Goal: Task Accomplishment & Management: Manage account settings

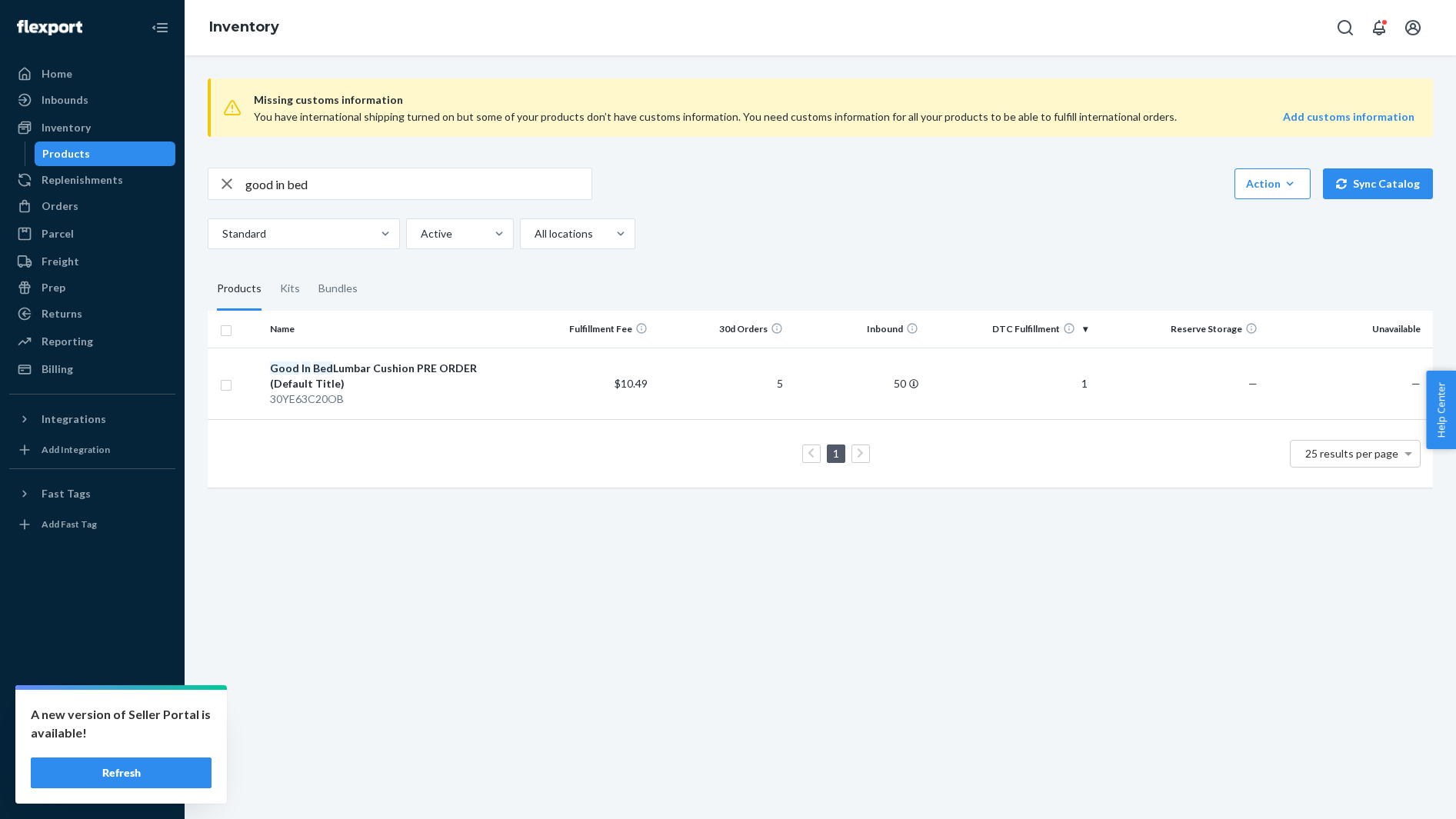
drag, startPoint x: 0, startPoint y: 0, endPoint x: 333, endPoint y: 174, distance: 375.7
click at [333, 174] on input "good in bed" at bounding box center [418, 184] width 346 height 31
type input "olive shape"
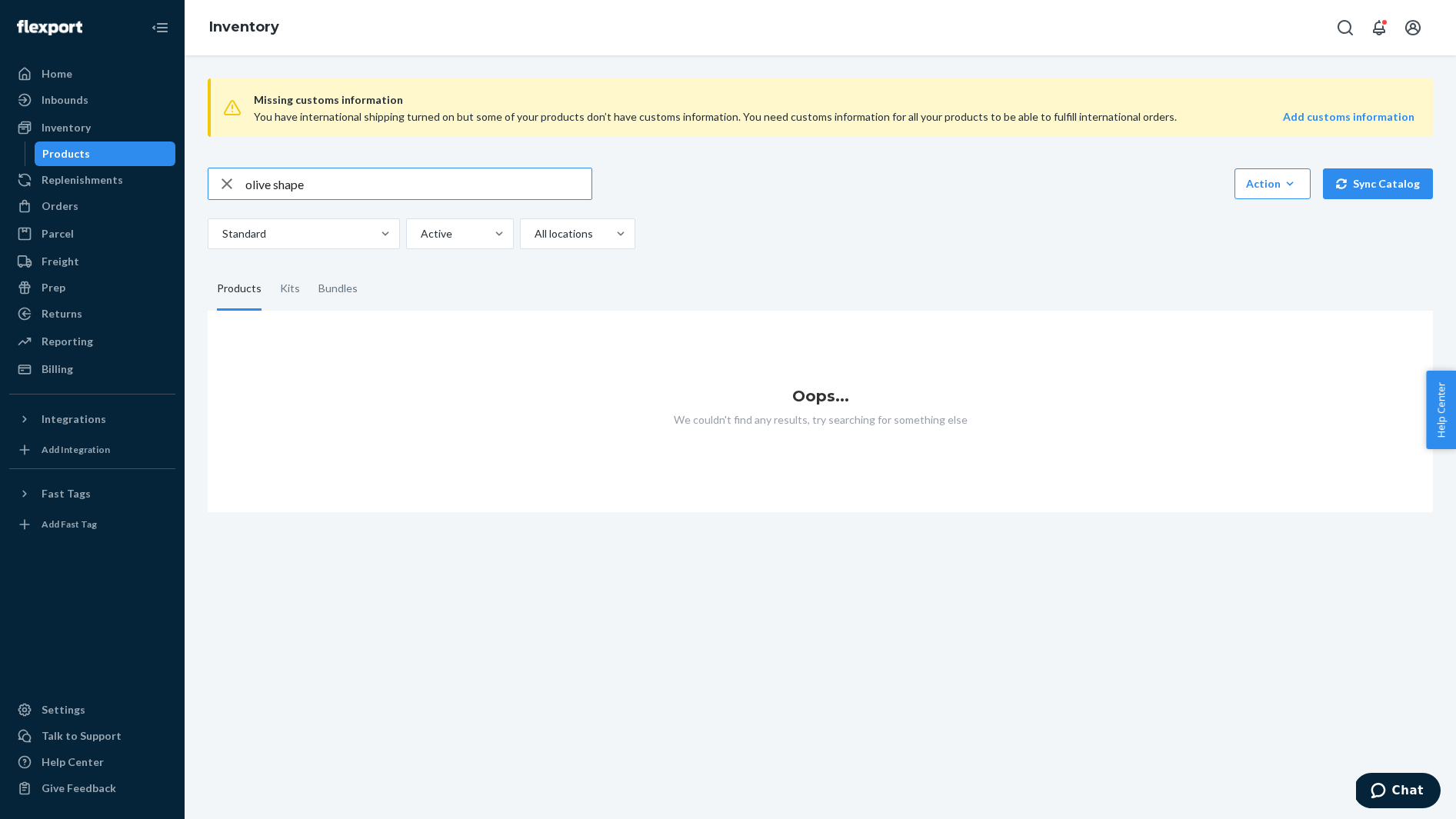
drag, startPoint x: 275, startPoint y: 187, endPoint x: 409, endPoint y: 198, distance: 134.5
click at [400, 198] on input "olive shape" at bounding box center [418, 184] width 346 height 31
type input "olive"
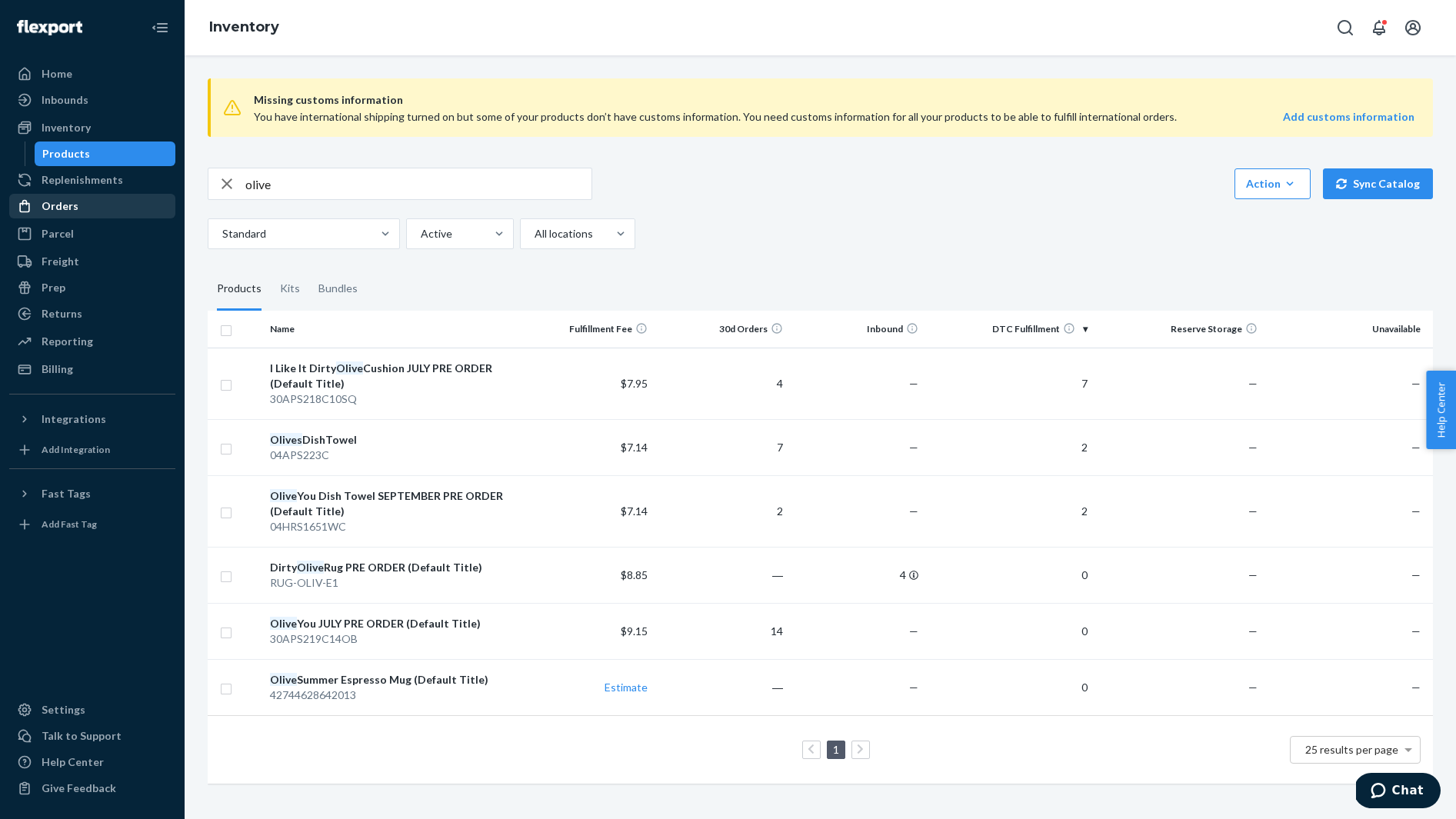
click at [106, 202] on div "Orders" at bounding box center [92, 206] width 163 height 21
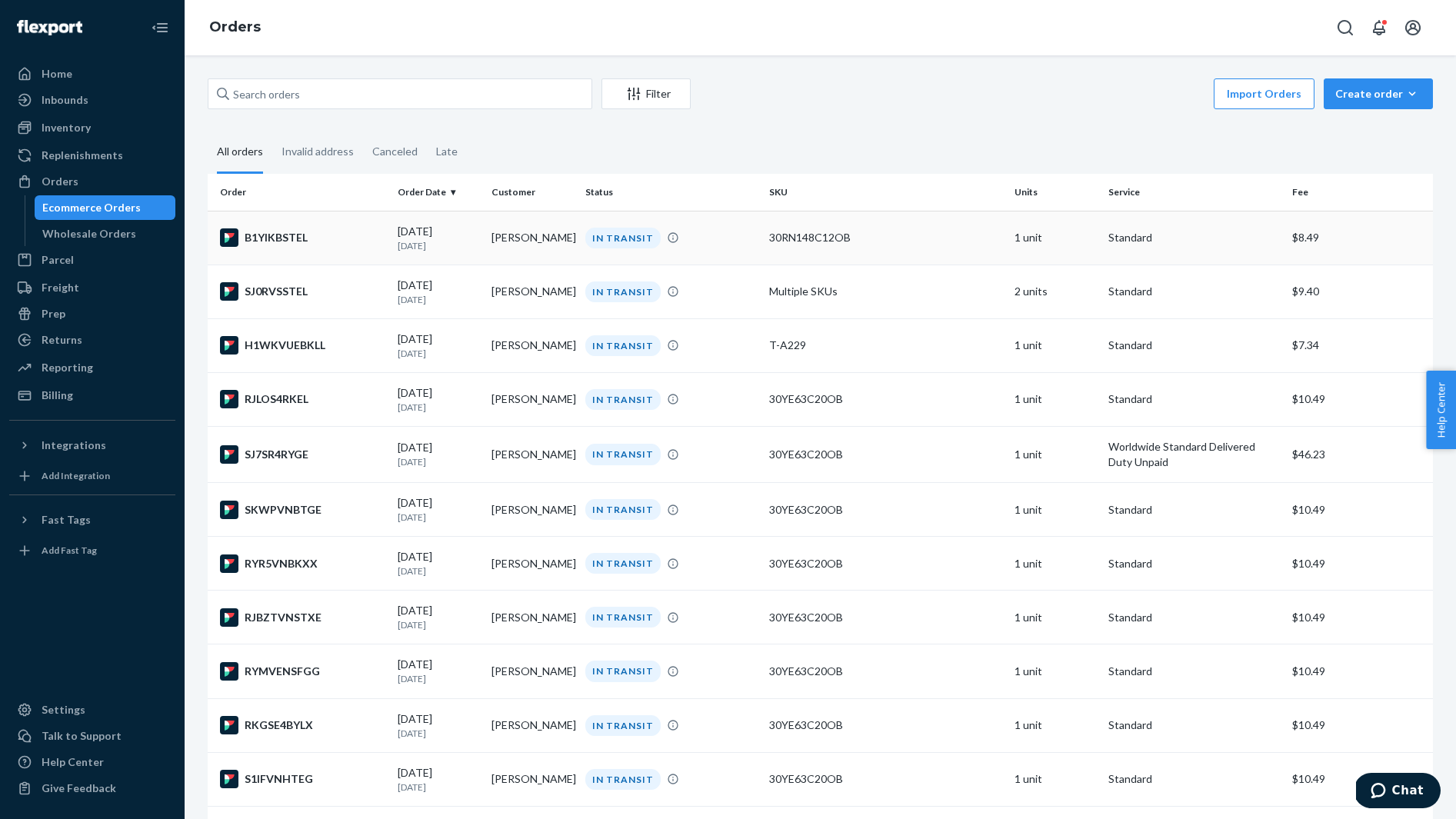
click at [324, 246] on div "B1YIKBSTEL" at bounding box center [303, 237] width 166 height 19
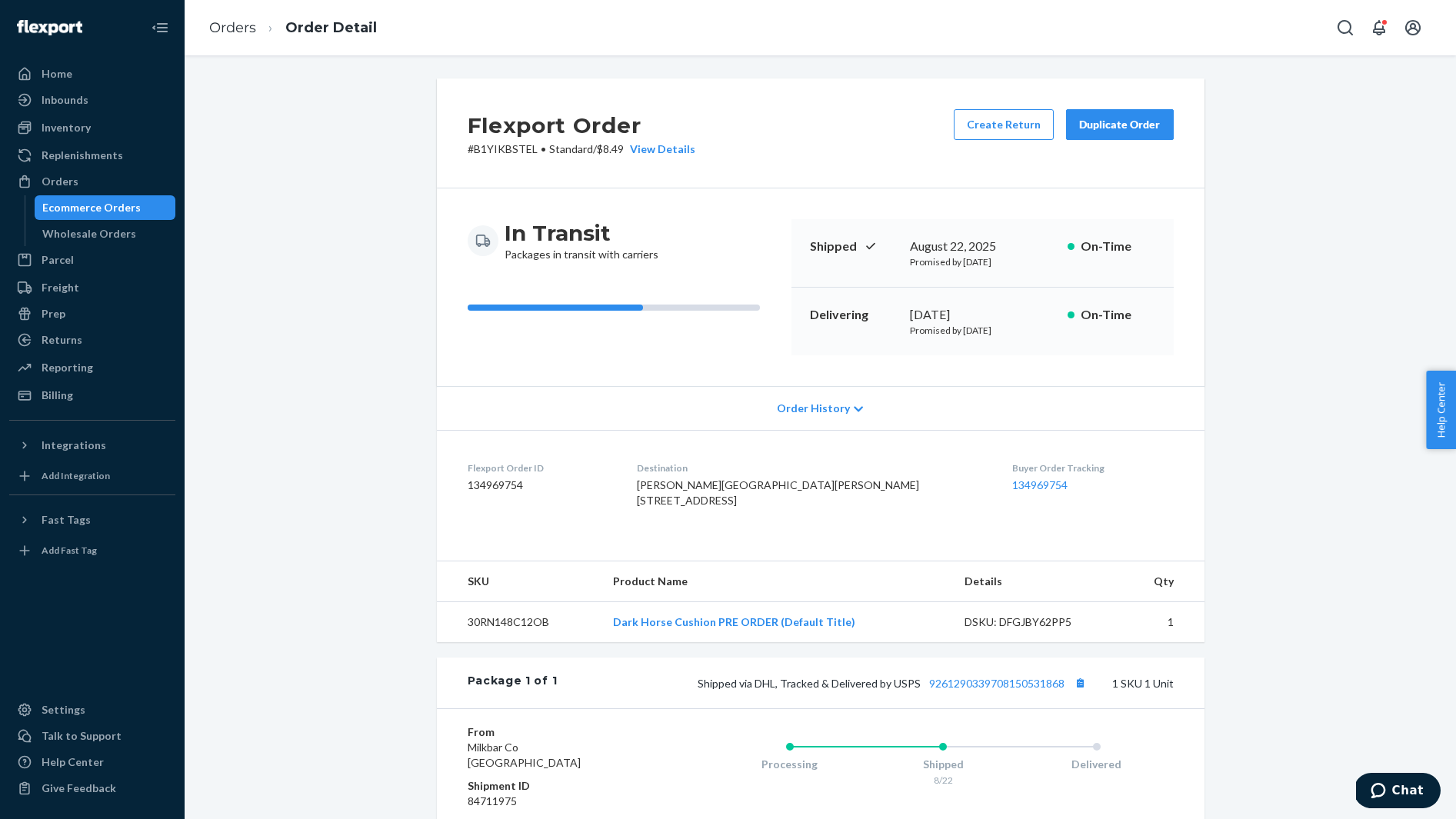
click at [726, 479] on span "Floria Buatti FORDHAM UNIVERSITY 441 E FORDHAM RD P O BOX 0862 BRONX, NY 10458-…" at bounding box center [778, 492] width 282 height 29
copy span "Floria Buatti"
click at [1081, 693] on button "Copy tracking number" at bounding box center [1080, 683] width 20 height 20
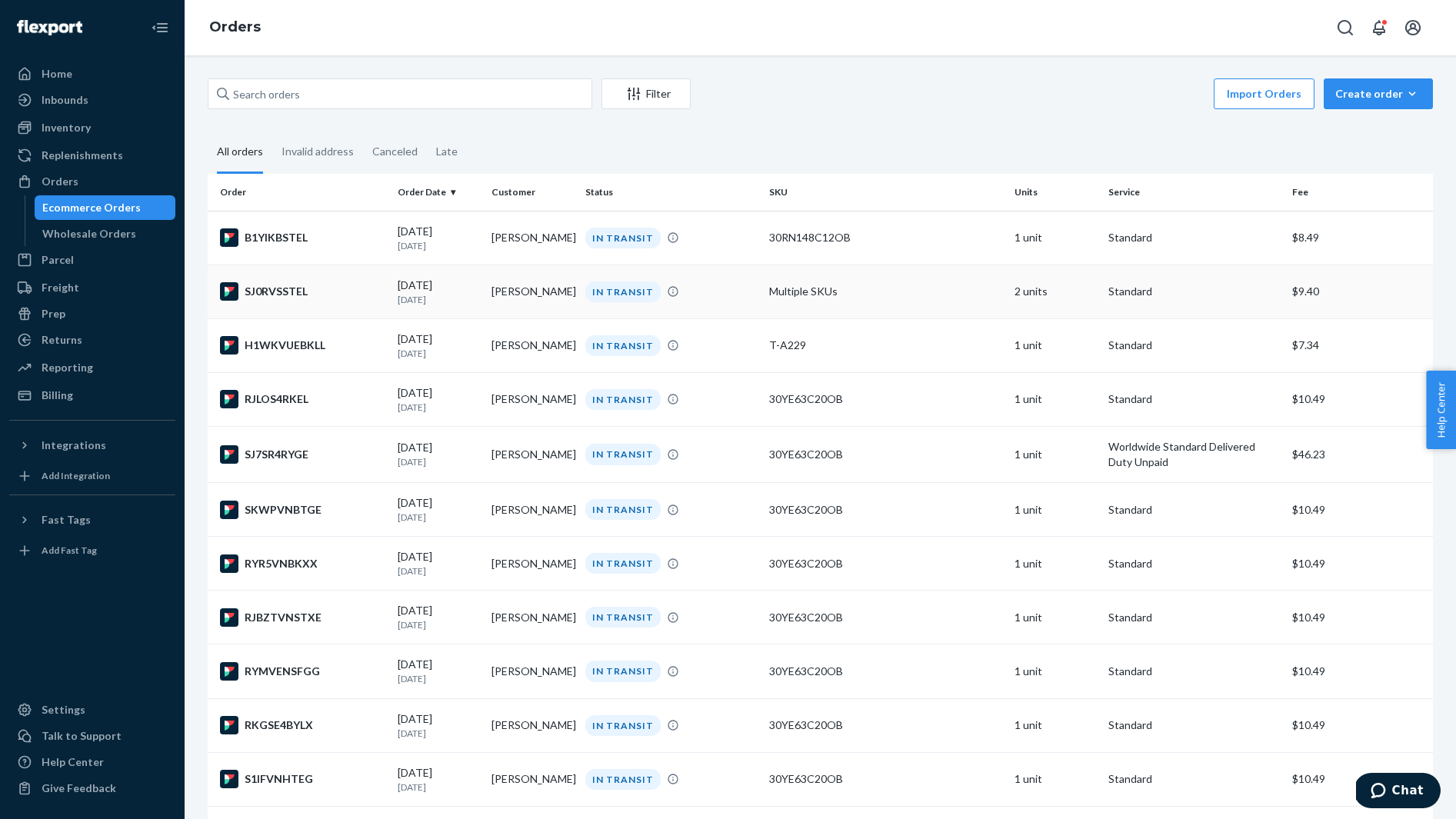
click at [316, 282] on div "SJ0RVSSTEL" at bounding box center [303, 291] width 166 height 19
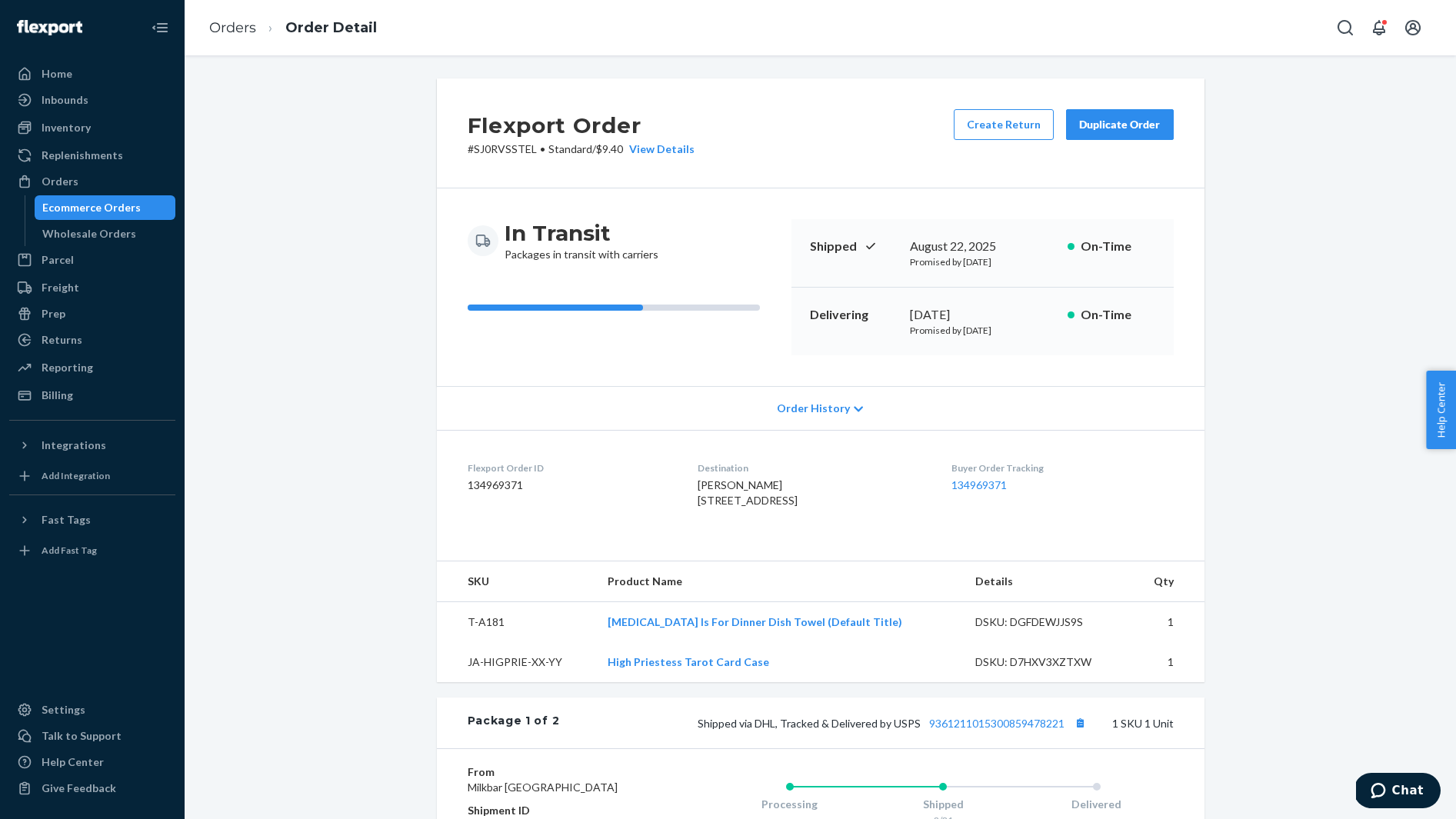
click at [729, 486] on span "Madison Barr 111 S 300 W Unit 437 Apartment 437 Salt Lake City, UT 84101-2478 US" at bounding box center [747, 492] width 100 height 29
copy span "Madison Barr"
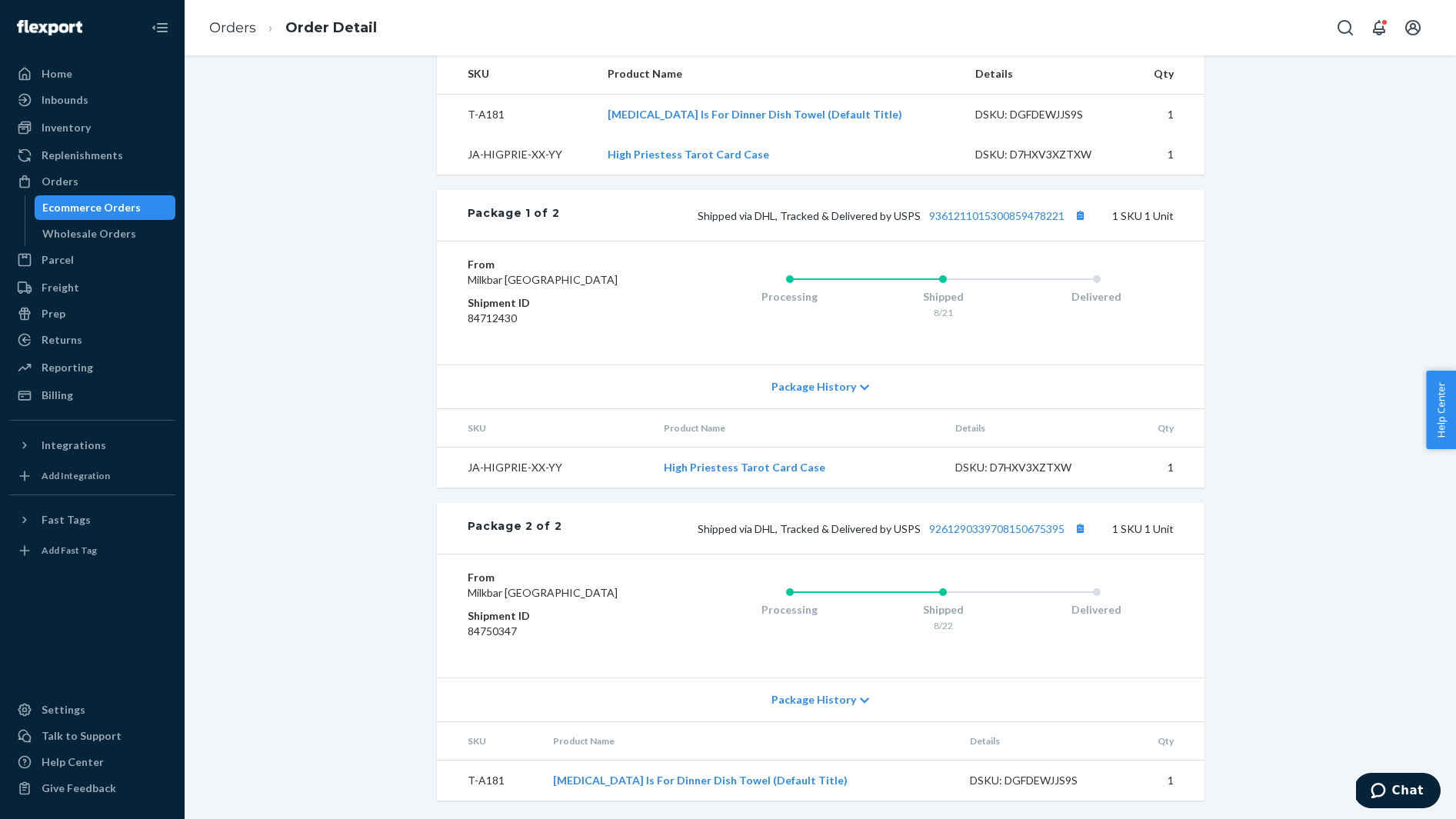
scroll to position [560, 0]
click at [1082, 206] on button "Copy tracking number" at bounding box center [1080, 215] width 20 height 20
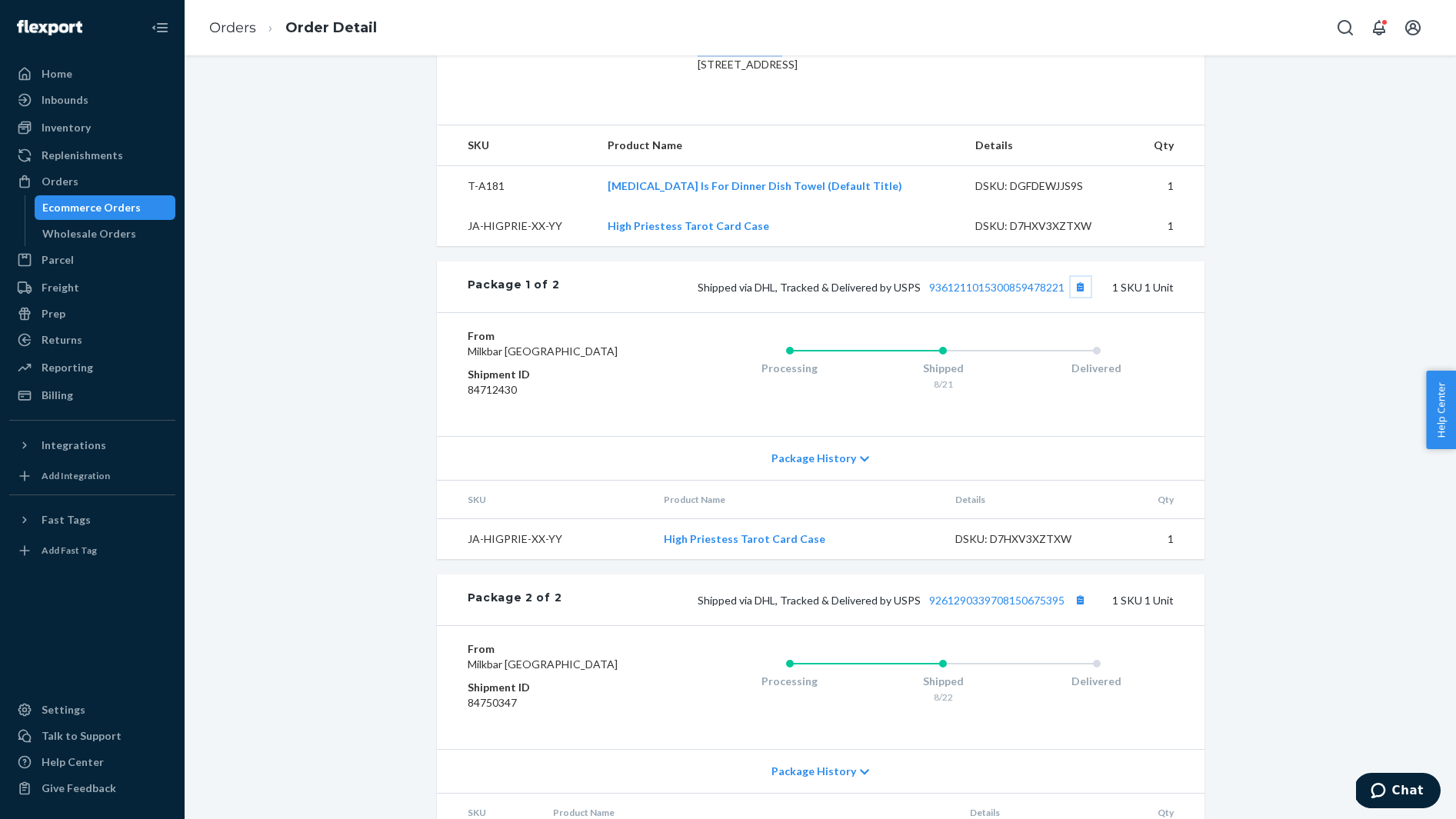
scroll to position [582, 0]
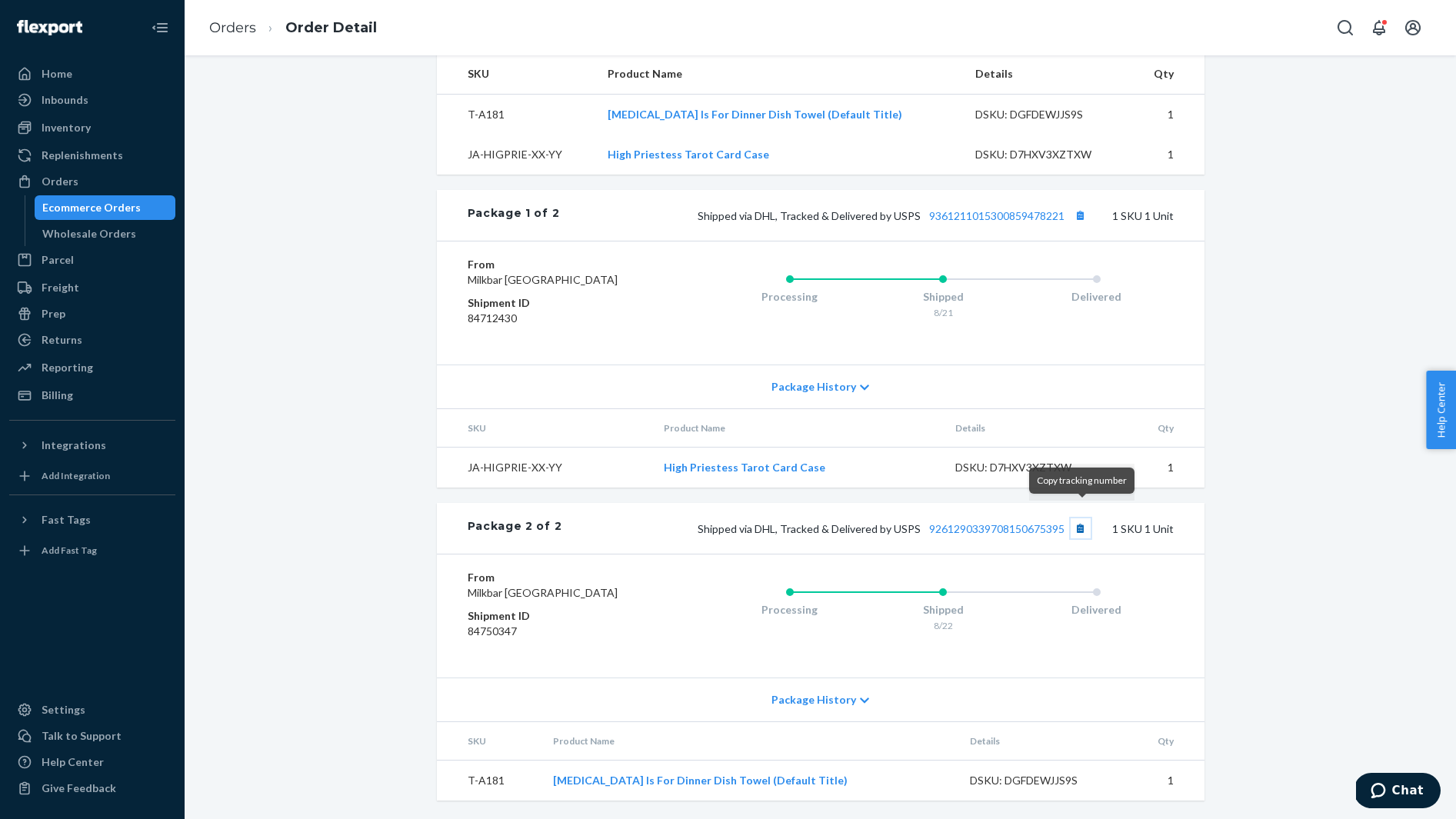
click at [1082, 518] on button "Copy tracking number" at bounding box center [1080, 528] width 20 height 20
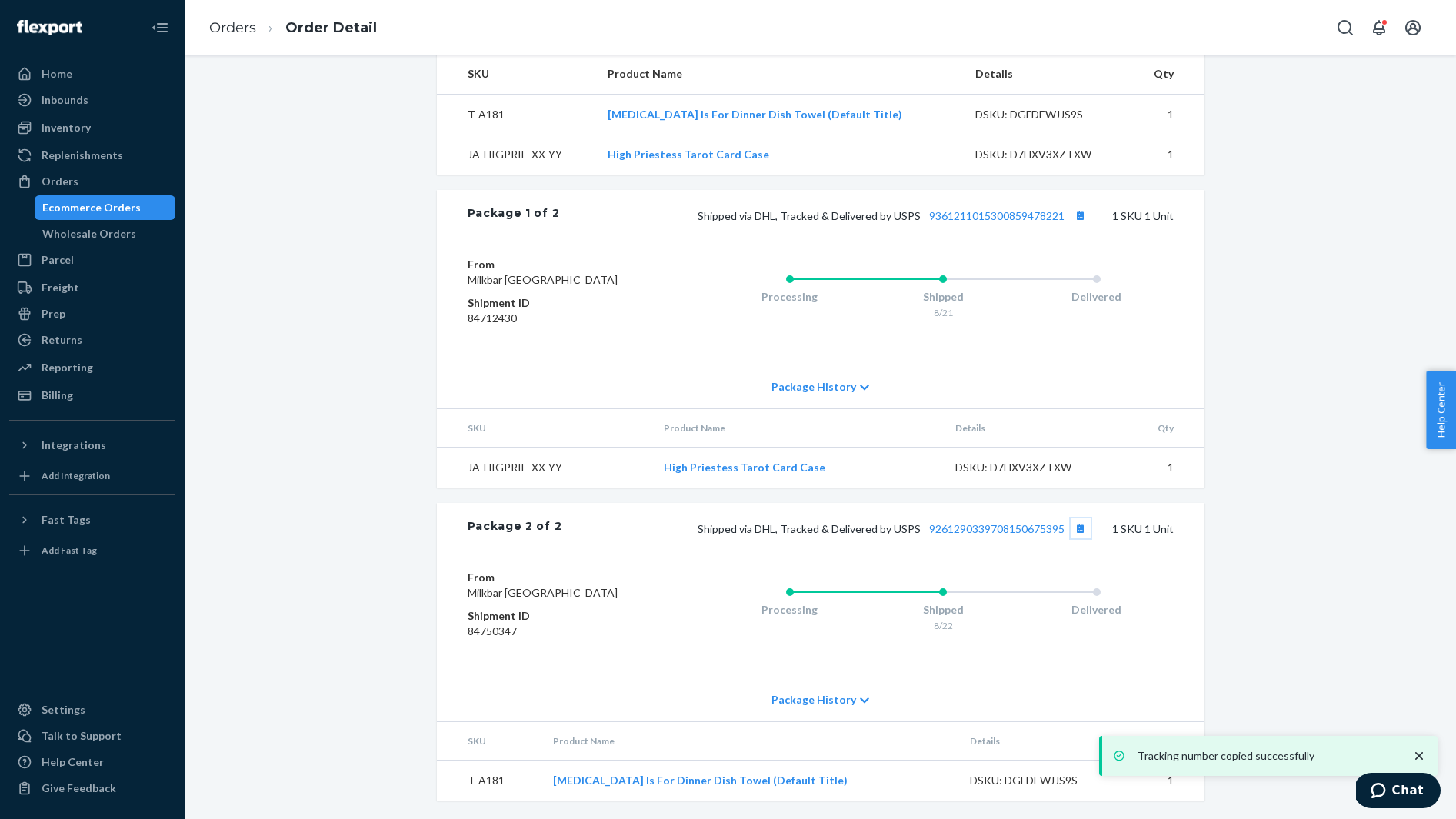
scroll to position [0, 0]
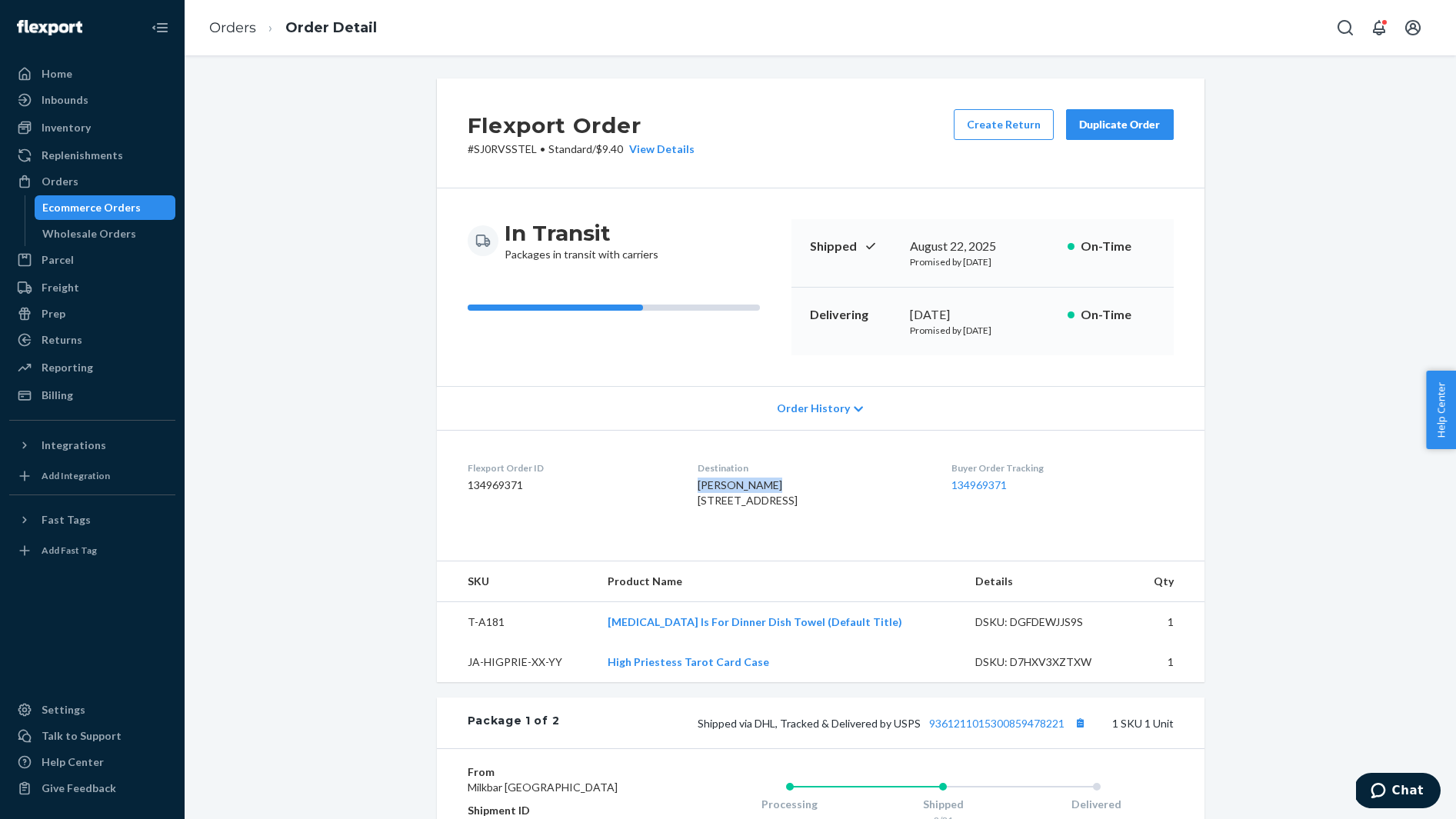
click at [1113, 120] on div "Duplicate Order" at bounding box center [1120, 124] width 82 height 15
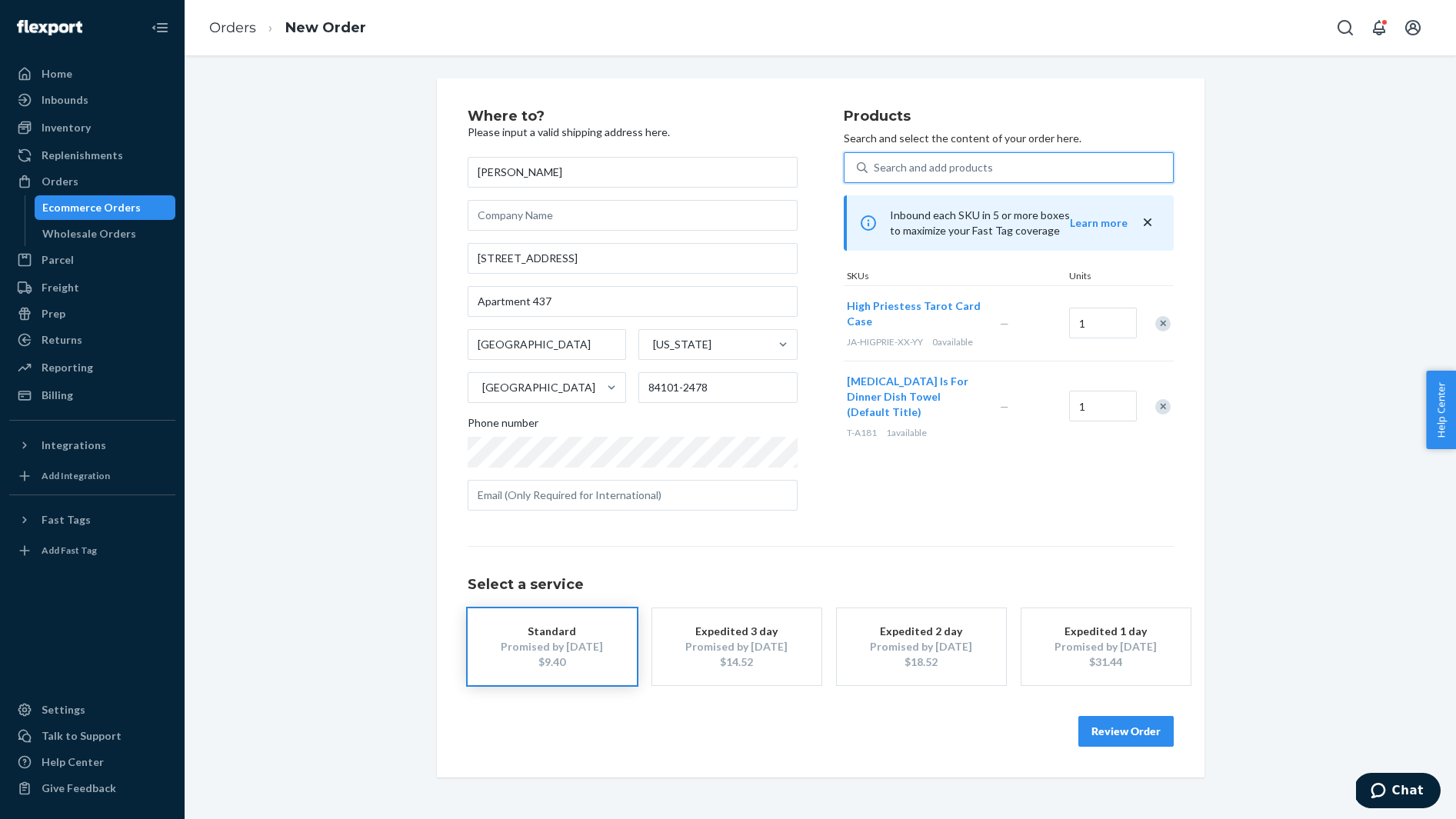
click at [921, 169] on div "Search and add products" at bounding box center [933, 167] width 119 height 15
click at [875, 169] on input "0 results available. Use Up and Down to choose options, press Enter to select t…" at bounding box center [874, 167] width 2 height 15
paste input "AS-HIGPRIE-XX-YY"
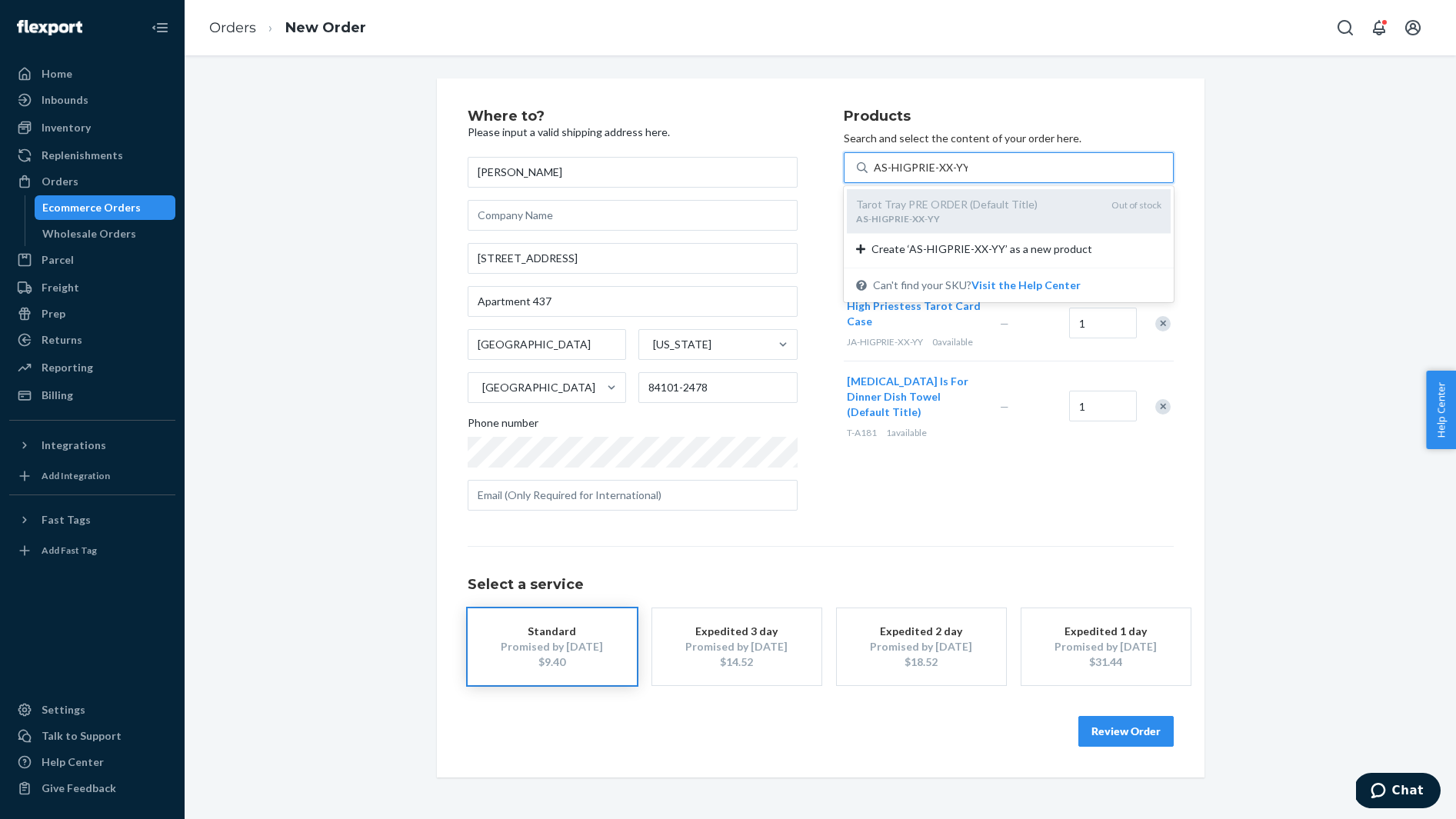
click at [923, 197] on div "Tarot Tray PRE ORDER (Default Title)" at bounding box center [977, 204] width 243 height 15
click at [923, 175] on input "AS-HIGPRIE-XX-YY" at bounding box center [920, 167] width 94 height 15
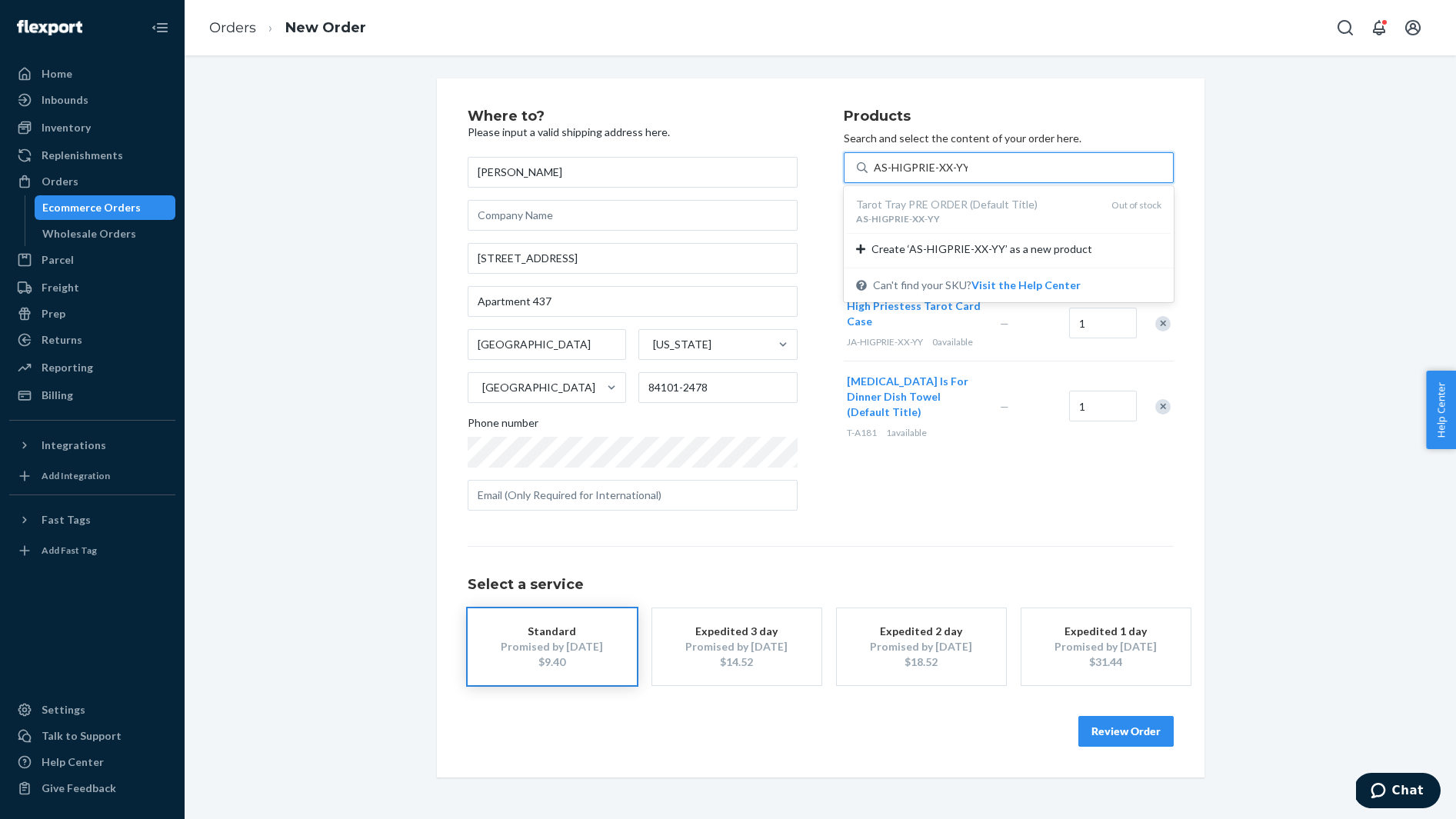
type input "AS-HIGPRIE-XX-YY"
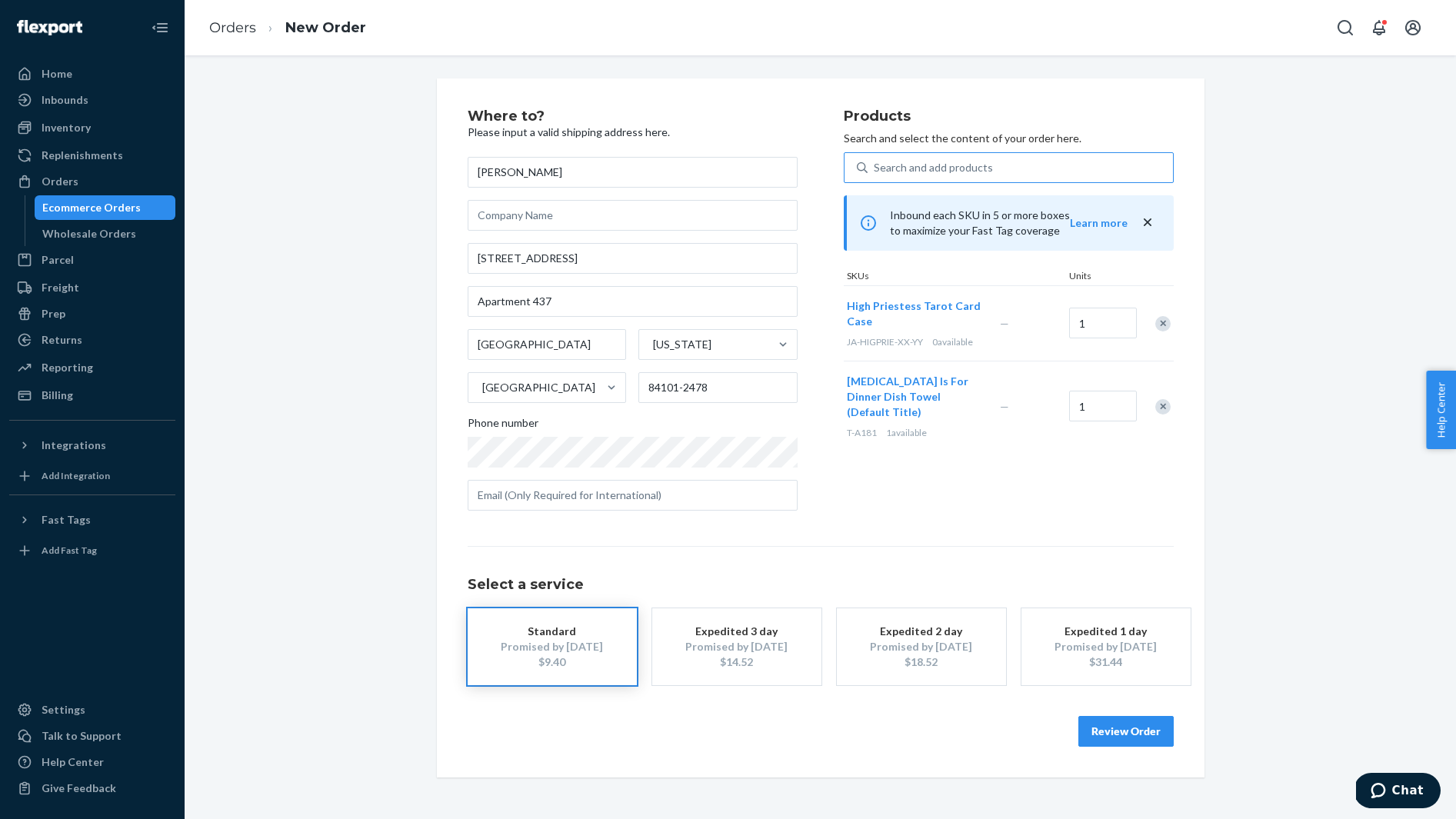
click at [775, 89] on div "Where to? Please input a valid shipping address here. Madison Barr 111 S 300 W …" at bounding box center [820, 427] width 768 height 699
click at [114, 740] on div "Talk to Support" at bounding box center [92, 736] width 163 height 21
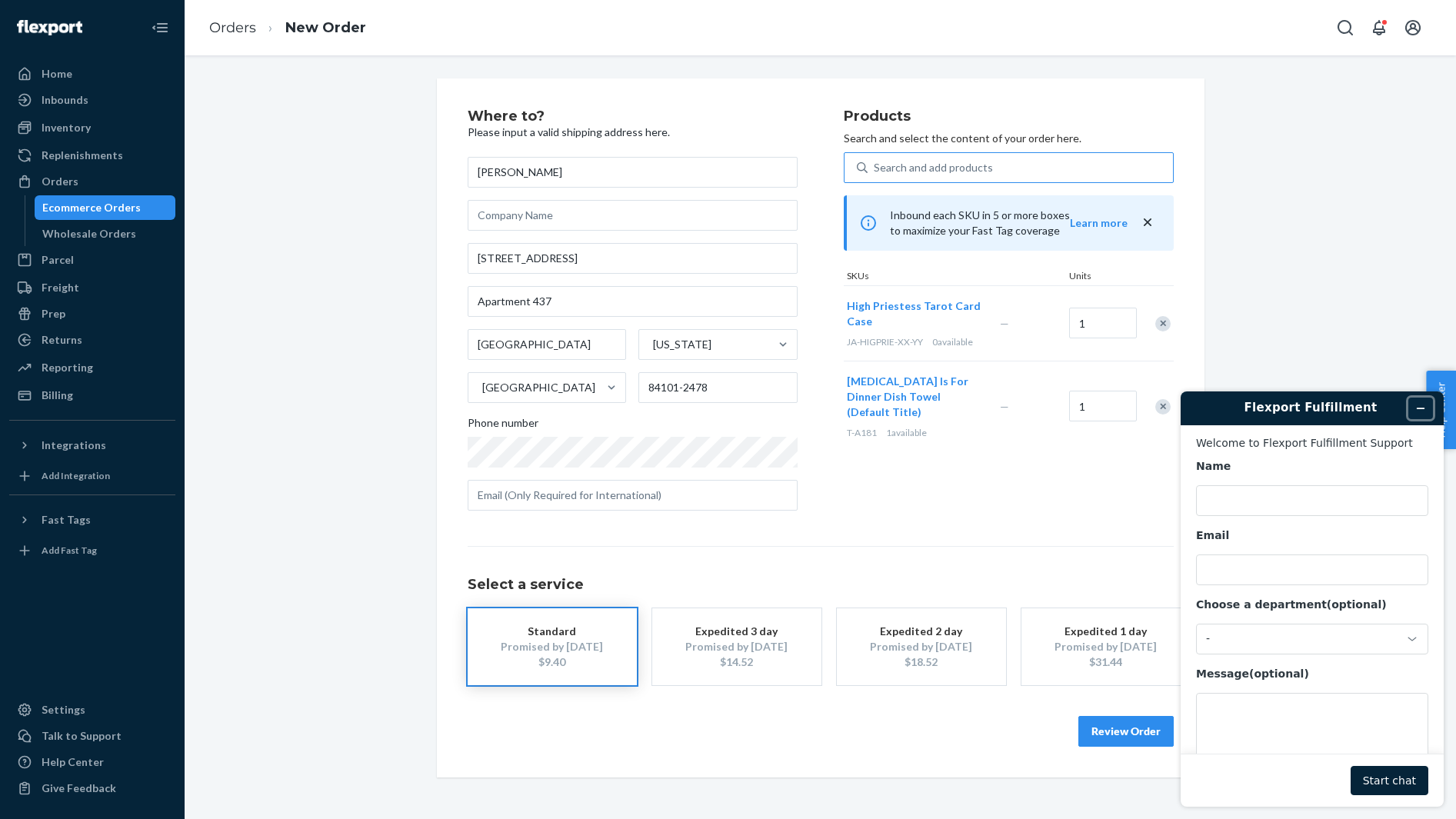
click at [1420, 409] on icon "Minimize widget" at bounding box center [1420, 409] width 7 height 0
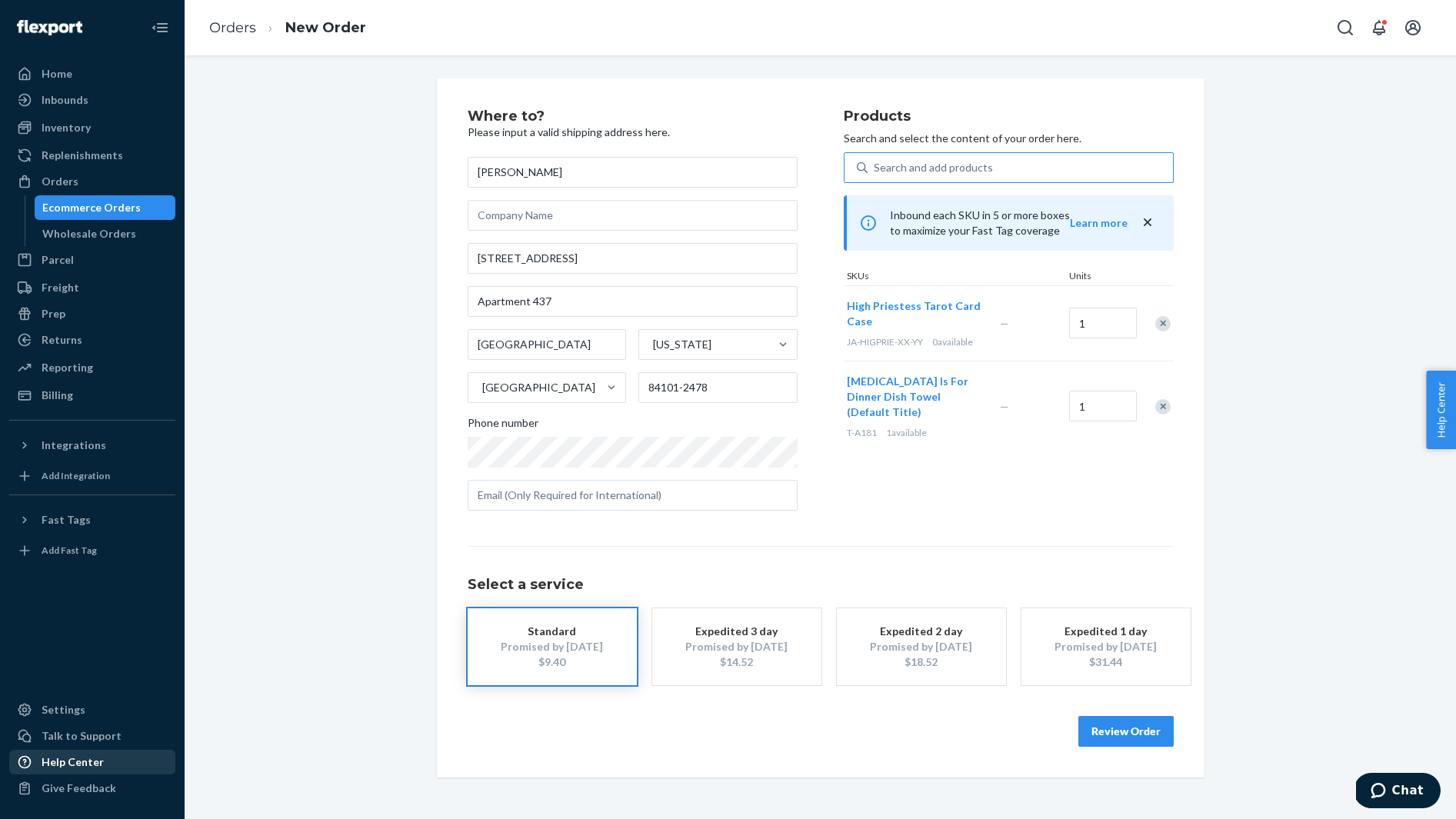
click at [86, 766] on div "Help Center" at bounding box center [73, 762] width 62 height 15
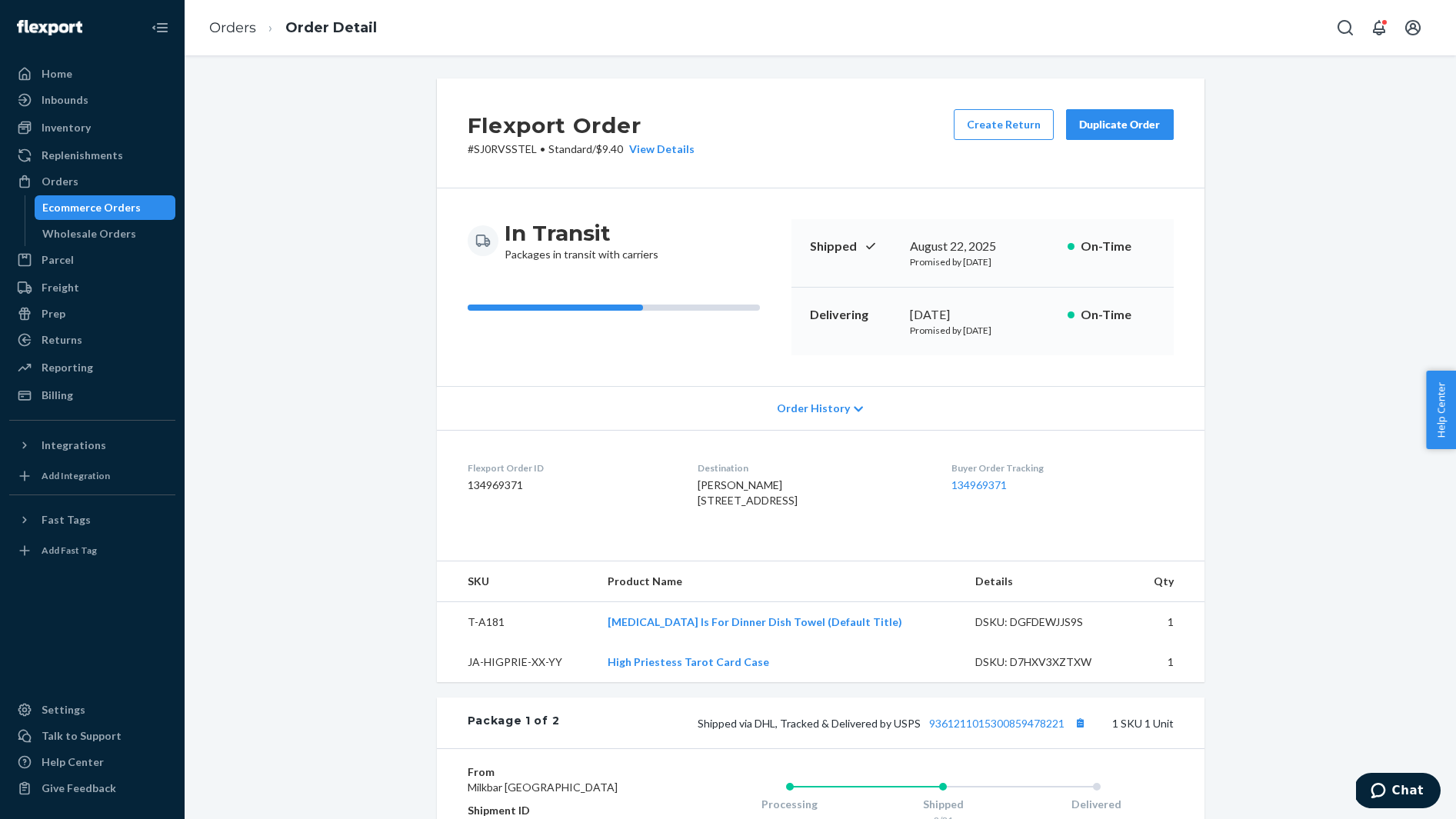
click at [499, 146] on p "# SJ0RVSSTEL • Standard / $9.40 View Details" at bounding box center [581, 148] width 227 height 15
copy p "SJ0RVSSTEL"
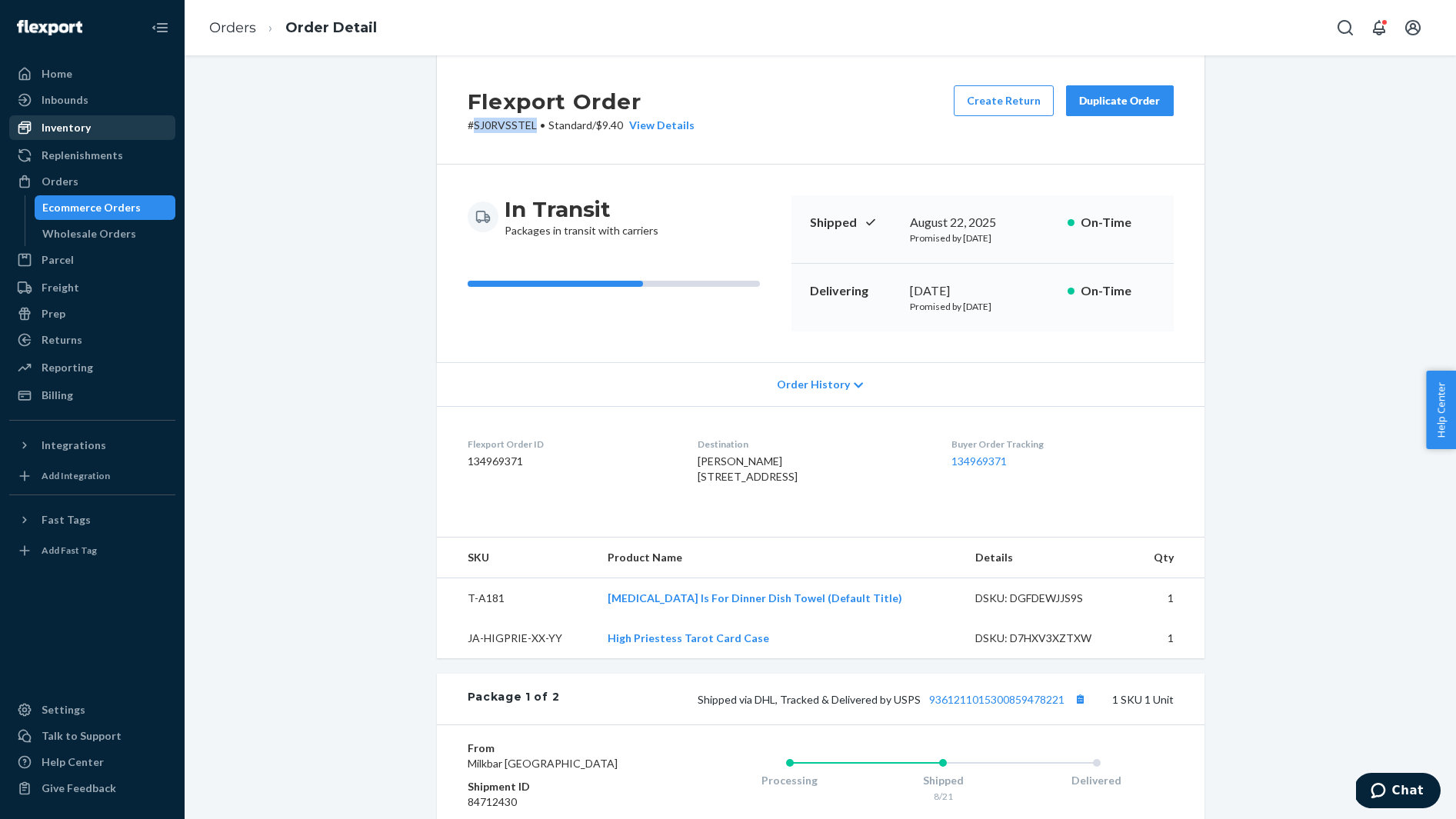
click at [123, 124] on div "Inventory" at bounding box center [92, 127] width 163 height 21
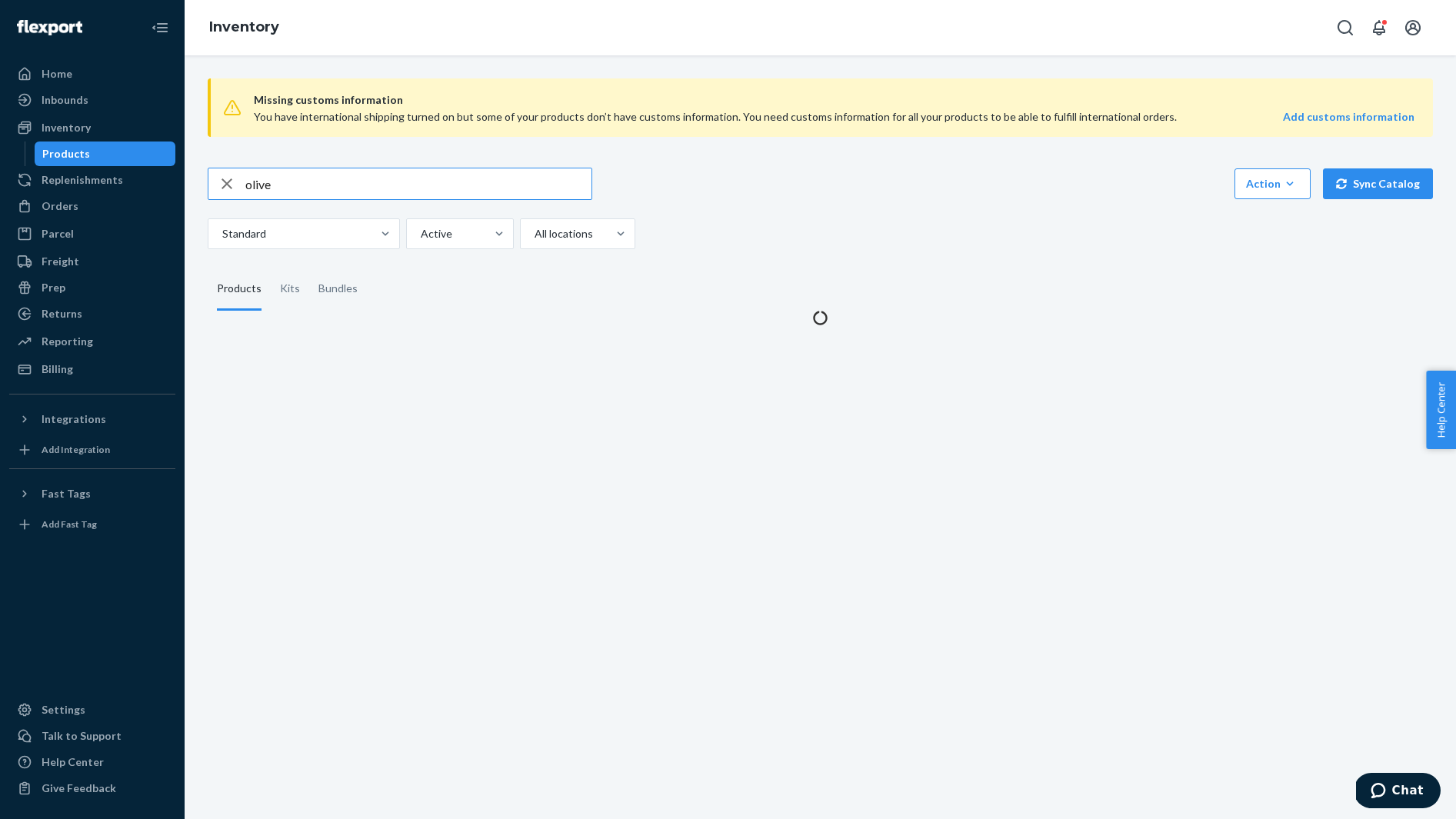
click at [298, 185] on input "olive" at bounding box center [418, 184] width 346 height 31
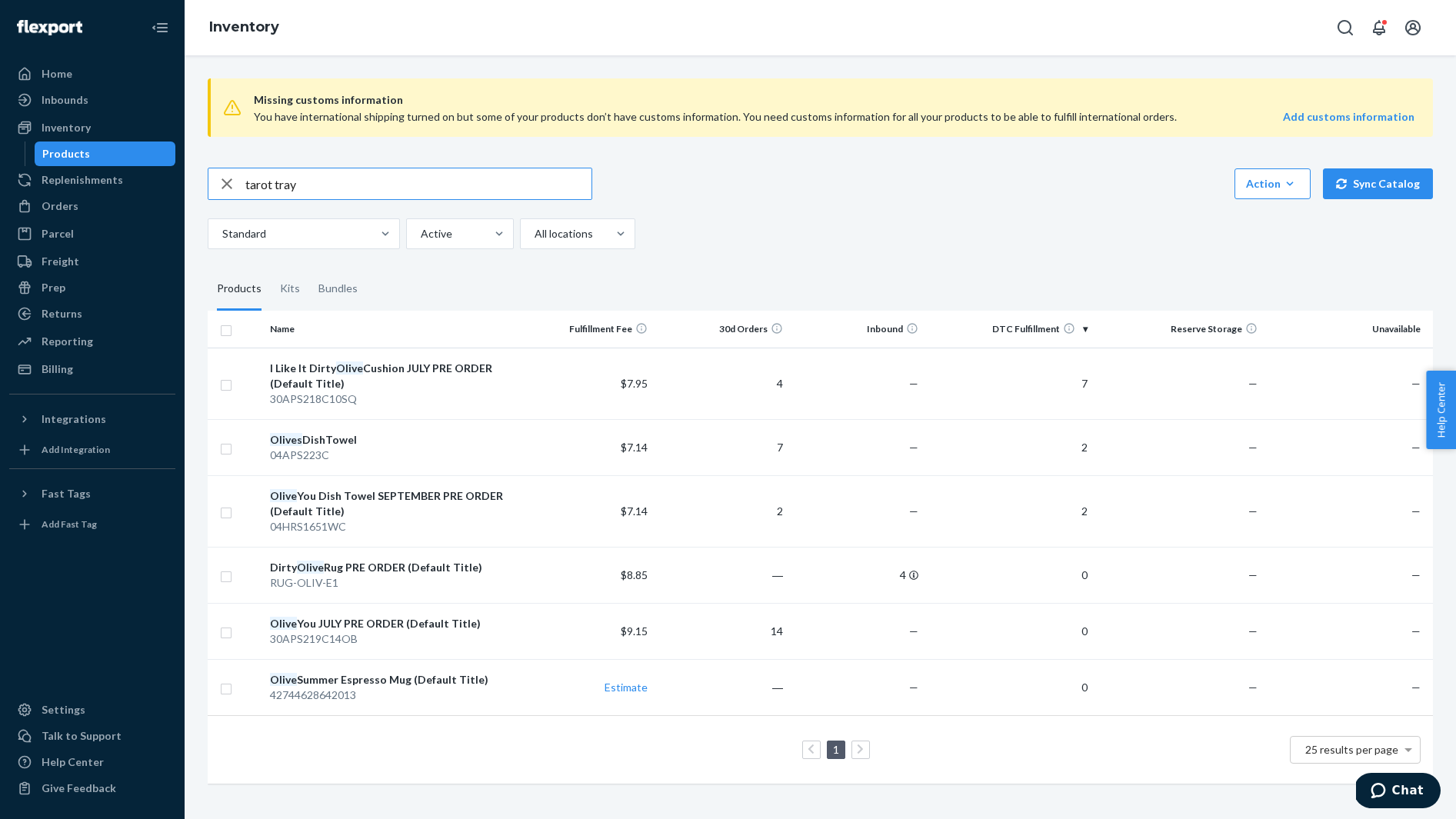
type input "tarot tray"
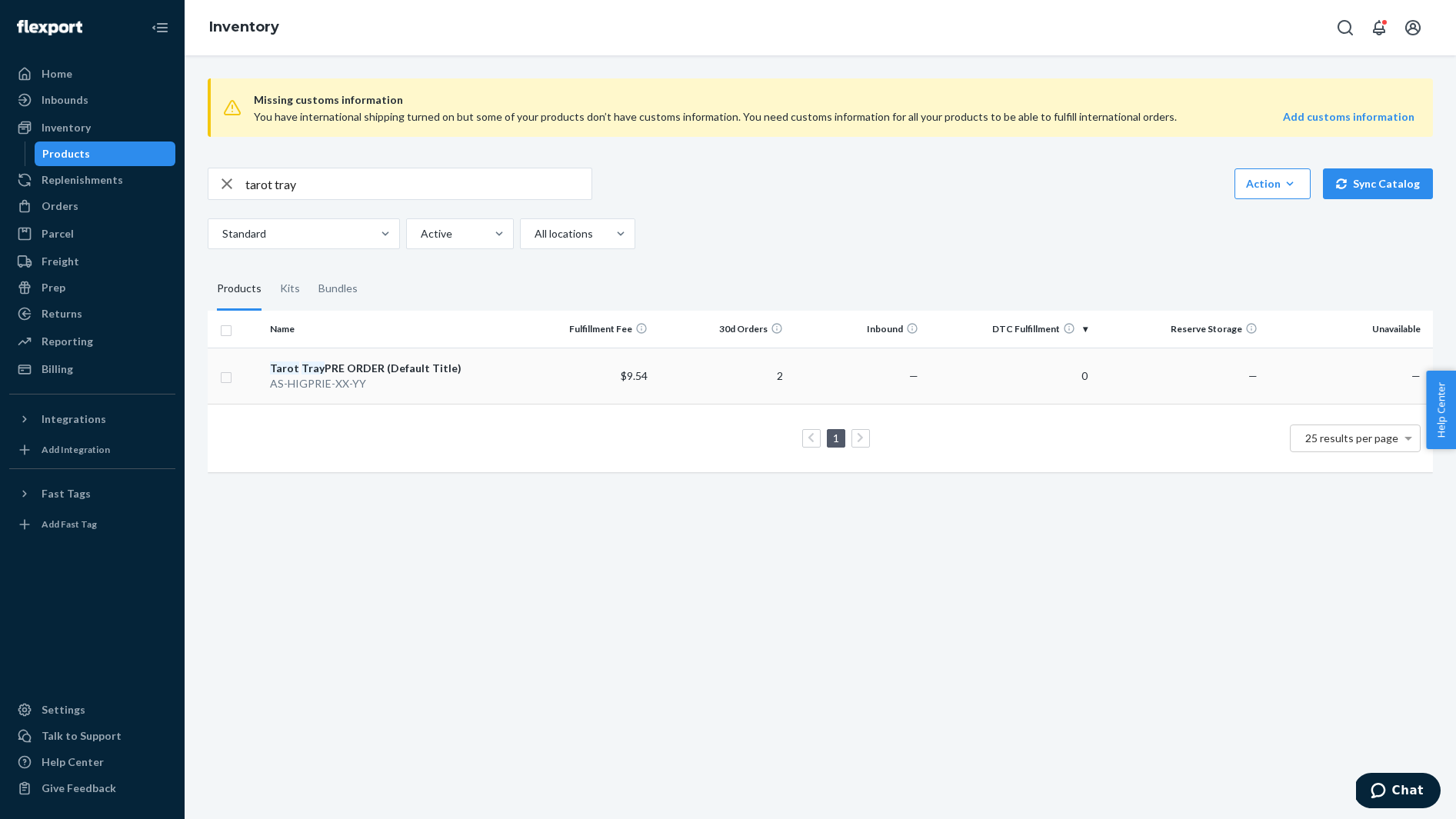
click at [493, 371] on div "Tarot Tray PRE ORDER (Default Title)" at bounding box center [391, 368] width 241 height 15
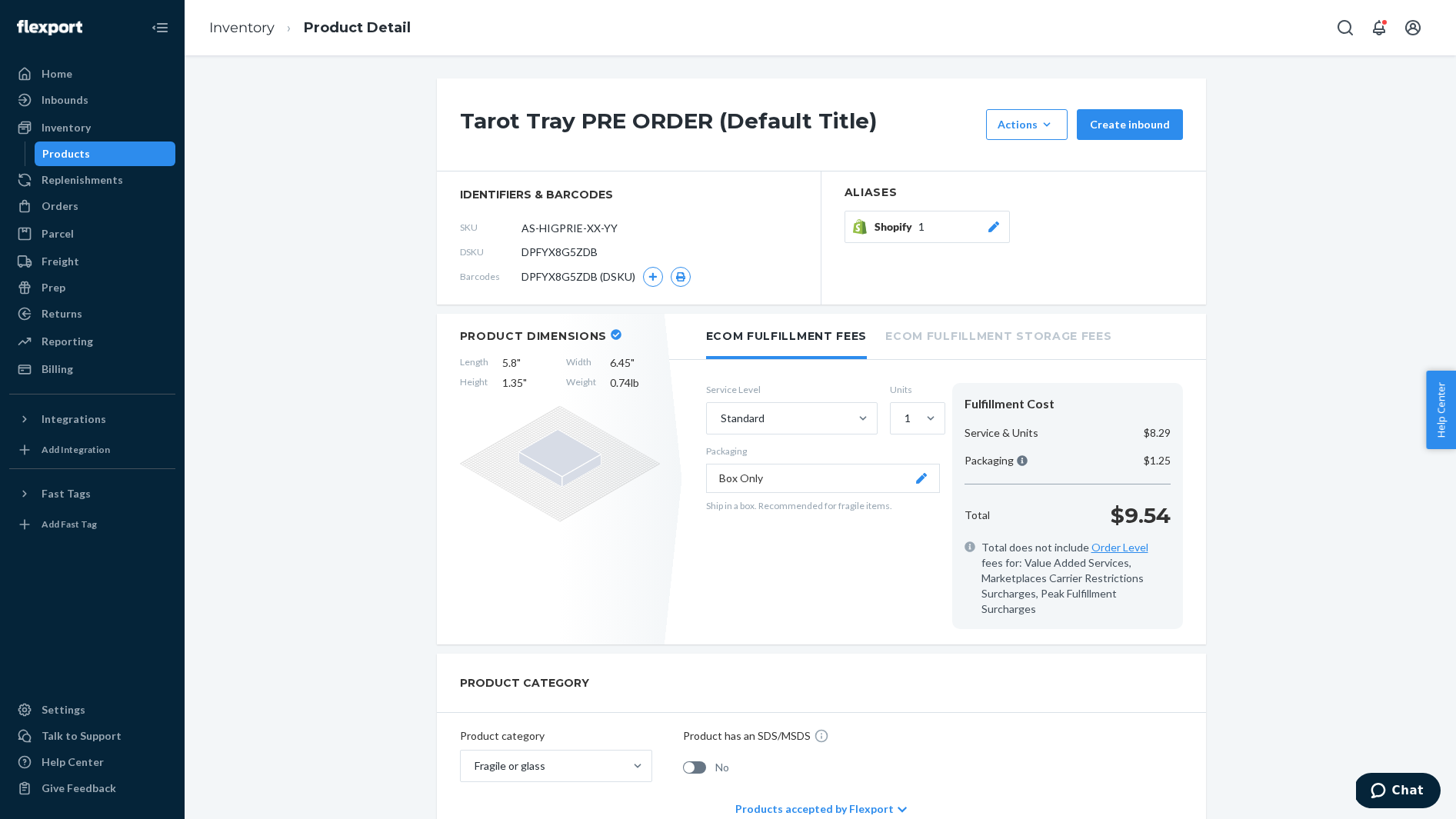
click at [538, 250] on span "DPFYX8G5ZDB" at bounding box center [559, 252] width 76 height 15
copy span "DPFYX8G5ZDB"
click at [82, 200] on div "Orders" at bounding box center [92, 206] width 163 height 21
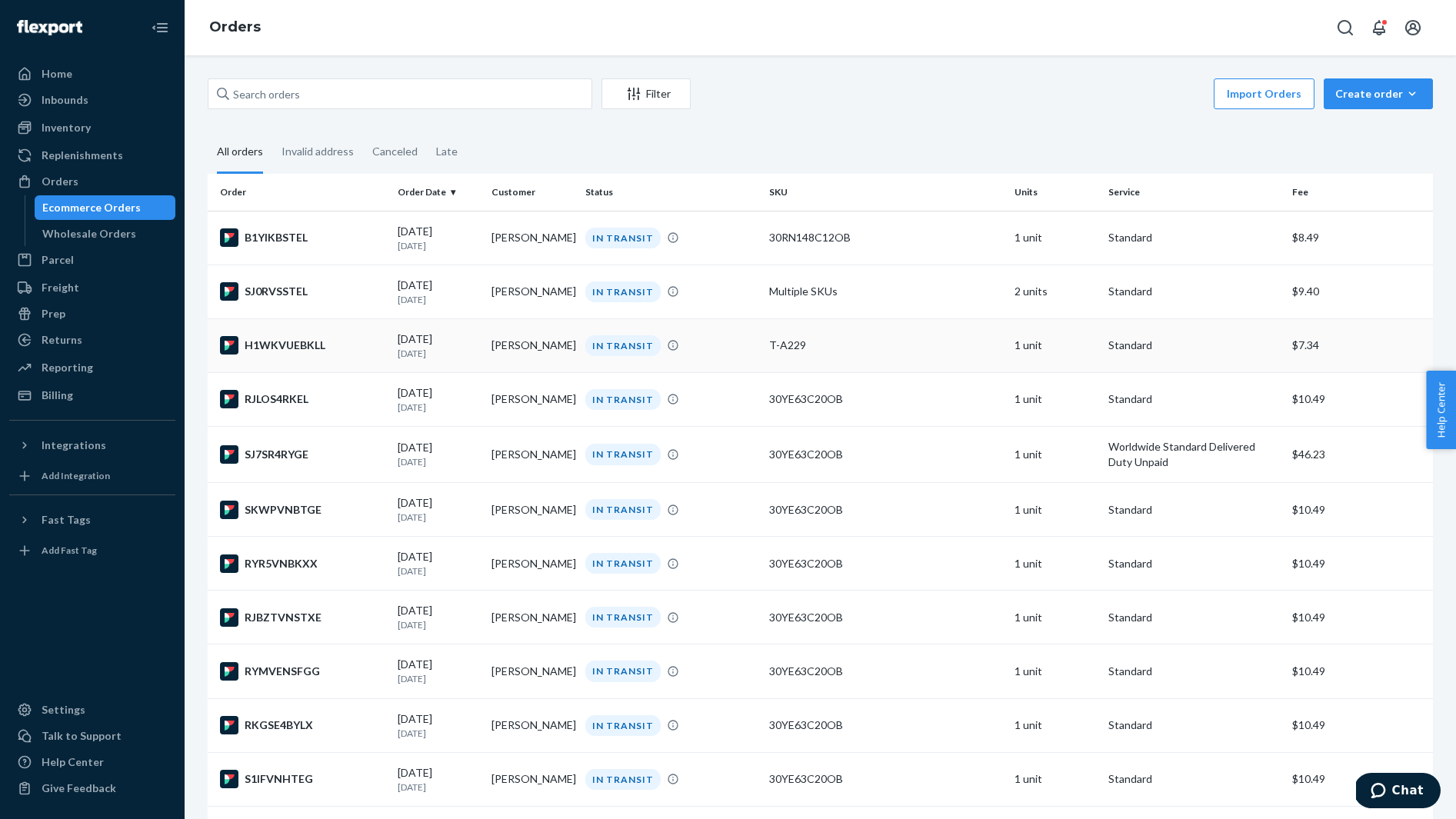
click at [306, 354] on div "H1WKVUEBKLL" at bounding box center [303, 345] width 166 height 19
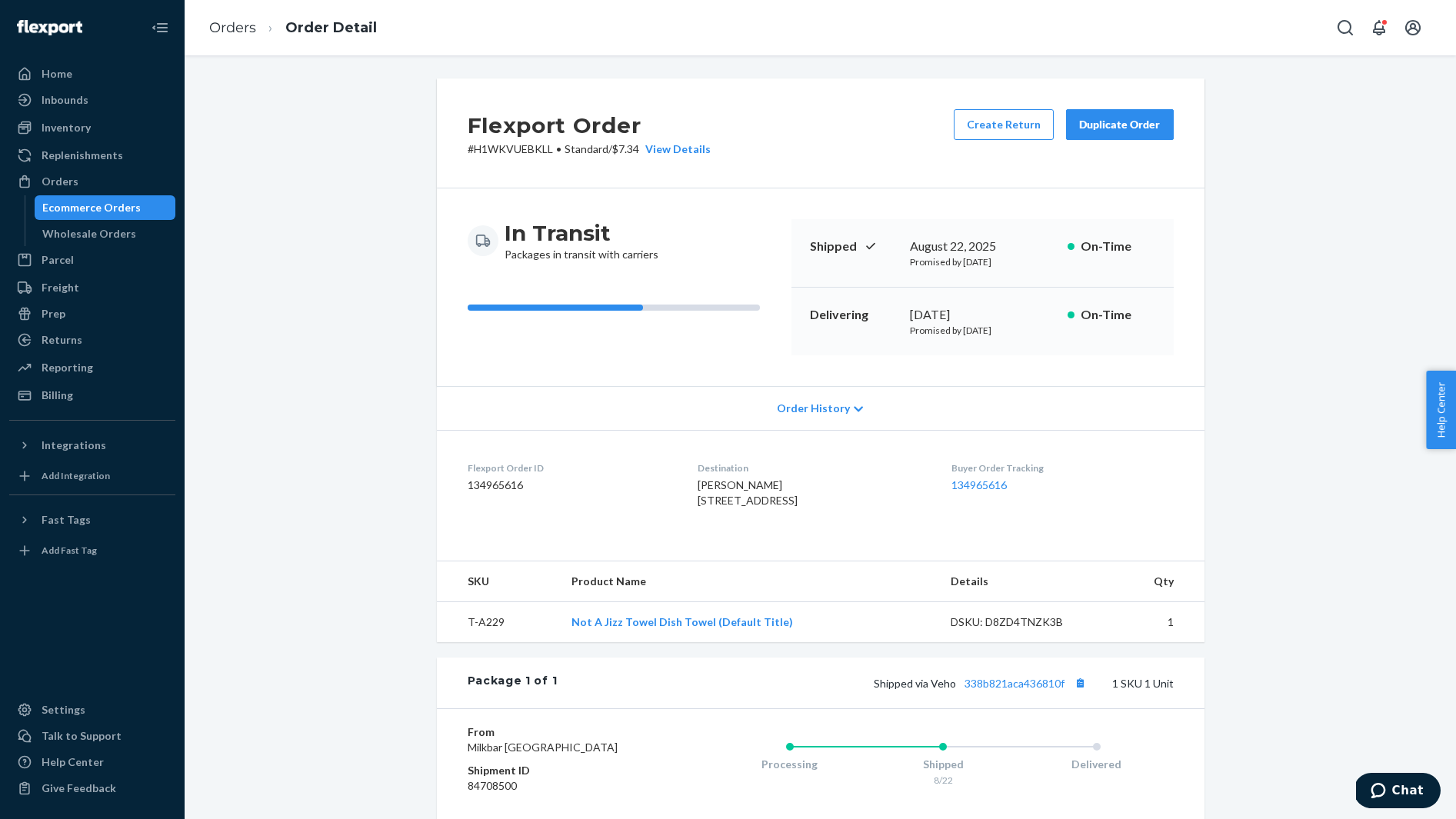
click at [715, 485] on span "Anna Olenar 7986 BARTONSHIRE DR OAK RIDGE, NC 27310 US" at bounding box center [747, 492] width 100 height 29
copy span "Anna Olenar"
click at [1086, 693] on button "Copy tracking number" at bounding box center [1080, 683] width 20 height 20
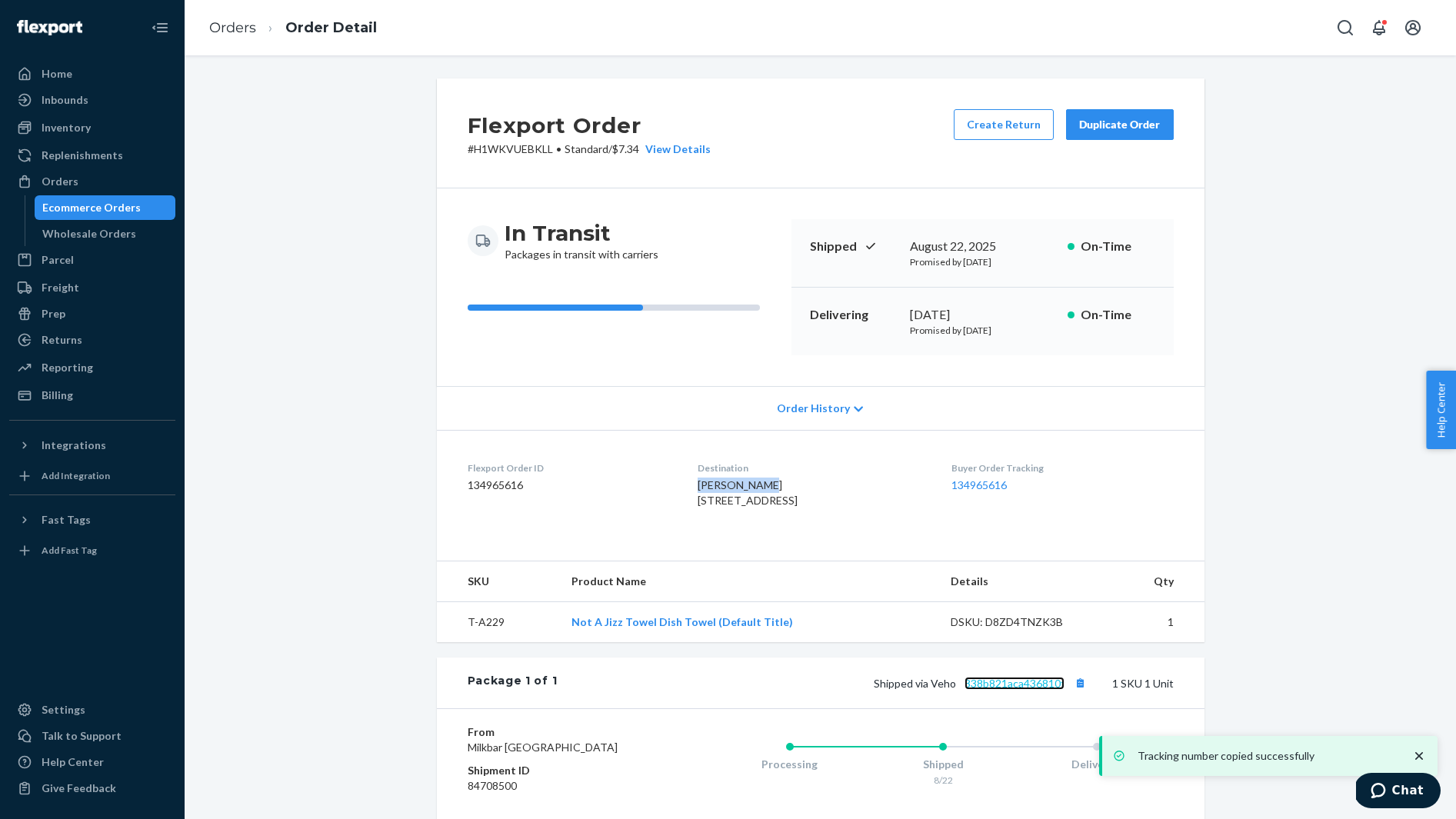
click at [1007, 690] on link "338b821aca436810f" at bounding box center [1014, 684] width 100 height 13
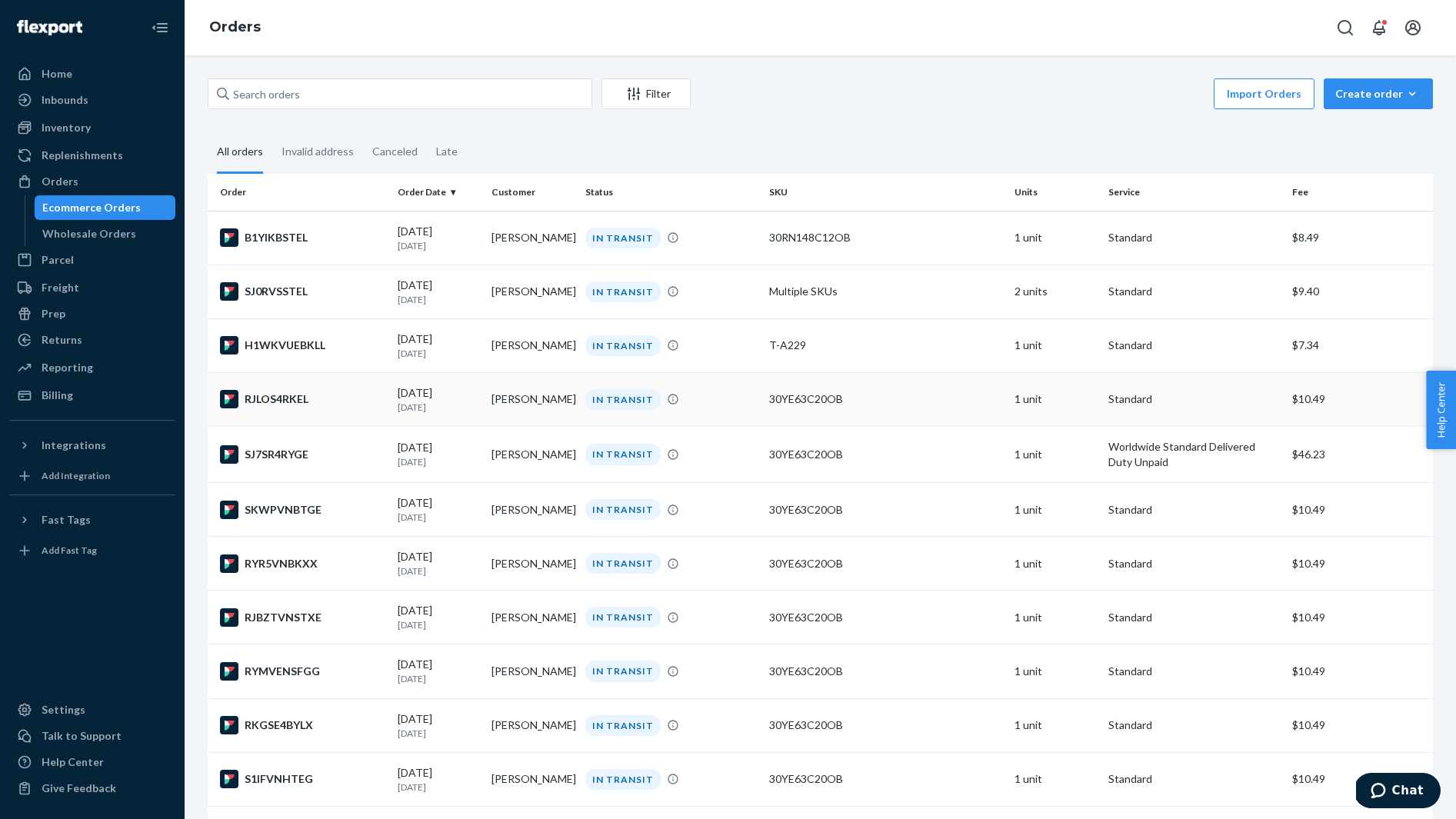
click at [332, 396] on div "RJLOS4RKEL" at bounding box center [303, 399] width 166 height 19
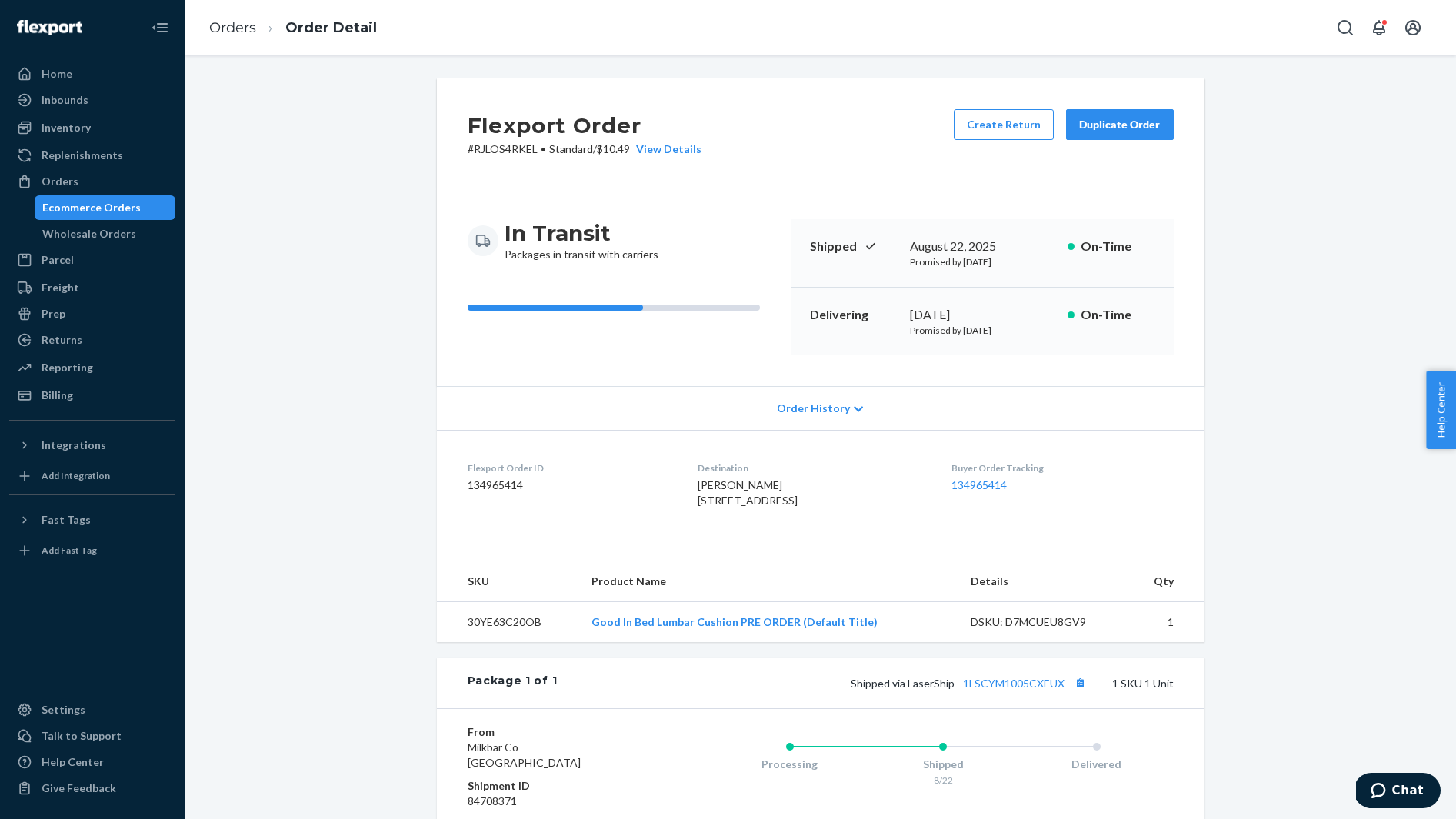
click at [723, 485] on span "Kelley Smith 1620 Church Rd York, PA 17408-1504 US" at bounding box center [747, 492] width 100 height 29
copy span "Kelley Smith"
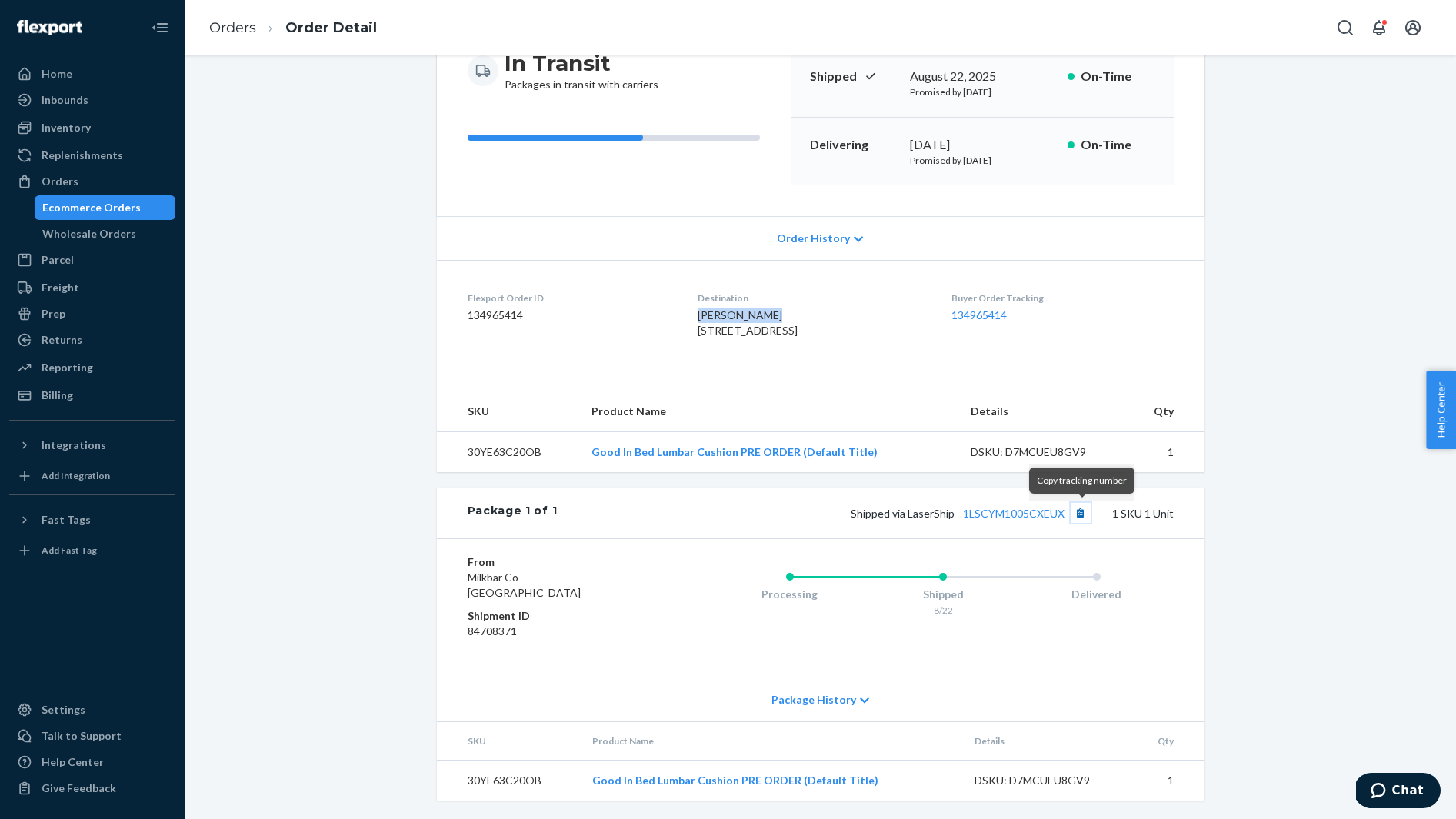
click at [1079, 510] on button "Copy tracking number" at bounding box center [1080, 513] width 20 height 20
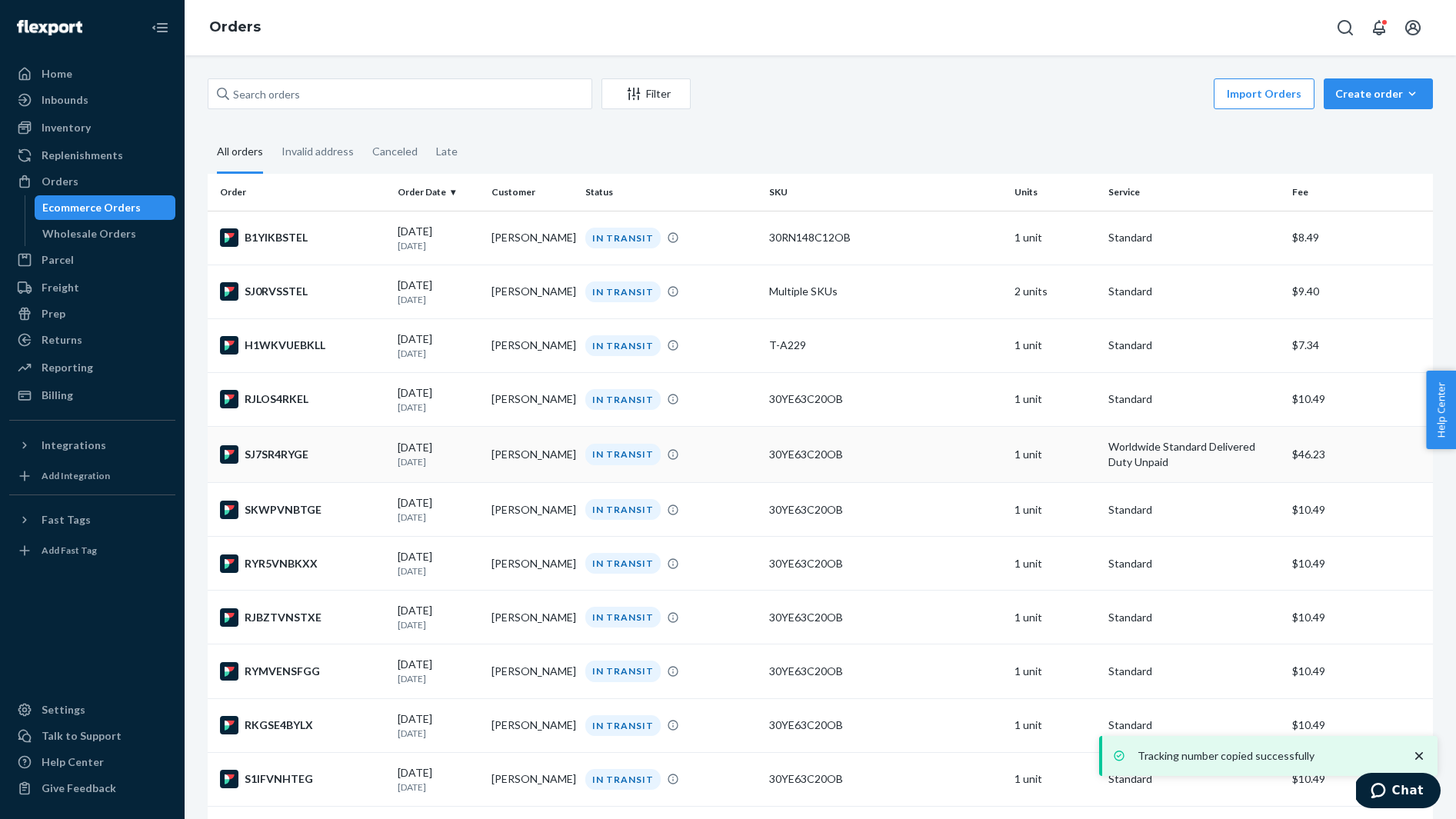
click at [318, 450] on div "SJ7SR4RYGE" at bounding box center [303, 454] width 166 height 19
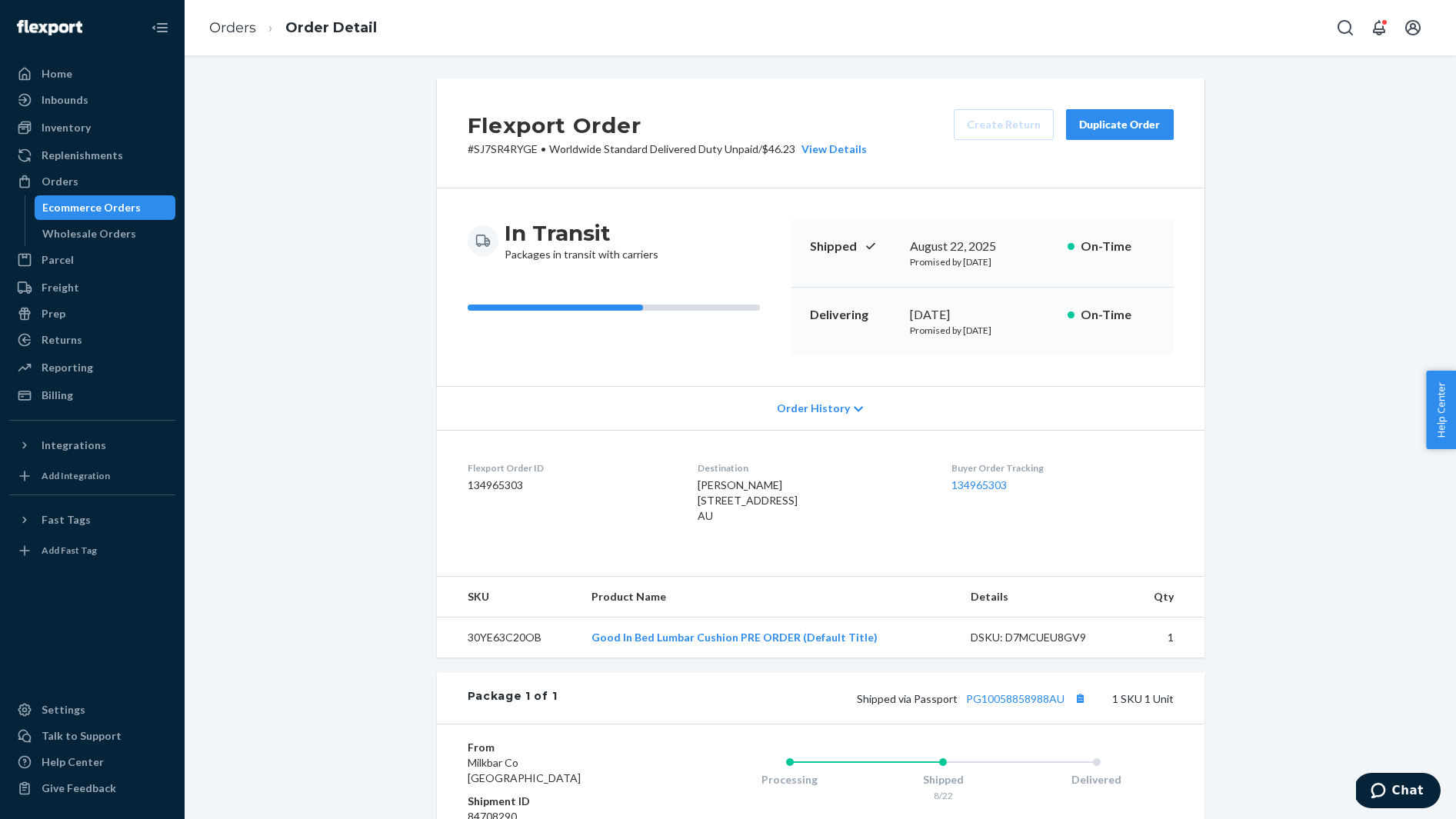
click at [734, 489] on span "NIKKI CHESSELL 16 BOTANY CT WANTIRNA, VIC 3152 AU" at bounding box center [747, 500] width 100 height 44
copy span "NIKKI CHESSELL"
click at [1081, 708] on button "Copy tracking number" at bounding box center [1080, 698] width 20 height 20
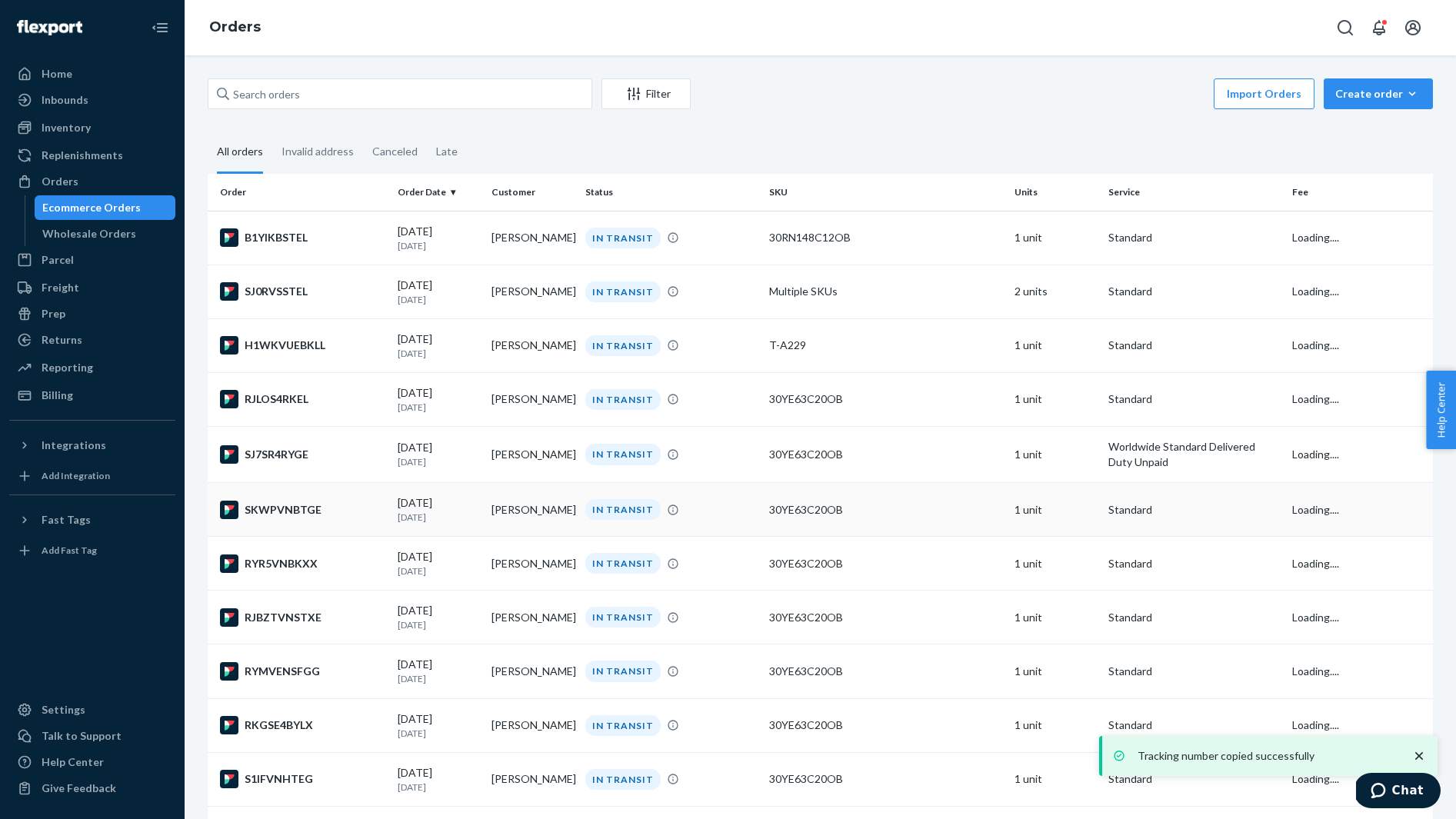
click at [303, 510] on div "SKWPVNBTGE" at bounding box center [303, 510] width 166 height 19
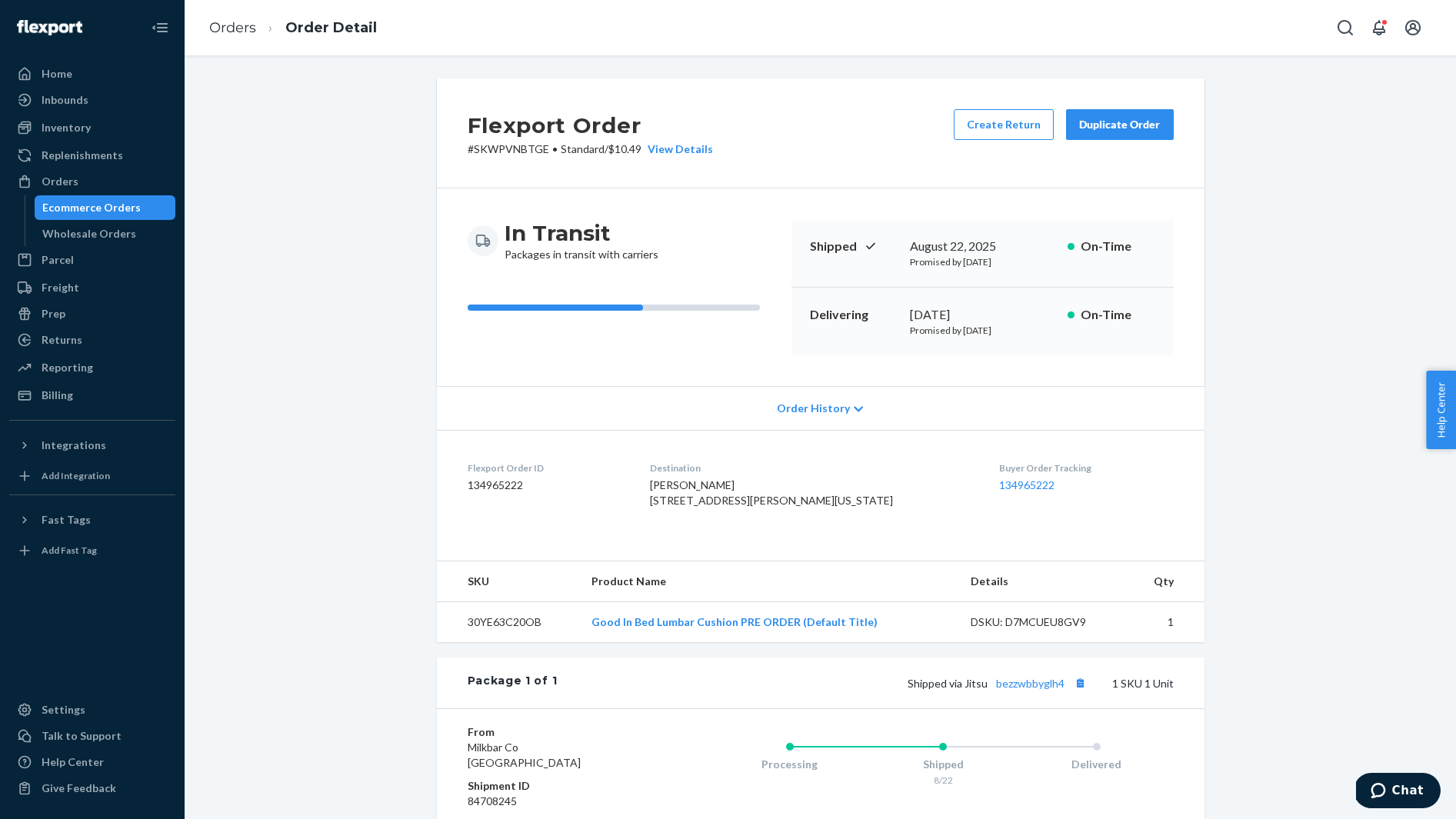
click at [711, 484] on span "Alexa Szabo 210 E 22nd St Olk New York, NY 10010-5608 US" at bounding box center [772, 492] width 243 height 29
copy span "Alexa Szabo"
click at [1080, 693] on button "Copy tracking number" at bounding box center [1080, 683] width 20 height 20
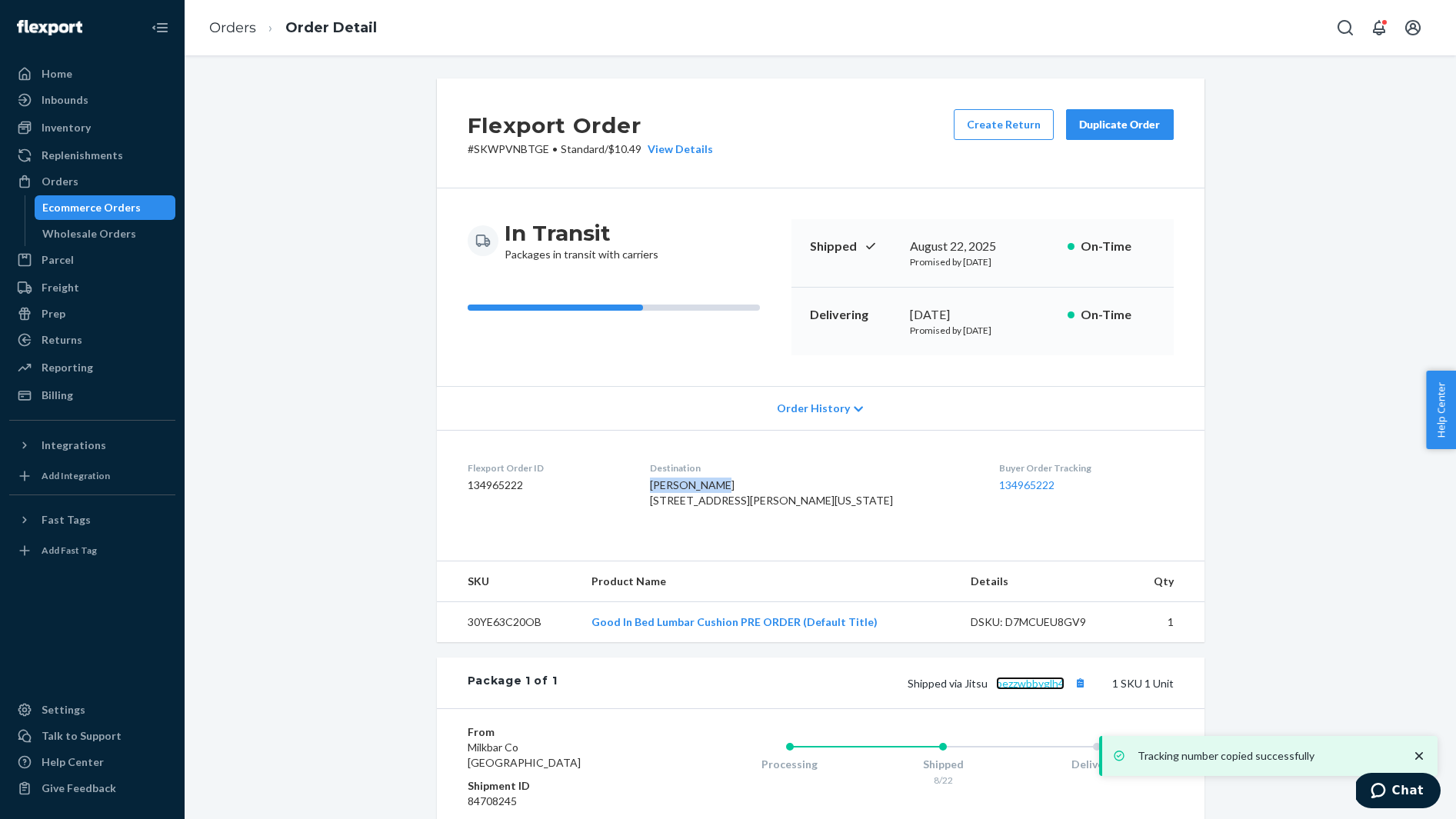
click at [1028, 690] on link "bezzwbbyglh4" at bounding box center [1030, 684] width 69 height 13
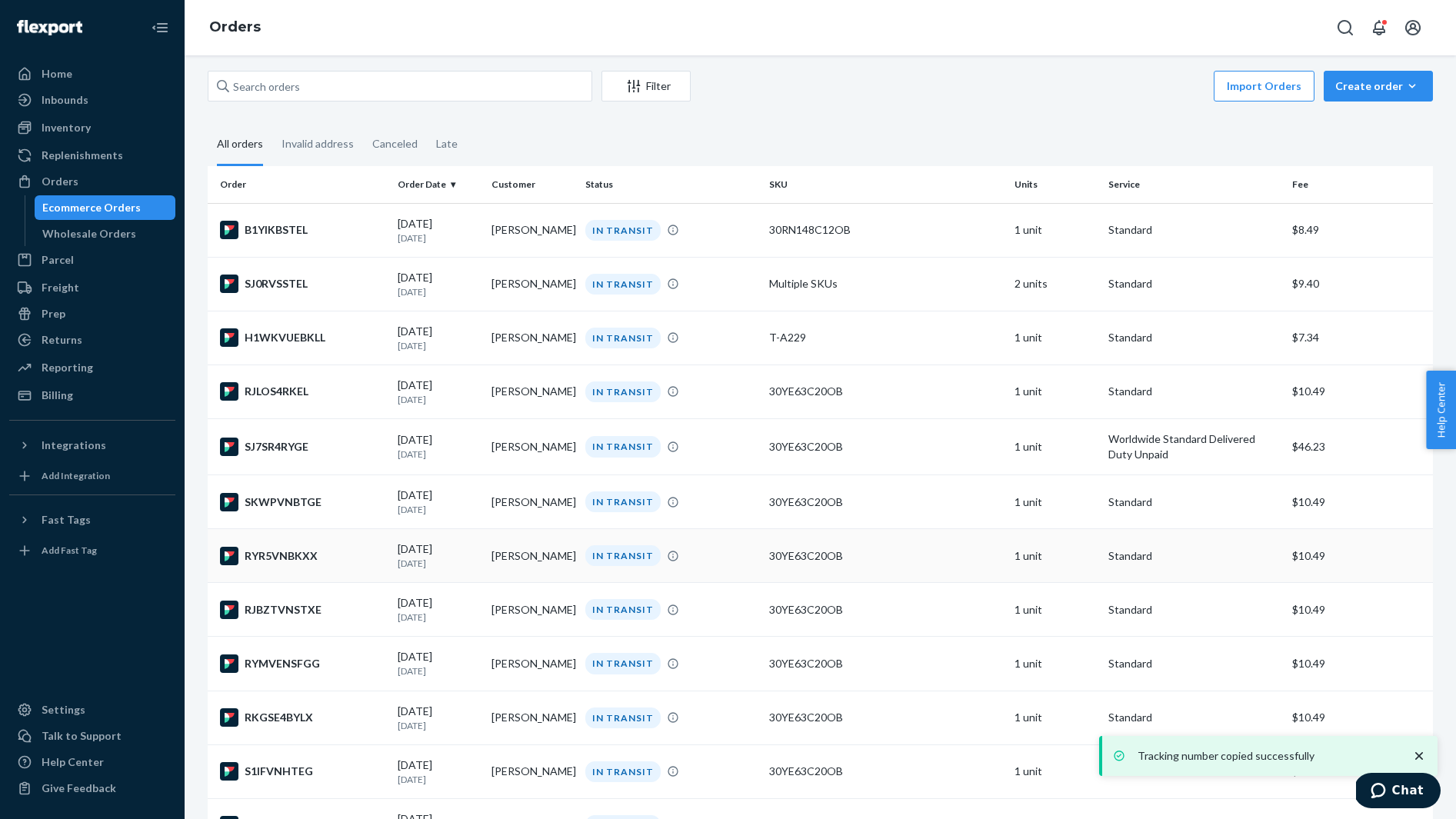
scroll to position [10, 0]
click at [330, 550] on td "RYR5VNBKXX" at bounding box center [299, 554] width 184 height 54
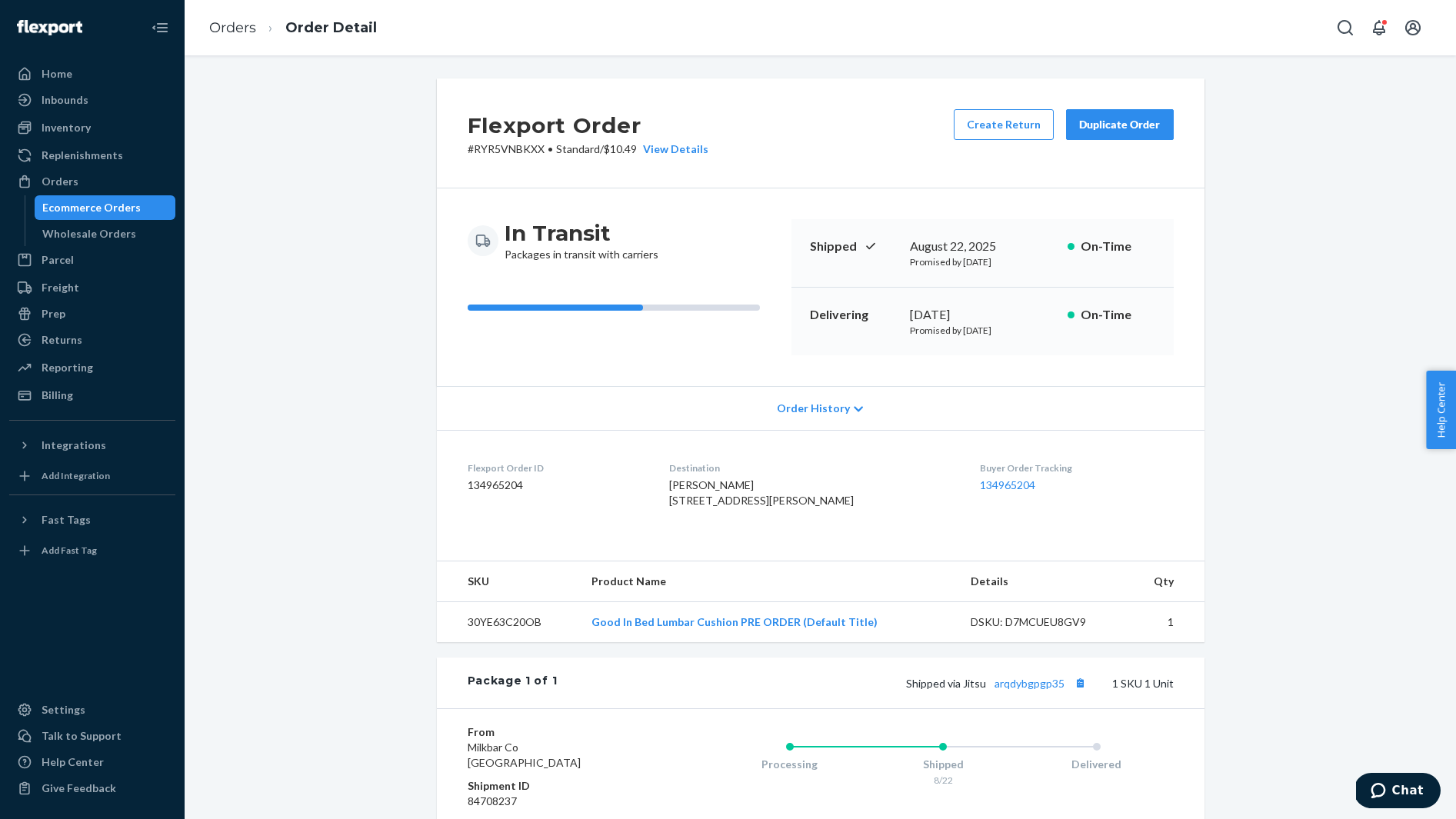
click at [696, 486] on span "LAUREN Oedzes-JOHNSTON 3340 E Tanglewood Dr Phoenix, AZ 85048-7217 US" at bounding box center [761, 492] width 184 height 29
copy span "LAUREN Oedzes-JOHNSTON"
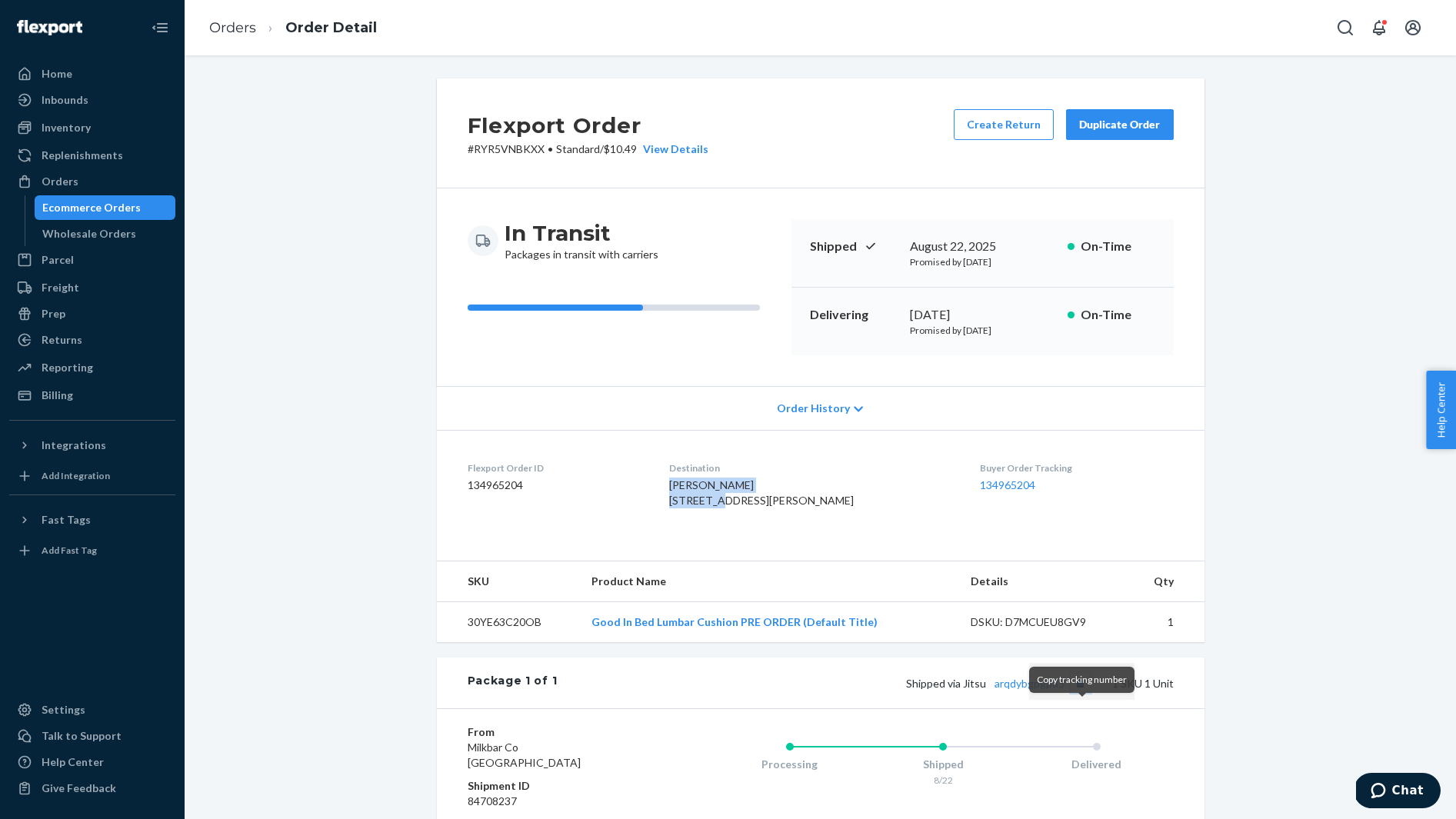
click at [1083, 693] on button "Copy tracking number" at bounding box center [1080, 683] width 20 height 20
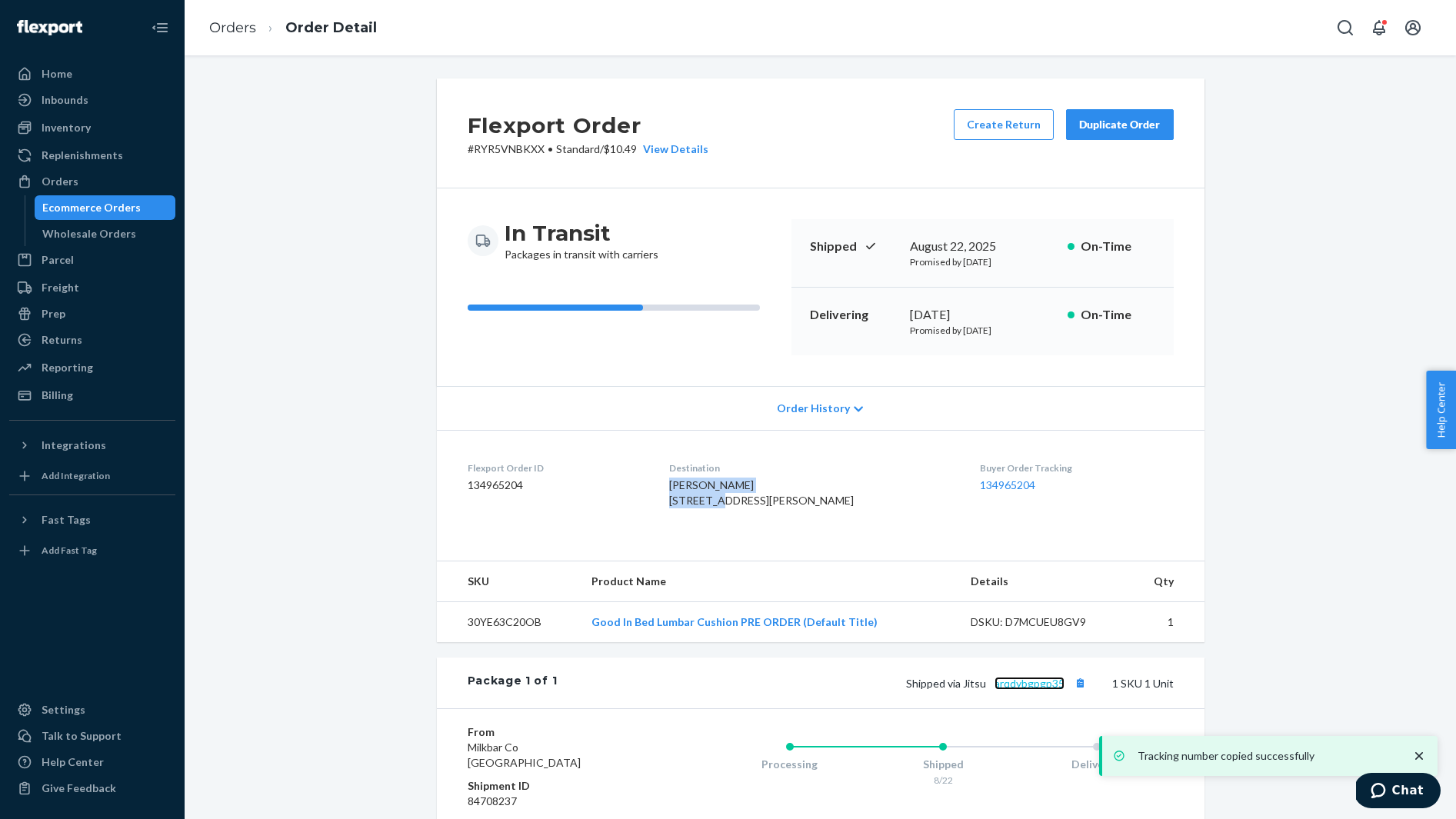
click at [1047, 690] on link "arqdybgpgp35" at bounding box center [1029, 684] width 70 height 13
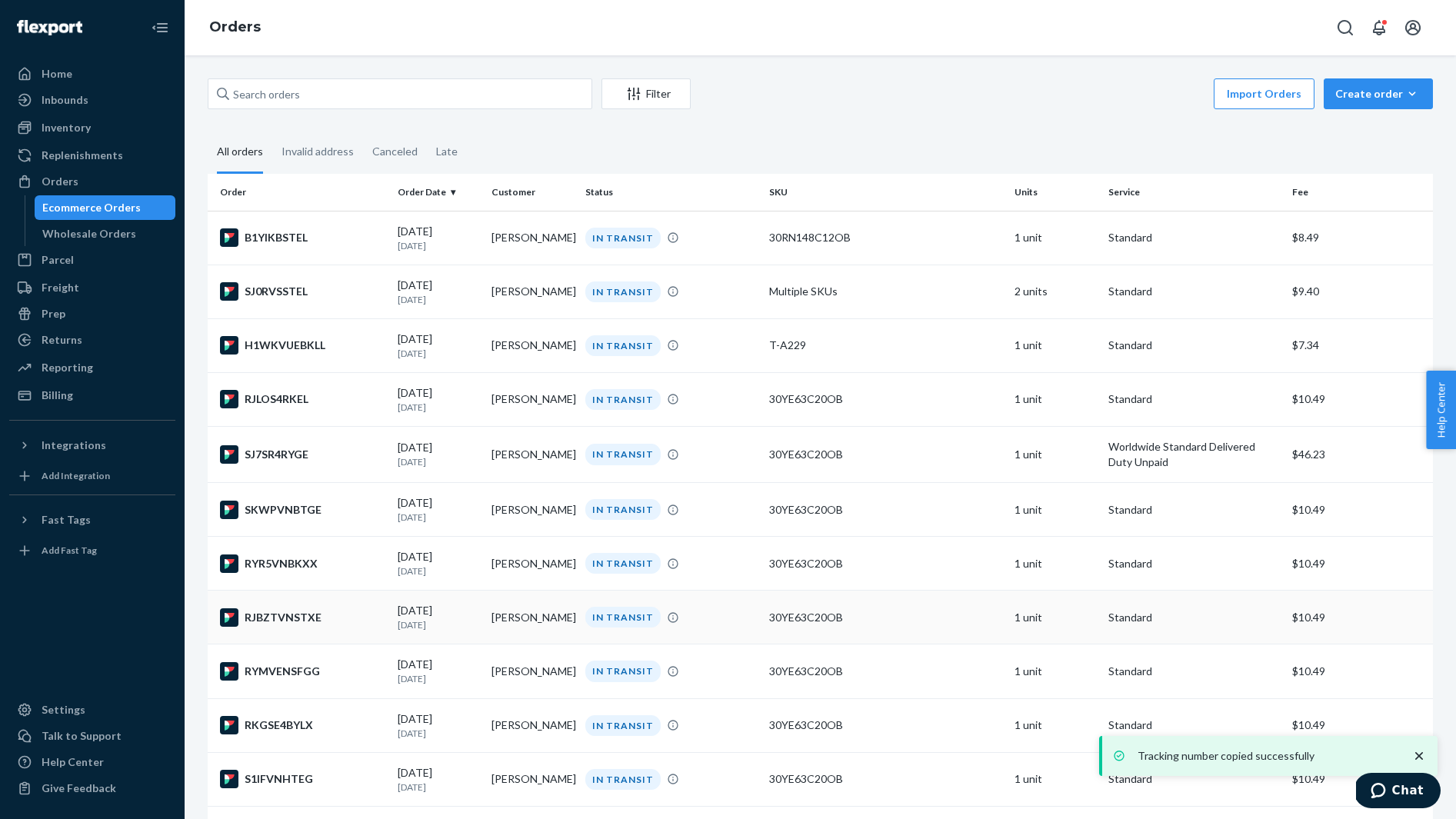
click at [344, 626] on div "RJBZTVNSTXE" at bounding box center [303, 618] width 166 height 19
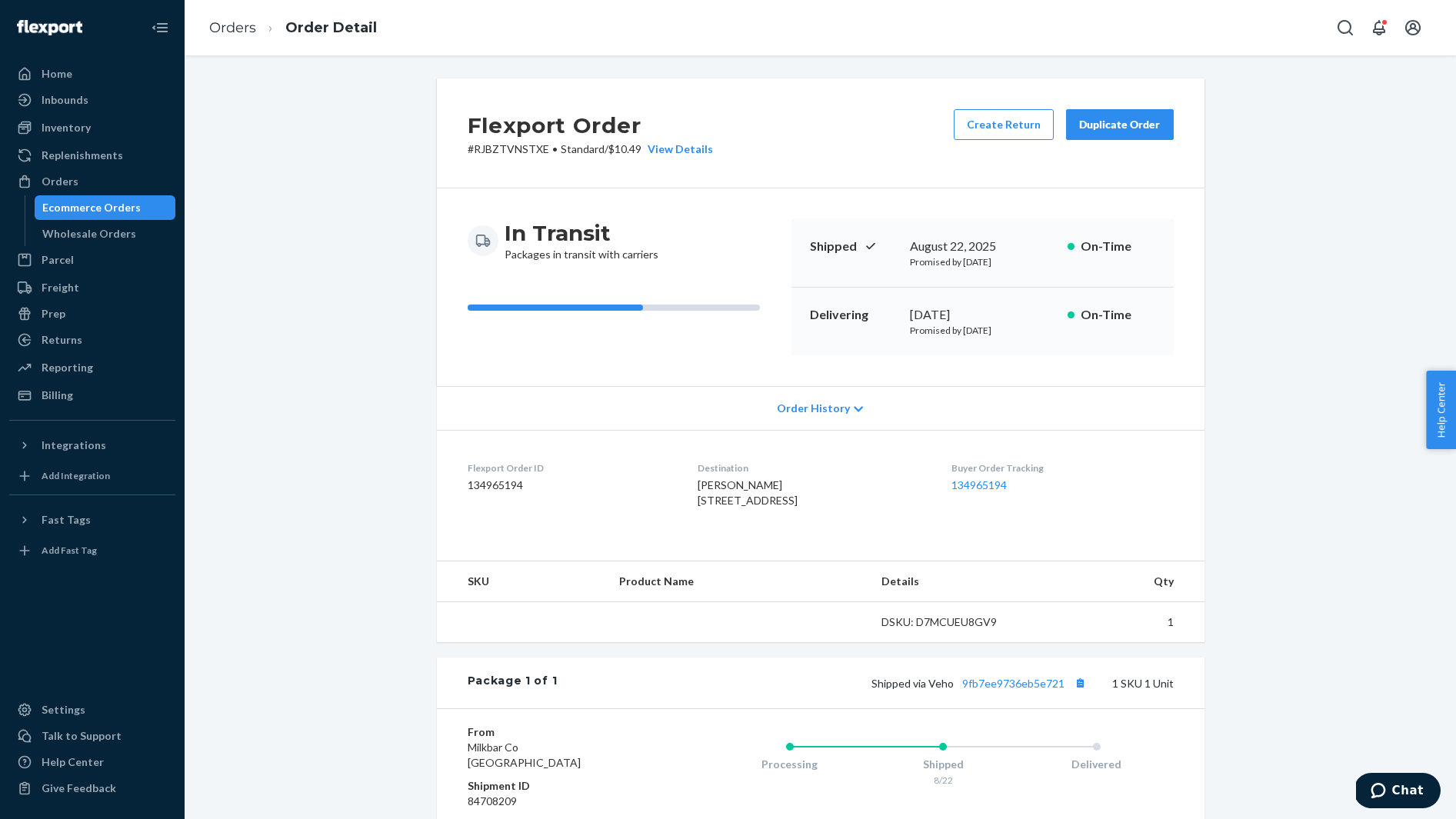
click at [705, 487] on span "Meredith Cone 137 Calumet St Apt 3 Roxbury Crossing, MA 02120-3486 US" at bounding box center [747, 492] width 100 height 29
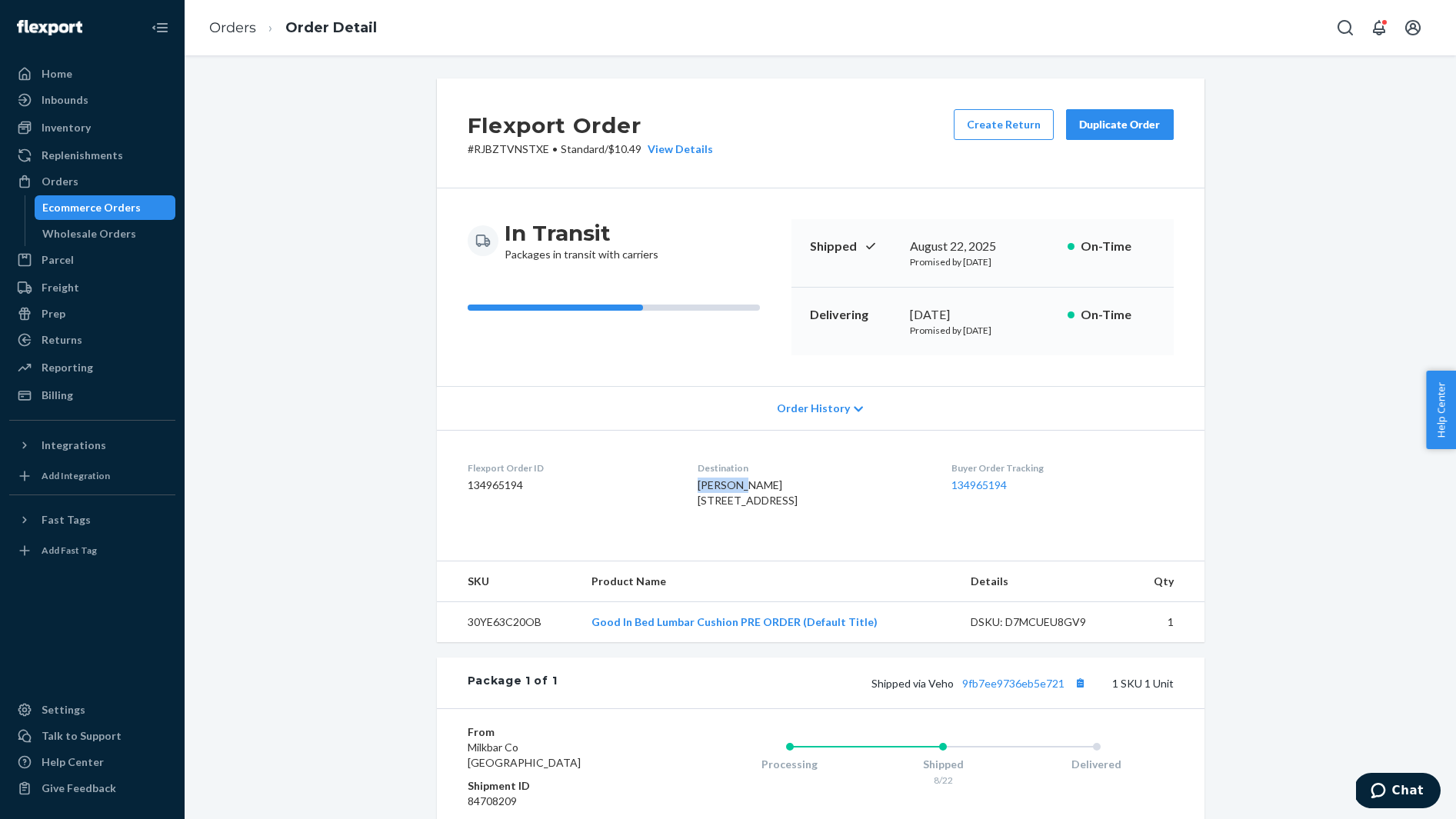
click at [705, 487] on span "Meredith Cone 137 Calumet St Apt 3 Roxbury Crossing, MA 02120-3486 US" at bounding box center [747, 492] width 100 height 29
click at [1075, 693] on button "Copy tracking number" at bounding box center [1080, 683] width 20 height 20
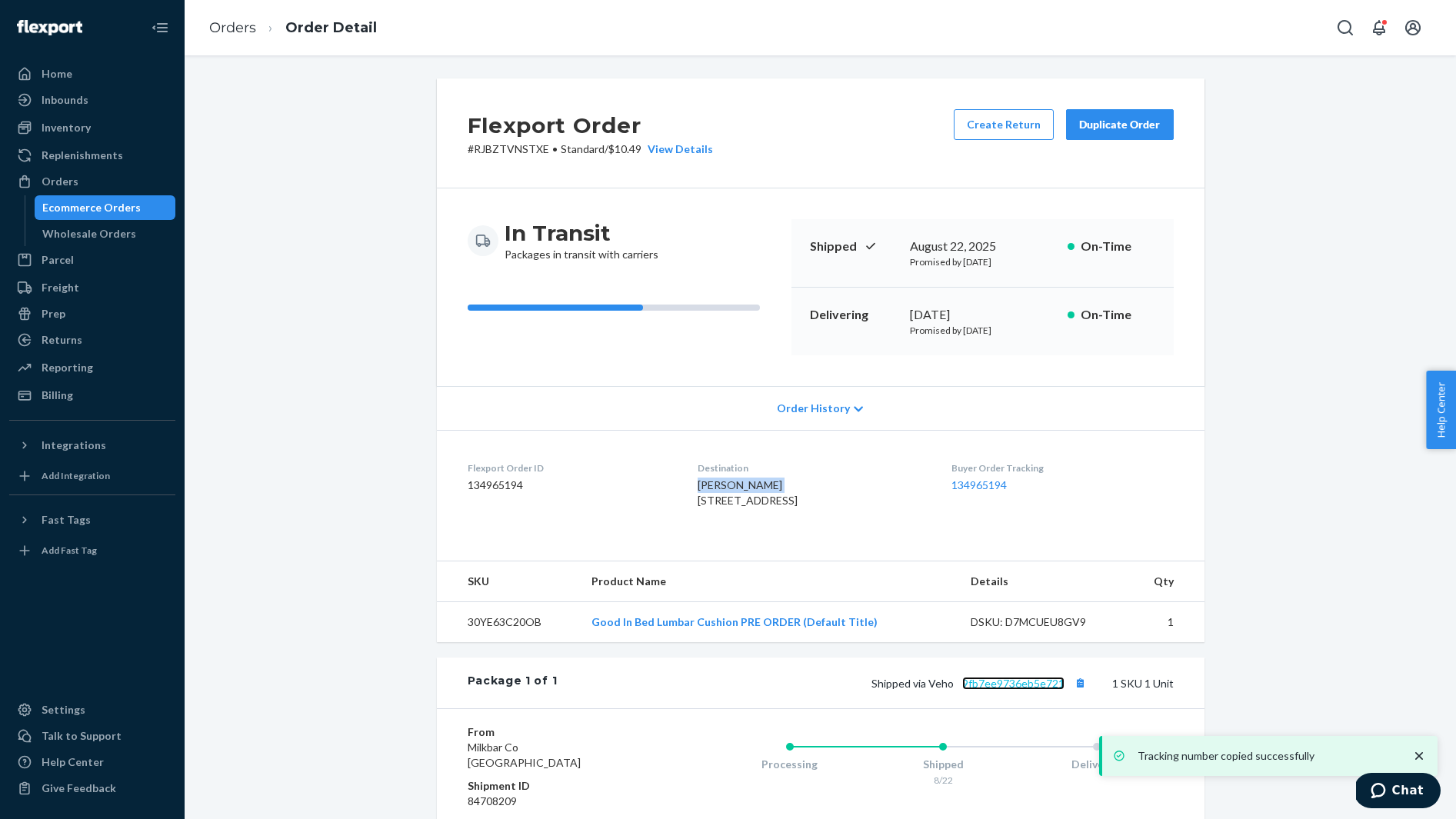
click at [1038, 690] on link "9fb7ee9736eb5e721" at bounding box center [1012, 684] width 102 height 13
click at [1081, 693] on button "Copy tracking number" at bounding box center [1080, 683] width 20 height 20
click at [1086, 693] on button "Copy tracking number" at bounding box center [1080, 683] width 20 height 20
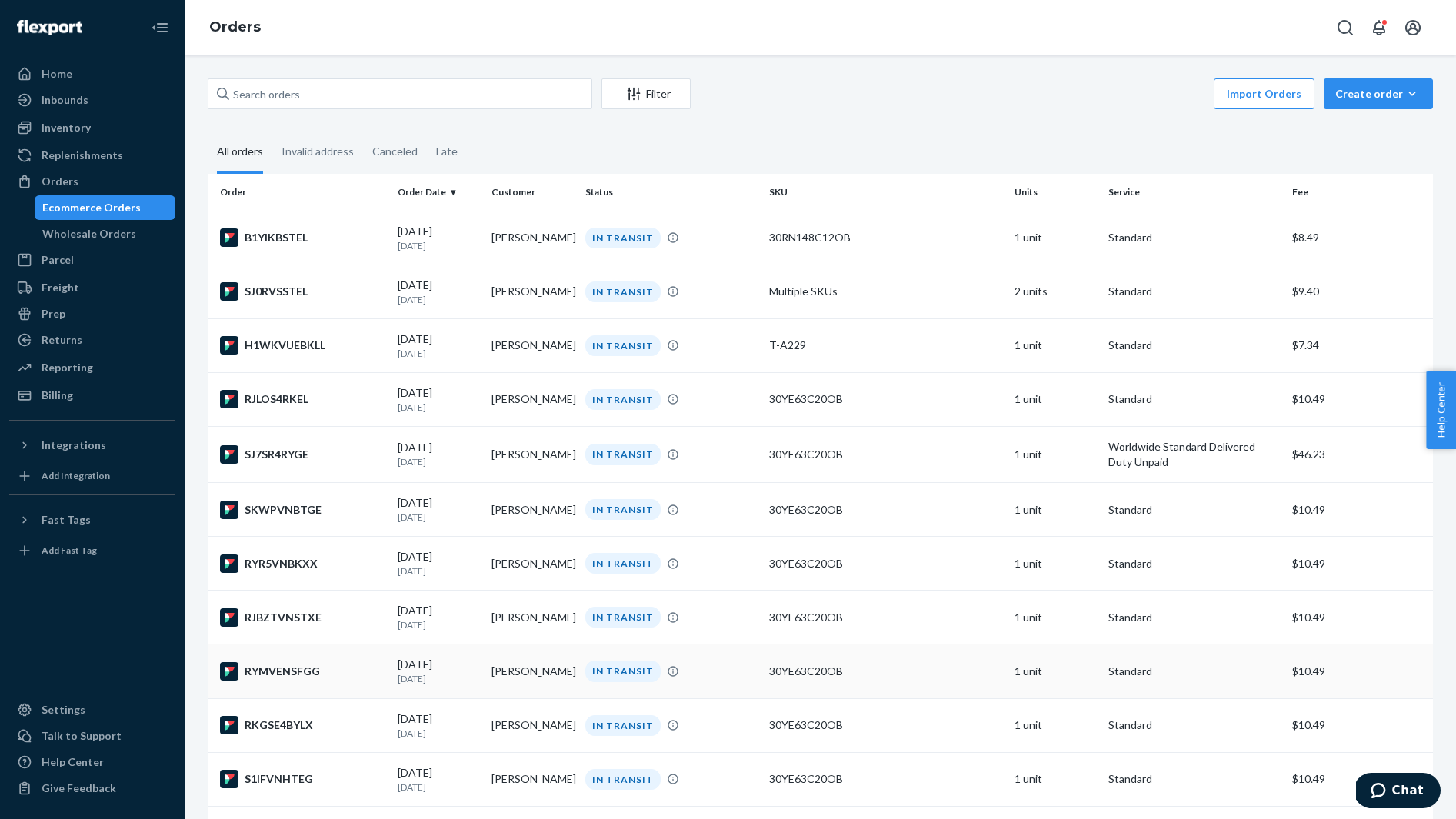
click at [339, 680] on div "RYMVENSFGG" at bounding box center [303, 671] width 166 height 19
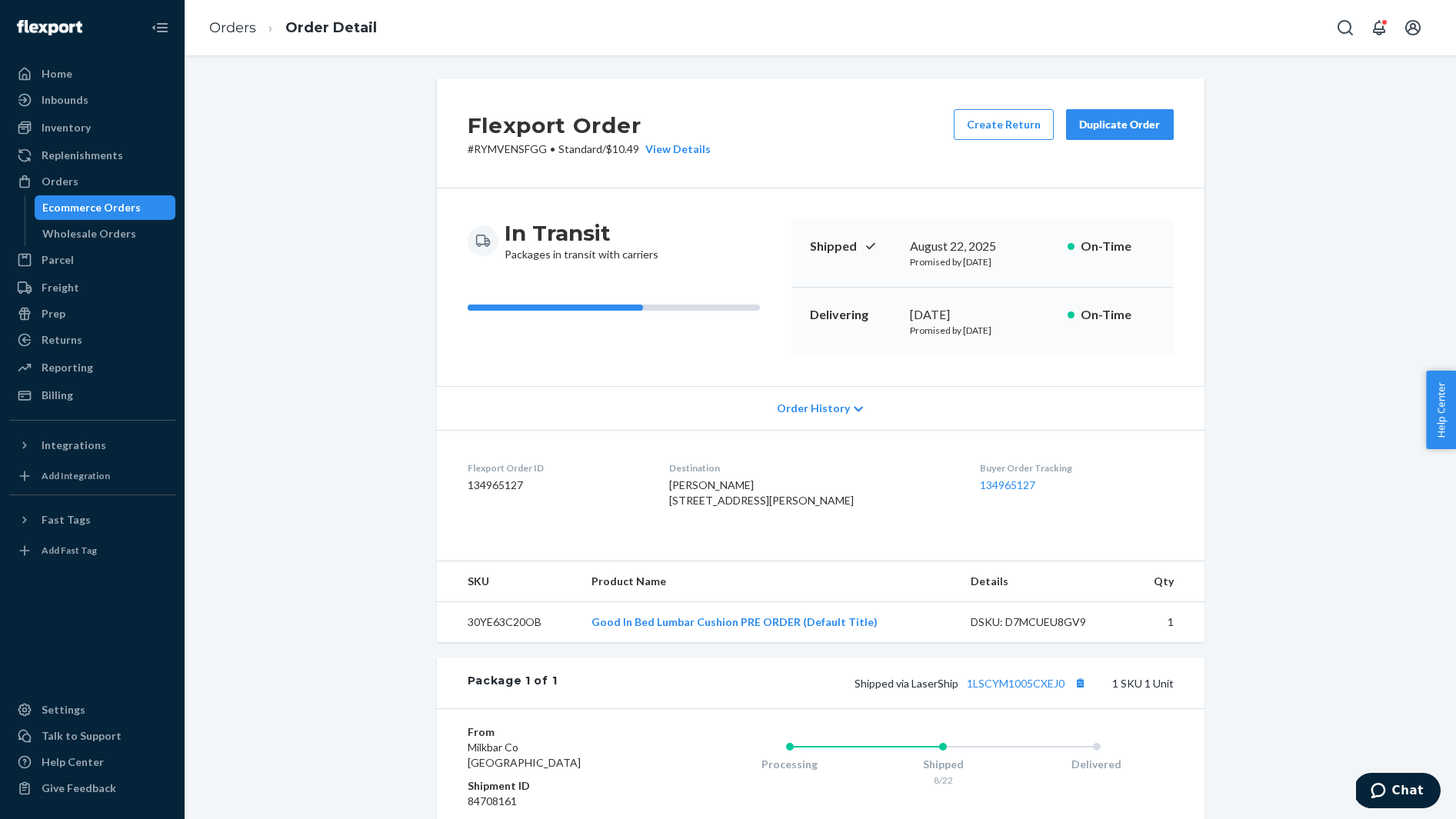
click at [706, 484] on span "Chloe Lovely 1908 River View Dr Green Island, NY 12183-1139 US" at bounding box center [761, 492] width 184 height 29
click at [1084, 693] on button "Copy tracking number" at bounding box center [1080, 683] width 20 height 20
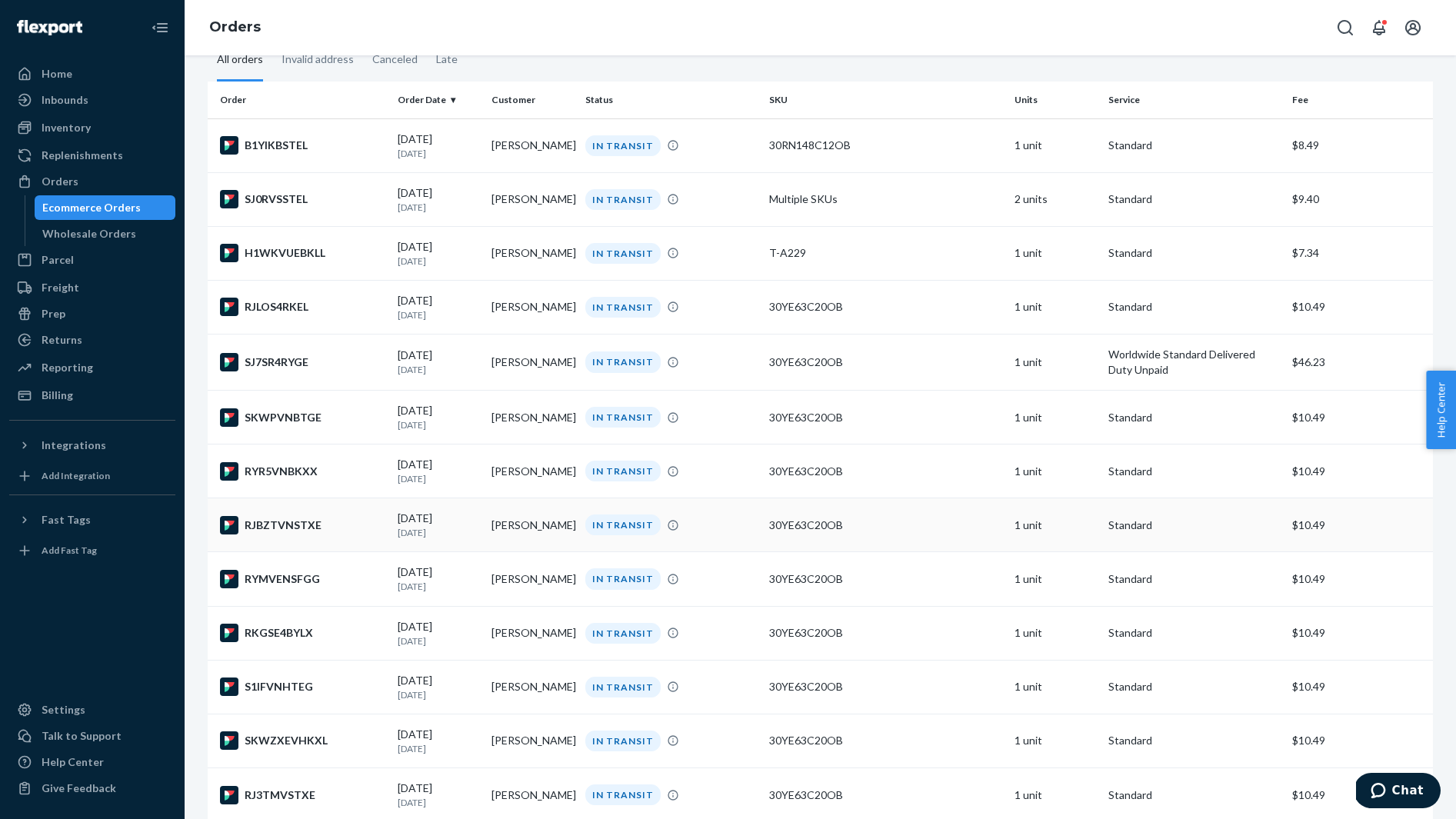
scroll to position [162, 0]
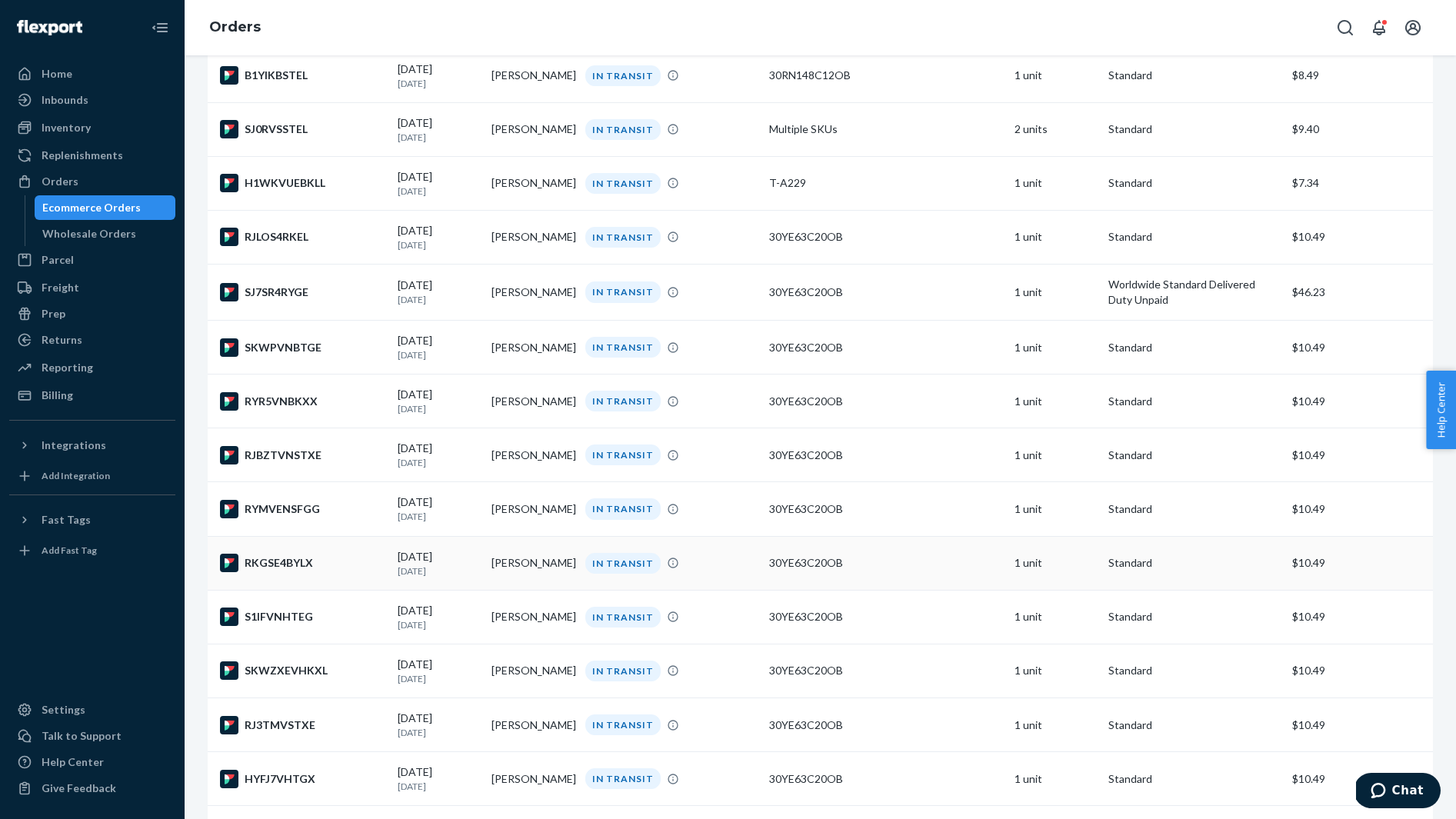
click at [310, 572] on div "RKGSE4BYLX" at bounding box center [303, 563] width 166 height 19
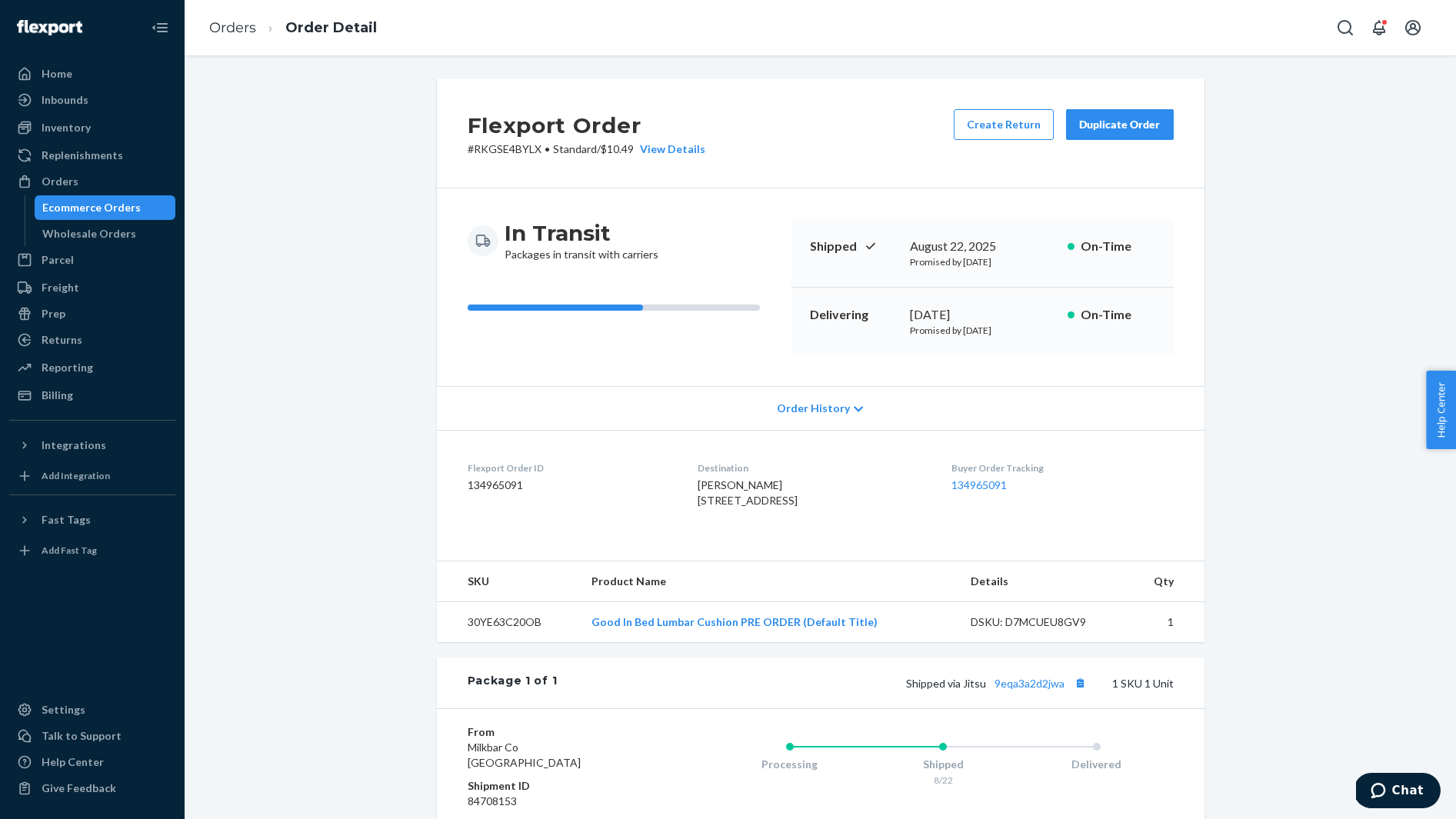
click at [701, 480] on span "Celine Sanchez 8625 E Belleview Pl Unit 1080 Scottsdale, AZ 85257-4150 US" at bounding box center [747, 492] width 100 height 29
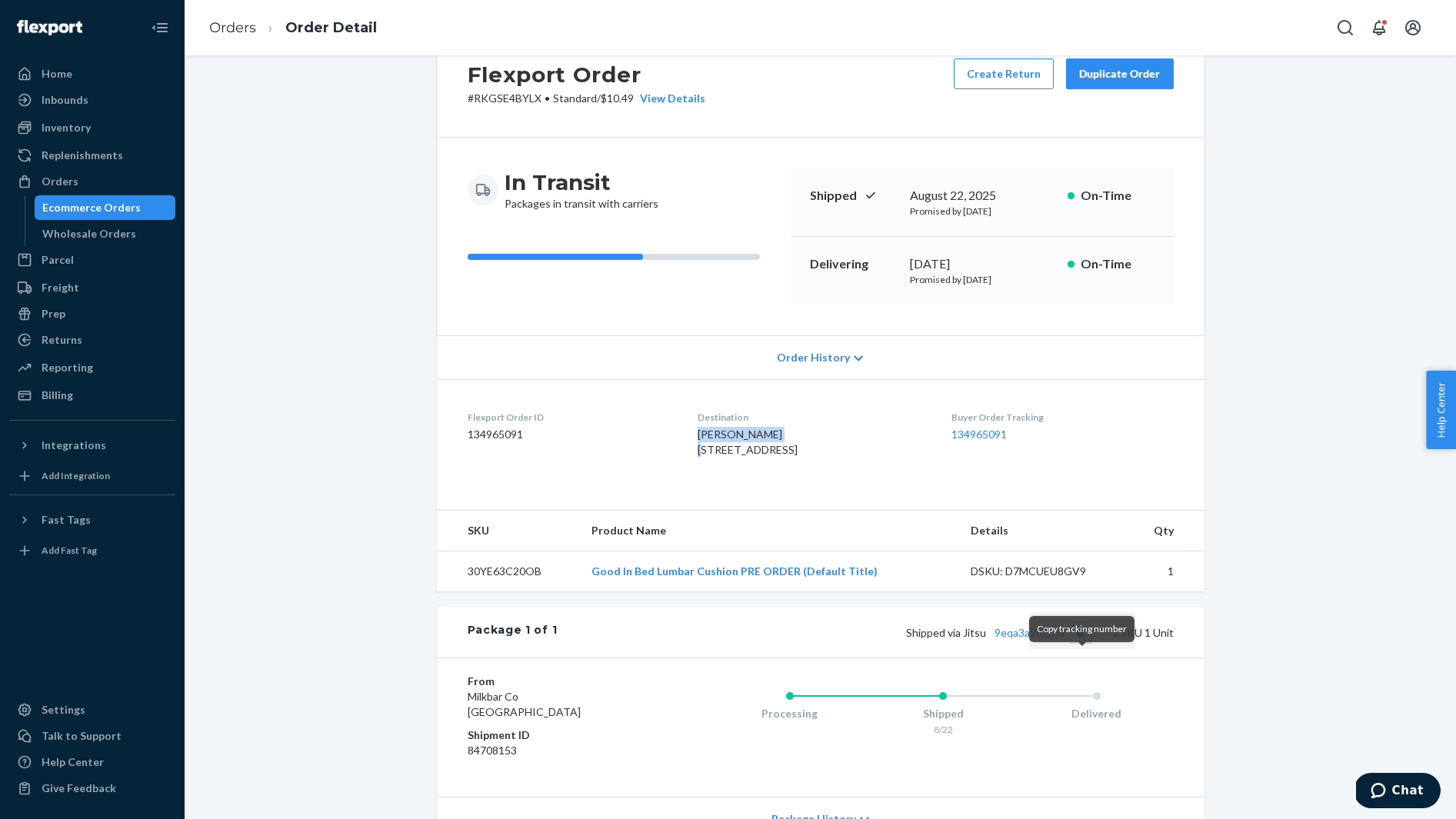
click at [1080, 642] on button "Copy tracking number" at bounding box center [1080, 632] width 20 height 20
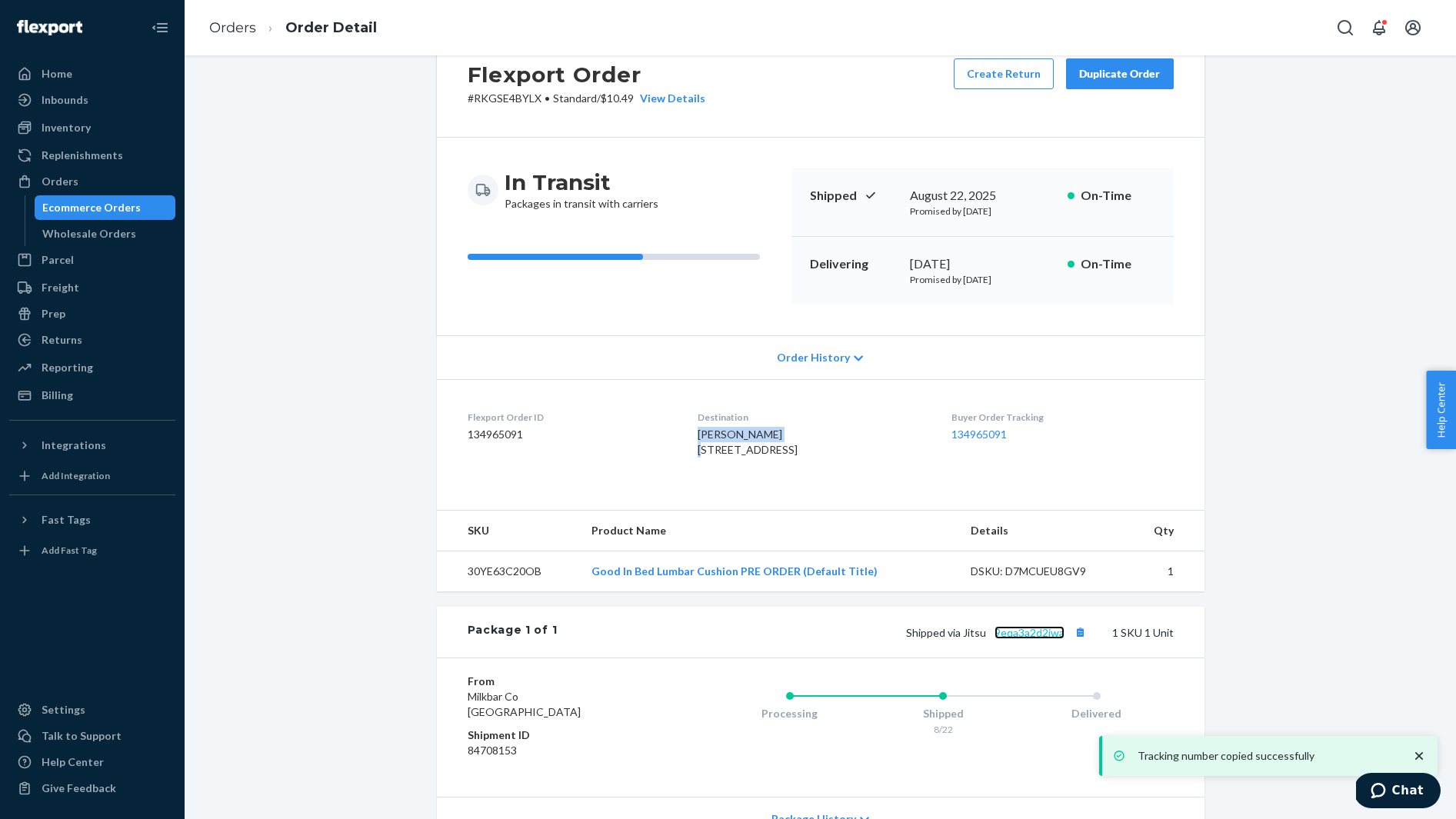
click at [1038, 639] on link "9eqa3a2d2jwa" at bounding box center [1029, 632] width 70 height 13
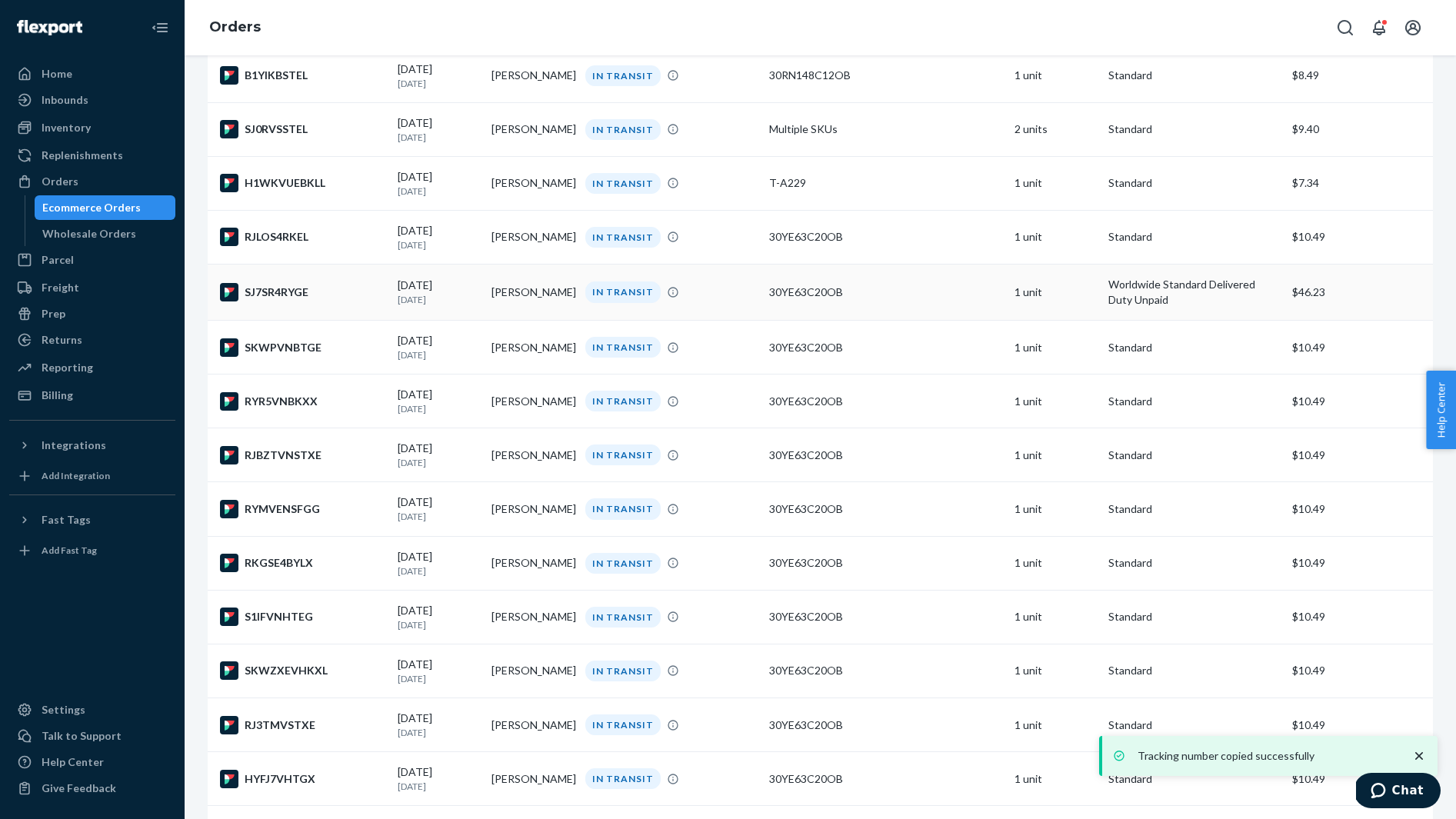
scroll to position [173, 0]
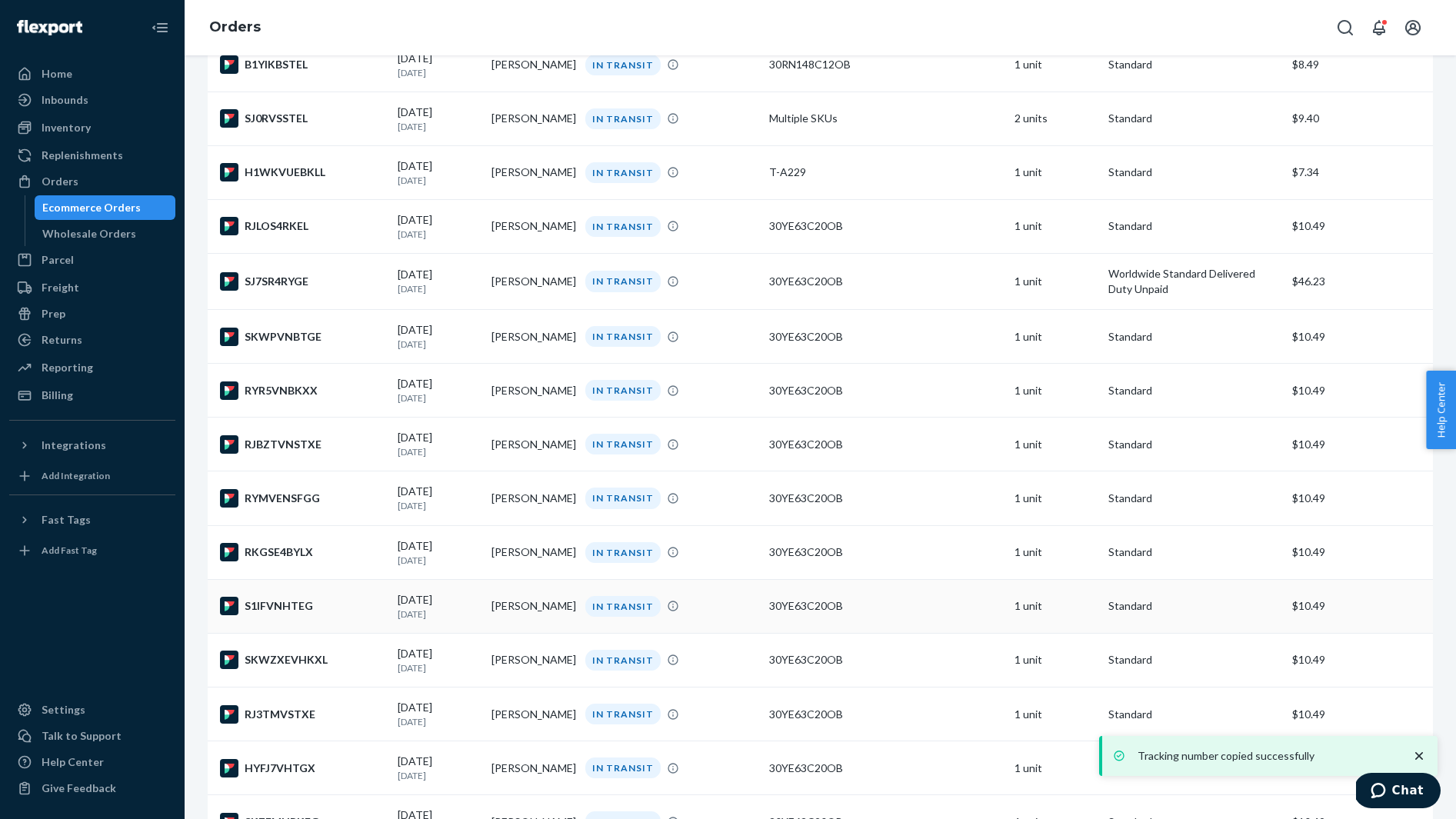
click at [358, 633] on td "S1IFVNHTEG" at bounding box center [299, 606] width 184 height 54
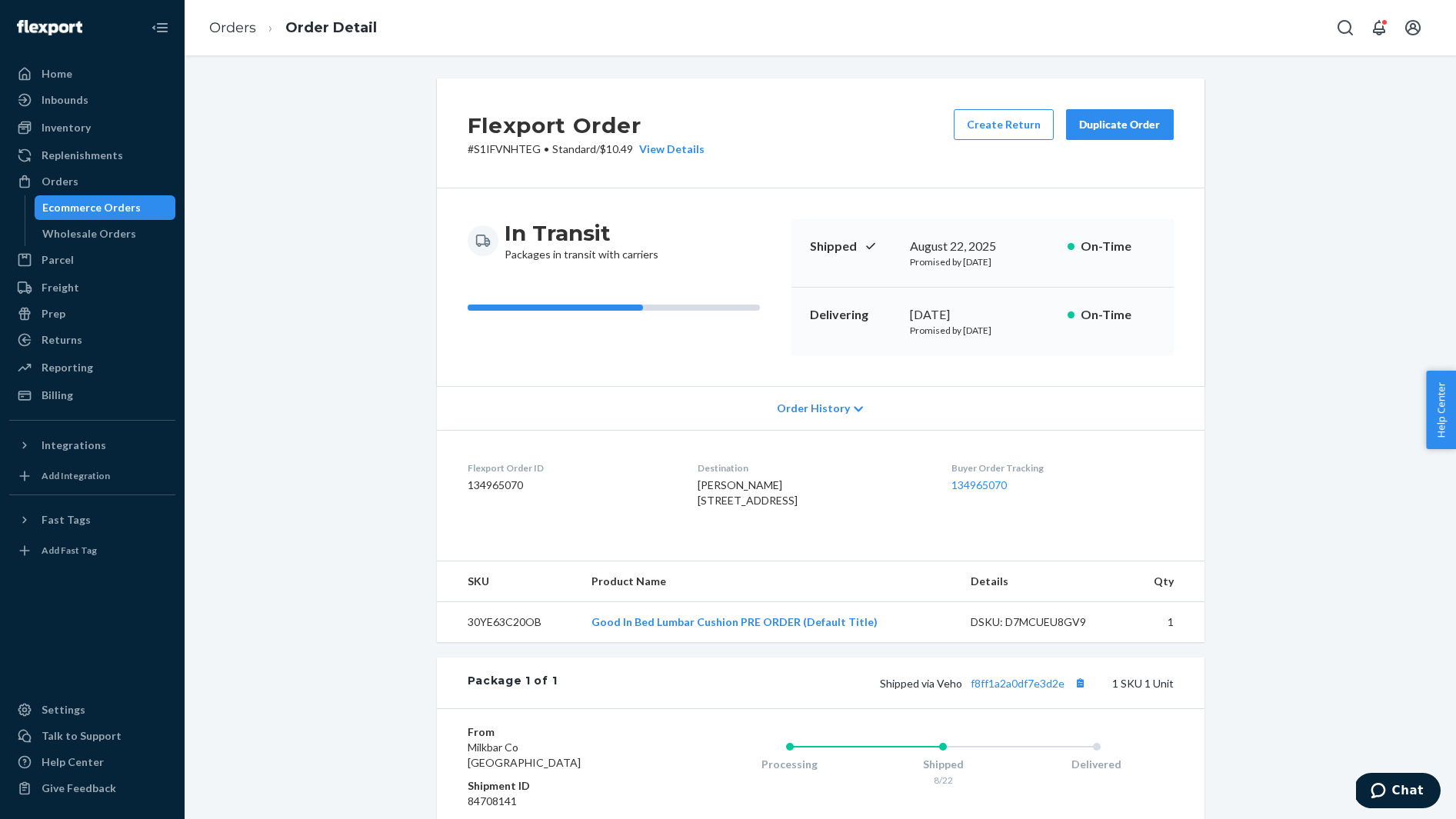
click at [724, 483] on span "Kayla Wietrzykowski 303 S Front St Ste 112 Apt 112 Columbus, OH 43215-5857 US" at bounding box center [747, 492] width 100 height 29
click at [1080, 693] on button "Copy tracking number" at bounding box center [1080, 683] width 20 height 20
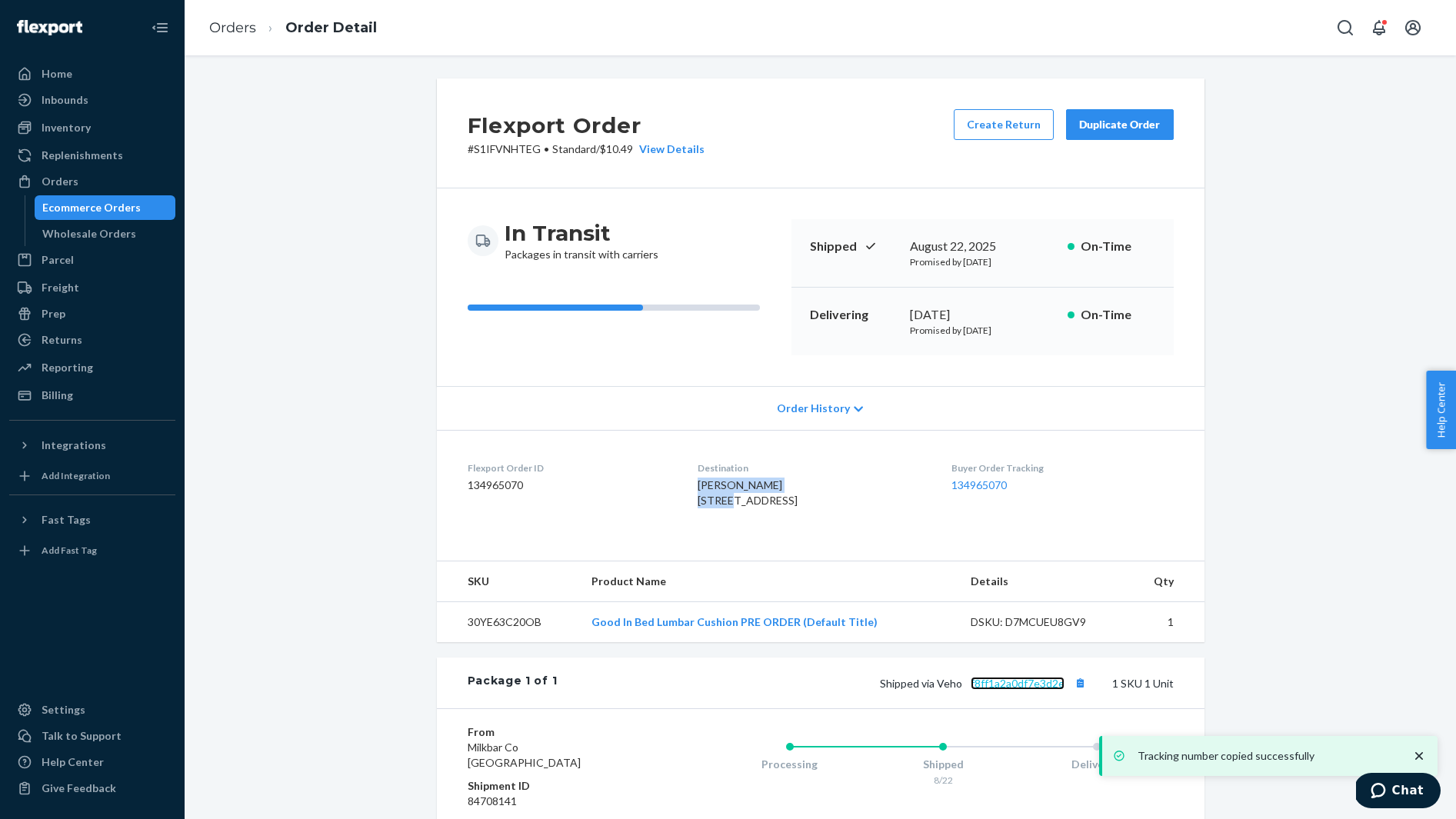
click at [1021, 690] on link "f8ff1a2a0df7e3d2e" at bounding box center [1017, 684] width 94 height 13
click at [1003, 690] on link "f8ff1a2a0df7e3d2e" at bounding box center [1017, 684] width 94 height 13
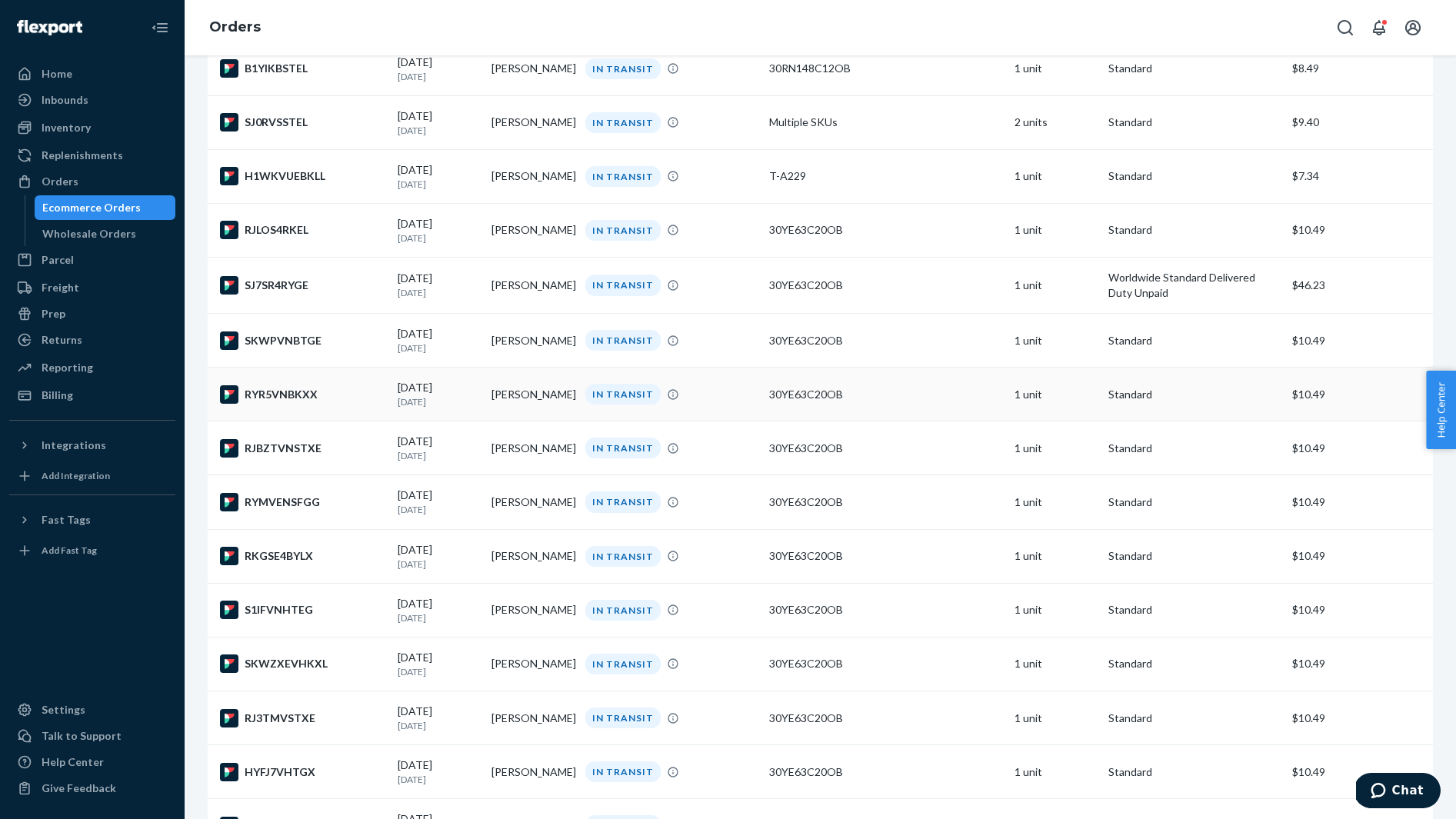
scroll to position [197, 0]
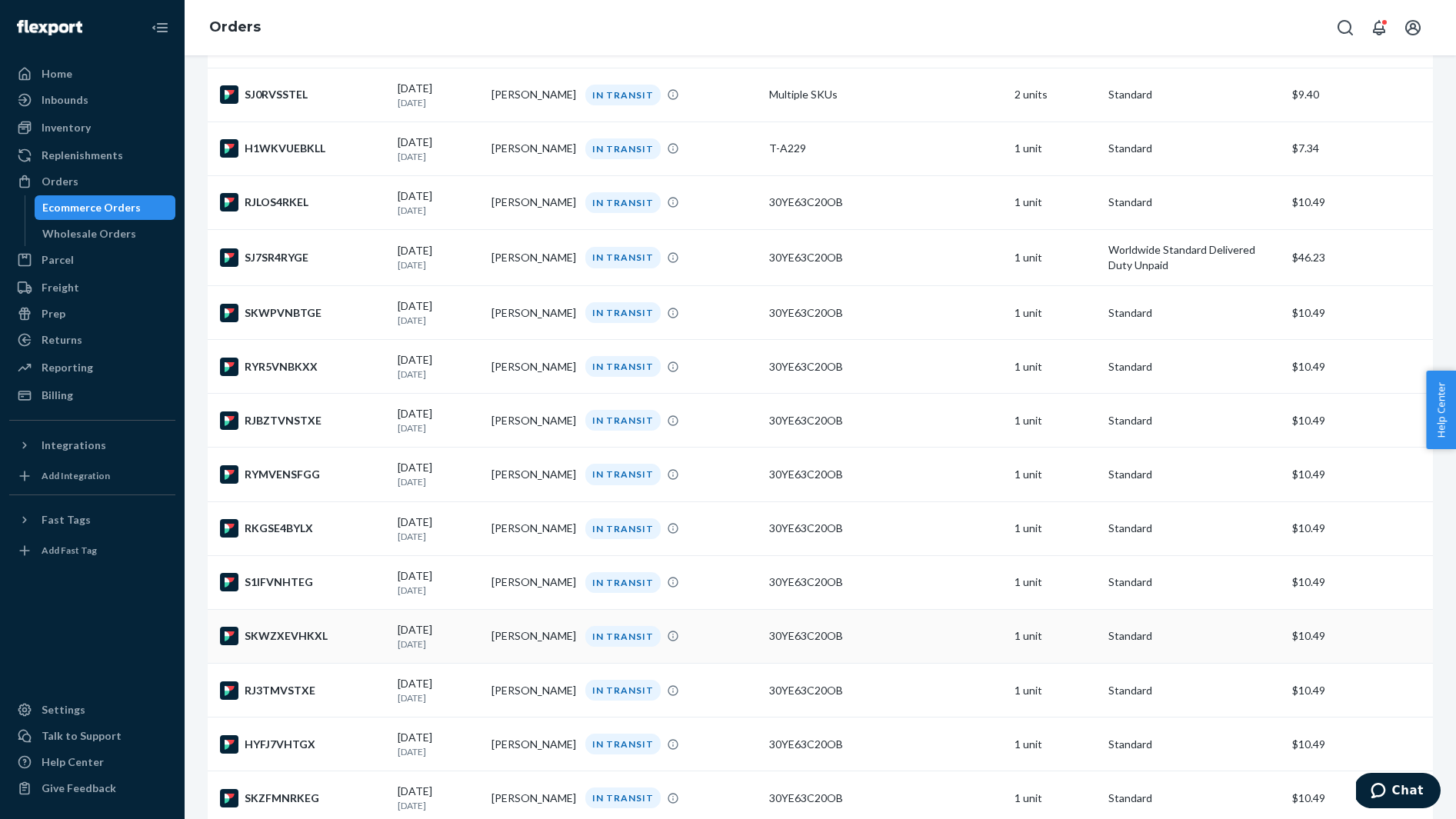
click at [343, 645] on div "SKWZXEVHKXL" at bounding box center [303, 635] width 166 height 19
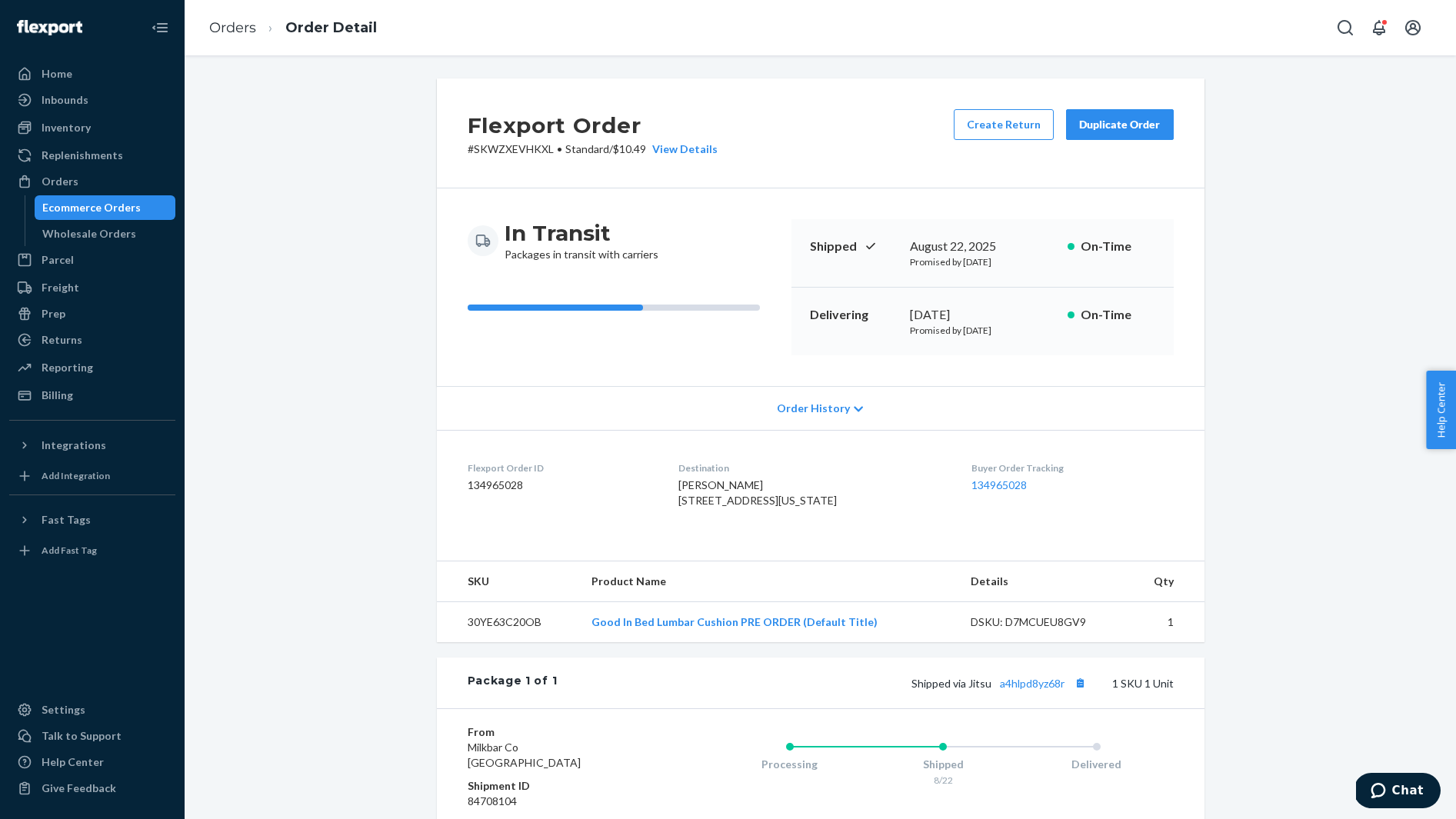
click at [755, 483] on span "Stephanie Chengary 59 W 8th St Apt 2D New York, NY 10011-9071 US" at bounding box center [757, 492] width 158 height 29
click at [1086, 693] on button "Copy tracking number" at bounding box center [1080, 683] width 20 height 20
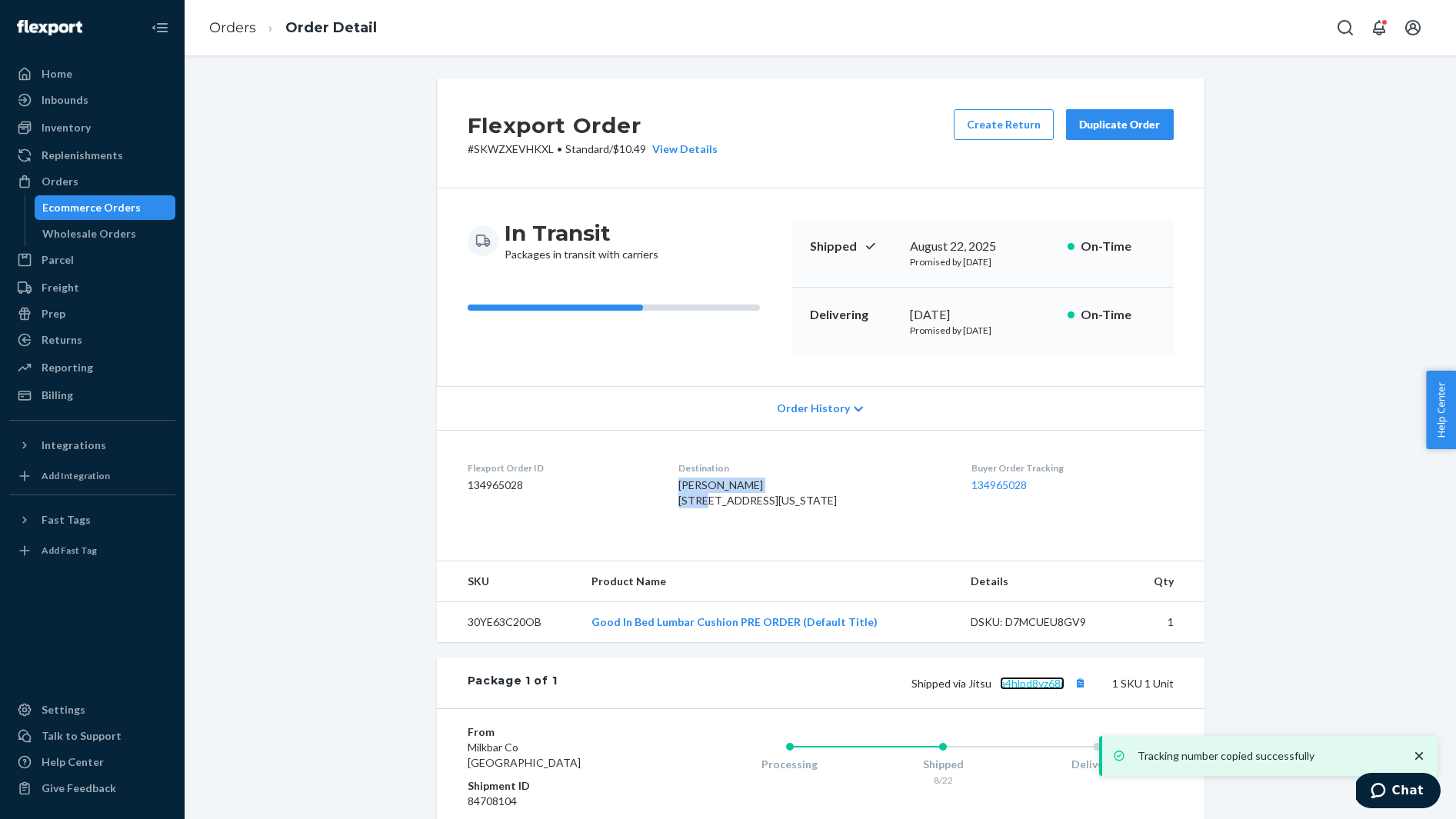
click at [1040, 690] on link "a4hlpd8yz68r" at bounding box center [1032, 684] width 64 height 13
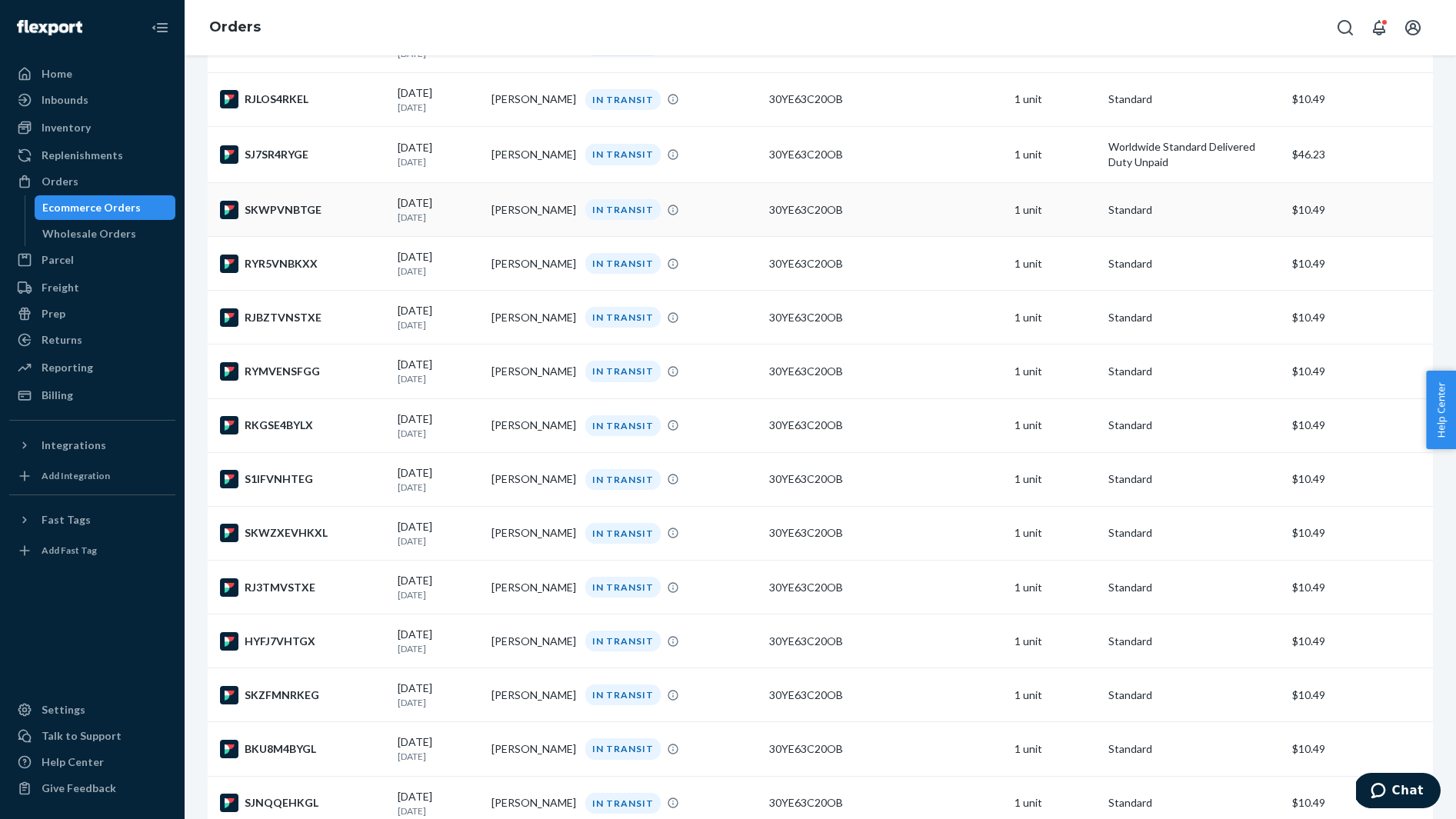
scroll to position [379, 0]
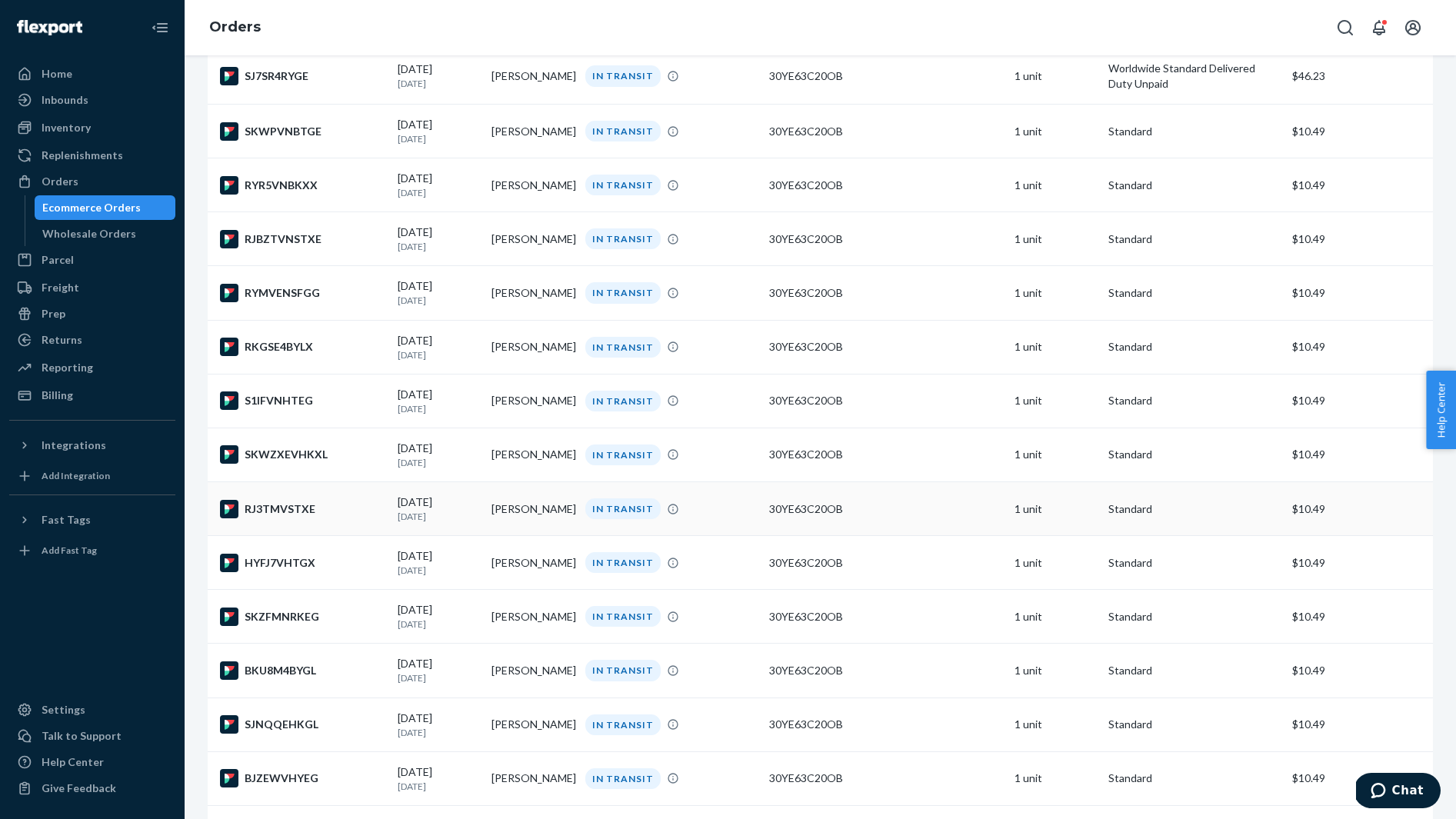
click at [343, 518] on div "RJ3TMVSTXE" at bounding box center [303, 509] width 166 height 19
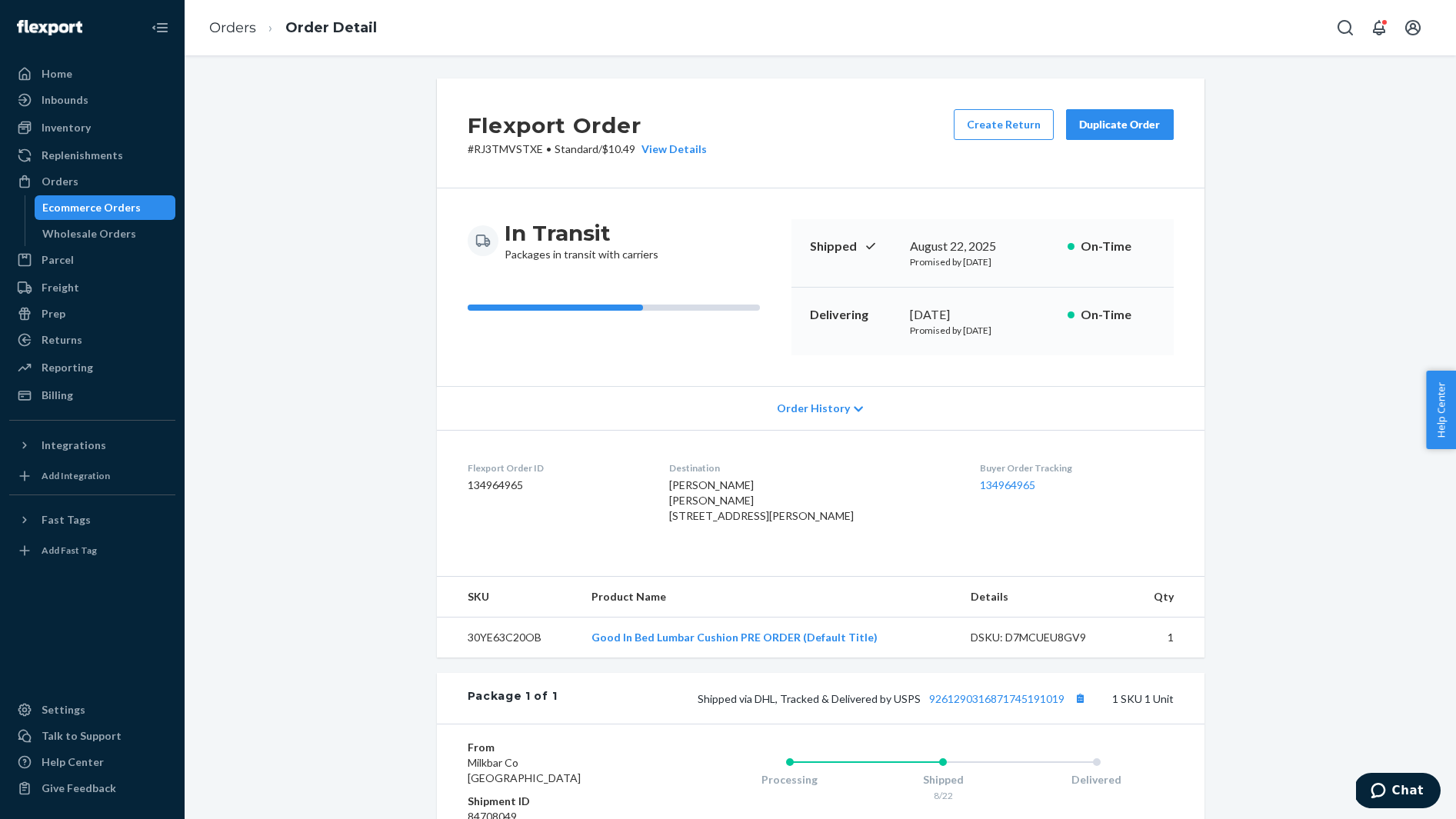
click at [710, 478] on span "Taylor Canizaro Taylor Canizaro 600 Goodwyn St Memphis, TN 38111-2213 US" at bounding box center [761, 500] width 184 height 44
click at [1081, 708] on button "Copy tracking number" at bounding box center [1080, 698] width 20 height 20
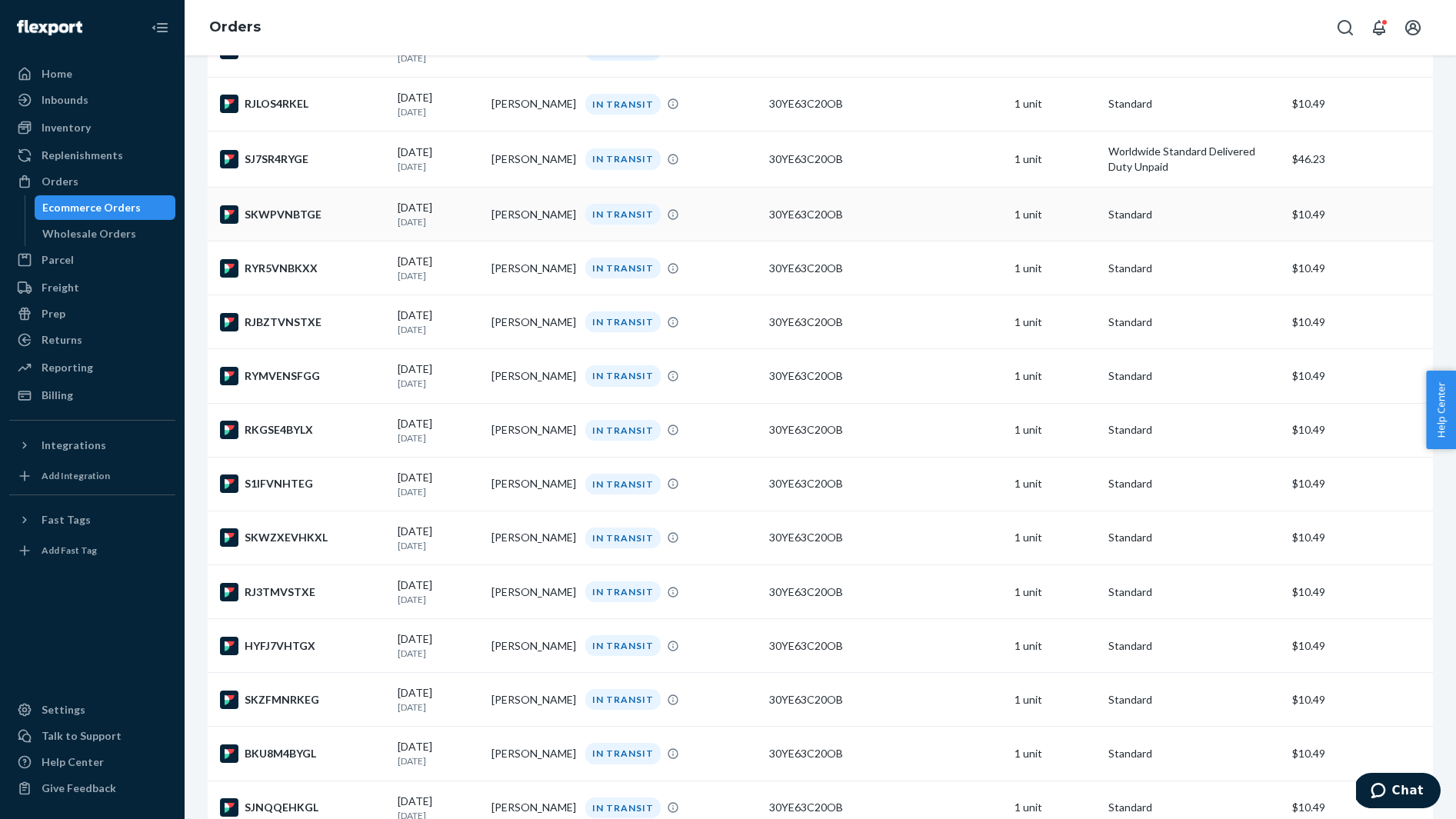
scroll to position [298, 0]
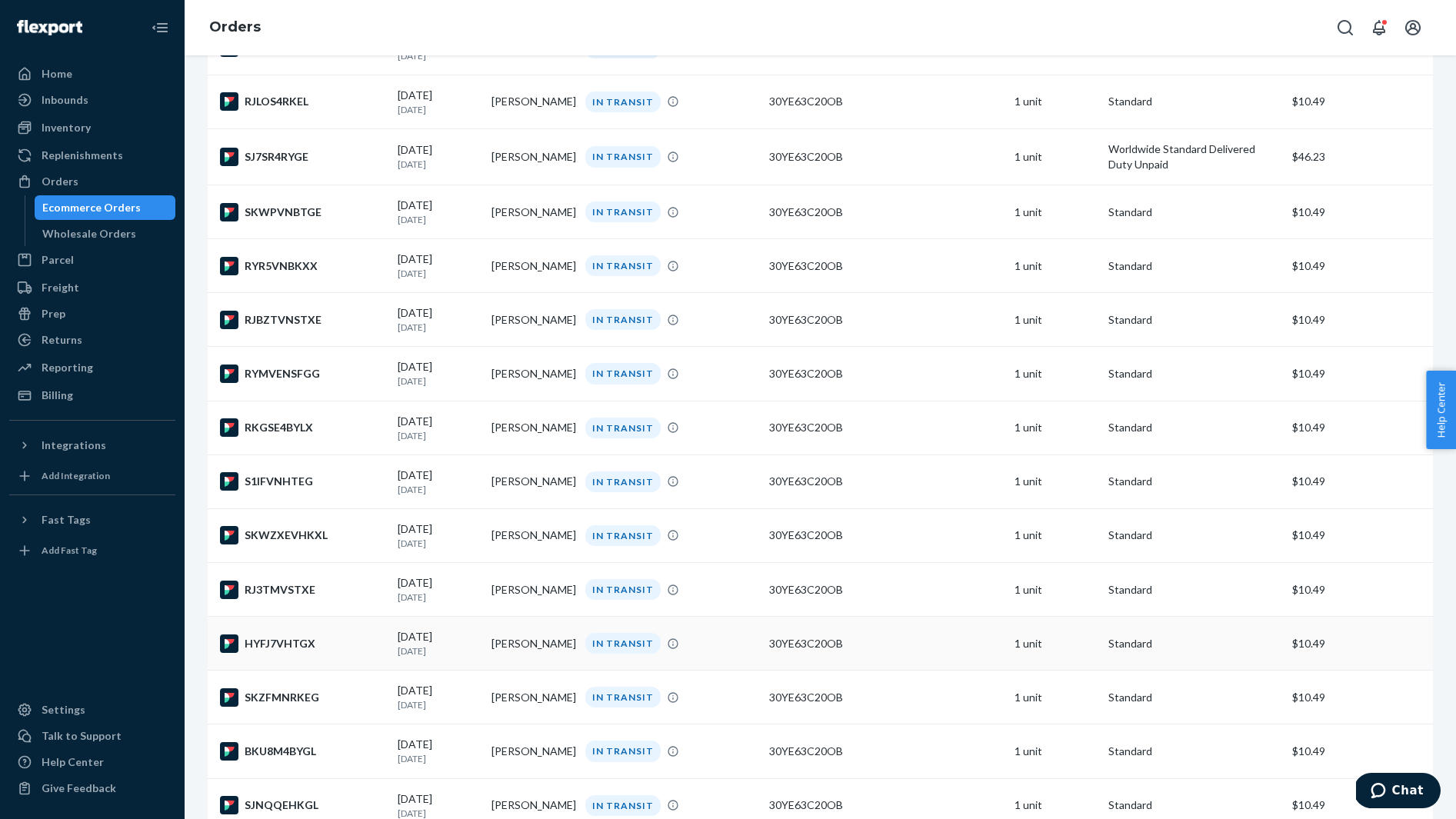
click at [339, 653] on div "HYFJ7VHTGX" at bounding box center [303, 644] width 166 height 19
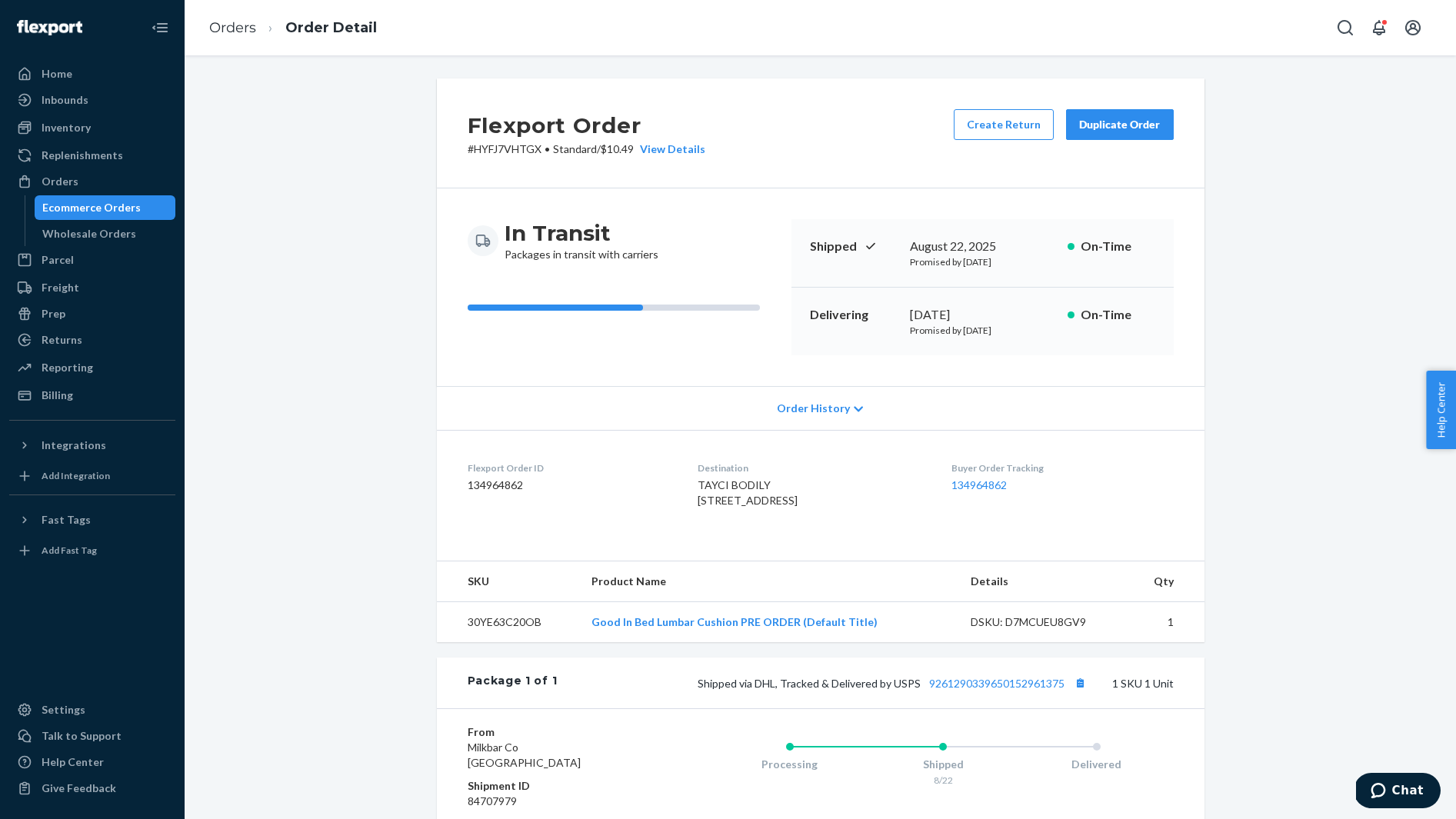
click at [722, 476] on div "Destination TAYCI BODILY PO Box 931 Alta, CA 95701-0931 US" at bounding box center [812, 488] width 229 height 53
click at [722, 478] on span "TAYCI BODILY PO Box 931 Alta, CA 95701-0931 US" at bounding box center [747, 492] width 100 height 29
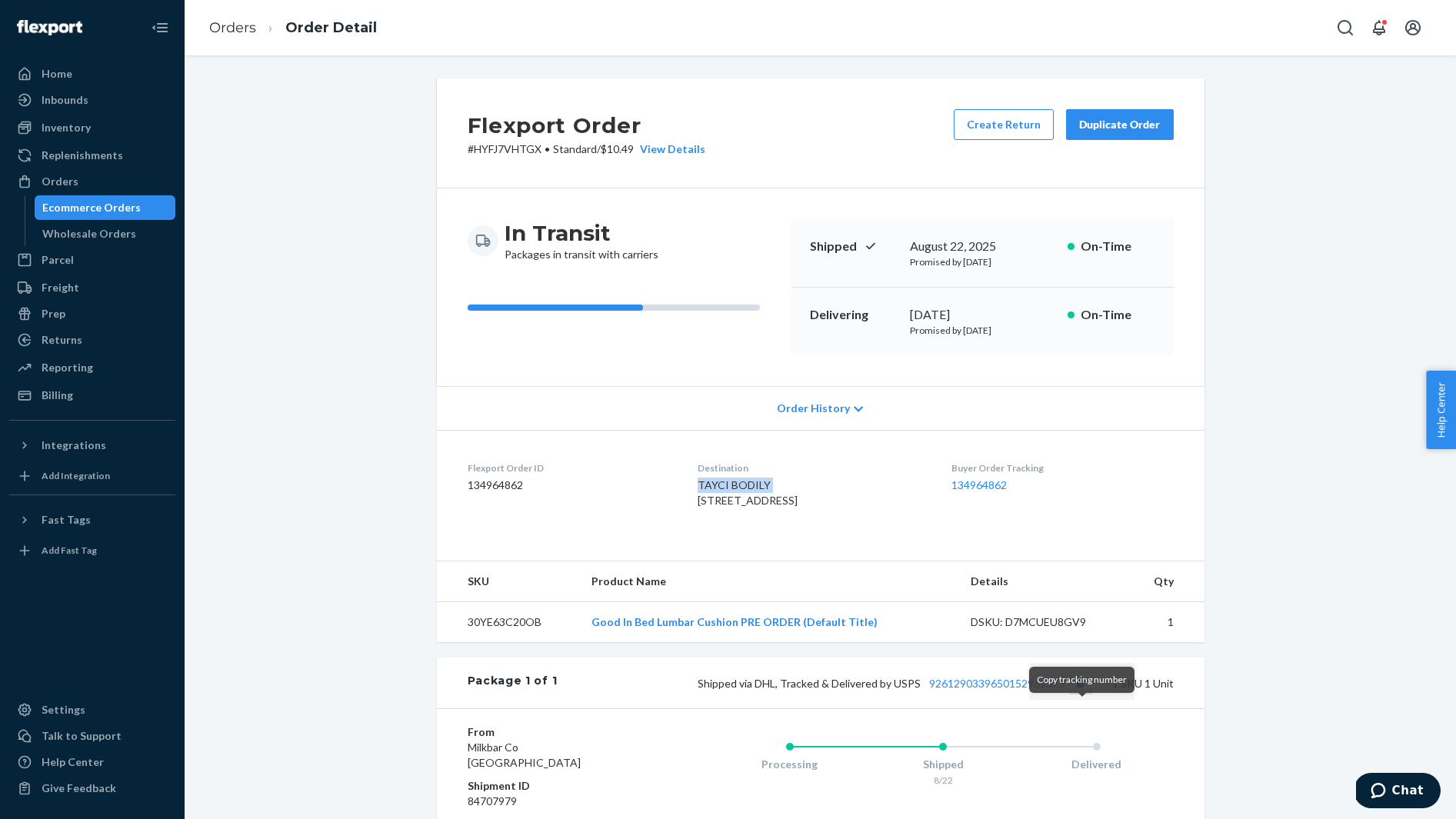
click at [1081, 693] on button "Copy tracking number" at bounding box center [1080, 683] width 20 height 20
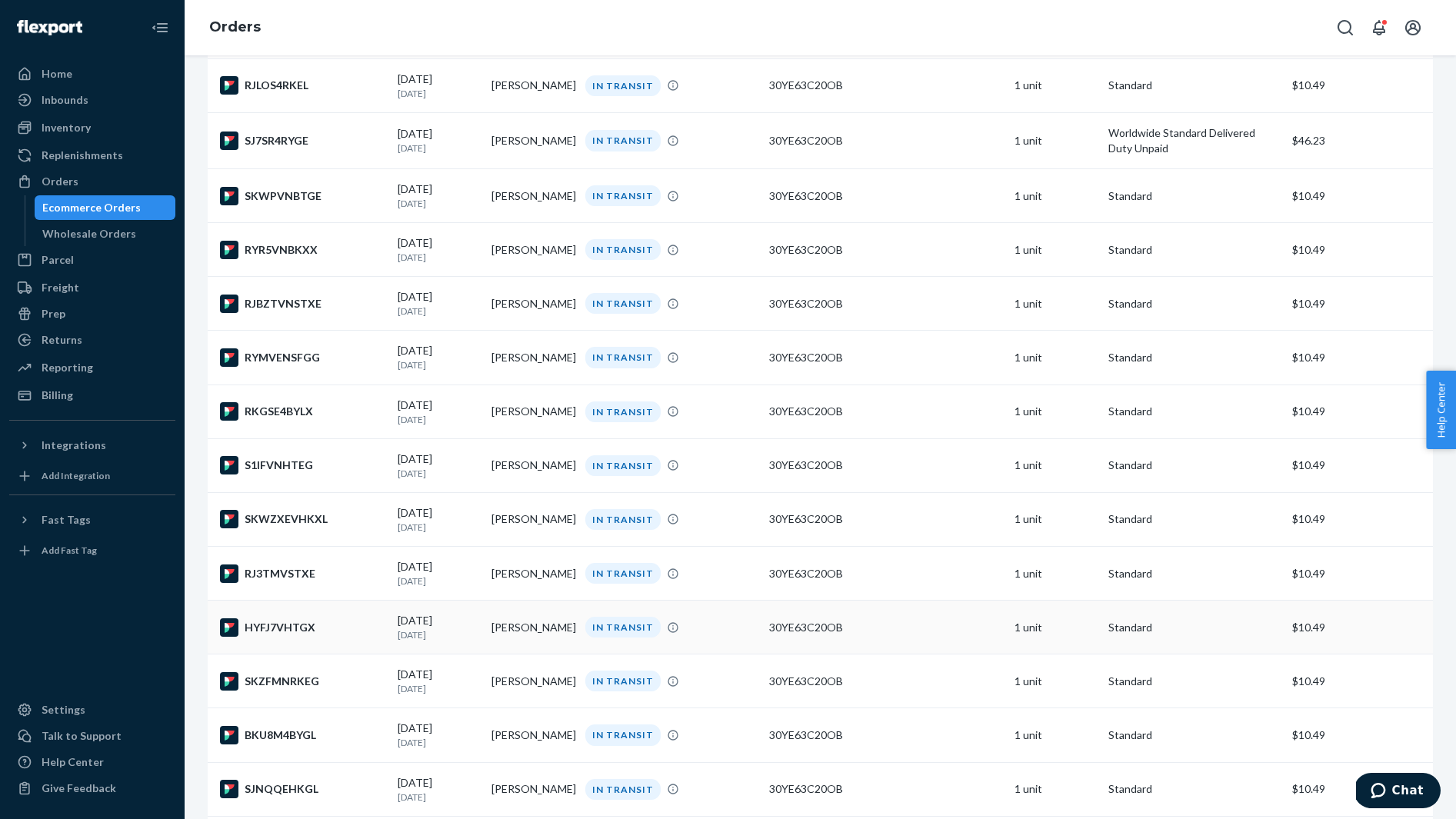
scroll to position [328, 0]
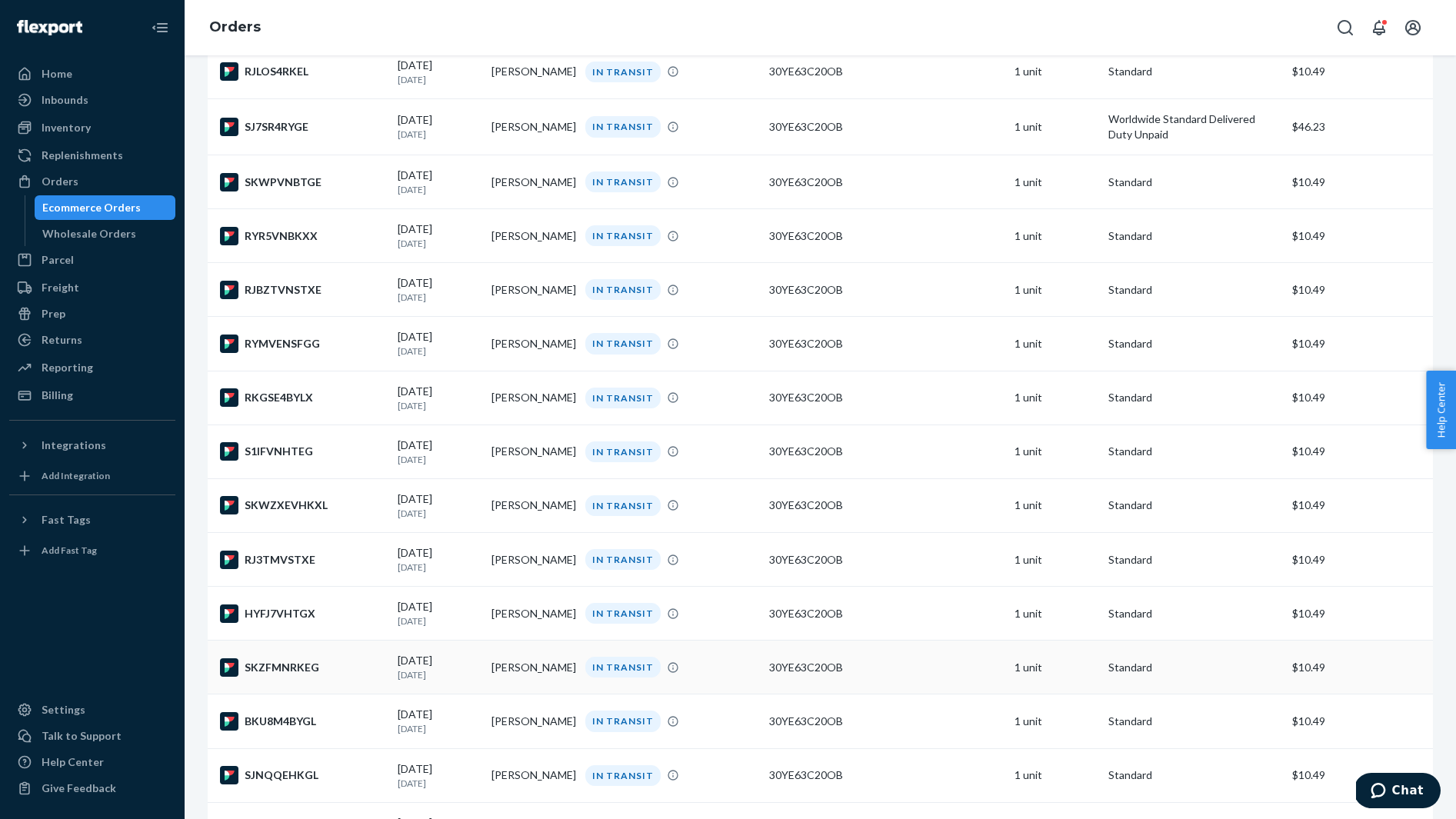
click at [317, 694] on td "SKZFMNRKEG" at bounding box center [299, 667] width 184 height 54
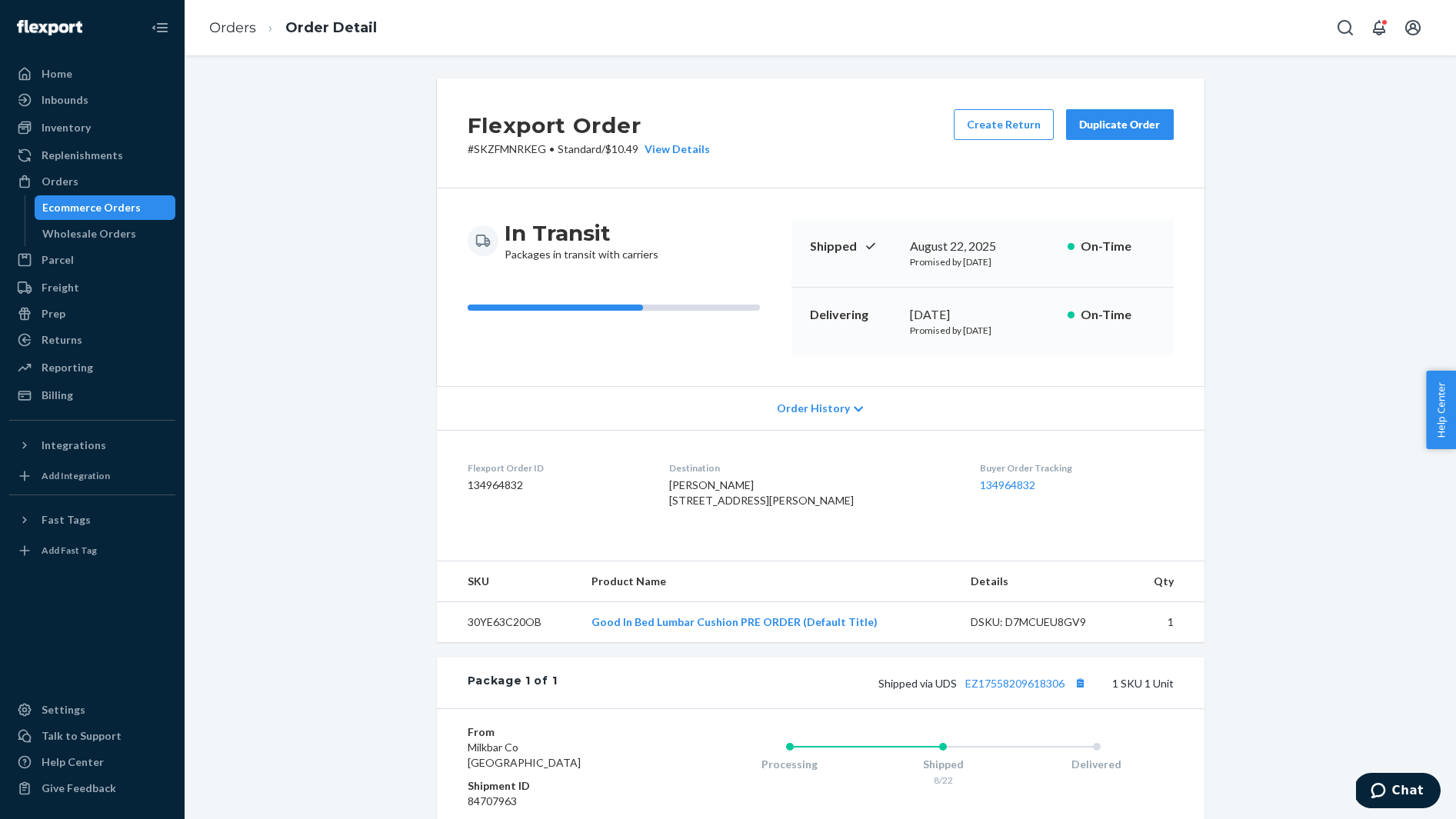
click at [695, 483] on span "Ashley Cano 1447 W Henderson St Apt 2F Chicago, IL 60657-8694 US" at bounding box center [761, 492] width 184 height 29
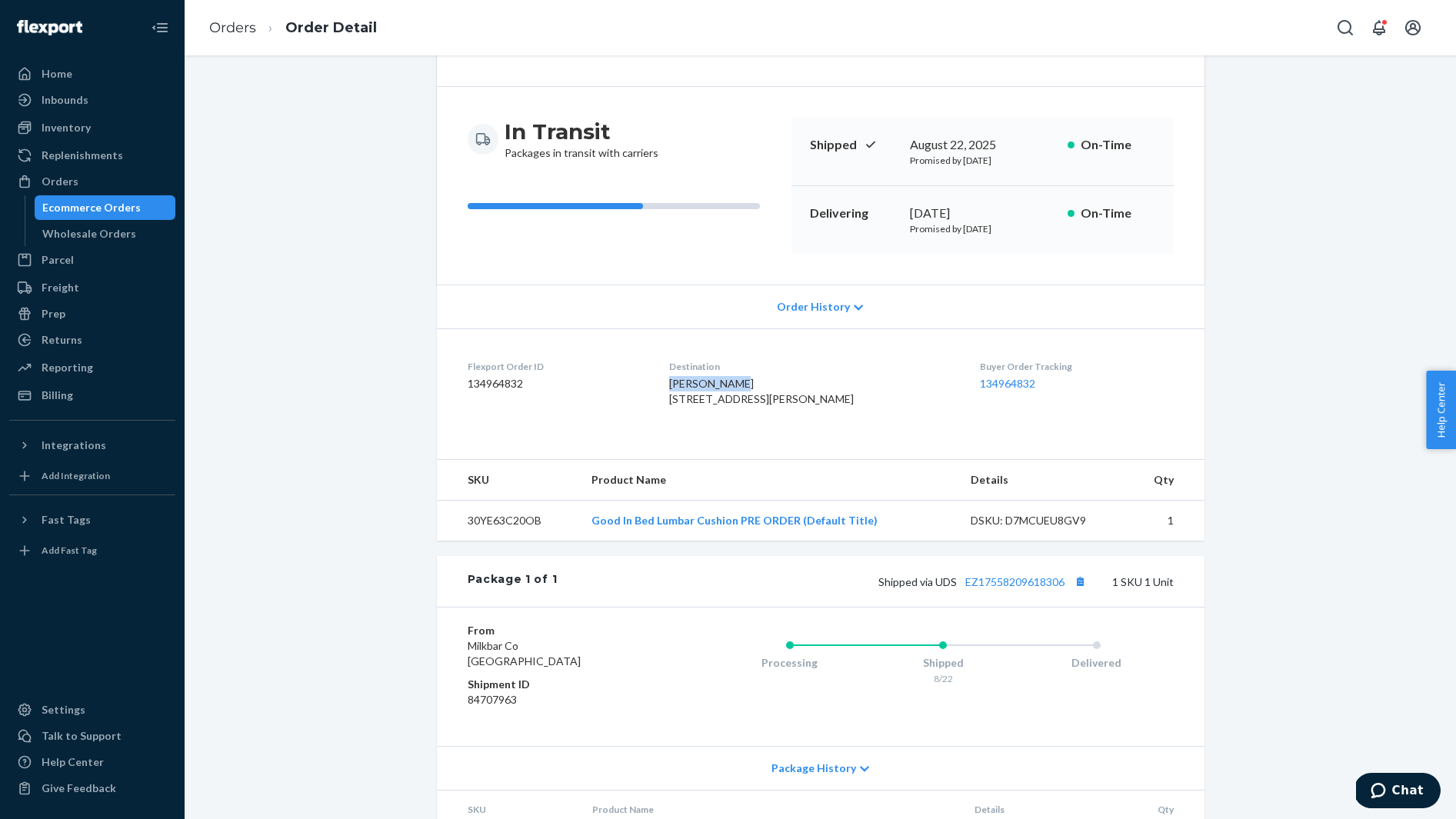
scroll to position [102, 0]
click at [1081, 591] on button "Copy tracking number" at bounding box center [1080, 581] width 20 height 20
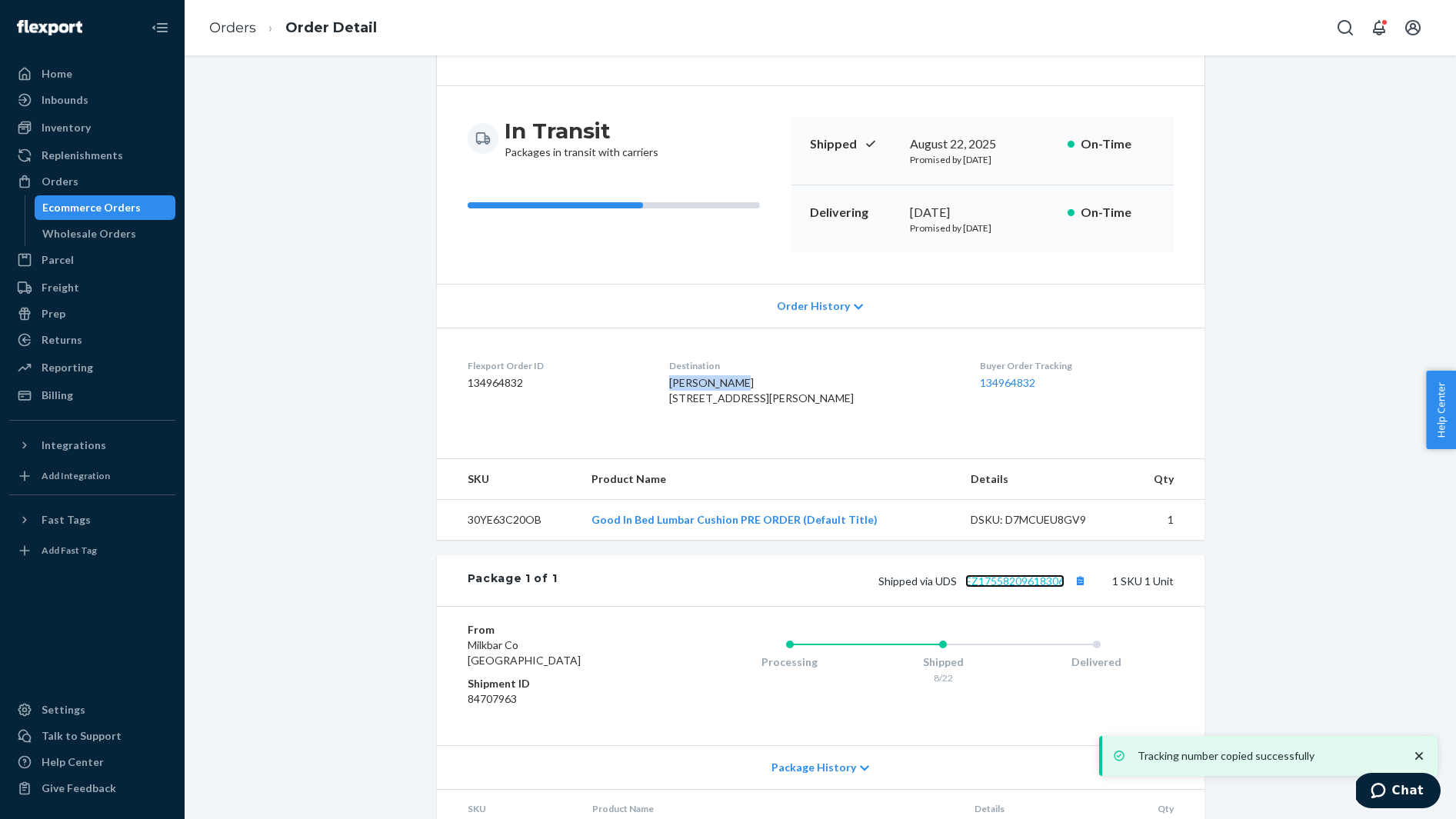
click at [1025, 587] on link "EZ17558209618306" at bounding box center [1015, 581] width 100 height 13
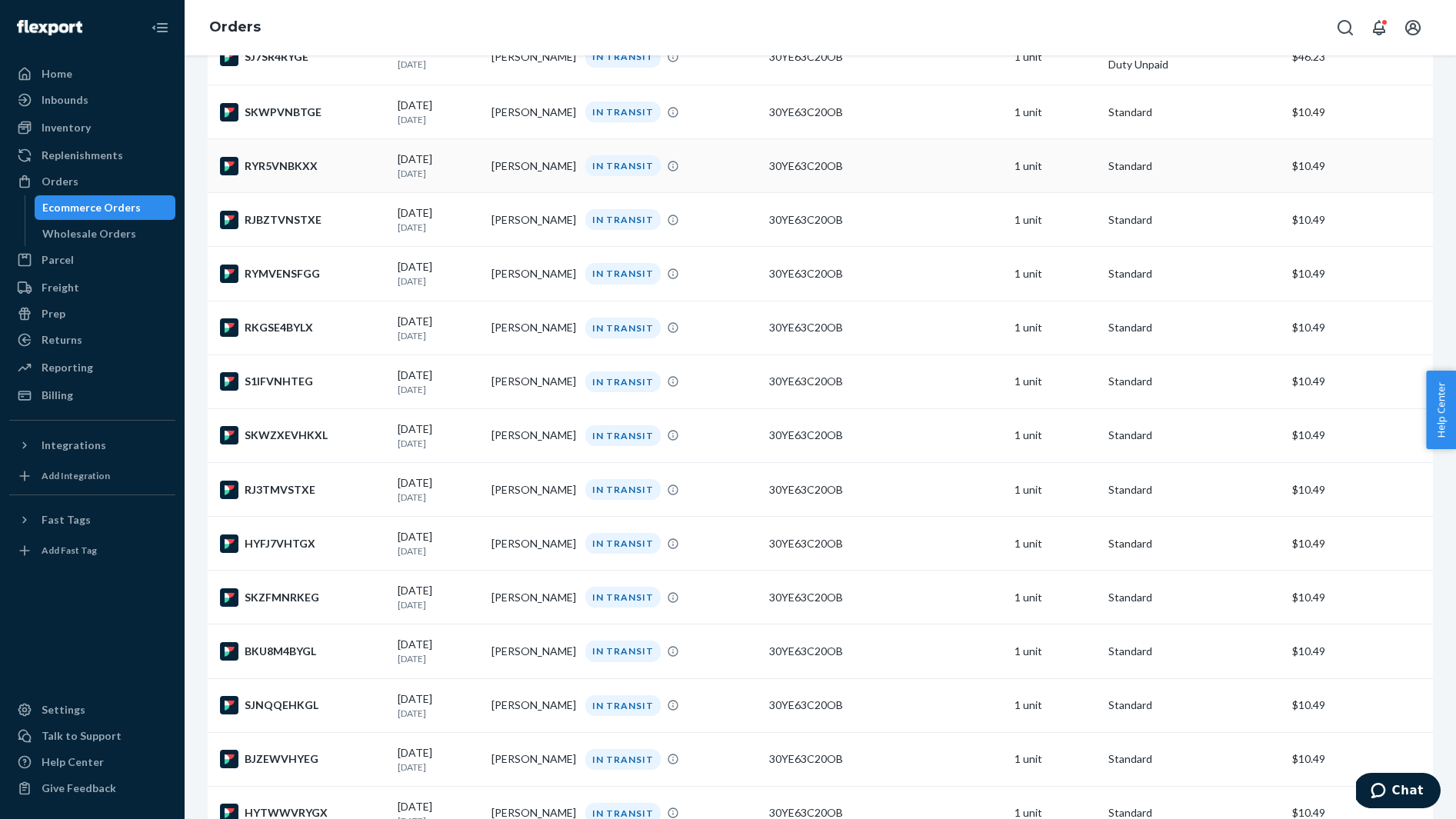
scroll to position [425, 0]
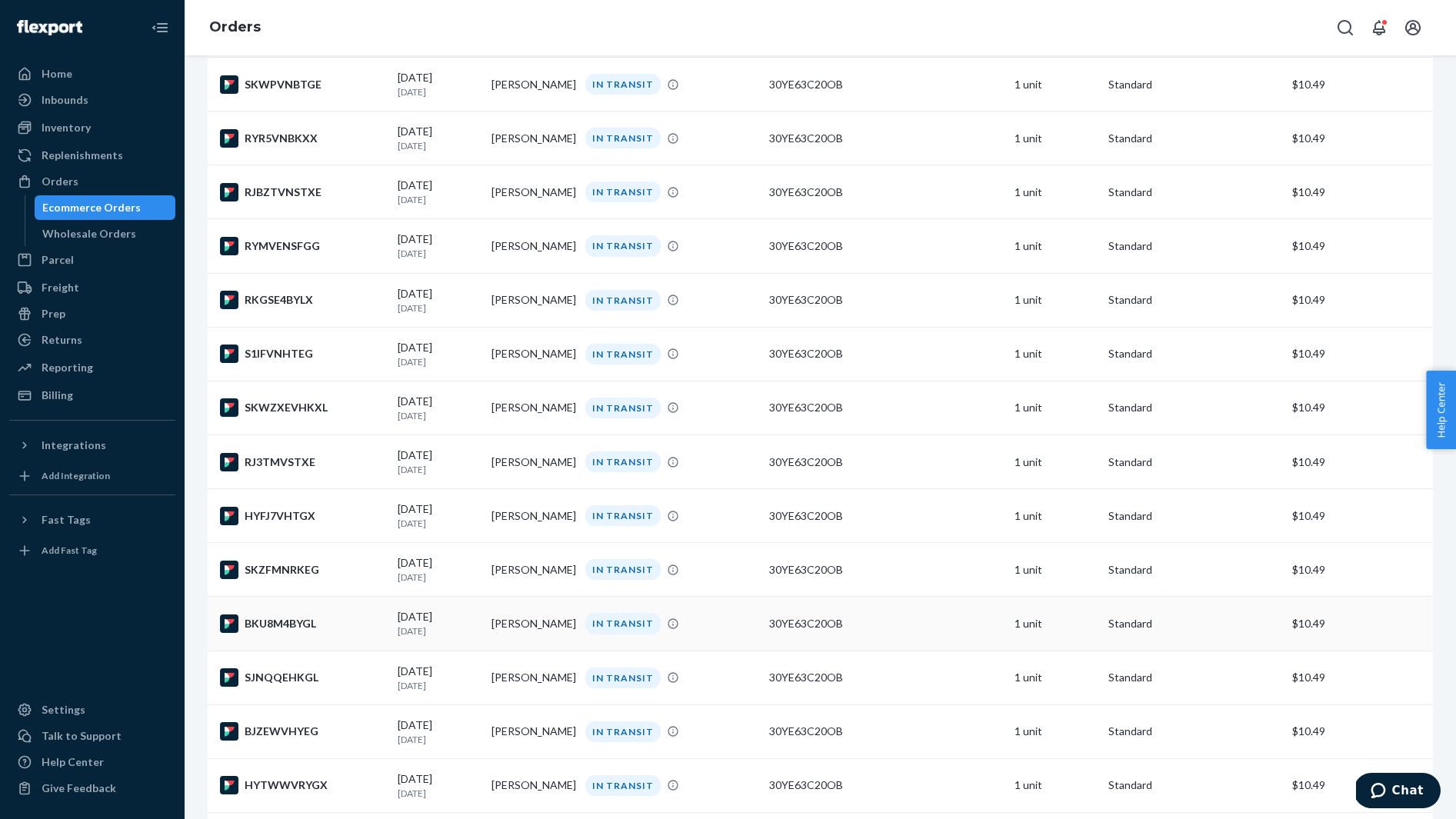
click at [352, 628] on td "BKU8M4BYGL" at bounding box center [299, 624] width 184 height 54
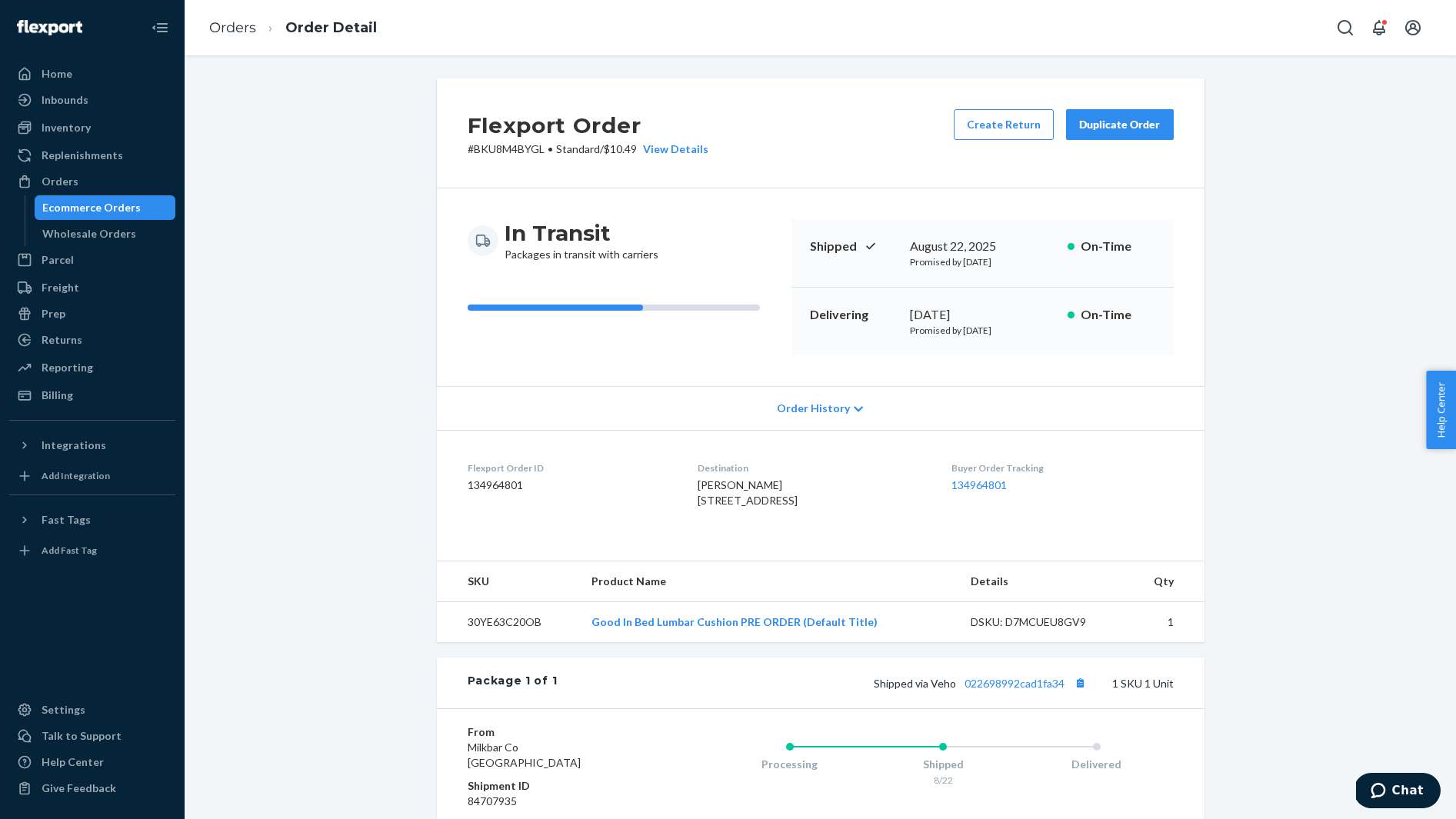
click at [717, 488] on span "Madison Chase 1501 S Knoxville Ave Tulsa, OK 74112-5809 US" at bounding box center [747, 492] width 100 height 29
click at [1084, 693] on button "Copy tracking number" at bounding box center [1080, 683] width 20 height 20
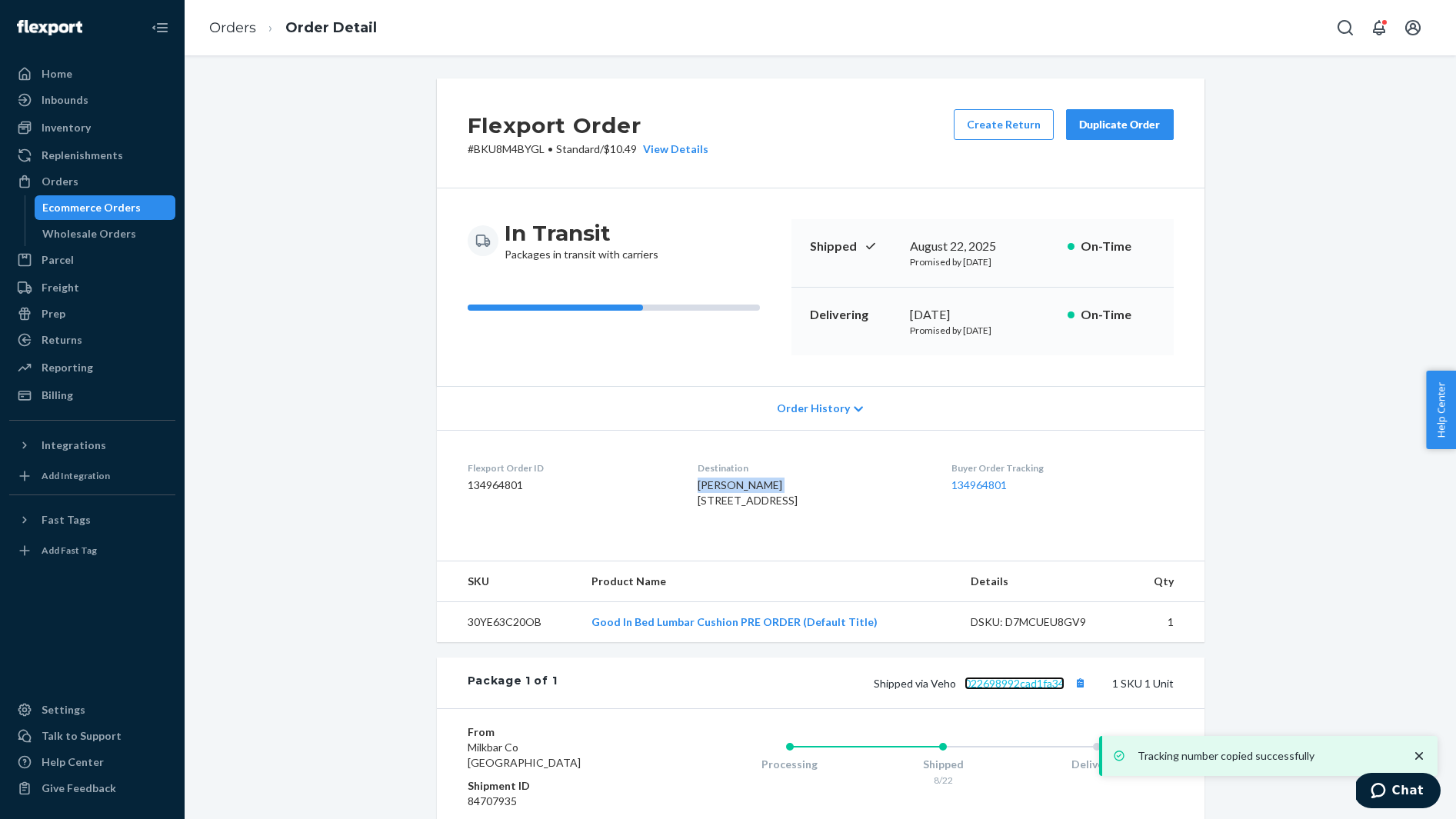
click at [1029, 690] on link "022698992cad1fa34" at bounding box center [1014, 684] width 100 height 13
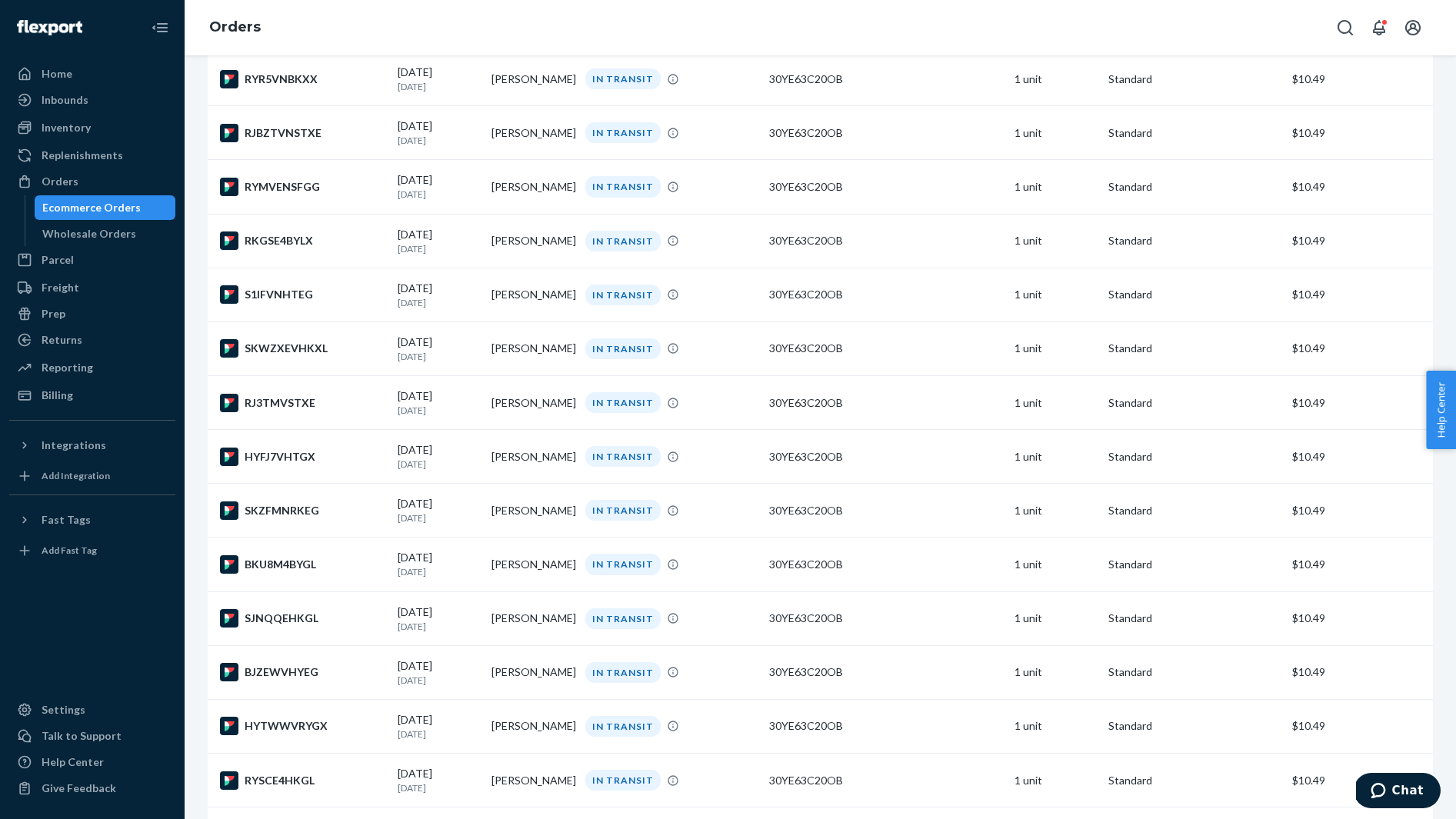
scroll to position [496, 0]
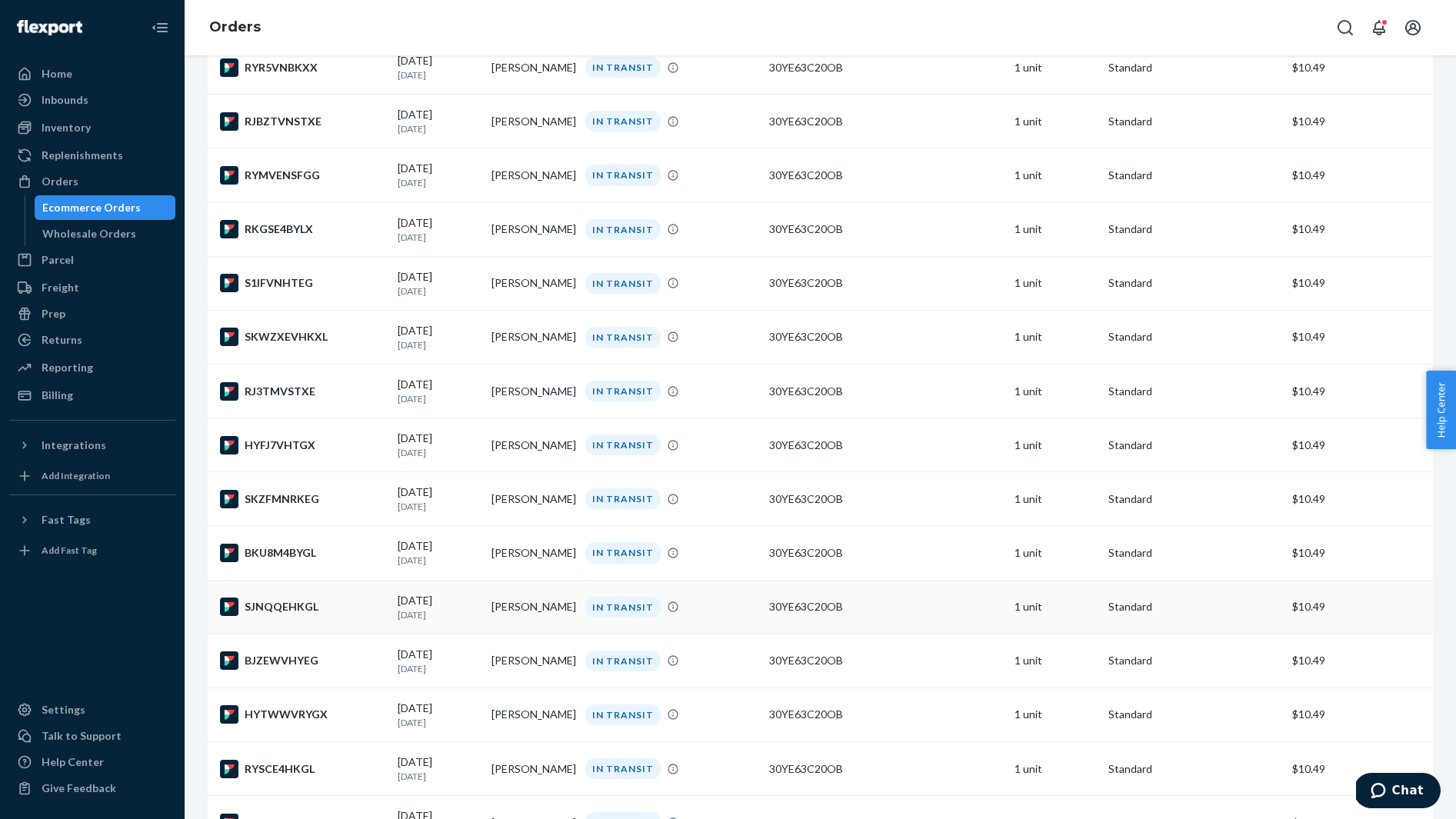
click at [346, 616] on div "SJNQQEHKGL" at bounding box center [303, 607] width 166 height 19
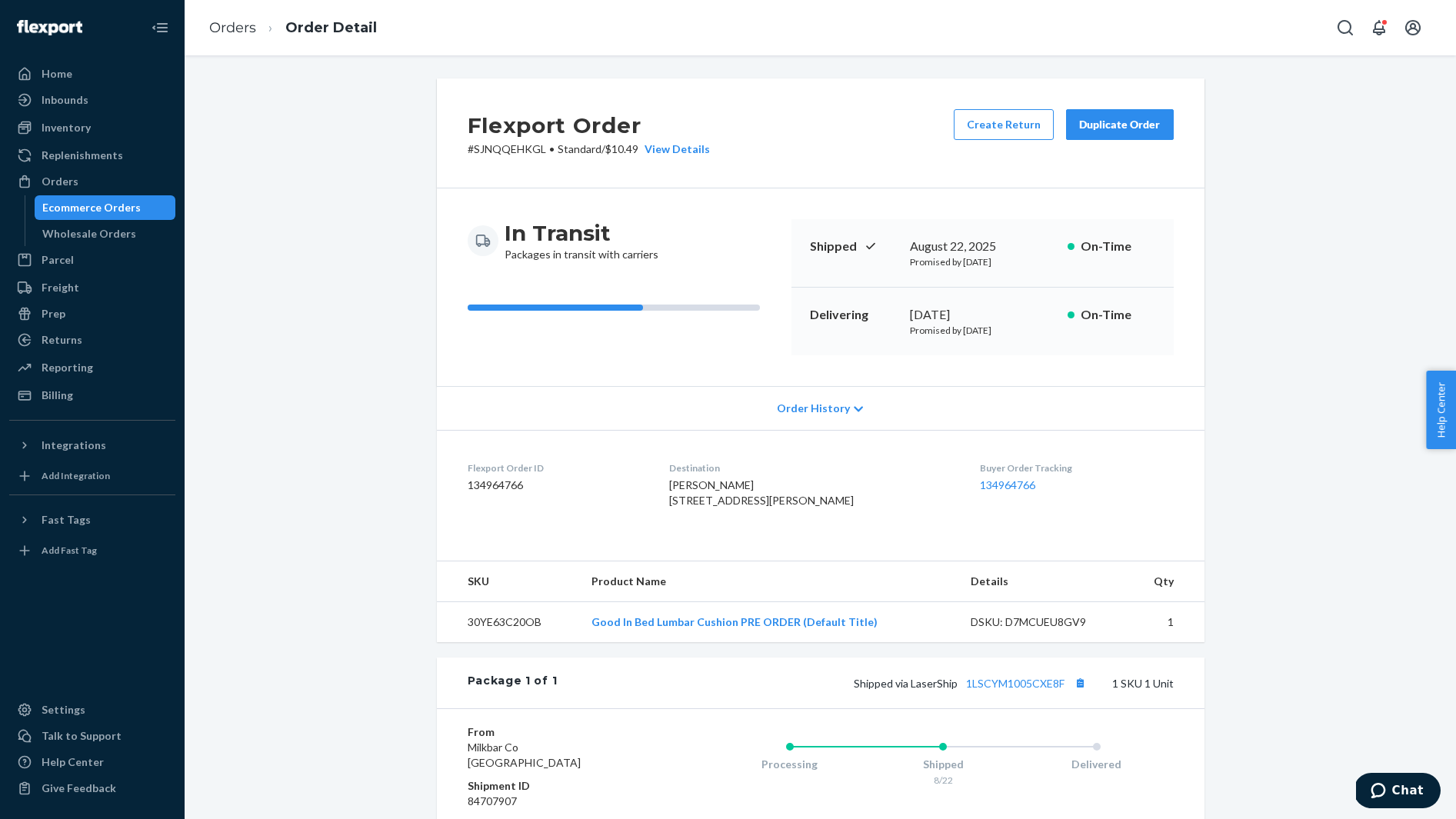
click at [703, 479] on span "Morgan Deen 315 Streamside Dr Roswell, GA 30076-4637 US" at bounding box center [761, 492] width 184 height 29
click at [1081, 693] on button "Copy tracking number" at bounding box center [1080, 683] width 20 height 20
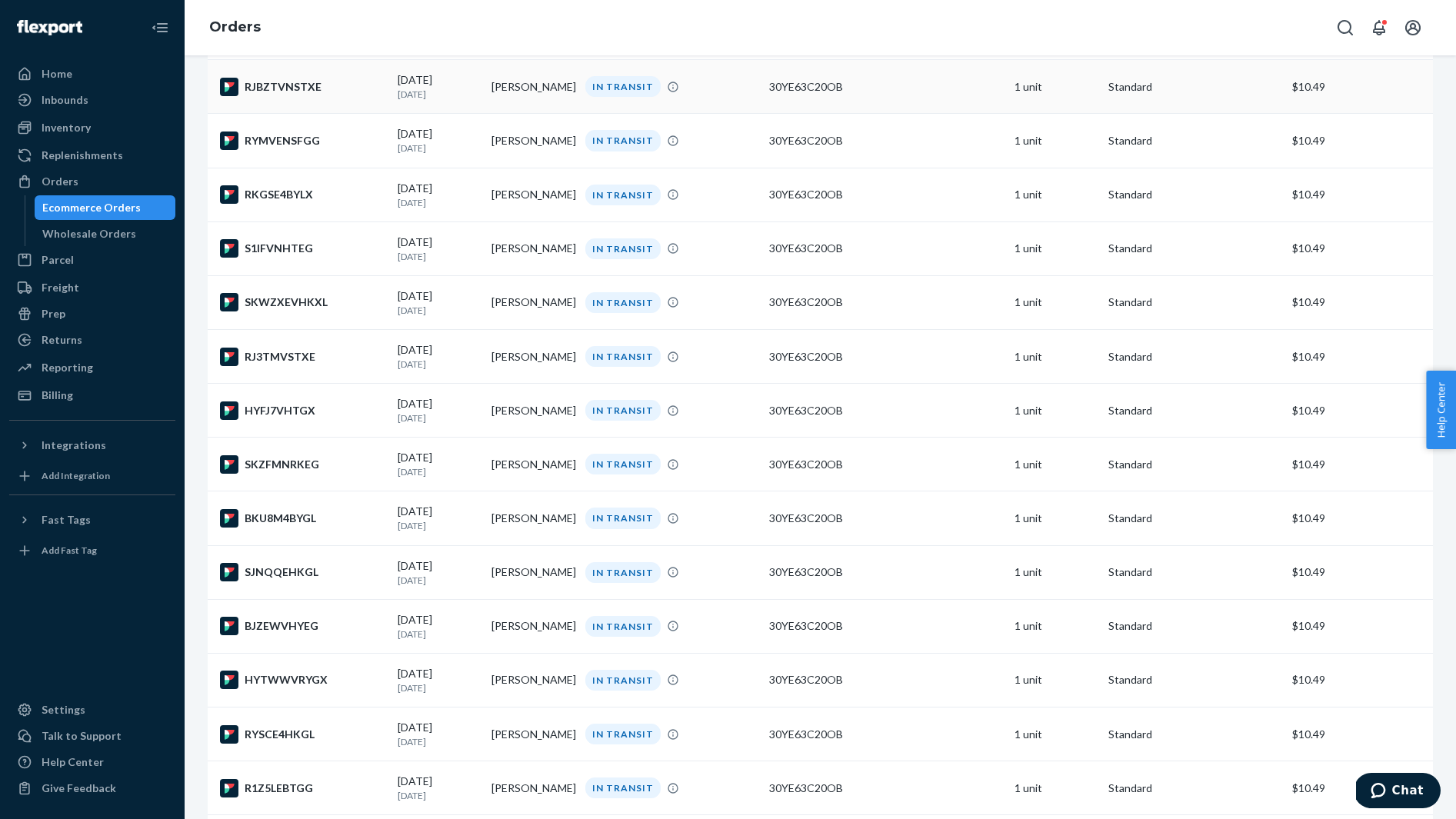
scroll to position [531, 0]
click at [308, 635] on div "BJZEWVHYEG" at bounding box center [303, 625] width 166 height 19
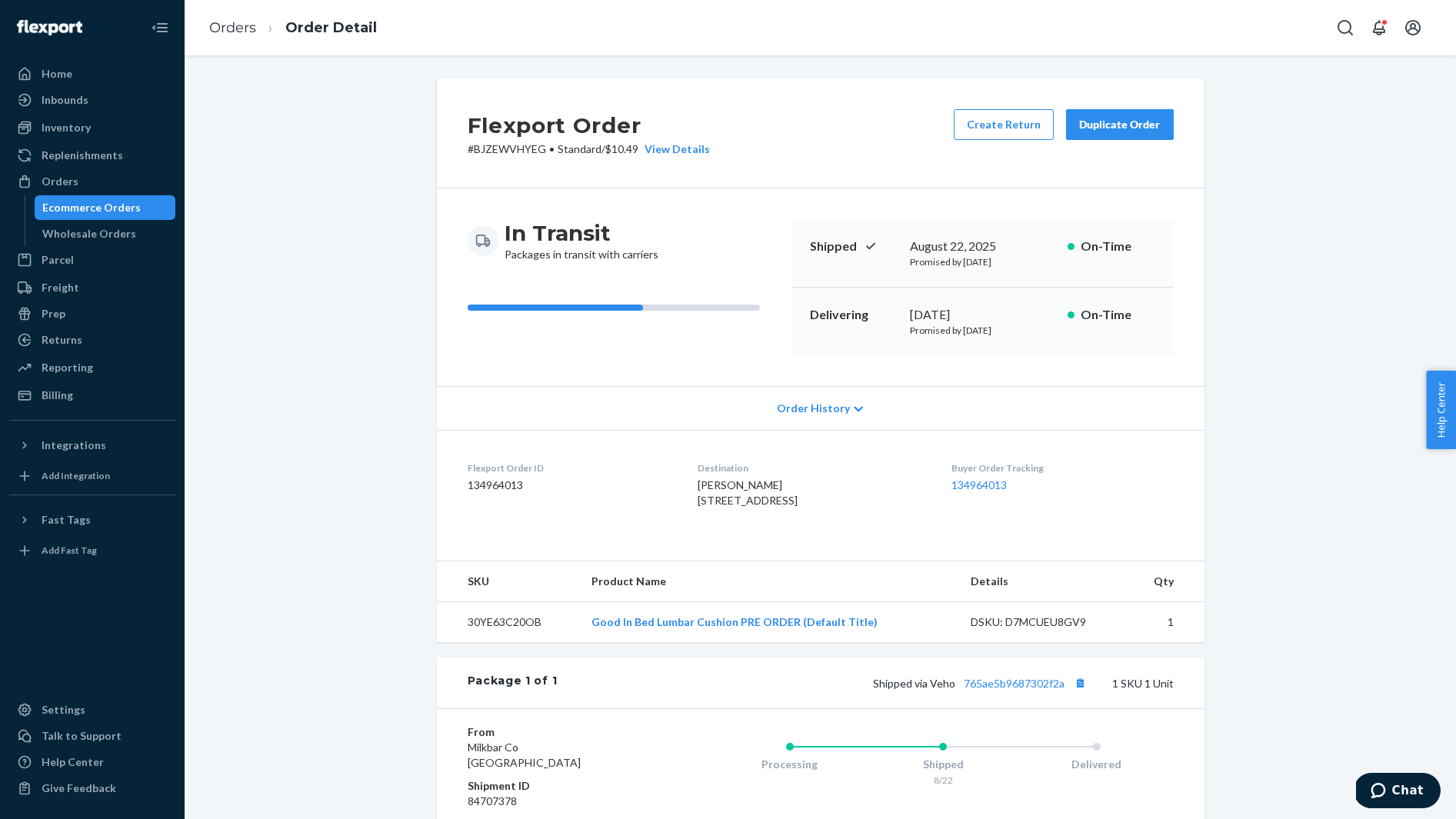
click at [703, 485] on span "Audette Martins 609 Chalkstone Ave Providence, RI 02908-4311 US" at bounding box center [747, 492] width 100 height 29
click at [1081, 693] on button "Copy tracking number" at bounding box center [1080, 683] width 20 height 20
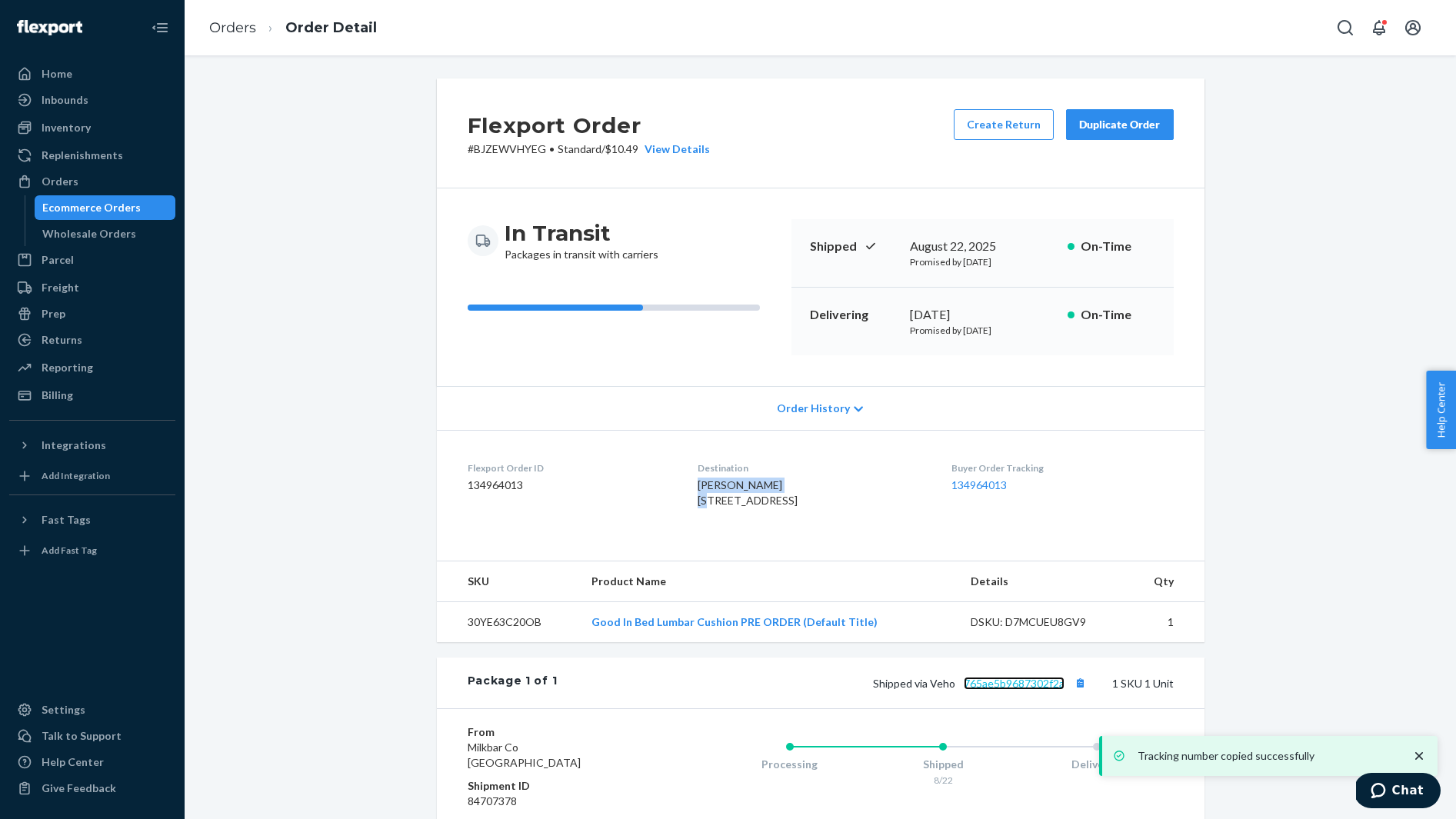
click at [1032, 690] on link "765ae5b9687302f2a" at bounding box center [1013, 684] width 100 height 13
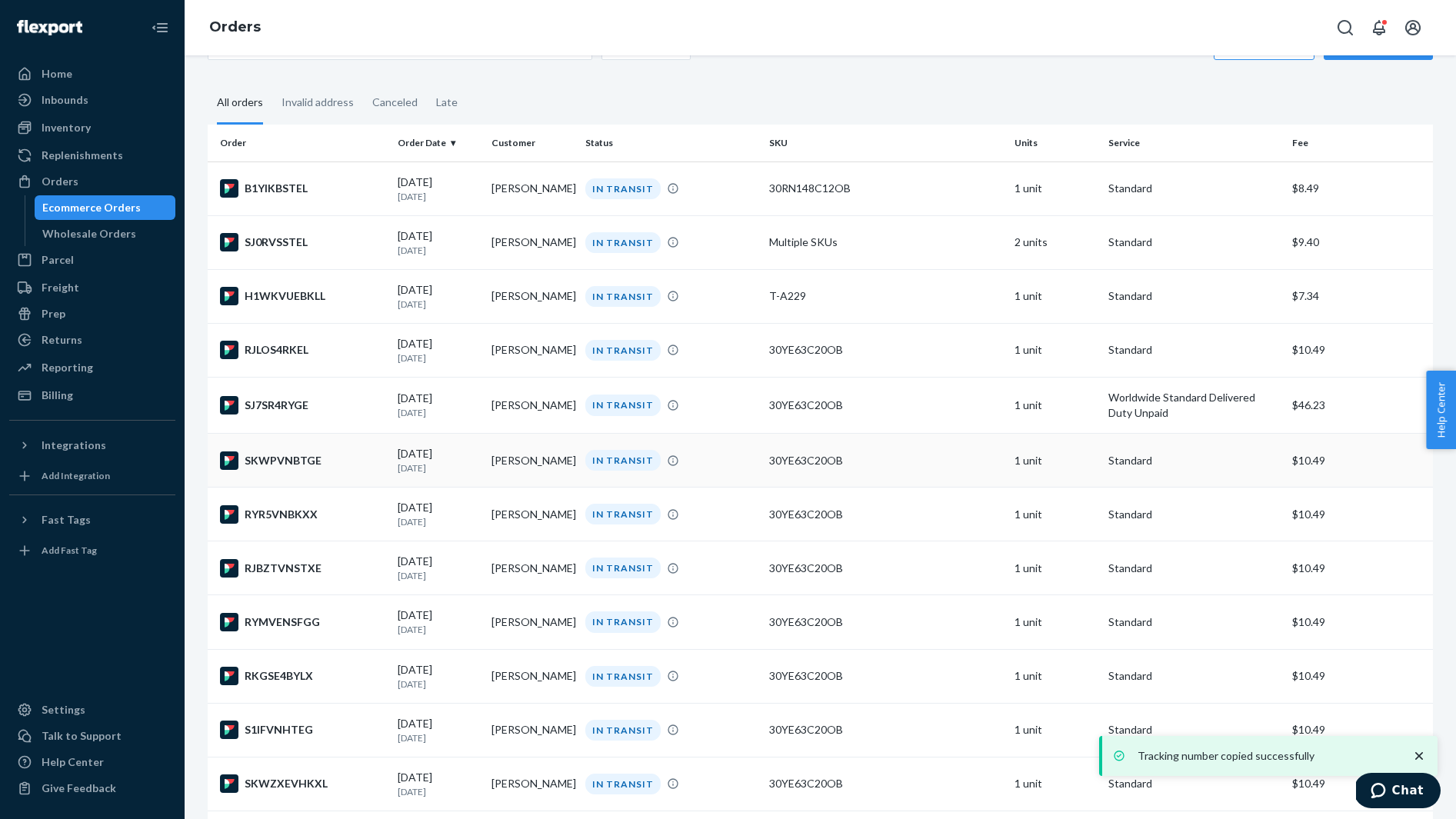
scroll to position [738, 0]
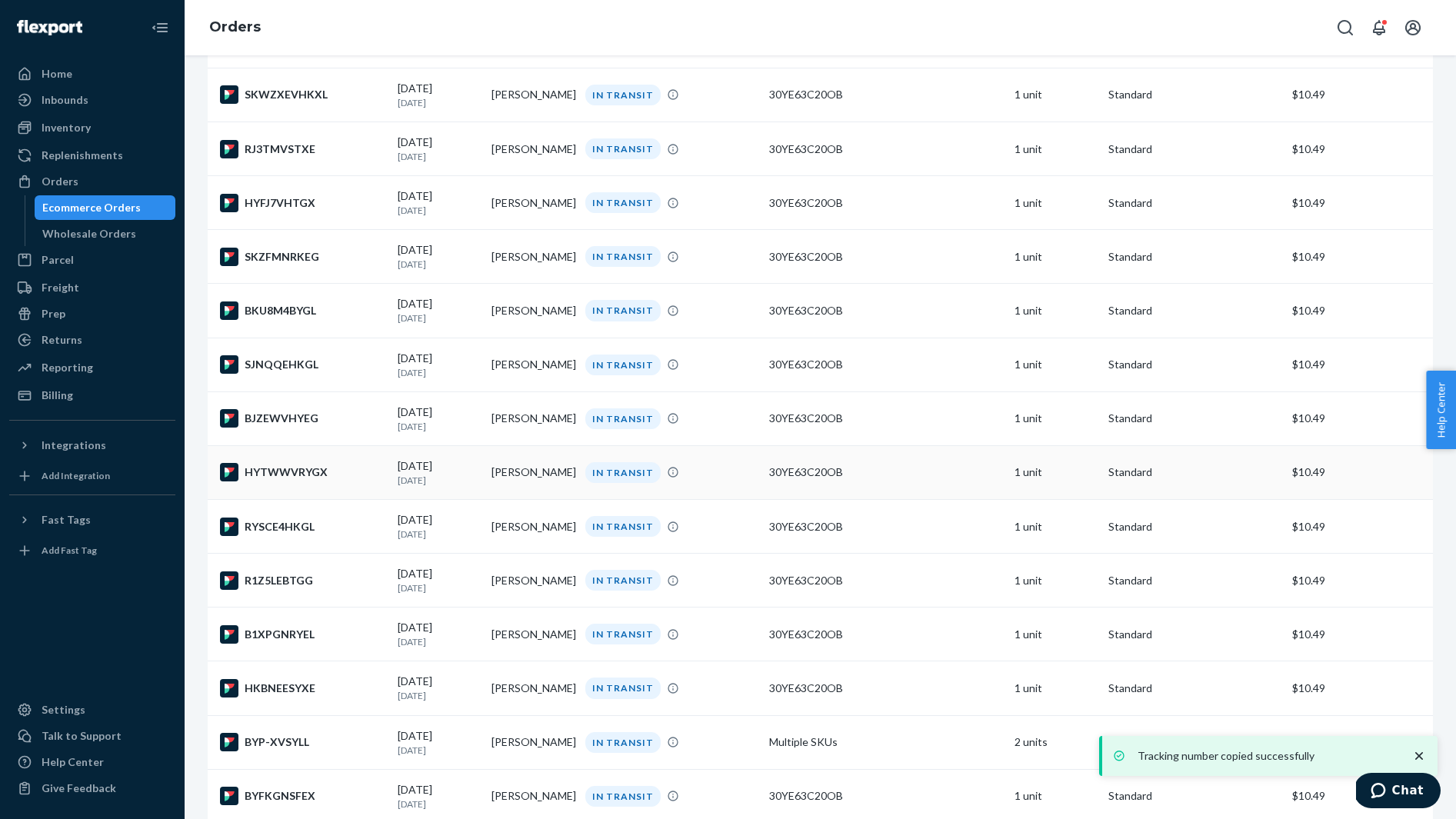
click at [347, 481] on div "HYTWWVRYGX" at bounding box center [303, 472] width 166 height 19
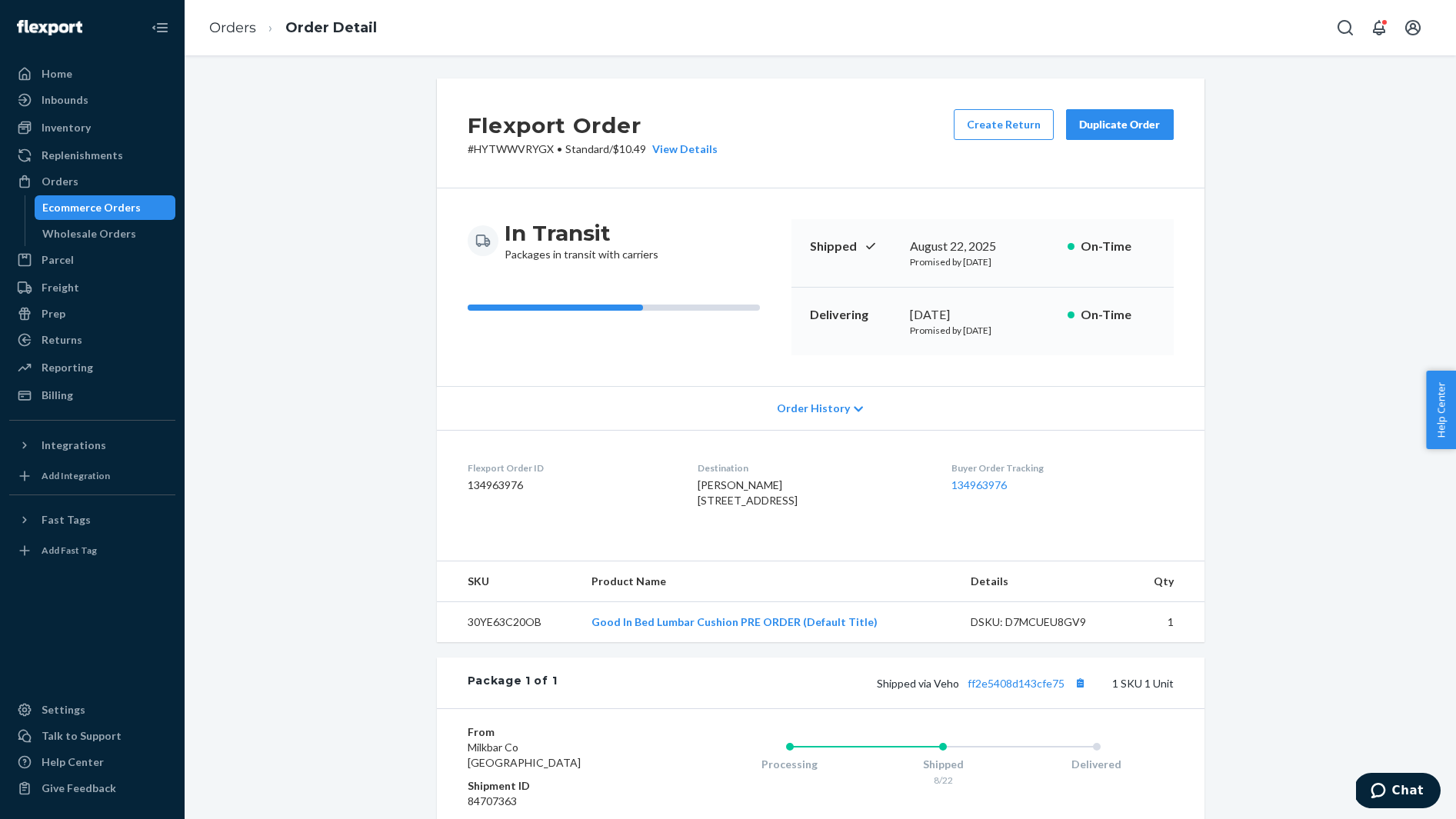
click at [697, 484] on span "Mahika Rami 19385 Cypress Ridge Ter Unit 511 Leesburg, VA 20176-5166 US" at bounding box center [747, 492] width 100 height 29
click at [1079, 693] on button "Copy tracking number" at bounding box center [1080, 683] width 20 height 20
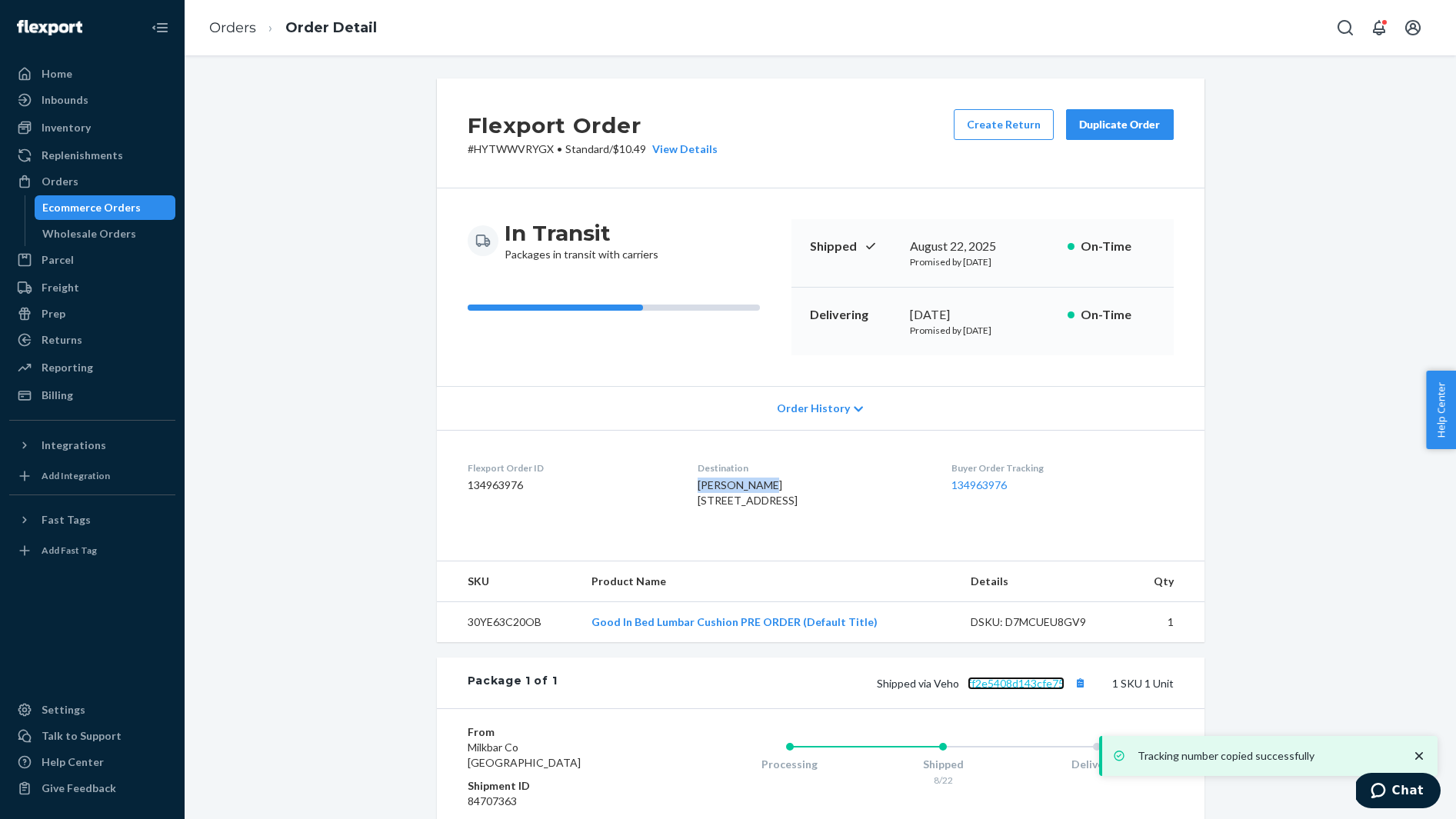
click at [1024, 690] on link "ff2e5408d143cfe75" at bounding box center [1016, 684] width 97 height 13
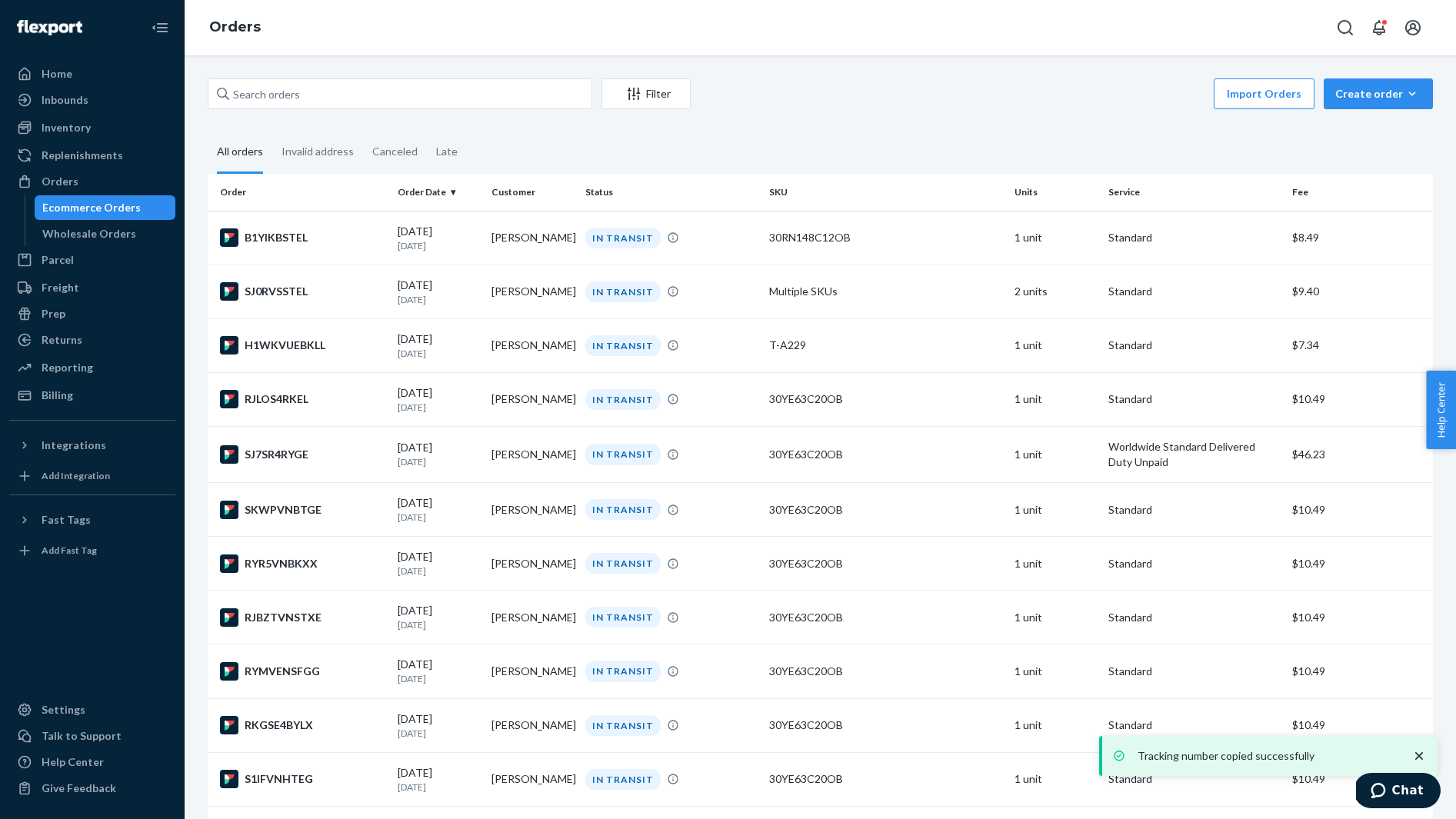
scroll to position [738, 0]
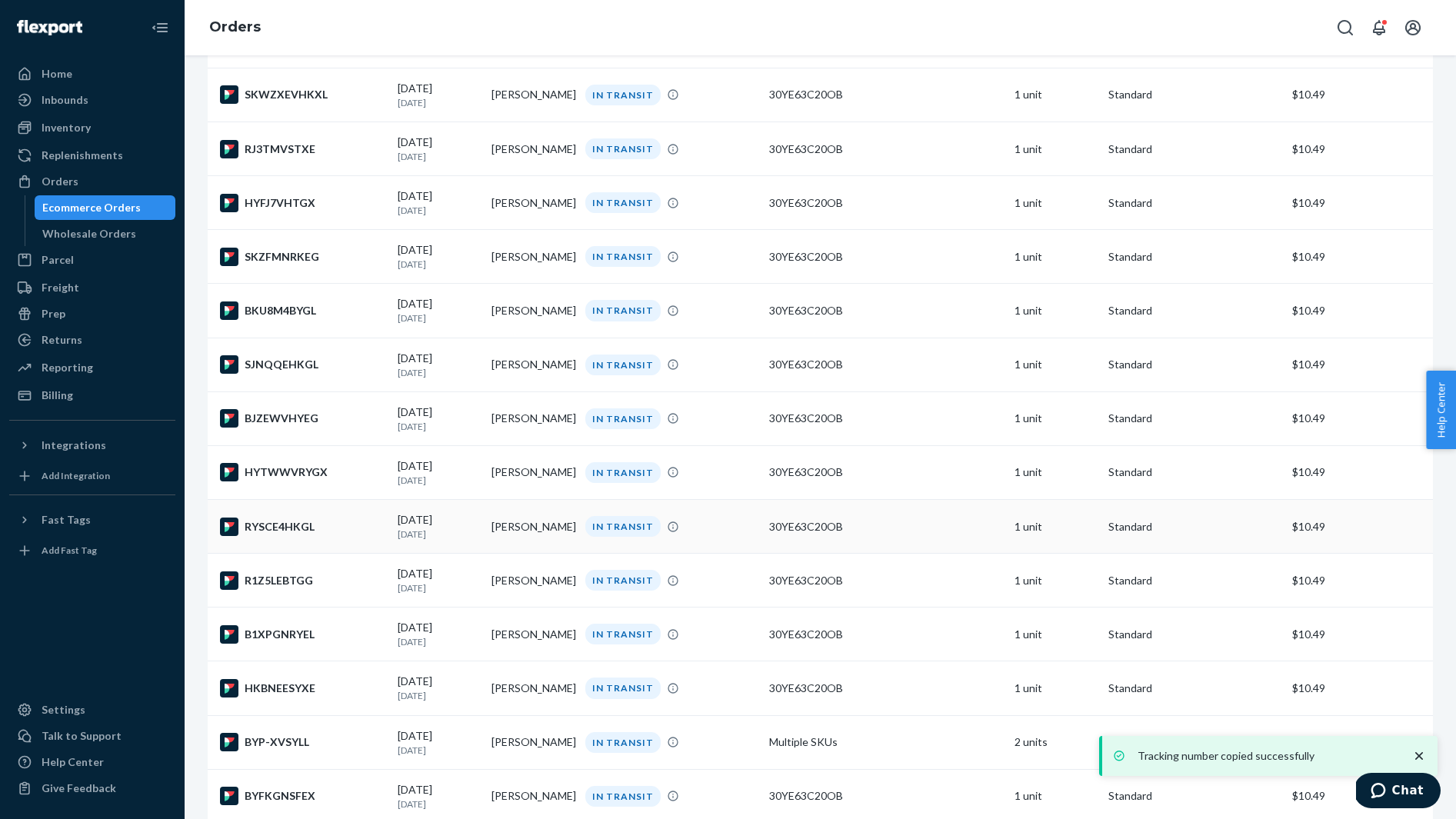
click at [342, 536] on div "RYSCE4HKGL" at bounding box center [303, 526] width 166 height 19
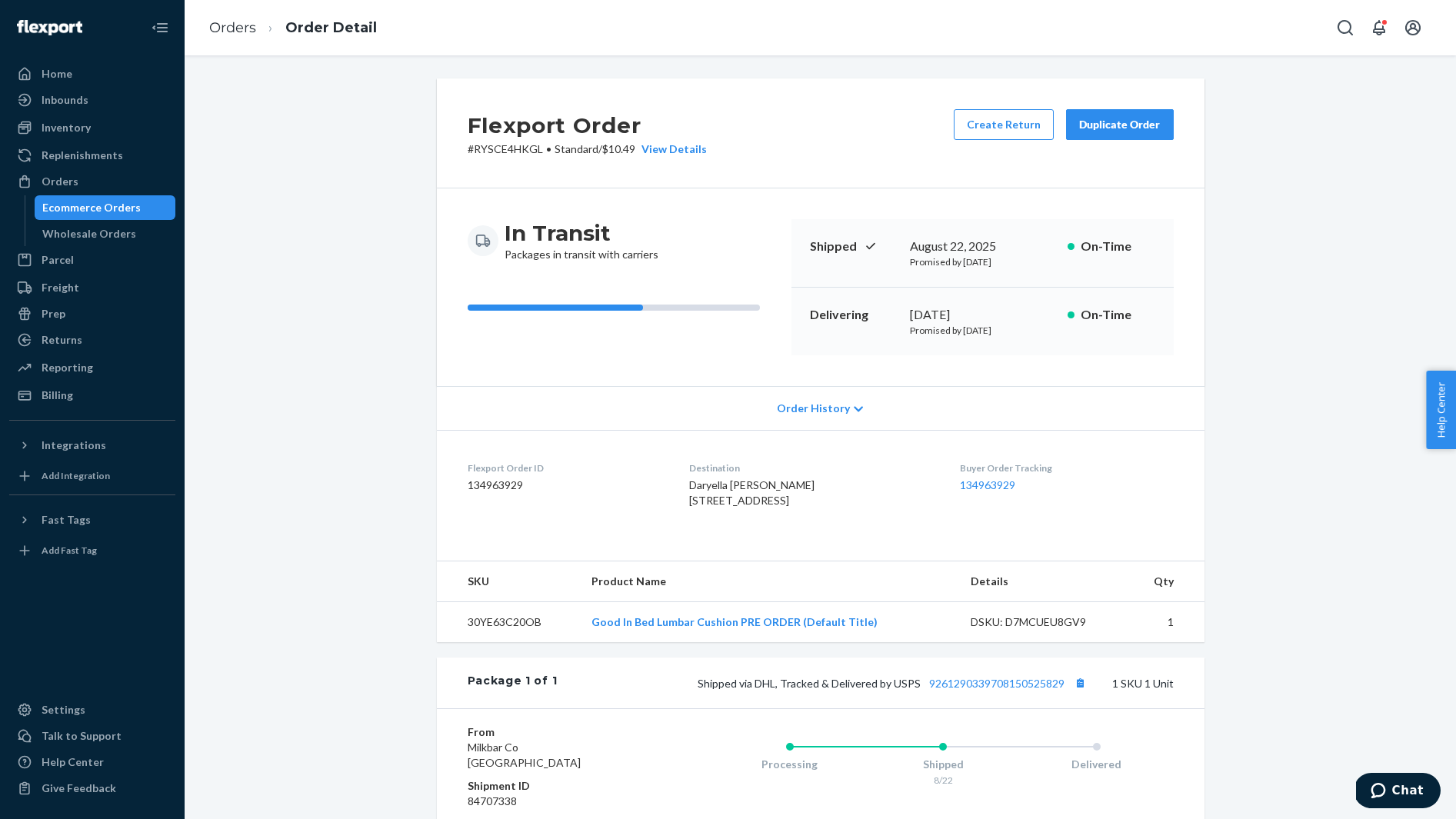
click at [705, 483] on span "Daryella Escobar 2791 N Wading River Rd Wading River, NY 11792-1418 US" at bounding box center [752, 492] width 126 height 29
click at [1078, 693] on button "Copy tracking number" at bounding box center [1080, 683] width 20 height 20
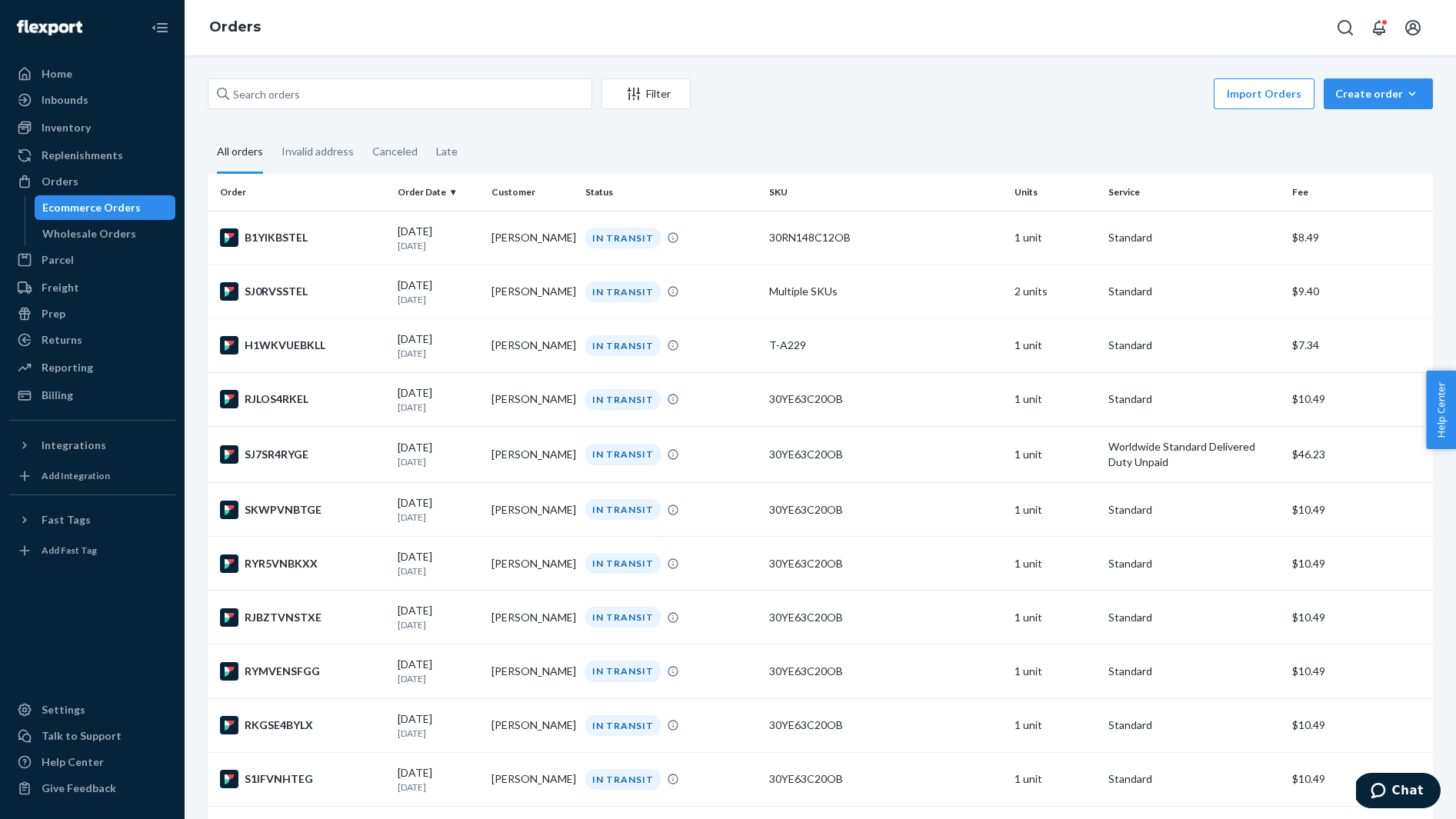
scroll to position [738, 0]
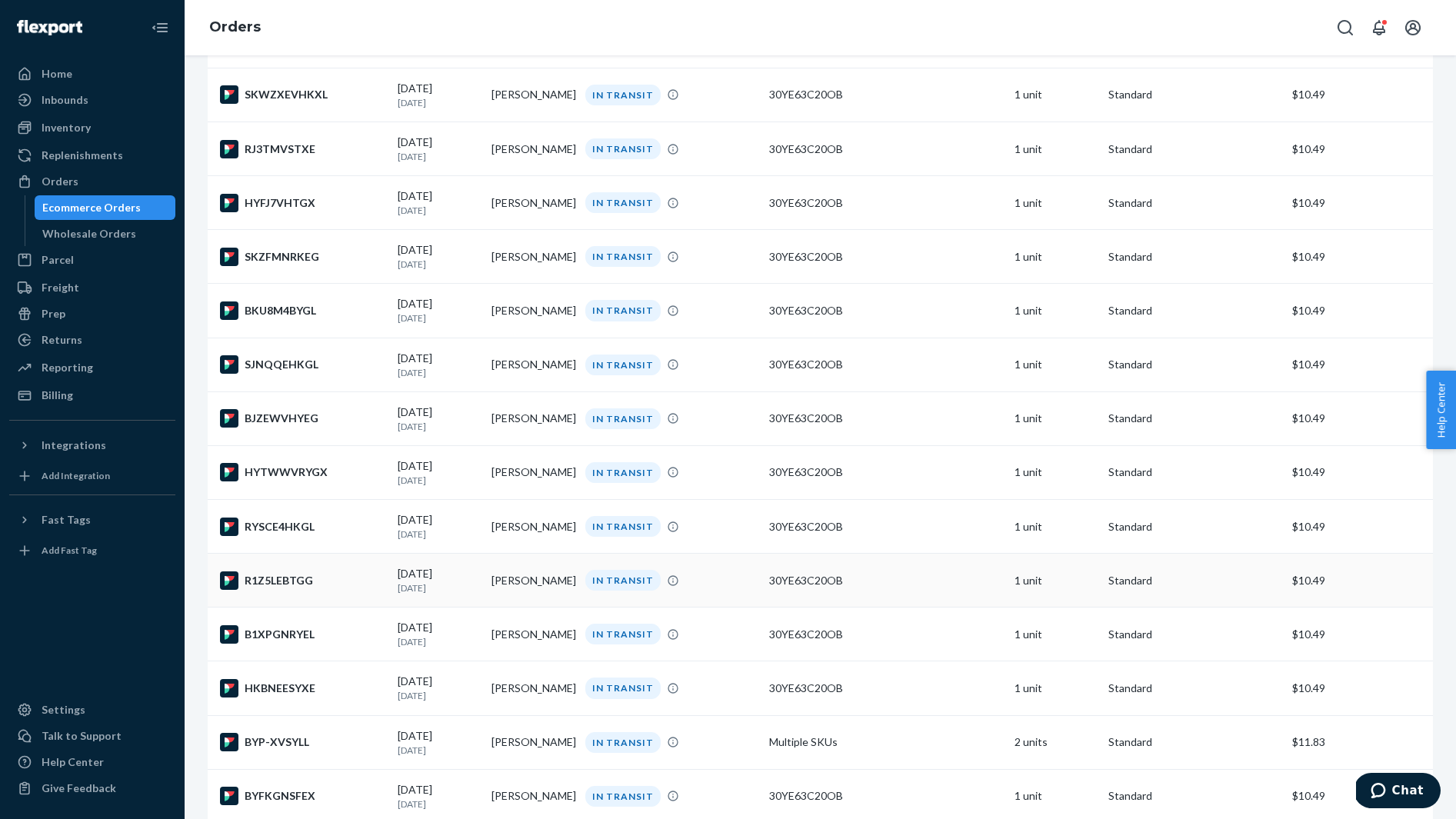
click at [307, 590] on div "R1Z5LEBTGG" at bounding box center [303, 580] width 166 height 19
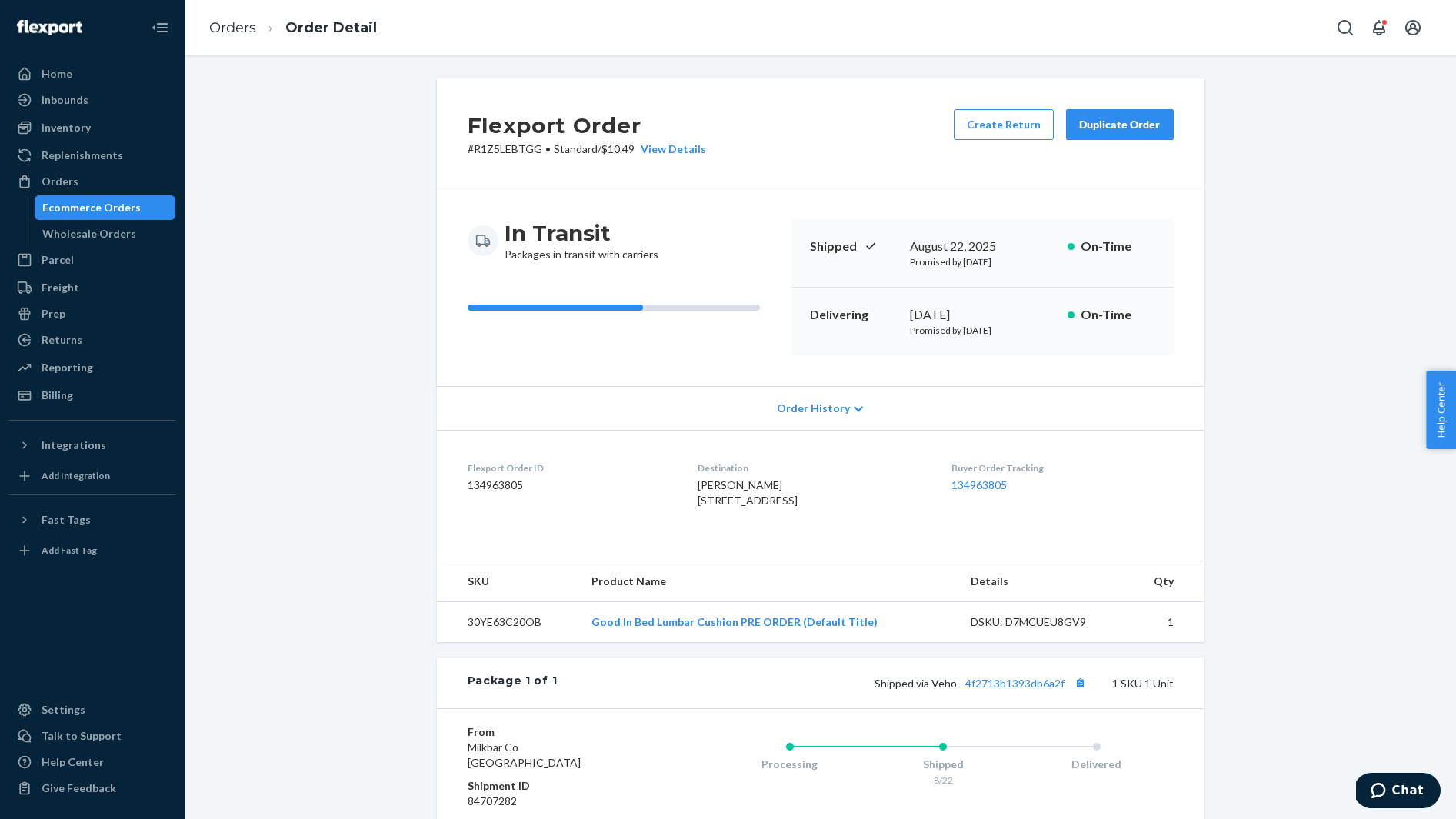
click at [717, 484] on span "Hannah Crow 600 W Cabarrus St Apt 205 Raleigh, NC 27603-9801 US" at bounding box center [747, 492] width 100 height 29
click at [1083, 693] on button "Copy tracking number" at bounding box center [1080, 683] width 20 height 20
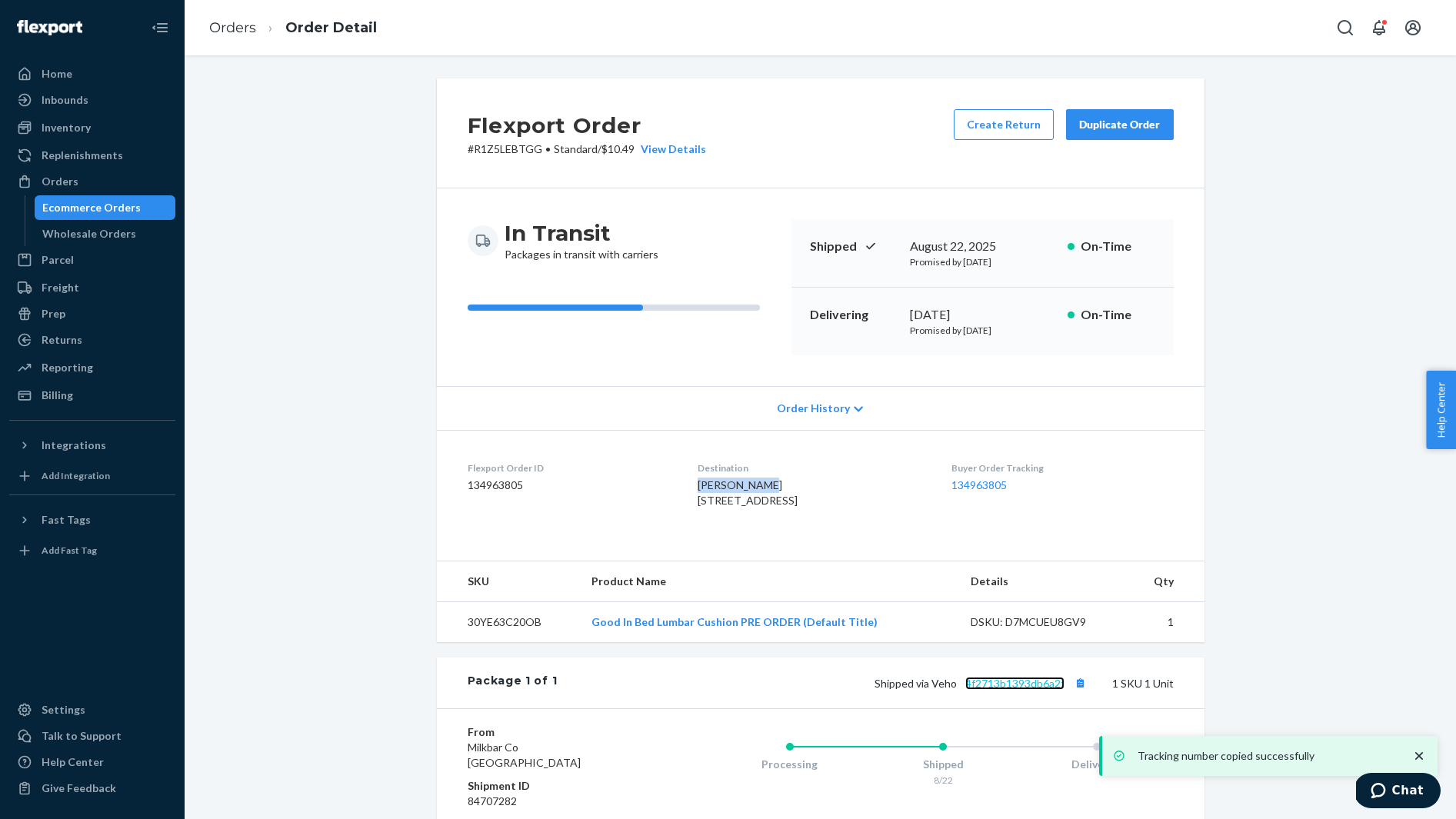
click at [1022, 690] on link "4f2713b1393db6a2f" at bounding box center [1015, 684] width 100 height 13
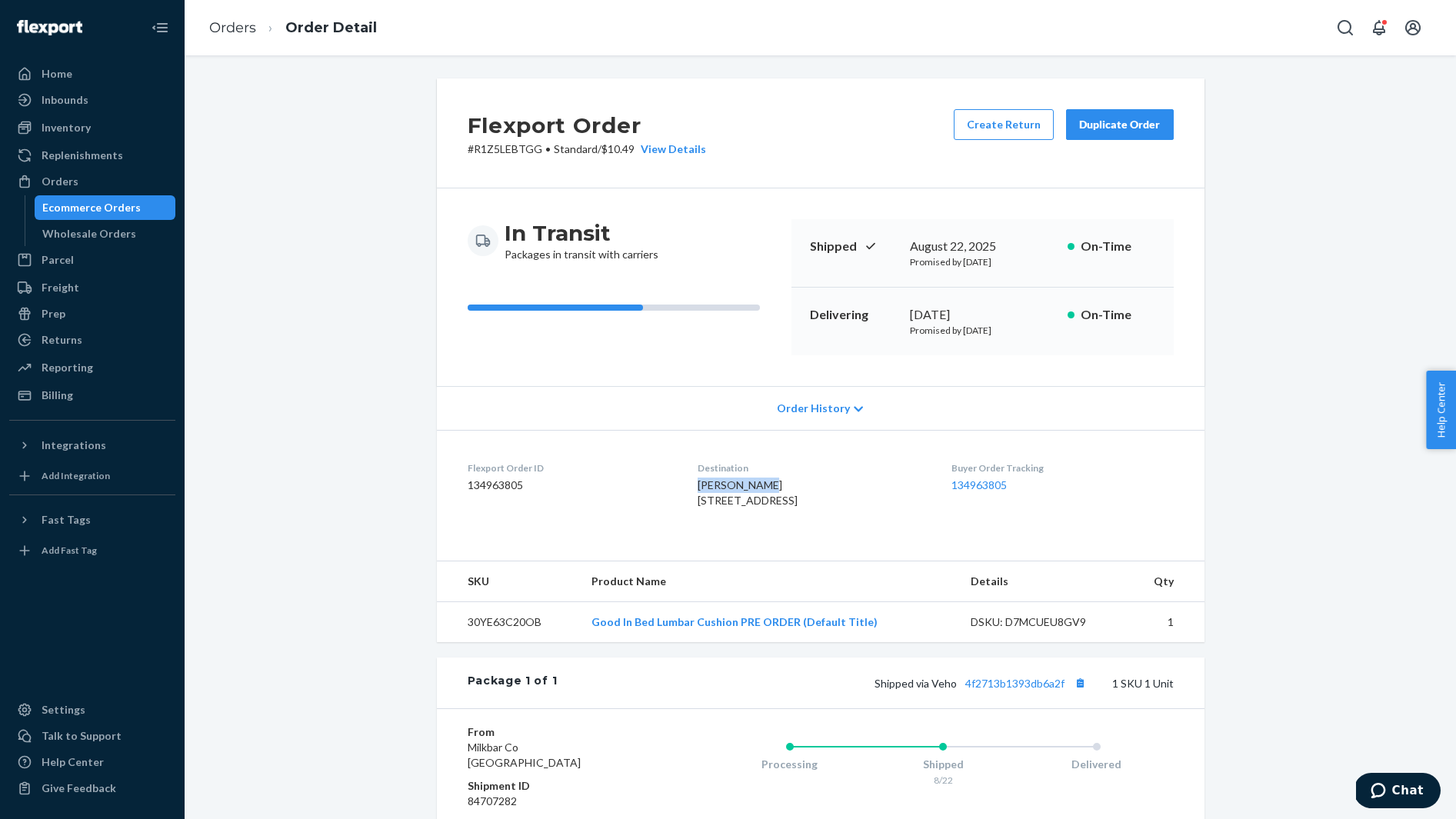
click at [697, 477] on div "Hannah Crow 600 W Cabarrus St Apt 205 Raleigh, NC 27603-9801 US" at bounding box center [812, 493] width 229 height 31
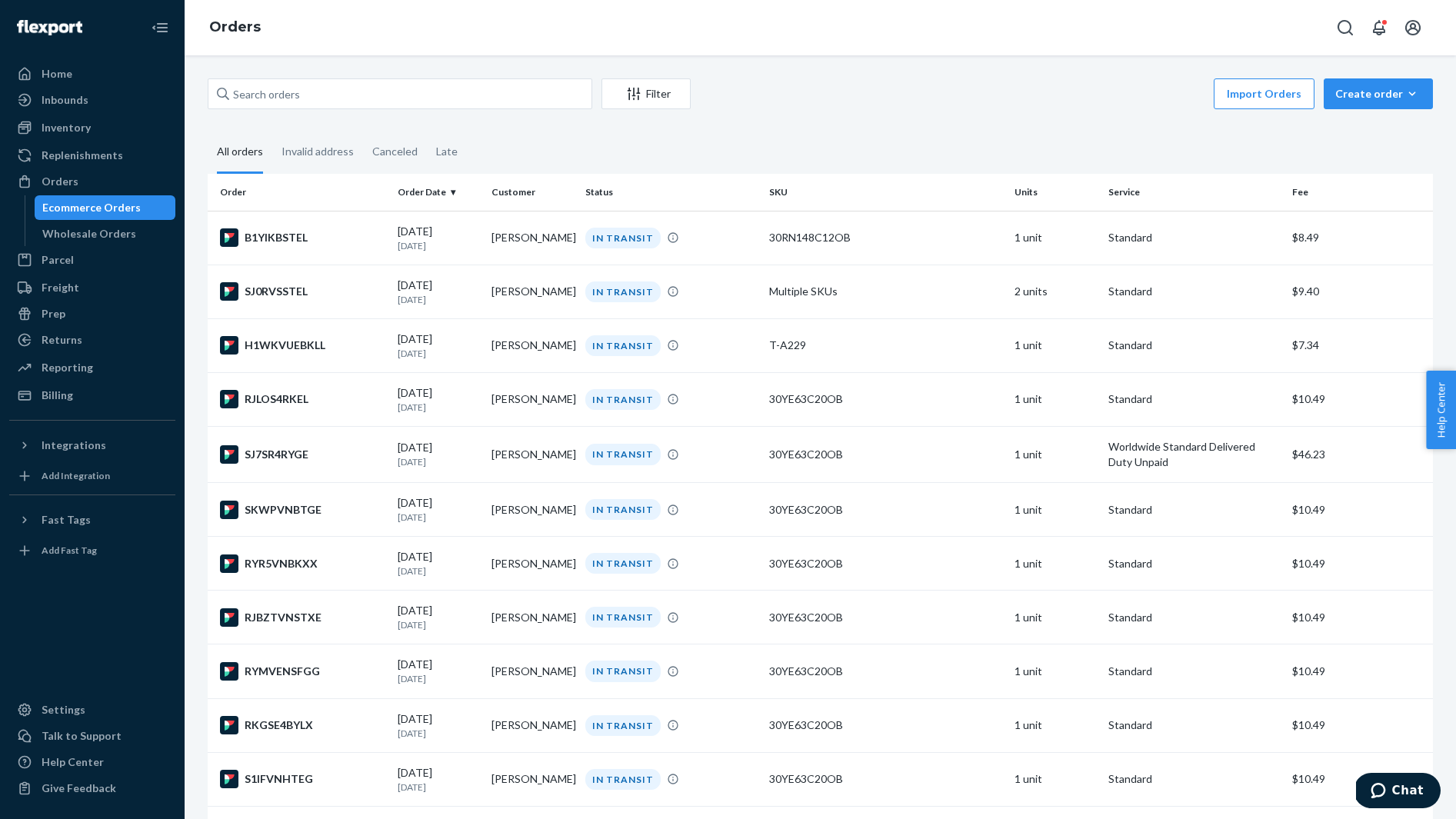
scroll to position [899, 0]
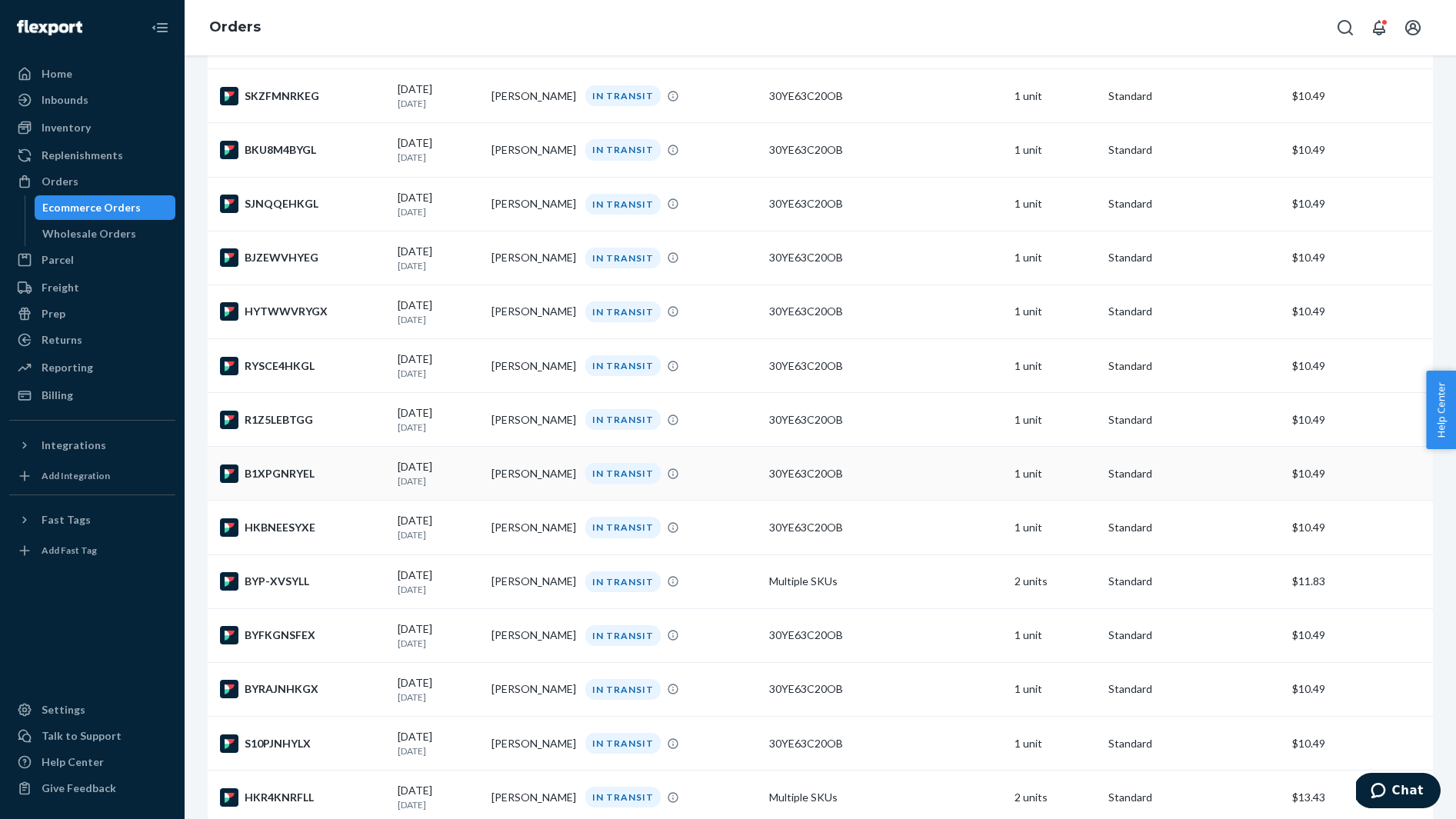
click at [344, 483] on div "B1XPGNRYEL" at bounding box center [303, 473] width 166 height 19
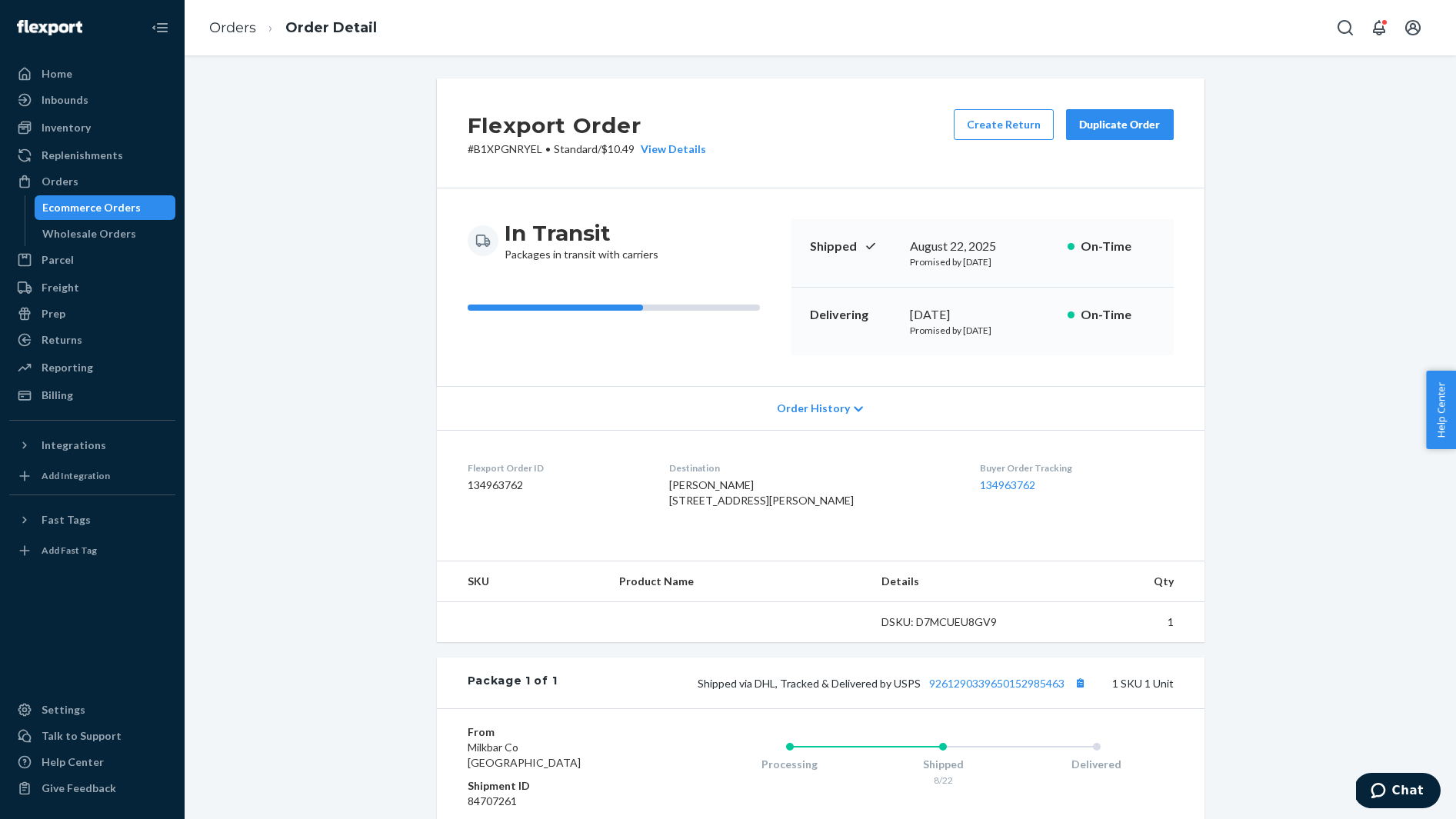
click at [719, 481] on span "phoebe haugh 10403 Vantage Dr Anderson Island, WA 98303-8660 US" at bounding box center [761, 492] width 184 height 29
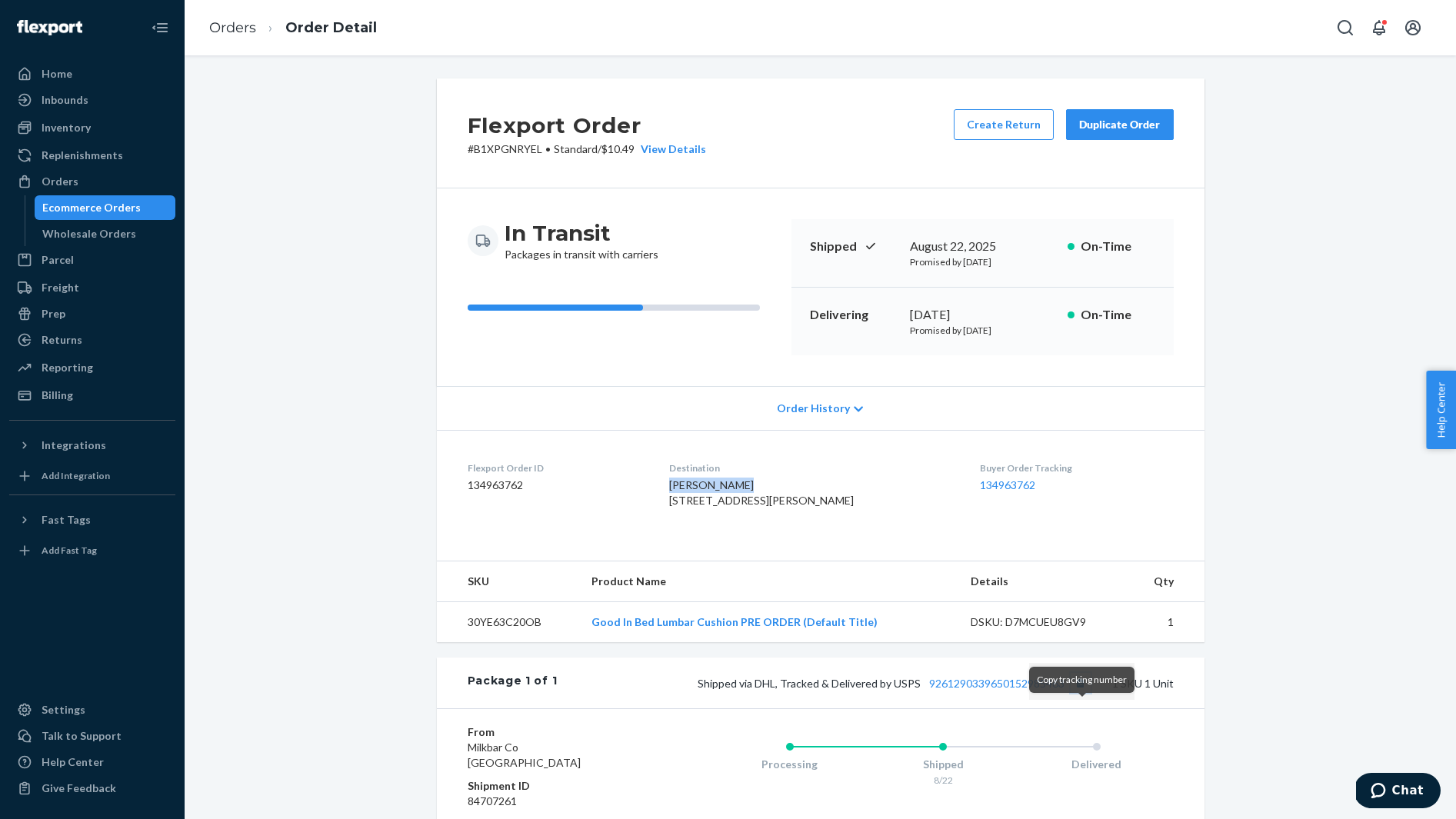
click at [1080, 693] on button "Copy tracking number" at bounding box center [1080, 683] width 20 height 20
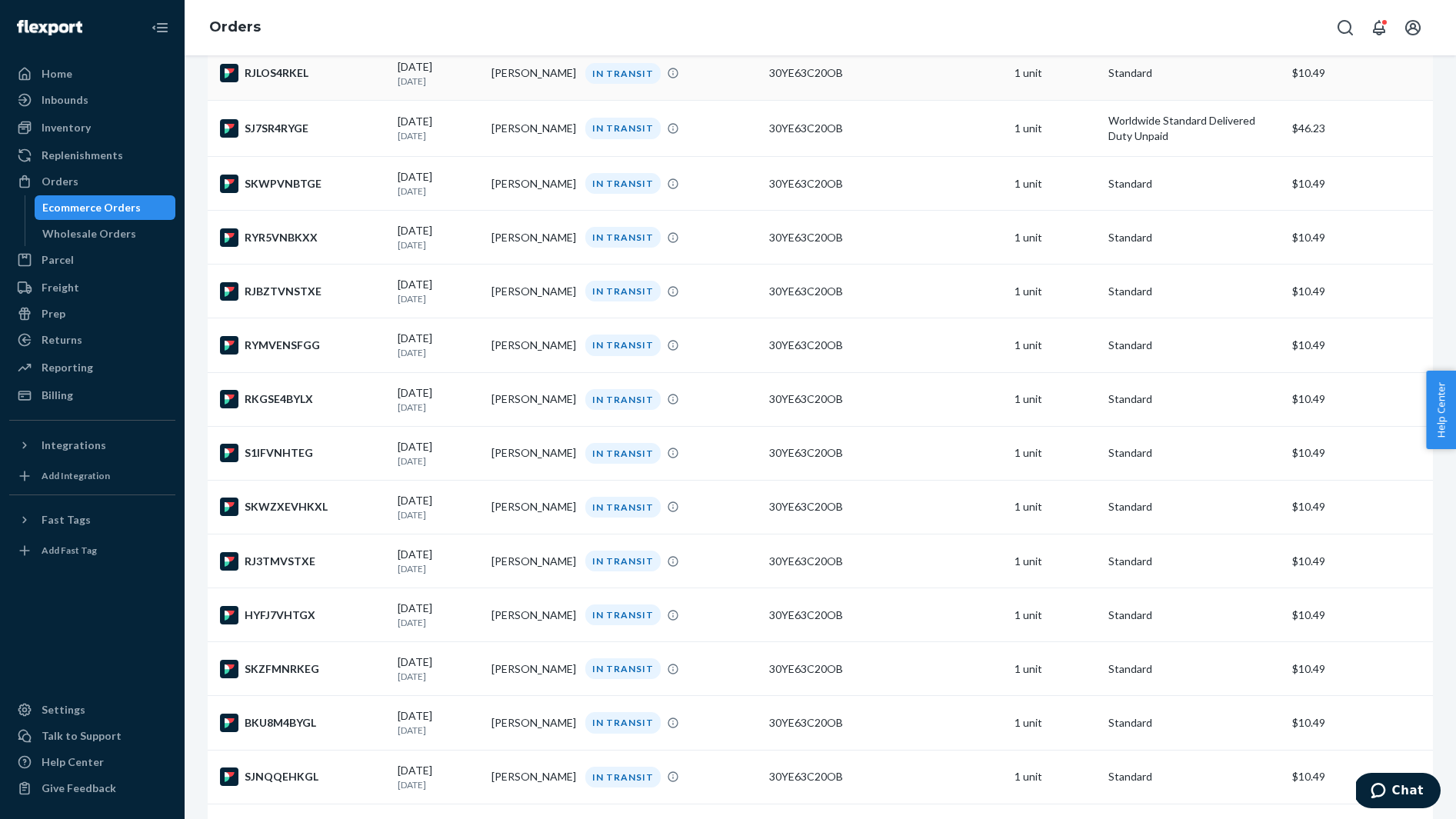
scroll to position [899, 0]
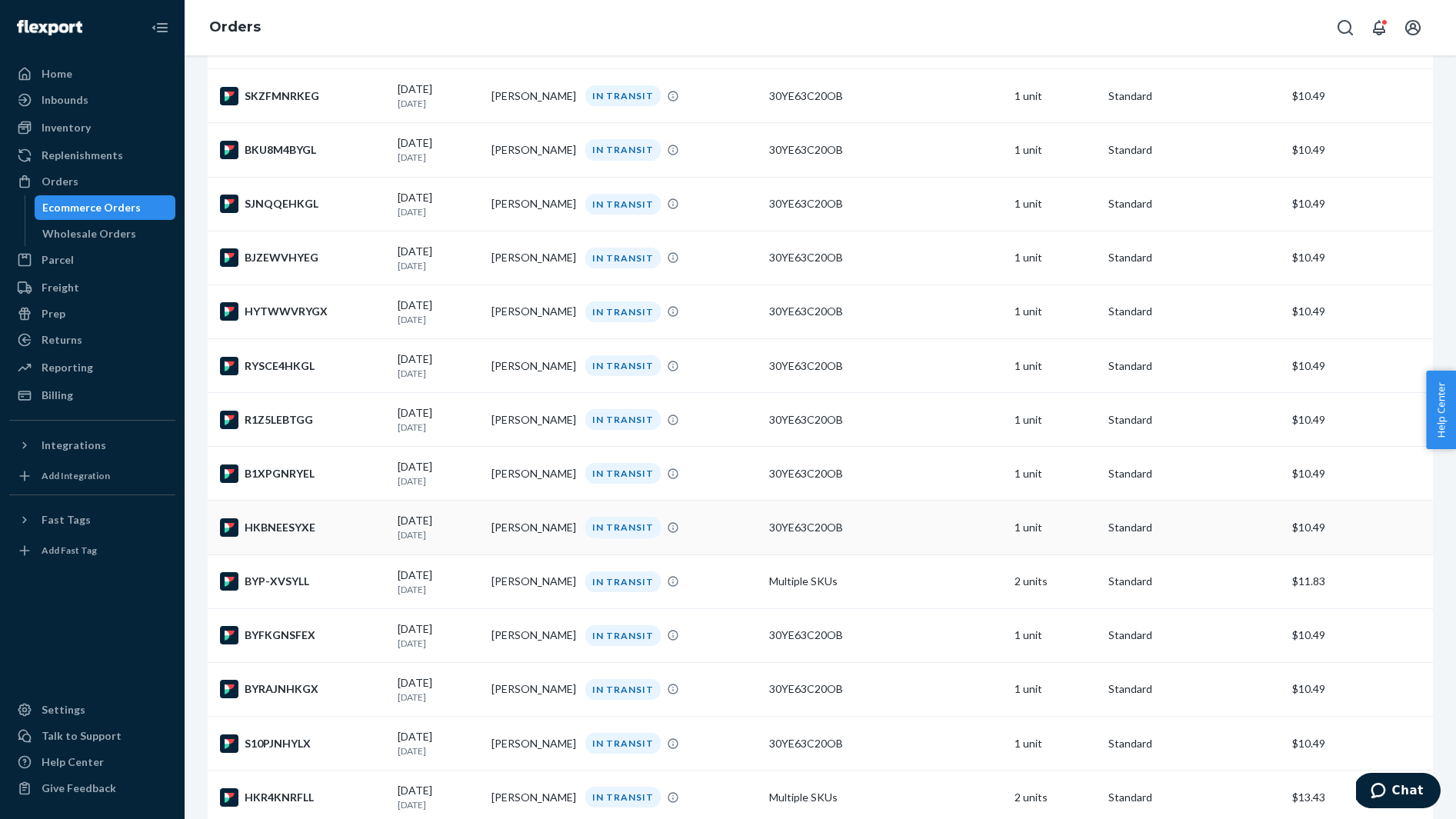
click at [353, 537] on div "HKBNEESYXE" at bounding box center [303, 527] width 166 height 19
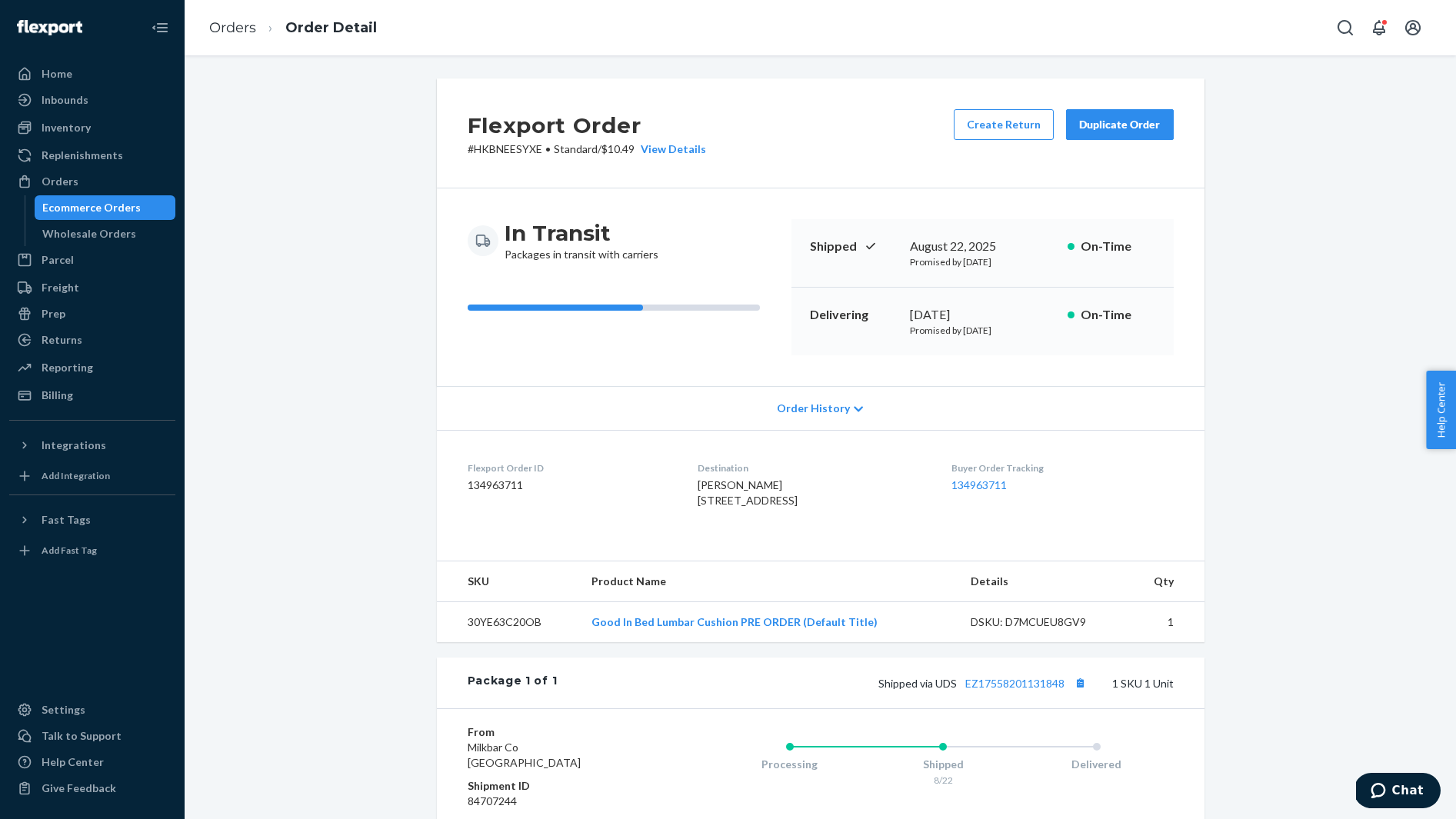
click at [725, 485] on span "Anna Lavorata 1535 W Addison St Apt 3 Unit 3 Chicago, IL 60613-7410 US" at bounding box center [747, 492] width 100 height 29
click at [1091, 693] on div "Shipped via UDS EZ17558201131848 1 SKU 1 Unit" at bounding box center [865, 683] width 616 height 20
click at [1078, 693] on button "Copy tracking number" at bounding box center [1080, 683] width 20 height 20
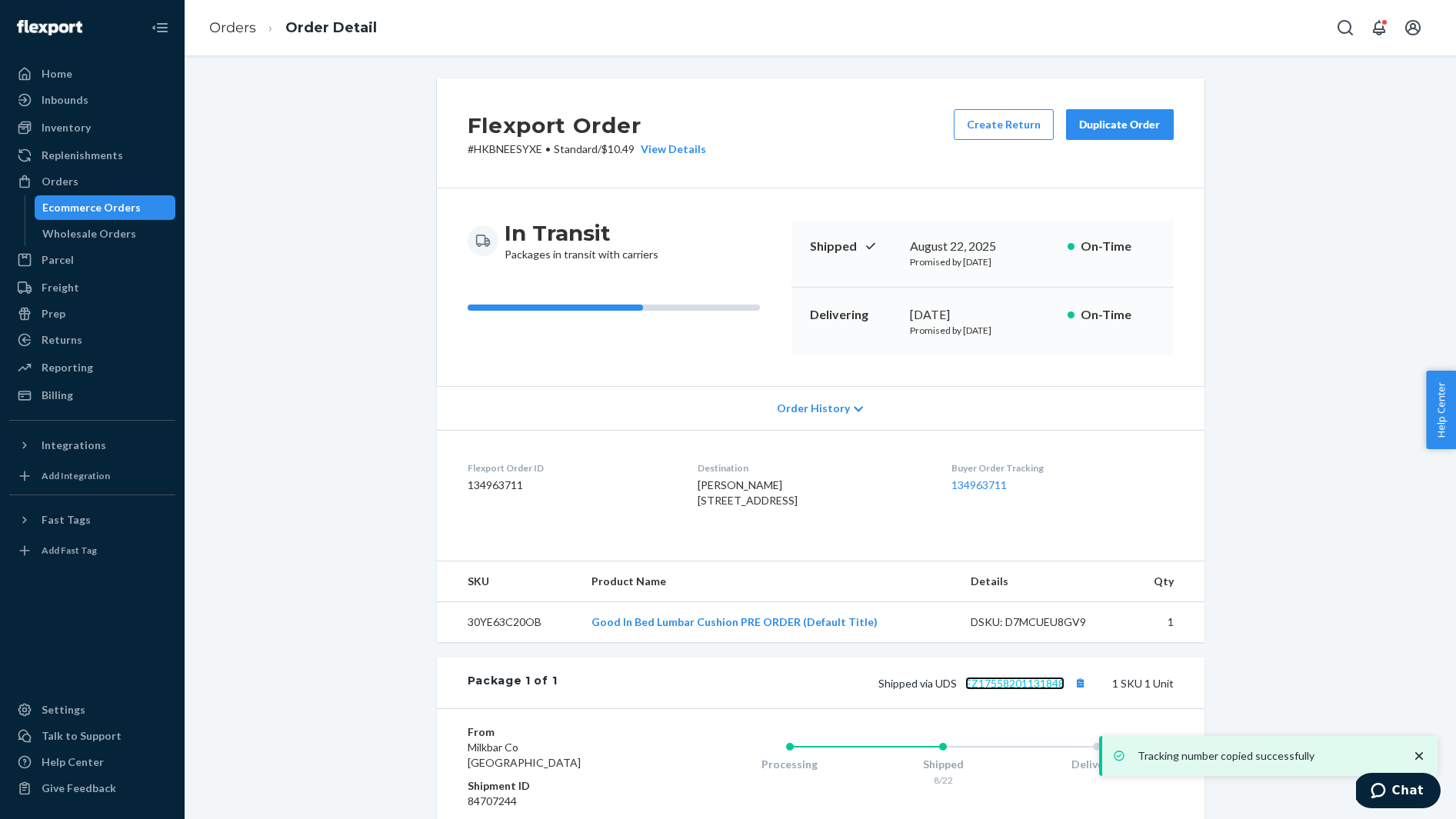
click at [1033, 690] on link "EZ17558201131848" at bounding box center [1015, 684] width 100 height 13
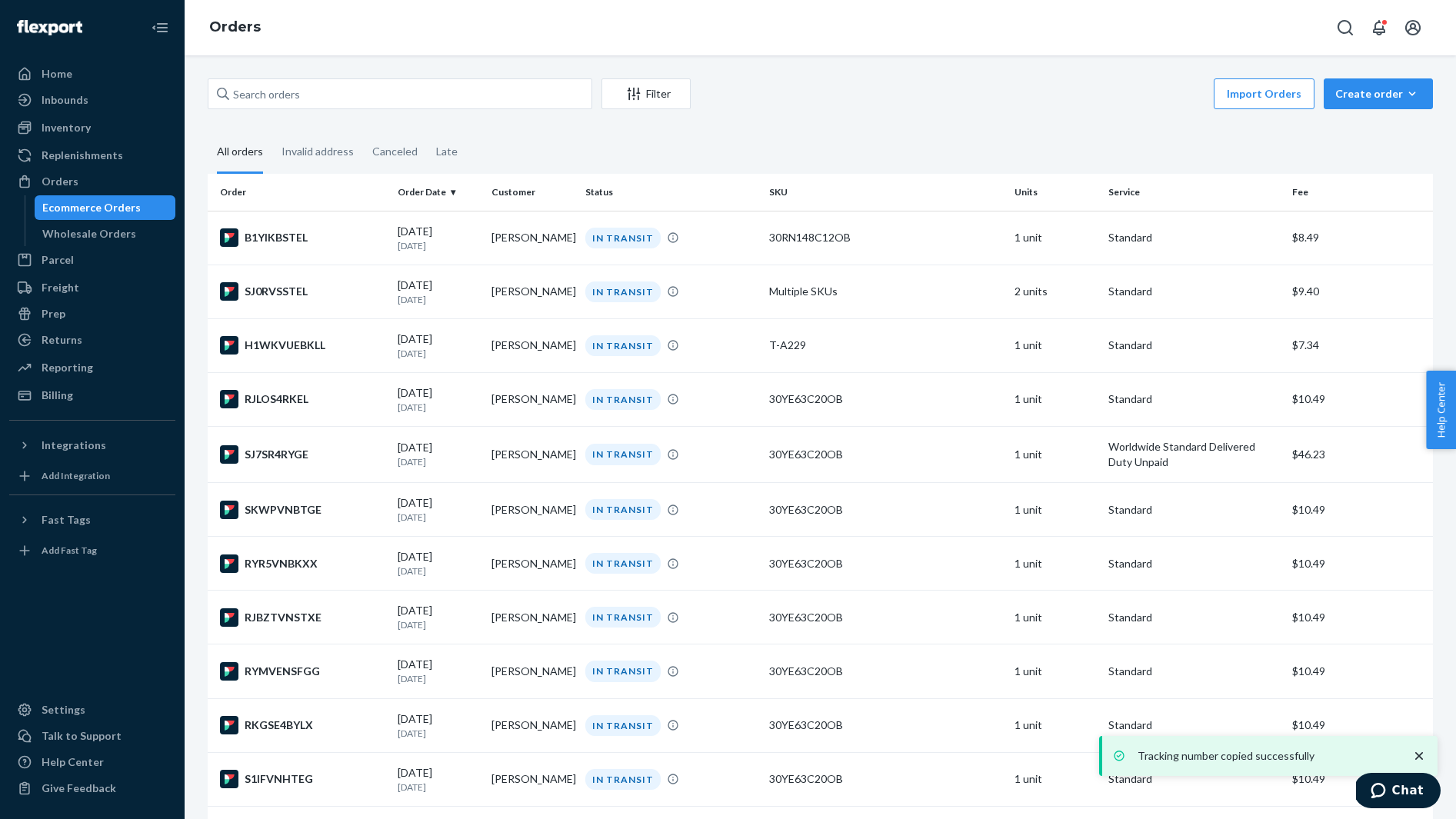
scroll to position [899, 0]
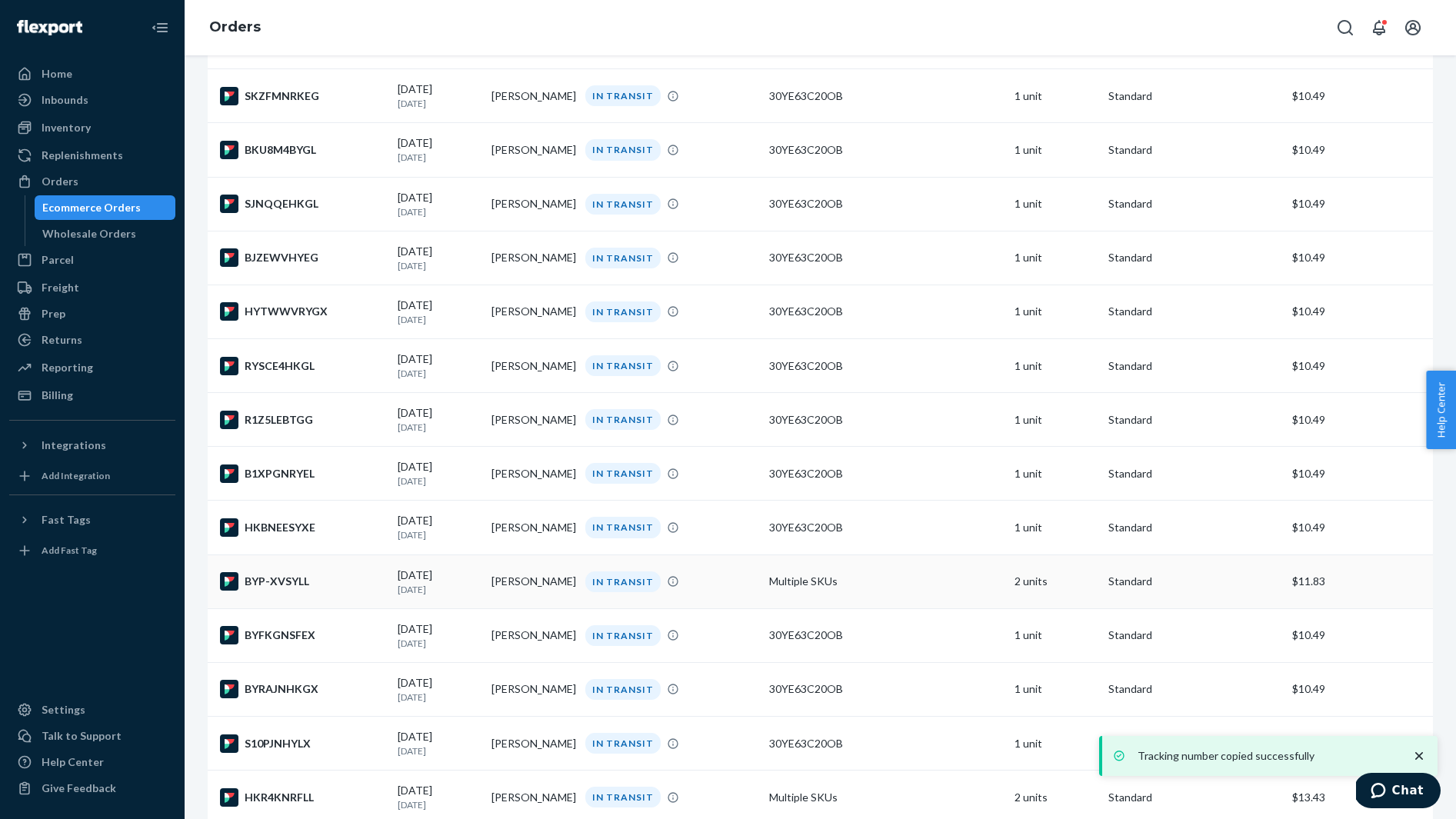
click at [321, 589] on div "BYP-XVSYLL" at bounding box center [303, 581] width 166 height 19
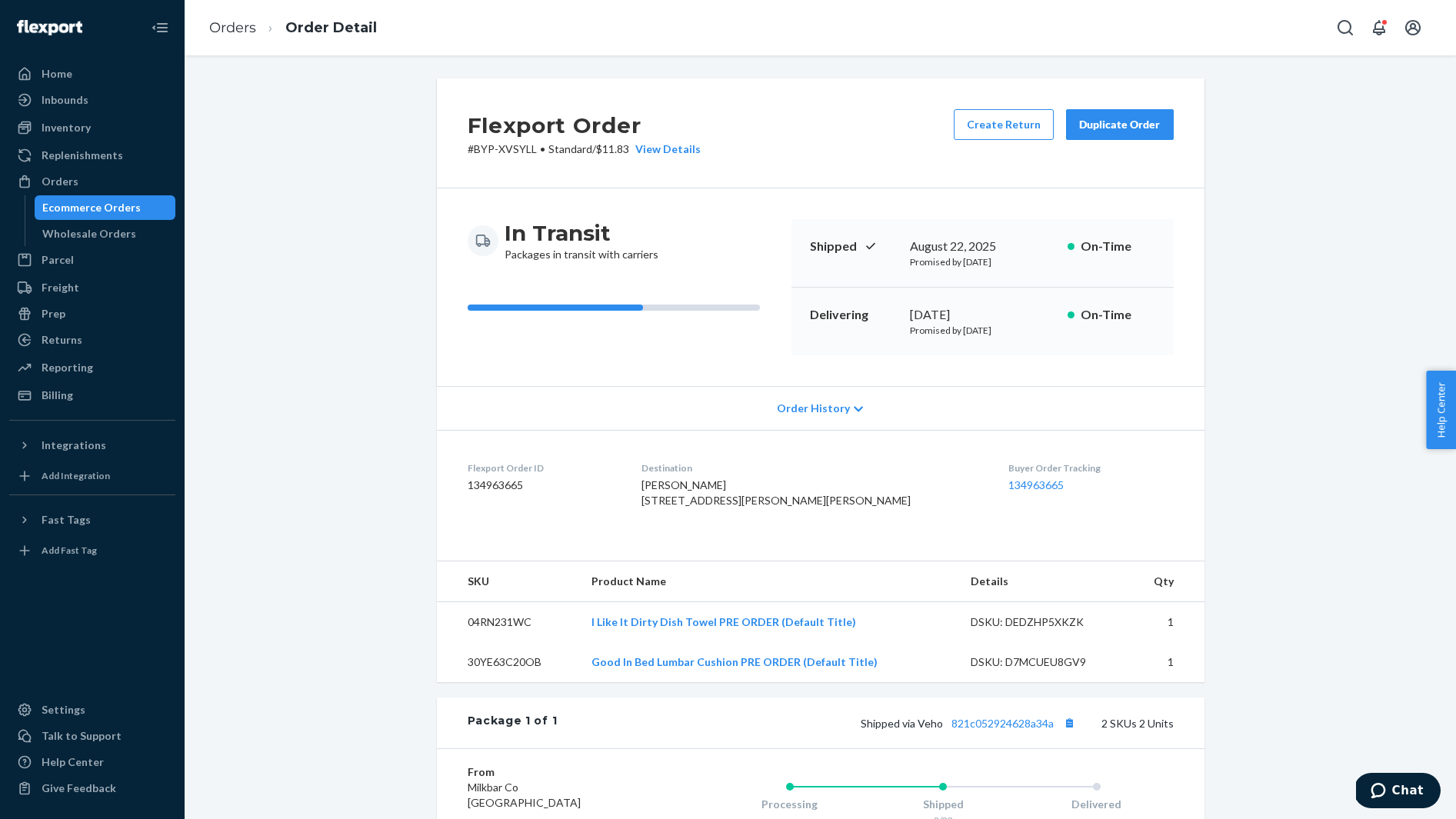
click at [701, 482] on span "Sarah Bingham 7919 Baylis Dr Huntersville, NC 28078-6301 US" at bounding box center [776, 492] width 269 height 29
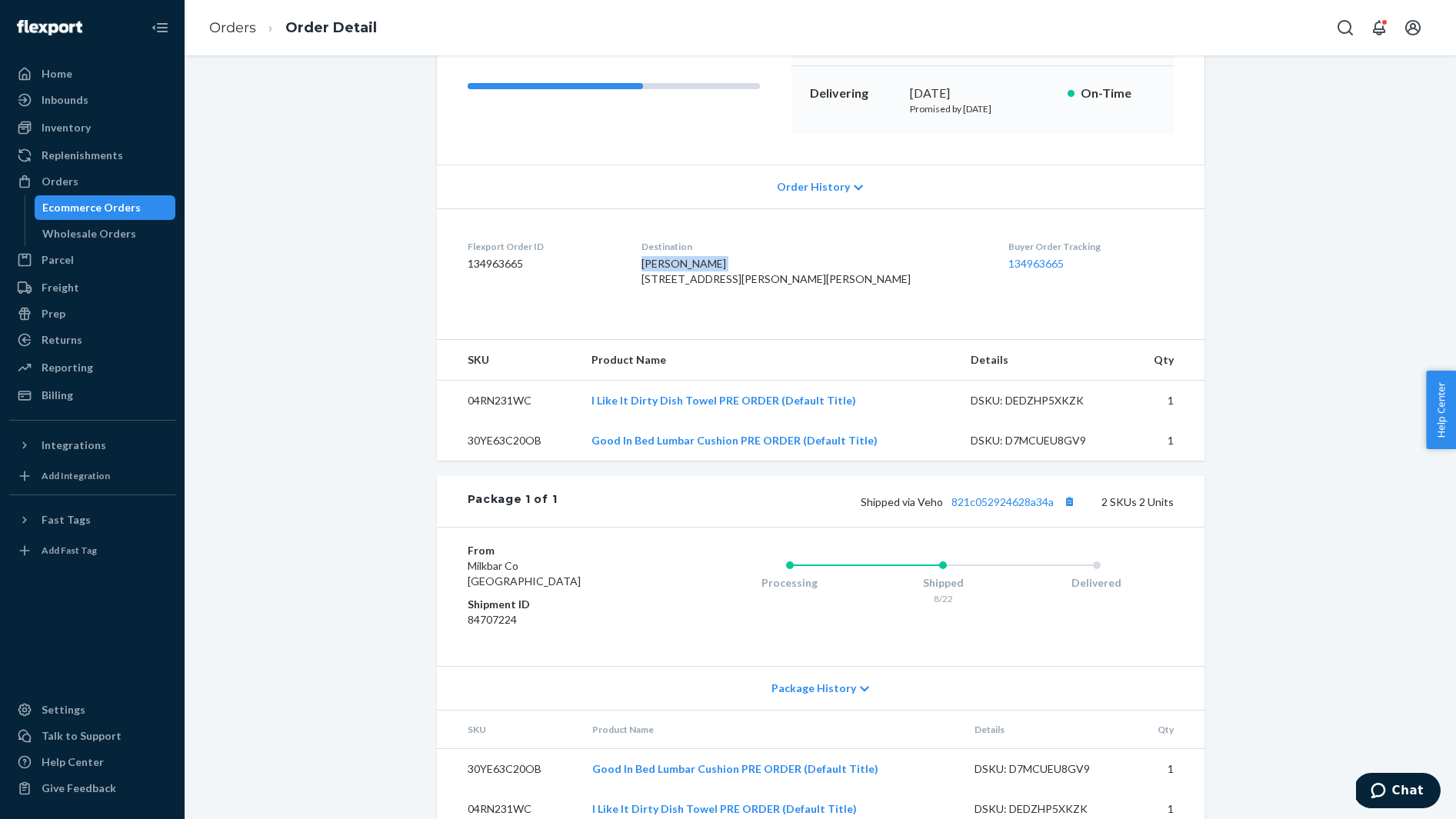
scroll to position [242, 0]
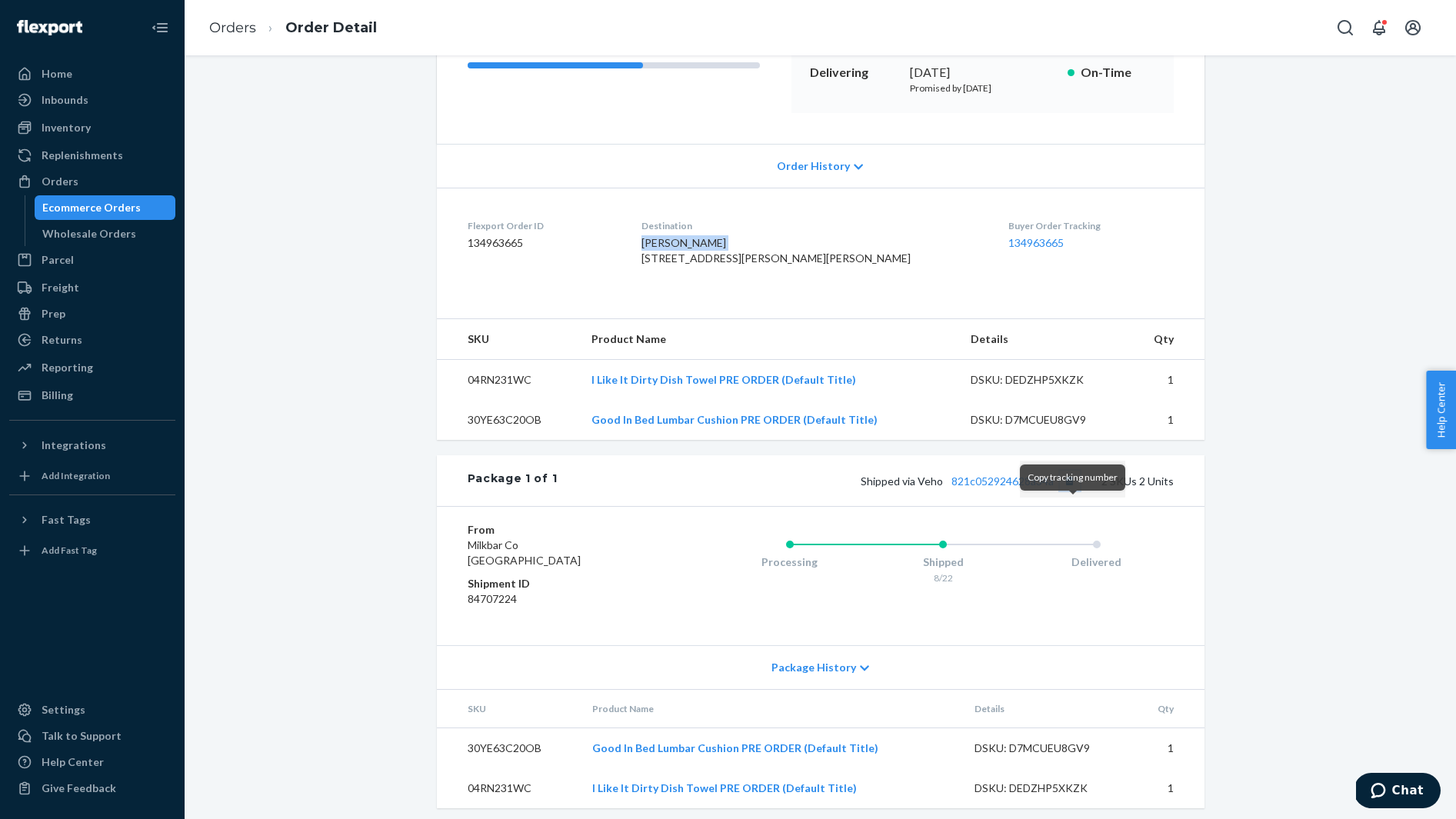
click at [1072, 490] on button "Copy tracking number" at bounding box center [1069, 480] width 20 height 20
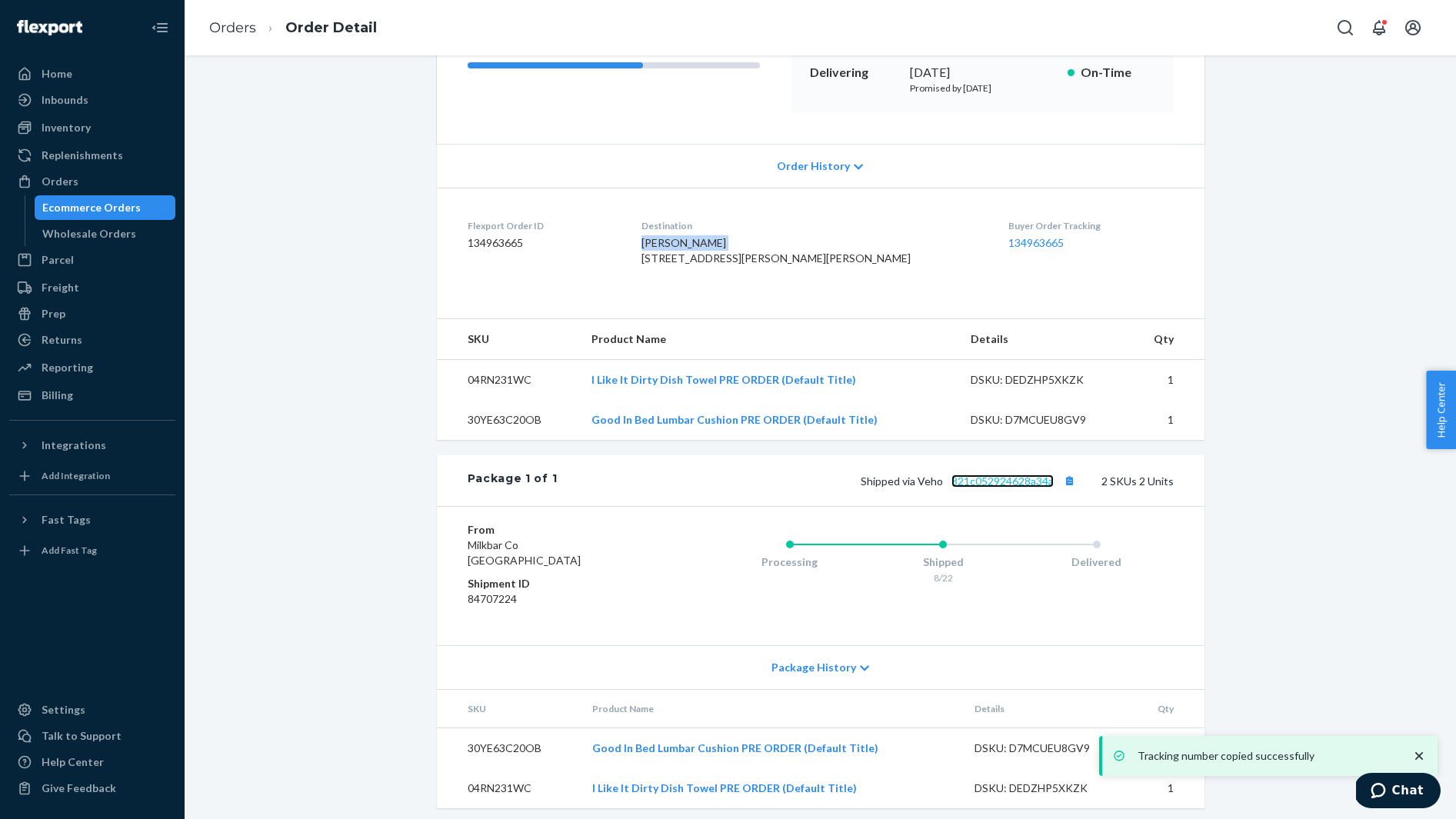
click at [988, 488] on link "821c052924628a34a" at bounding box center [1002, 481] width 102 height 13
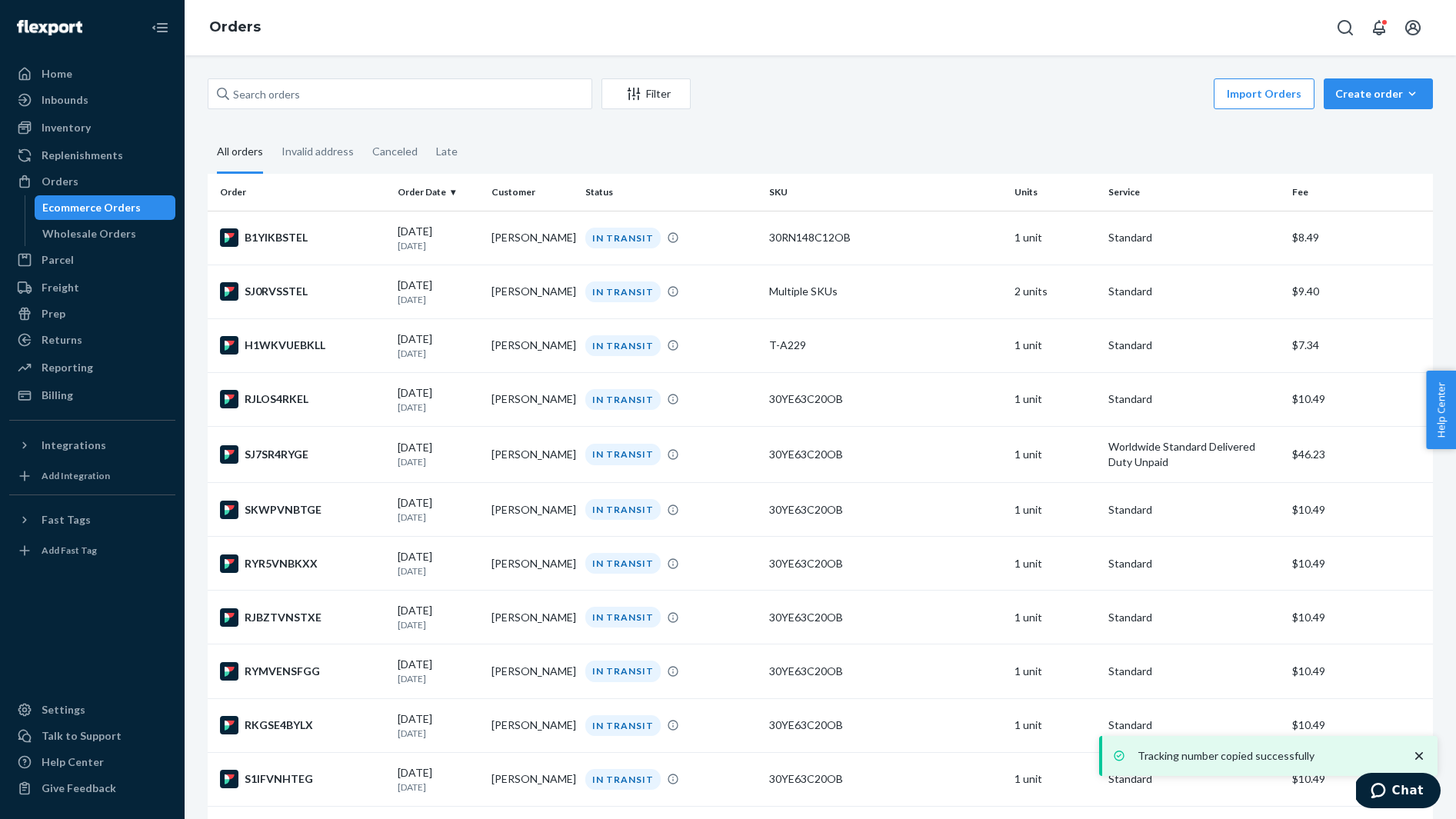
scroll to position [899, 0]
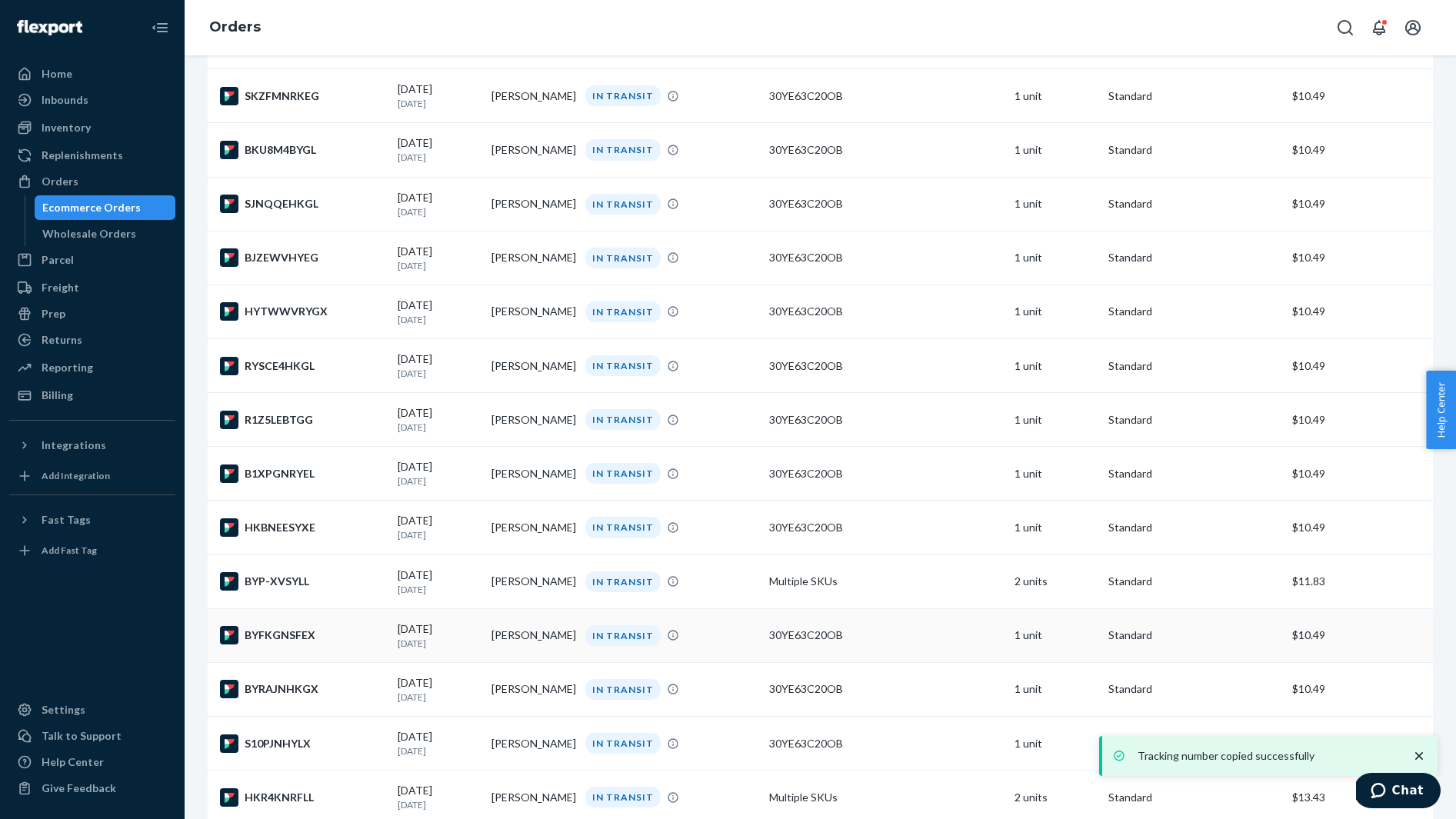
click at [333, 644] on div "BYFKGNSFEX" at bounding box center [303, 635] width 166 height 19
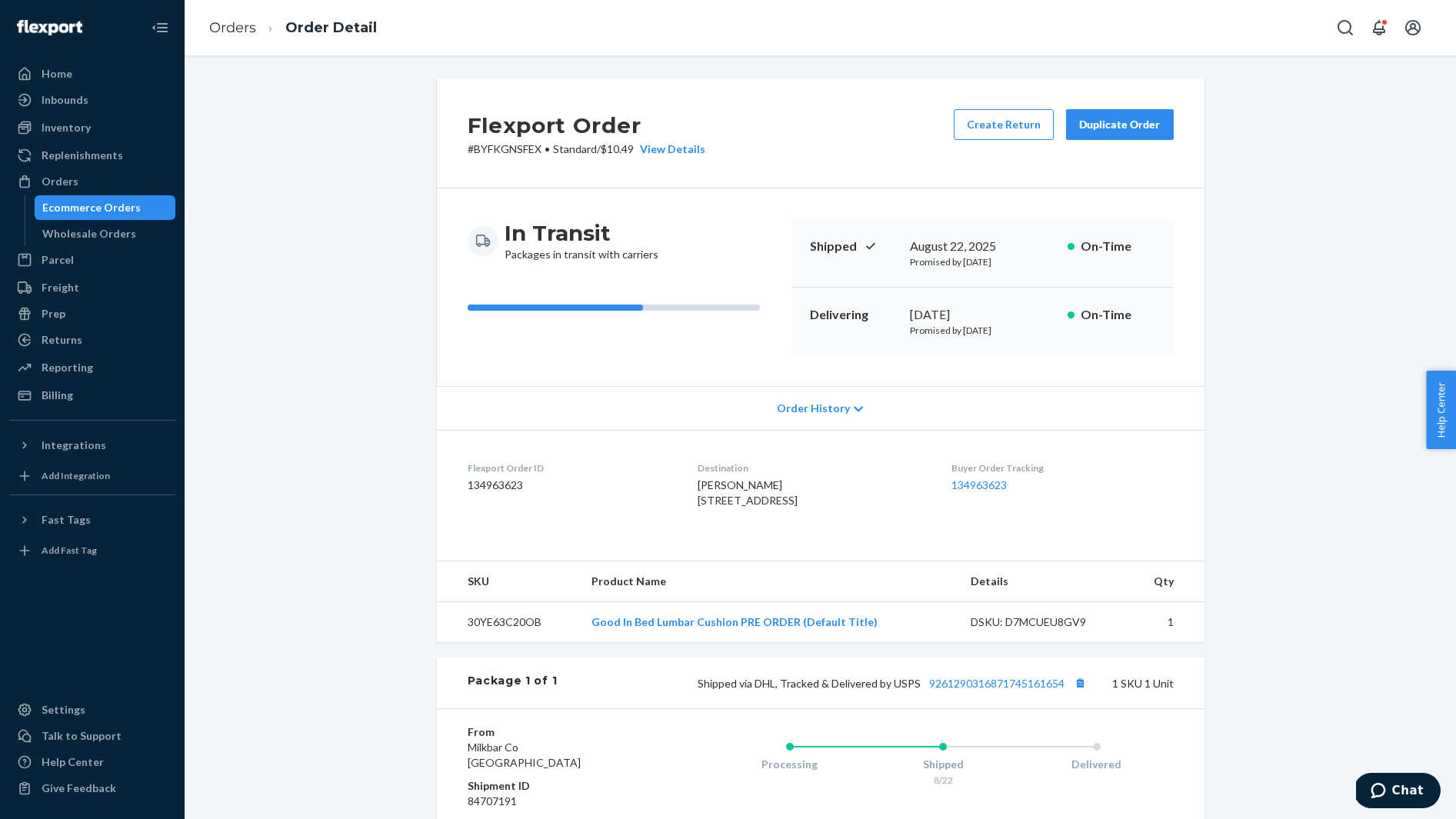
click at [712, 487] on span "Tessa Winslow 106 Silver Ct Palatka, FL 32177-9410 US" at bounding box center [747, 492] width 100 height 29
click at [1080, 693] on button "Copy tracking number" at bounding box center [1080, 683] width 20 height 20
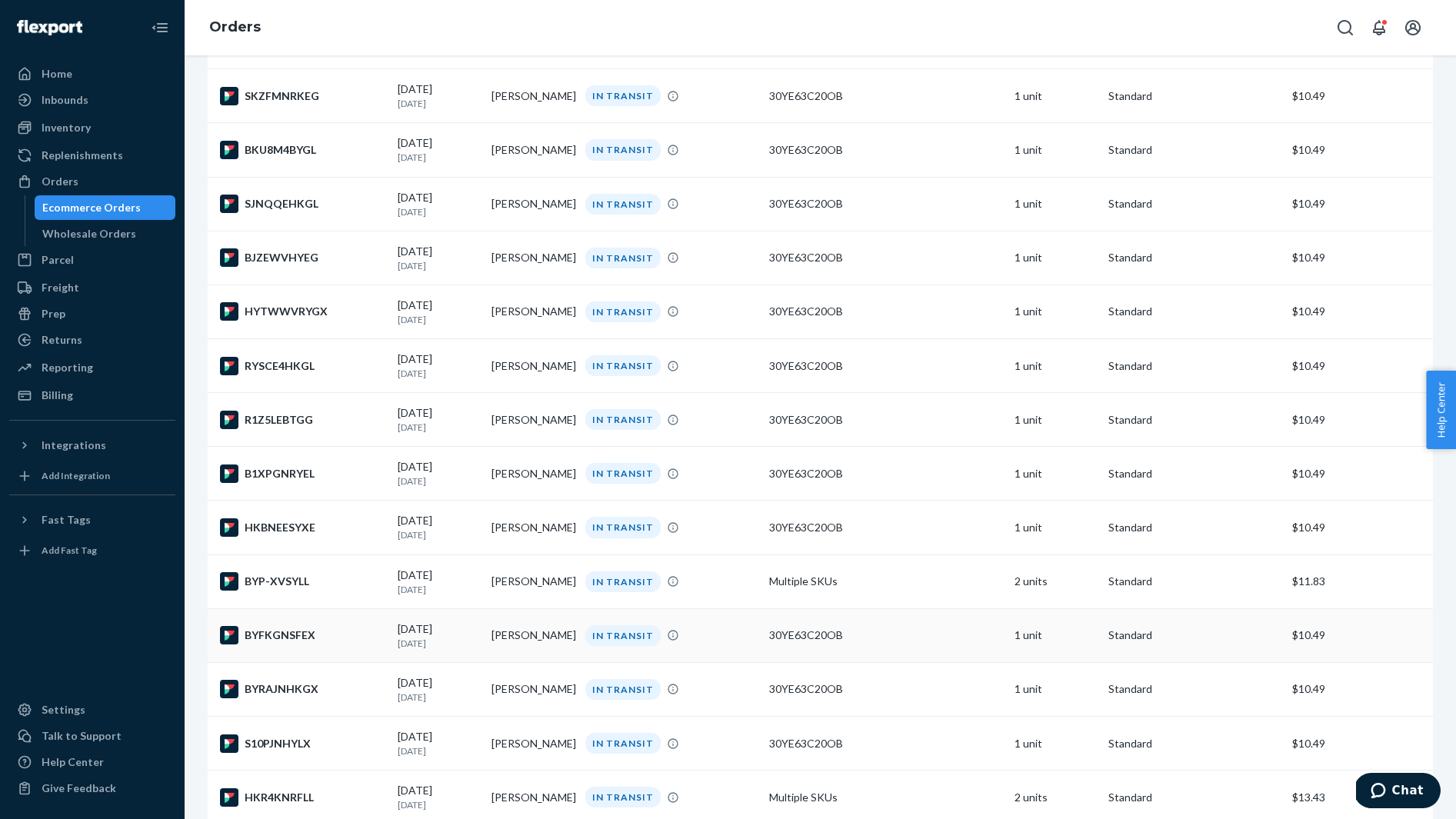
scroll to position [957, 0]
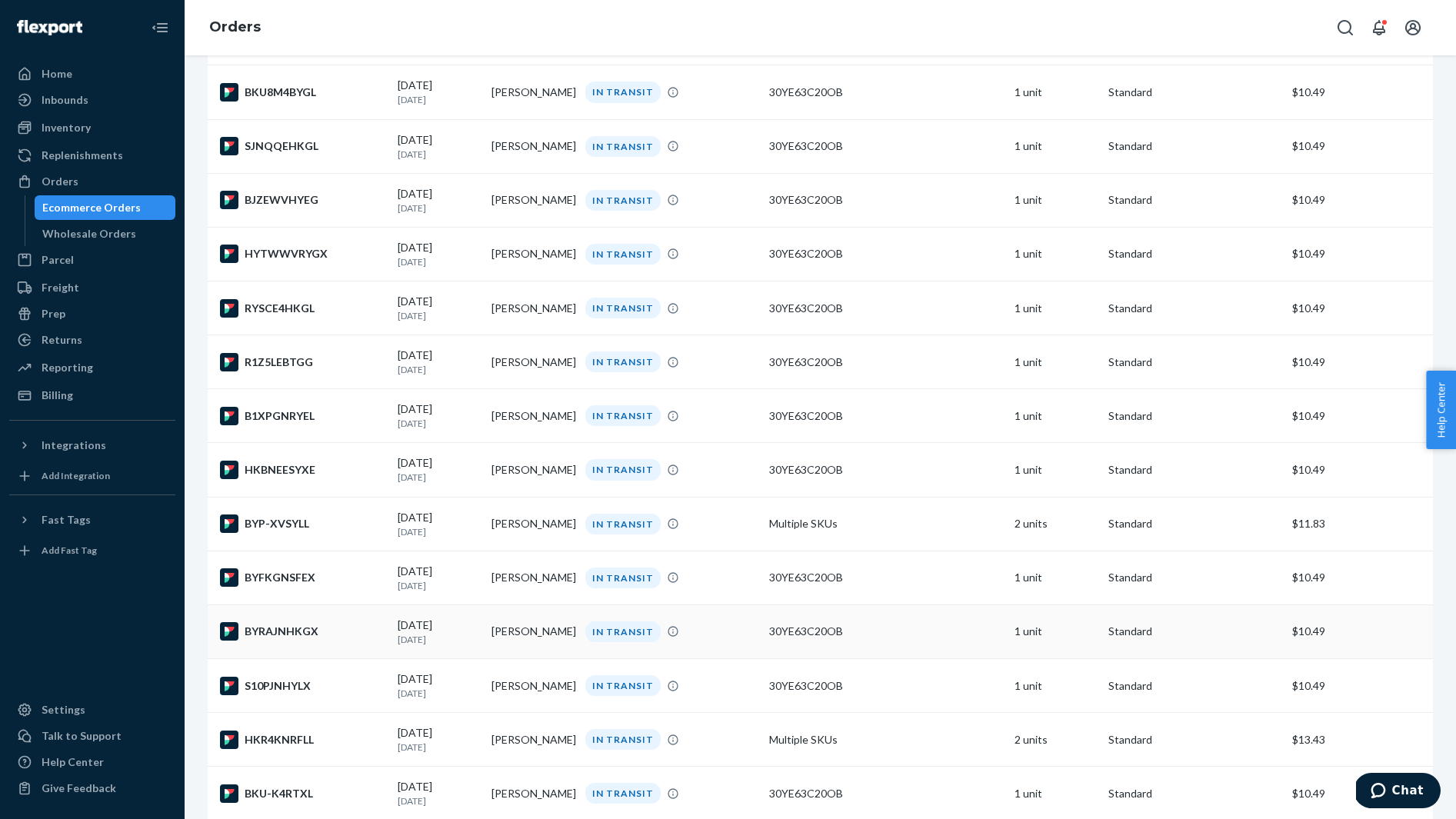
click at [325, 640] on div "BYRAJNHKGX" at bounding box center [303, 631] width 166 height 19
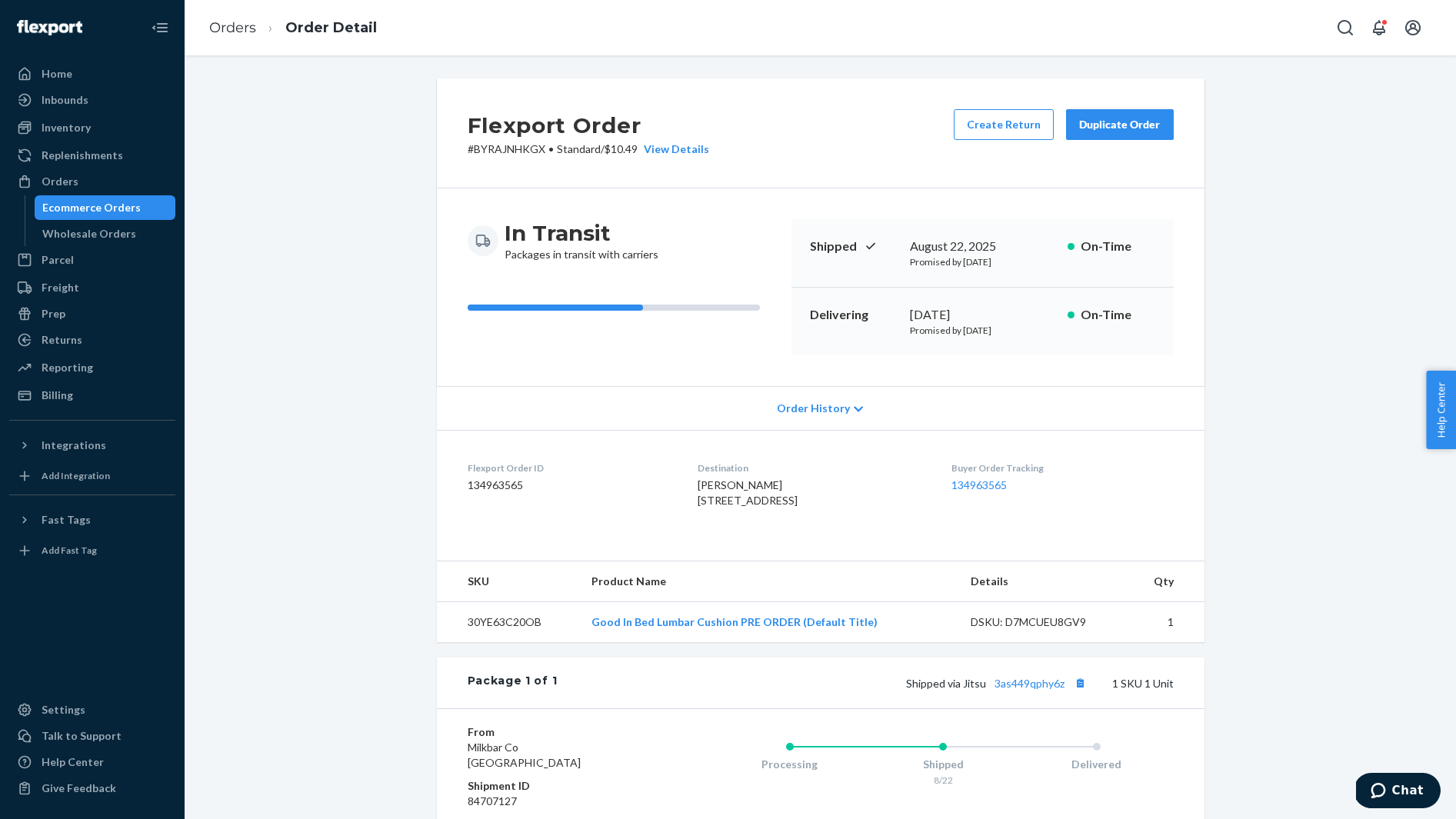
click at [771, 490] on span "Deanna Nowakowski 5000 Birchwood Cir Apt 514 Bethlehem, PA 18020-4582 US" at bounding box center [747, 492] width 100 height 29
click at [1082, 693] on button "Copy tracking number" at bounding box center [1080, 683] width 20 height 20
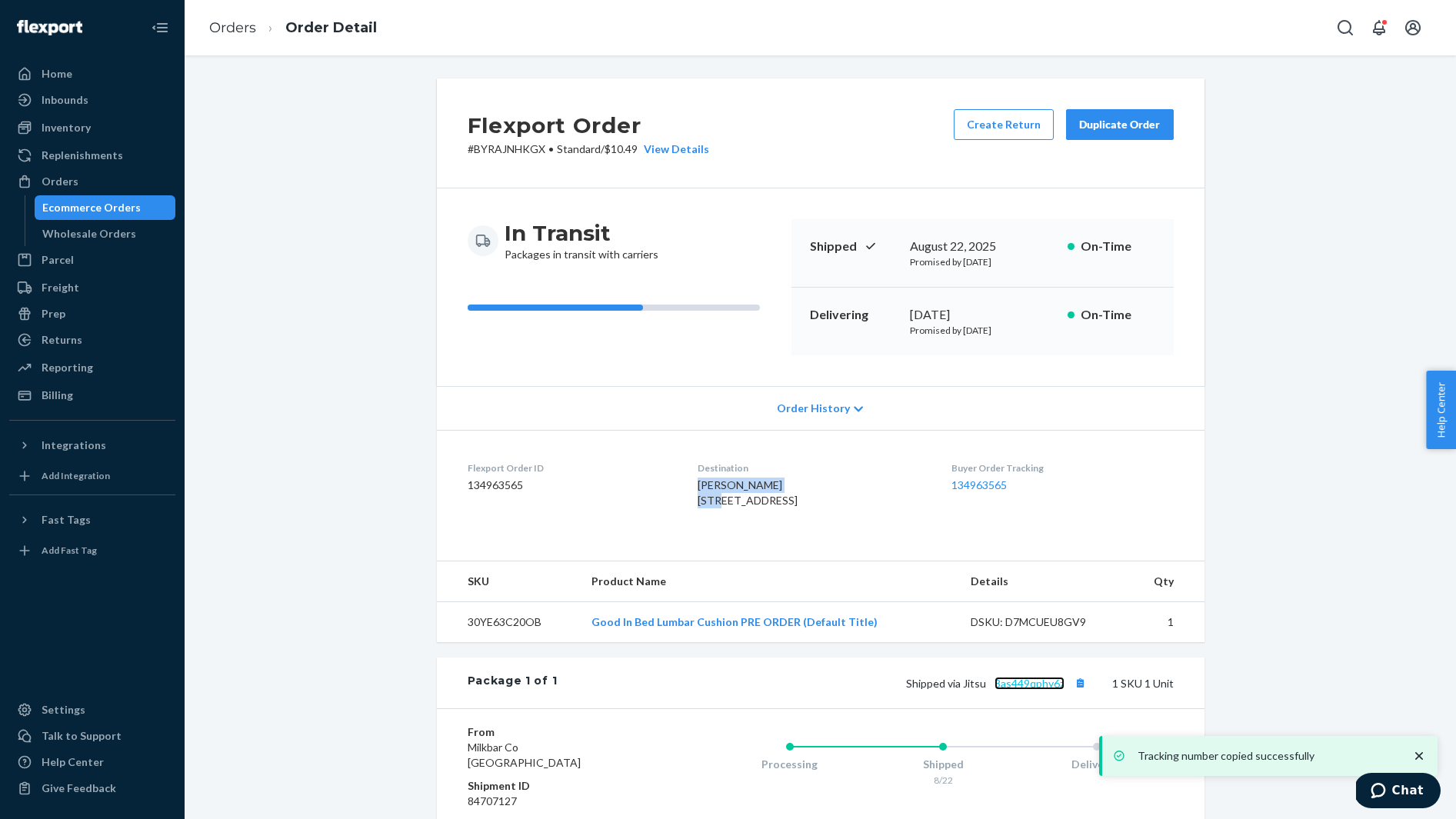
click at [1041, 690] on link "3as449qphy6z" at bounding box center [1029, 684] width 70 height 13
click at [1038, 690] on link "3as449qphy6z" at bounding box center [1029, 684] width 70 height 13
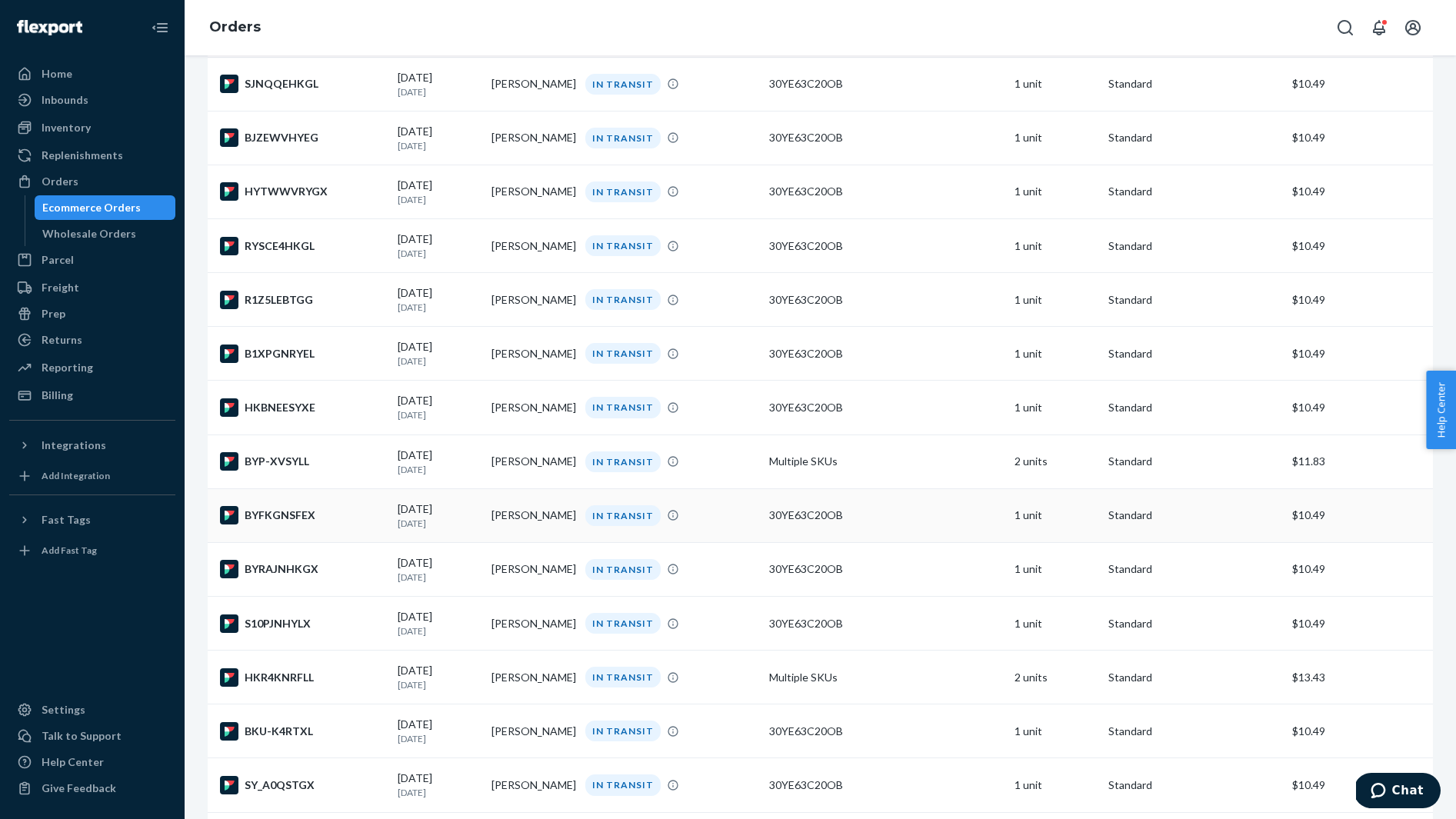
scroll to position [1047, 0]
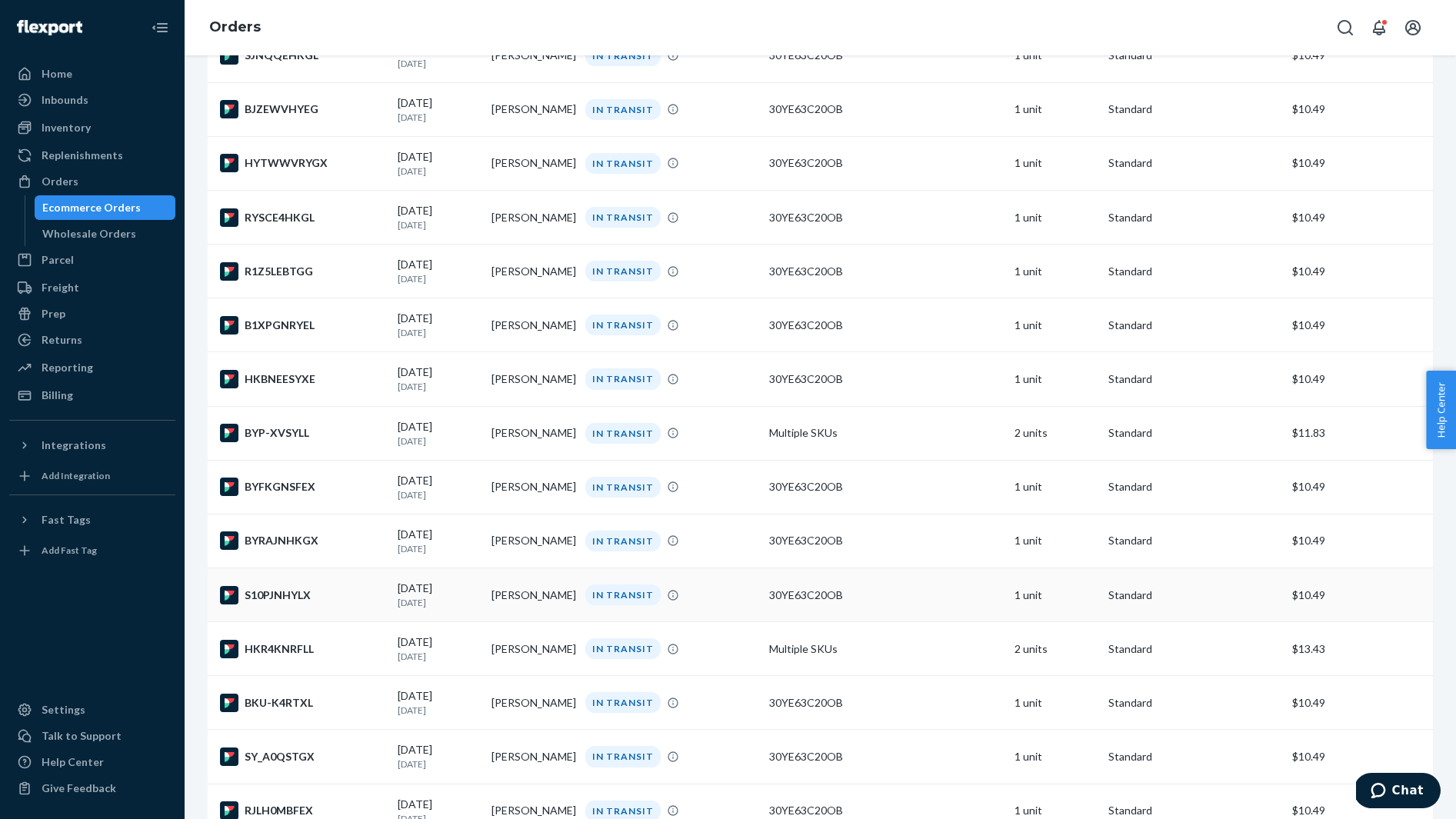
click at [327, 604] on div "S10PJNHYLX" at bounding box center [303, 595] width 166 height 19
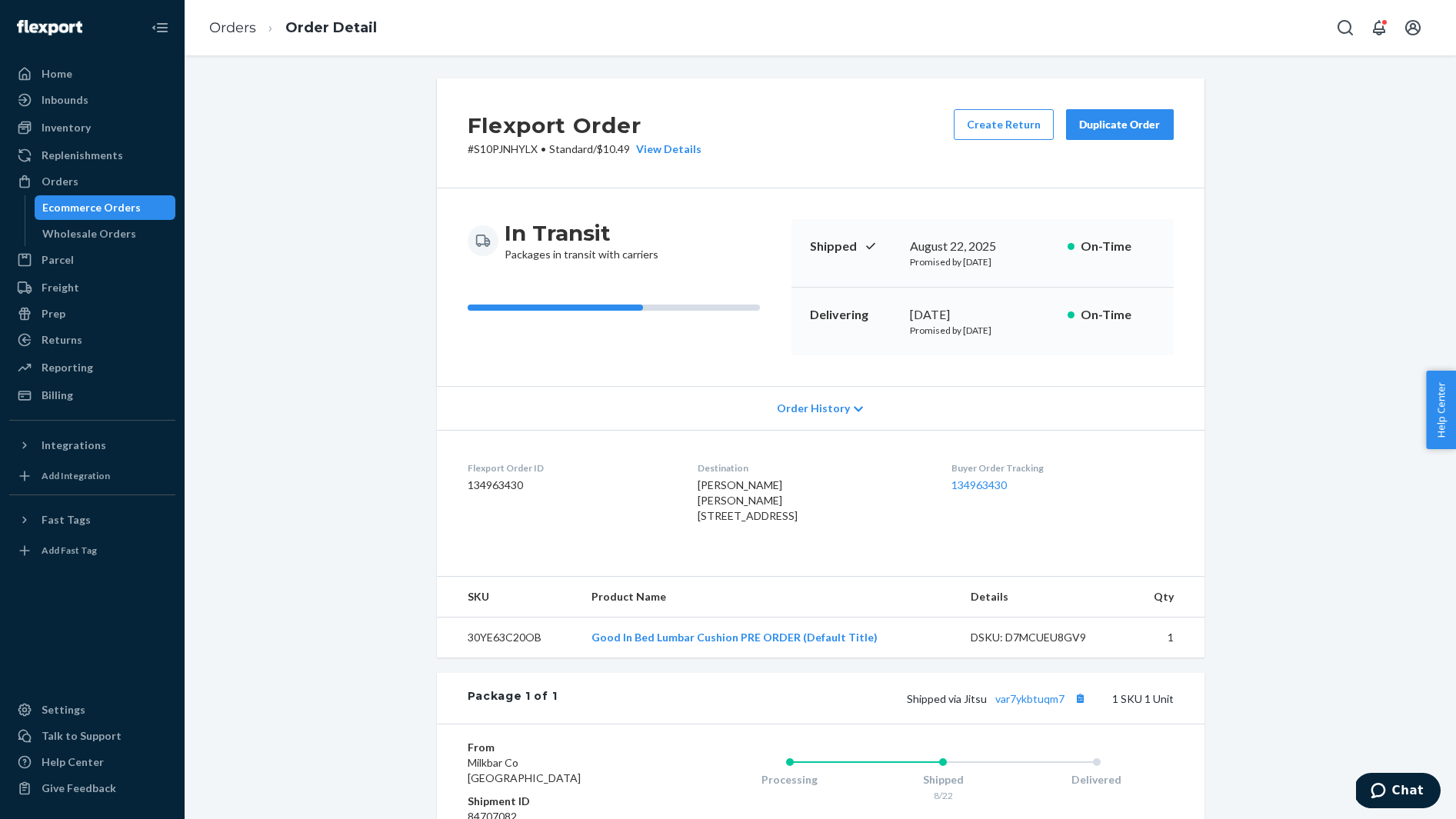
click at [714, 482] on span "dana mullaney dana mullaney 1741 Valley Forge Rd Unit 431 Worcester, PA 19490-2…" at bounding box center [747, 500] width 100 height 44
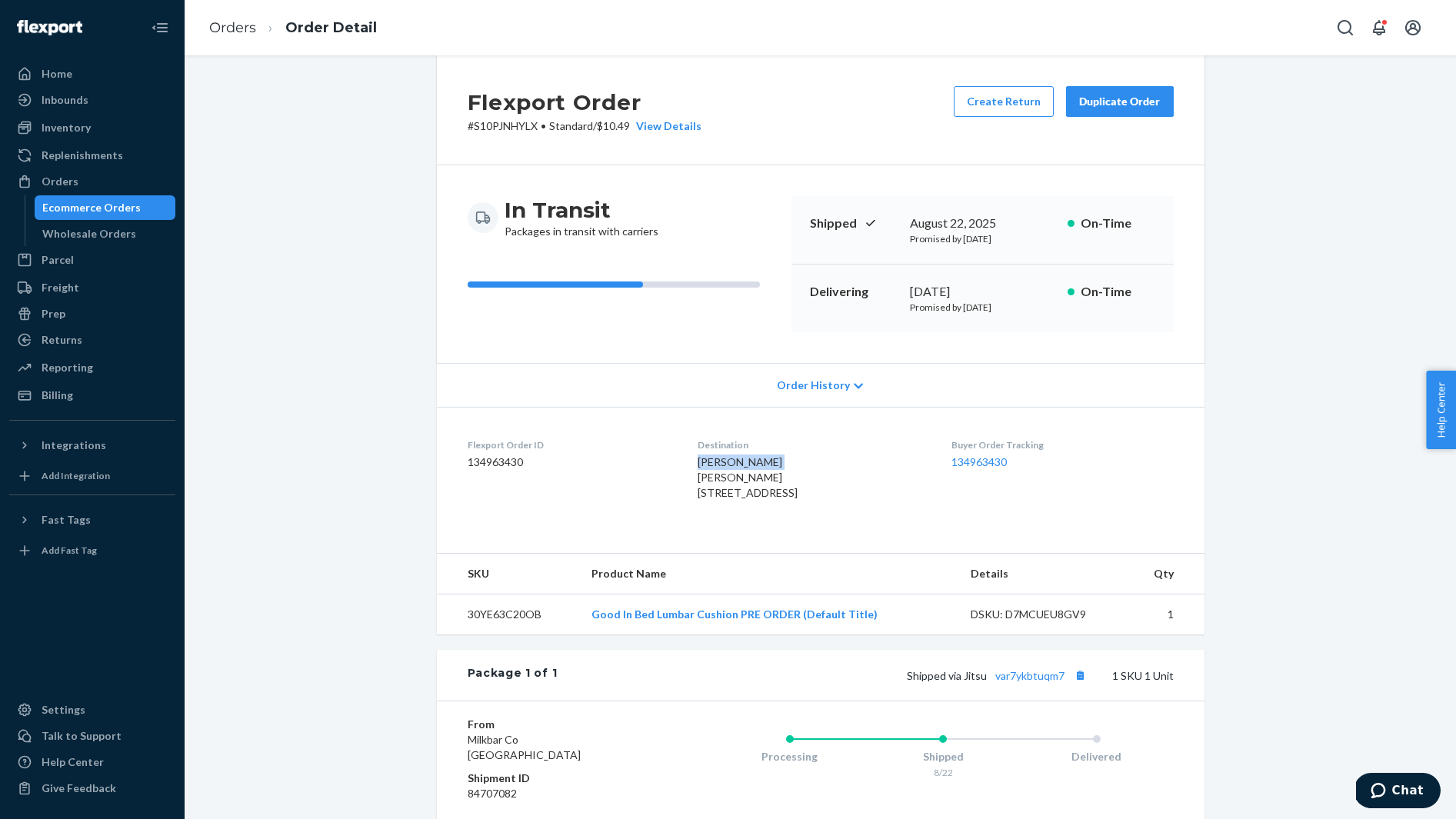
scroll to position [25, 0]
click at [1078, 683] on button "Copy tracking number" at bounding box center [1080, 673] width 20 height 20
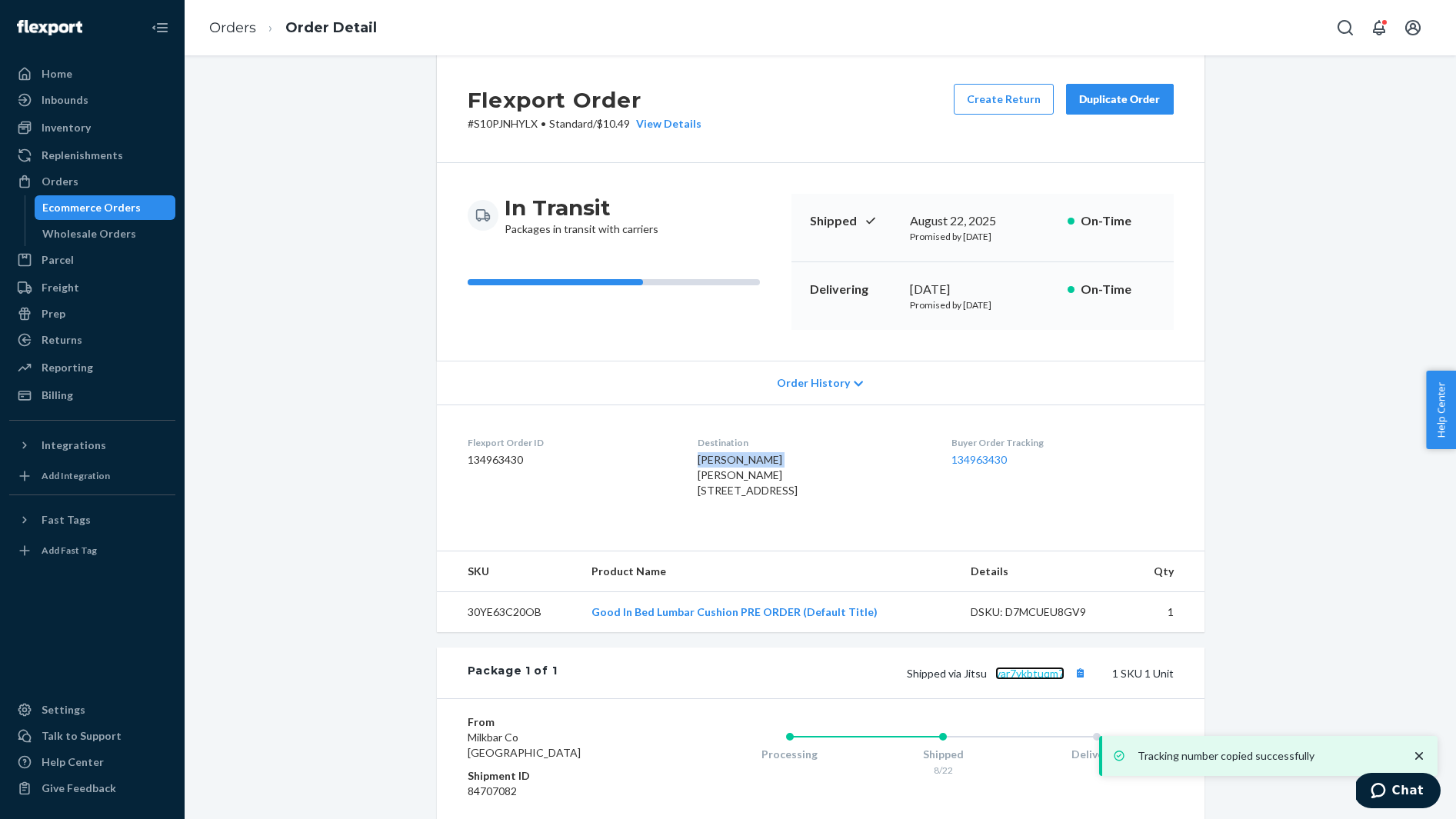
click at [1027, 680] on link "var7ykbtuqm7" at bounding box center [1029, 673] width 69 height 13
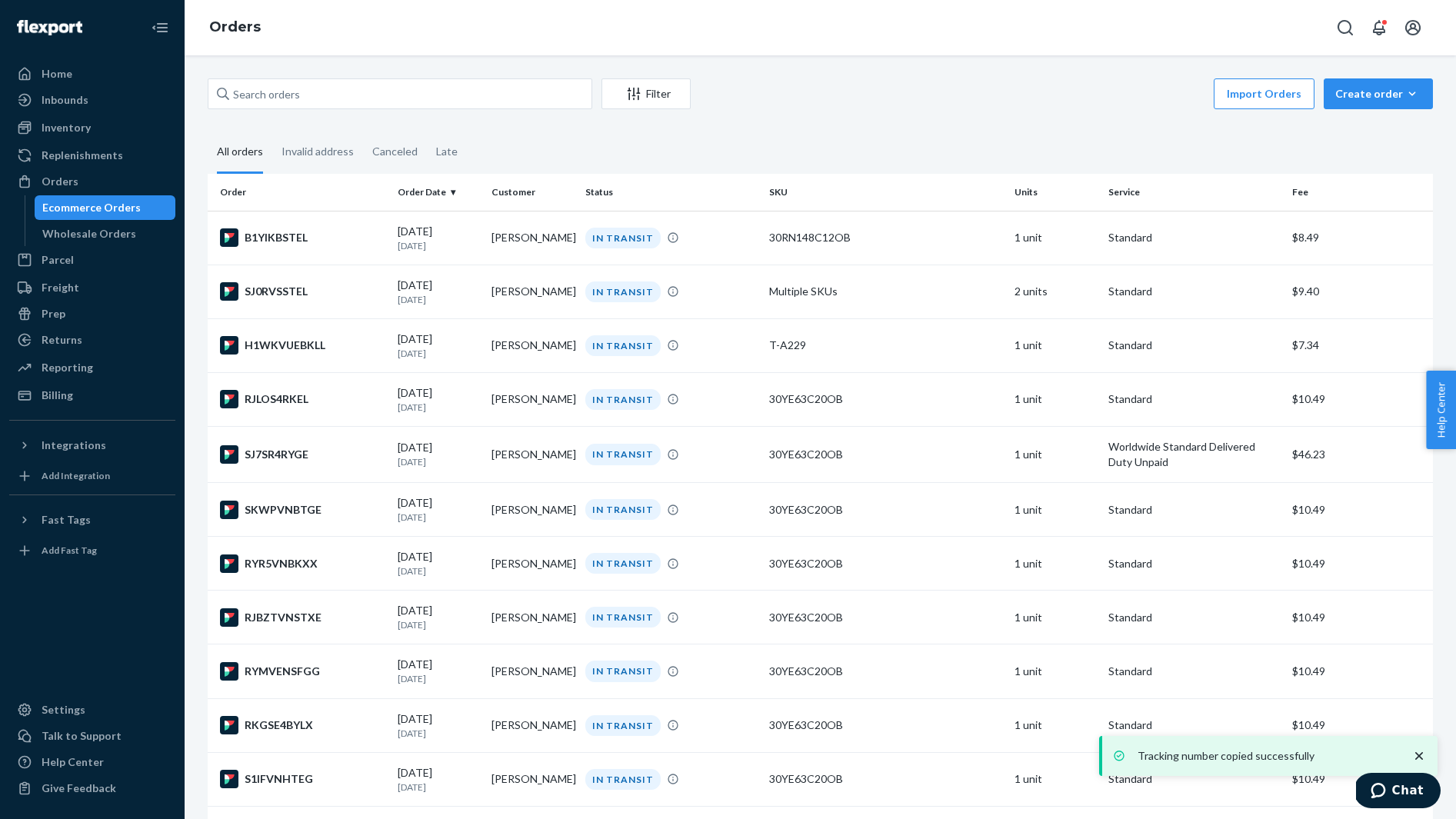
scroll to position [1224, 0]
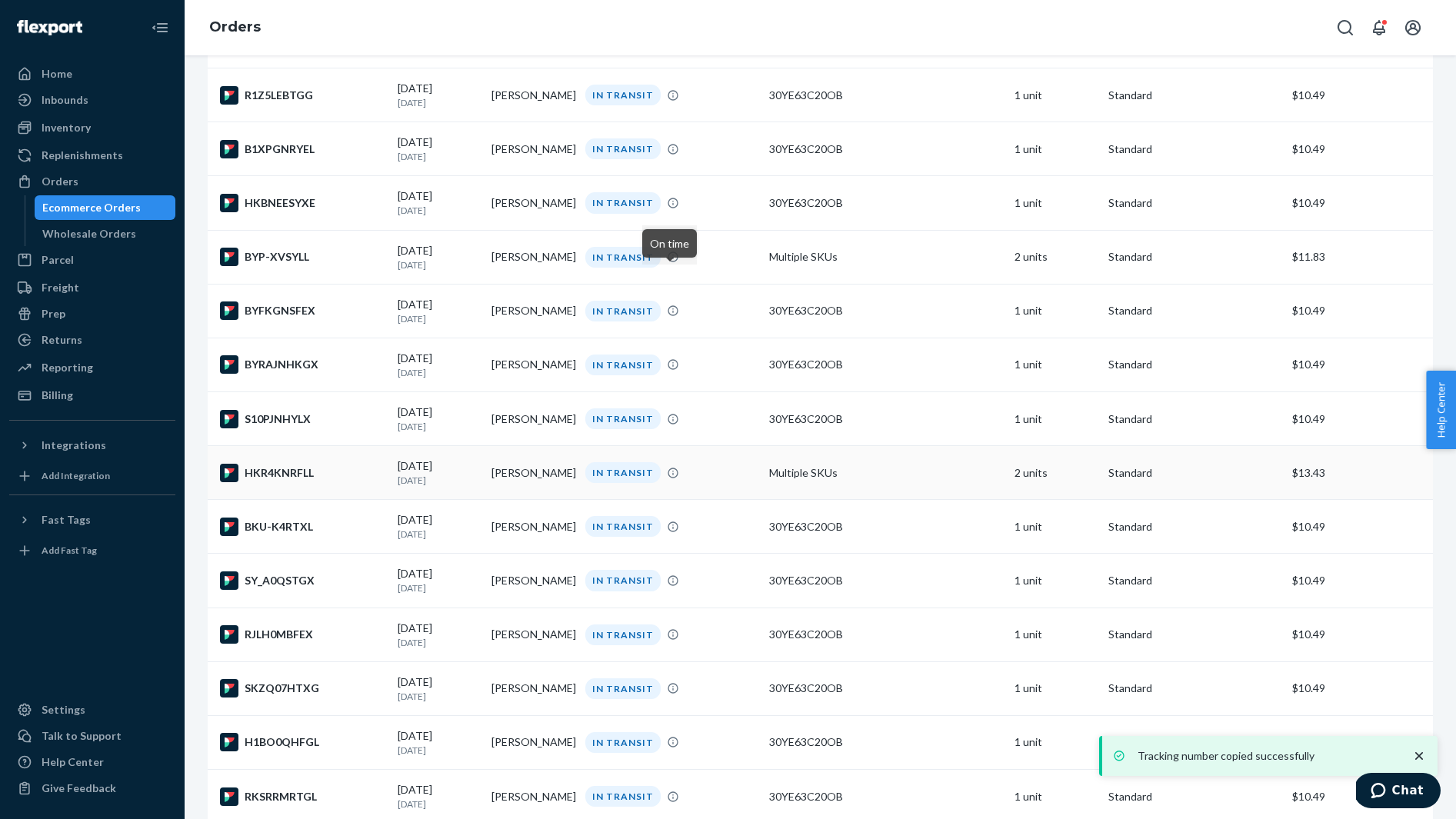
click at [287, 482] on div "HKR4KNRFLL" at bounding box center [303, 472] width 166 height 19
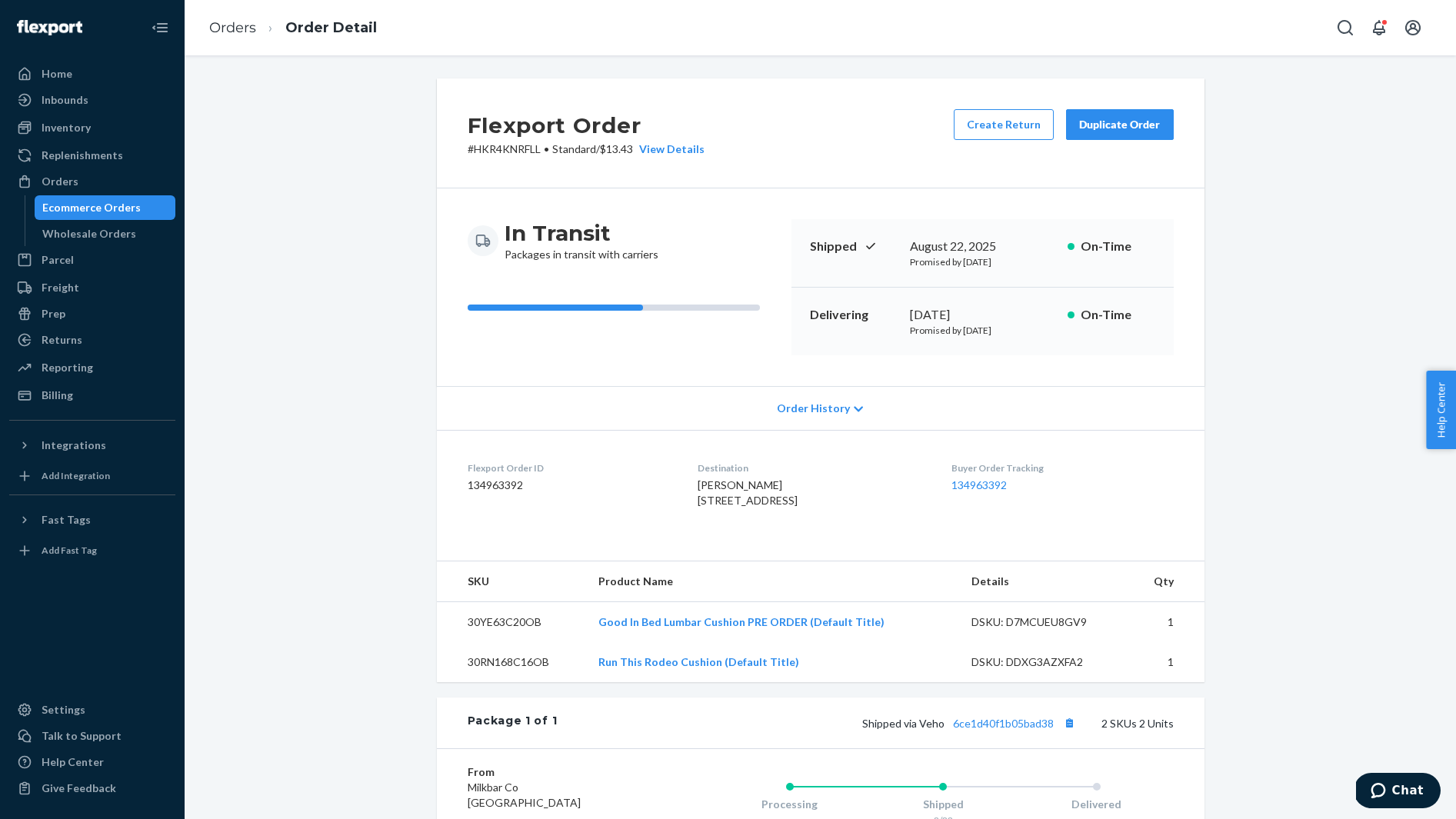
click at [706, 486] on span "Ashley Webb 10656 Devinstone Dr Fort Worth, TX 76177-3502 US" at bounding box center [747, 492] width 100 height 29
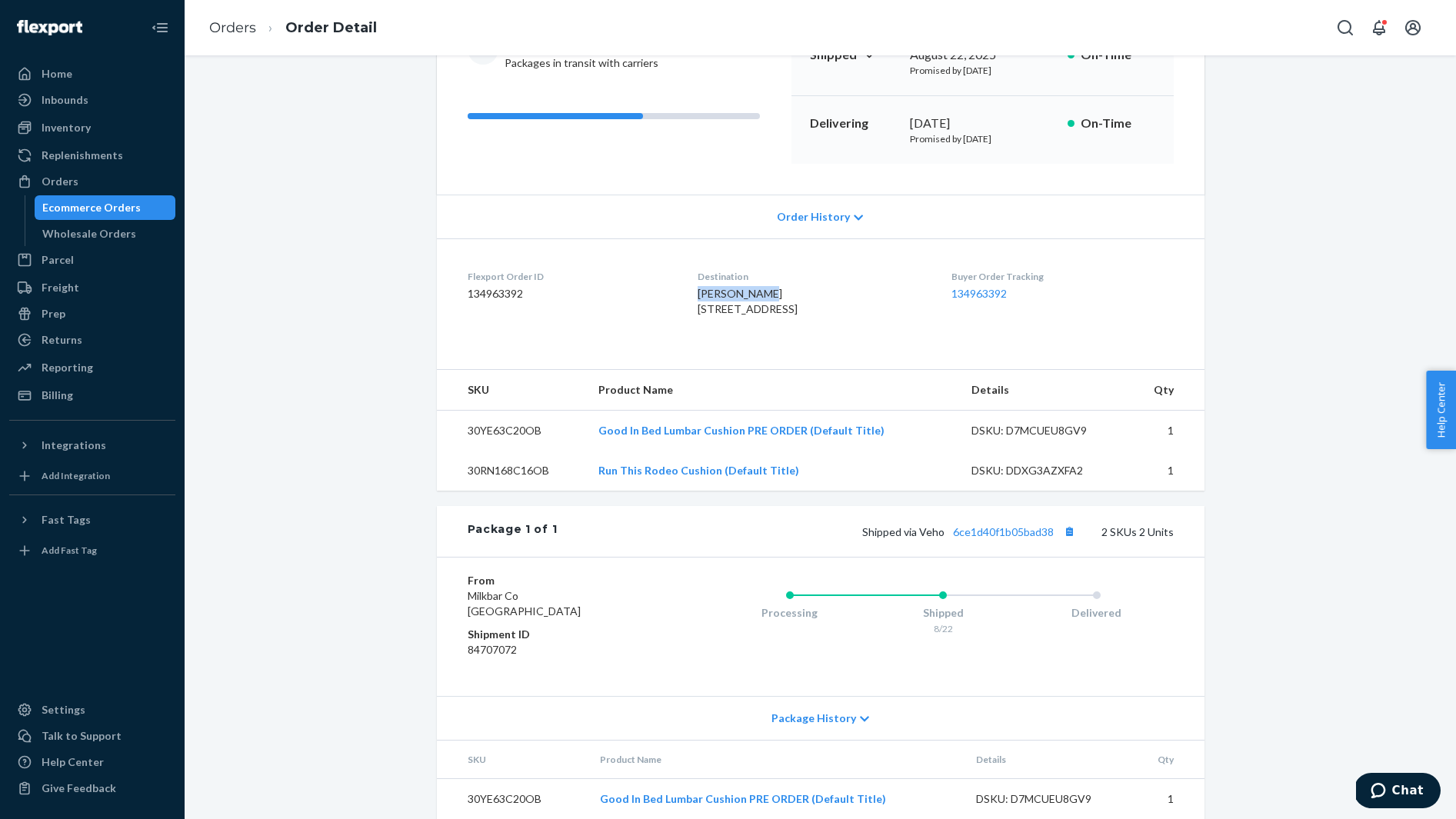
scroll to position [279, 0]
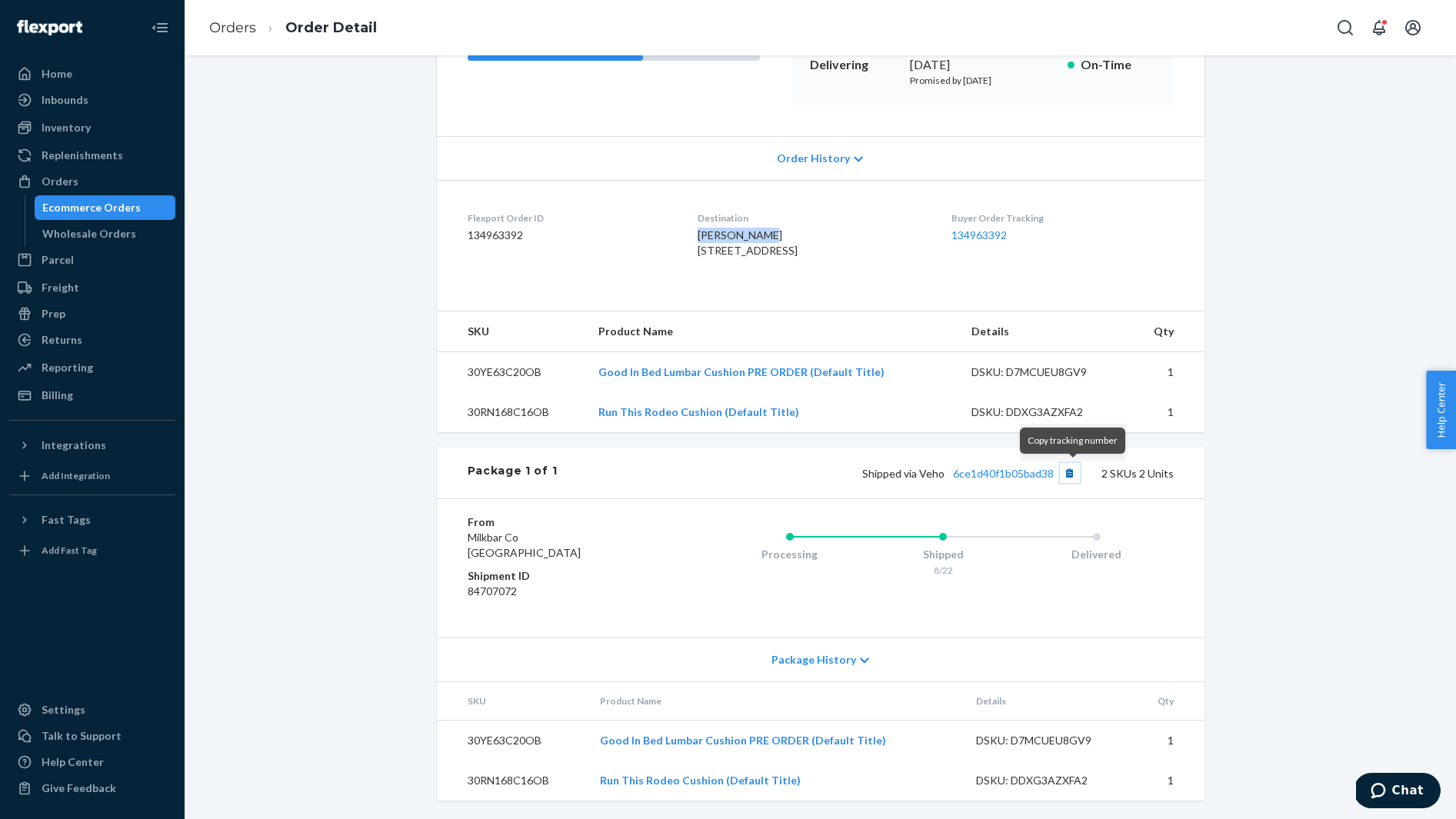
click at [1078, 469] on button "Copy tracking number" at bounding box center [1069, 473] width 20 height 20
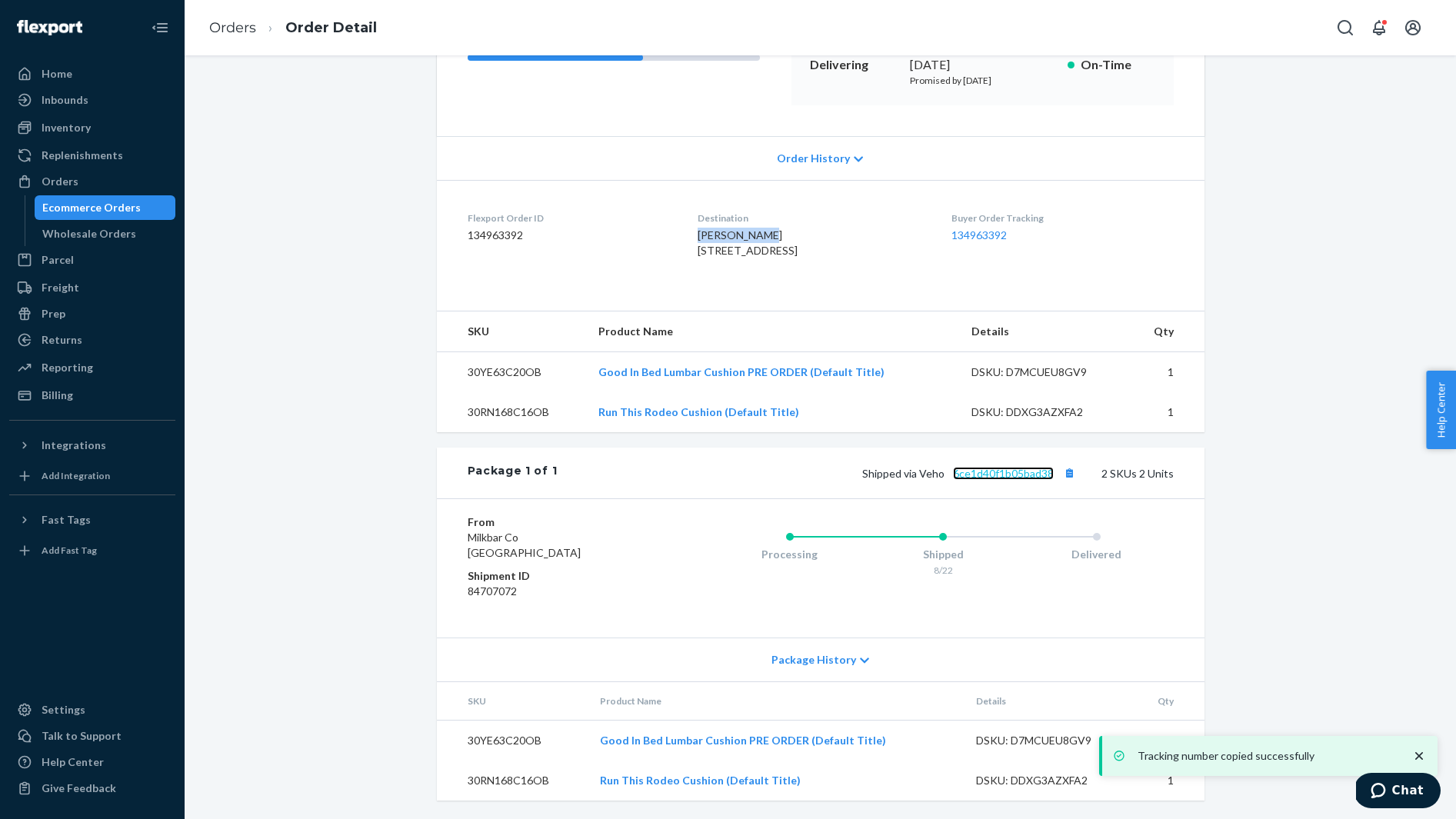
click at [1014, 471] on link "6ce1d40f1b05bad38" at bounding box center [1002, 473] width 100 height 13
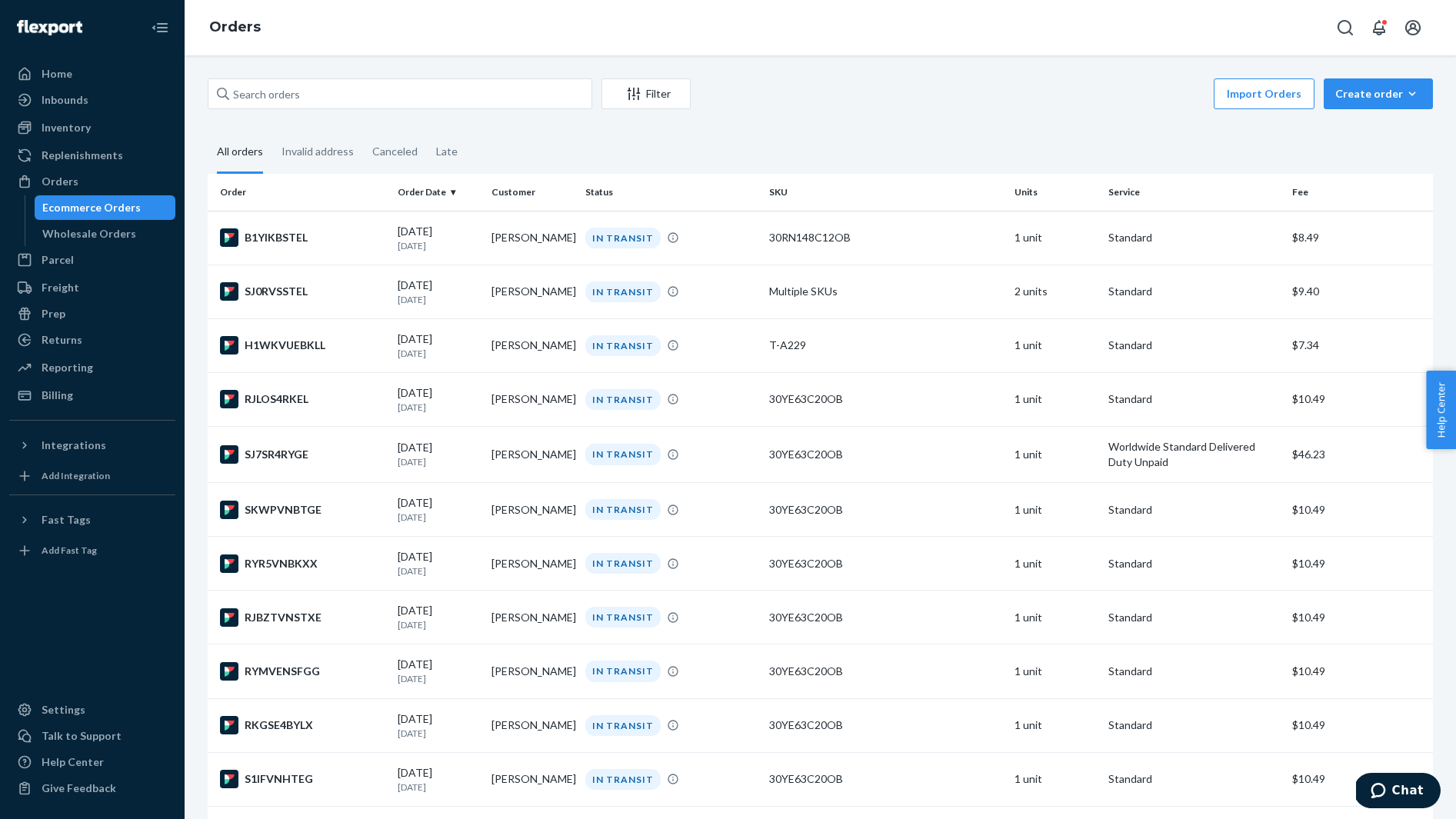
scroll to position [1224, 0]
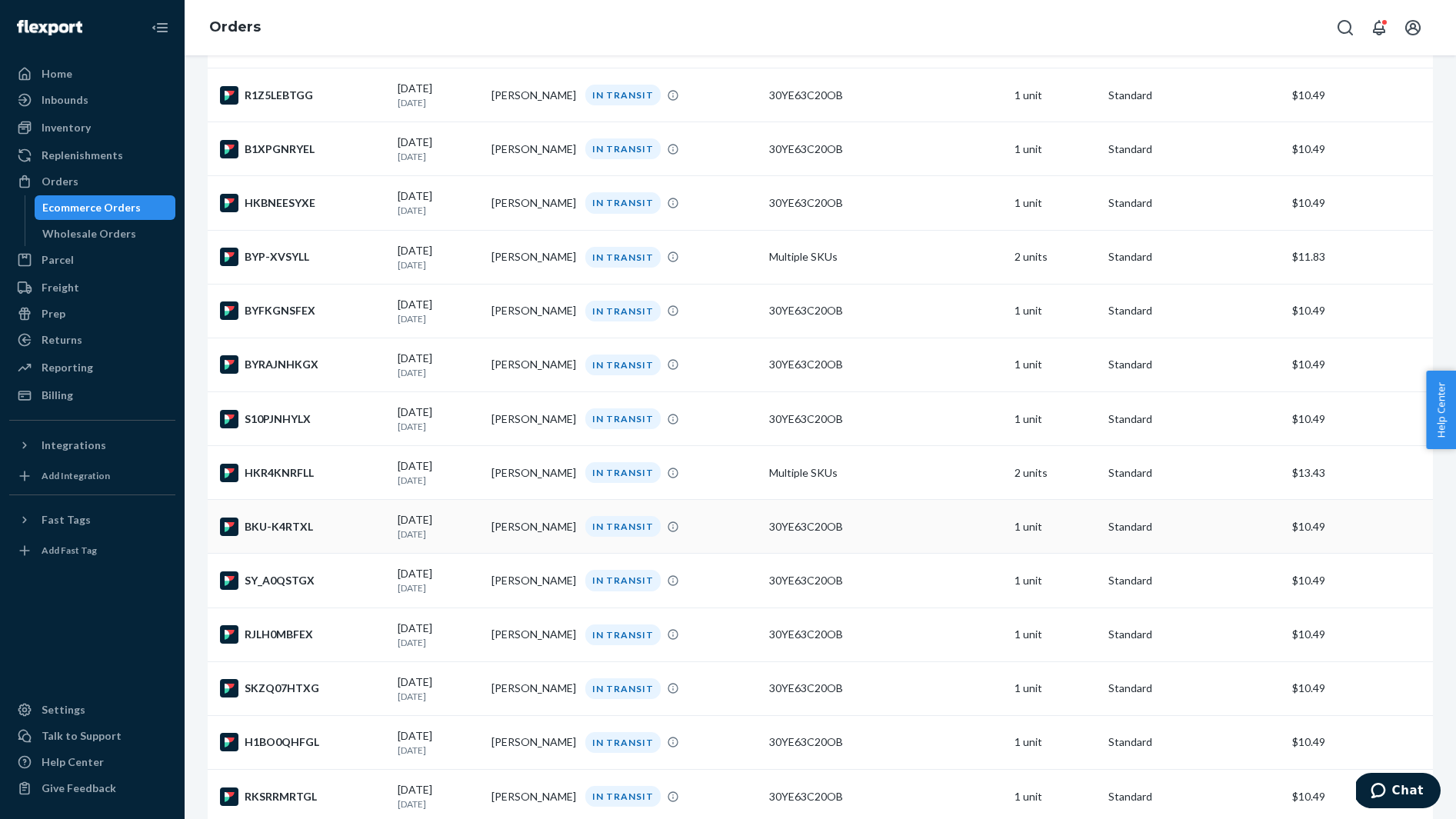
click at [338, 536] on div "BKU-K4RTXL" at bounding box center [303, 526] width 166 height 19
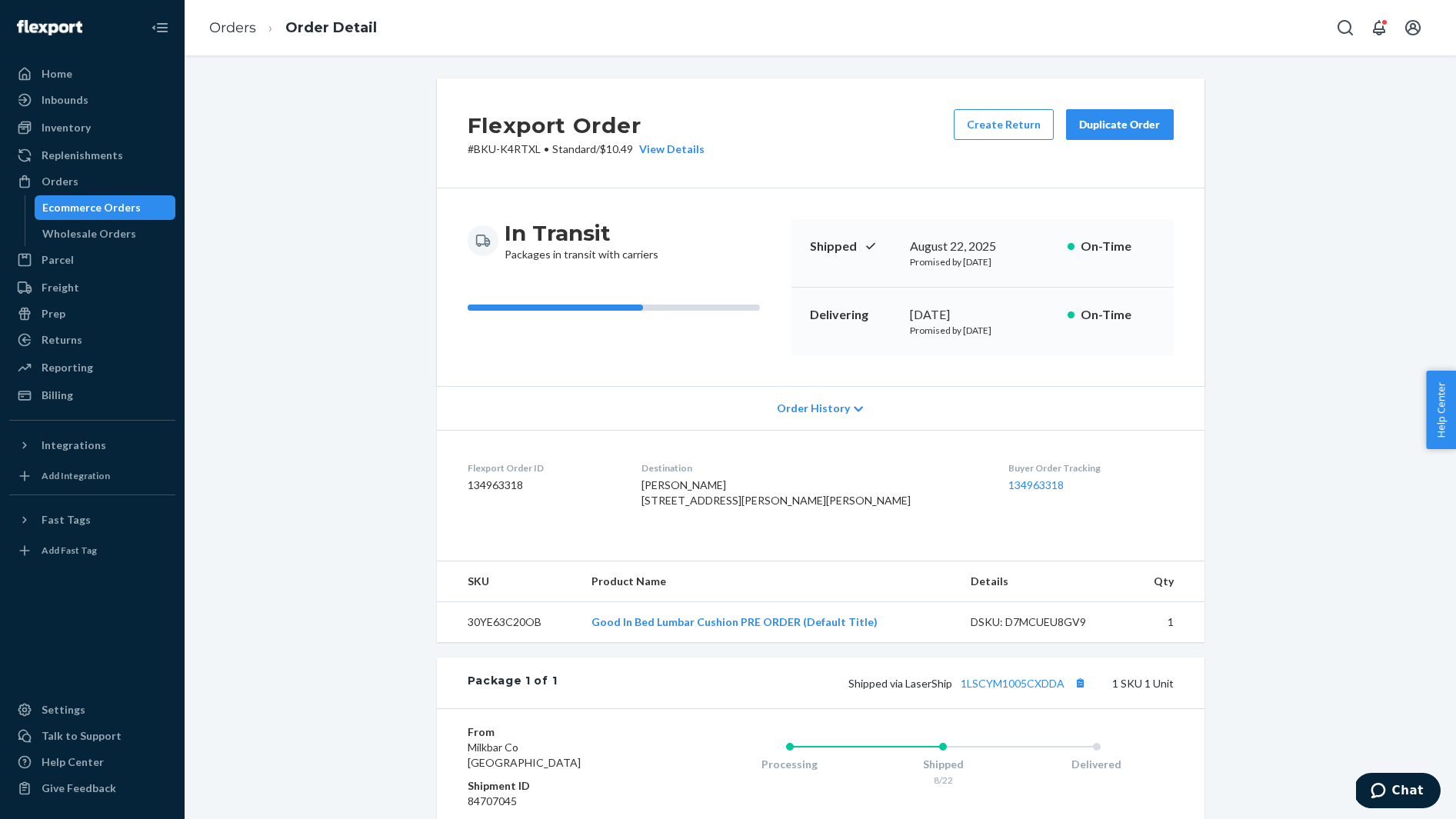
click at [722, 482] on span "Katie Mahr 6405 Hampton Rock Ln Cumming, GA 30041-0806 US" at bounding box center [776, 492] width 269 height 29
click at [1073, 693] on button "Copy tracking number" at bounding box center [1080, 683] width 20 height 20
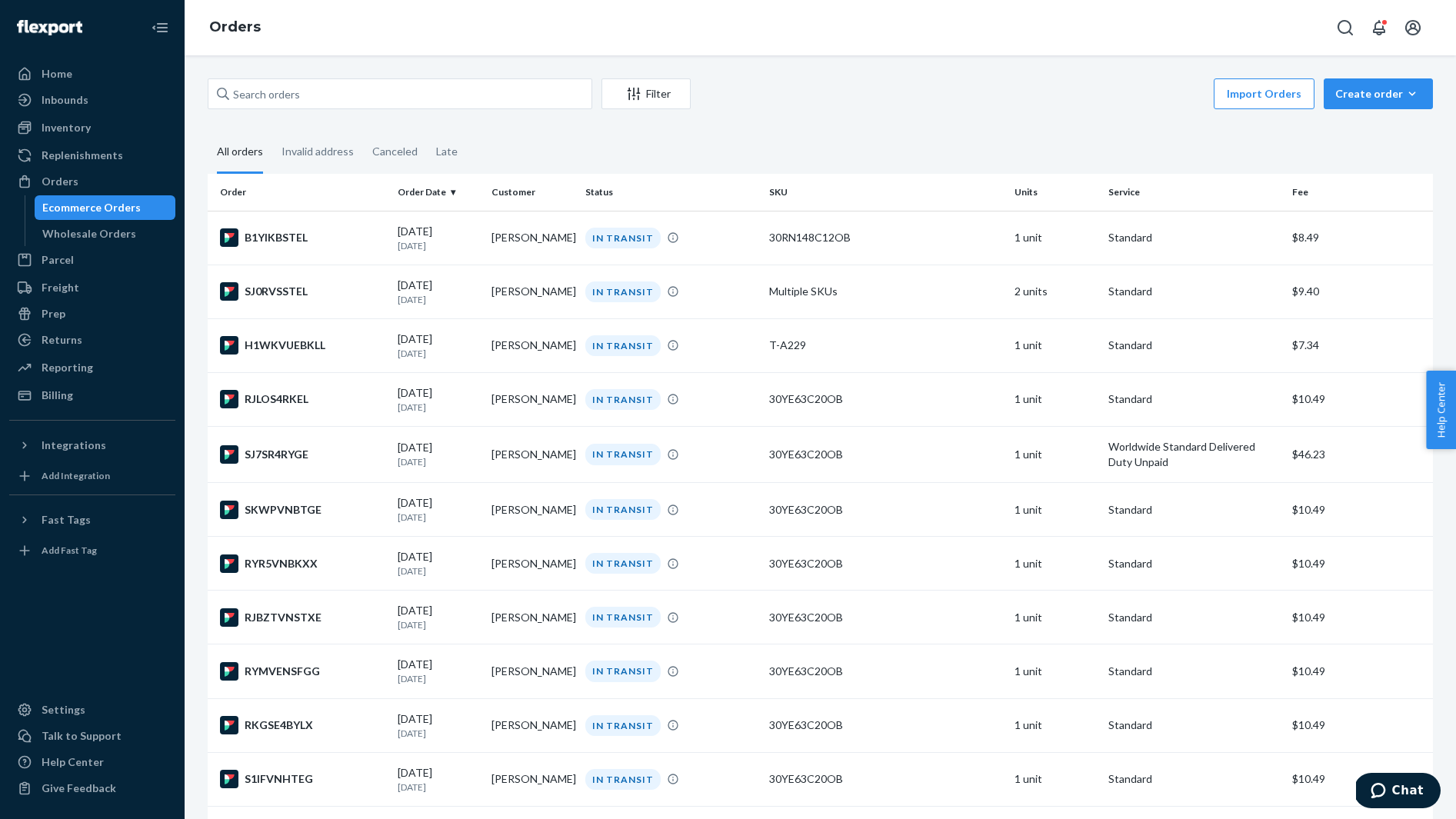
scroll to position [1224, 0]
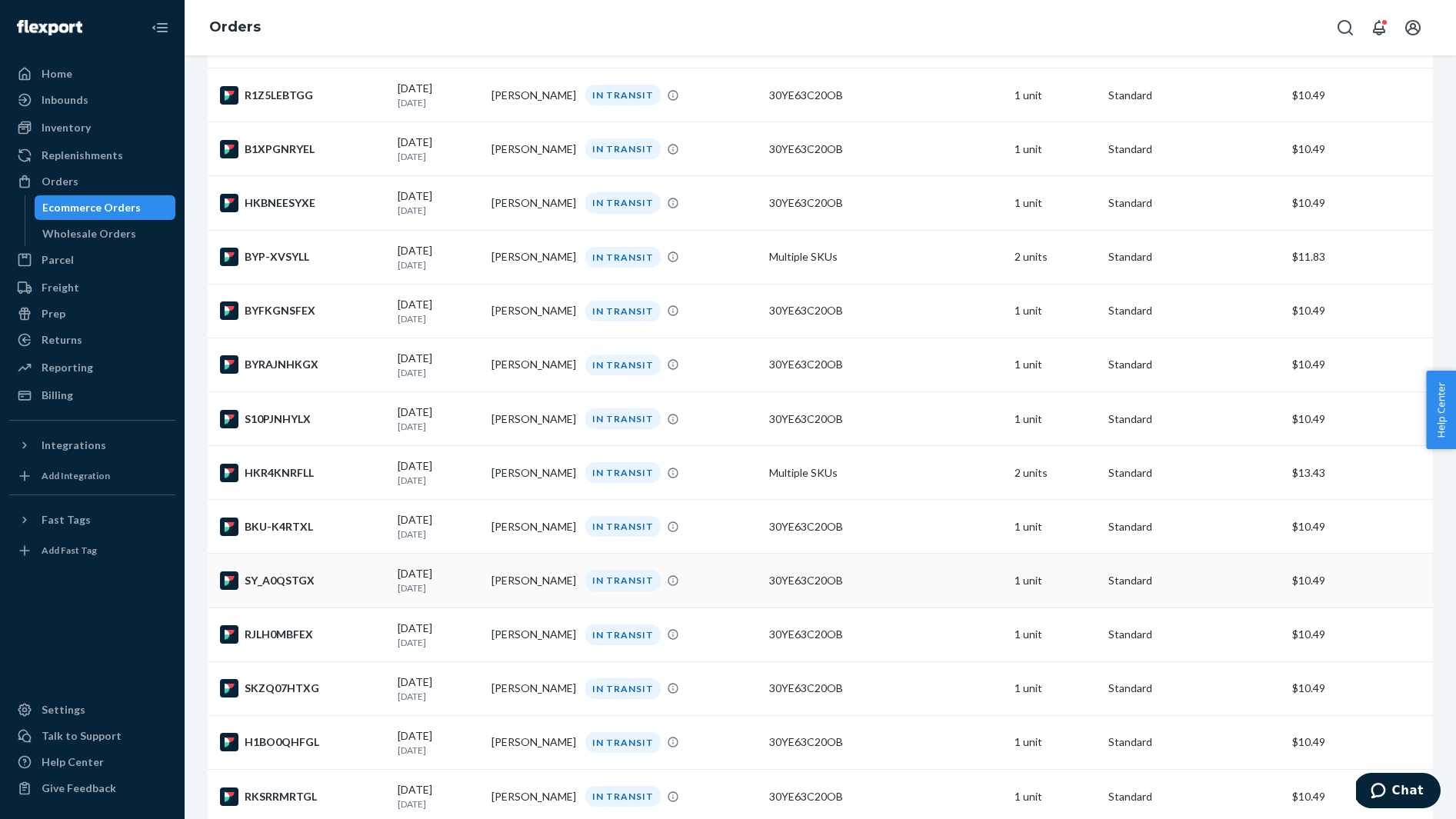
click at [326, 590] on div "SY_A0QSTGX" at bounding box center [303, 580] width 166 height 19
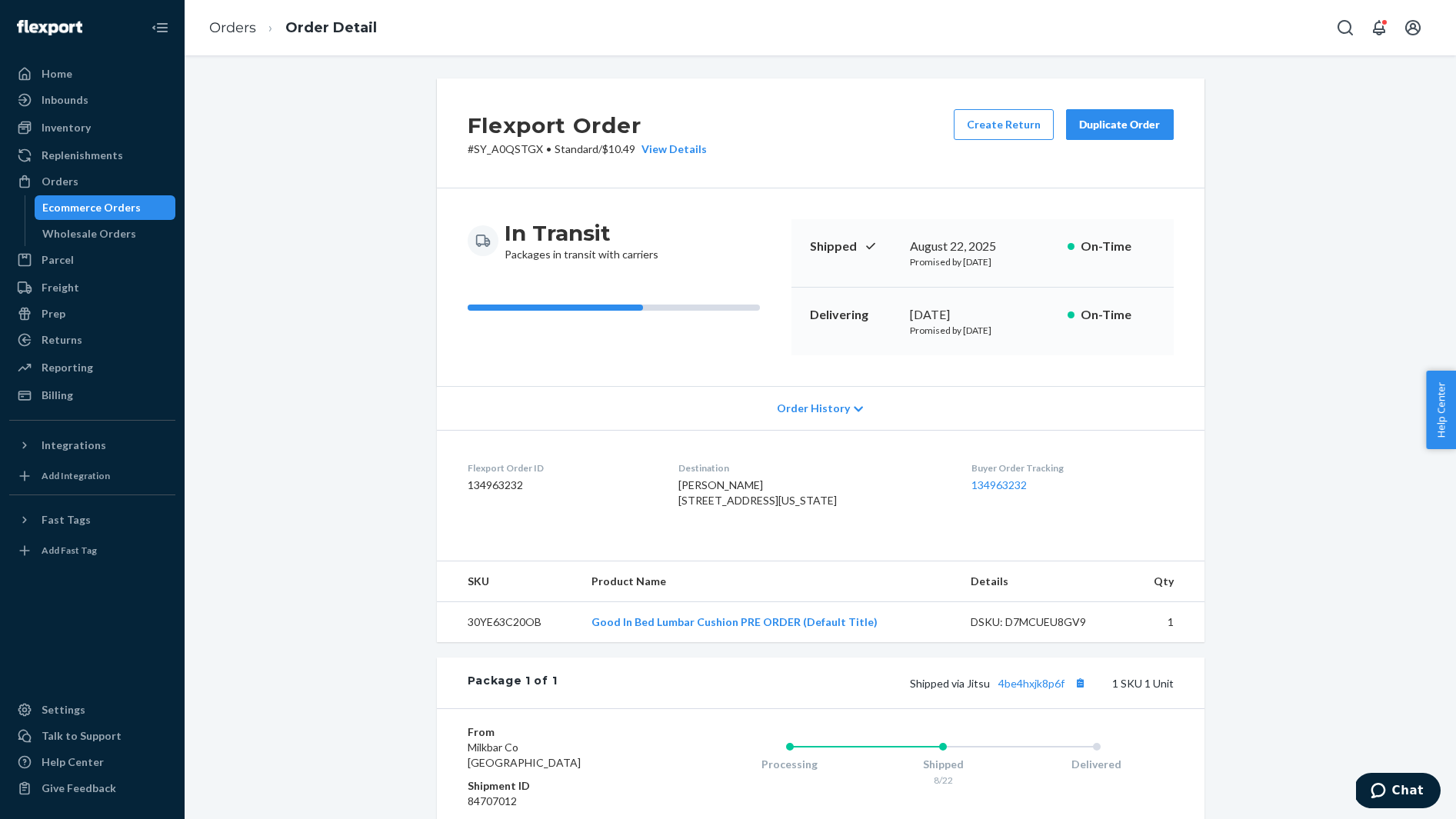
click at [718, 478] on span "Kenzie Ransom 335 E 22nd St New York, NY 10010-4805 US" at bounding box center [757, 492] width 158 height 29
click at [1082, 693] on button "Copy tracking number" at bounding box center [1080, 683] width 20 height 20
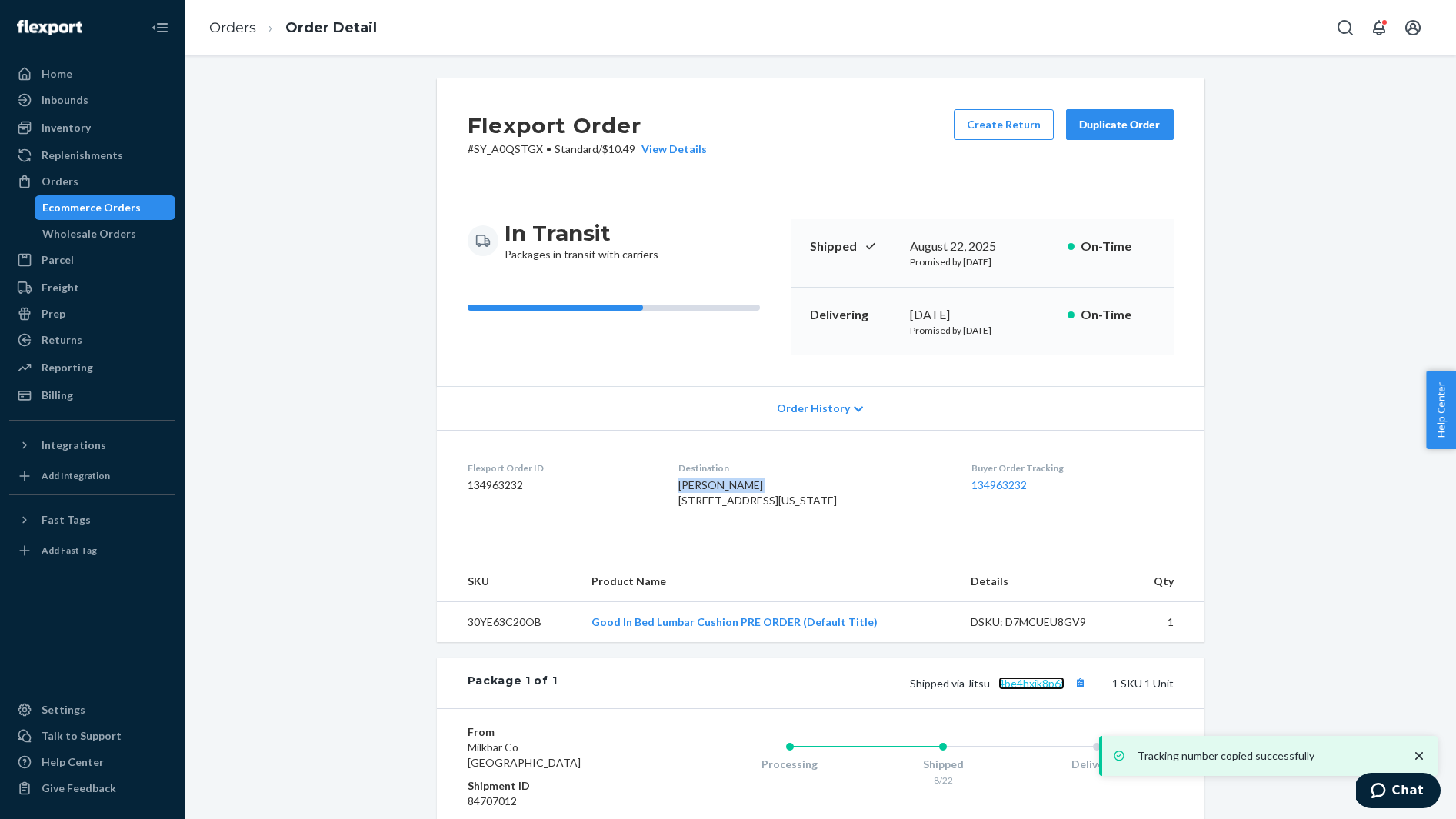
click at [1022, 690] on link "4be4hxjk8p6f" at bounding box center [1031, 684] width 66 height 13
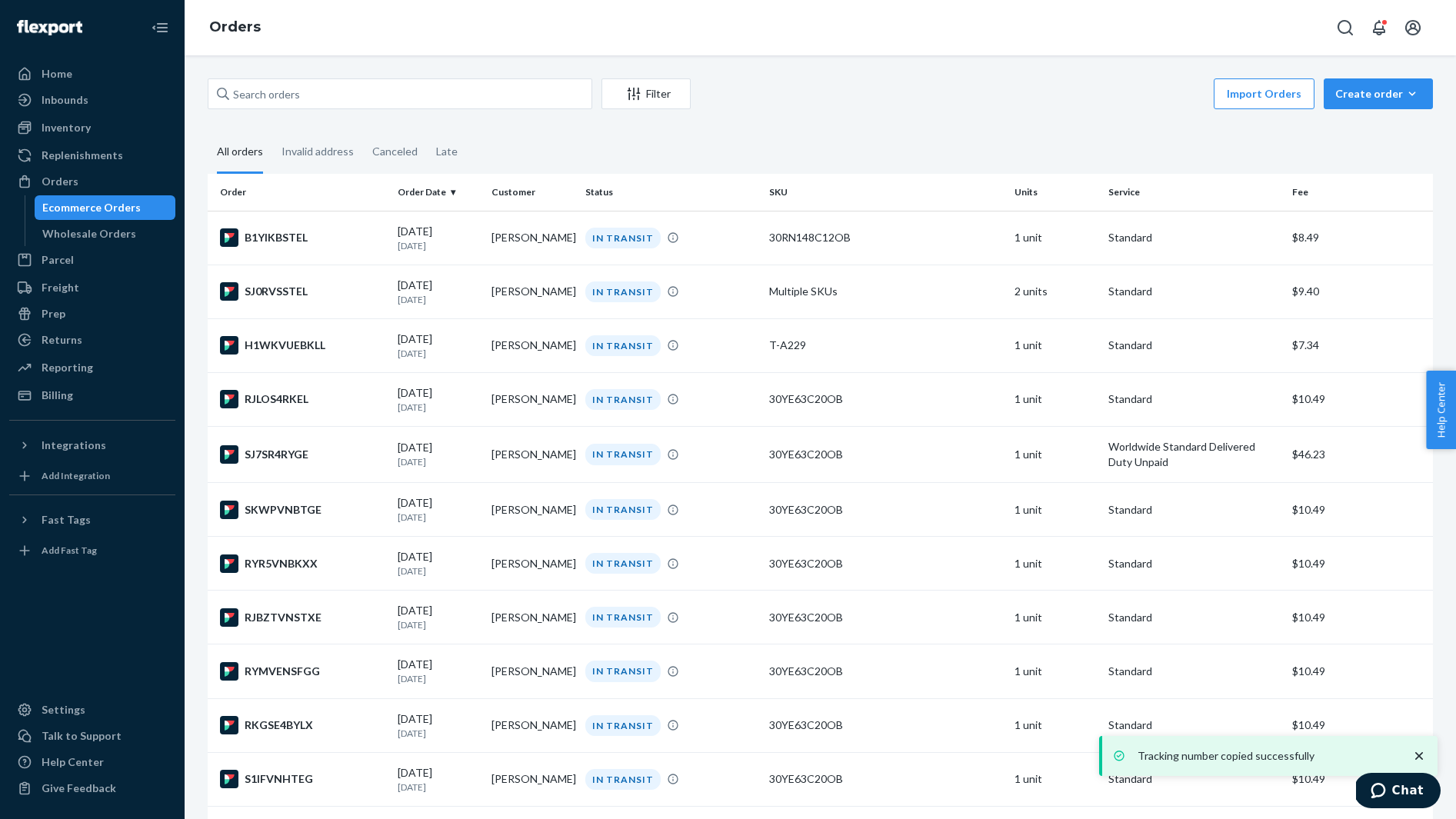
scroll to position [1224, 0]
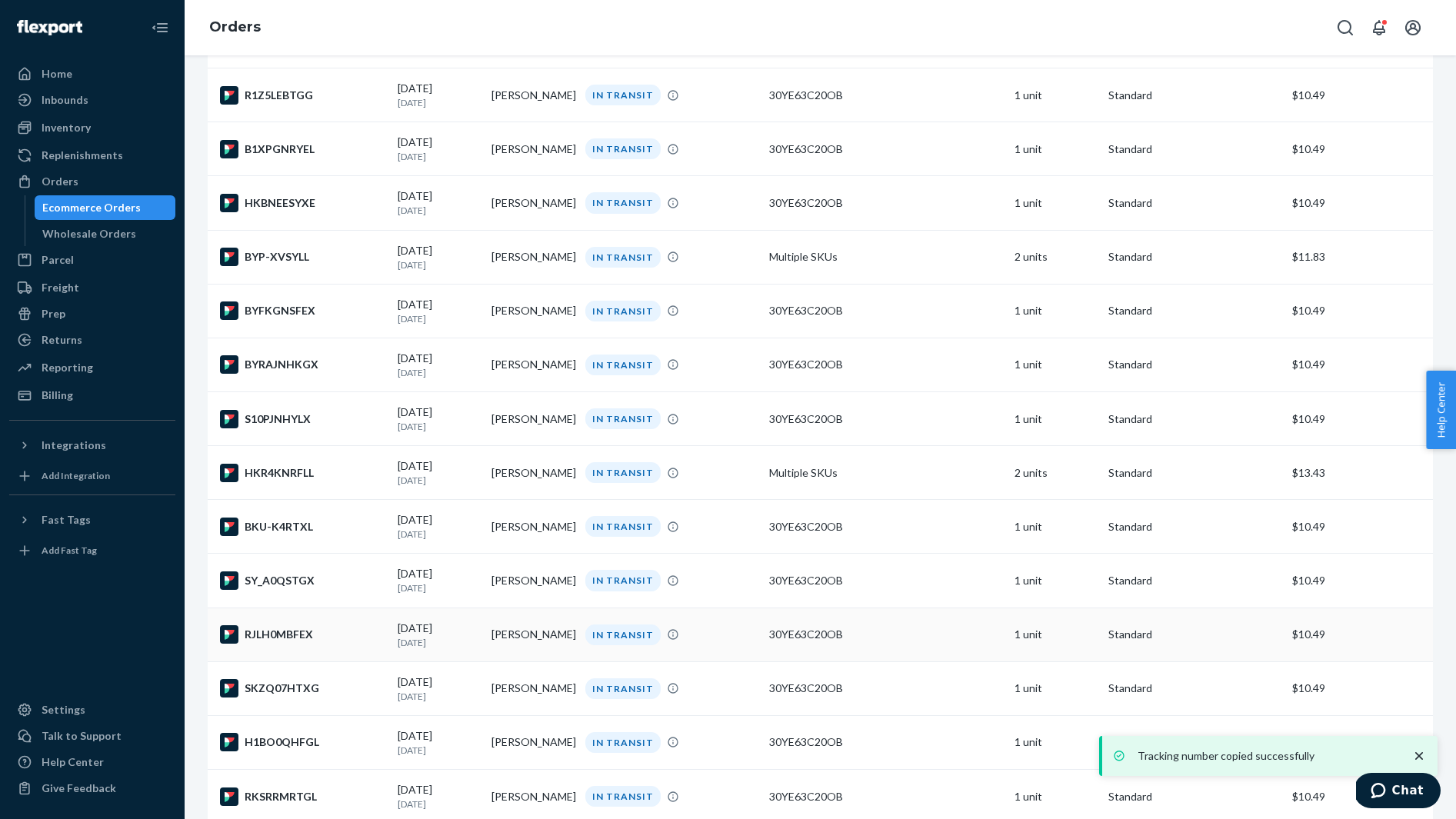
click at [333, 644] on div "RJLH0MBFEX" at bounding box center [303, 634] width 166 height 19
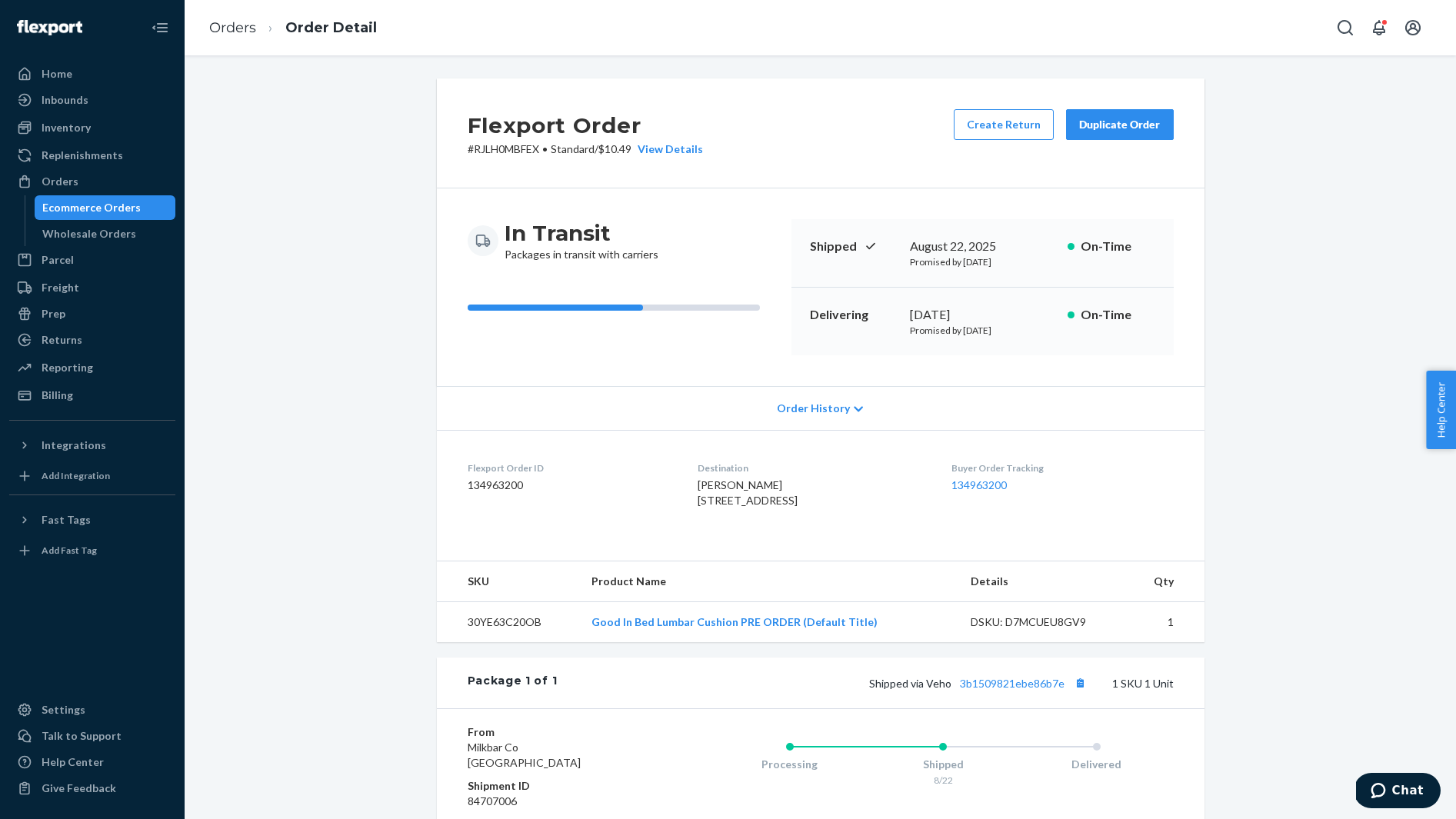
click at [731, 485] on span "Christine Zelenka 7519 Wisteria Ridge Ct Houston, TX 77095-4083 US" at bounding box center [747, 492] width 100 height 29
click at [1085, 693] on button "Copy tracking number" at bounding box center [1080, 683] width 20 height 20
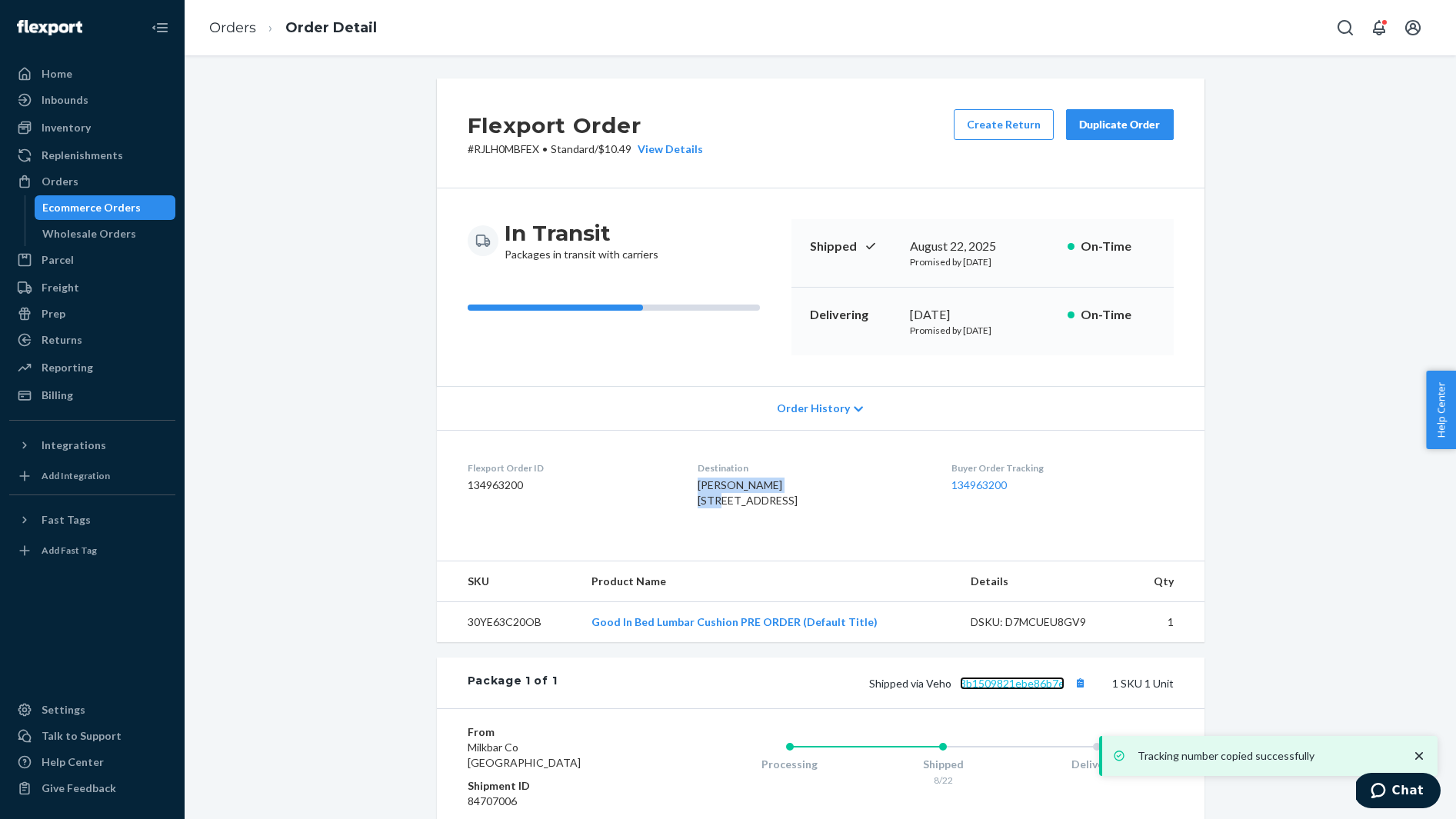
click at [1012, 690] on link "3b1509821ebe86b7e" at bounding box center [1012, 684] width 104 height 13
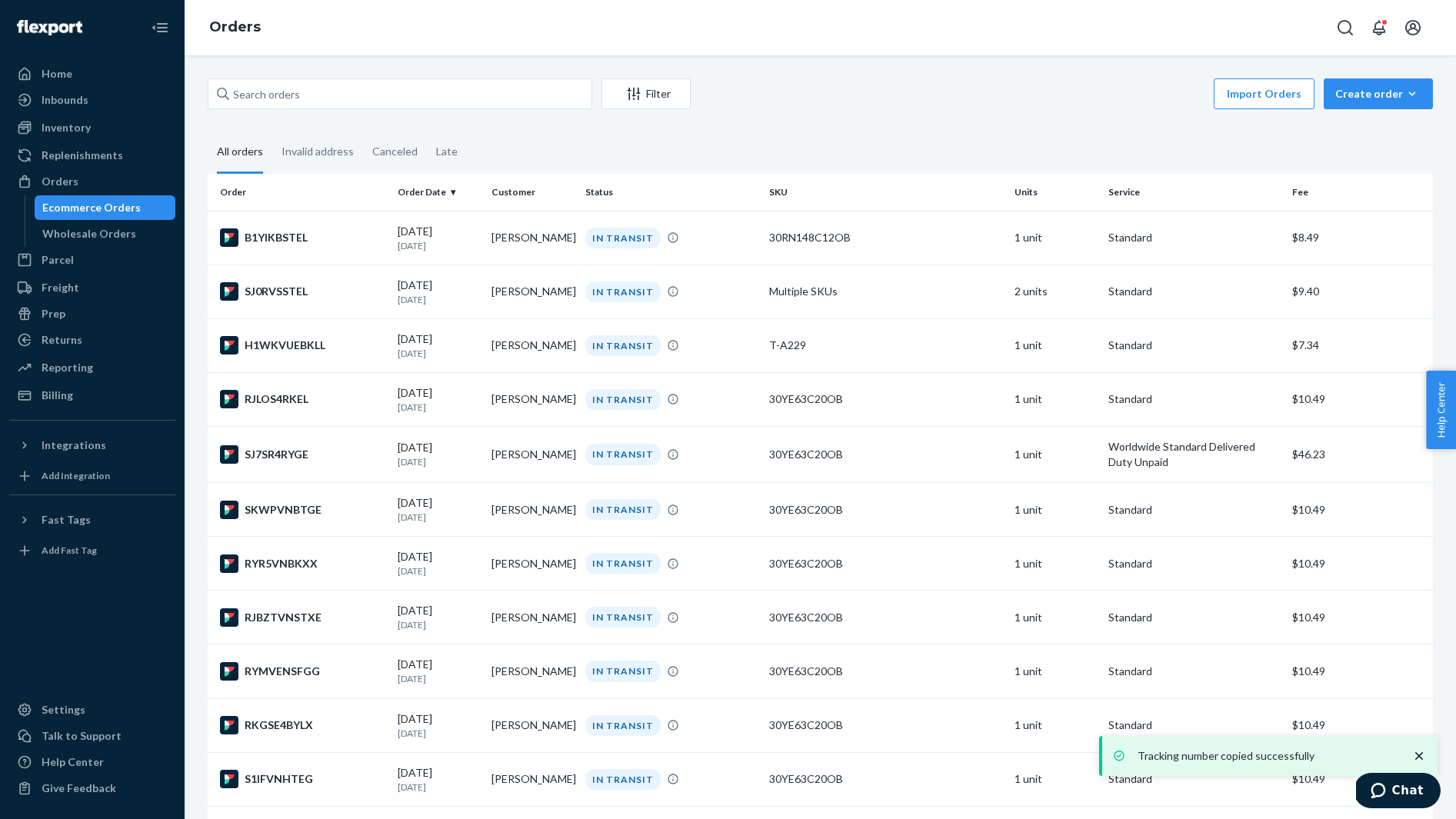
scroll to position [1224, 0]
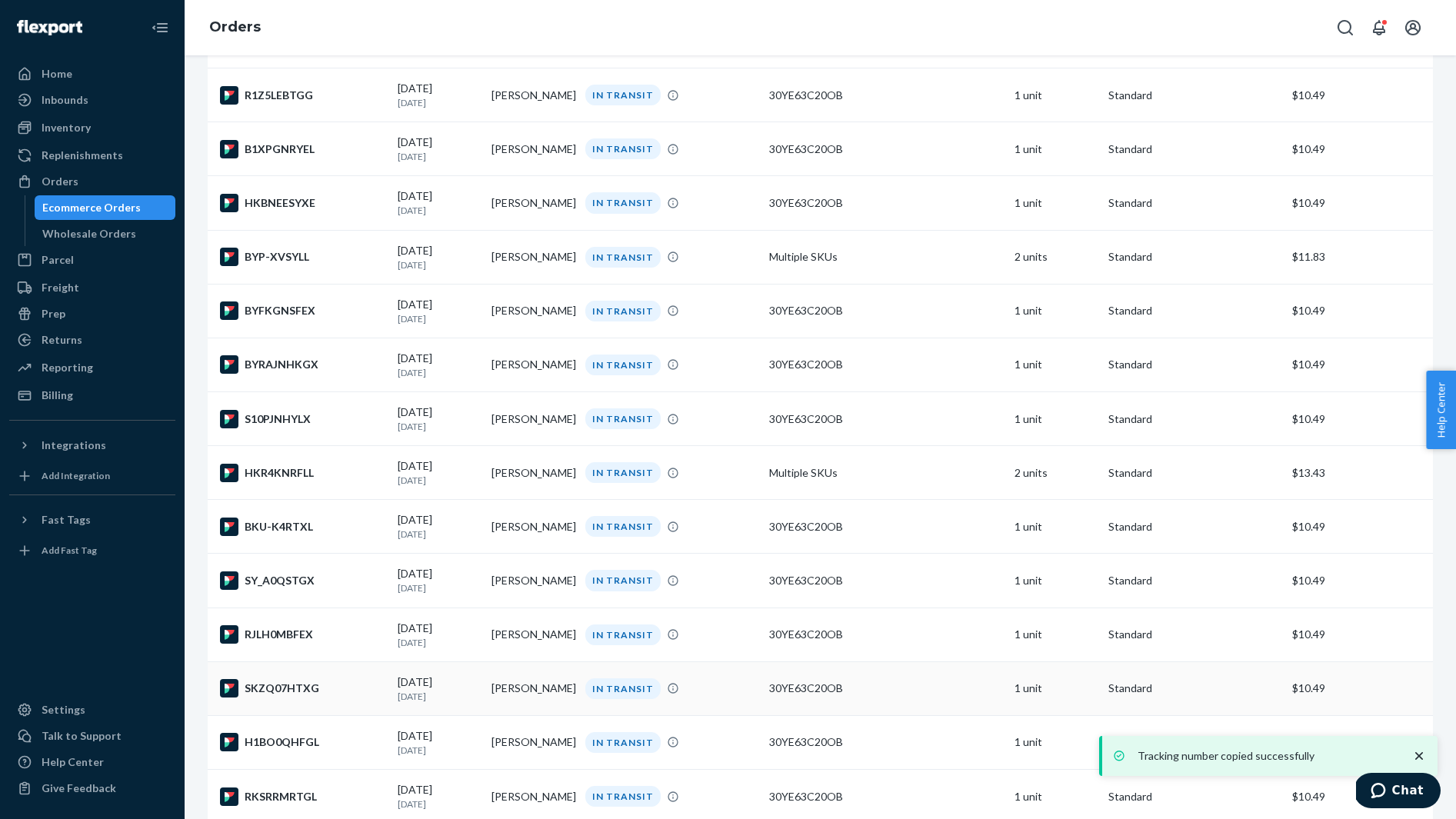
click at [336, 697] on div "SKZQ07HTXG" at bounding box center [303, 688] width 166 height 19
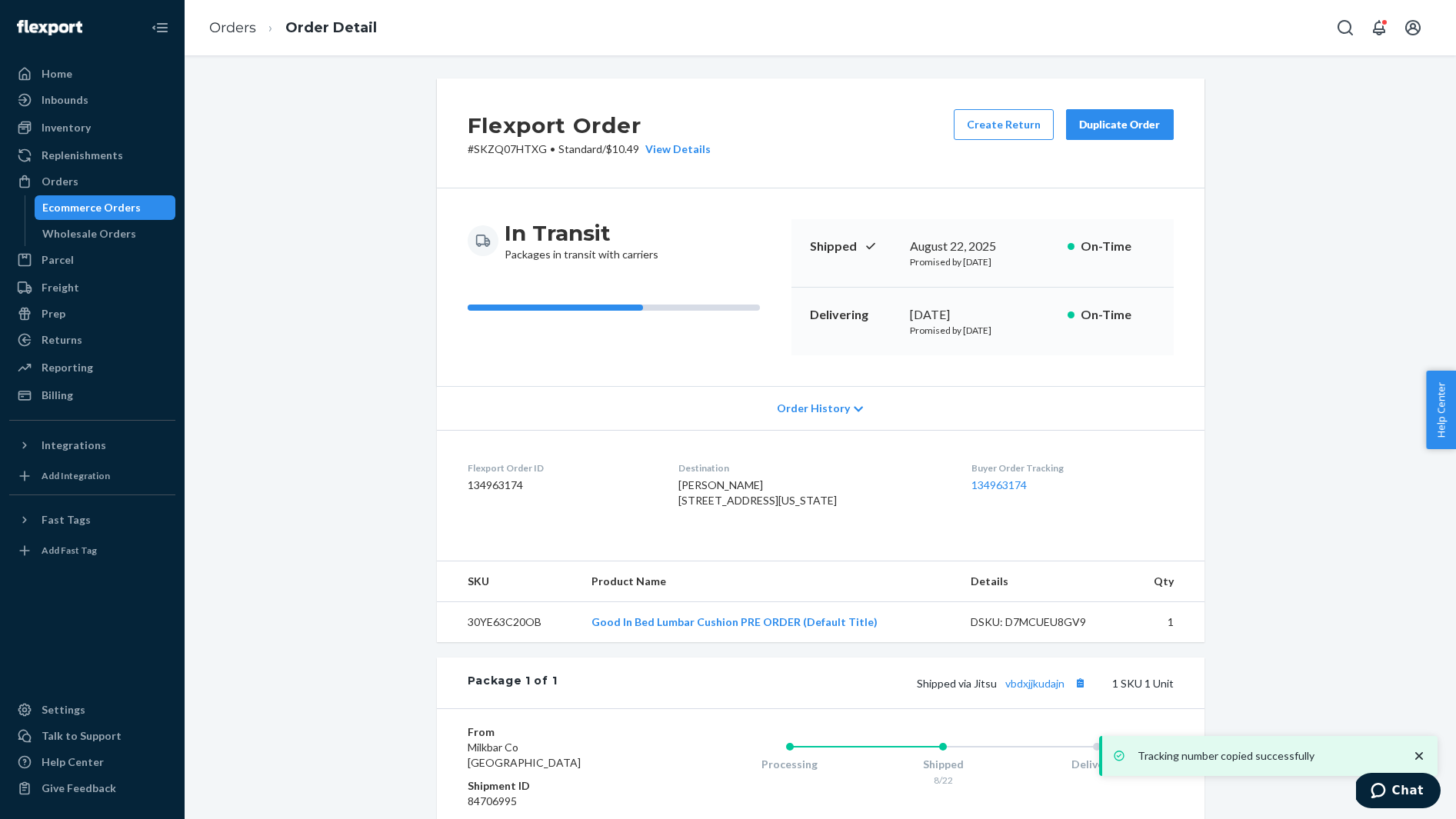
click at [711, 485] on span "Julia Deaton 440 W 34th St Apt 2C New York, NY 10001-2324 US" at bounding box center [757, 492] width 158 height 29
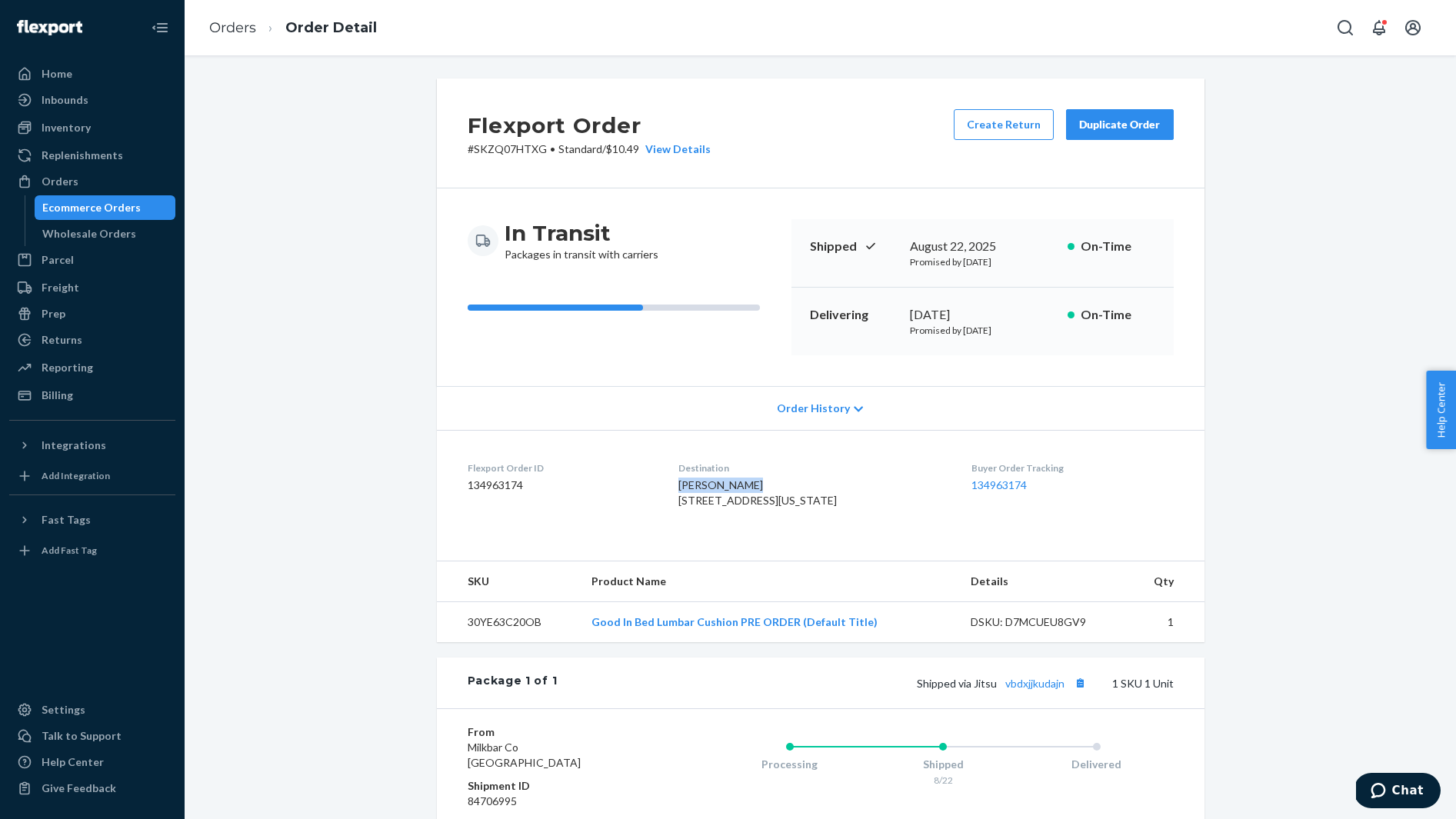
click at [711, 485] on span "Julia Deaton 440 W 34th St Apt 2C New York, NY 10001-2324 US" at bounding box center [757, 492] width 158 height 29
click at [1082, 693] on button "Copy tracking number" at bounding box center [1080, 683] width 20 height 20
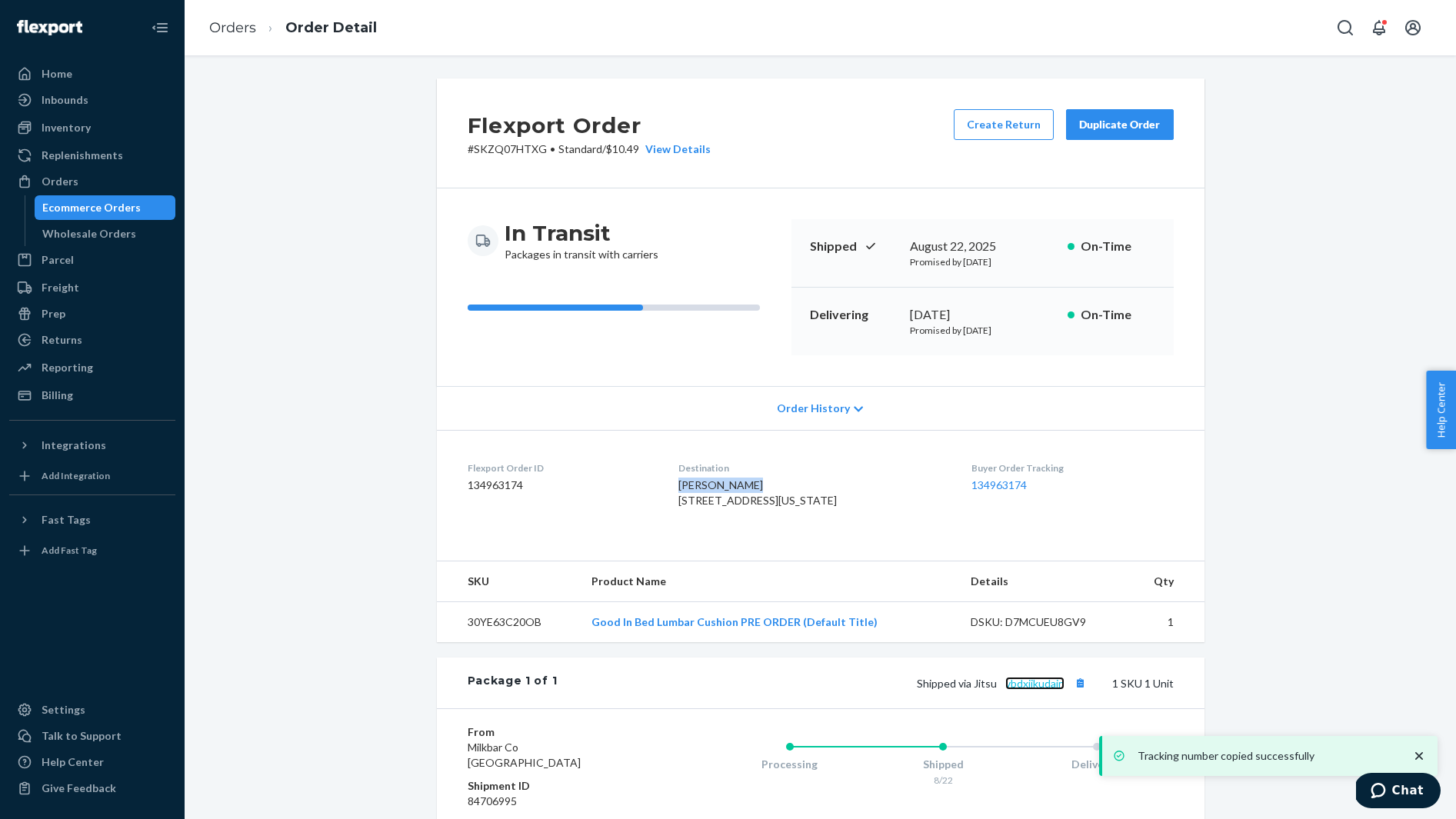
click at [1036, 690] on link "vbdxjjkudajn" at bounding box center [1034, 684] width 60 height 13
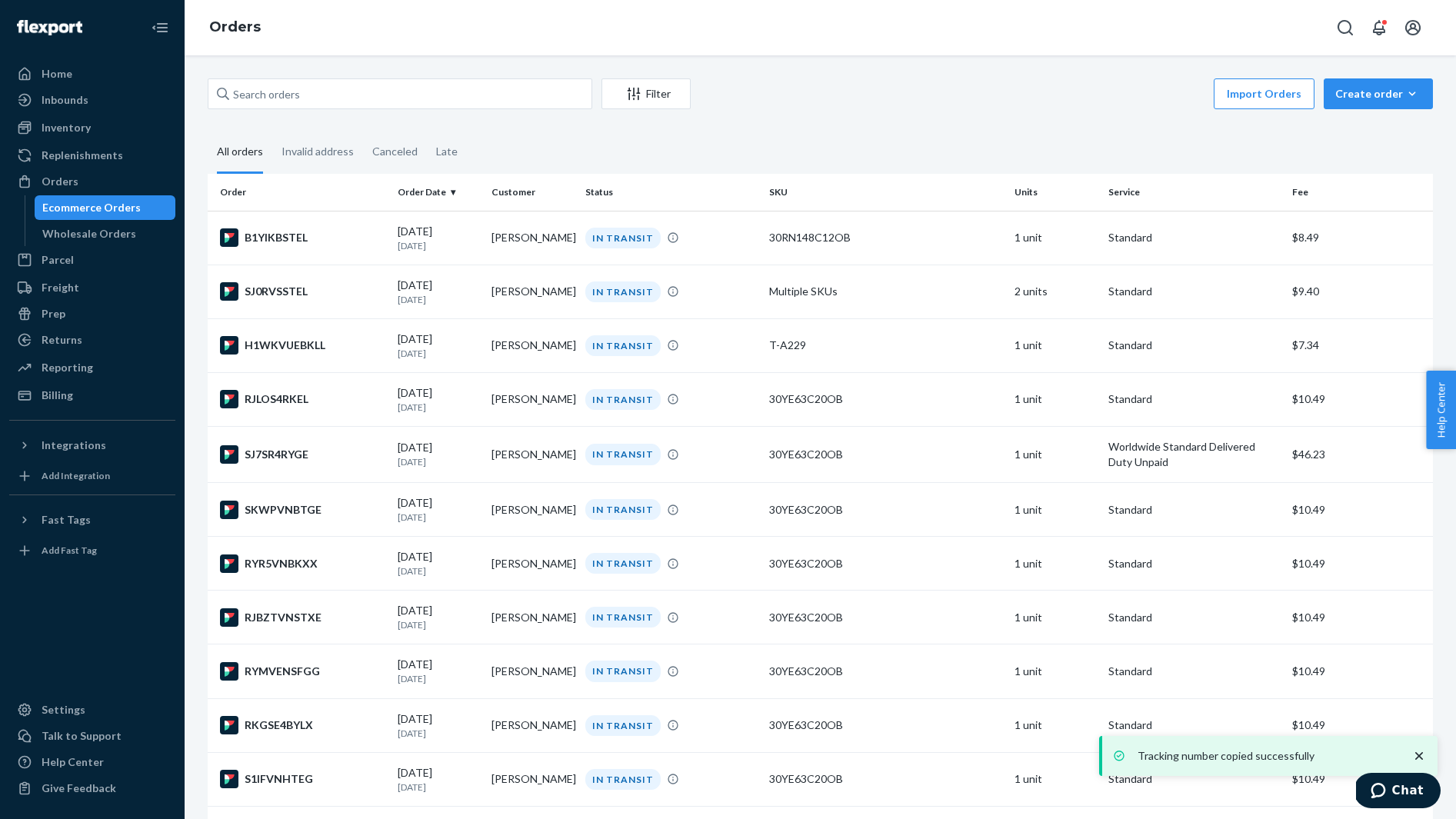
scroll to position [1495, 0]
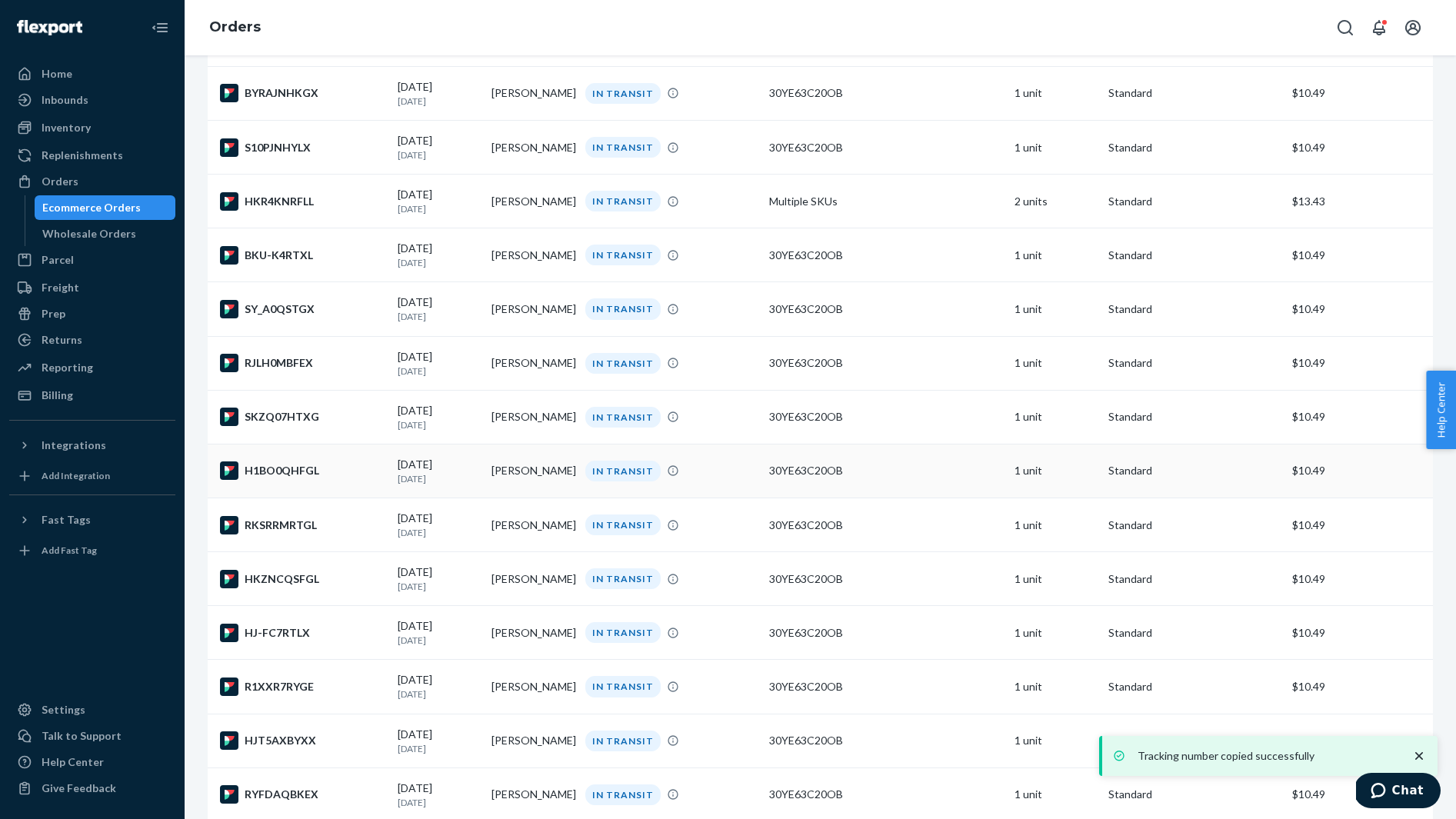
click at [325, 480] on div "H1BO0QHFGL" at bounding box center [303, 471] width 166 height 19
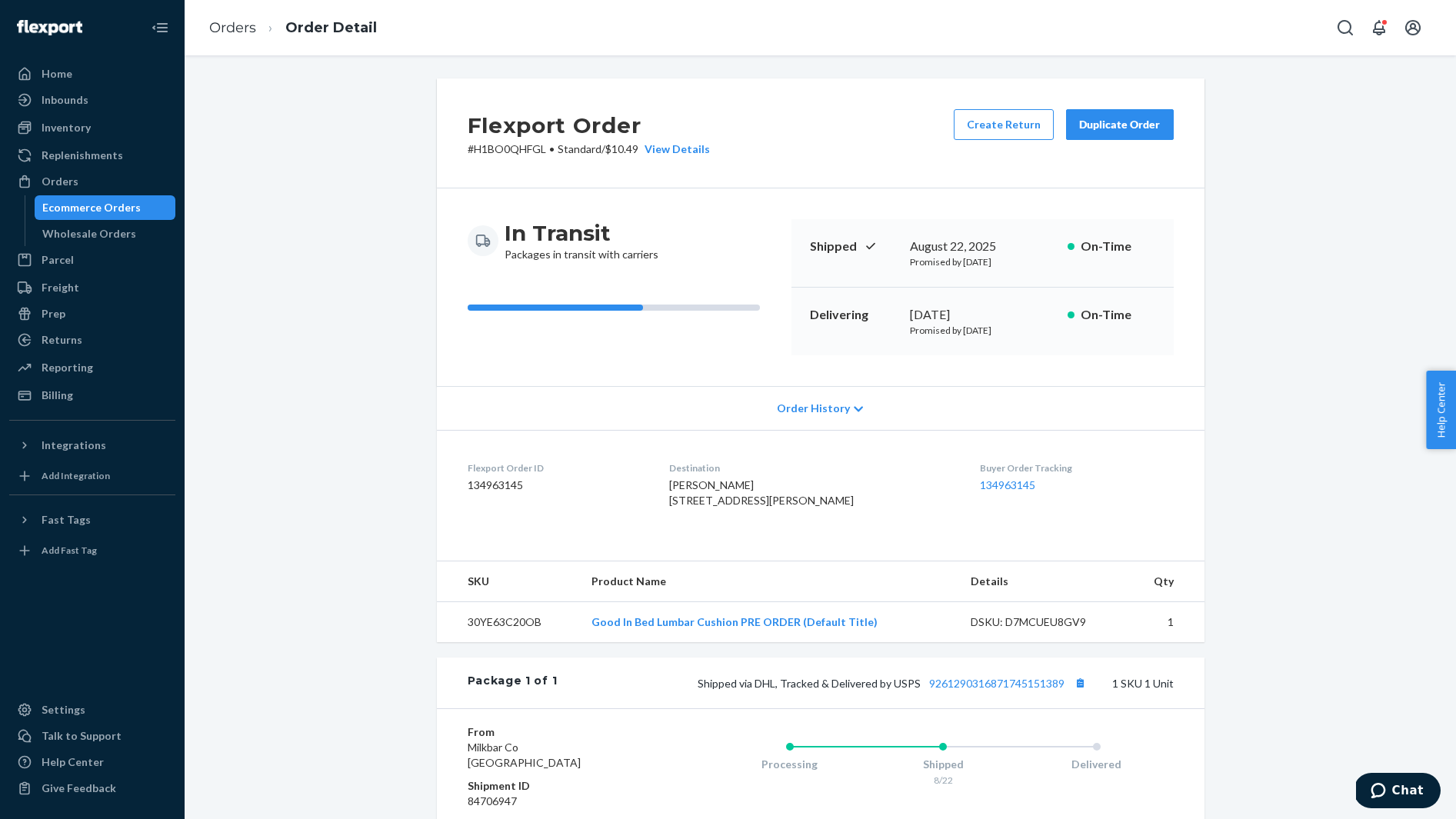
click at [716, 485] on span "Kaci Wirthwein 3924 Jackson Bend Dr Louisville, TN 37777-3774 US" at bounding box center [761, 492] width 184 height 29
click at [1078, 693] on button "Copy tracking number" at bounding box center [1080, 683] width 20 height 20
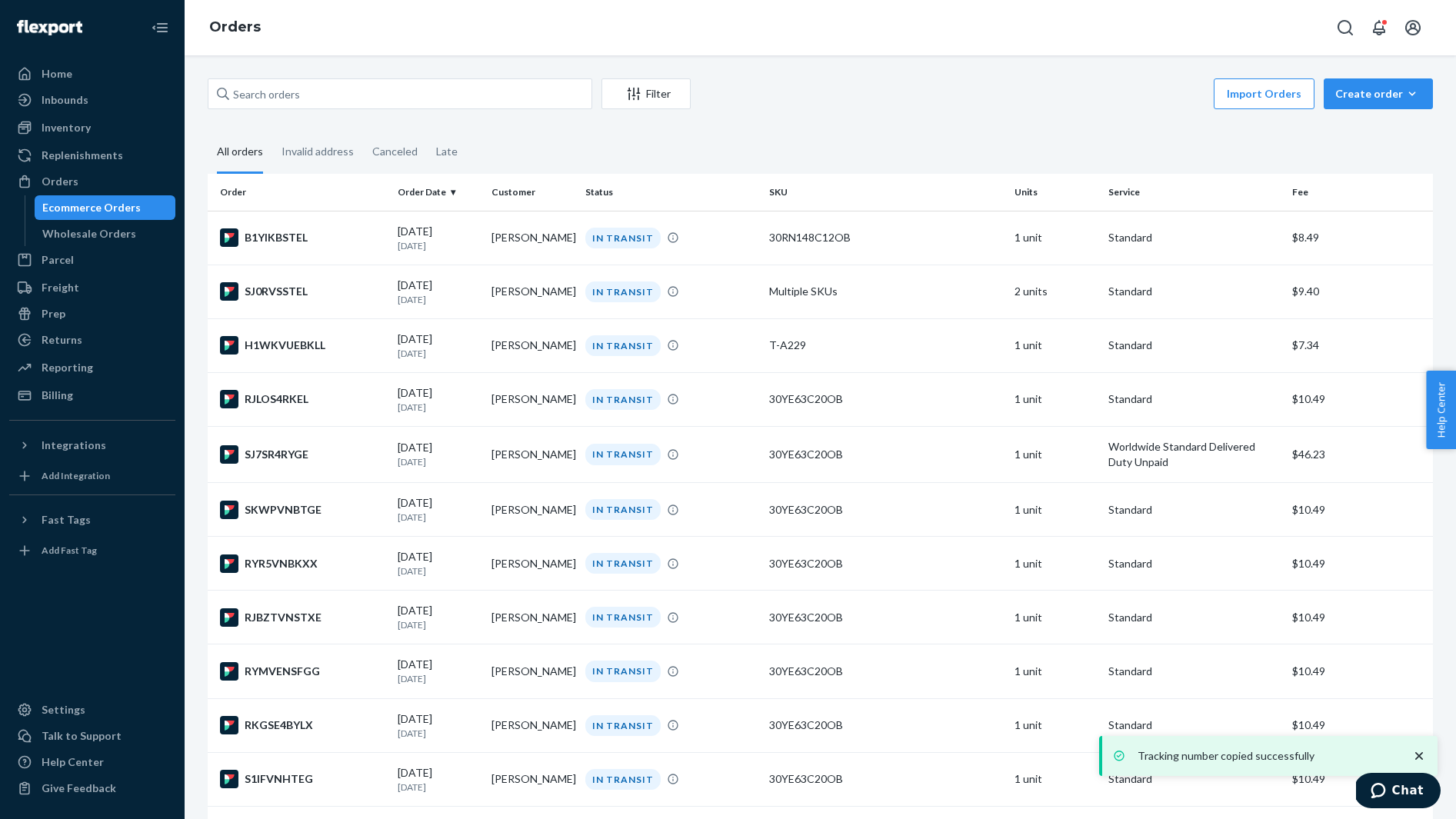
scroll to position [1495, 0]
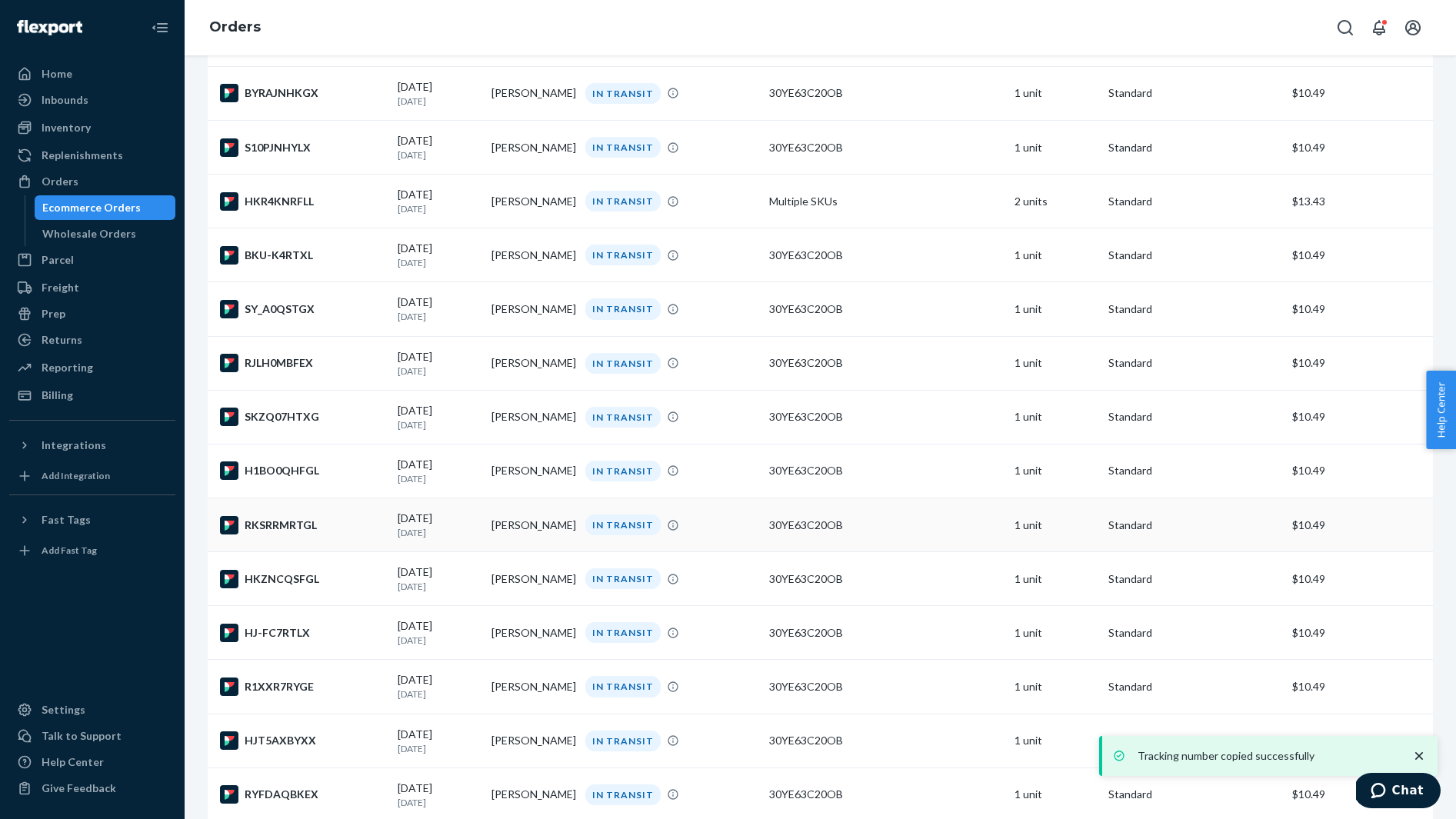
click at [324, 534] on div "RKSRRMRTGL" at bounding box center [303, 525] width 166 height 19
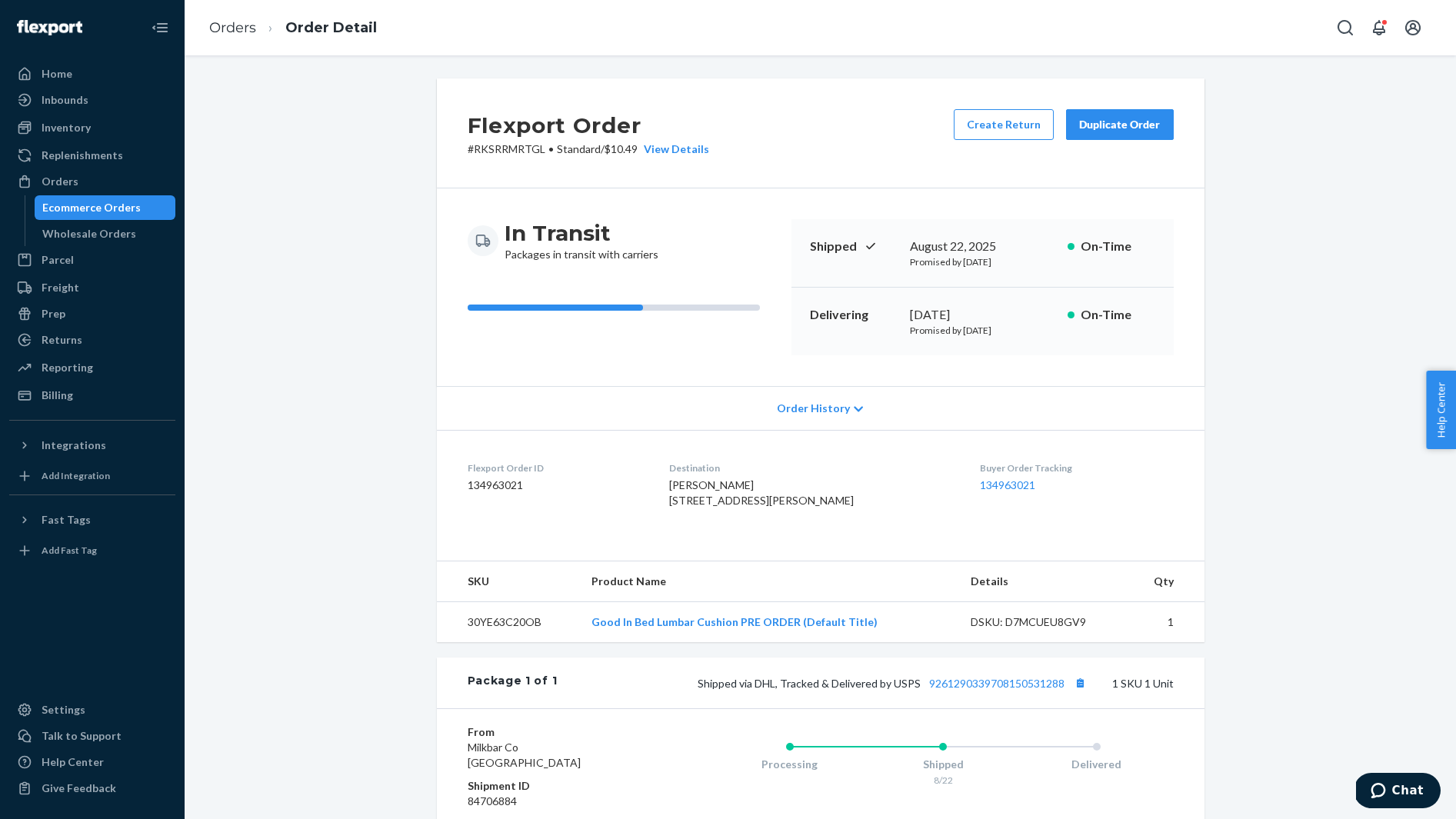
click at [697, 480] on span "Missy Rosen 1803 Agnes St South Charleston, WV 25303-2626 US" at bounding box center [761, 492] width 184 height 29
click at [1081, 693] on button "Copy tracking number" at bounding box center [1080, 683] width 20 height 20
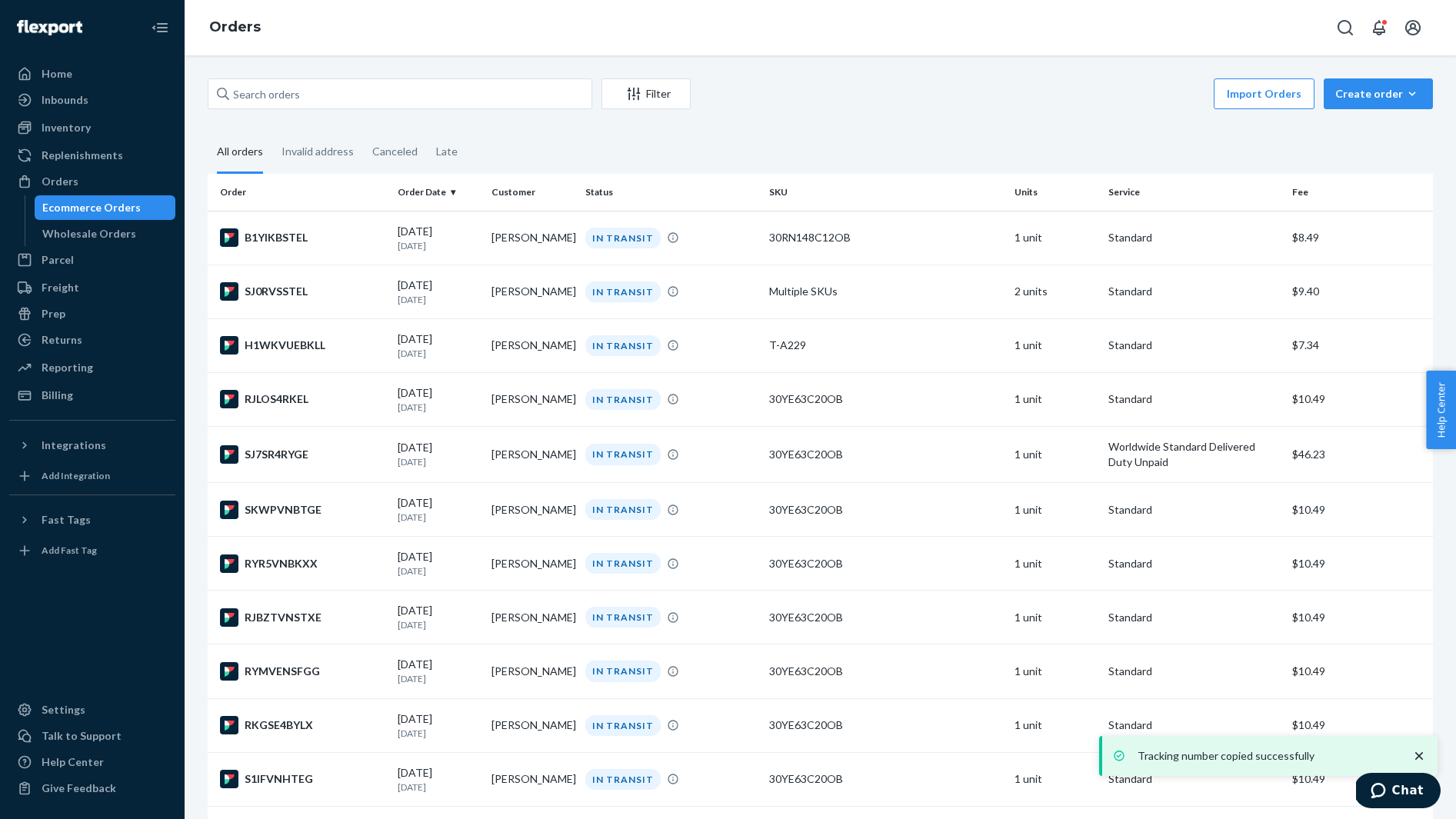
scroll to position [1495, 0]
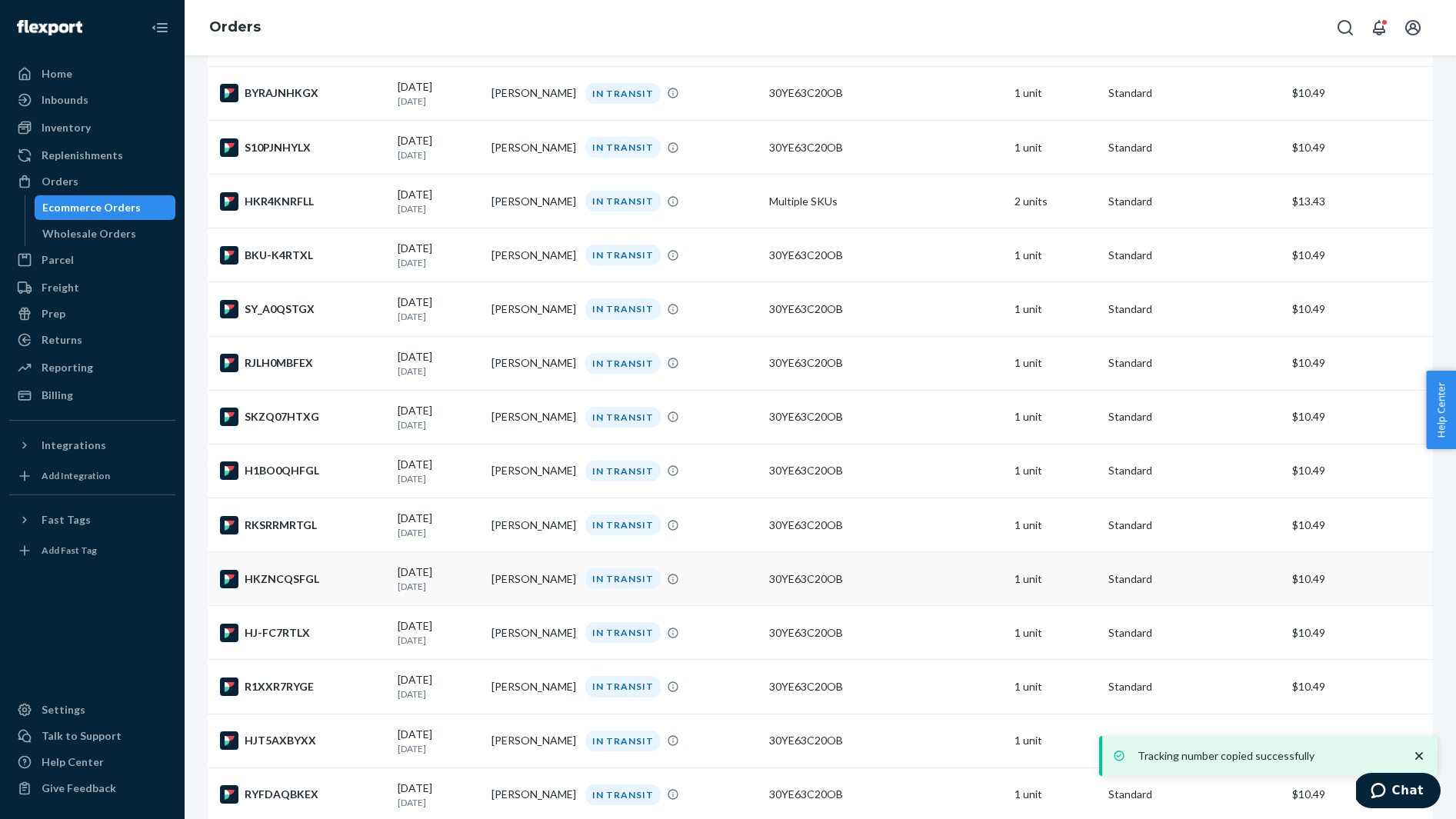
click at [329, 588] on div "HKZNCQSFGL" at bounding box center [303, 579] width 166 height 19
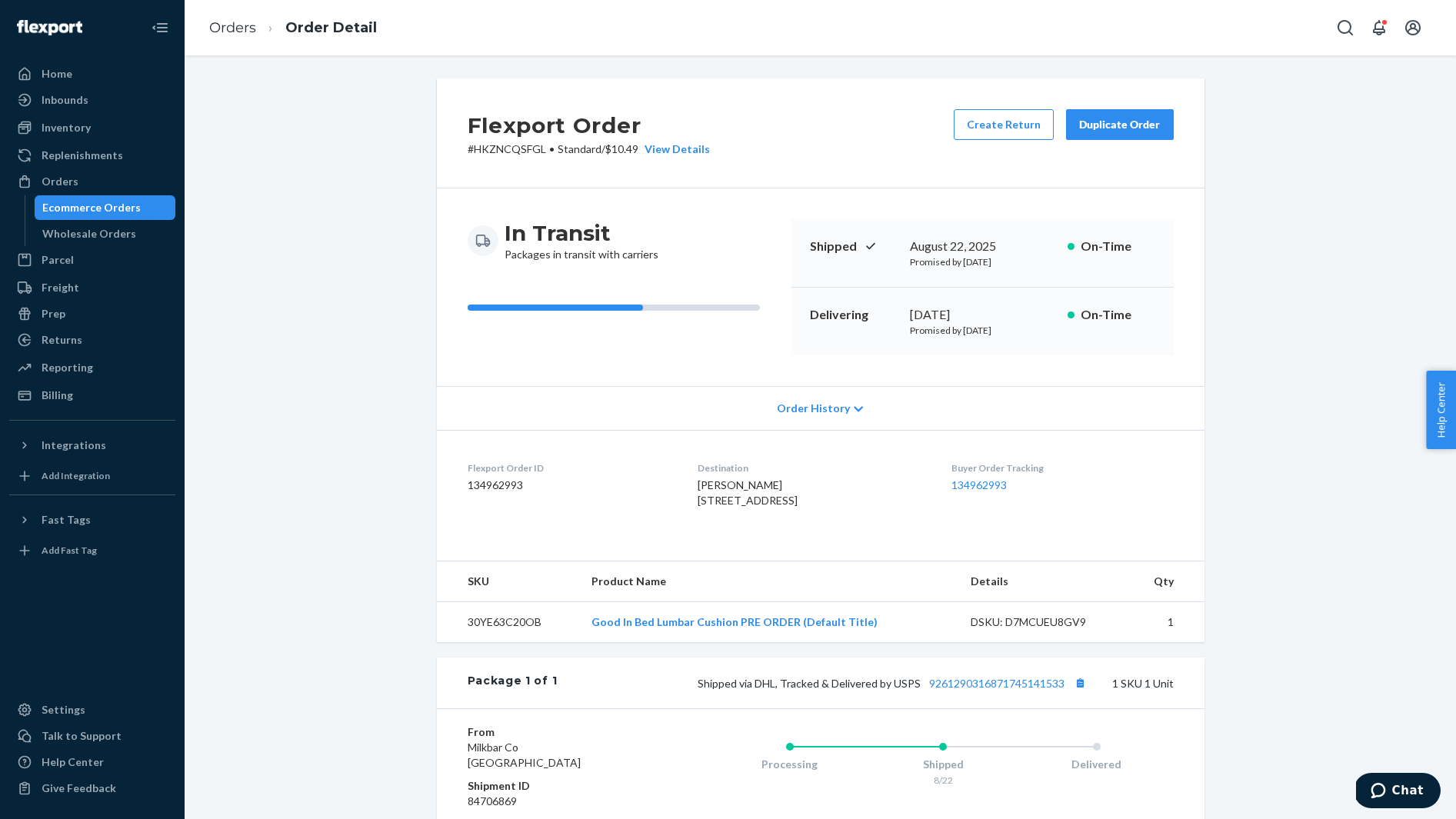
click at [727, 490] on span "Chadia Heinz 2661 SE Flavia Ter Port St Lucie, FL 34952-7127 US" at bounding box center [747, 492] width 100 height 29
click at [1085, 693] on button "Copy tracking number" at bounding box center [1080, 683] width 20 height 20
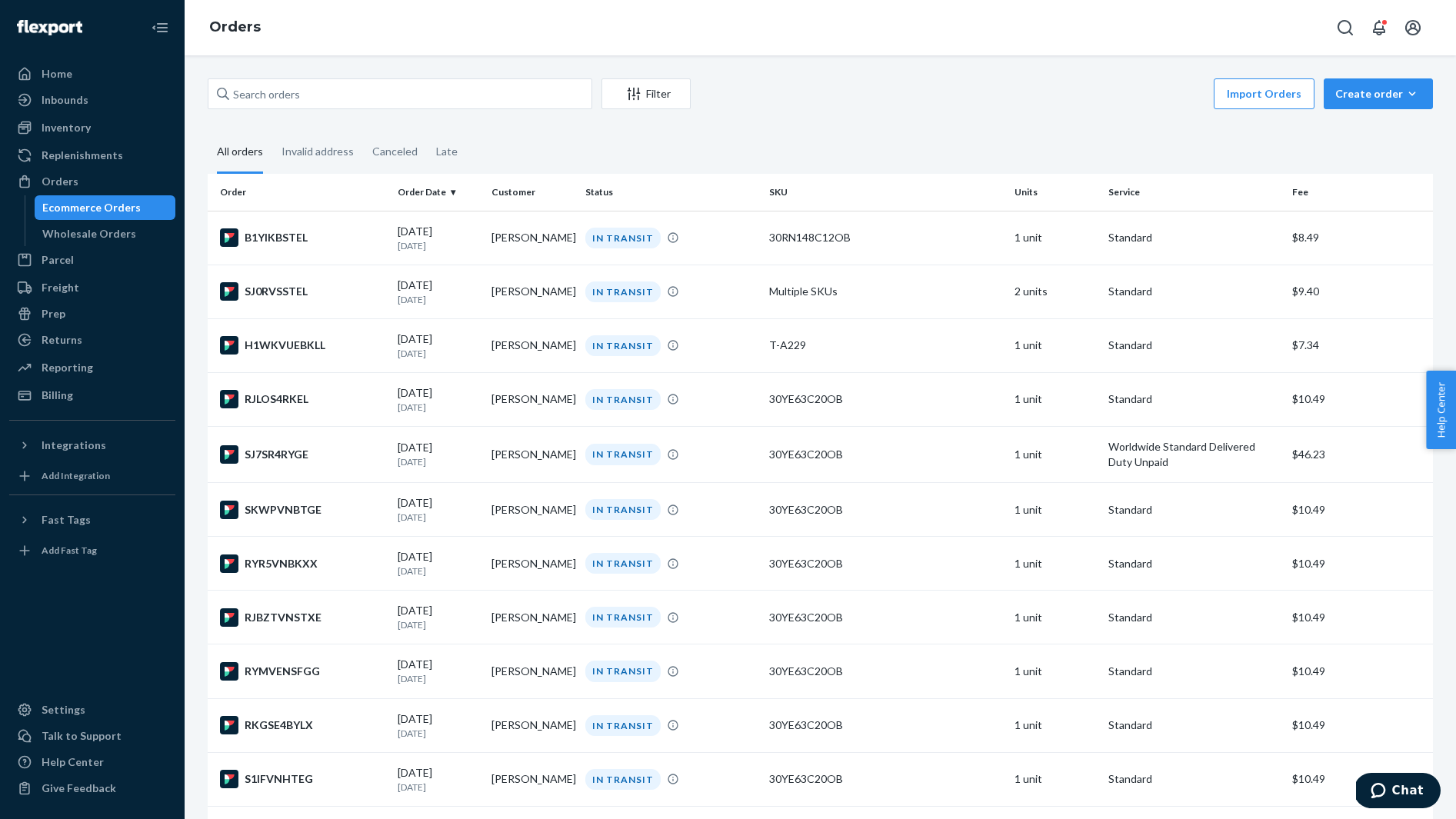
scroll to position [1495, 0]
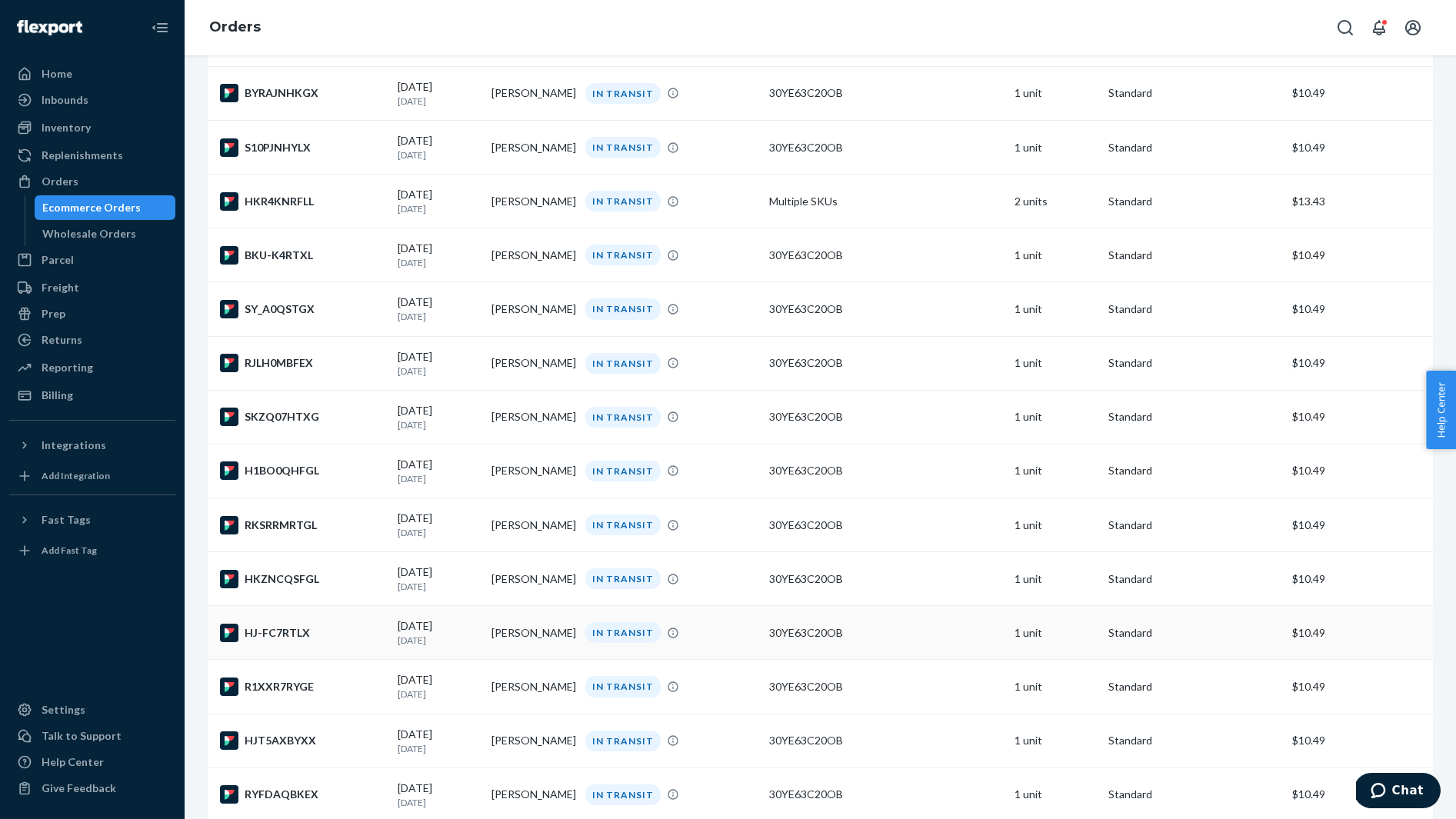
click at [343, 638] on td "HJ-FC7RTLX" at bounding box center [299, 633] width 184 height 54
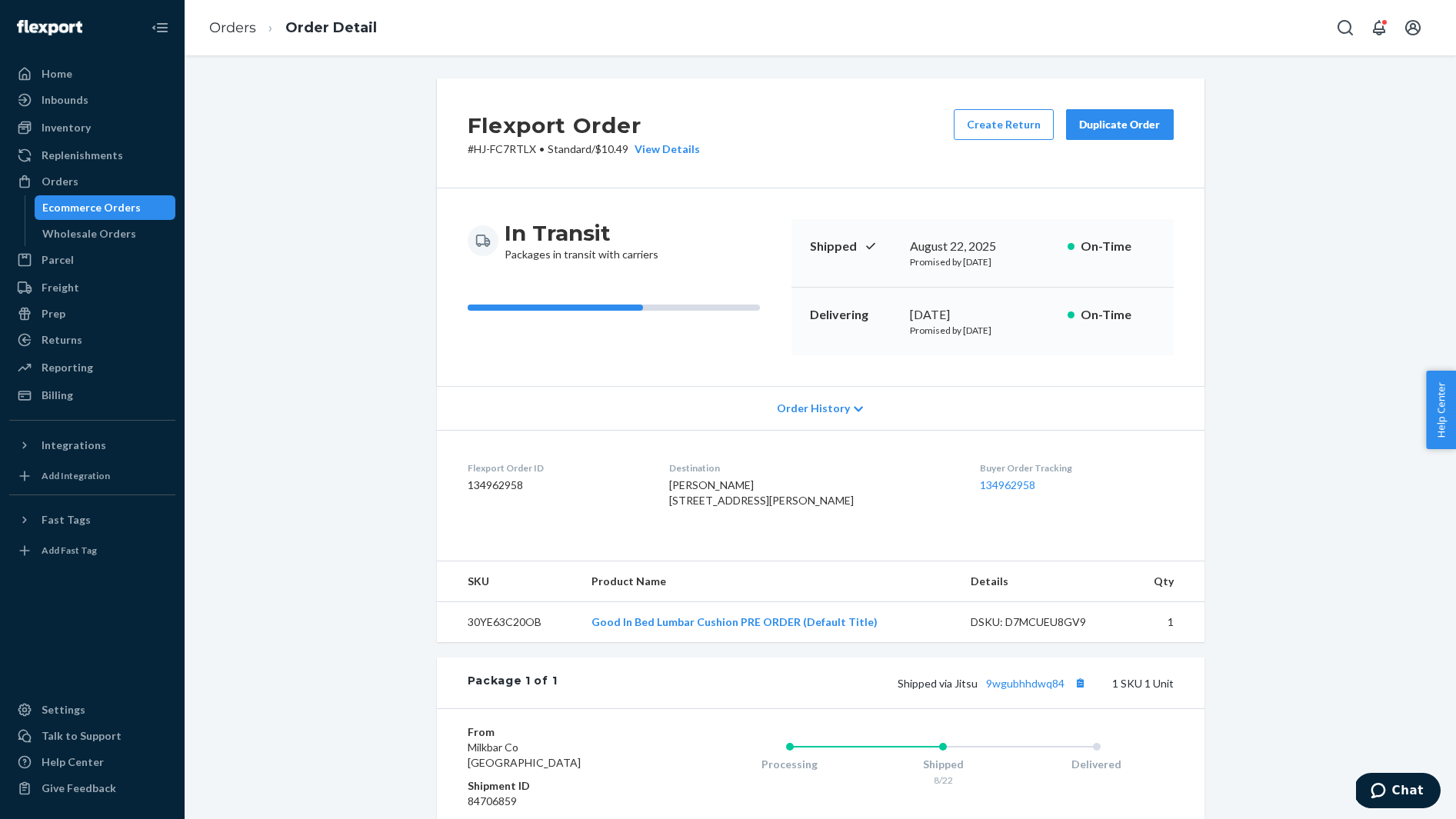
click at [684, 488] on span "Simone Lewis 10904 Hamlin St North Hollywood, CA 91606-2711 US" at bounding box center [761, 492] width 184 height 29
click at [1080, 693] on button "Copy tracking number" at bounding box center [1080, 683] width 20 height 20
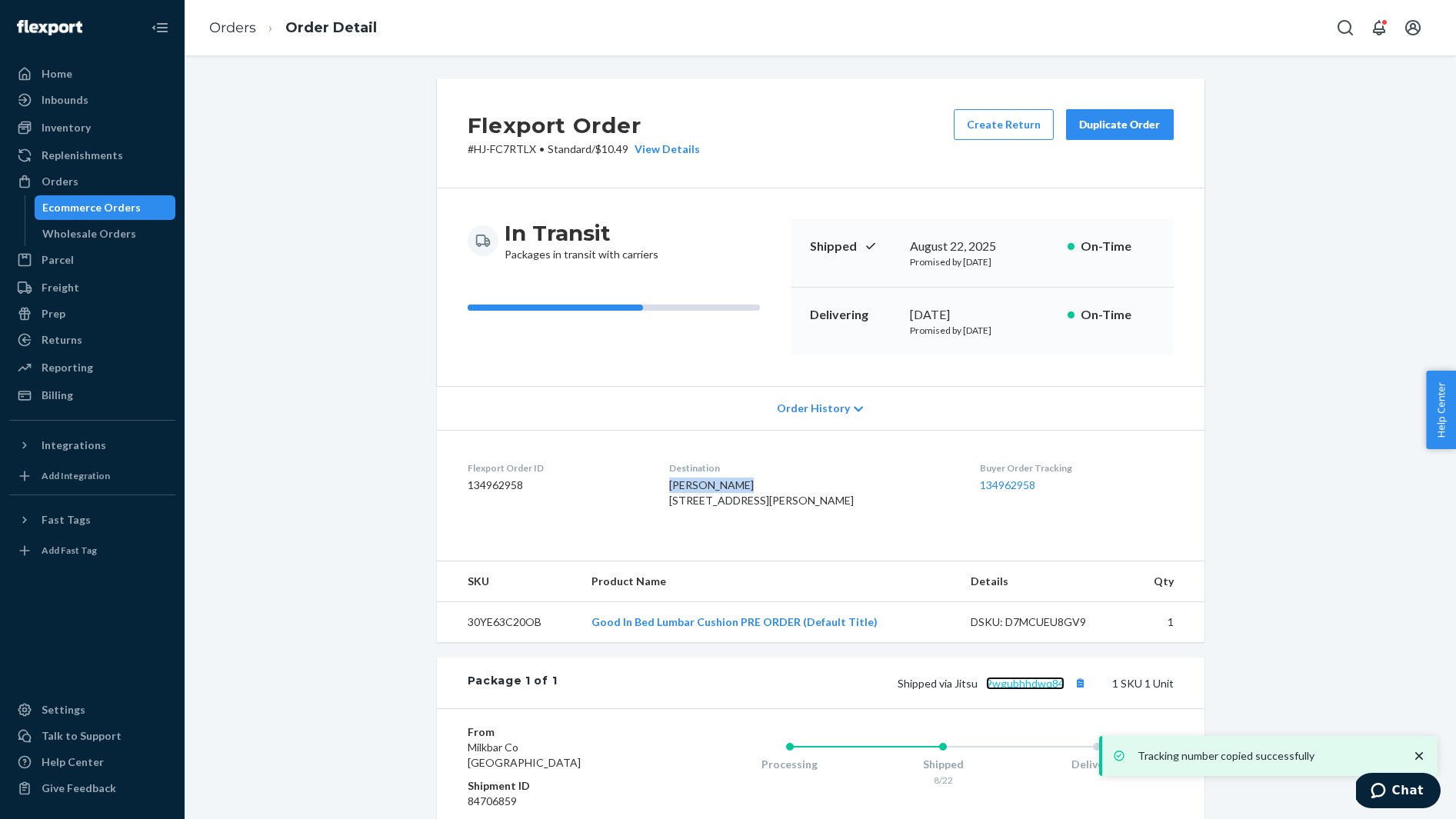
click at [1015, 690] on link "9wgubhhdwq84" at bounding box center [1025, 684] width 78 height 13
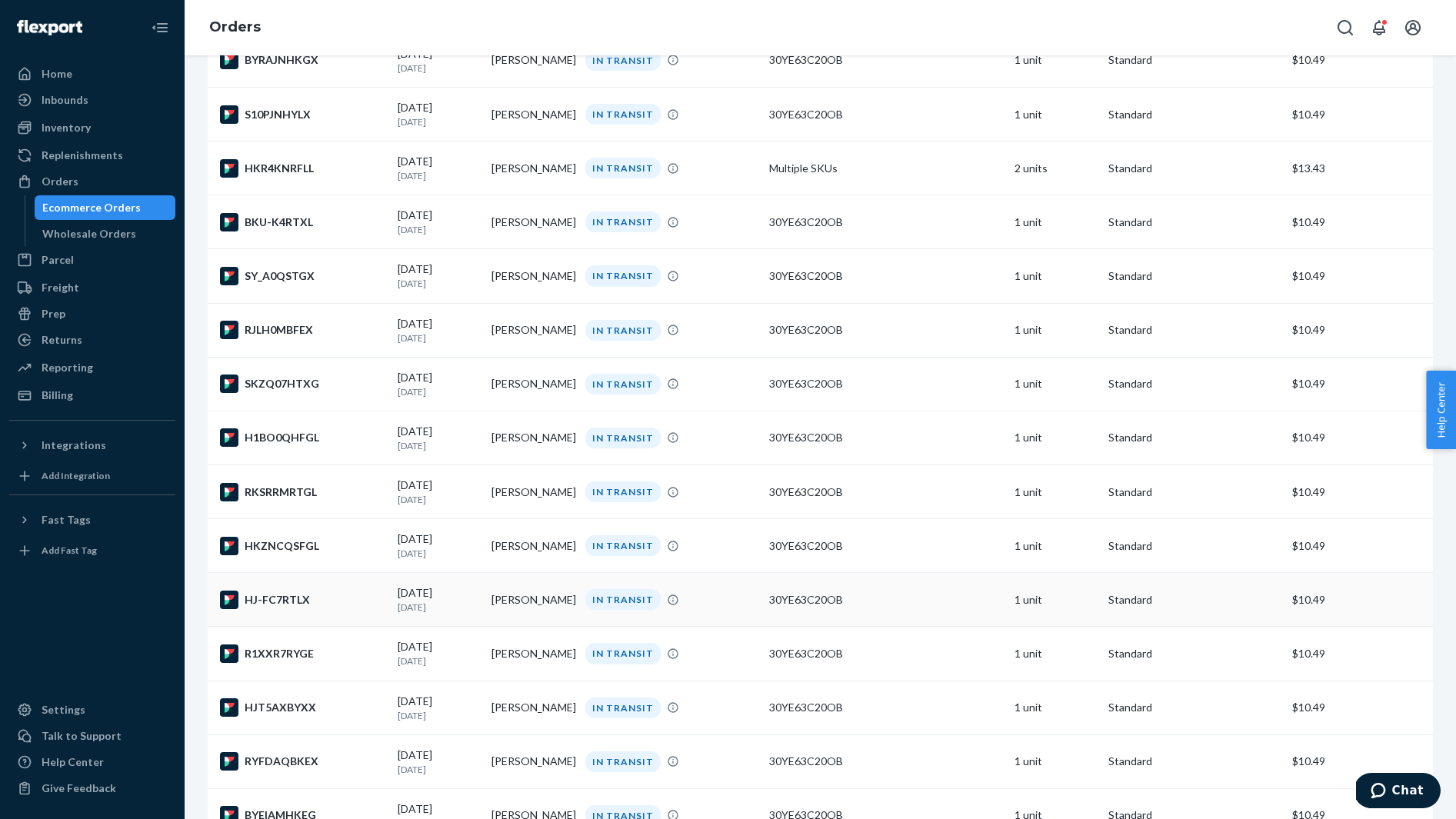
scroll to position [1534, 0]
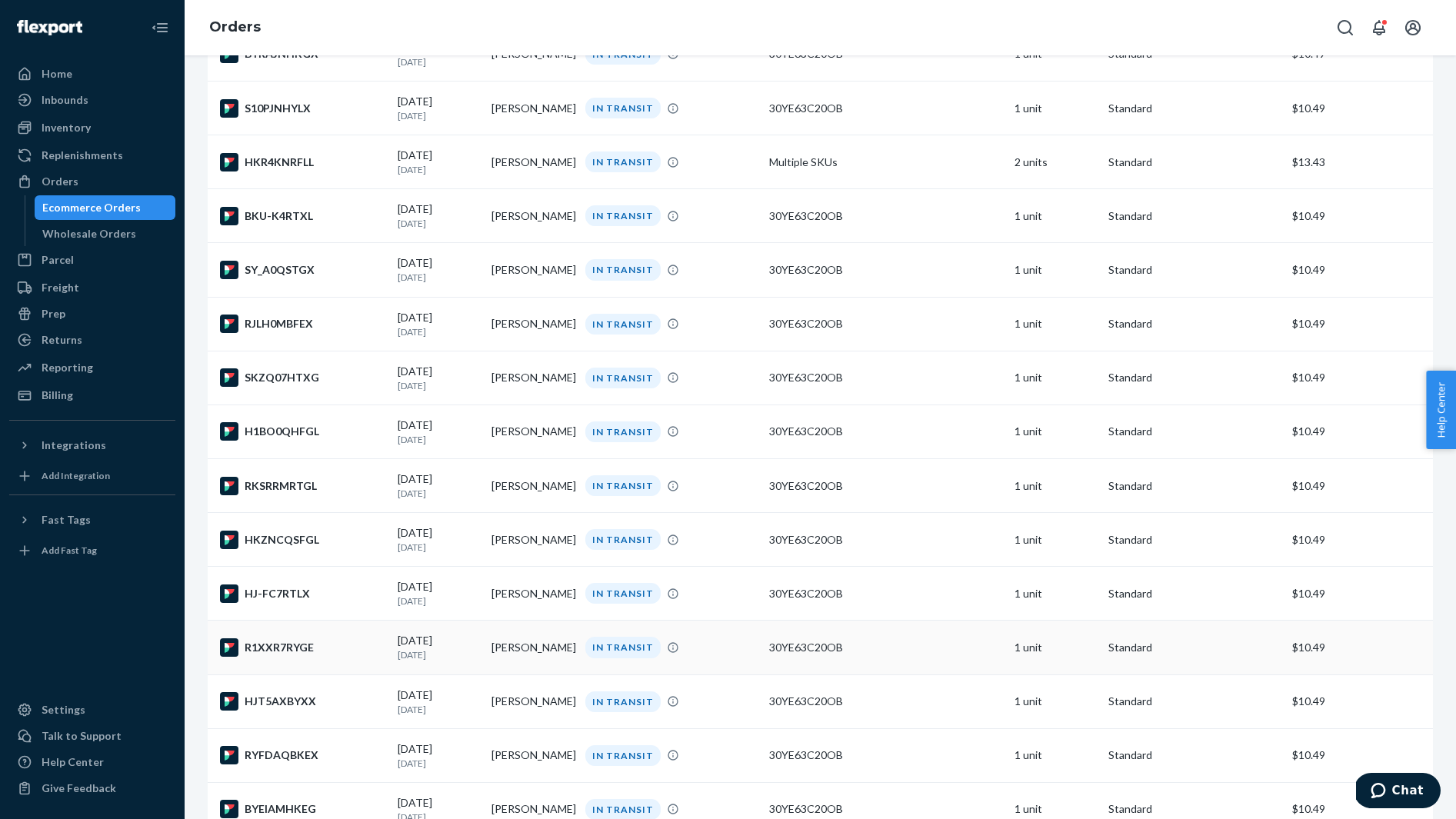
click at [313, 657] on div "R1XXR7RYGE" at bounding box center [303, 647] width 166 height 19
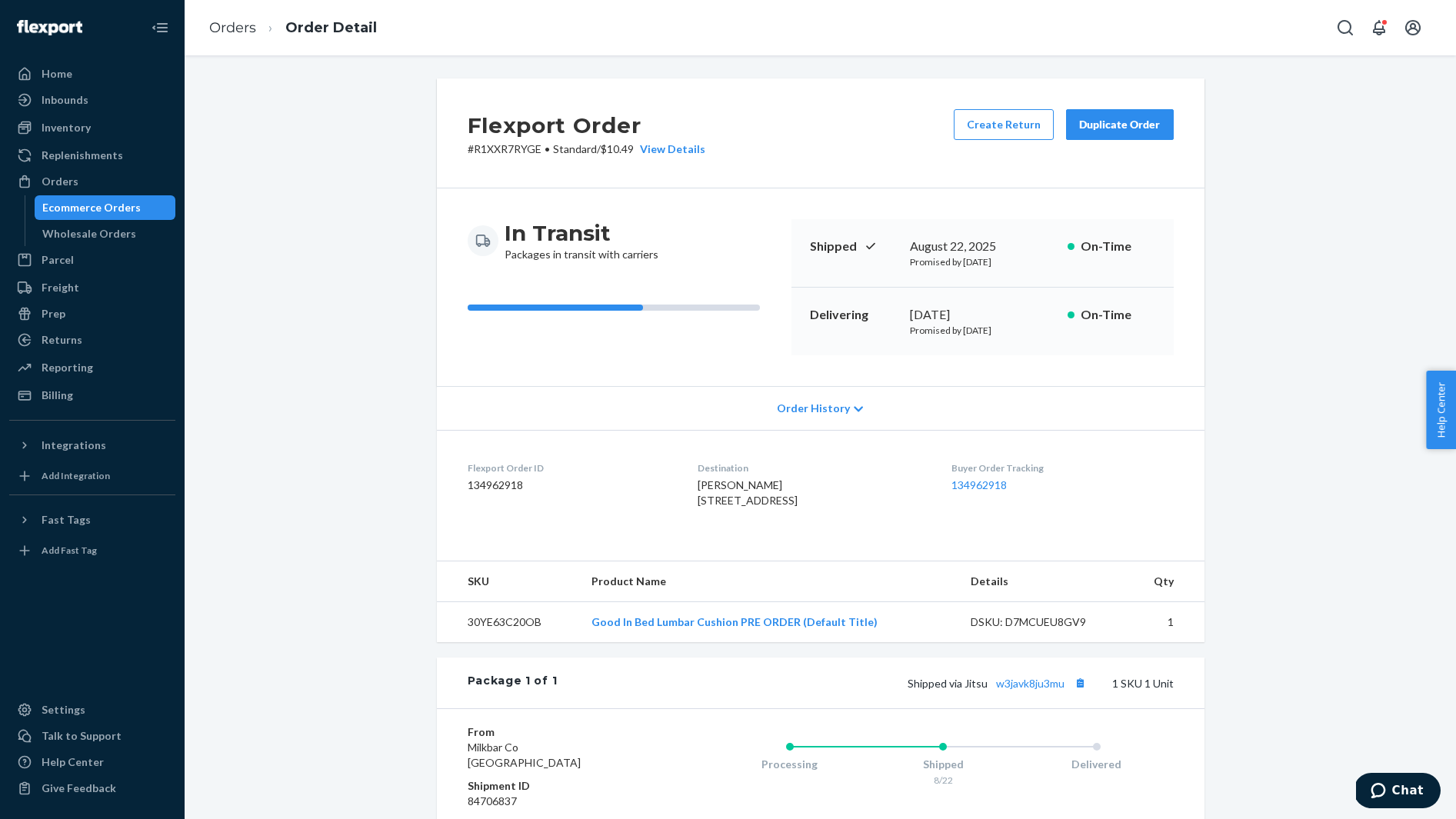
click at [726, 482] on span "Jennifer Gaw 52 Night Bloom Irvine, CA 92602-2471 US" at bounding box center [747, 492] width 100 height 29
click at [1082, 693] on button "Copy tracking number" at bounding box center [1080, 683] width 20 height 20
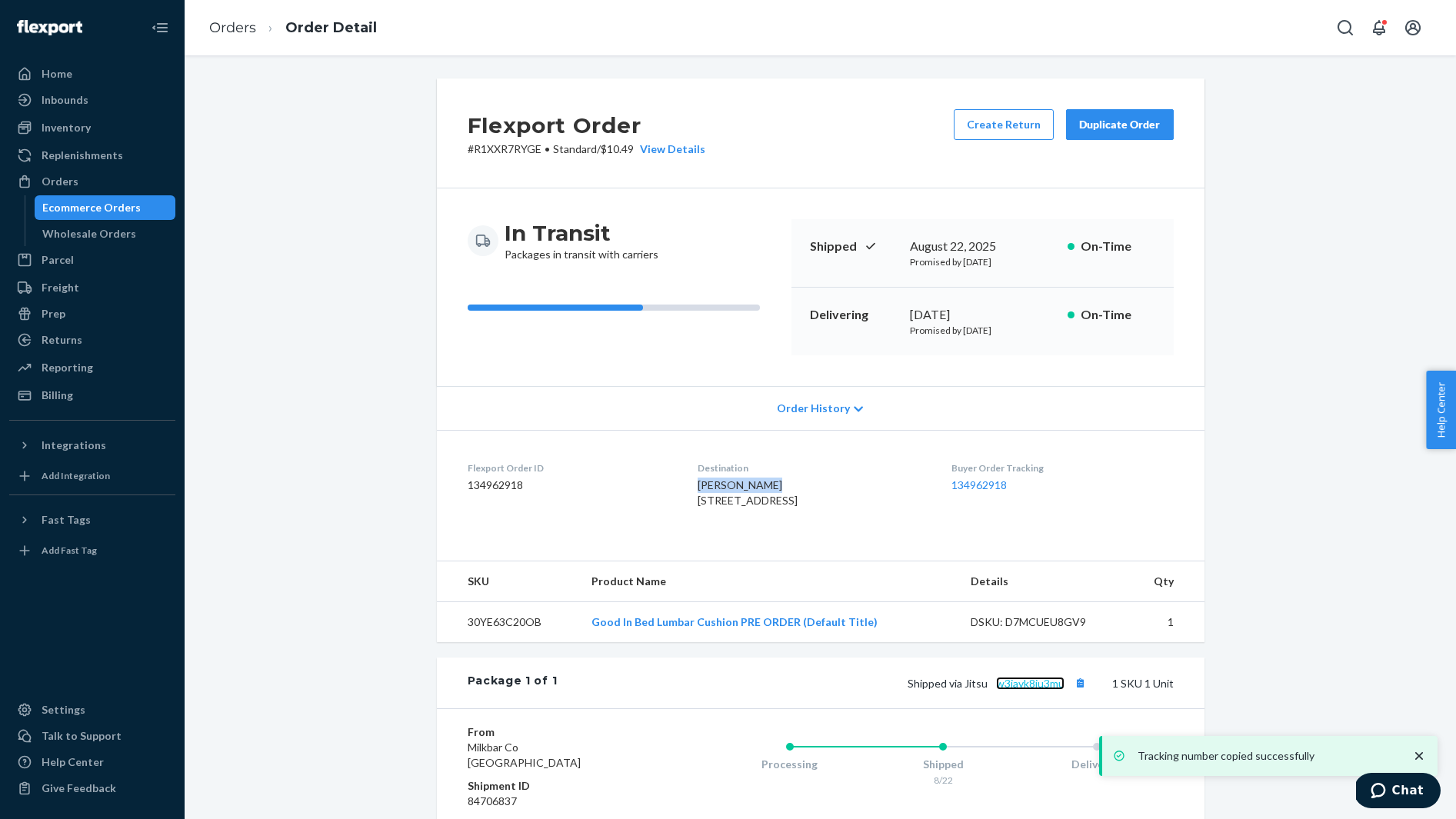
click at [1043, 690] on link "w3javk8ju3mu" at bounding box center [1030, 684] width 69 height 13
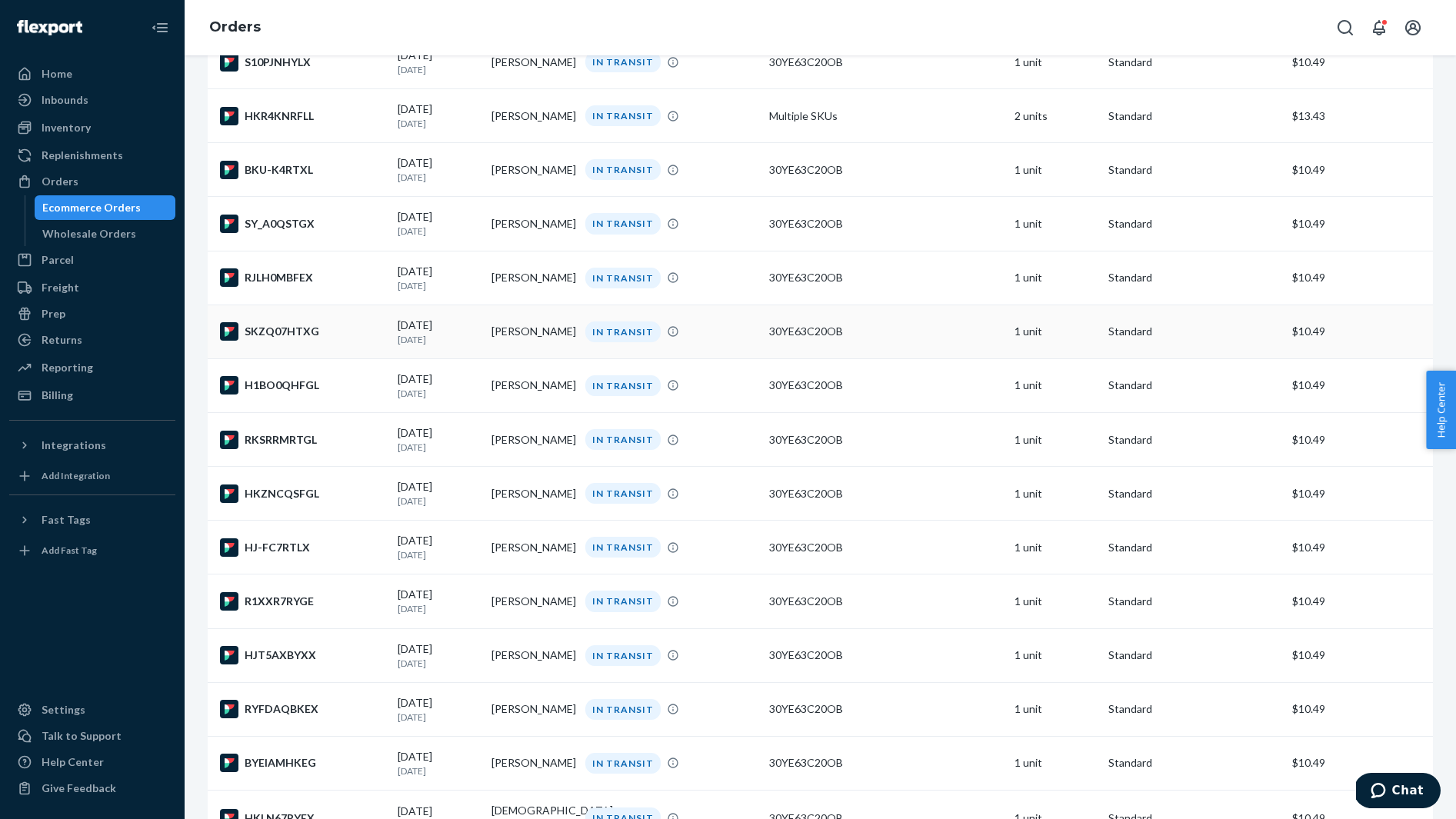
scroll to position [1599, 0]
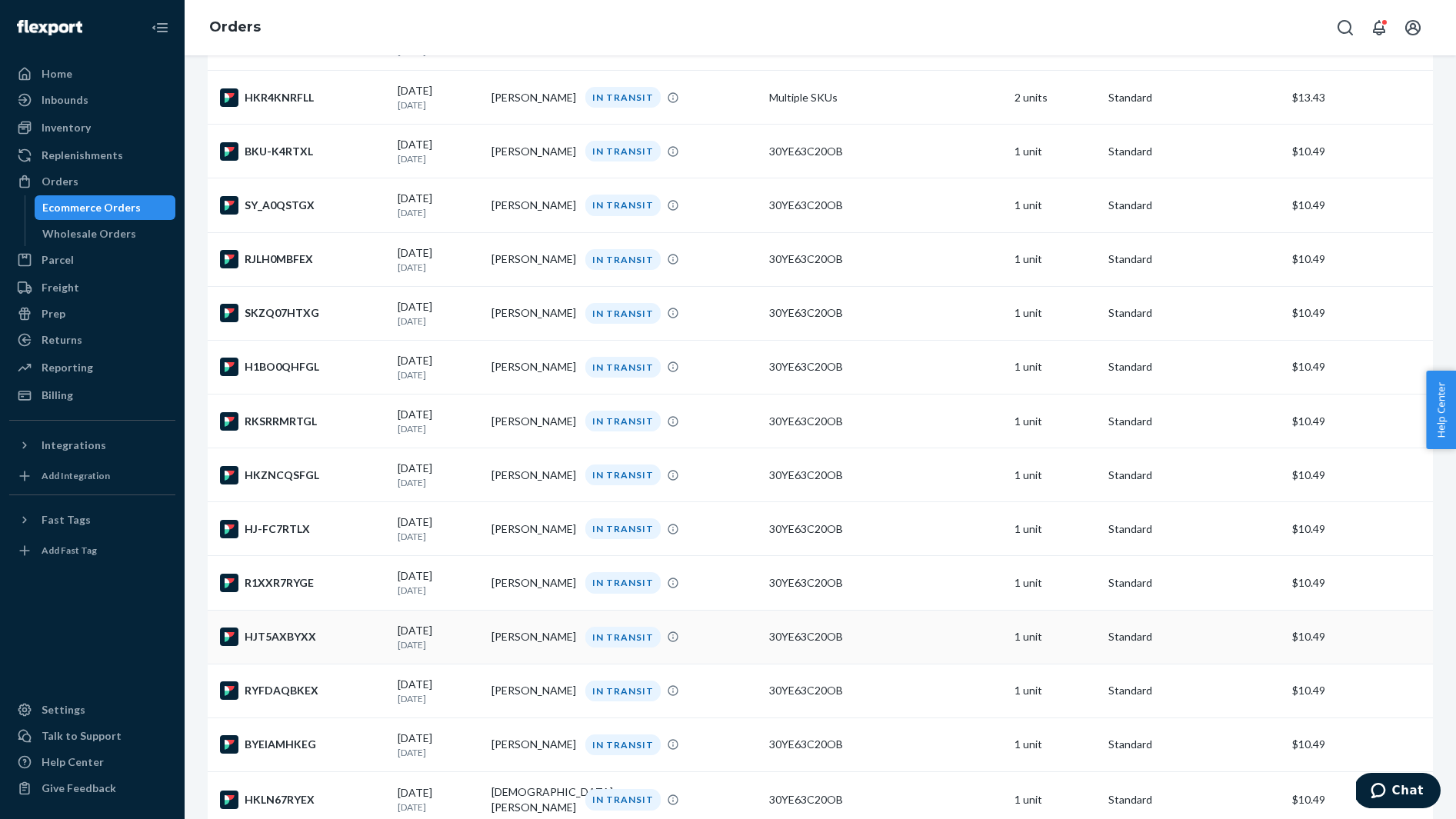
click at [338, 646] on div "HJT5AXBYXX" at bounding box center [303, 636] width 166 height 19
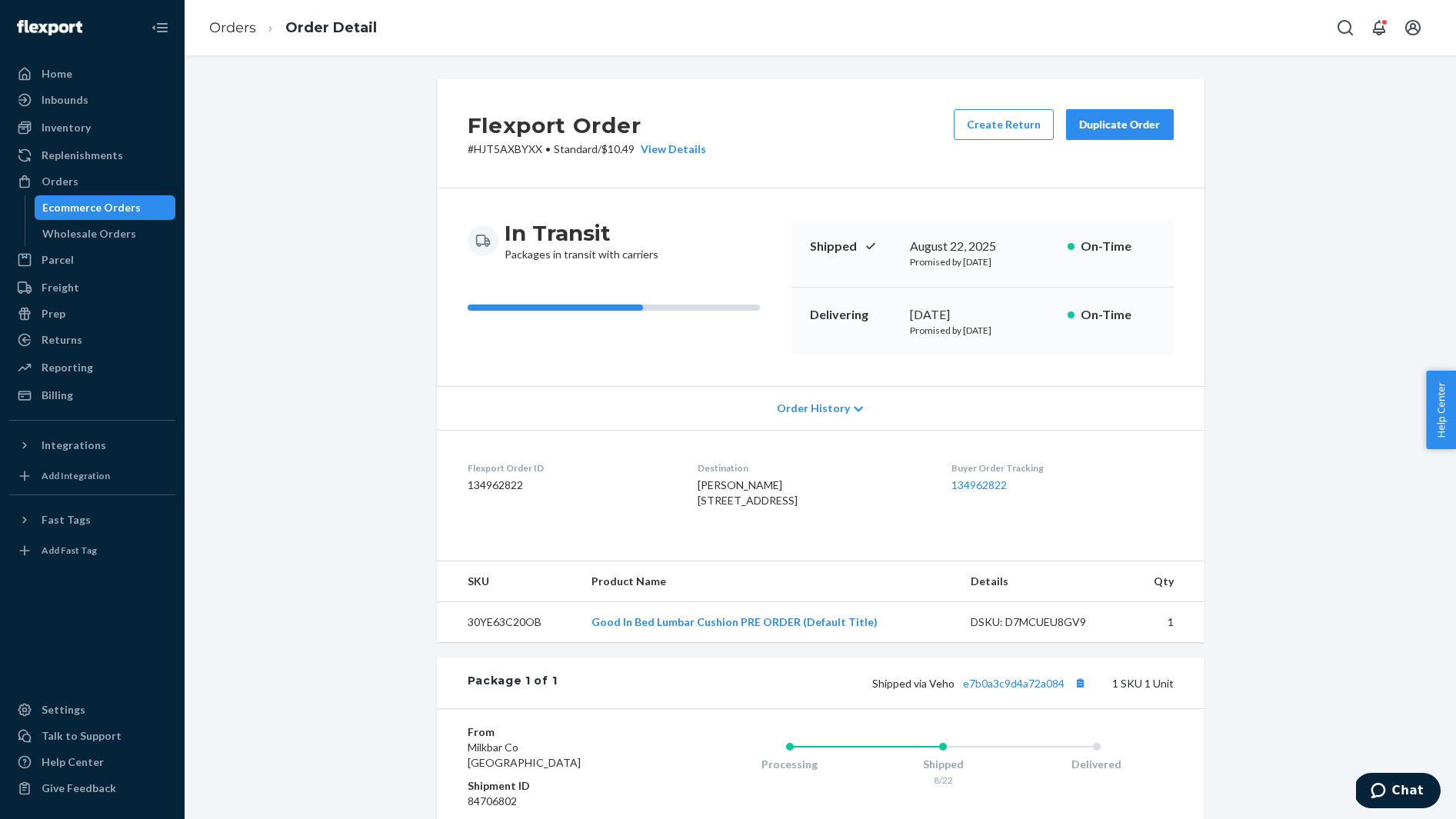
click at [712, 485] on span "Denise Giordano 500 W Trade St Apt 438 Charlotte, NC 28202-3823 US" at bounding box center [747, 492] width 100 height 29
click at [1086, 693] on button "Copy tracking number" at bounding box center [1080, 683] width 20 height 20
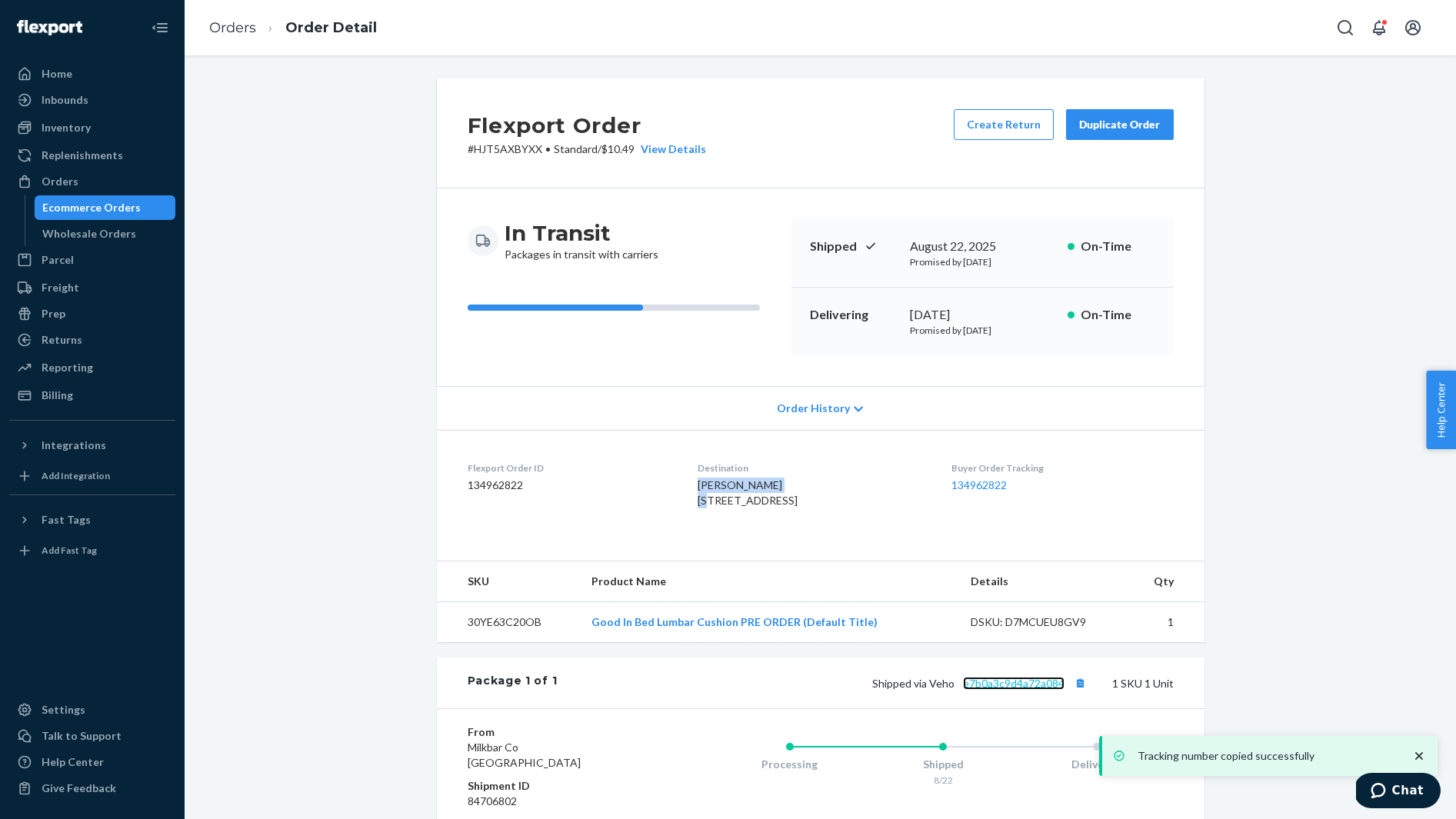
click at [1019, 690] on link "e7b0a3c9d4a72a084" at bounding box center [1013, 684] width 101 height 13
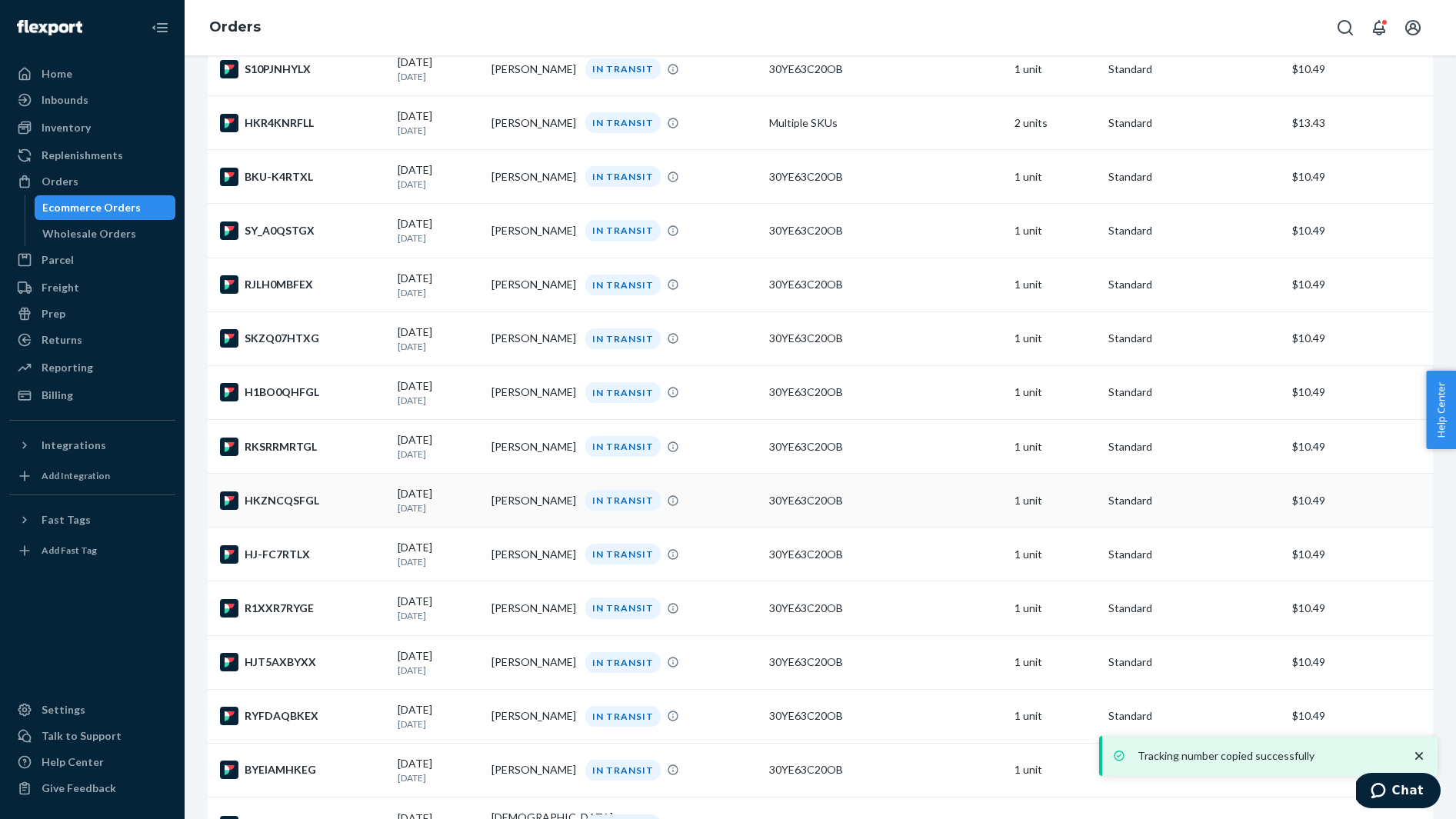
scroll to position [1574, 0]
click at [310, 724] on div "RYFDAQBKEX" at bounding box center [303, 715] width 166 height 19
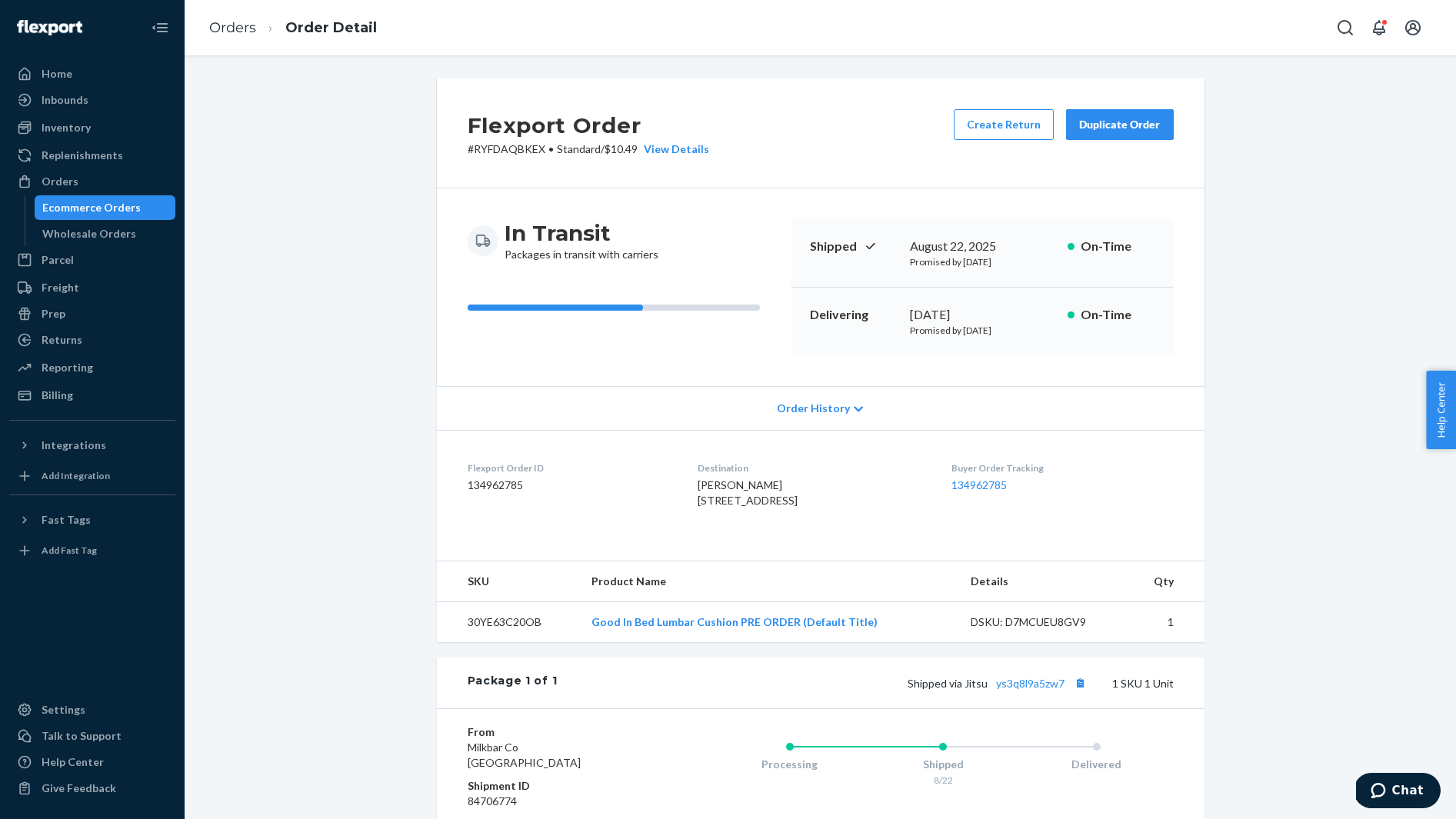
click at [700, 485] on span "Dana Ron 833 Diamond St San Francisco, CA 94114-3624 US" at bounding box center [747, 492] width 100 height 29
click at [1080, 693] on button "Copy tracking number" at bounding box center [1080, 683] width 20 height 20
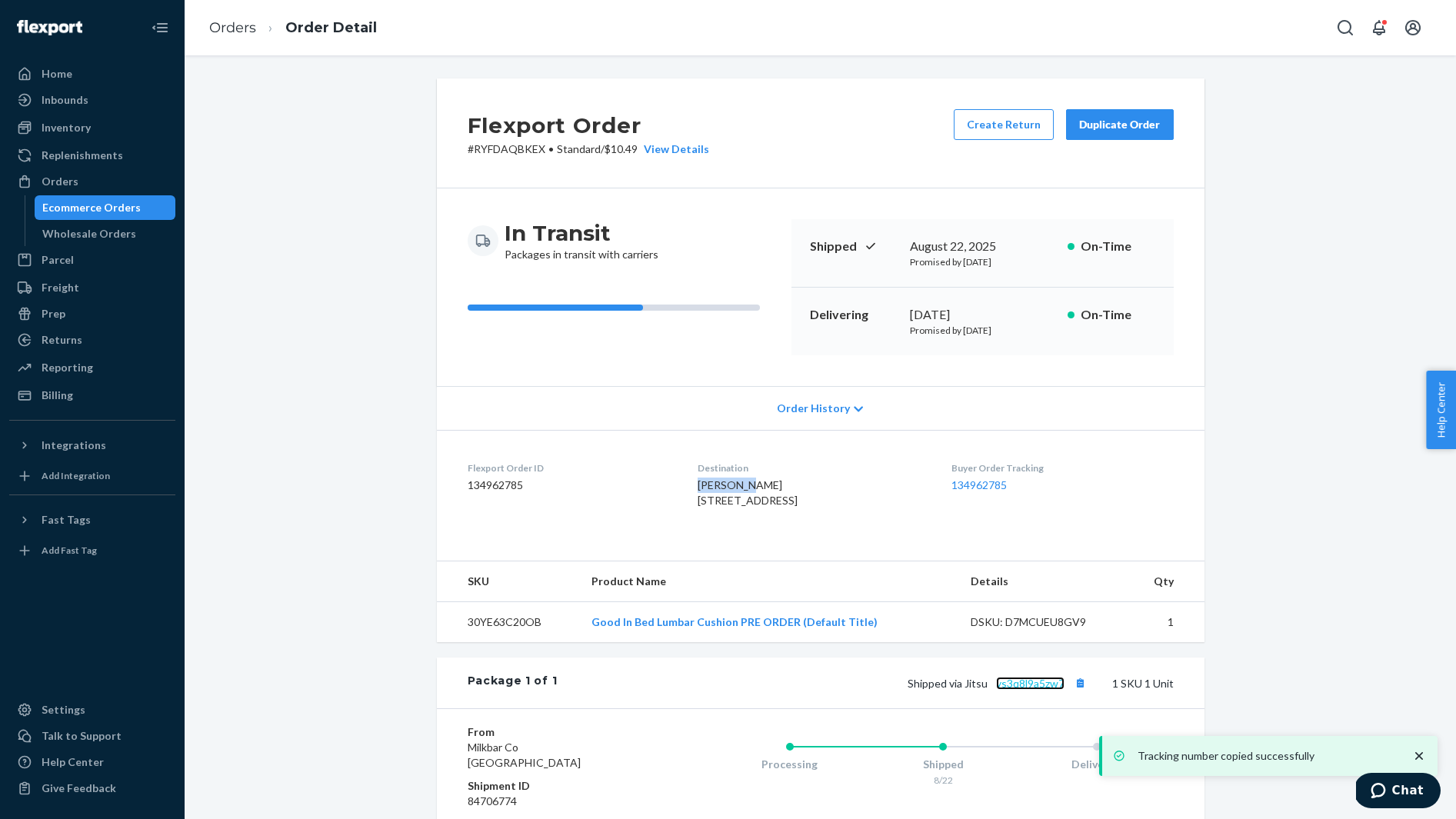
click at [1027, 690] on link "ys3q8l9a5zw7" at bounding box center [1030, 684] width 69 height 13
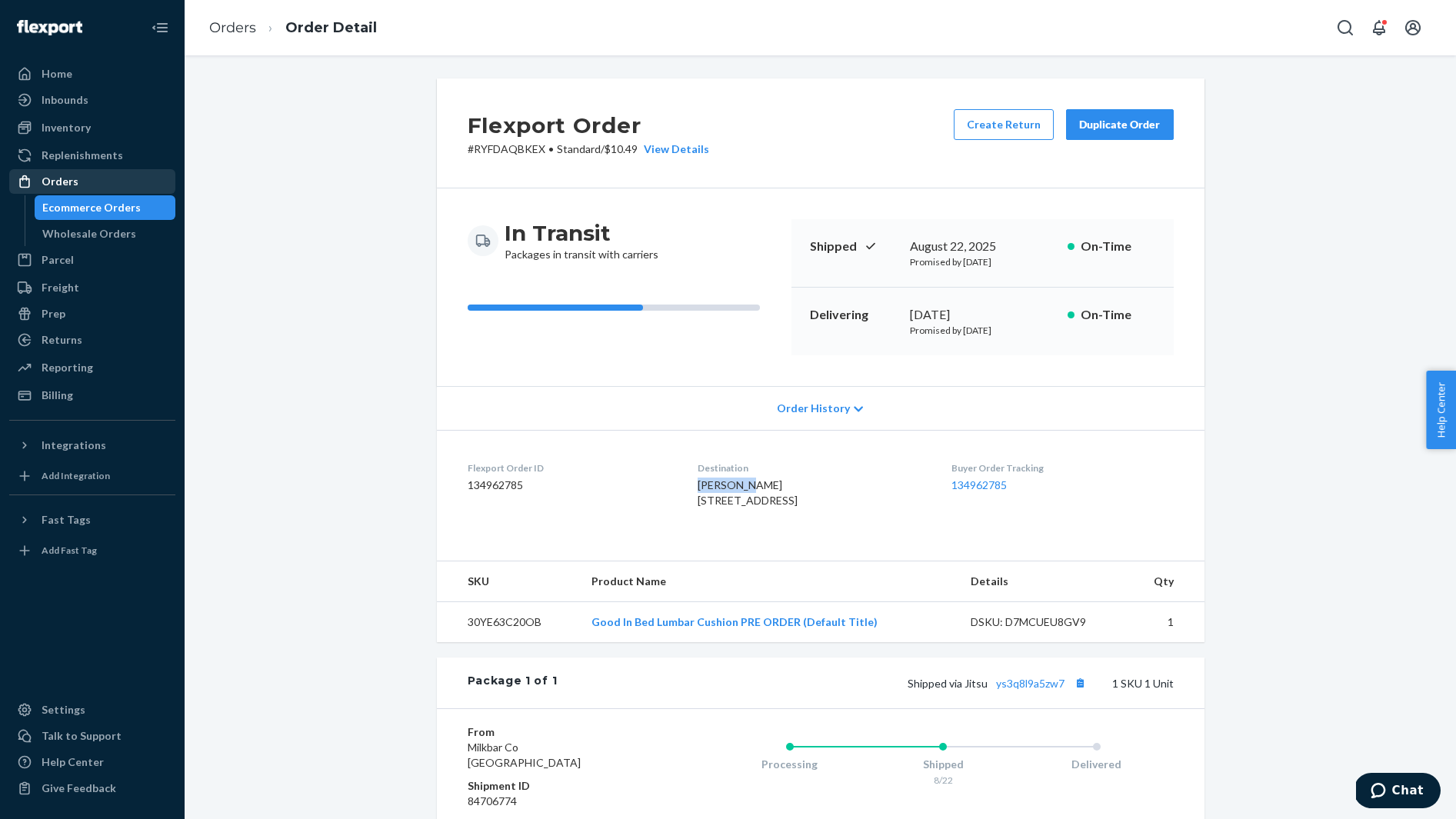
click at [87, 175] on div "Orders" at bounding box center [92, 181] width 163 height 21
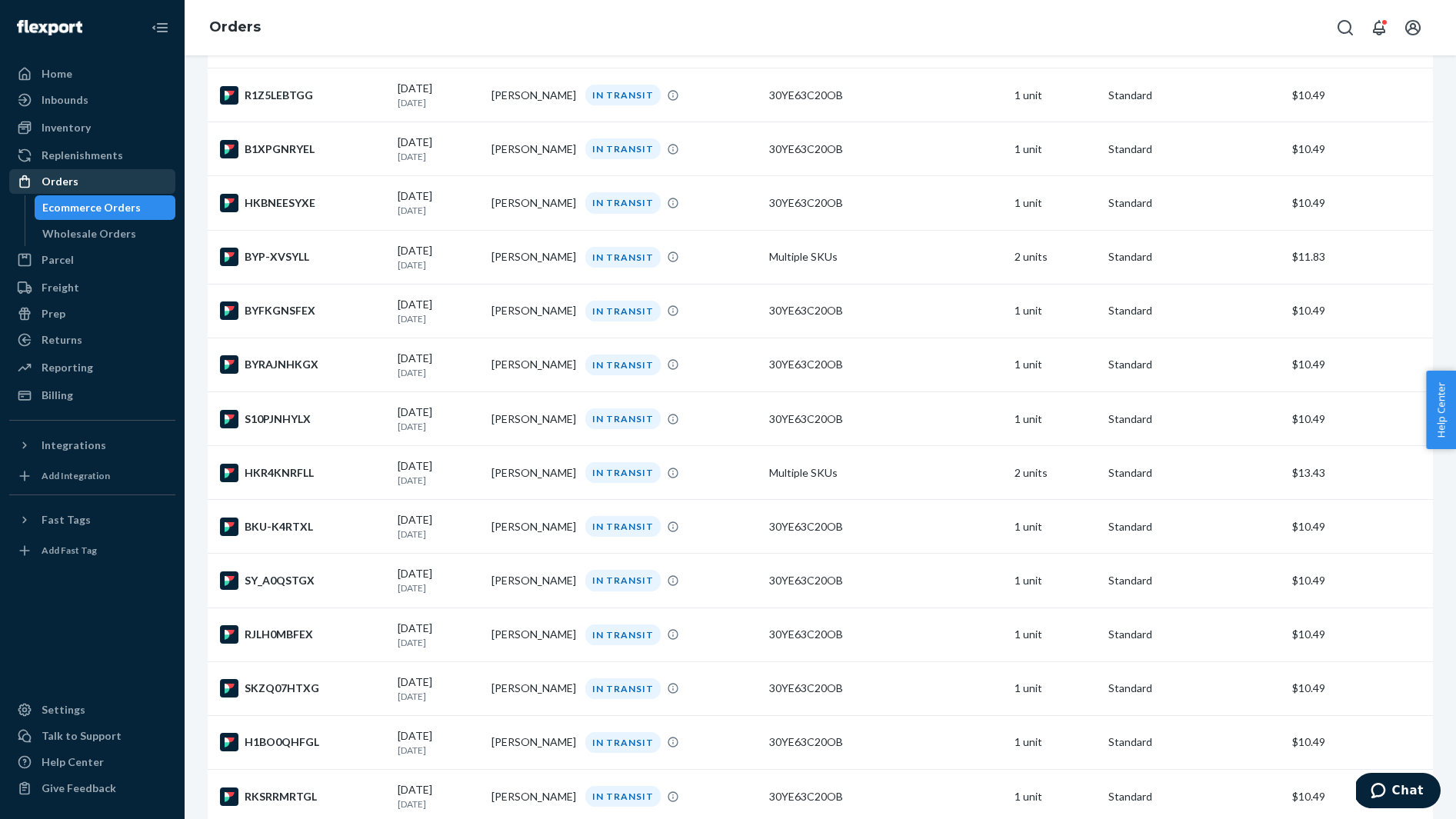
scroll to position [1871, 0]
click at [296, 481] on div "BYEIAMHKEG" at bounding box center [303, 472] width 166 height 19
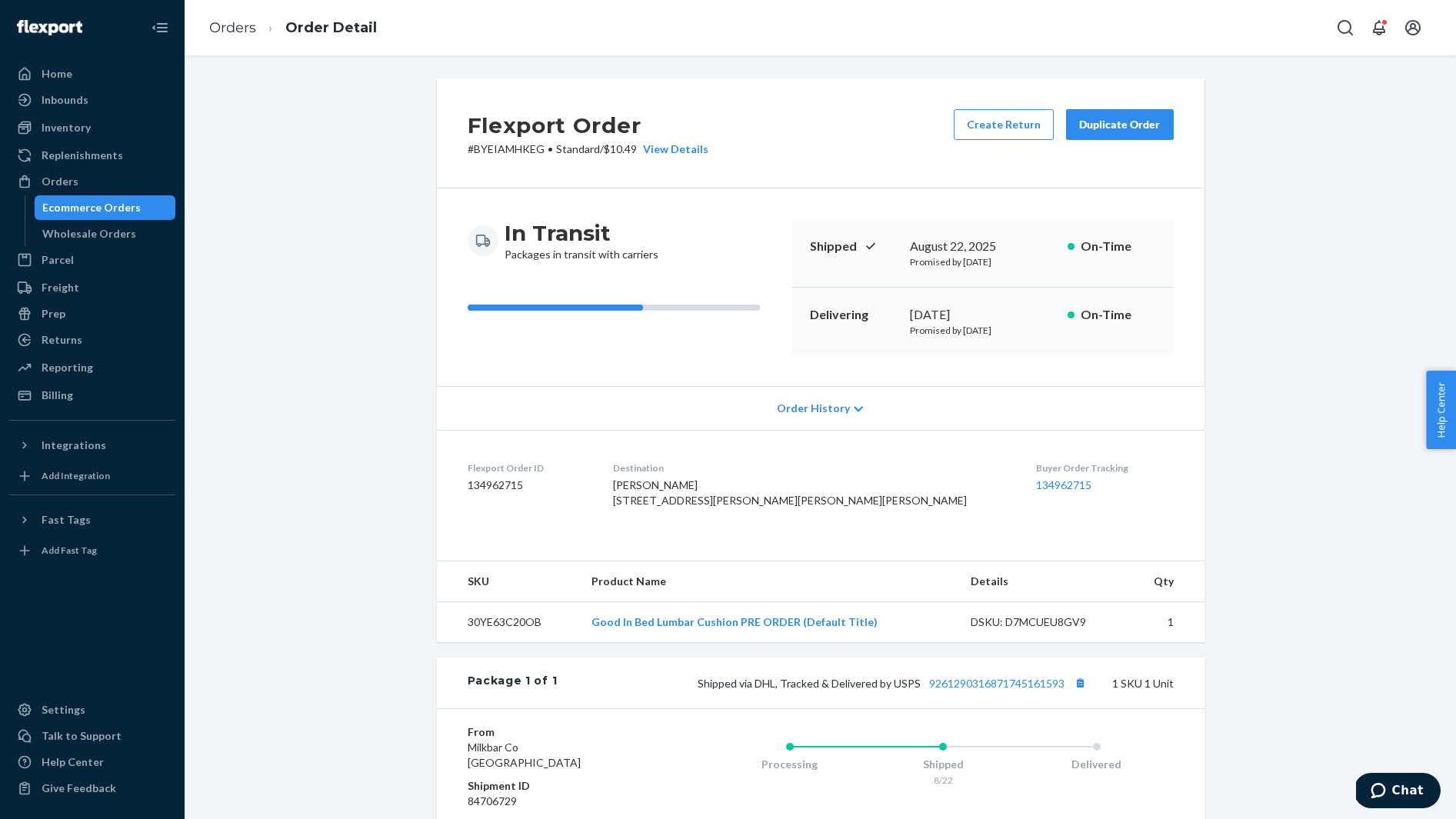
click at [724, 480] on span "Ryleigh Burnsed 8460 Odis Yarborough Rd Glen Saint Mary, FL 32040-2784 US" at bounding box center [790, 492] width 354 height 29
click at [1081, 693] on button "Copy tracking number" at bounding box center [1080, 683] width 20 height 20
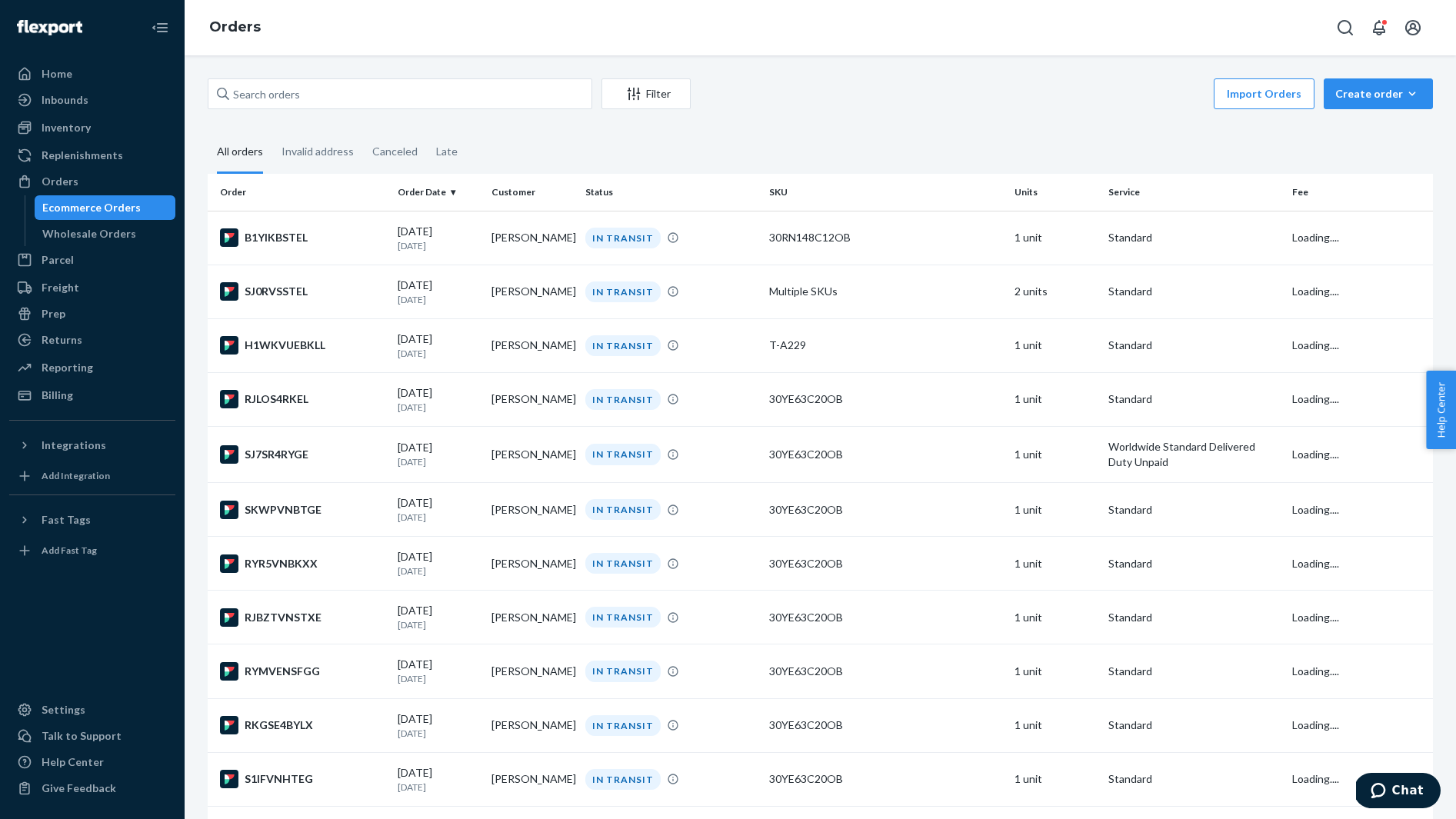
scroll to position [1871, 0]
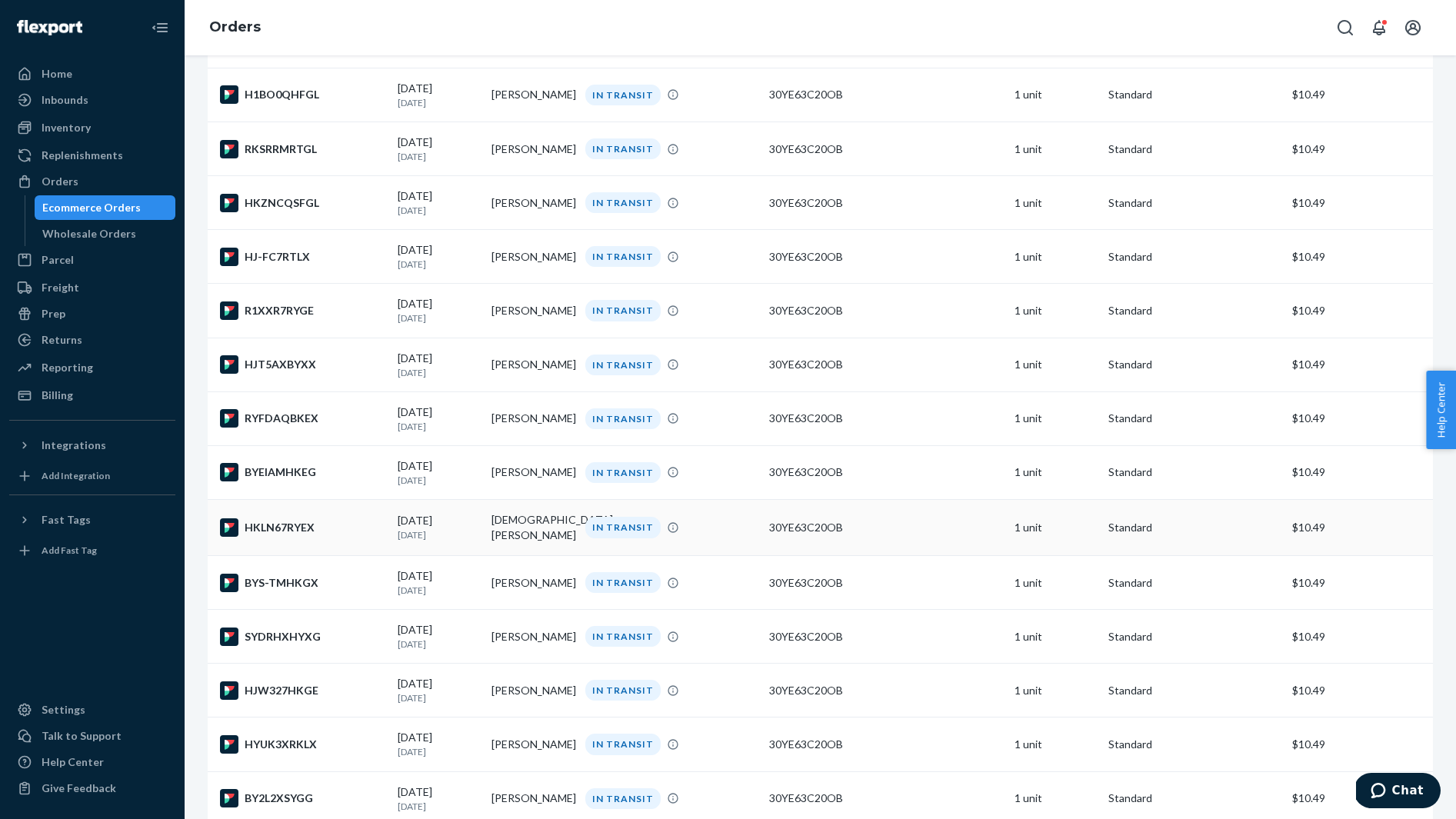
click at [321, 537] on div "HKLN67RYEX" at bounding box center [303, 527] width 166 height 19
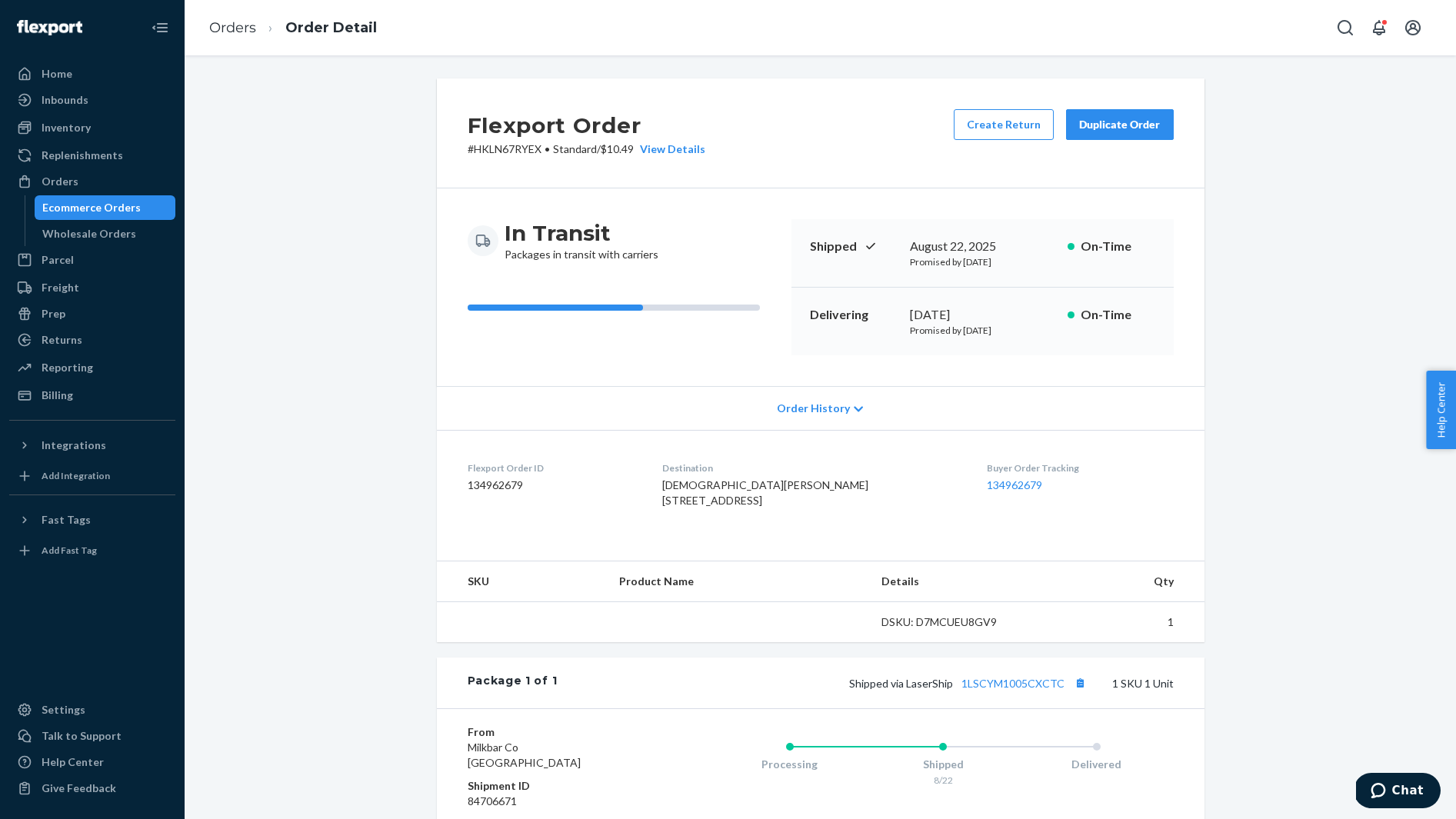
click at [721, 487] on span "Christen Lynch 800 Sir Galahad Ln Lewisville, TX 75056-5717 US" at bounding box center [765, 492] width 206 height 29
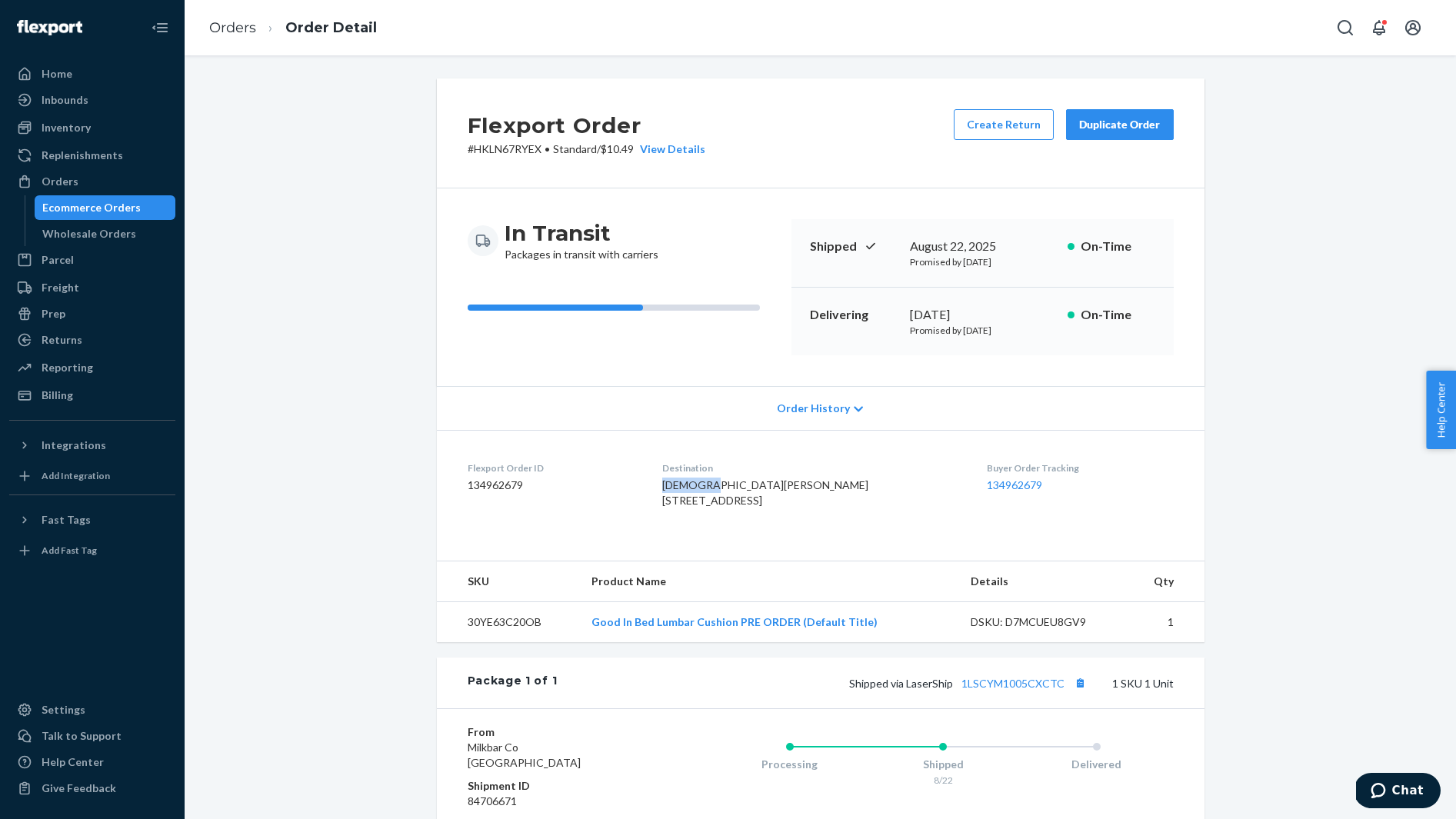
click at [721, 487] on span "Christen Lynch 800 Sir Galahad Ln Lewisville, TX 75056-5717 US" at bounding box center [765, 492] width 206 height 29
click at [1085, 693] on button "Copy tracking number" at bounding box center [1080, 683] width 20 height 20
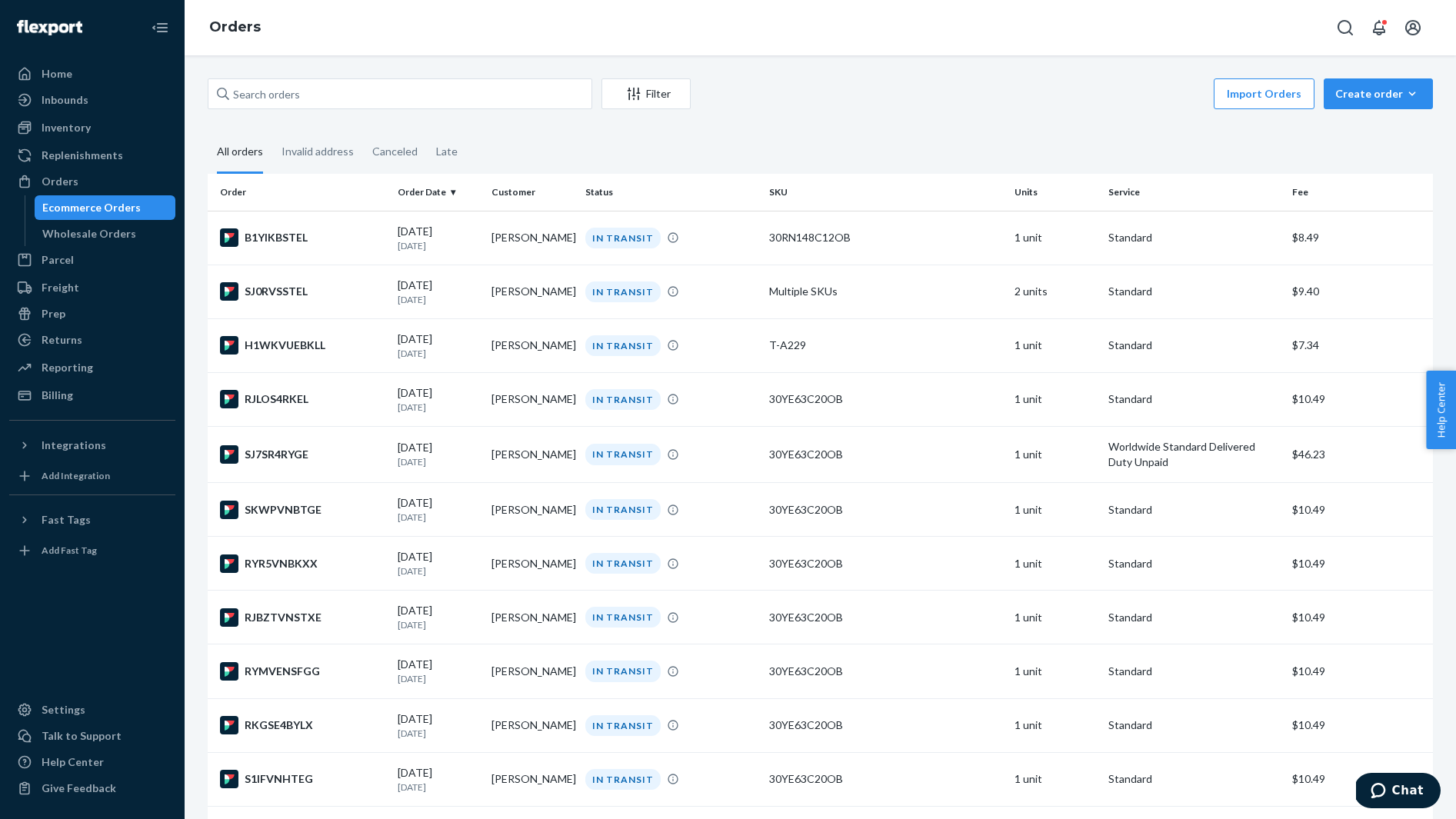
scroll to position [1871, 0]
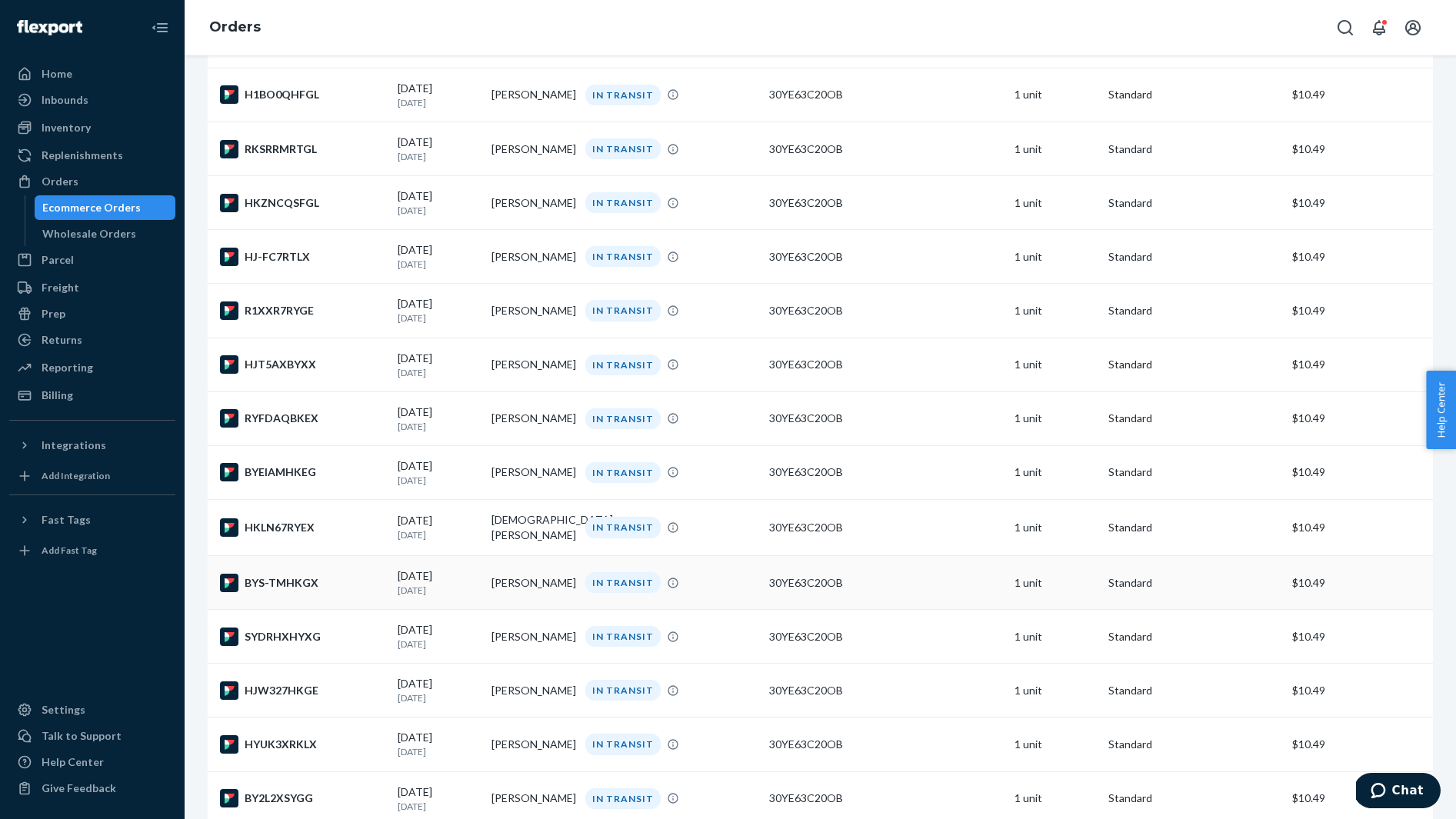
click at [340, 587] on td "BYS-TMHKGX" at bounding box center [299, 582] width 184 height 54
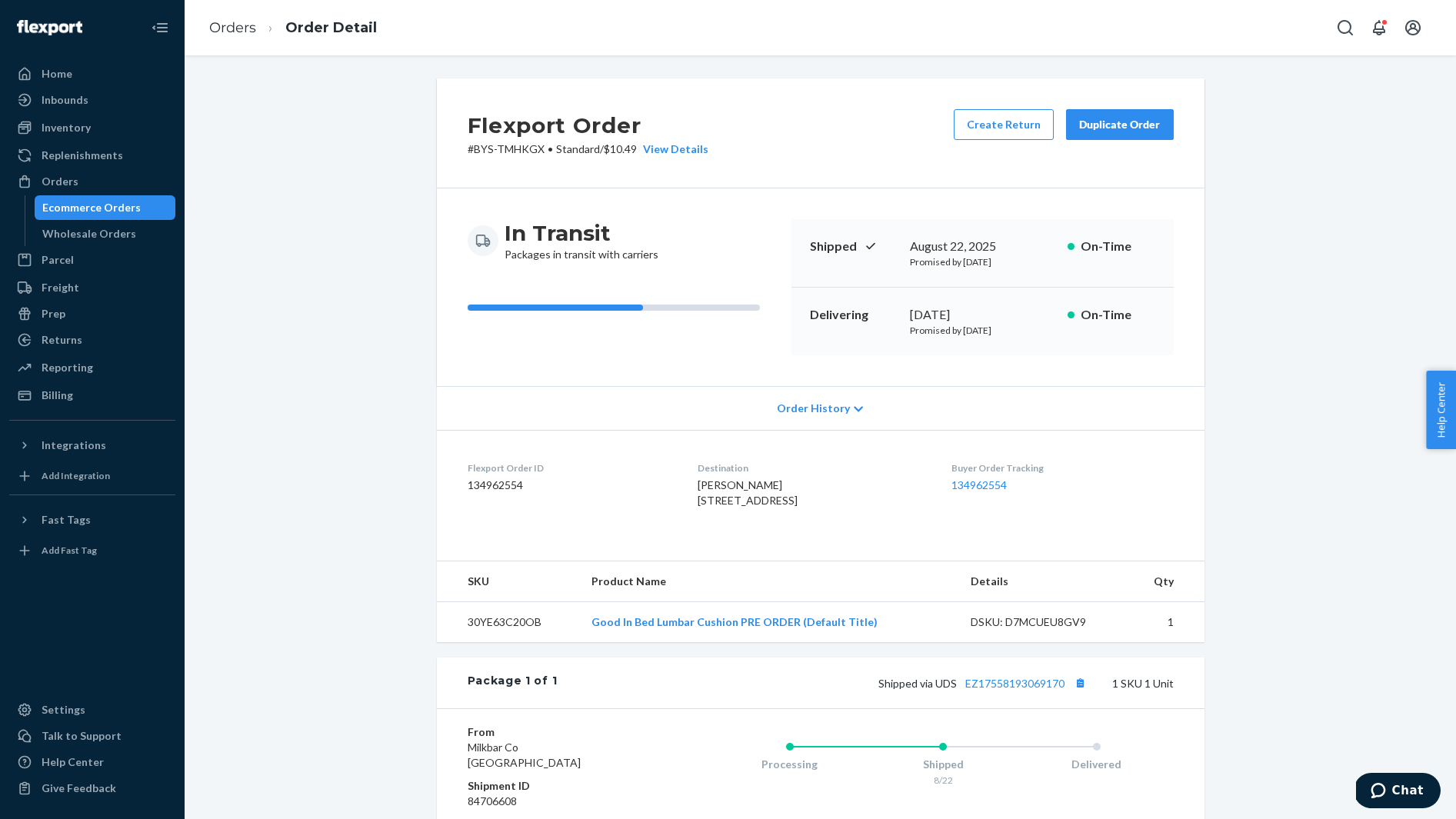
click at [697, 482] on span "Nubia Willman 1848 W Cullerton St Apt 3 Apartment 3 Chicago, IL 60608-7112 US" at bounding box center [747, 492] width 100 height 29
click at [1080, 693] on button "Copy tracking number" at bounding box center [1080, 683] width 20 height 20
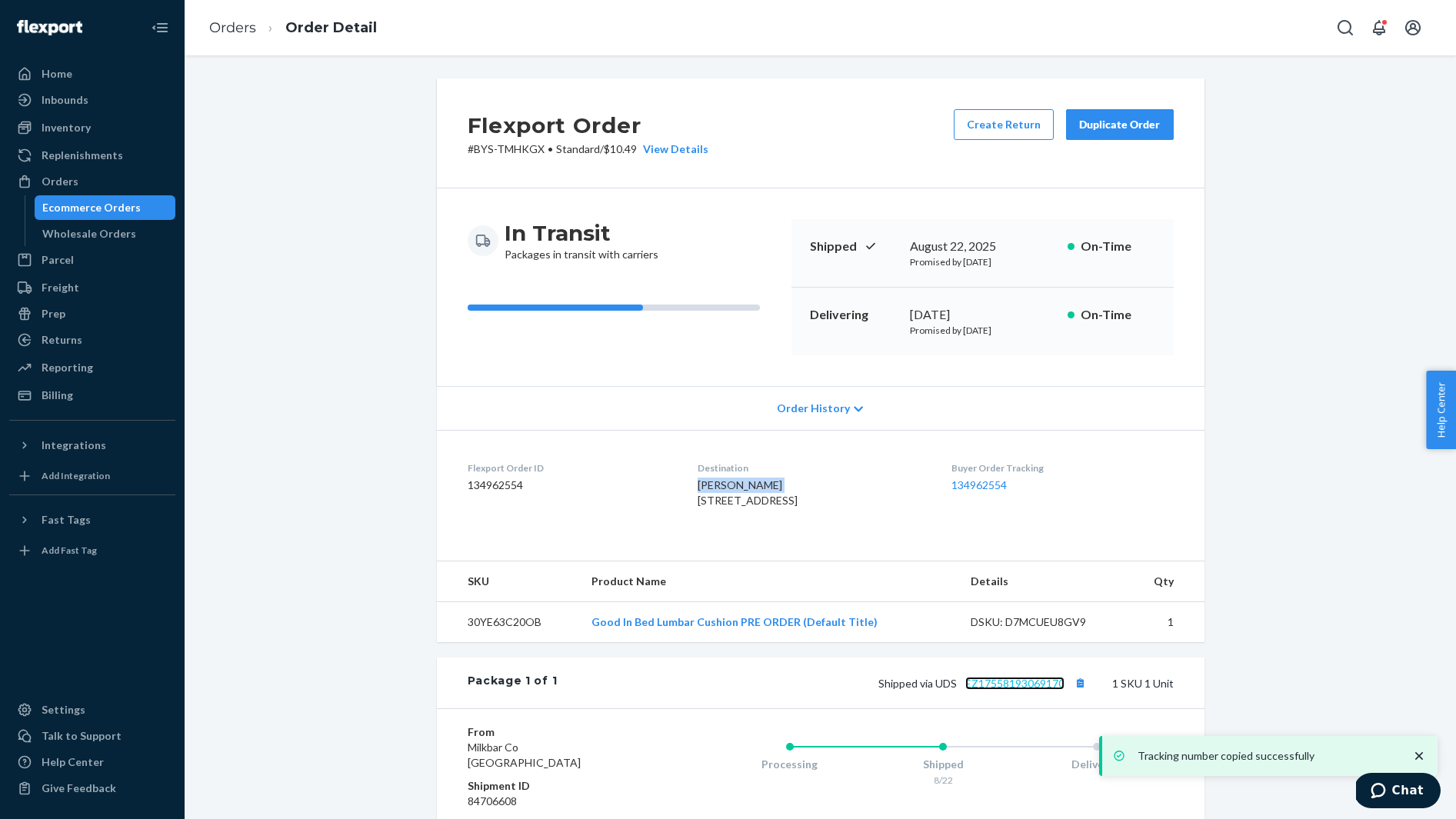
click at [1011, 690] on link "EZ17558193069170" at bounding box center [1015, 684] width 100 height 13
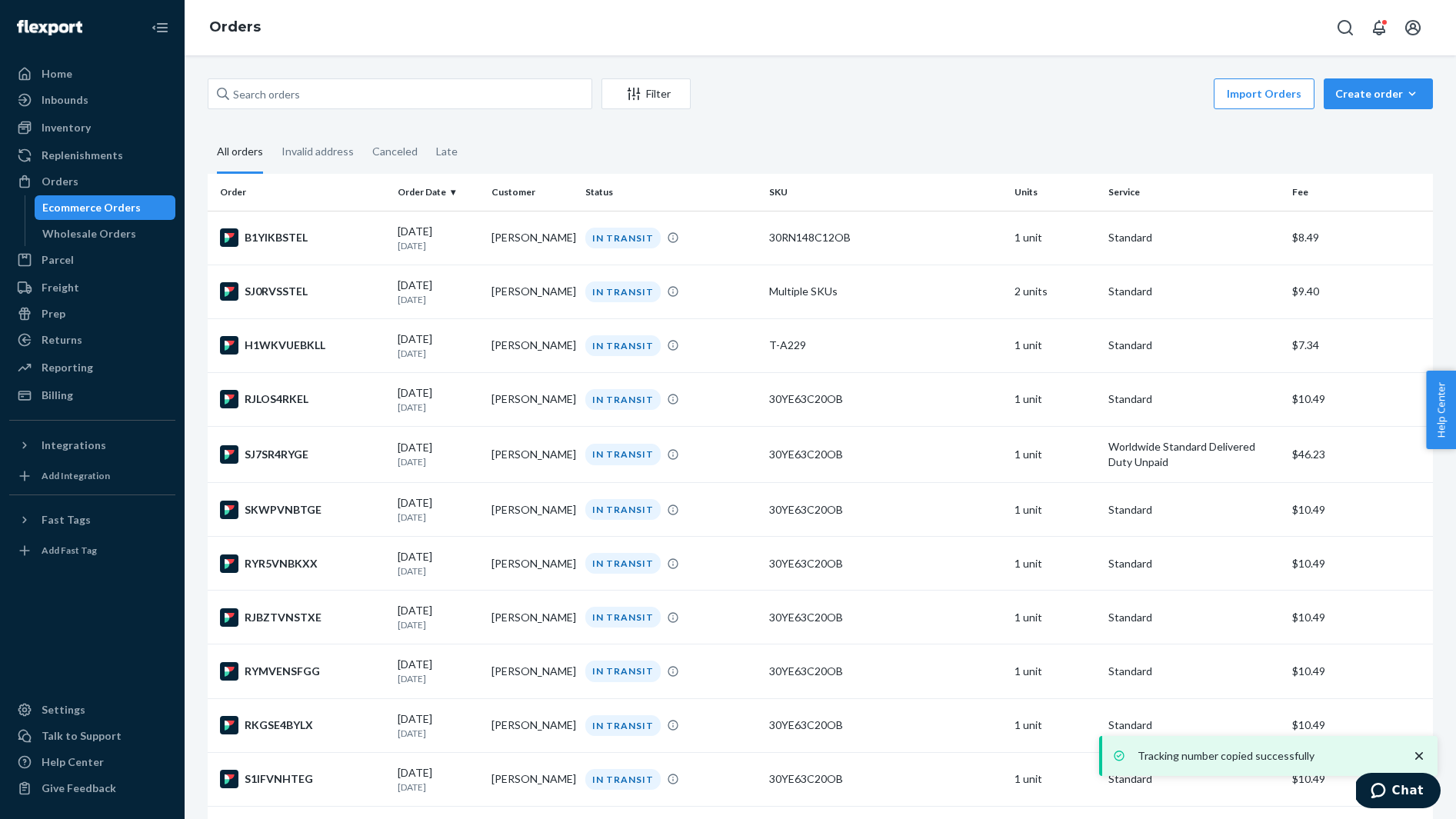
scroll to position [1871, 0]
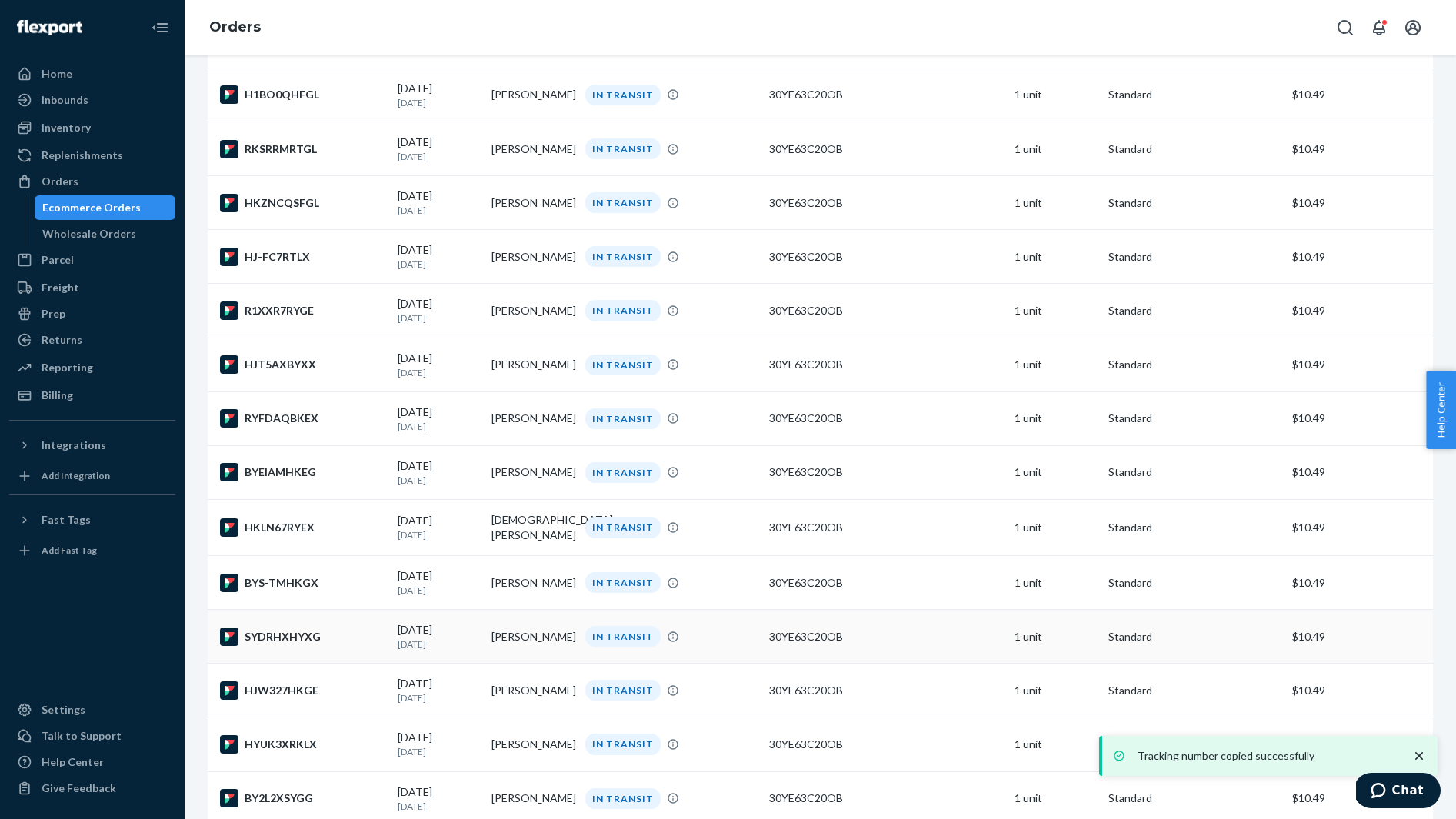
click at [338, 645] on div "SYDRHXHYXG" at bounding box center [303, 636] width 166 height 19
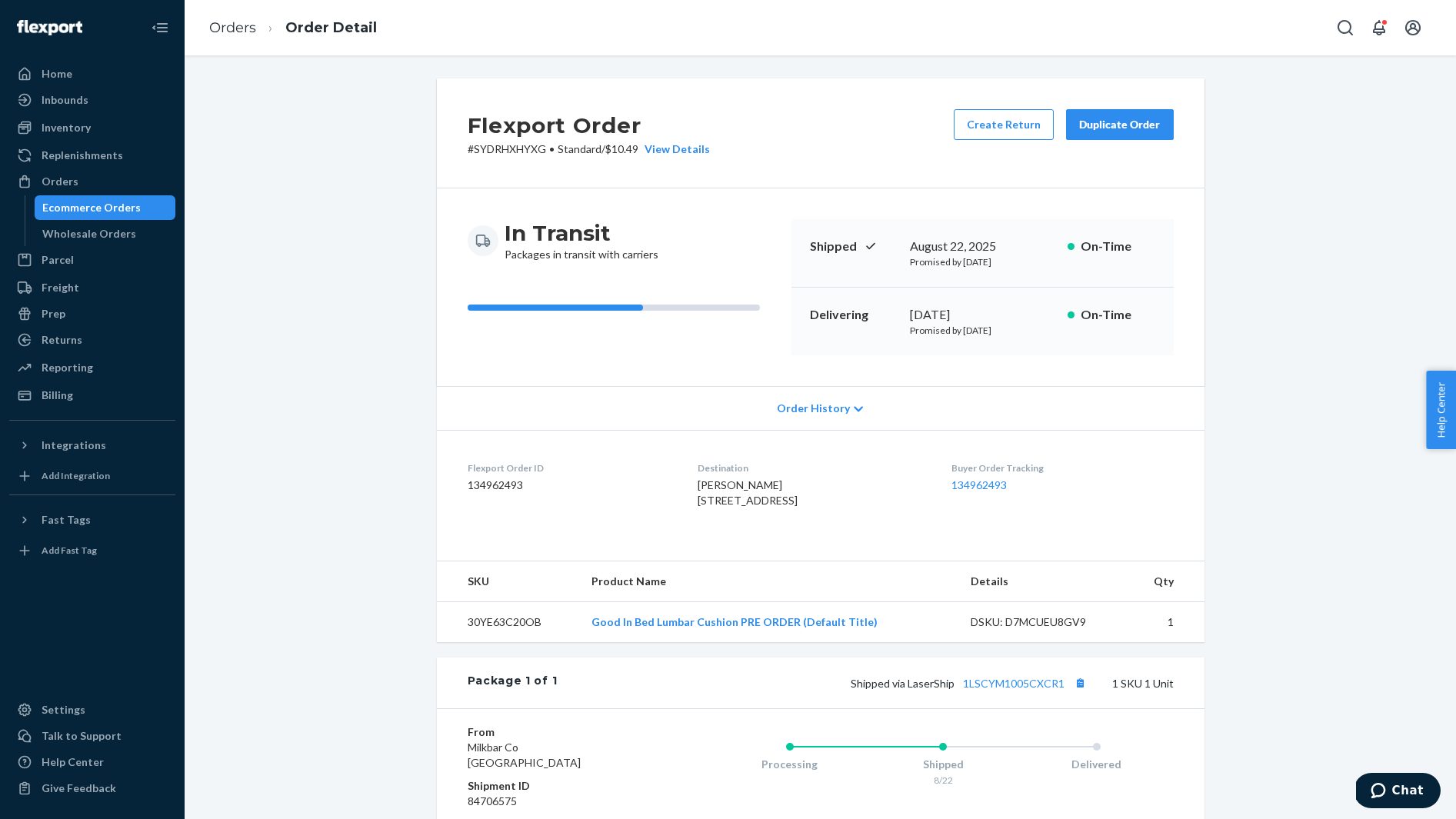
click at [715, 489] on span "Alexis Jones 782 Peachtree St NE Atlanta, GA 30308-1394 US" at bounding box center [747, 492] width 100 height 29
click at [1082, 693] on button "Copy tracking number" at bounding box center [1080, 683] width 20 height 20
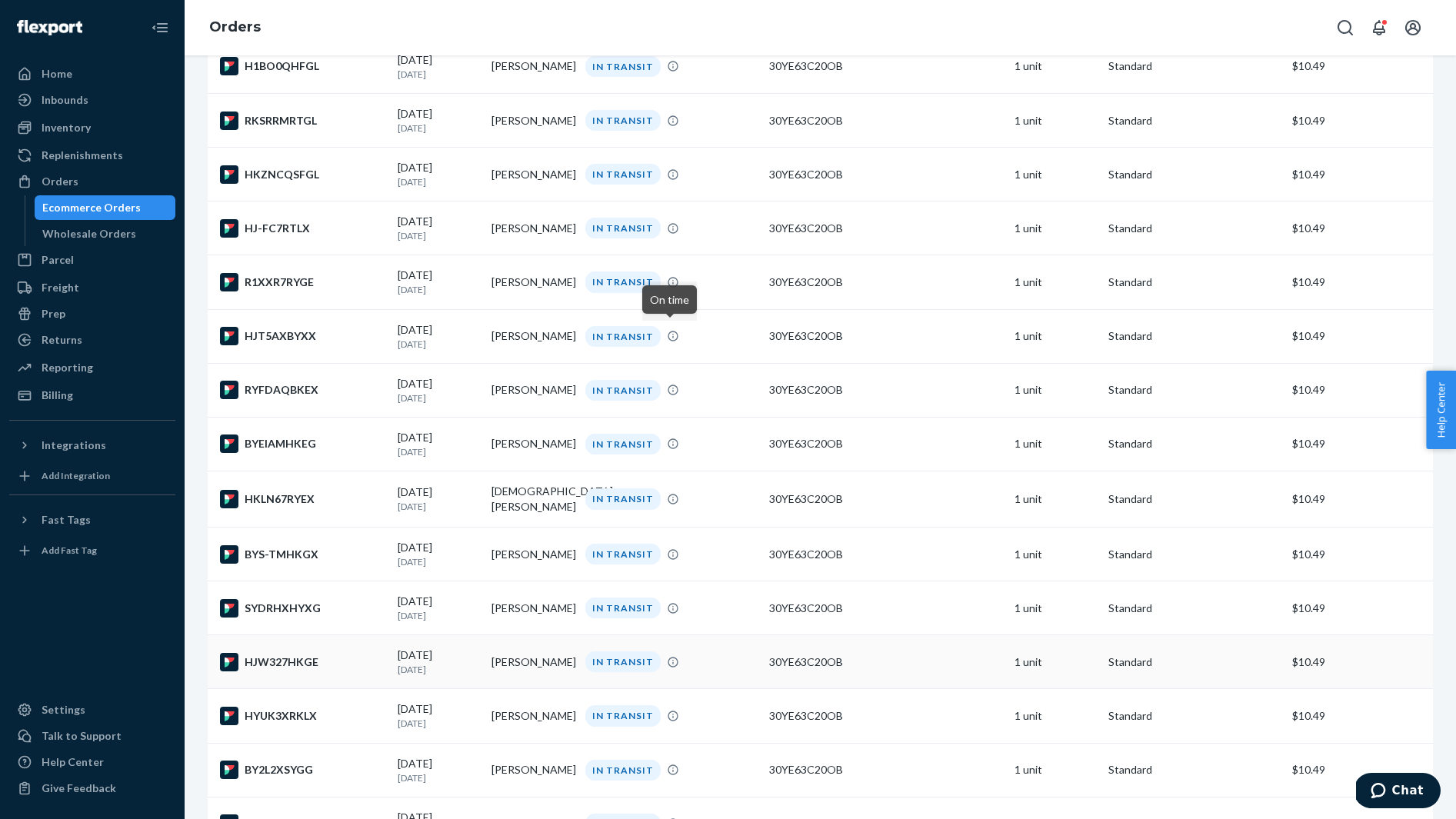
scroll to position [1906, 0]
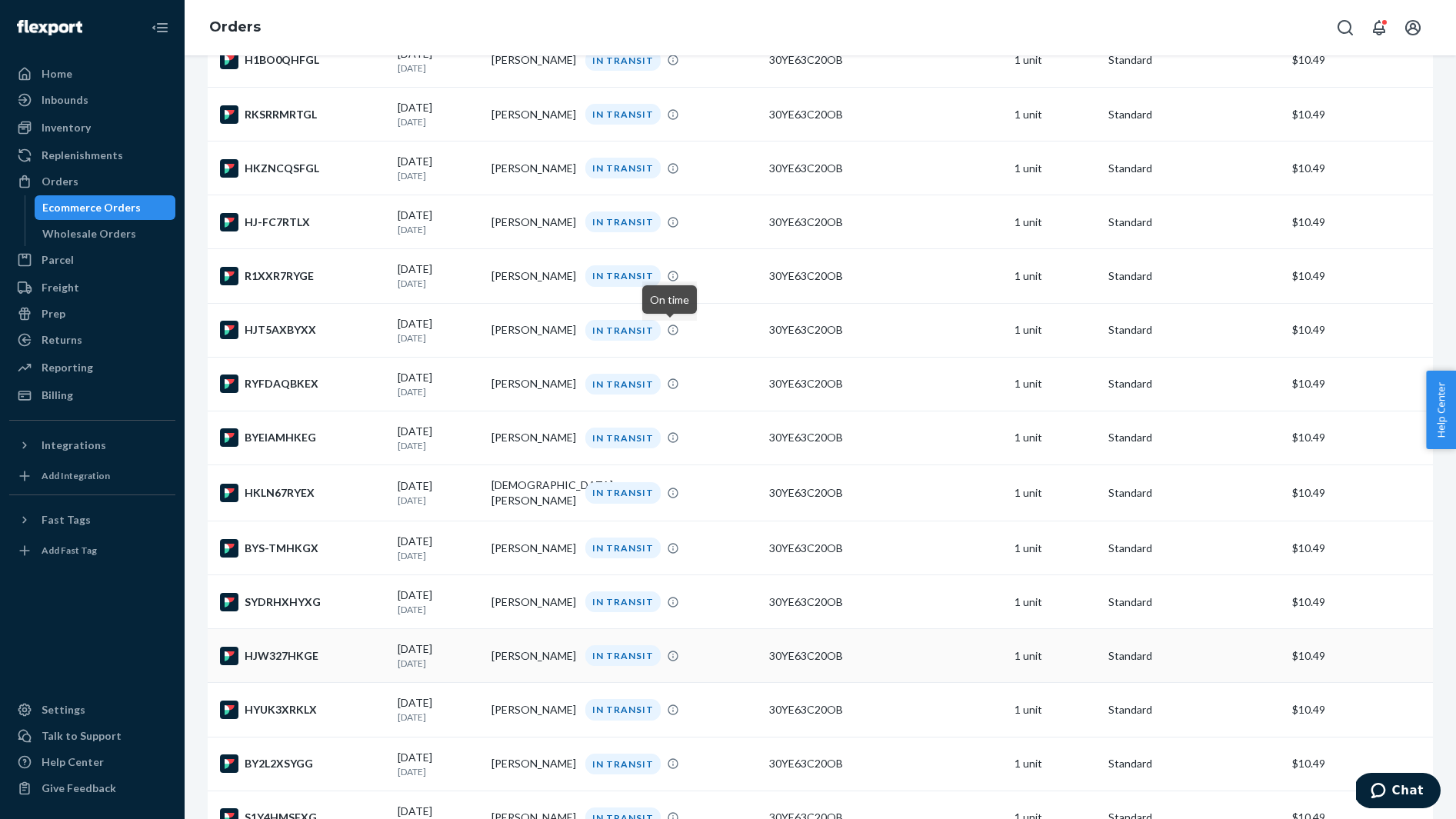
click at [324, 657] on td "HJW327HKGE" at bounding box center [299, 656] width 184 height 54
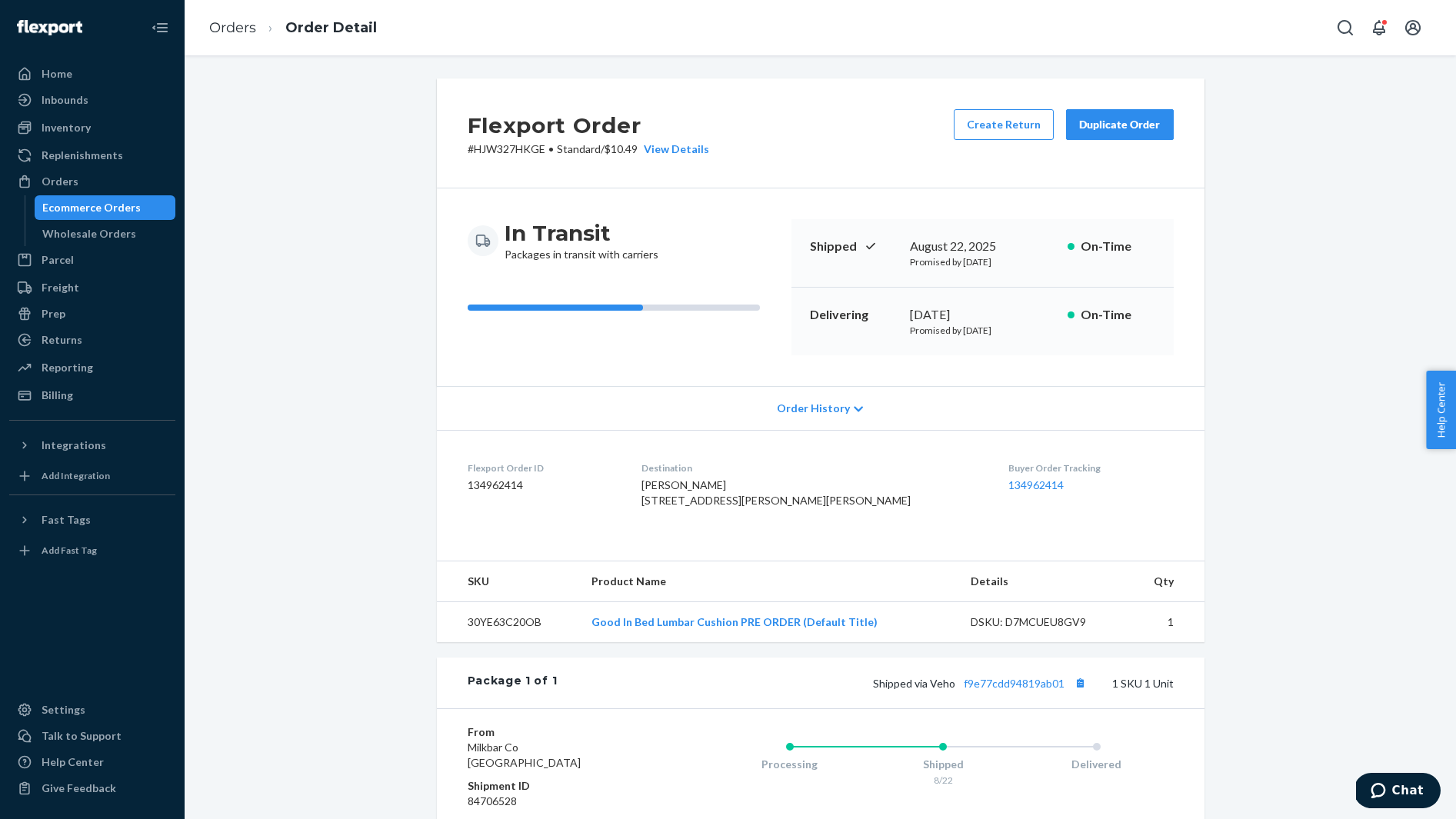
click at [709, 482] on span "Claire Hazelton 9904 Bonton Dr Affton, MO 63123-6215 US" at bounding box center [776, 492] width 269 height 29
click at [1075, 693] on button "Copy tracking number" at bounding box center [1080, 683] width 20 height 20
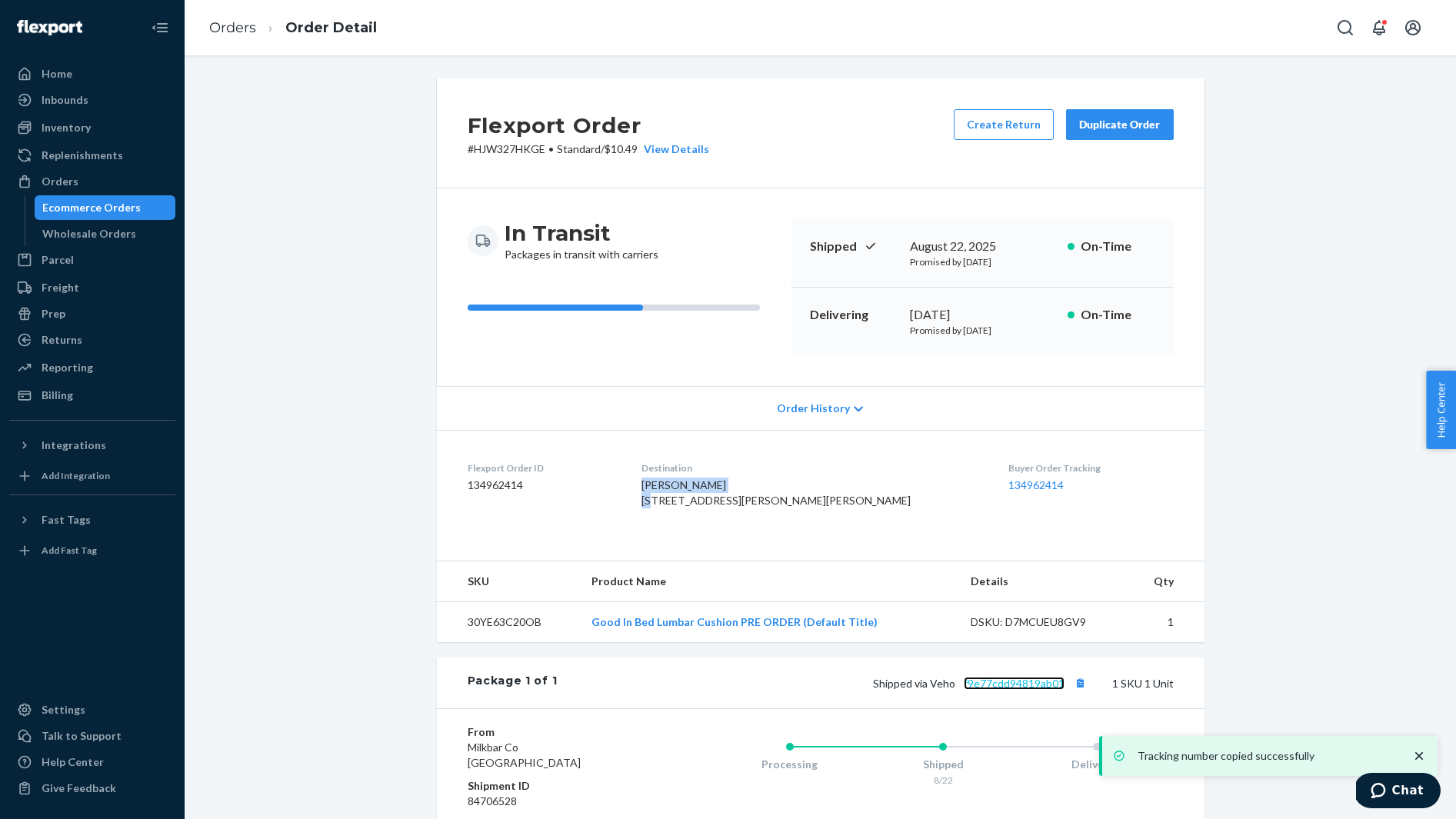
click at [1025, 690] on link "f9e77cdd94819ab01" at bounding box center [1013, 684] width 100 height 13
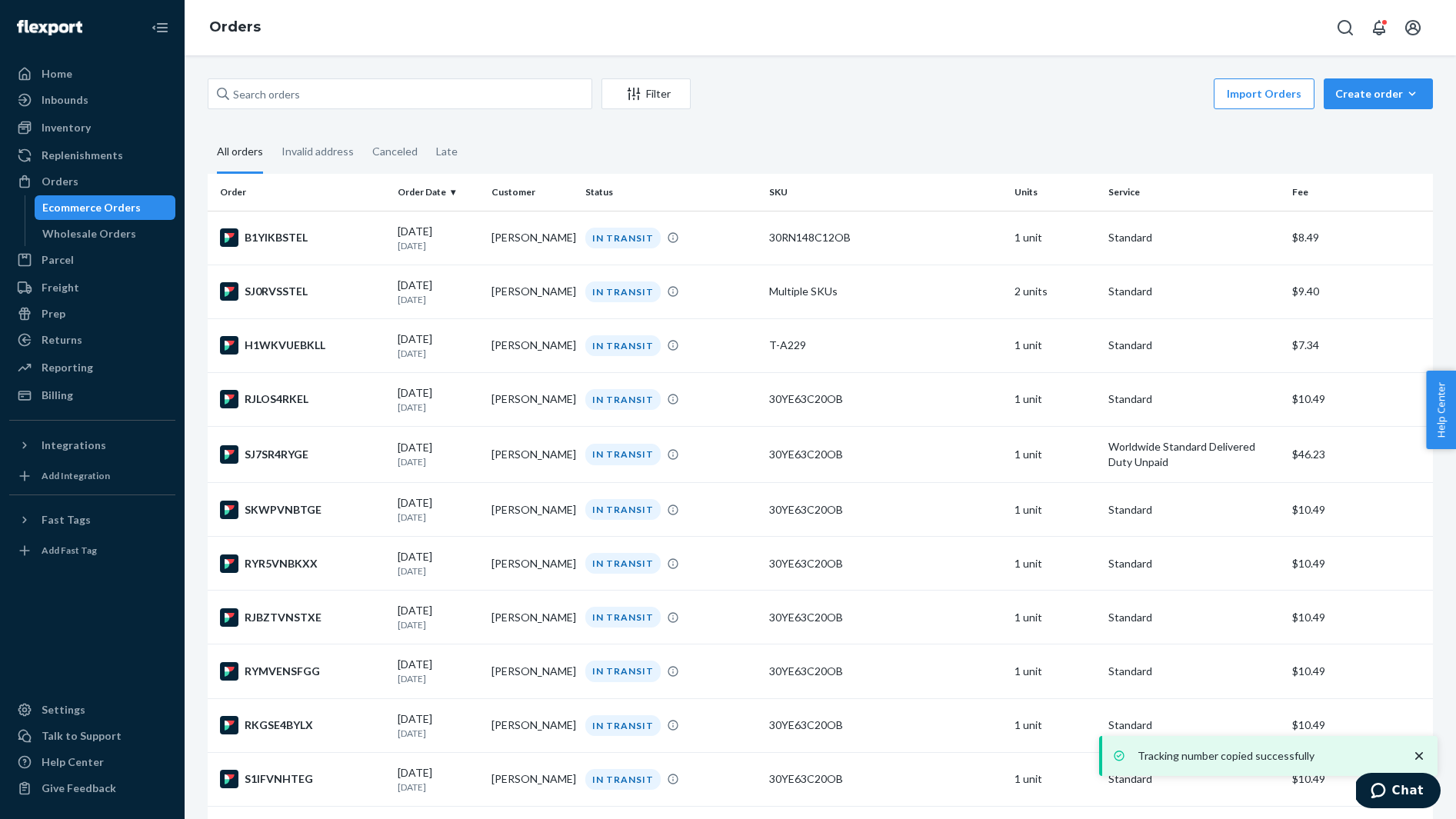
scroll to position [1871, 0]
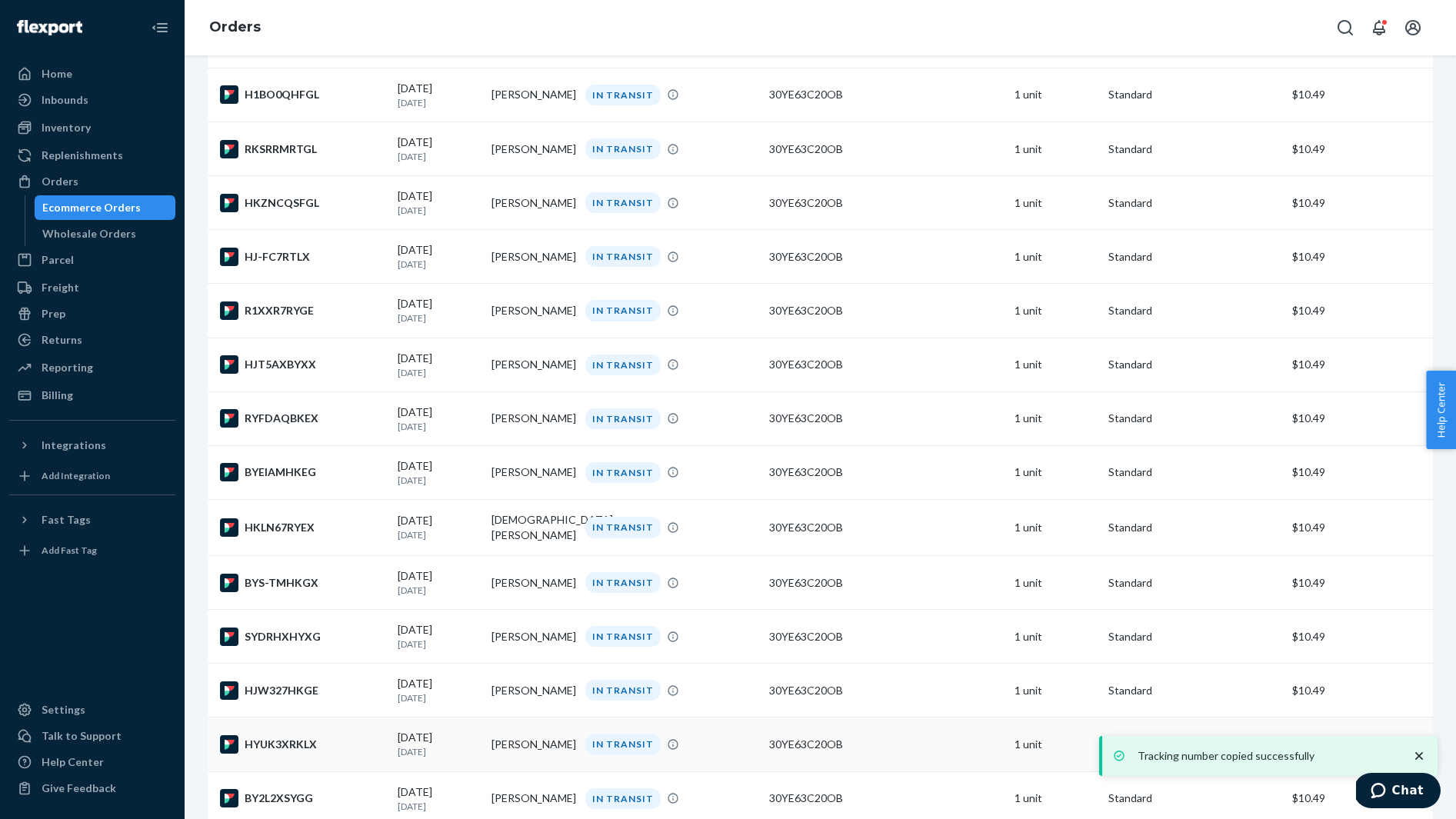
click at [325, 754] on div "HYUK3XRKLX" at bounding box center [303, 744] width 166 height 19
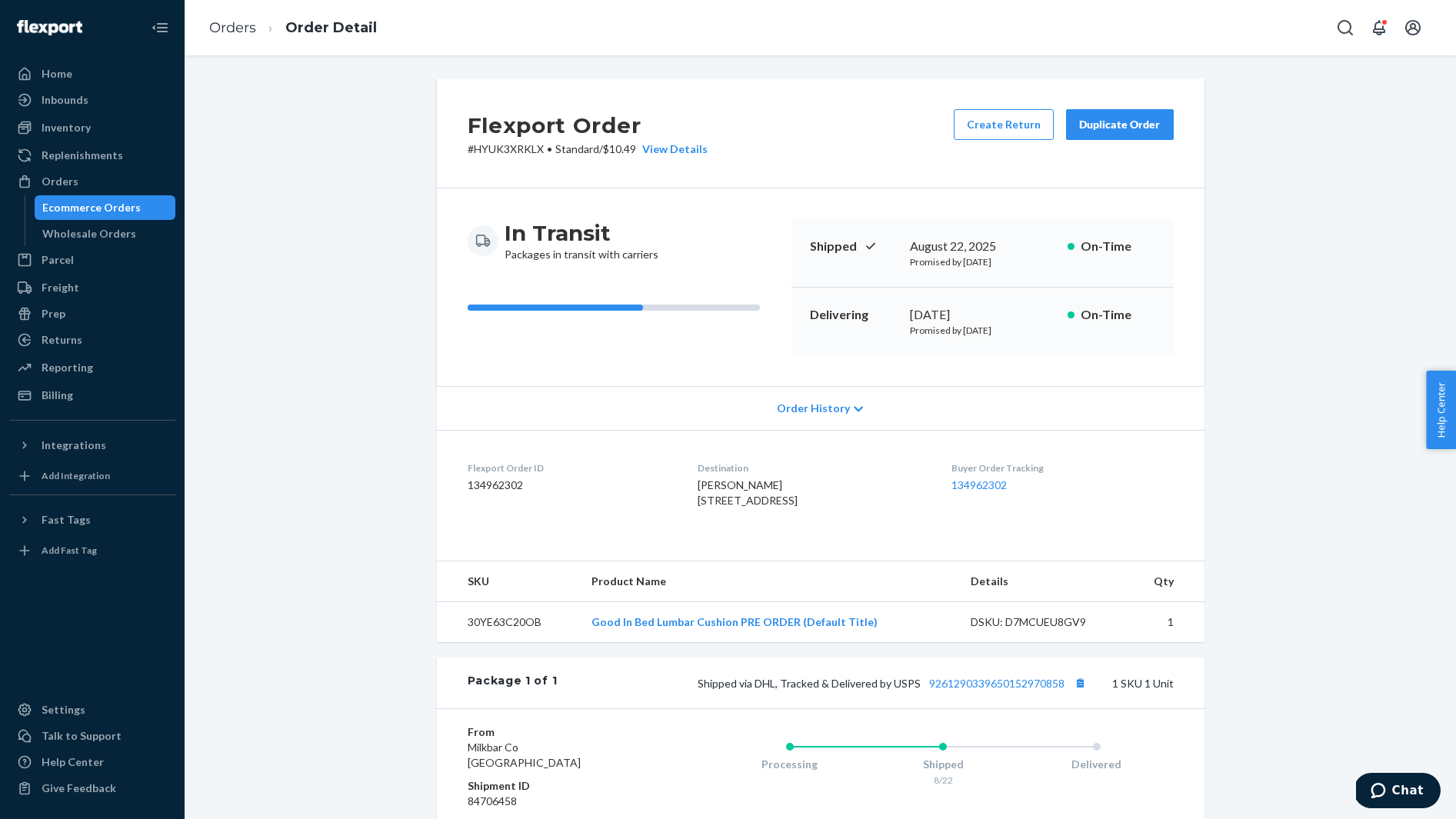
click at [714, 481] on span "Daphne Herway 749 E Park Blvd Apt 410 Boise, ID 83712-7795 US" at bounding box center [747, 492] width 100 height 29
click at [1079, 693] on button "Copy tracking number" at bounding box center [1080, 683] width 20 height 20
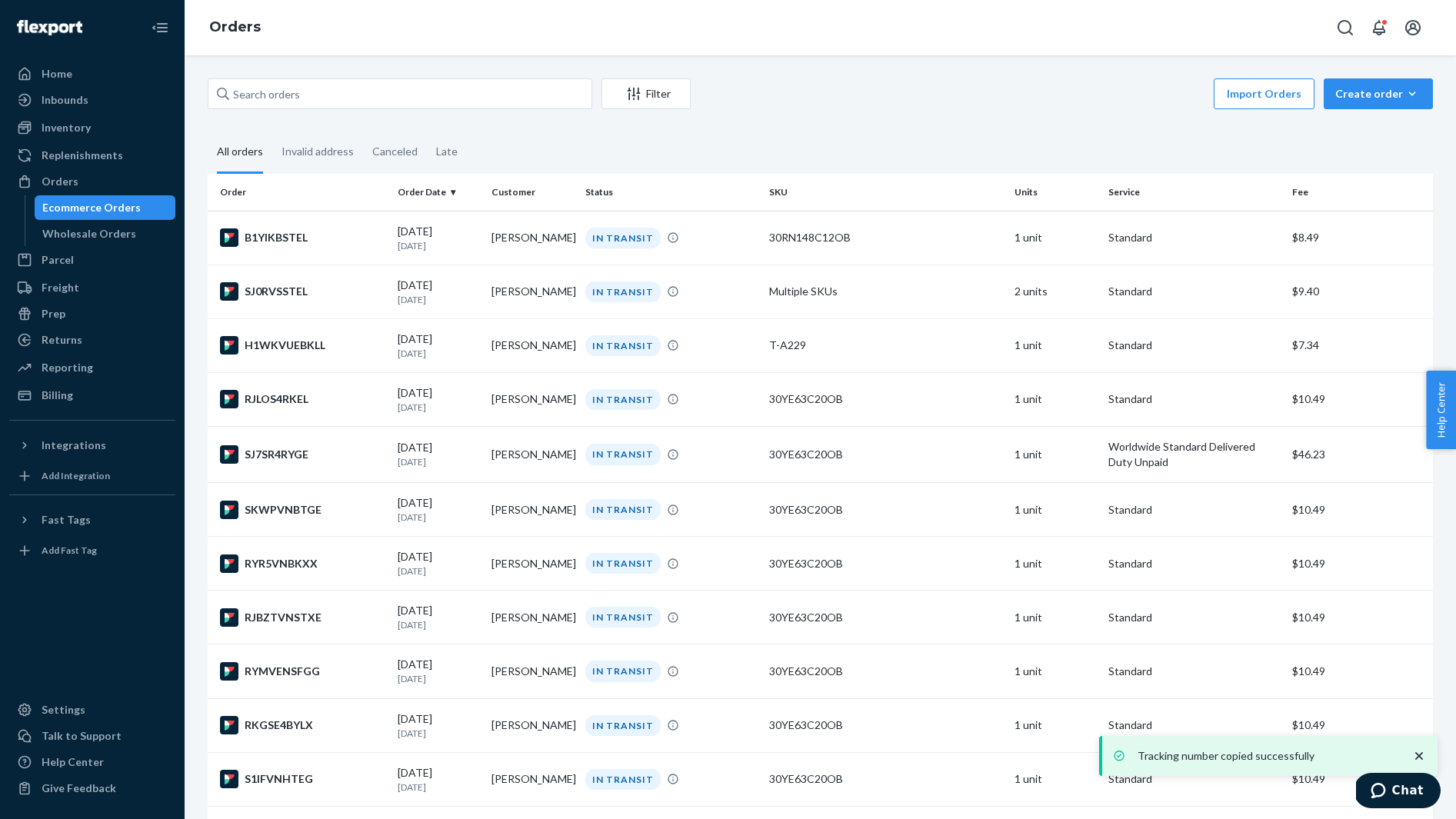
scroll to position [2194, 0]
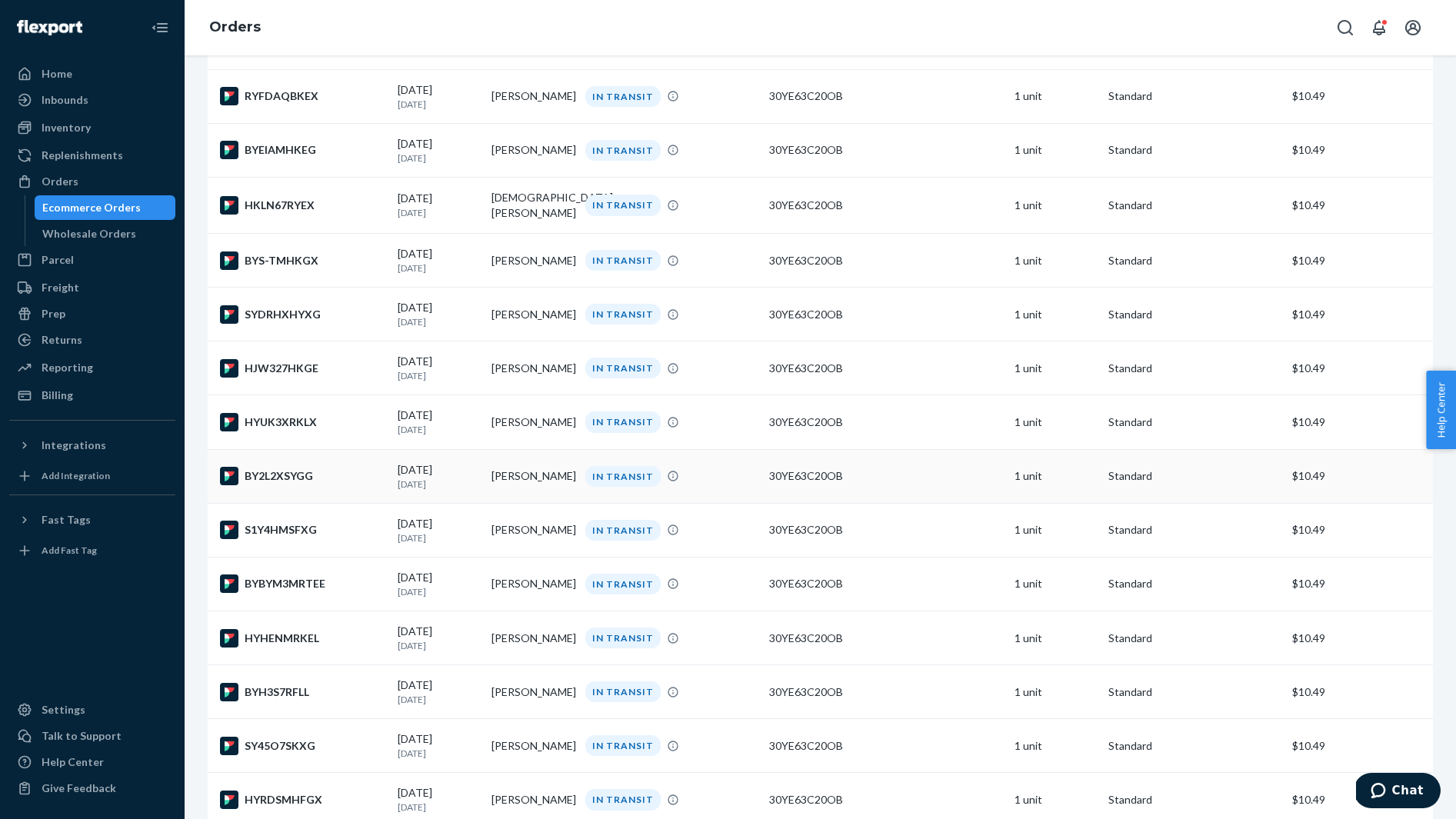
click at [330, 474] on td "BY2L2XSYGG" at bounding box center [299, 476] width 184 height 54
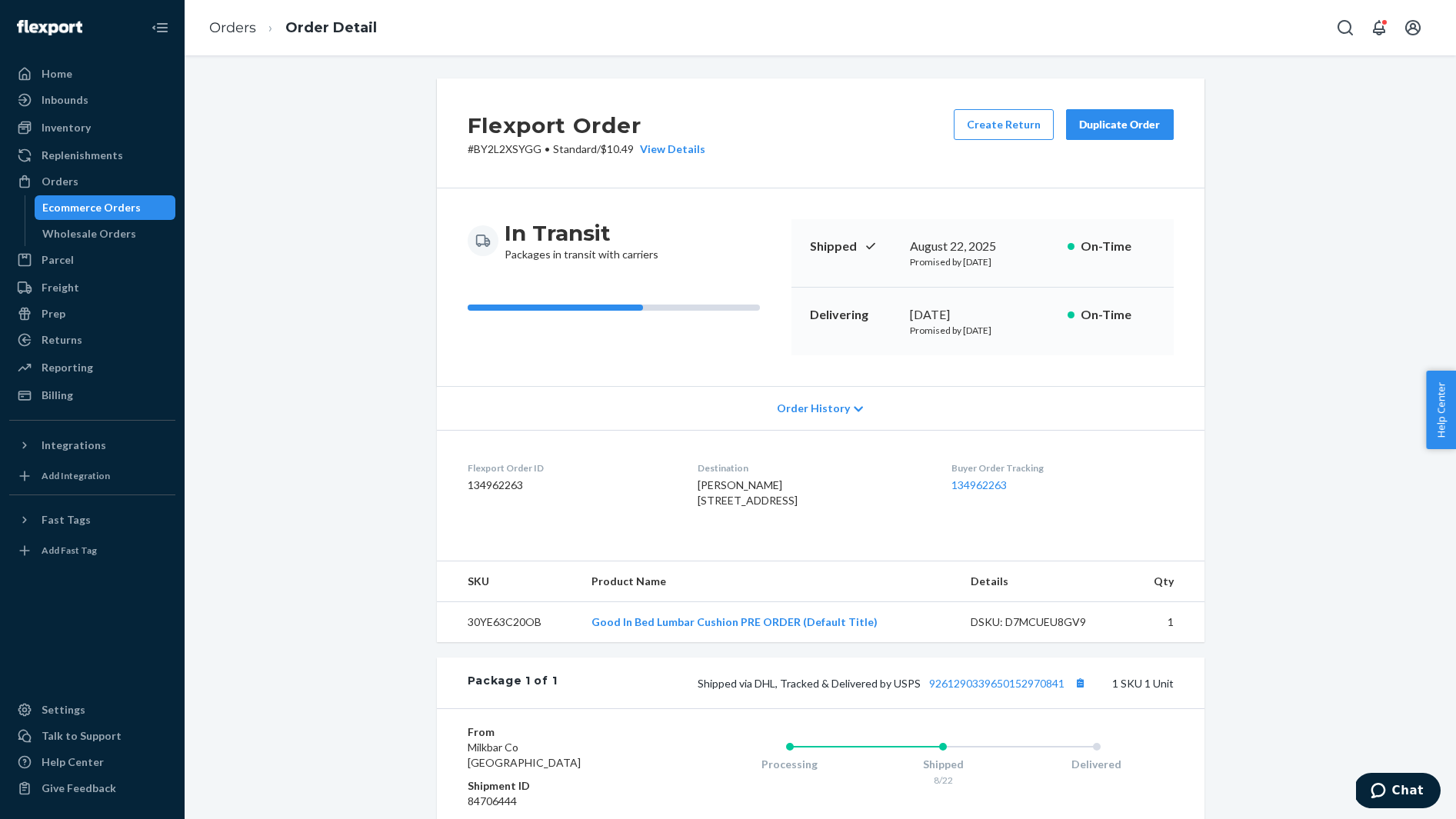
click at [701, 484] on span "emily slavin 35 Lower Woodbridge Rd # V179 Snowmass Village, CO 81615-6673 US" at bounding box center [747, 492] width 100 height 29
click at [1081, 693] on button "Copy tracking number" at bounding box center [1080, 683] width 20 height 20
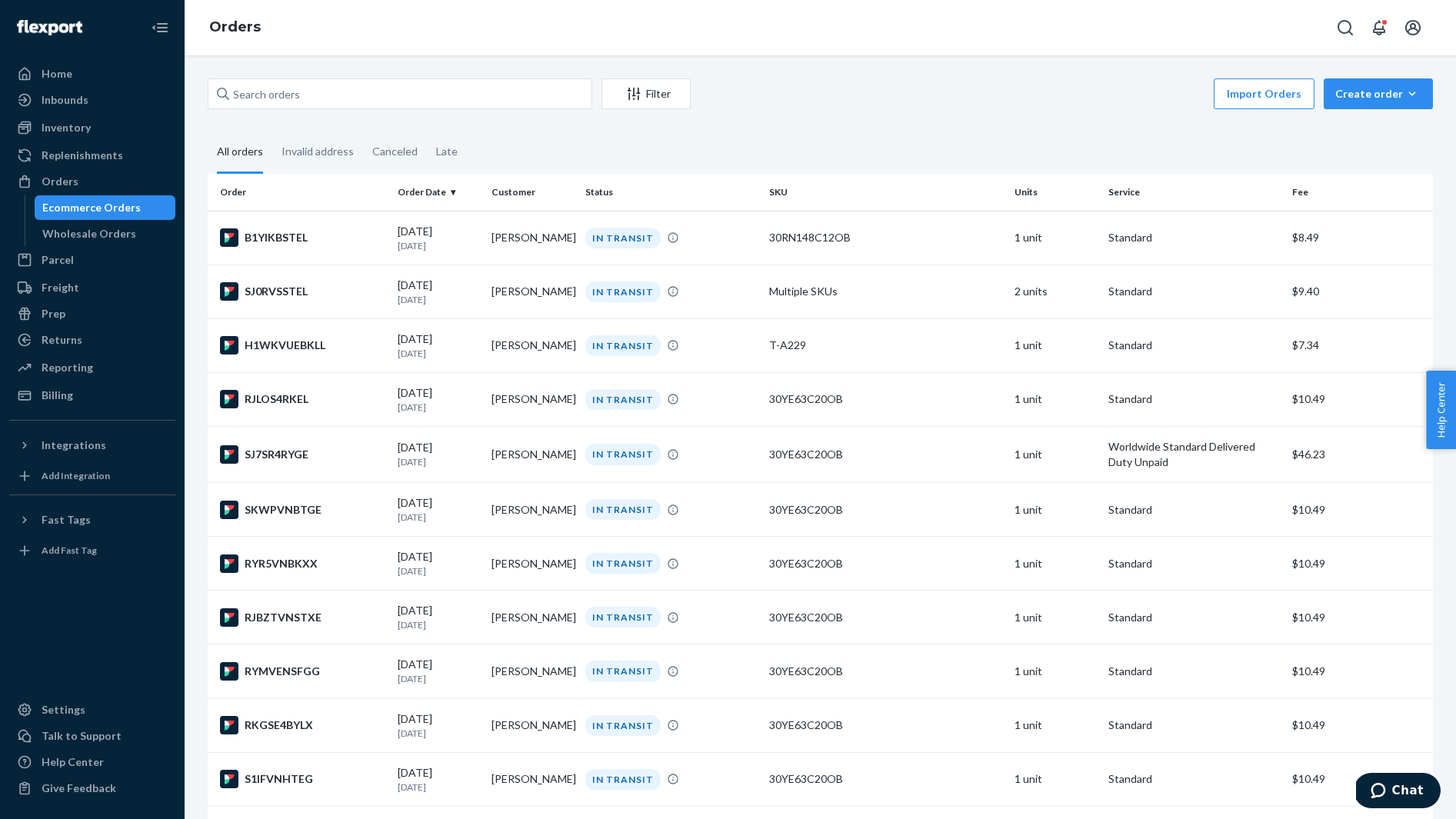
scroll to position [2194, 0]
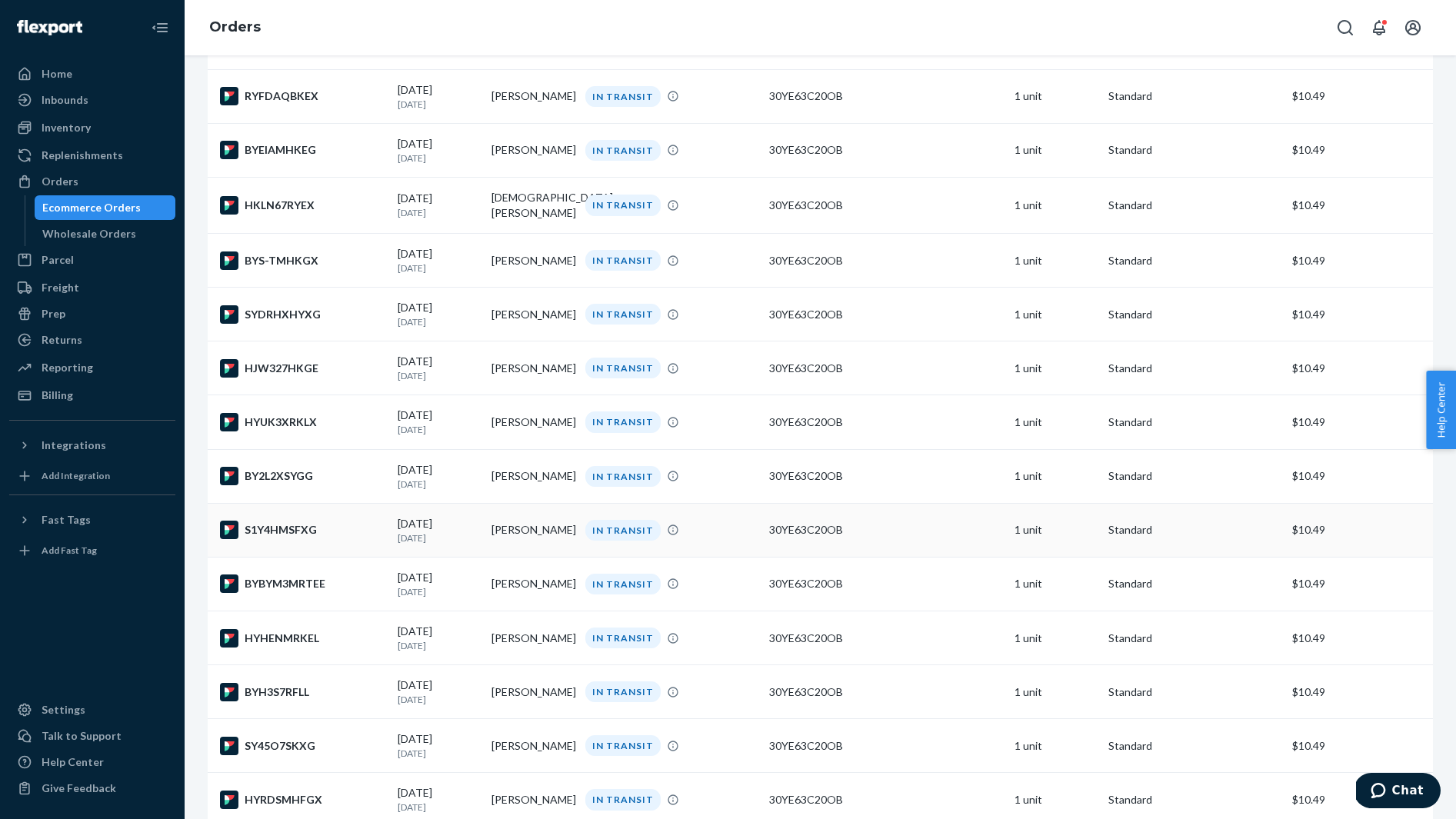
click at [338, 535] on div "S1Y4HMSFXG" at bounding box center [303, 529] width 166 height 19
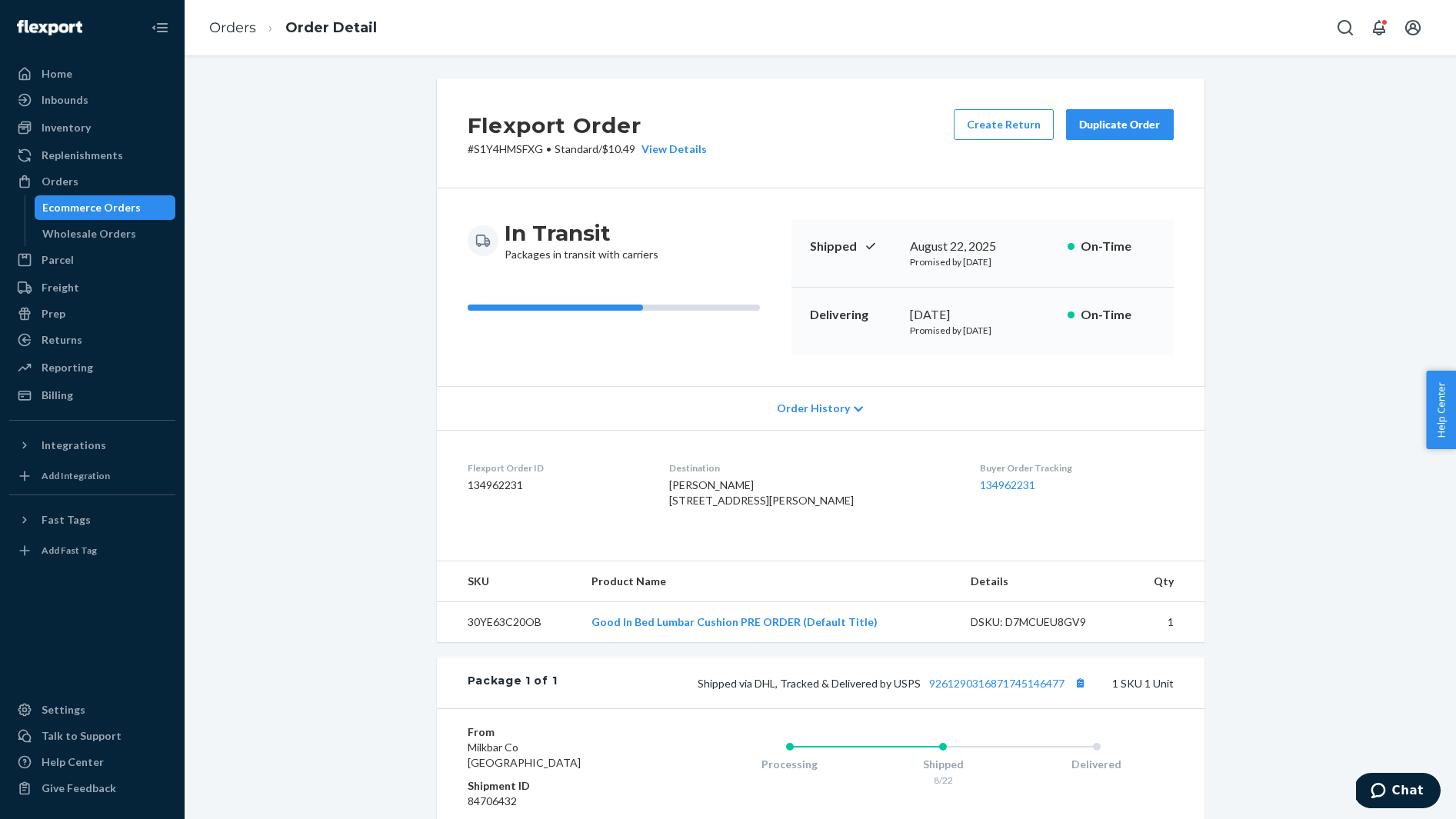
click at [702, 480] on span "kylee rose 8494 Crissy Ln Pensacola, FL 32514-1942 US" at bounding box center [761, 492] width 184 height 29
click at [1082, 693] on button "Copy tracking number" at bounding box center [1080, 683] width 20 height 20
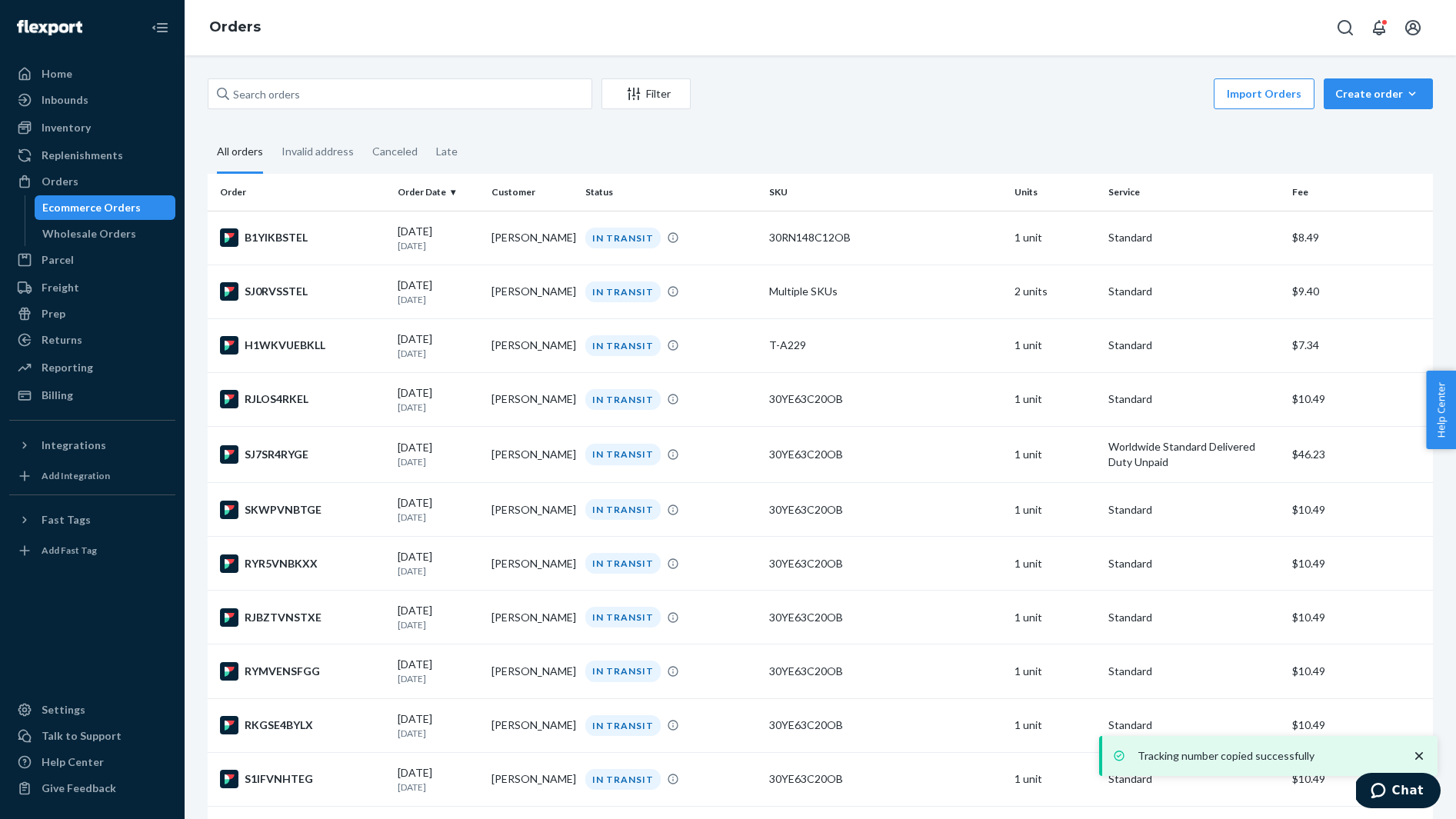
scroll to position [2194, 0]
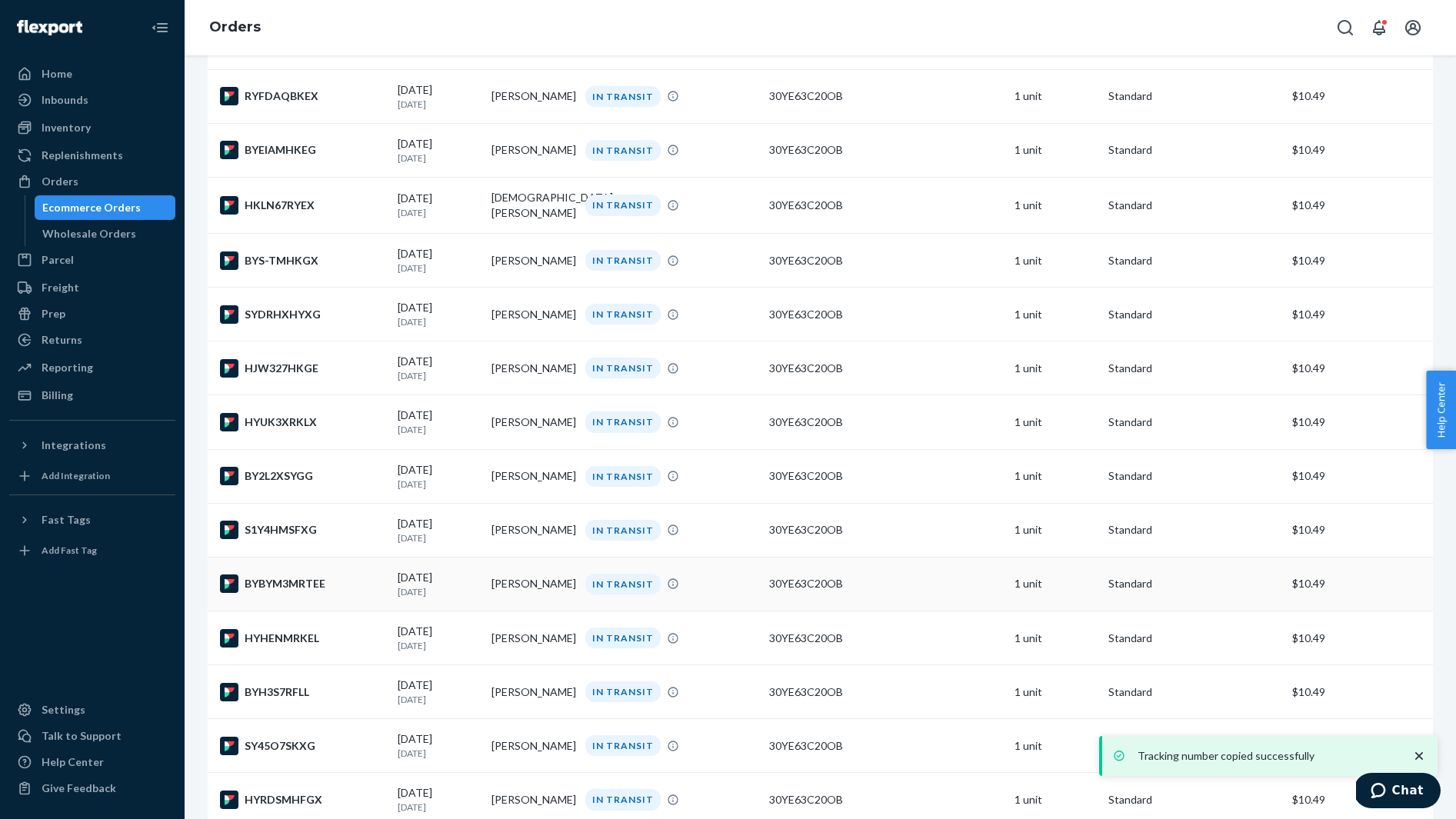
click at [316, 611] on td "BYBYM3MRTEE" at bounding box center [299, 584] width 184 height 54
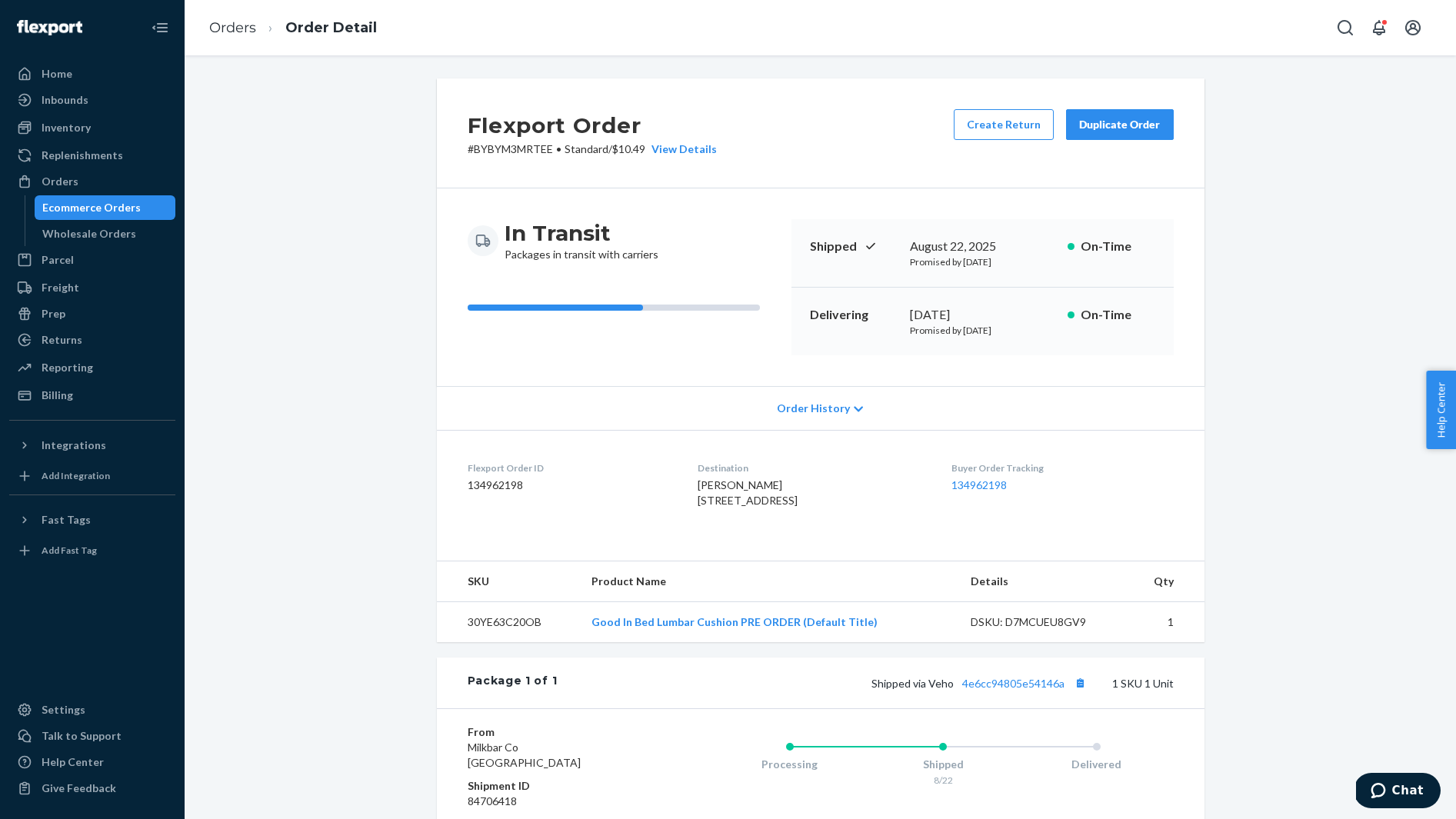
click at [715, 478] on span "Mayah Morris 125 Cloudland Ln Raleigh, NC 27603-4562 US" at bounding box center [747, 492] width 100 height 29
click at [1080, 693] on button "Copy tracking number" at bounding box center [1080, 683] width 20 height 20
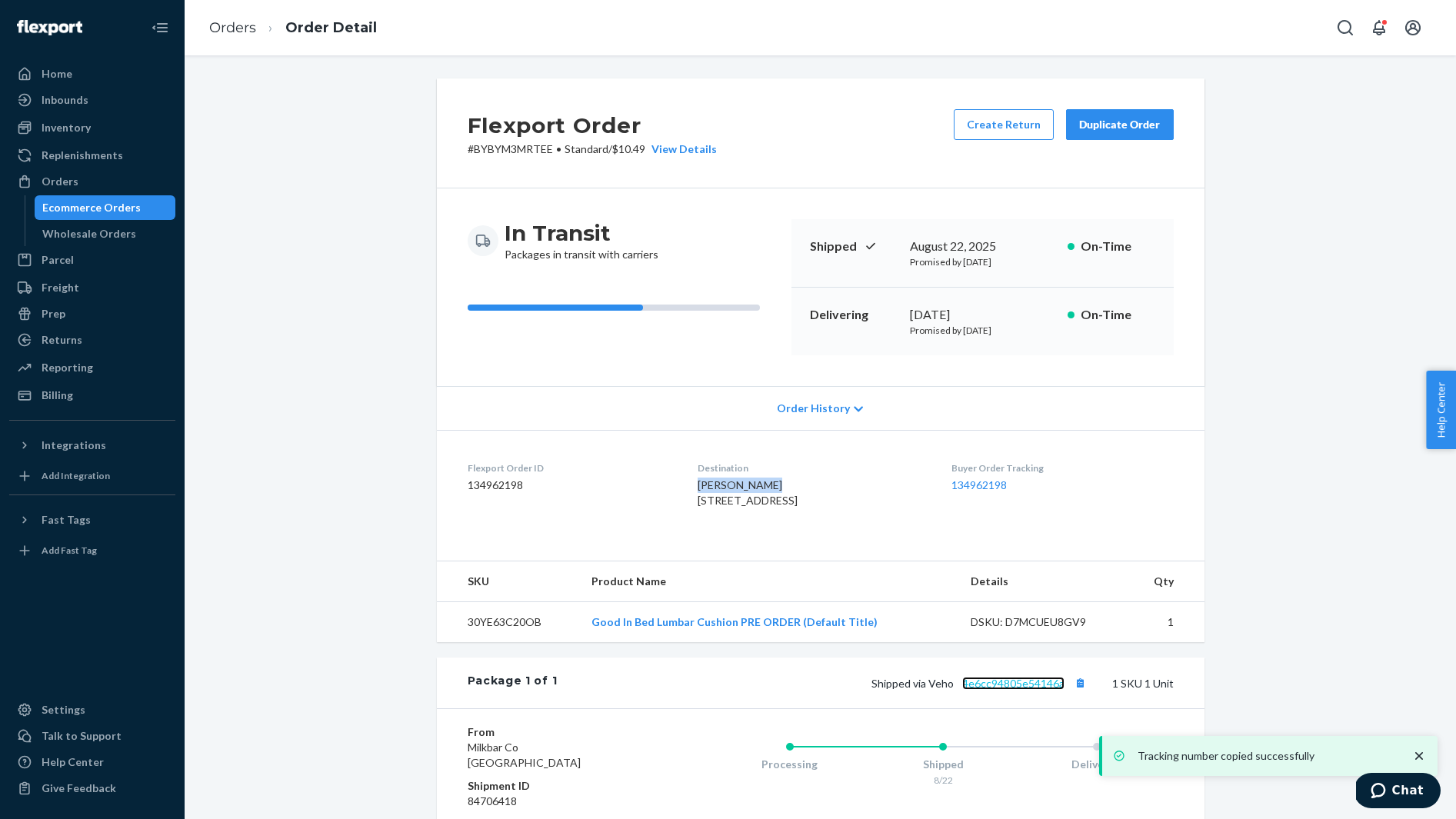
click at [1027, 690] on link "4e6cc94805e54146a" at bounding box center [1012, 684] width 102 height 13
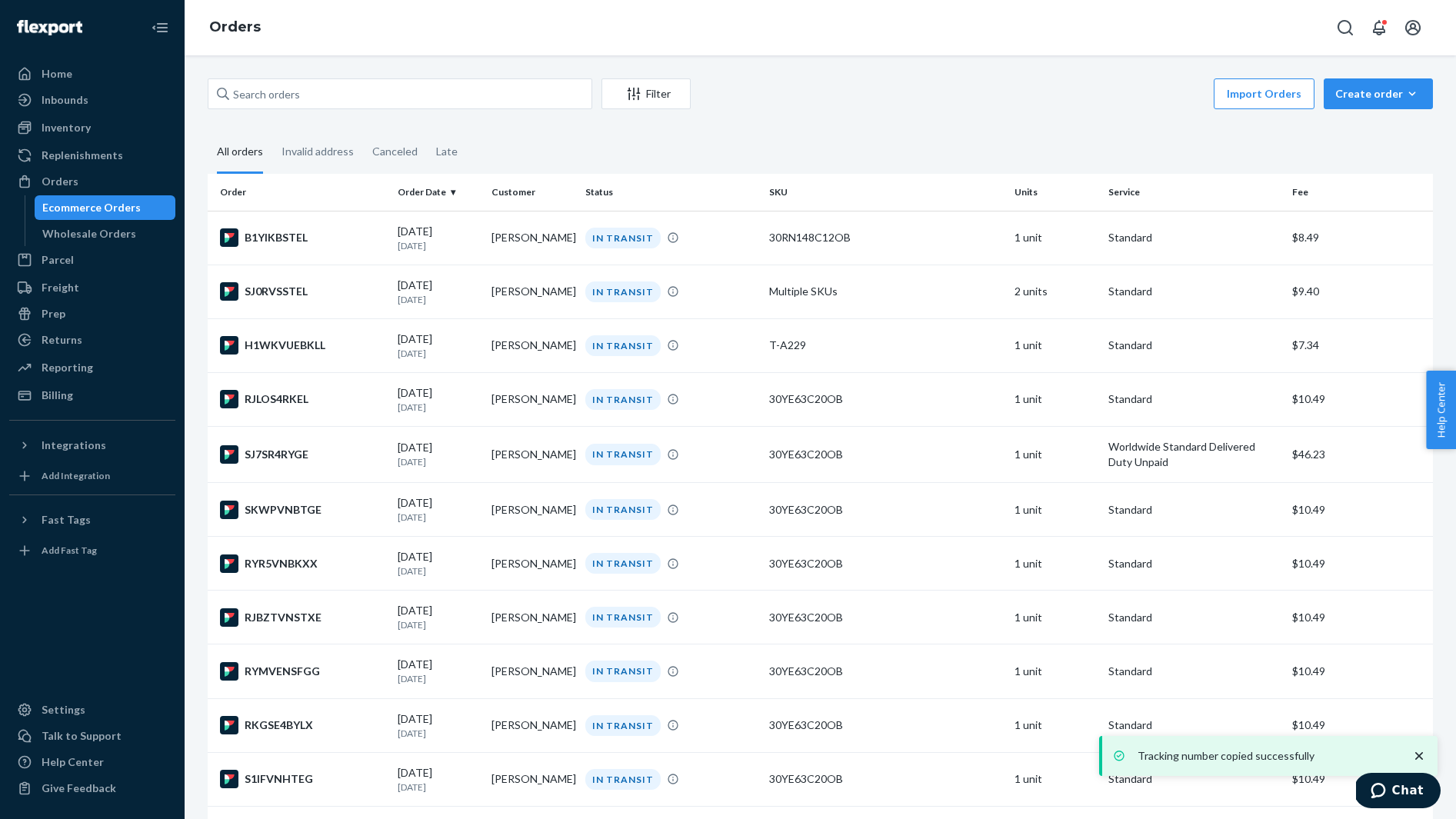
scroll to position [2194, 0]
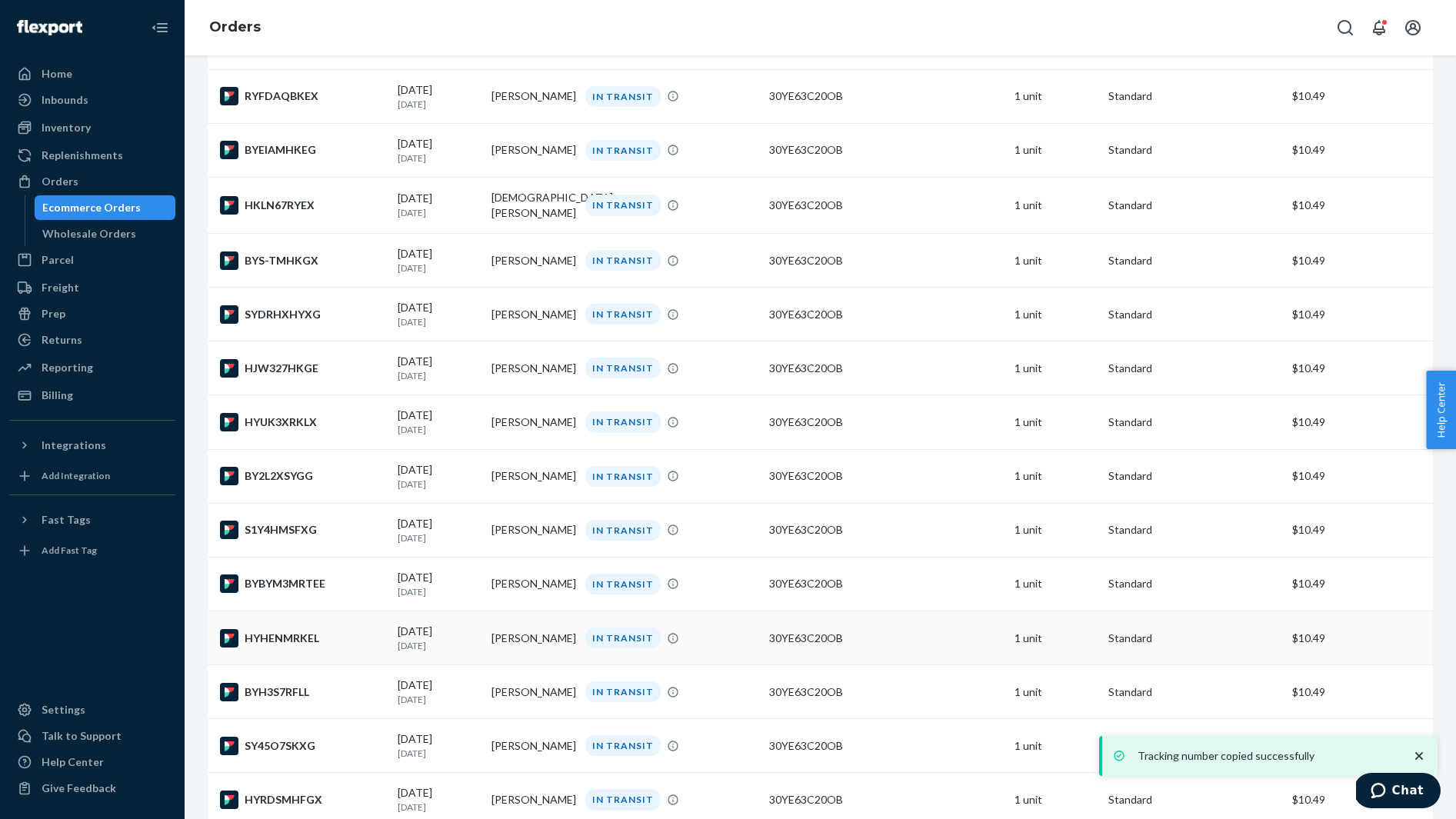
click at [339, 638] on td "HYHENMRKEL" at bounding box center [299, 638] width 184 height 54
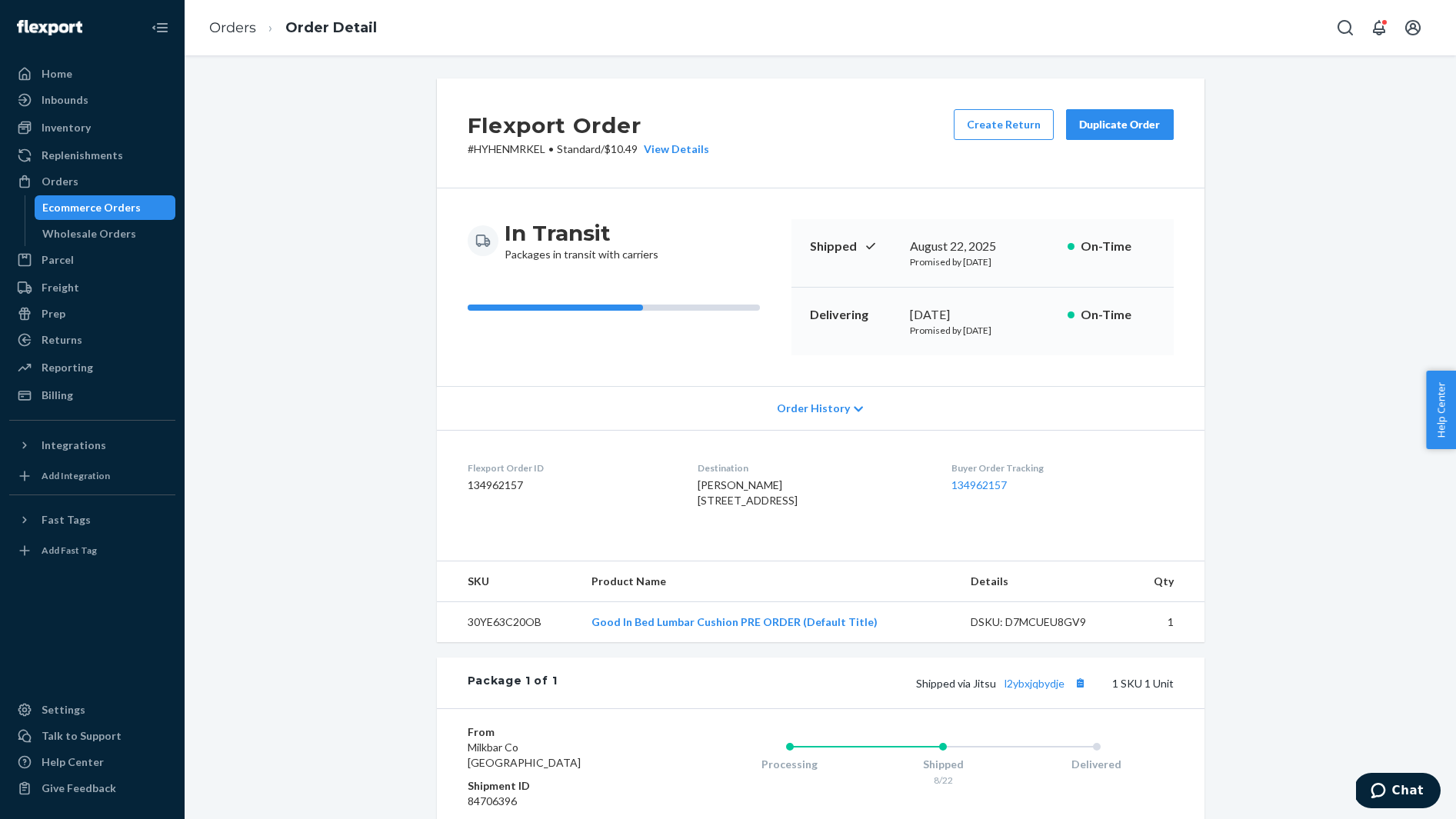
click at [715, 490] on span "Ellie Caldwell 2801 E Main St Apt 411 Richmond, VA 23223-7913 US" at bounding box center [747, 492] width 100 height 29
copy span "Ellie Caldwell"
click at [1079, 693] on button "Copy tracking number" at bounding box center [1080, 683] width 20 height 20
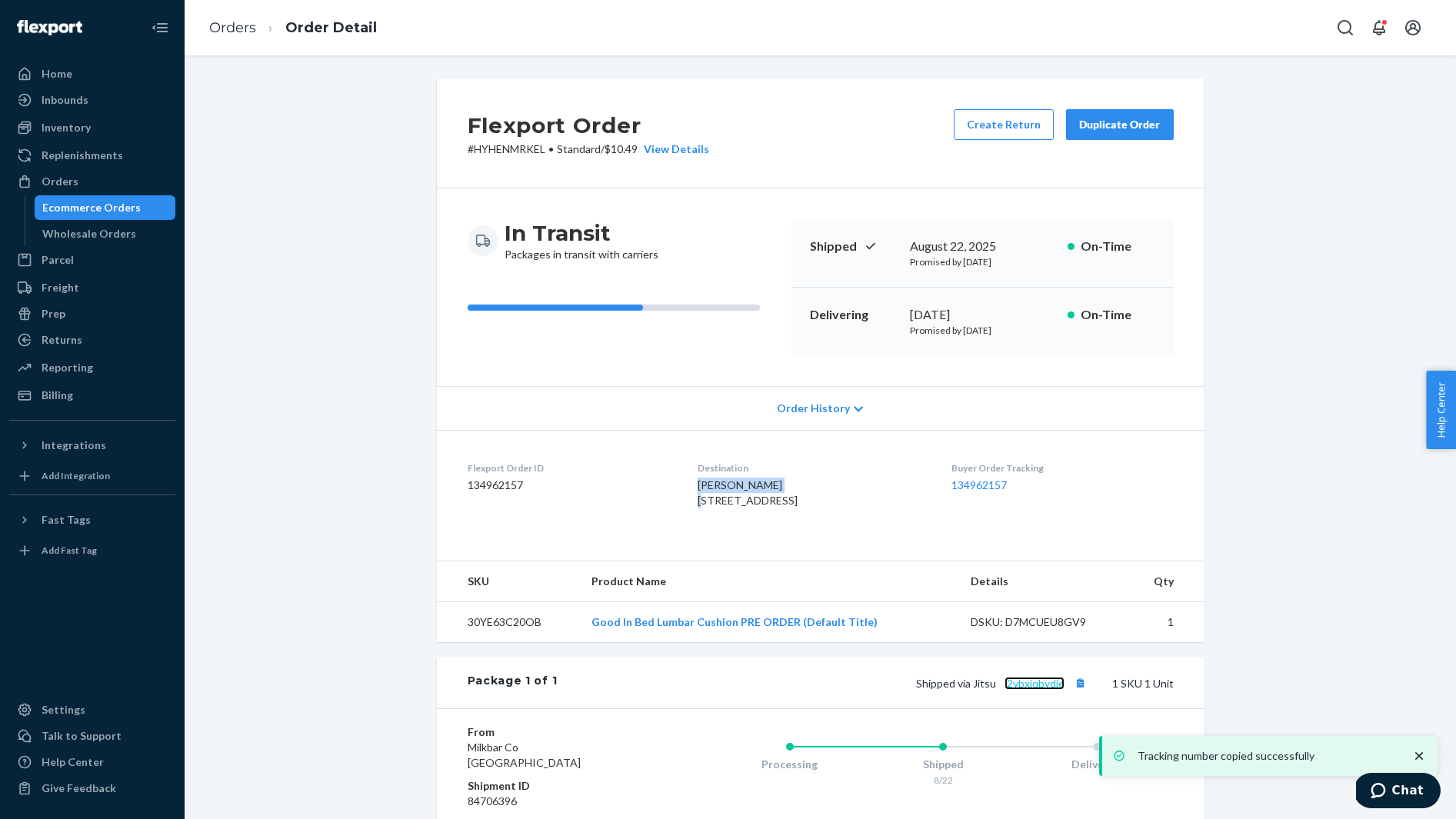
click at [1025, 690] on link "l2ybxjqbydje" at bounding box center [1034, 684] width 60 height 13
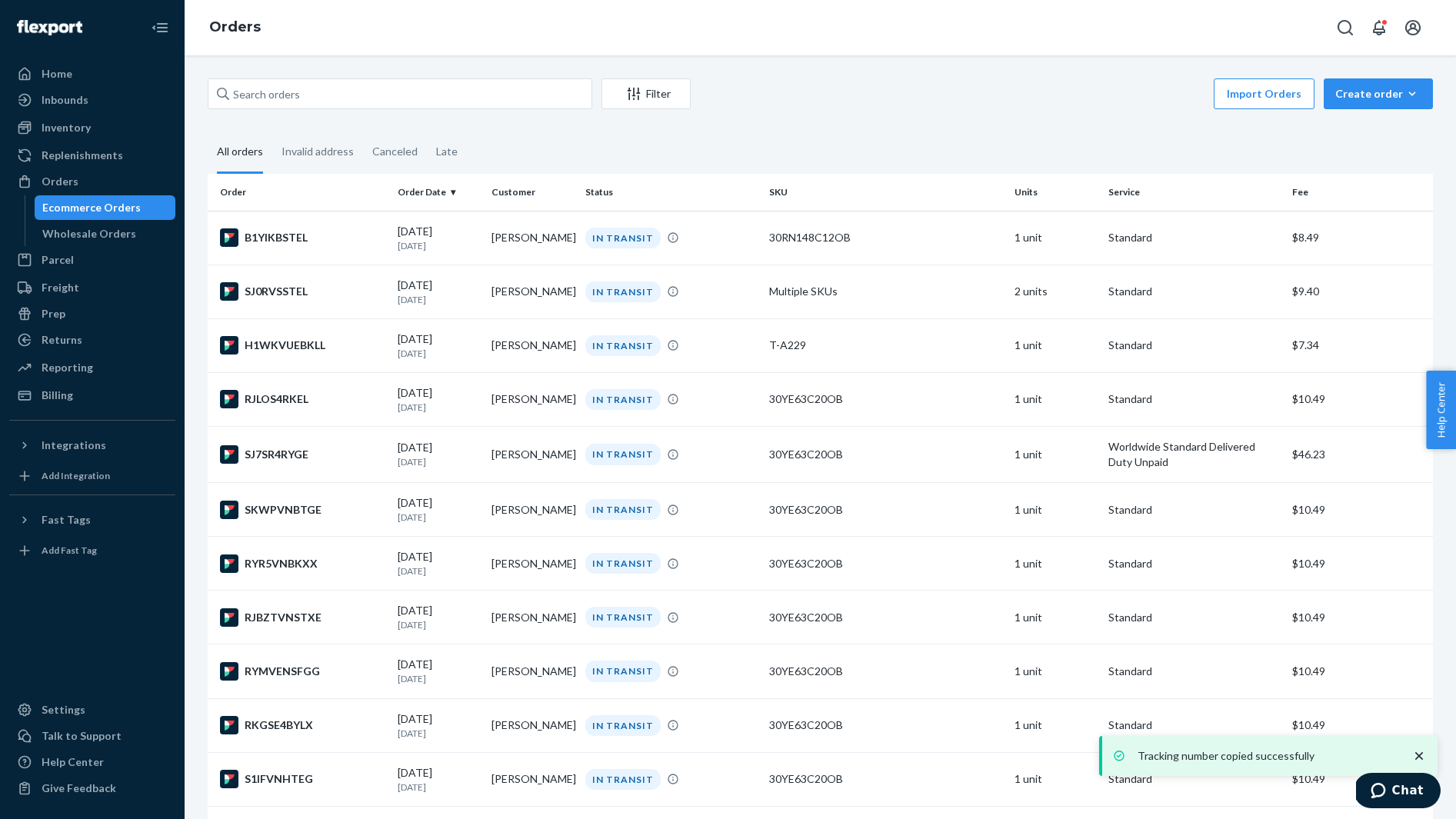
scroll to position [2194, 0]
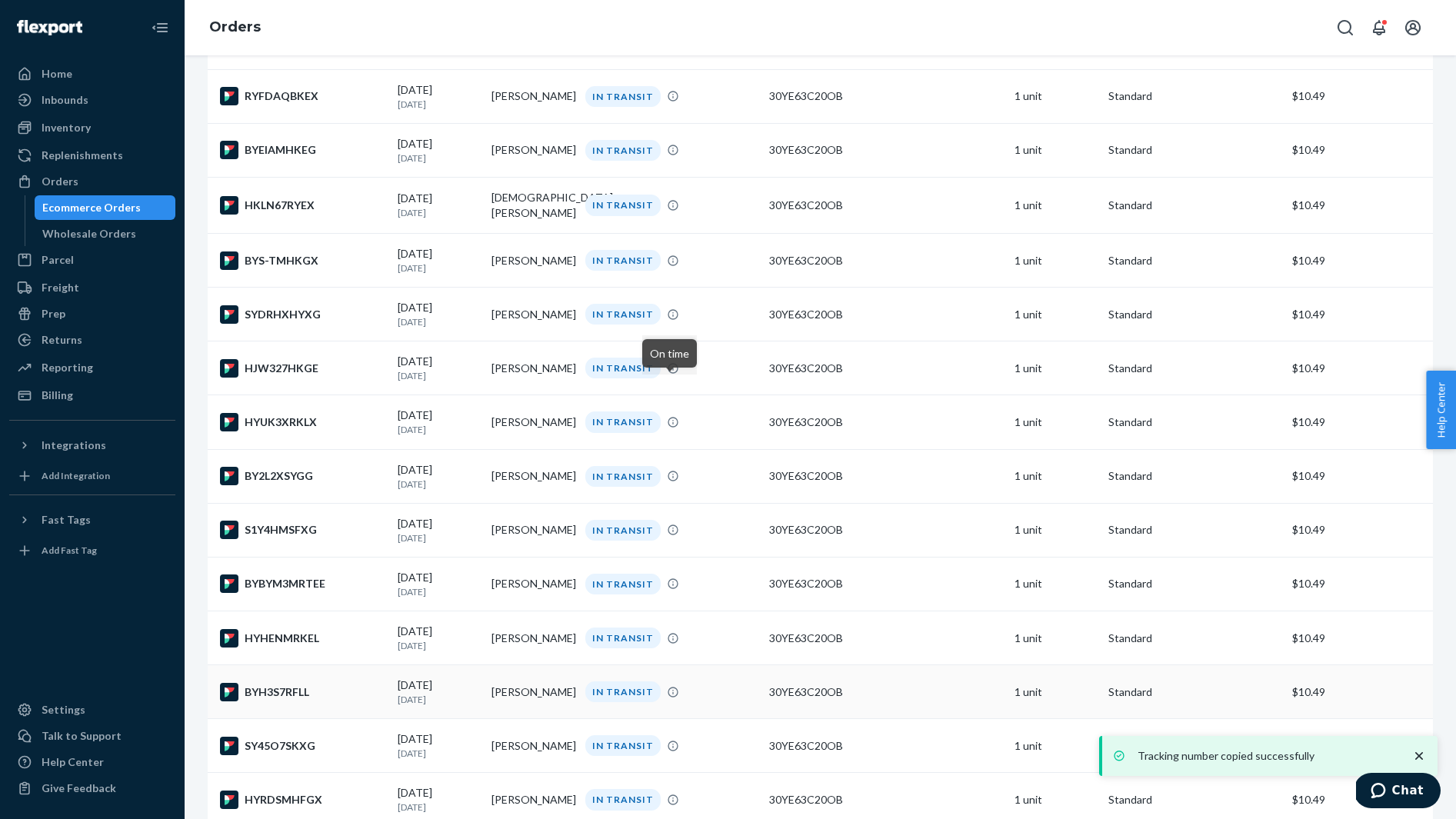
click at [314, 702] on div "BYH3S7RFLL" at bounding box center [303, 692] width 166 height 19
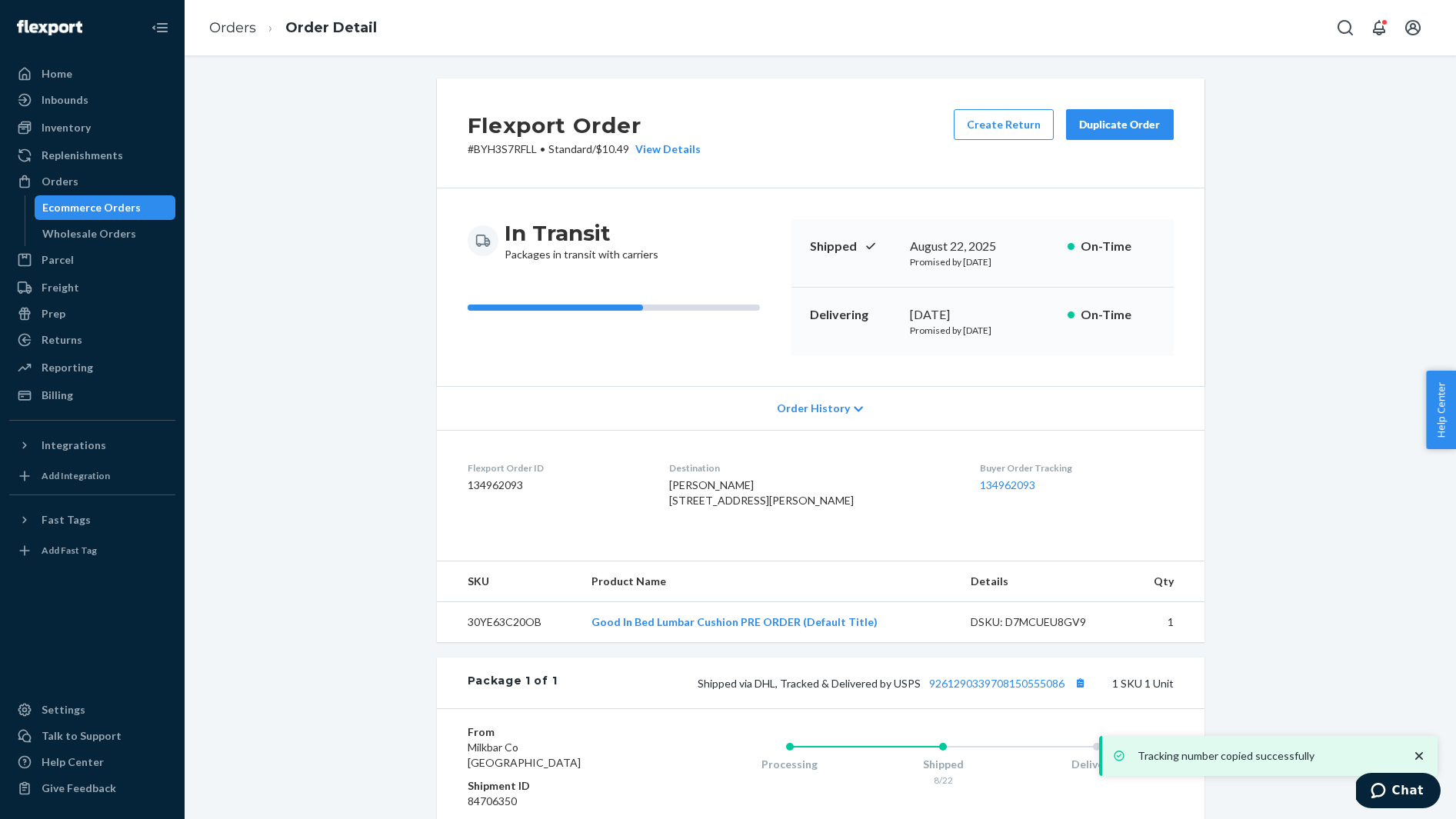
click at [737, 478] on span "Jennifer Stephenson 294 W Wayne St Waynesburg, PA 15370-1231 US" at bounding box center [761, 492] width 184 height 29
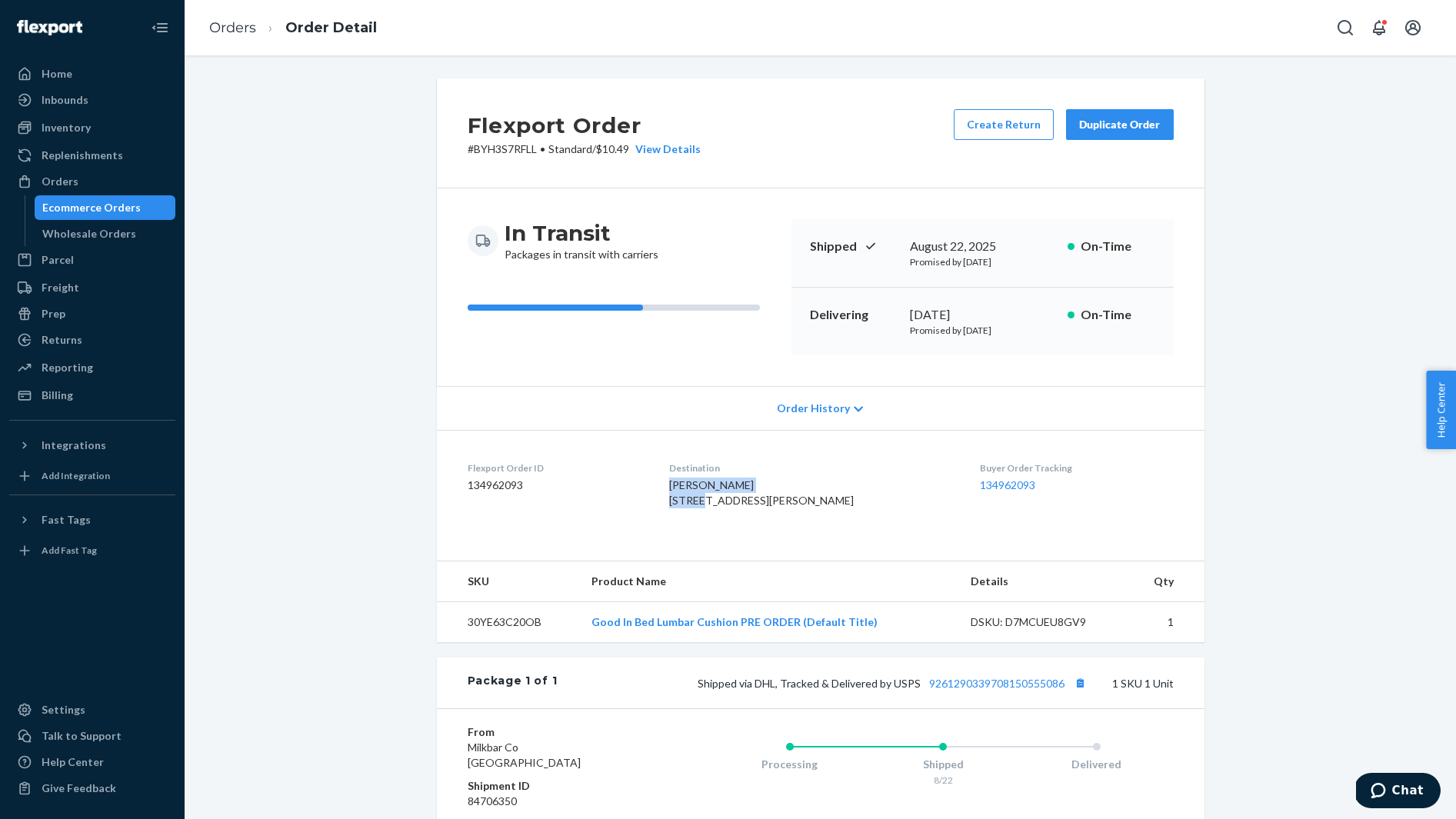
copy span "Jennifer Stephenson"
click at [1079, 693] on button "Copy tracking number" at bounding box center [1080, 683] width 20 height 20
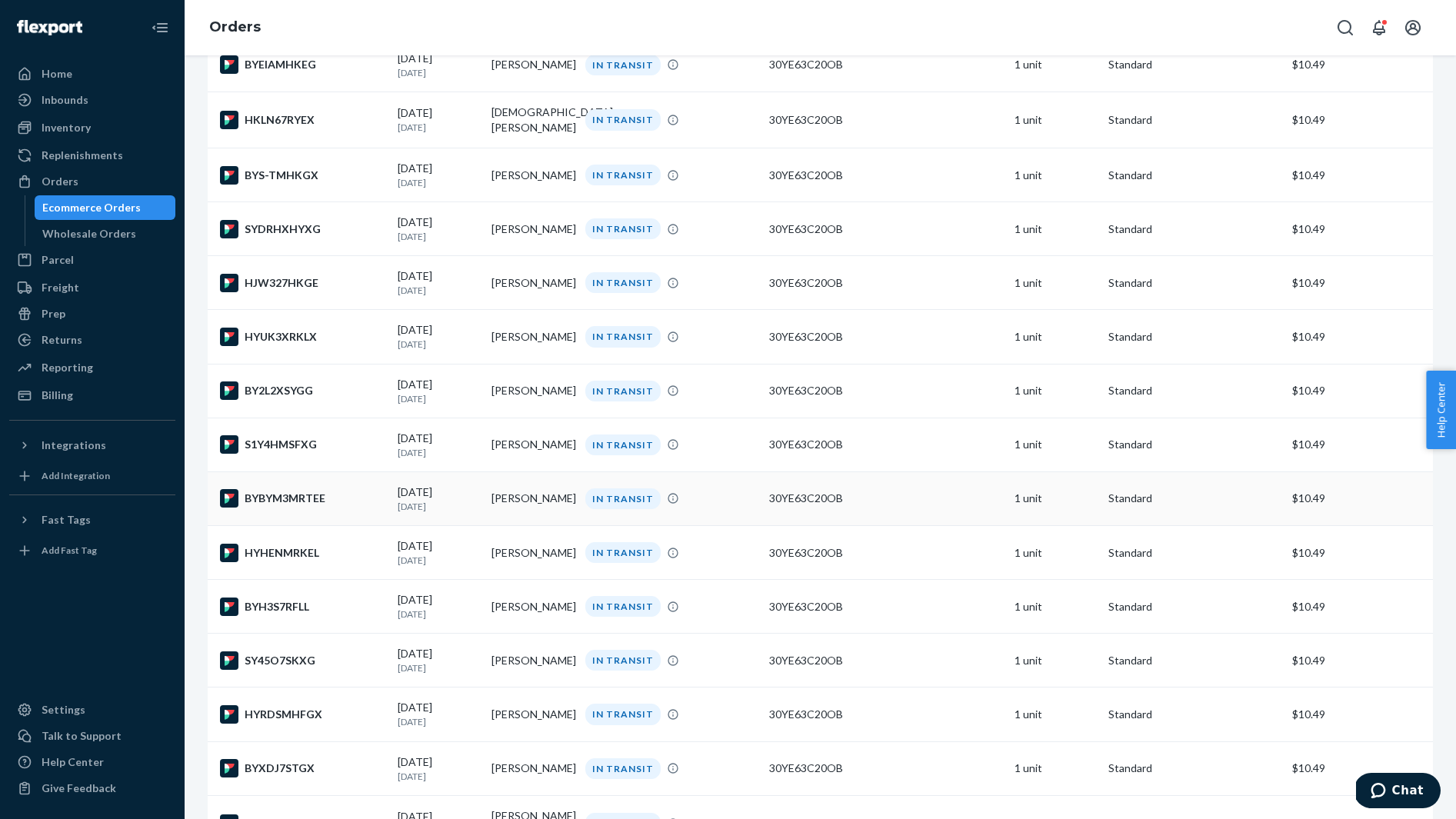
scroll to position [2306, 0]
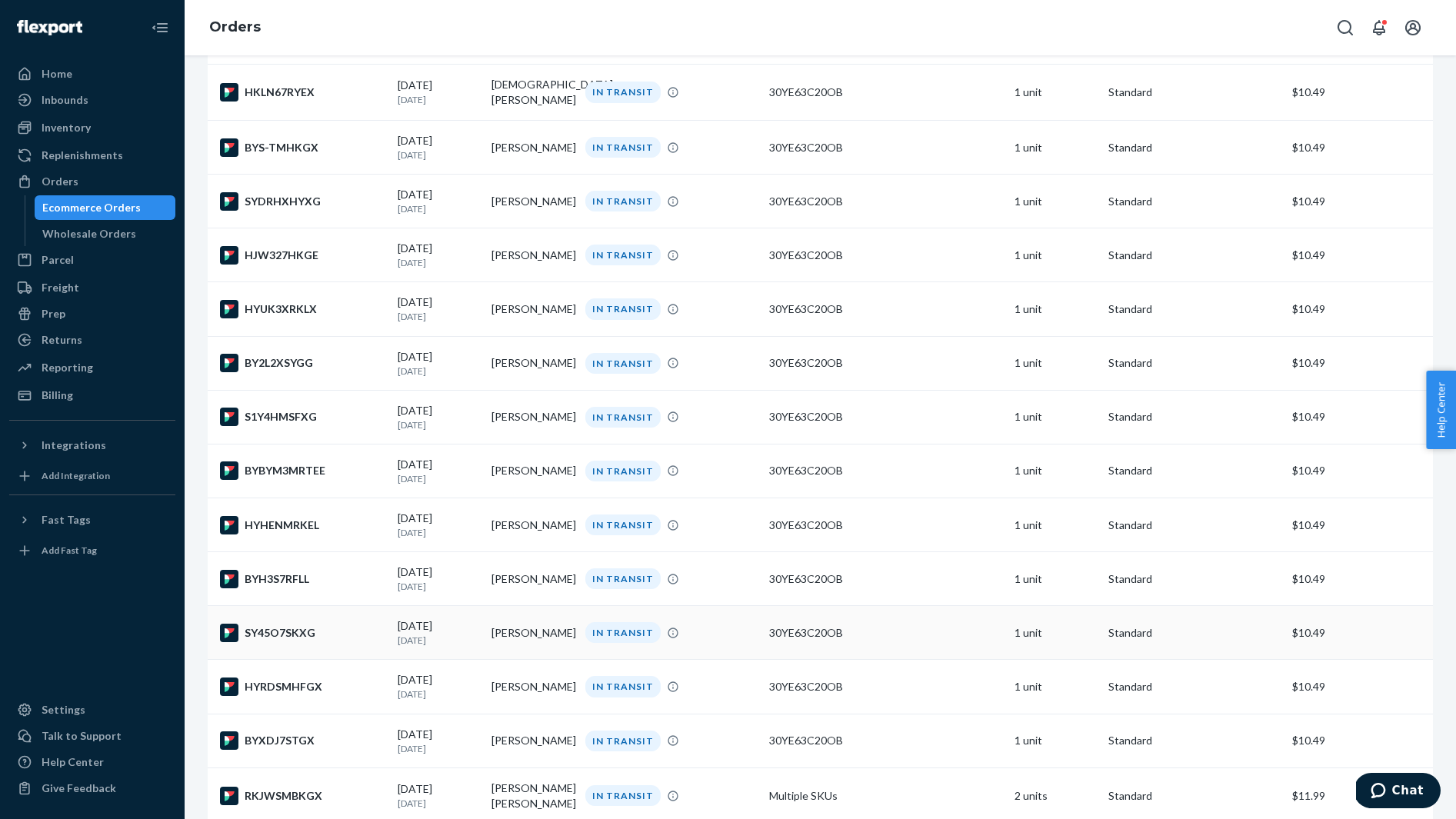
click at [306, 642] on div "SY45O7SKXG" at bounding box center [303, 633] width 166 height 19
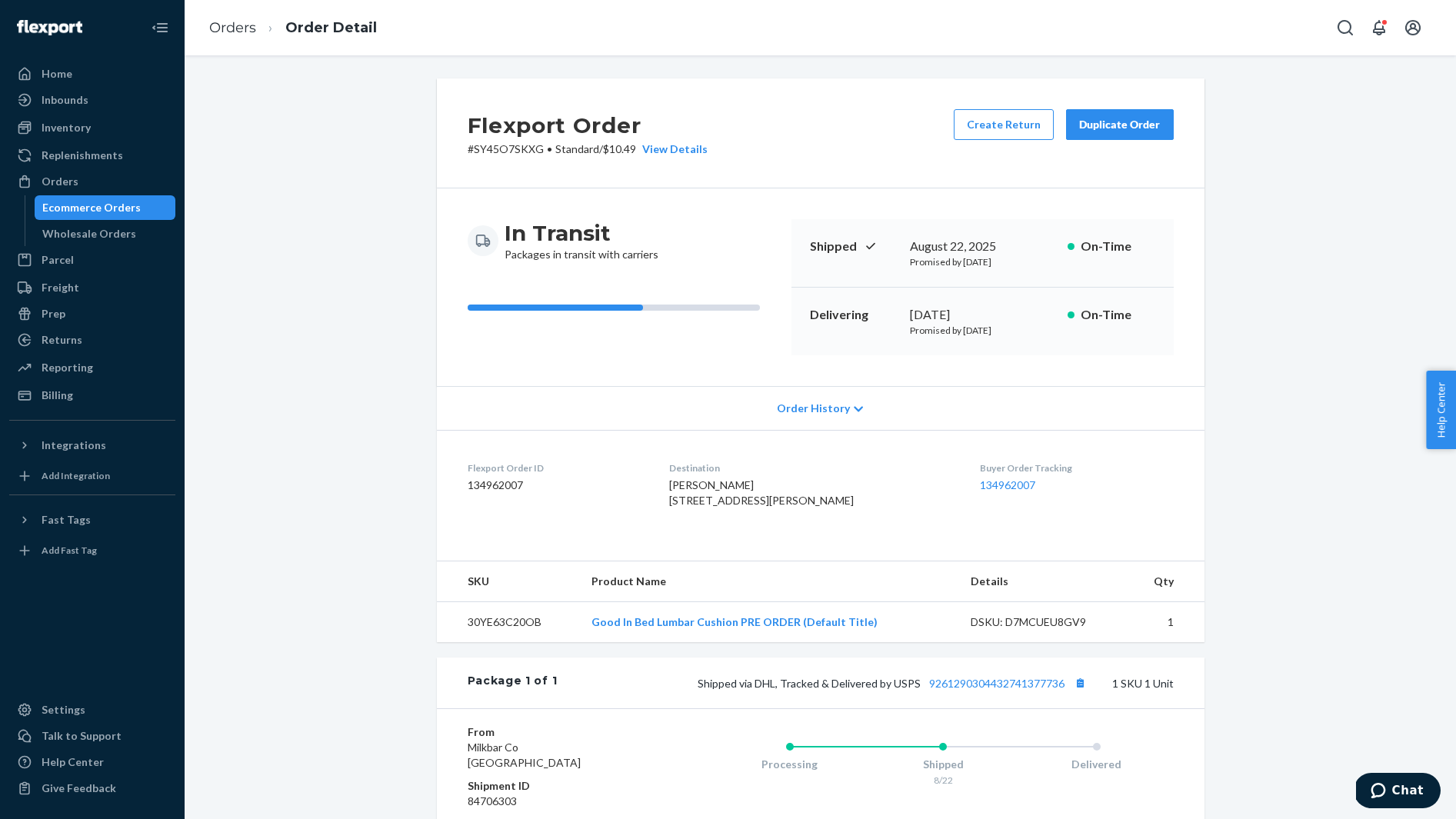
click at [724, 478] on span "Kennedy Thibodeaux 2719 Kenneth St Lake Charles, LA 70605-3989 US" at bounding box center [761, 492] width 184 height 29
copy span "Kennedy Thibodeaux"
click at [1079, 693] on button "Copy tracking number" at bounding box center [1080, 683] width 20 height 20
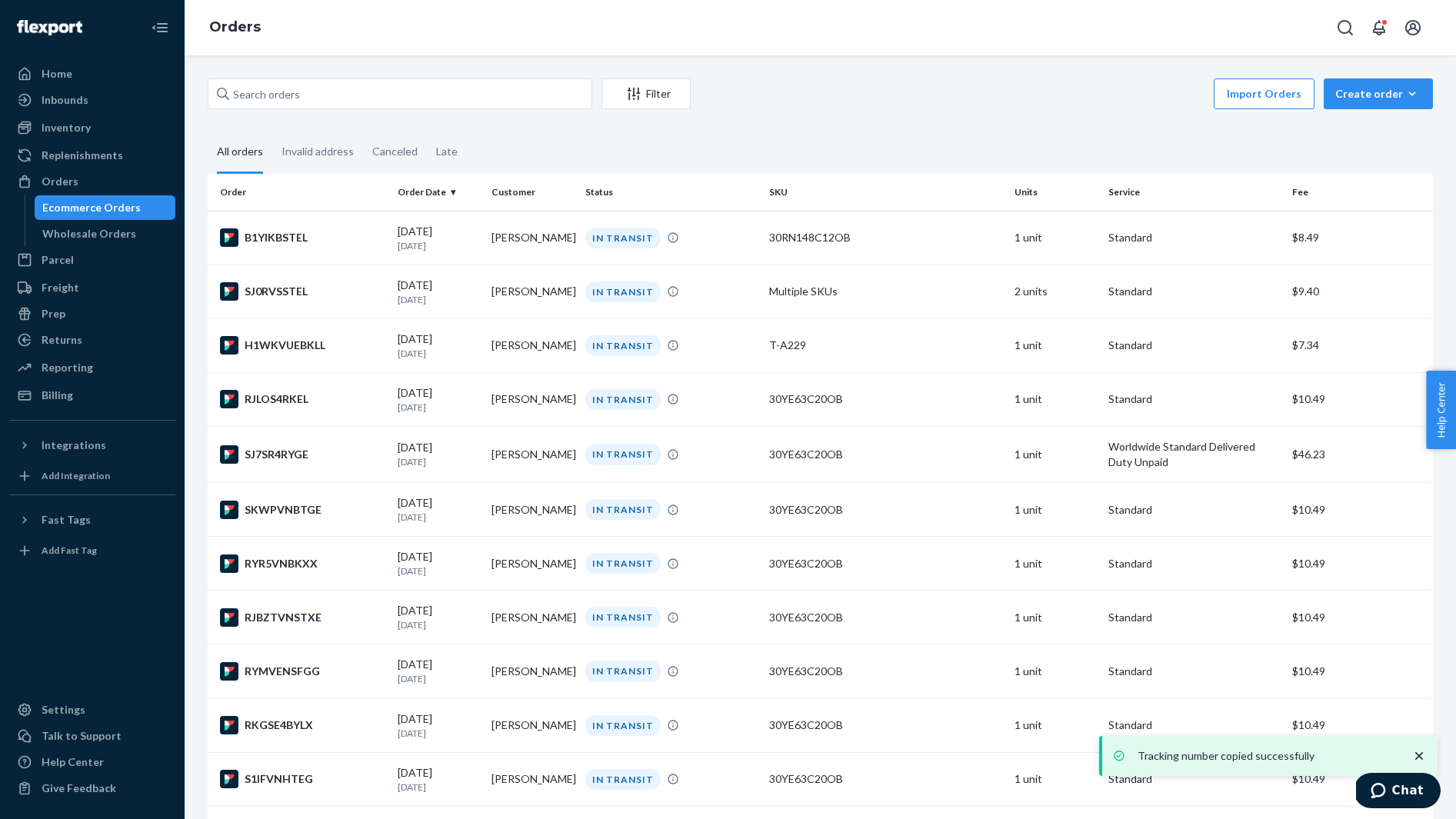
scroll to position [2512, 0]
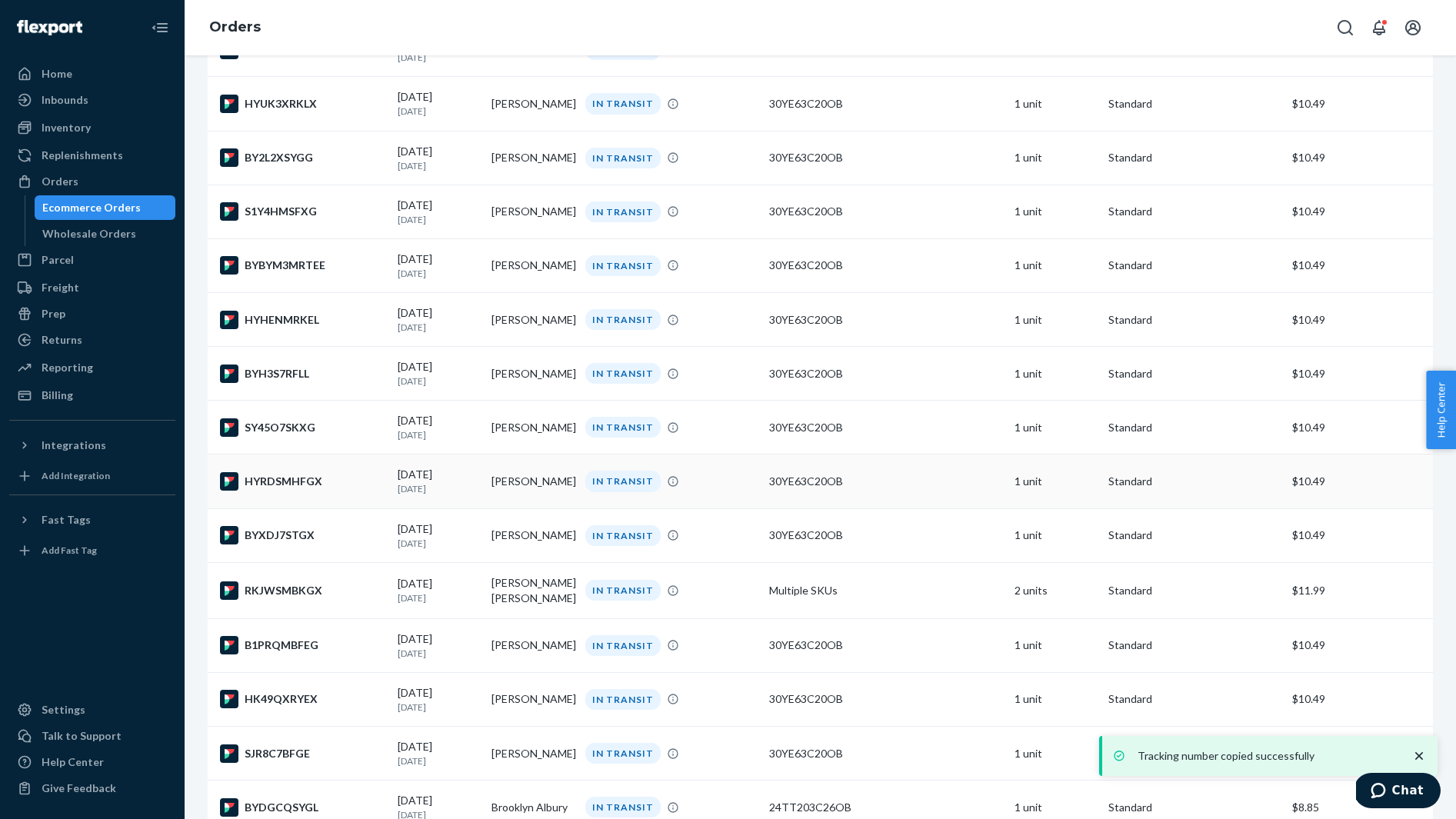
click at [300, 490] on div "HYRDSMHFGX" at bounding box center [303, 481] width 166 height 19
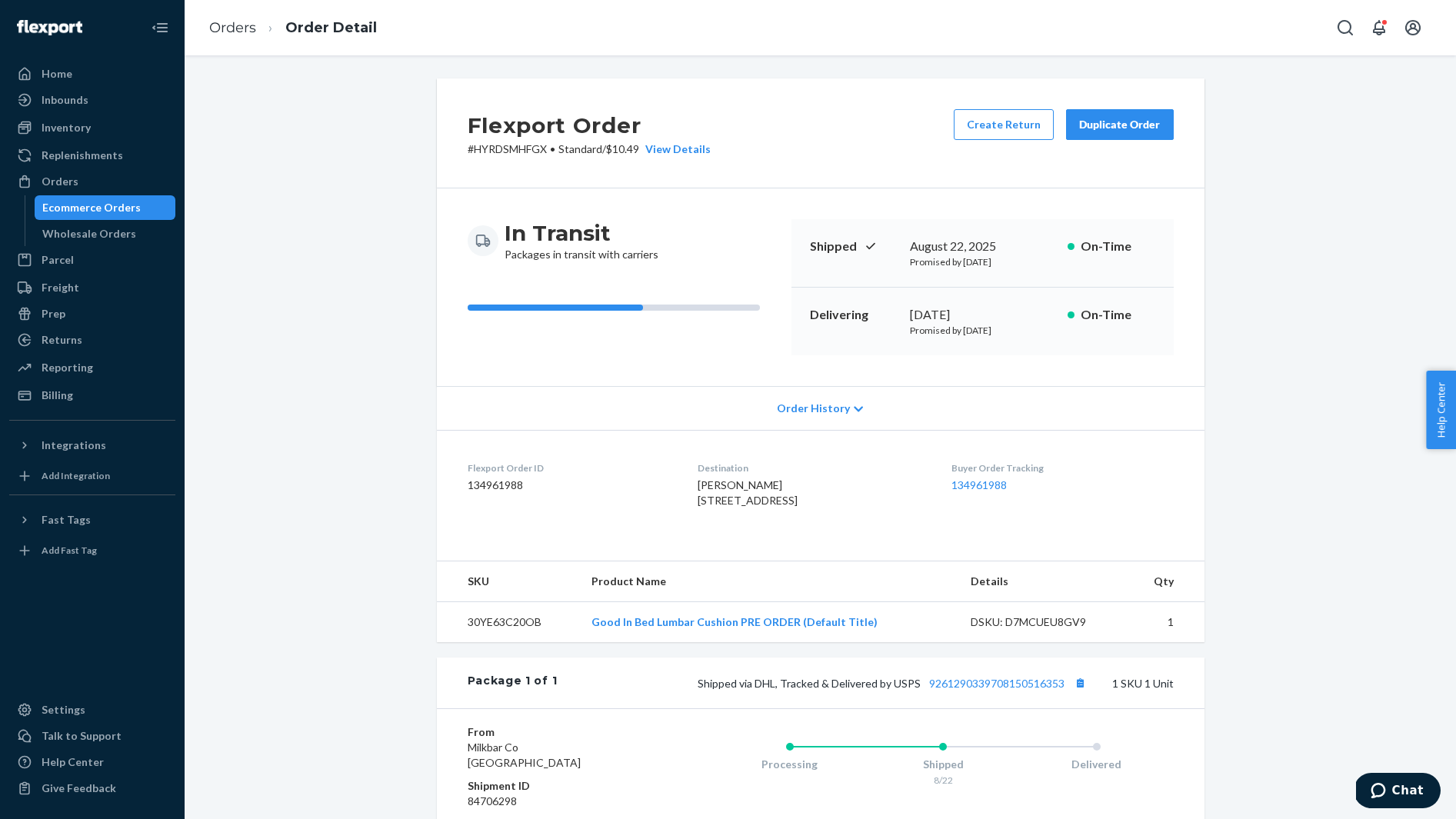
click at [710, 483] on span "Bailey Heffernan 56 Exchange St Portland, ME 04101-5028 US" at bounding box center [747, 492] width 100 height 29
copy span "Bailey Heffernan"
click at [1082, 693] on button "Copy tracking number" at bounding box center [1080, 683] width 20 height 20
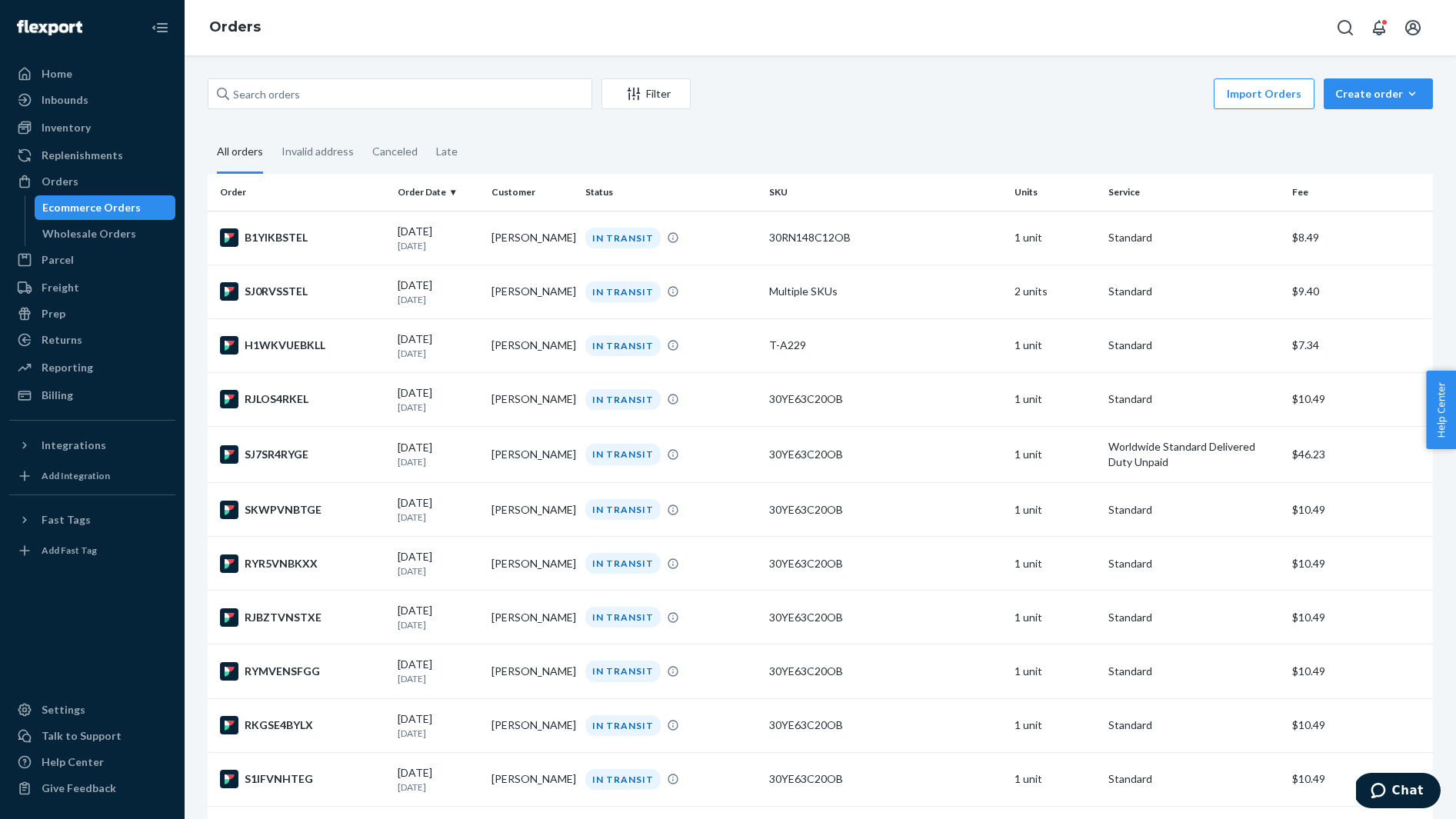
scroll to position [2512, 0]
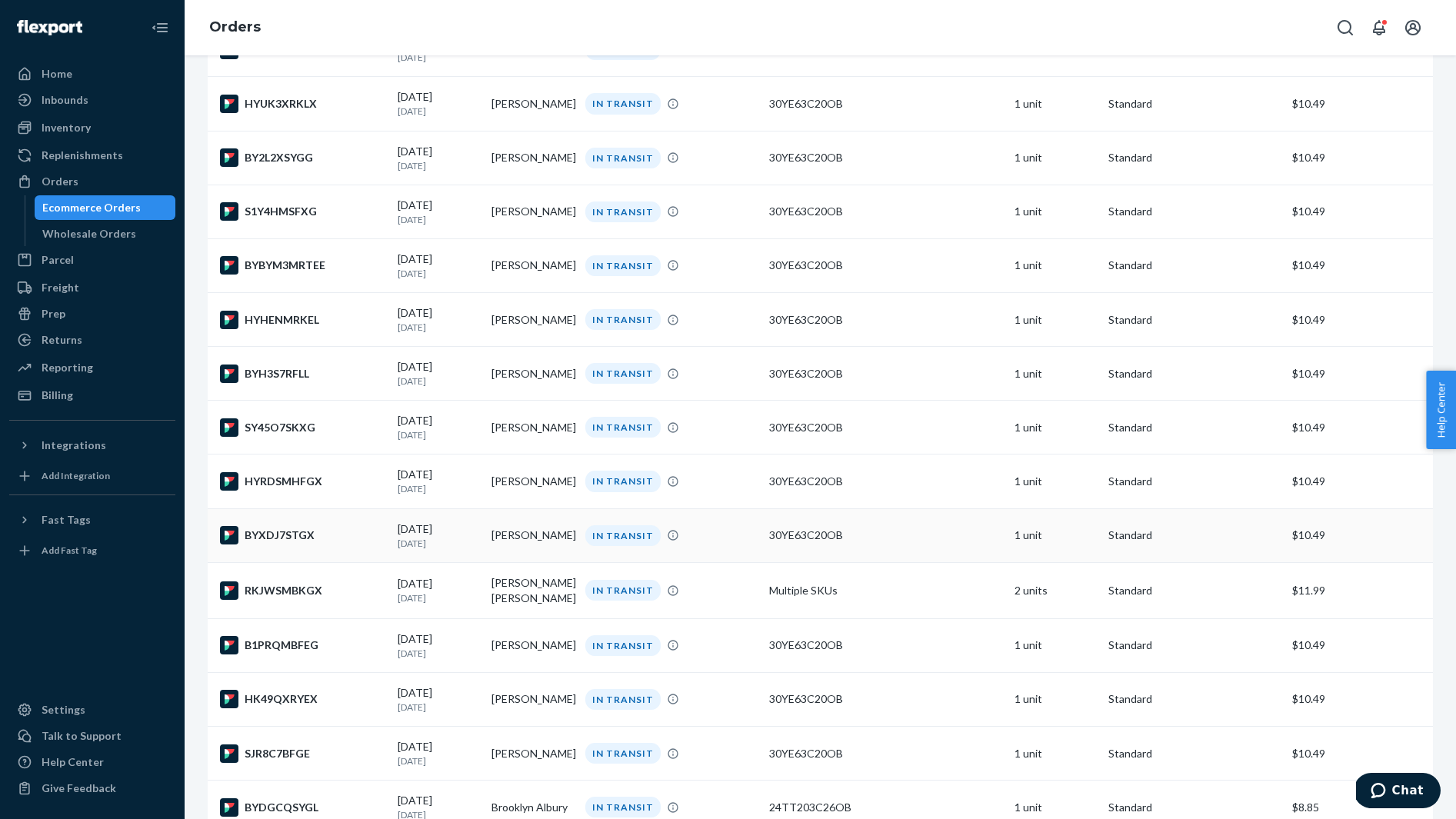
click at [303, 544] on div "BYXDJ7STGX" at bounding box center [303, 535] width 166 height 19
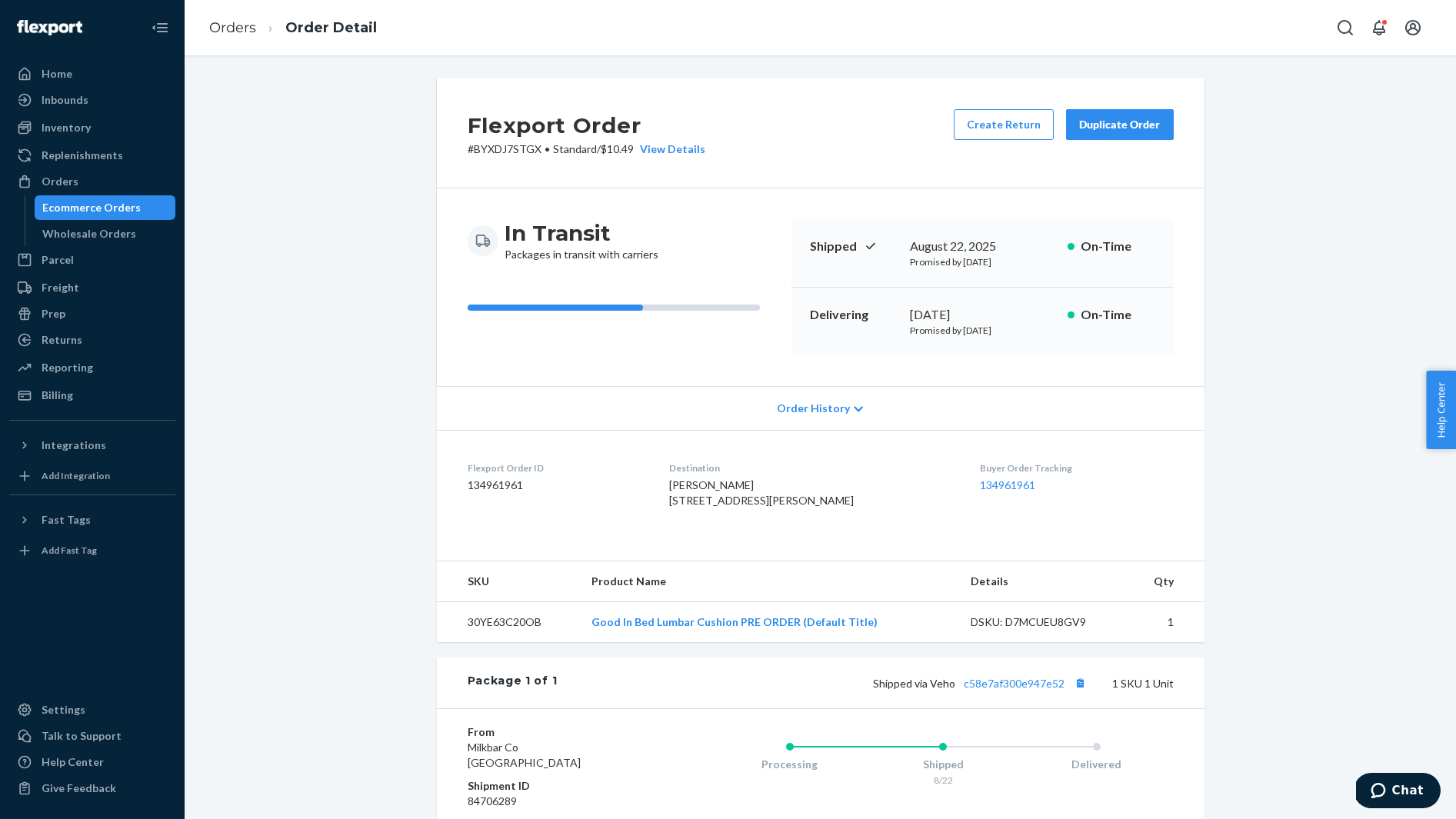
click at [705, 479] on span "Liz Fischetti 9040 Leon Cir E Parkland, FL 33076-4679 US" at bounding box center [761, 492] width 184 height 29
copy span "Liz Fischetti"
click at [1083, 693] on button "Copy tracking number" at bounding box center [1080, 683] width 20 height 20
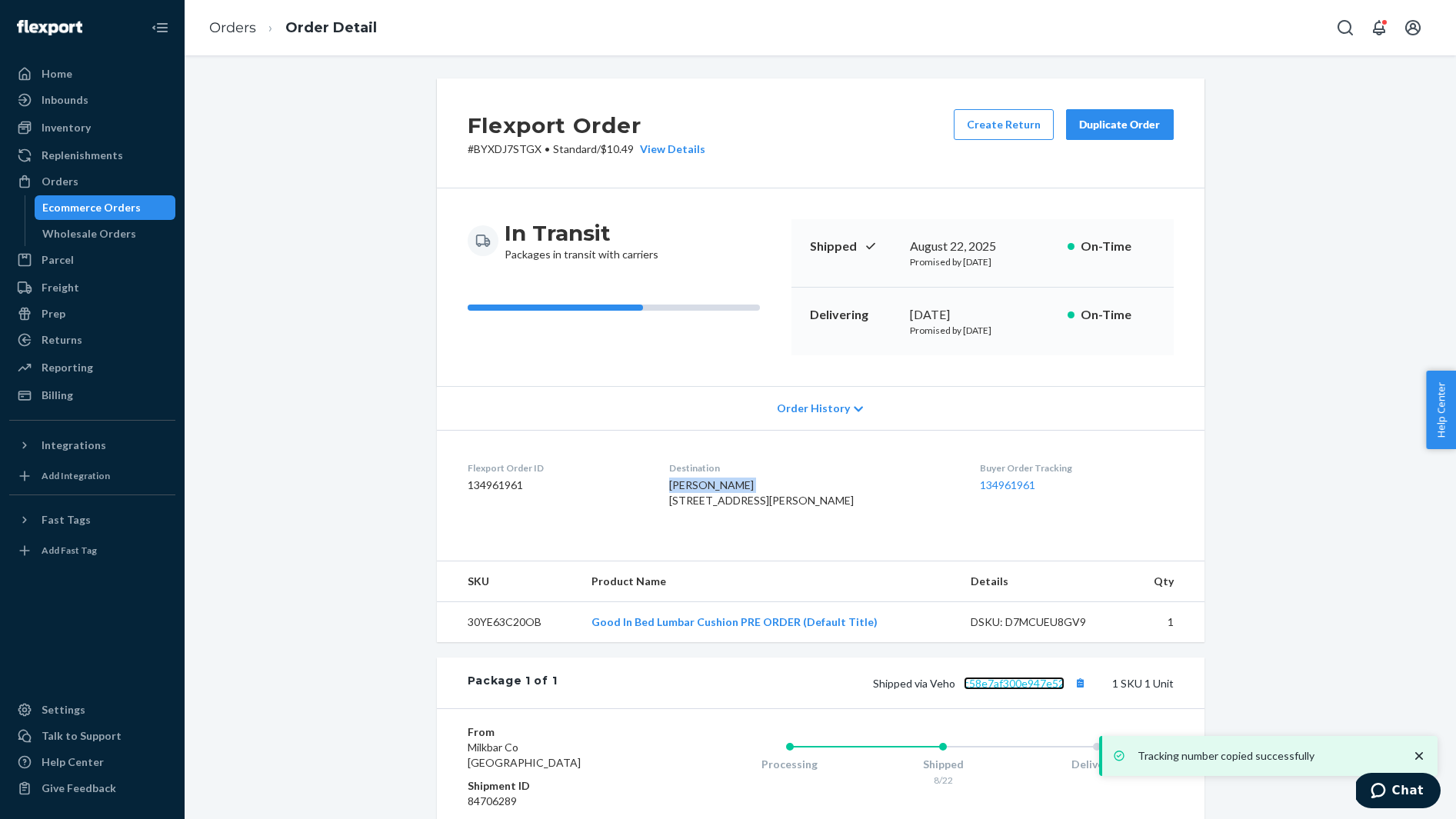
click at [1017, 690] on link "c58e7af300e947e52" at bounding box center [1013, 684] width 100 height 13
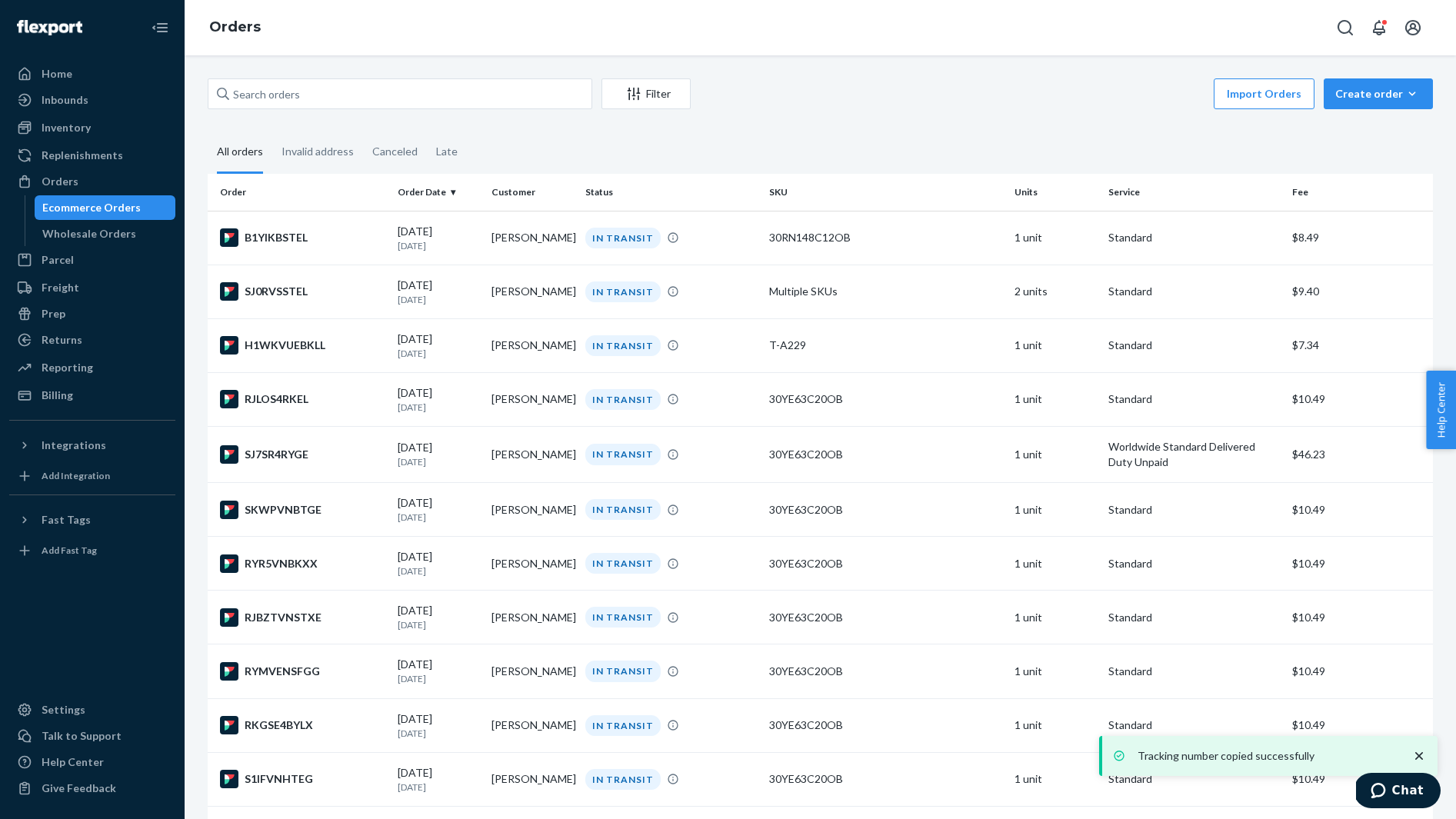
scroll to position [2512, 0]
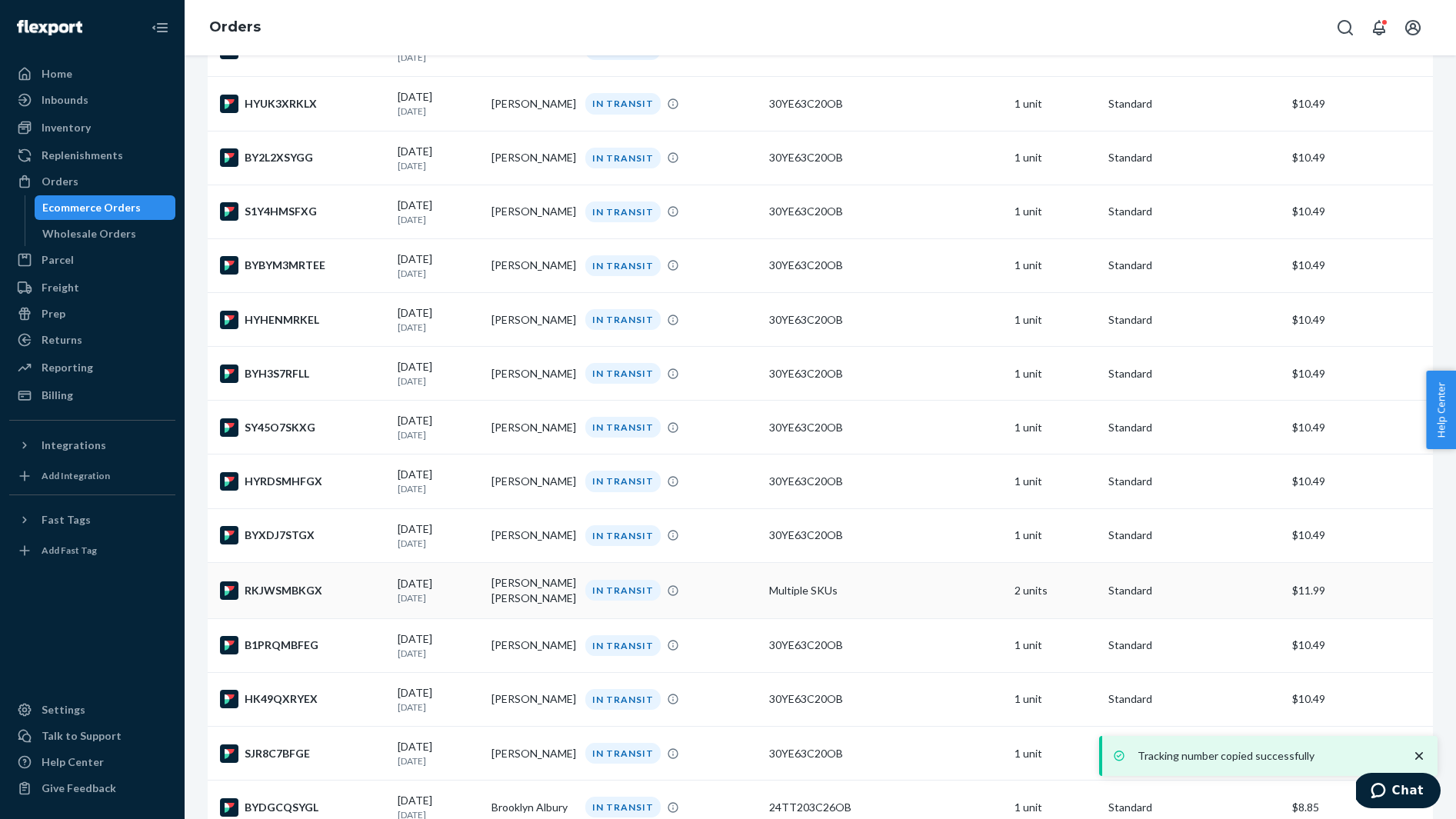
click at [298, 600] on div "RKJWSMBKGX" at bounding box center [303, 591] width 166 height 19
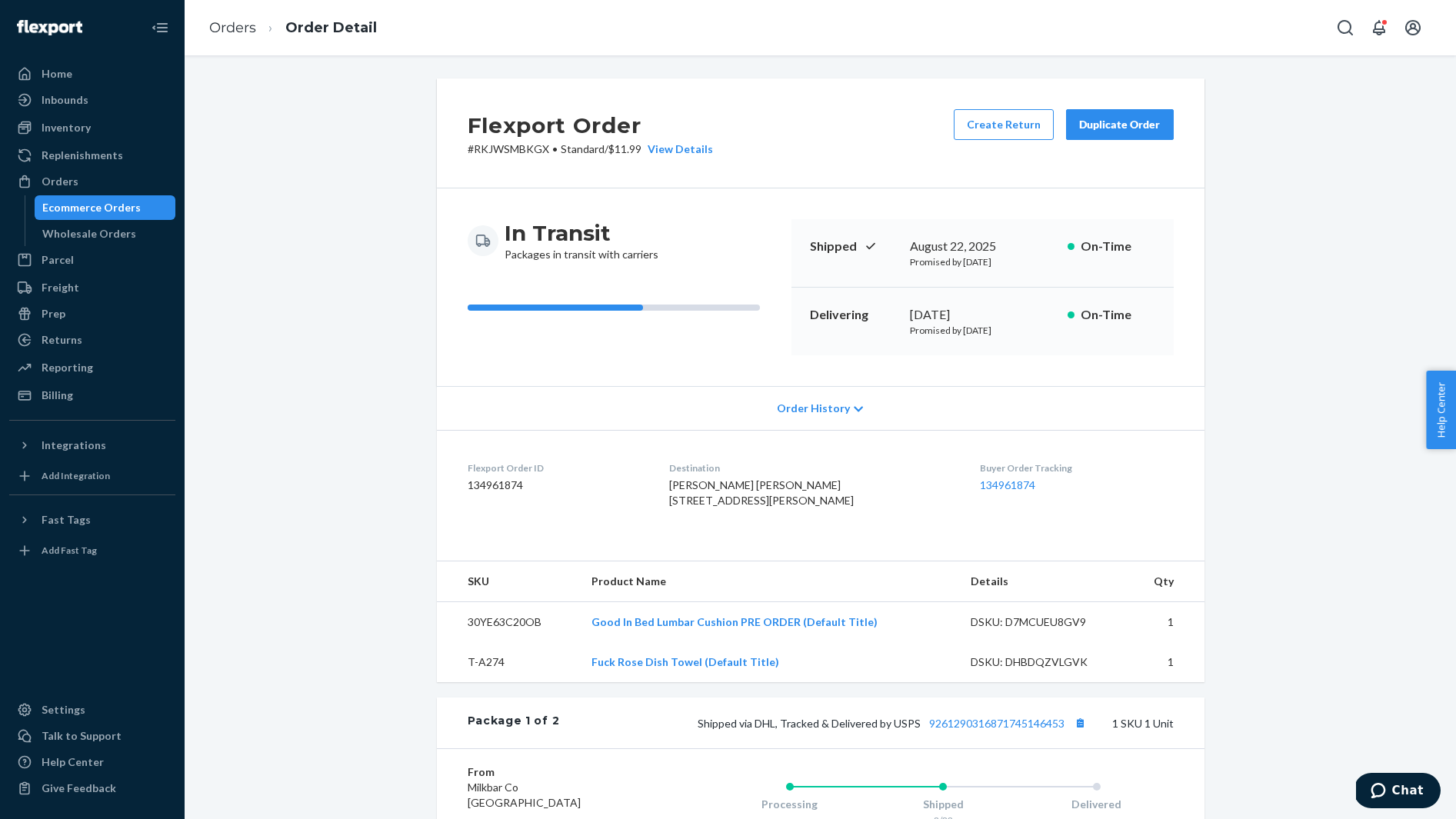
click at [719, 483] on span "Morgan Jane Mackey 120 Forrest St Ashland City, TN 37015-1923 US" at bounding box center [761, 492] width 184 height 29
copy span "Morgan Jane Mackey"
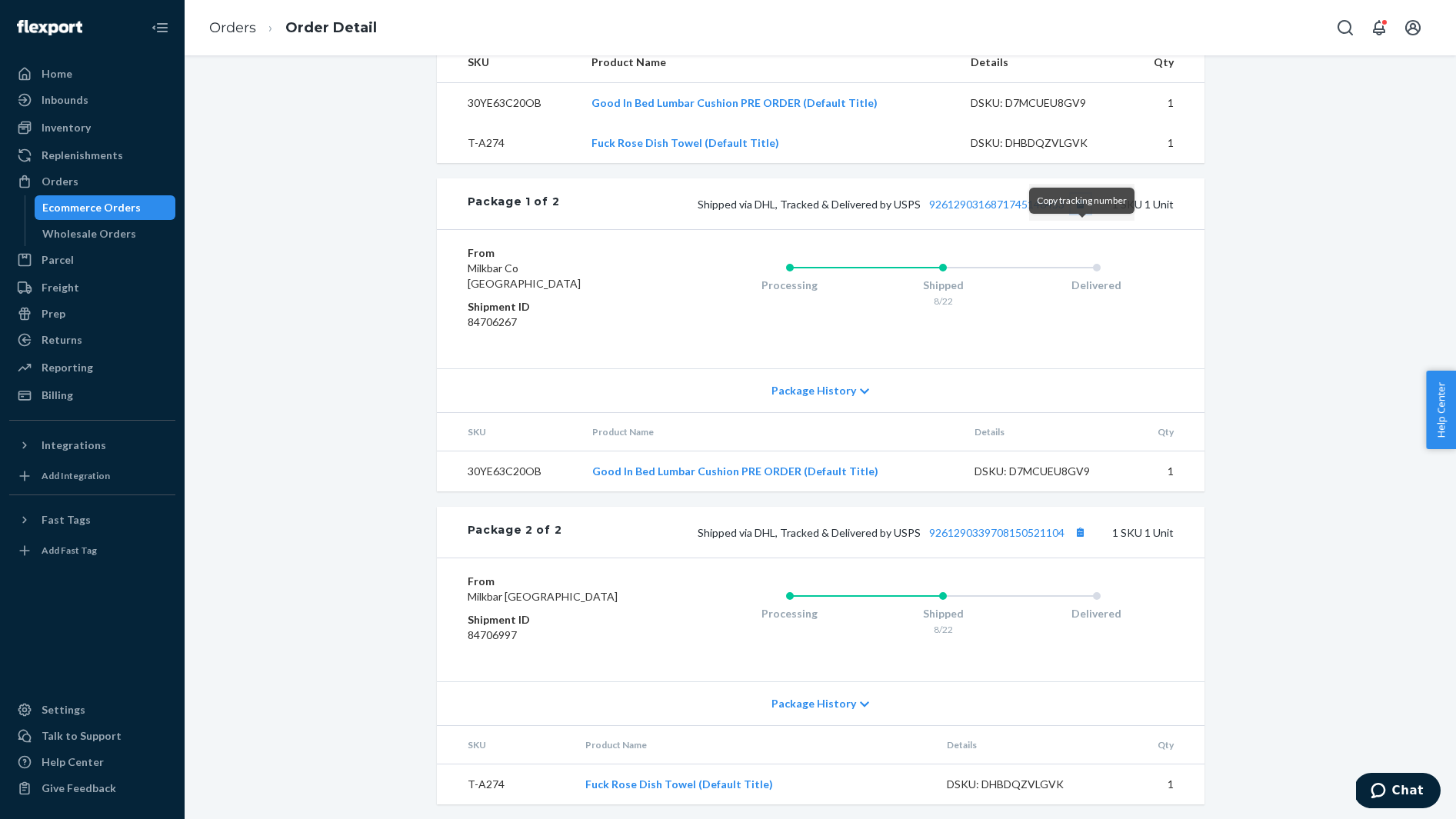
click at [1080, 214] on button "Copy tracking number" at bounding box center [1080, 204] width 20 height 20
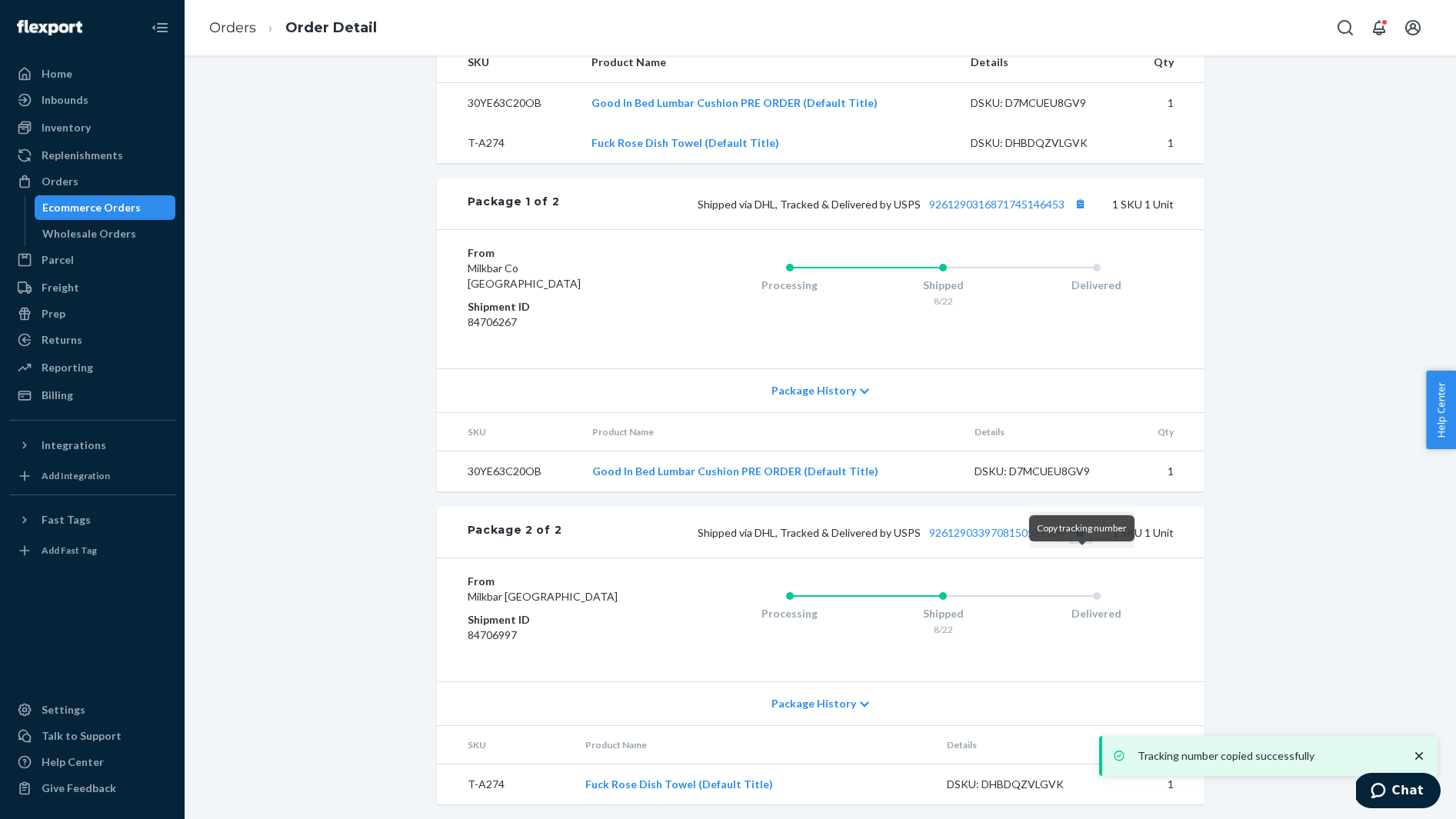
click at [1079, 542] on button "Copy tracking number" at bounding box center [1080, 532] width 20 height 20
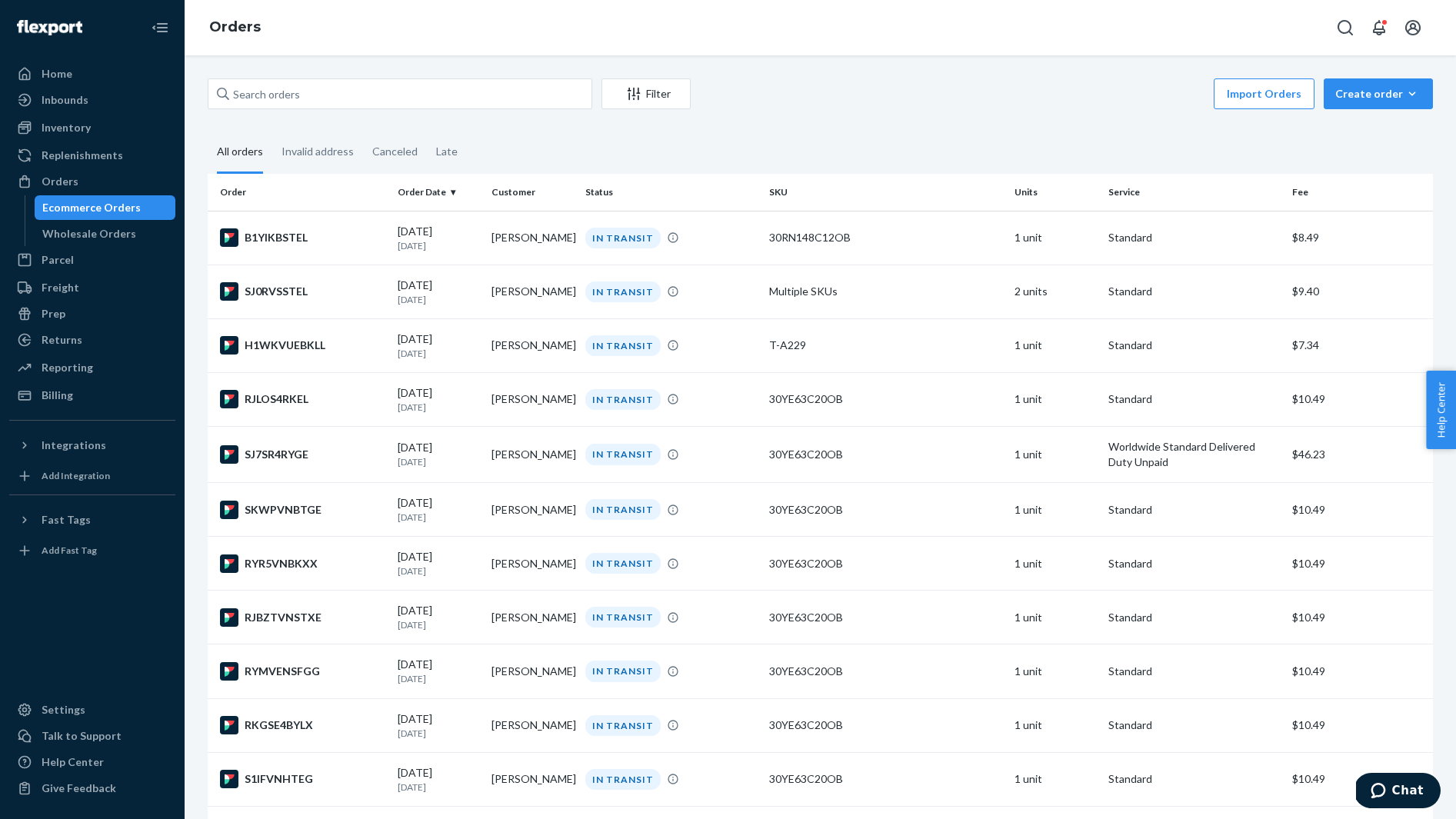
scroll to position [2512, 0]
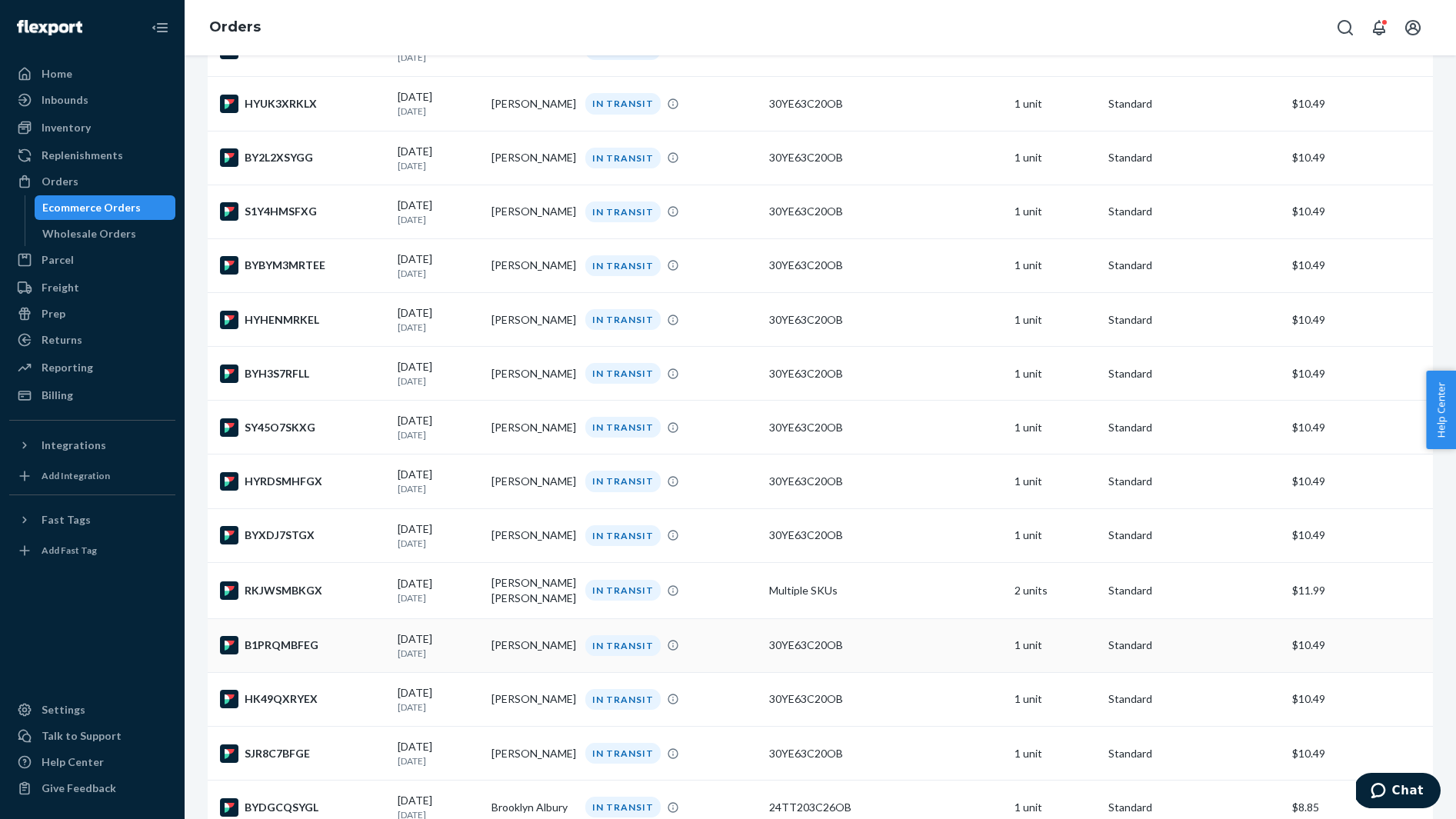
click at [301, 654] on div "B1PRQMBFEG" at bounding box center [303, 645] width 166 height 19
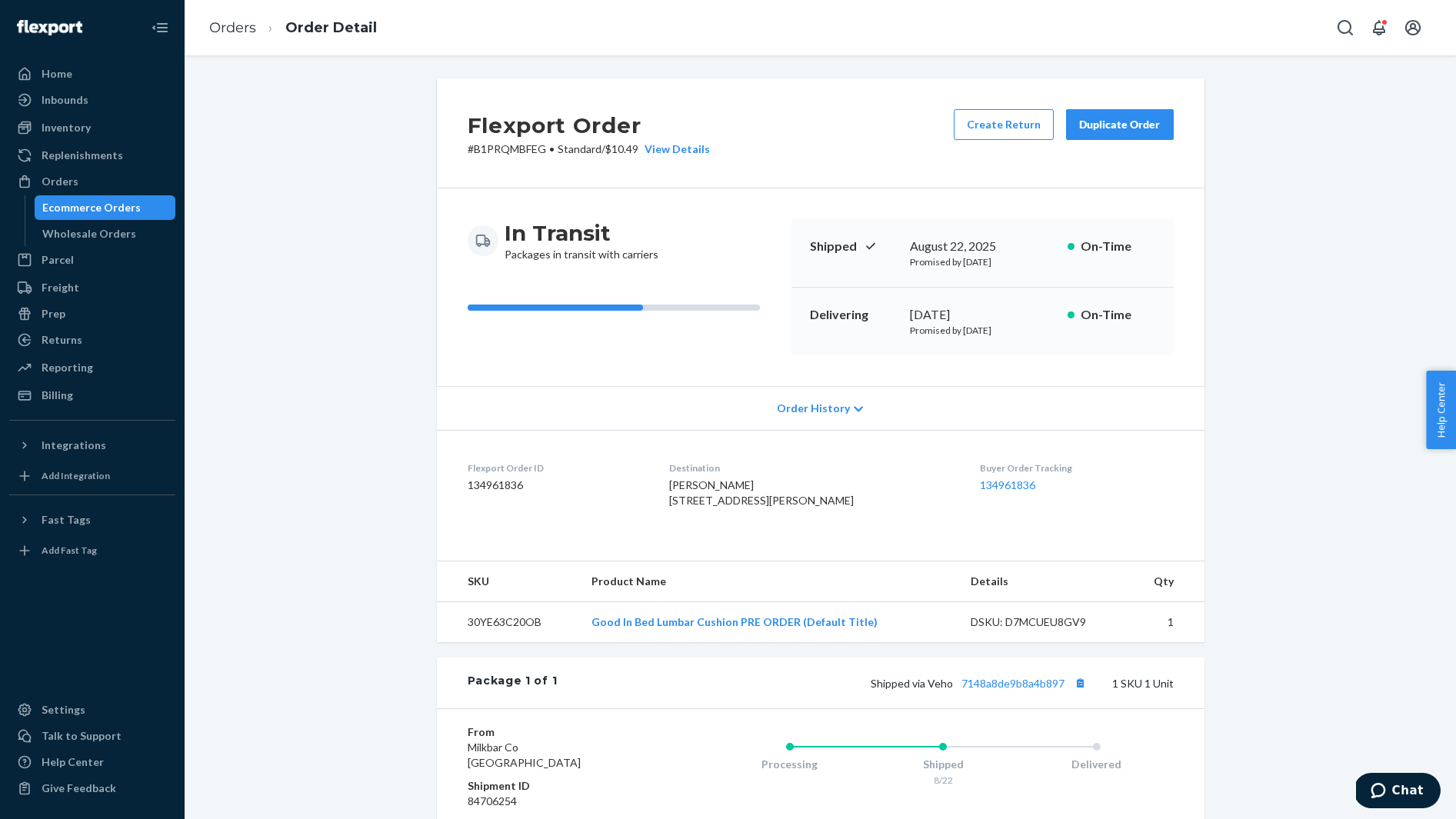
click at [706, 483] on span "Mollie Biggerstaff 5225 Bringle Ferry Rd Salisbury, NC 28146-7115 US" at bounding box center [761, 492] width 184 height 29
copy span "Mollie Biggerstaff"
click at [1078, 693] on button "Copy tracking number" at bounding box center [1080, 683] width 20 height 20
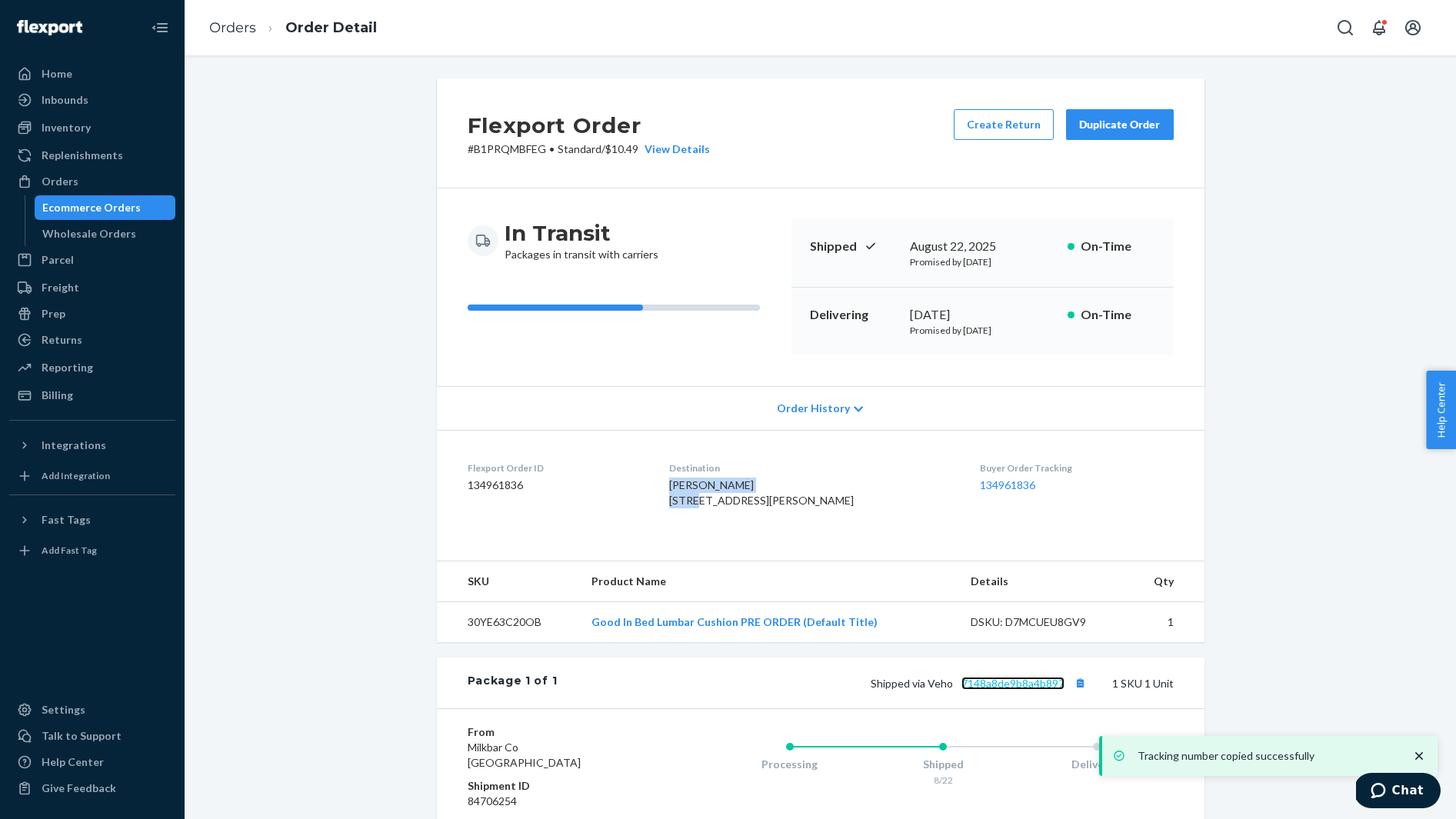
click at [1013, 690] on link "7148a8de9b8a4b897" at bounding box center [1012, 684] width 103 height 13
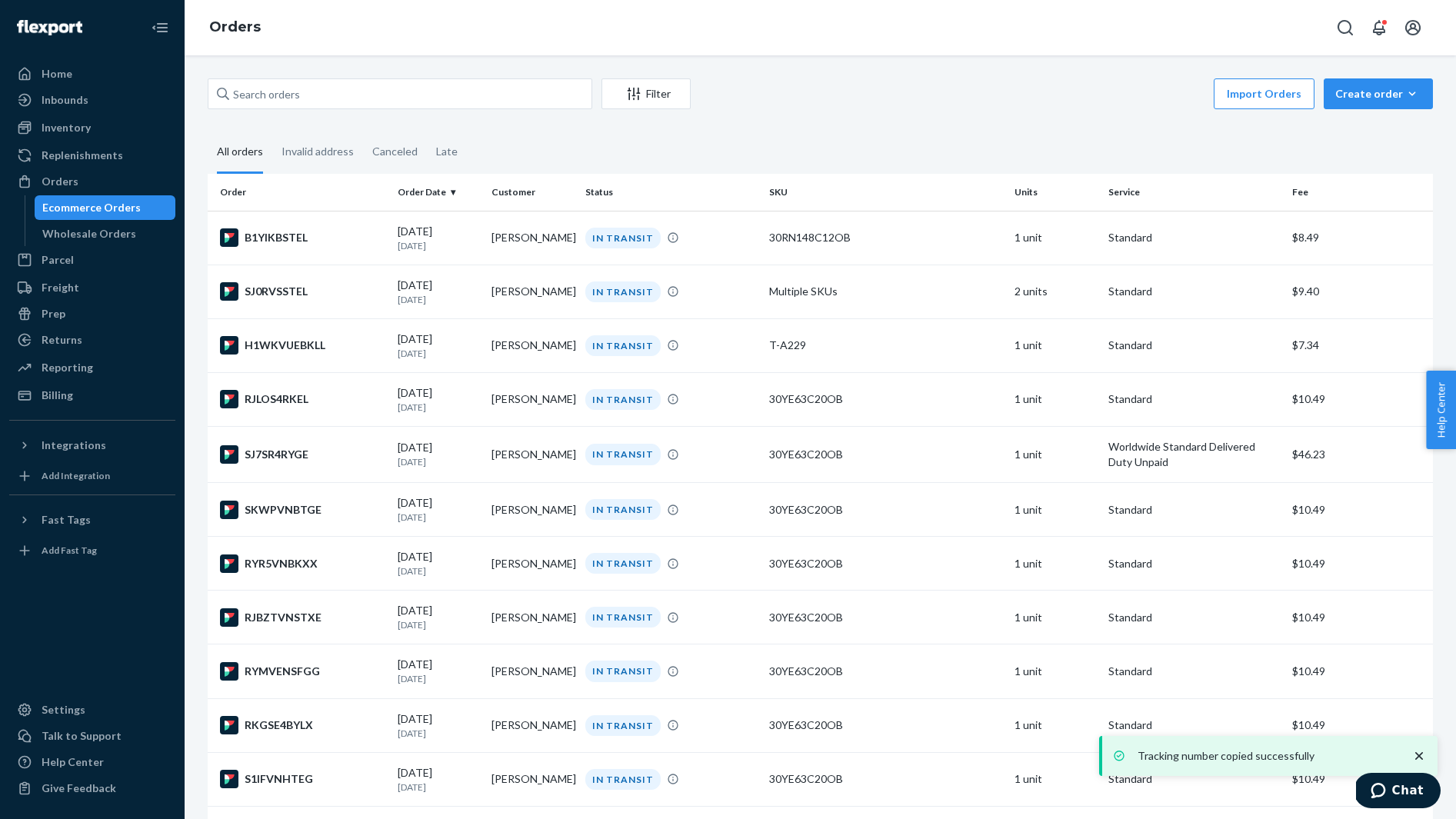
scroll to position [2731, 0]
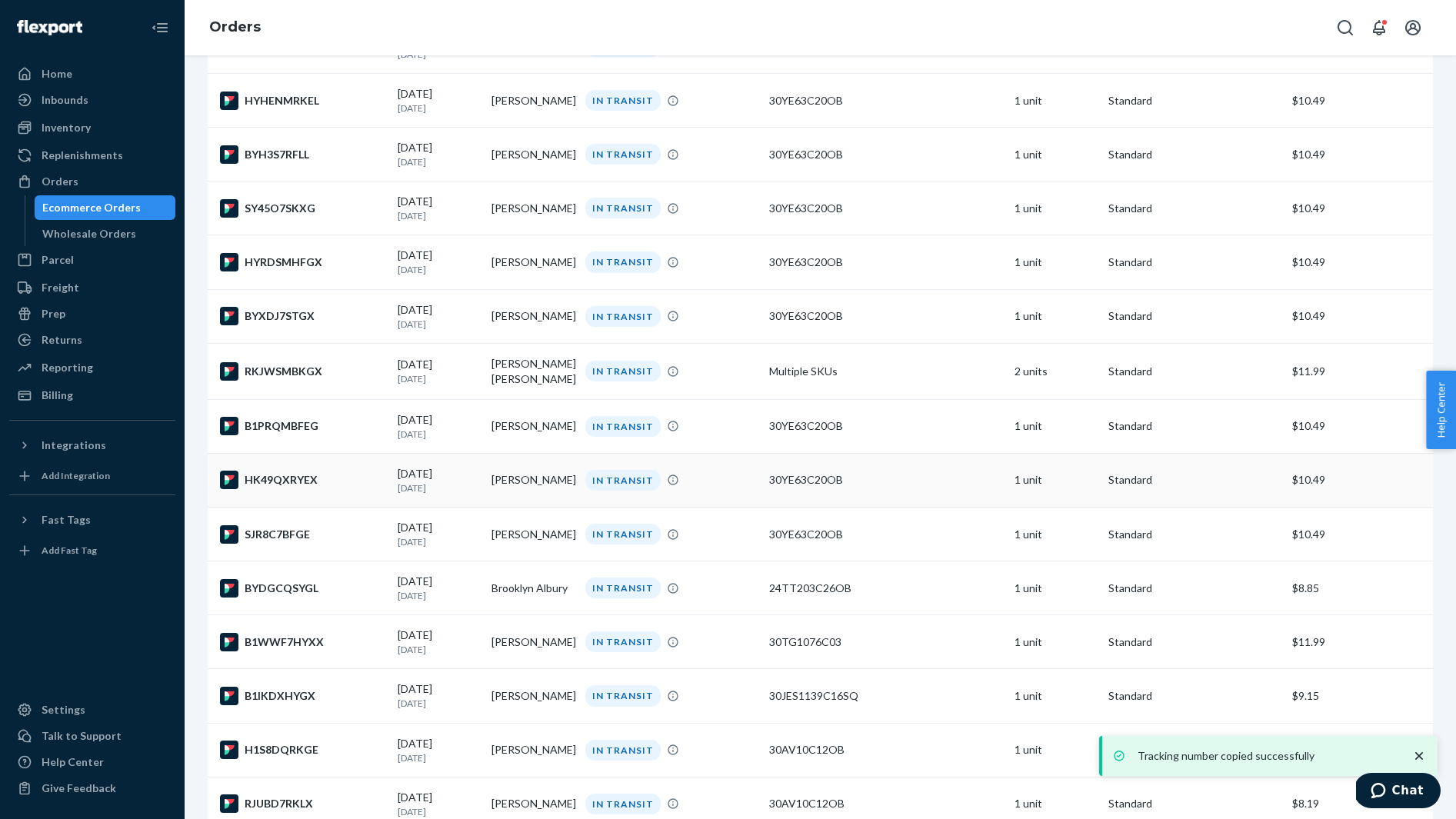
click at [343, 489] on div "HK49QXRYEX" at bounding box center [303, 480] width 166 height 19
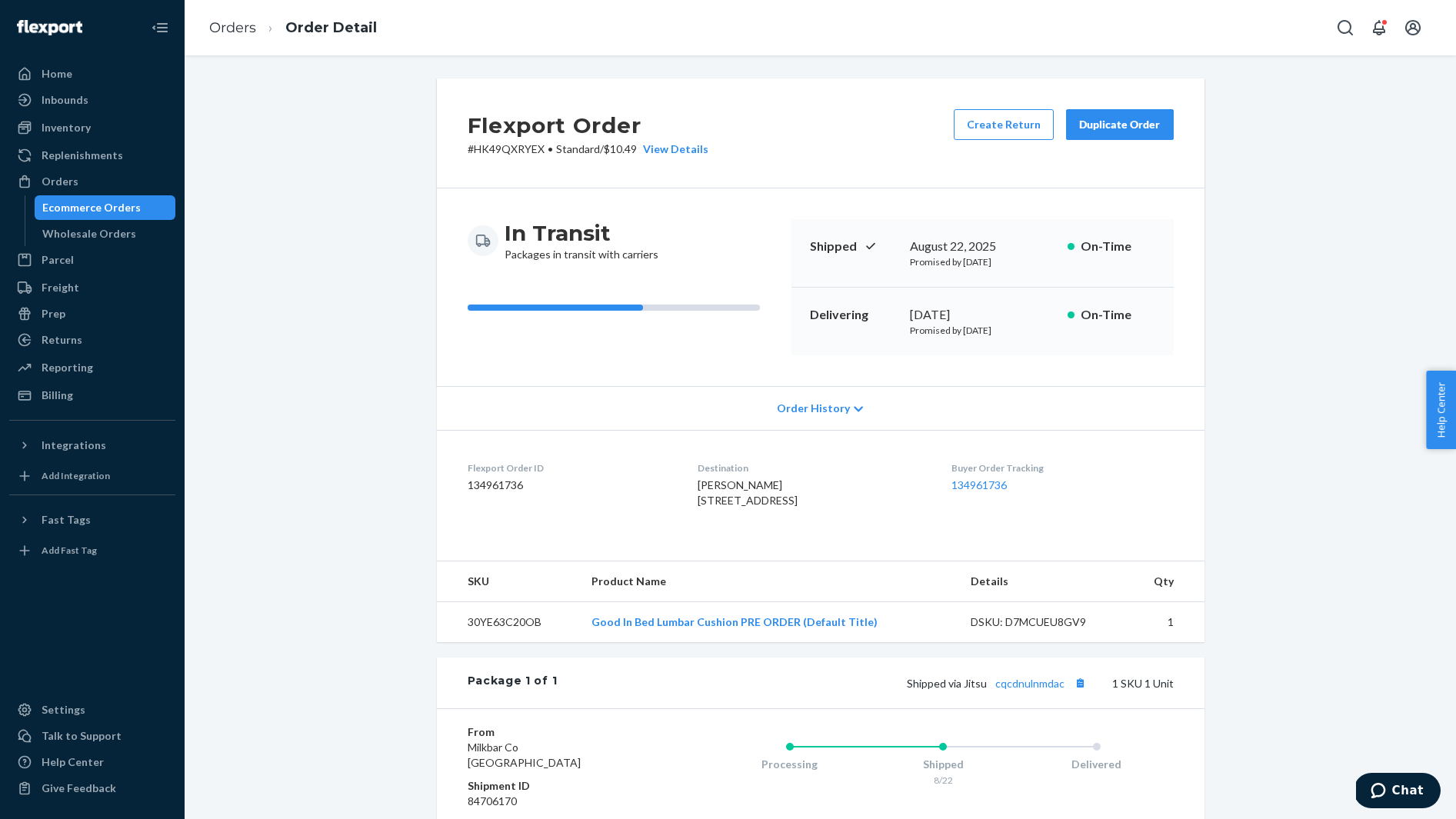
click at [706, 490] on span "Megan Rafter 72 10th St Apt 4 Hoboken, NJ 07030-5129 US" at bounding box center [747, 492] width 100 height 29
copy span "Megan Rafter"
click at [1079, 693] on button "Copy tracking number" at bounding box center [1080, 683] width 20 height 20
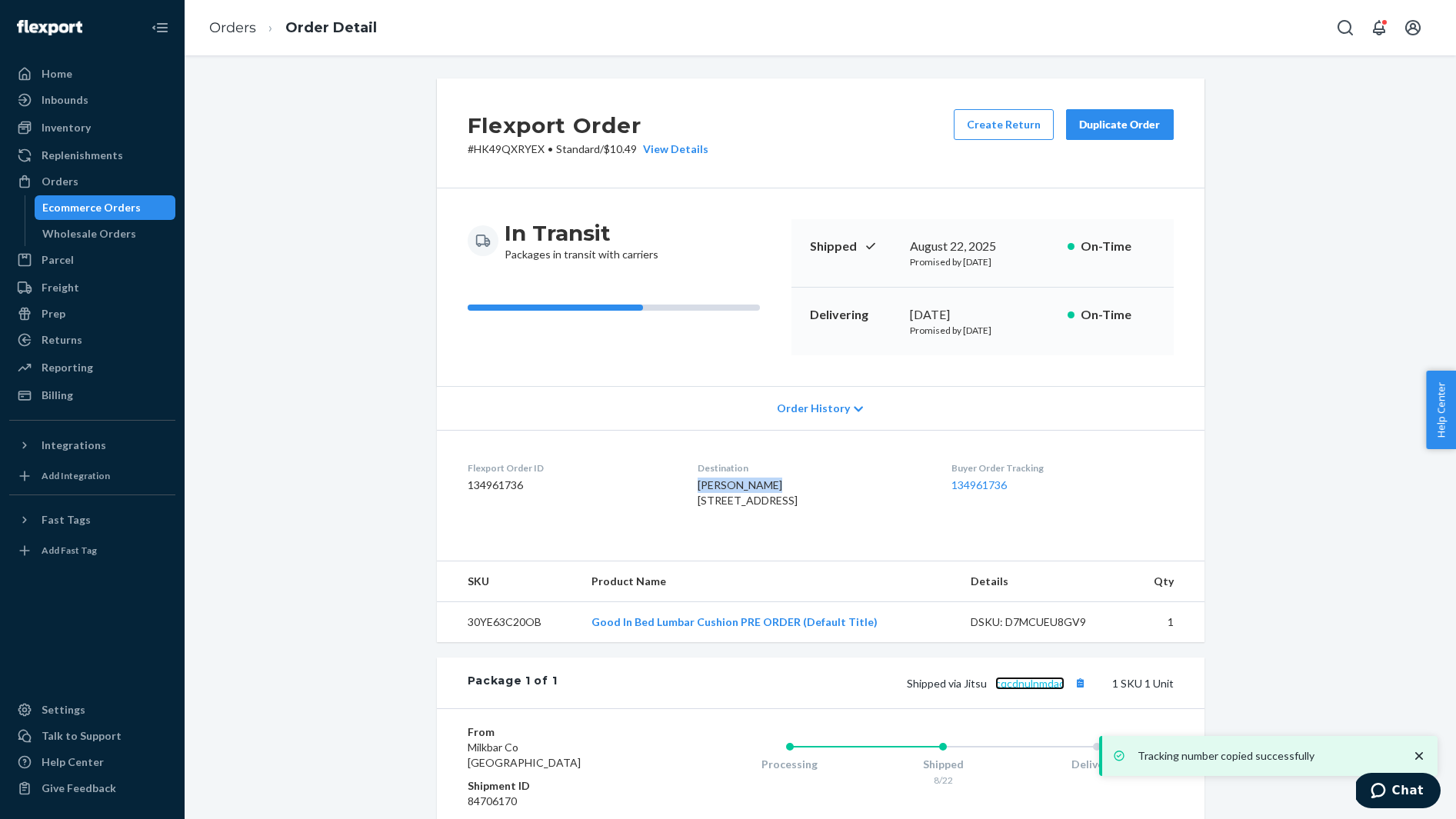
click at [1046, 690] on link "cqcdnulnmdac" at bounding box center [1029, 684] width 69 height 13
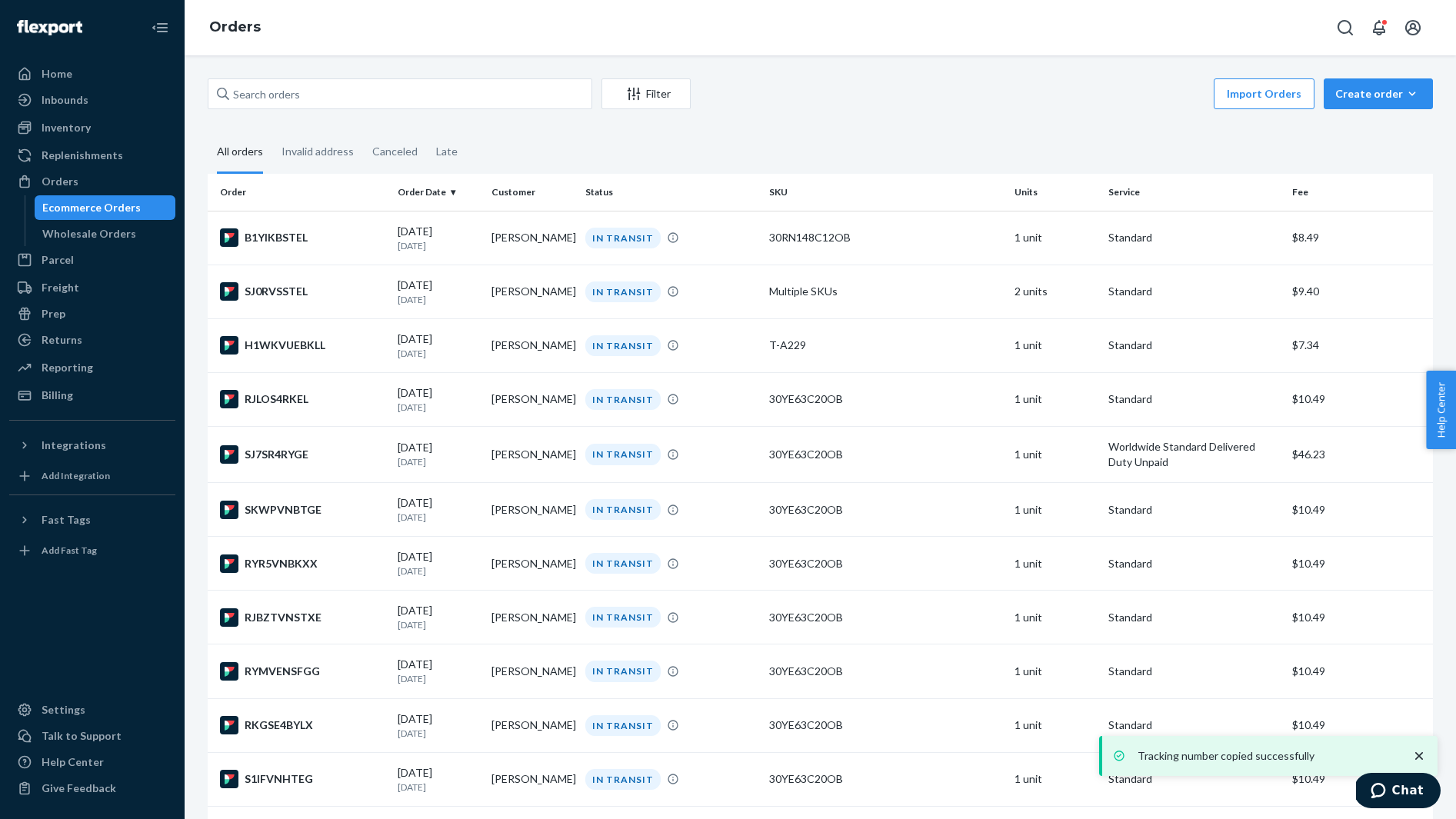
scroll to position [2731, 0]
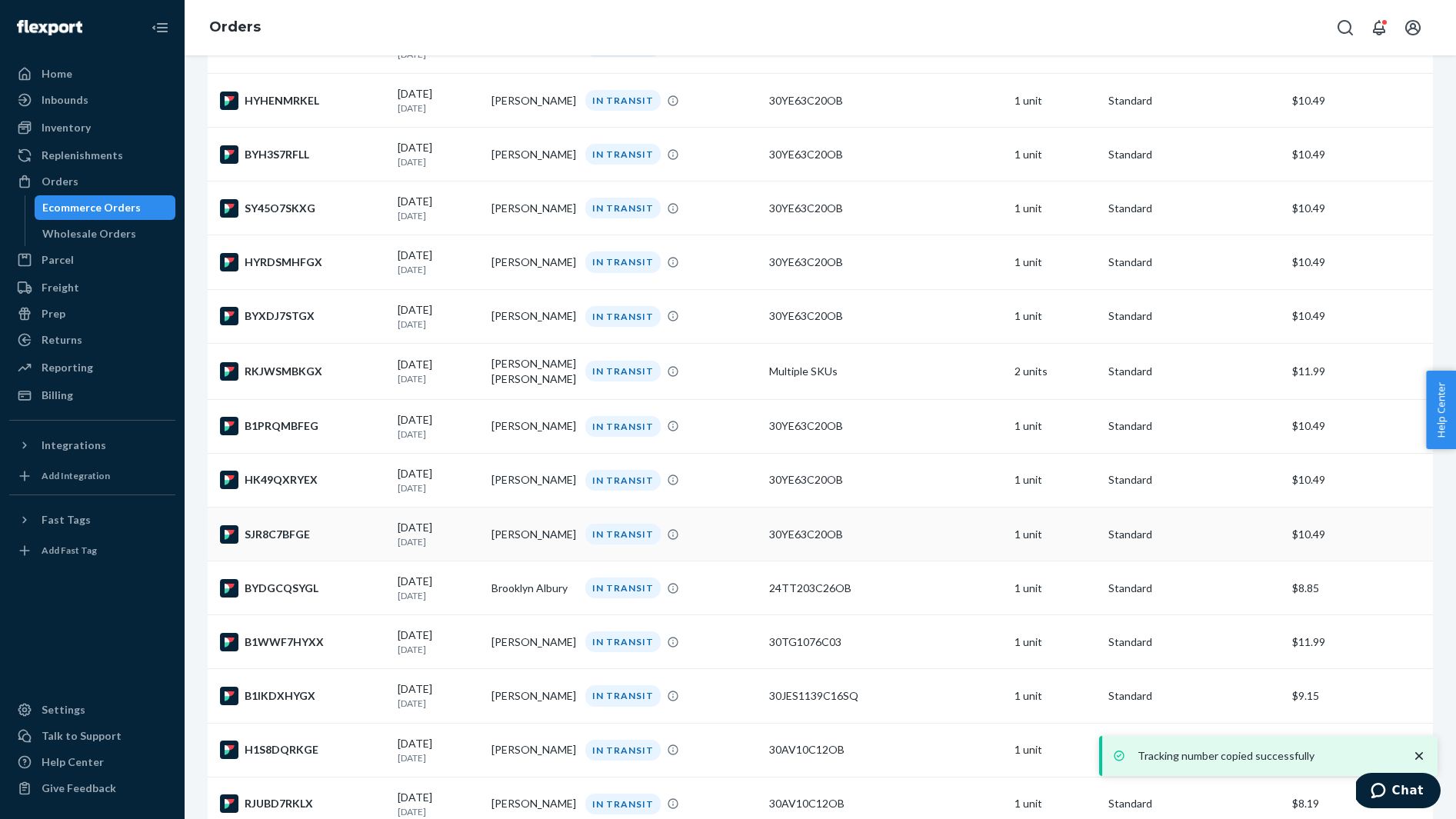
click at [308, 544] on div "SJR8C7BFGE" at bounding box center [303, 534] width 166 height 19
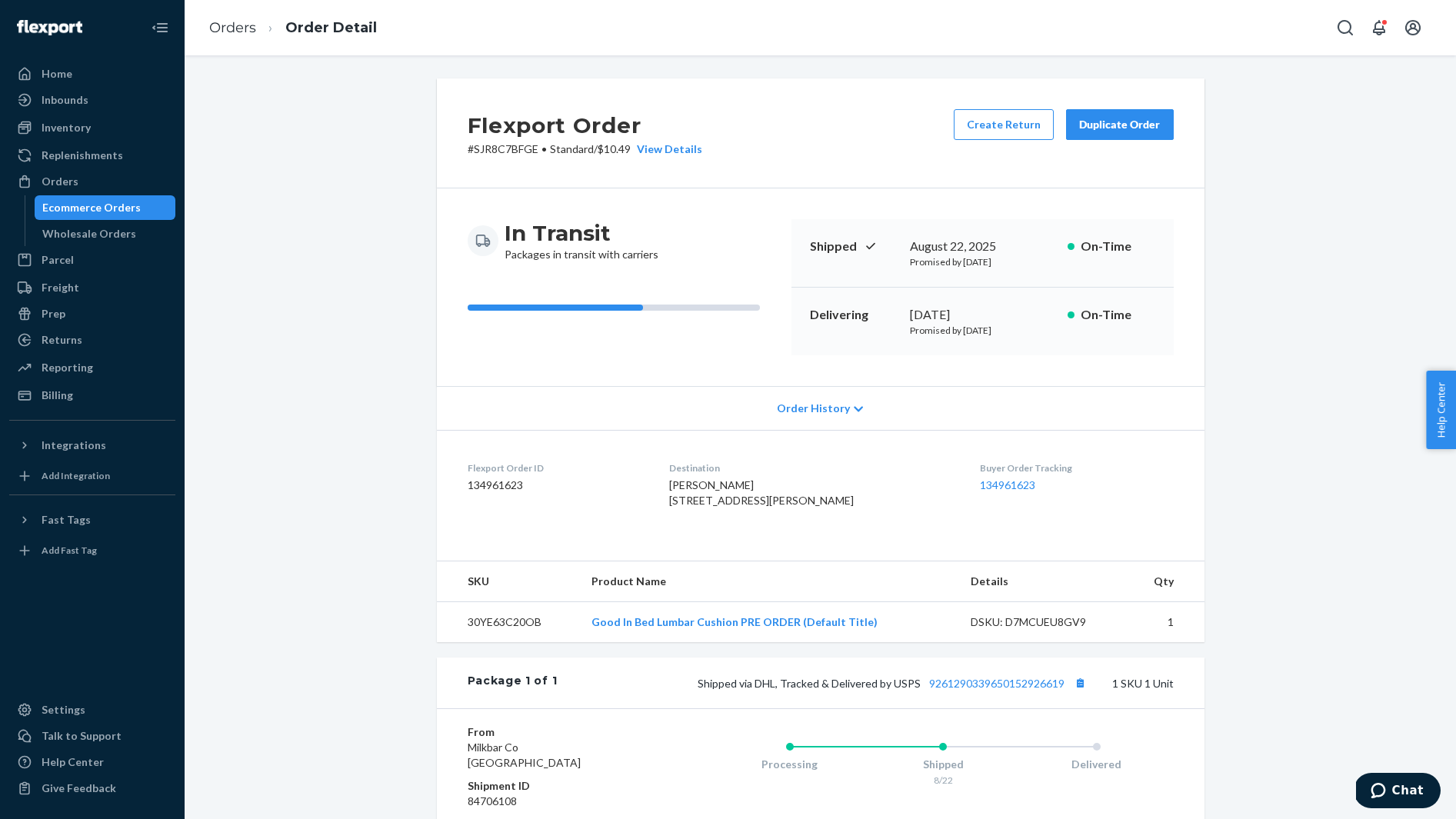
click at [696, 490] on span "Kendall VanDaele 508 Remington St Fort Collins, CO 80524-3079 US" at bounding box center [761, 492] width 184 height 29
copy span "Kendall VanDaele"
click at [1082, 693] on button "Copy tracking number" at bounding box center [1080, 683] width 20 height 20
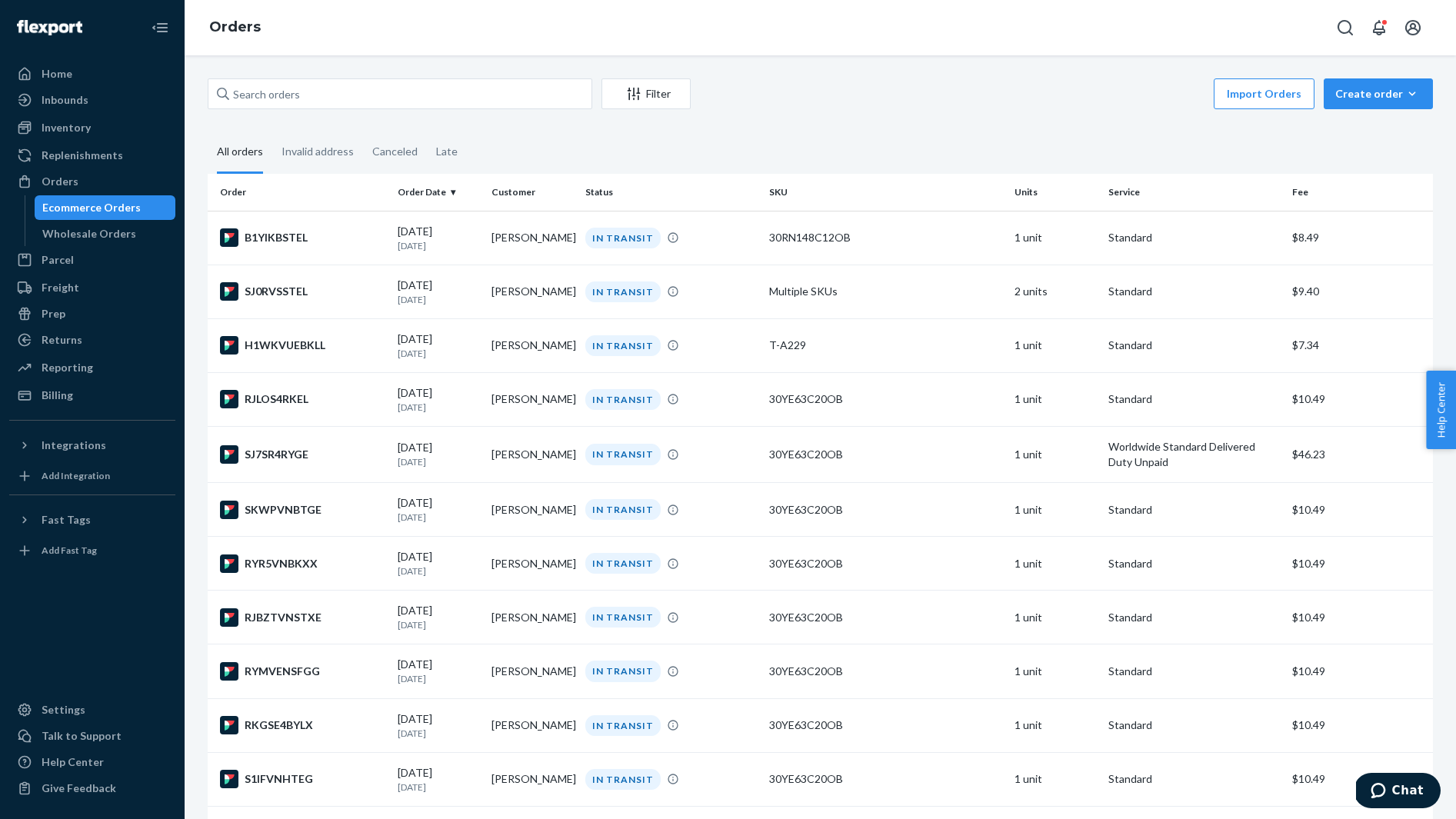
scroll to position [2731, 0]
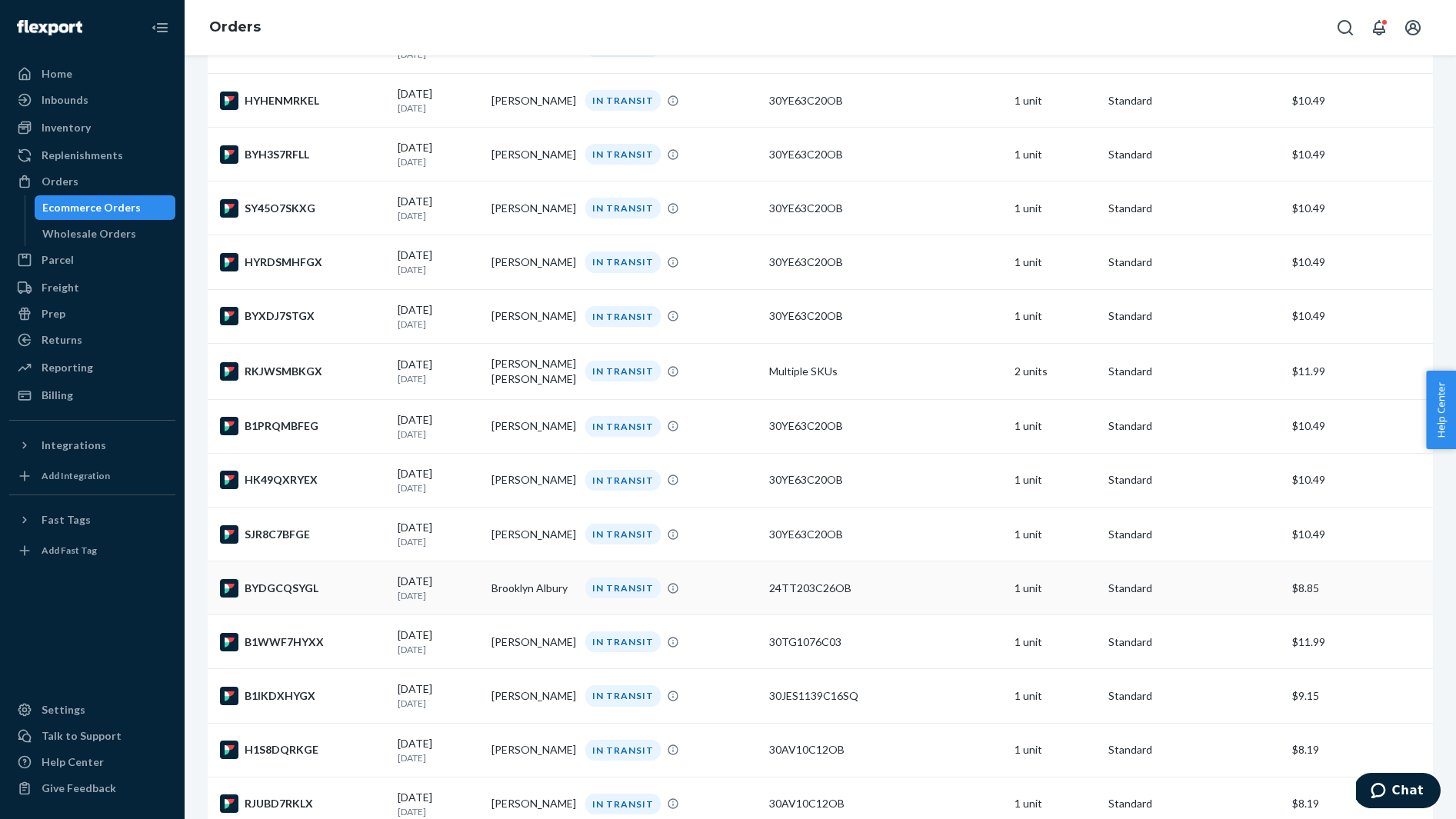
click at [321, 615] on td "BYDGCQSYGL" at bounding box center [299, 588] width 184 height 54
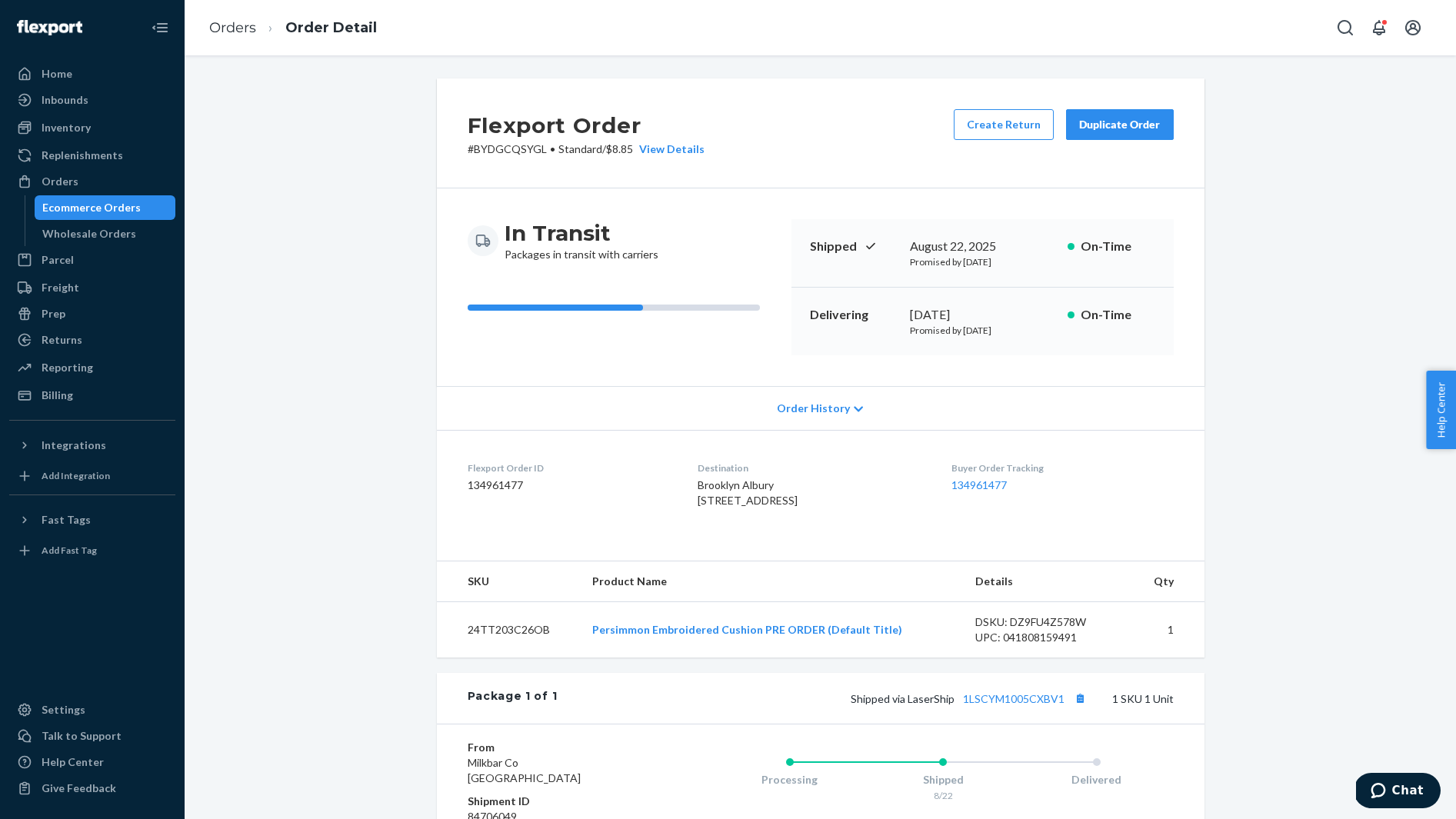
click at [705, 483] on span "Brooklyn Albury 10580 Leonidas Meadow Way Knoxville, TN 37922-5681 US" at bounding box center [747, 492] width 100 height 29
copy span "Brooklyn Albury"
click at [1078, 708] on button "Copy tracking number" at bounding box center [1080, 698] width 20 height 20
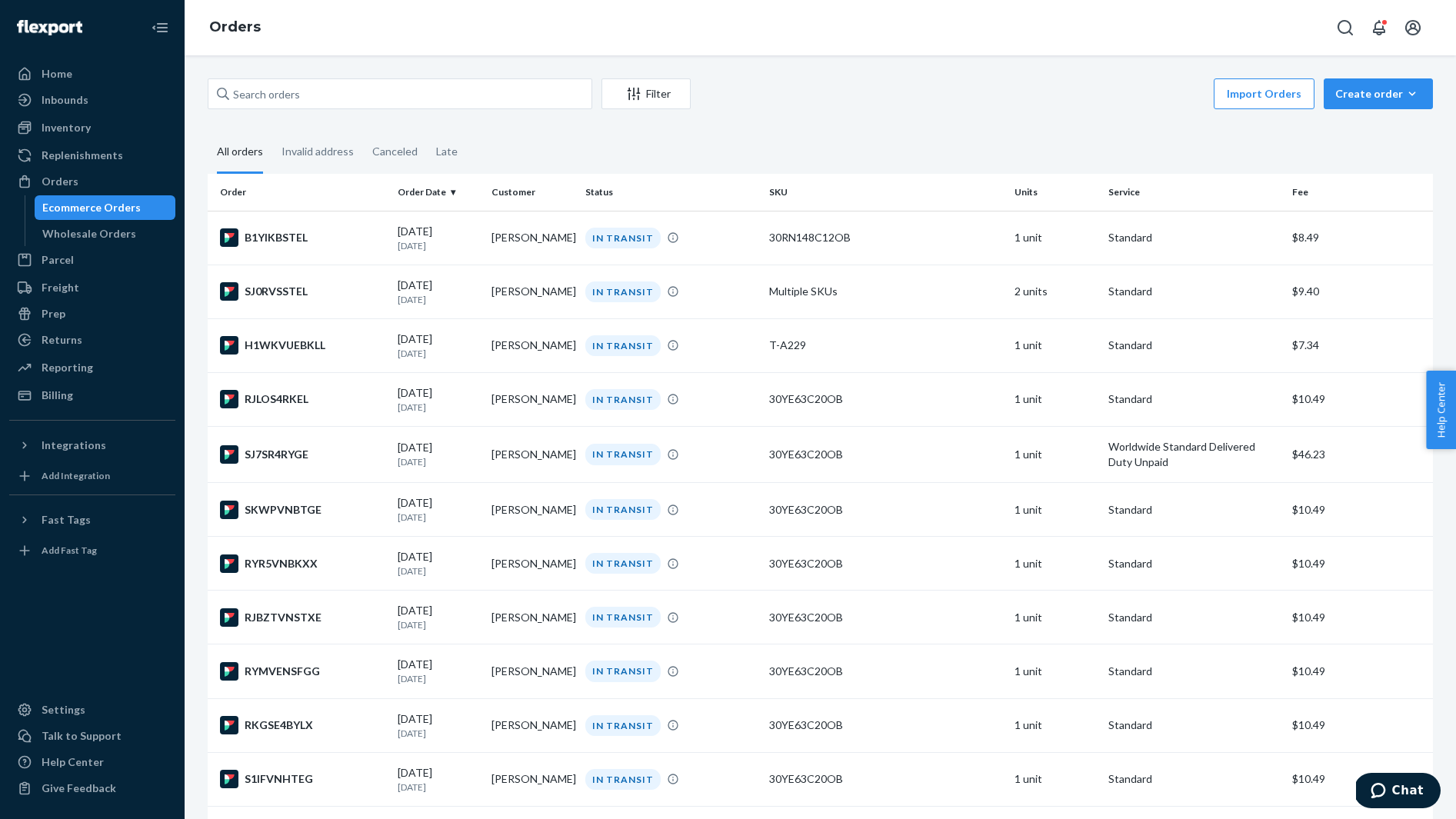
scroll to position [2731, 0]
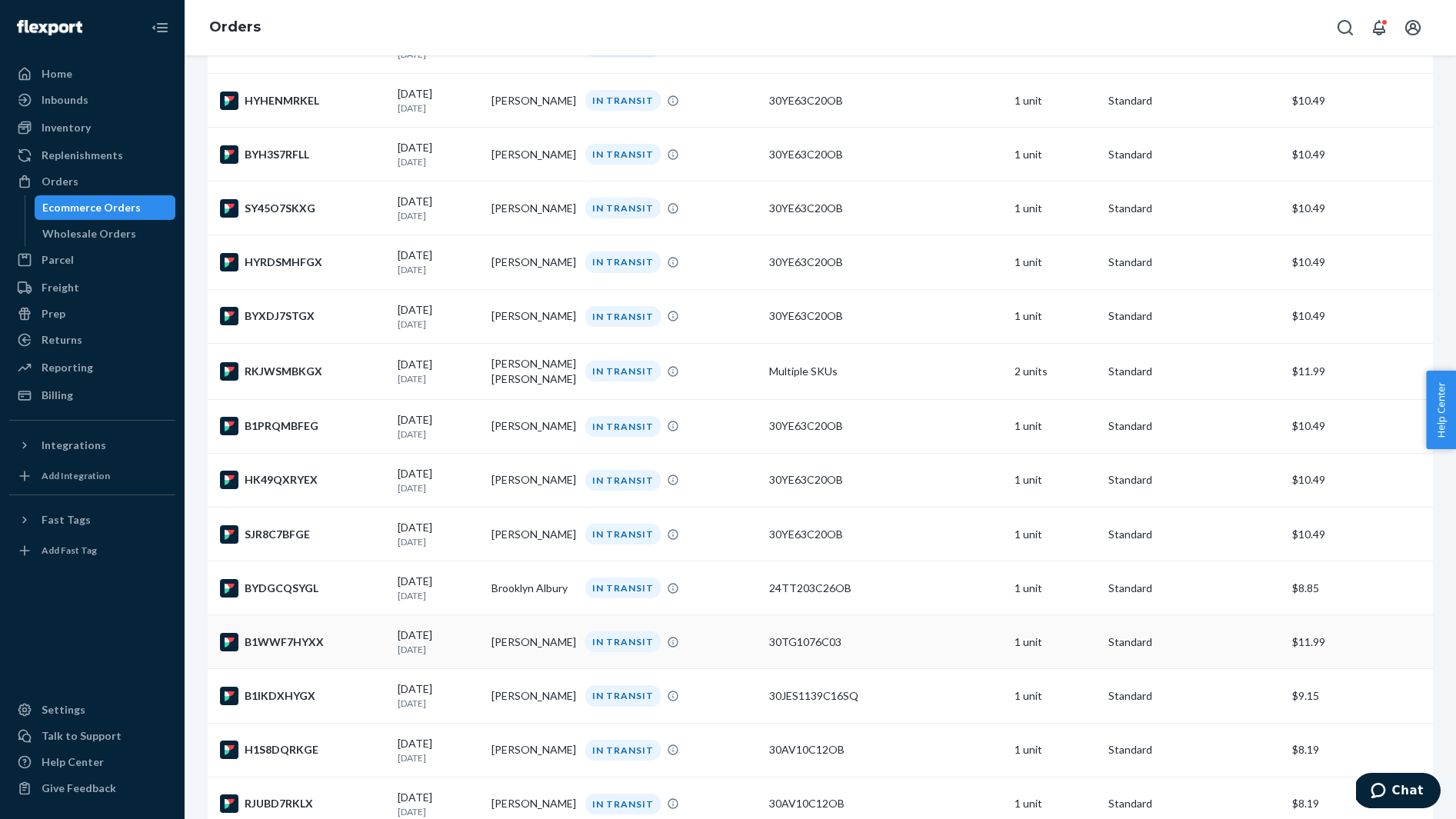
click at [331, 651] on div "B1WWF7HYXX" at bounding box center [303, 642] width 166 height 19
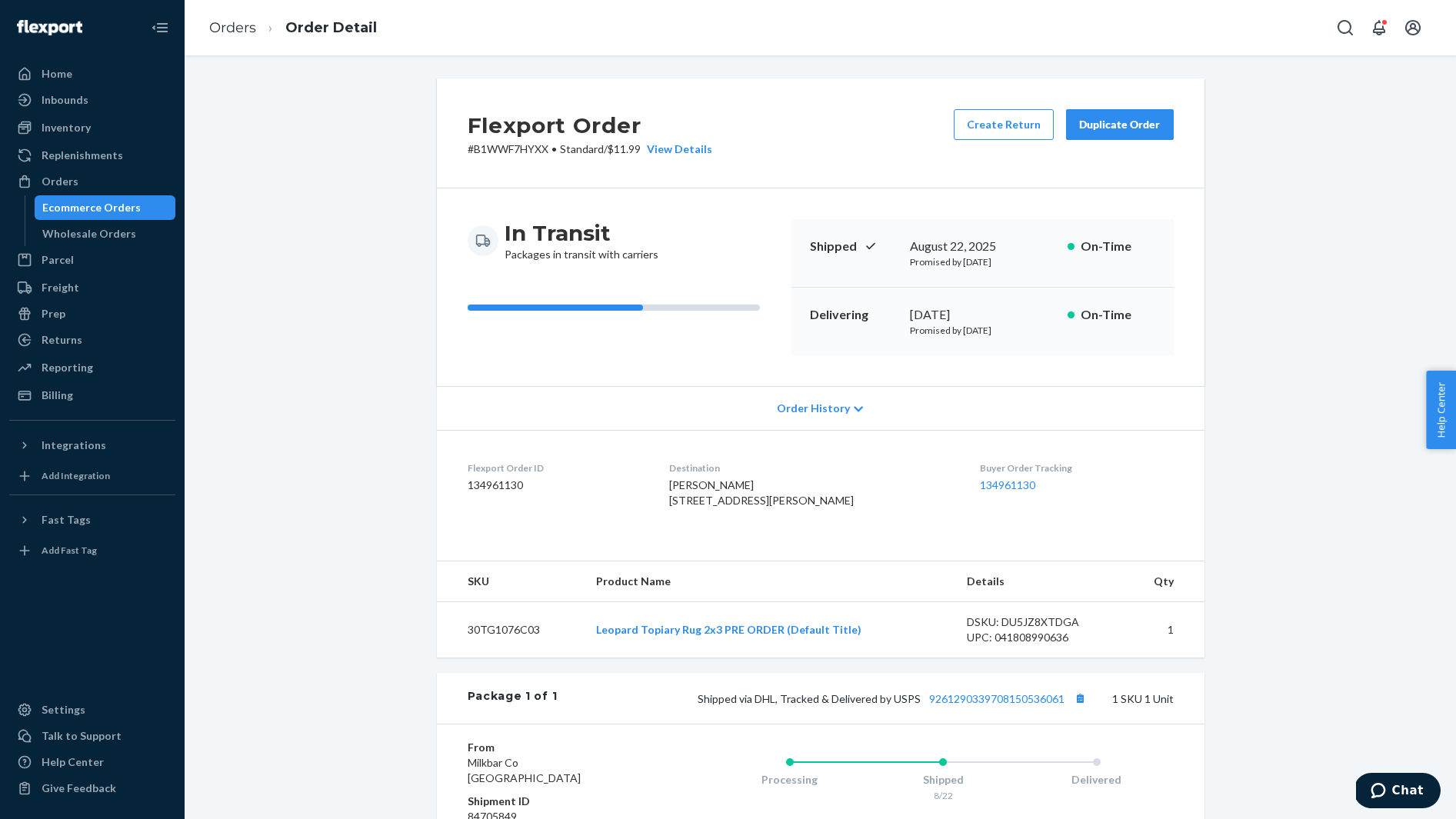
click at [722, 489] on span "Annie Ambrosini 24 Fall Meadow Dr Pittsford, NY 14534-9514 US" at bounding box center [761, 492] width 184 height 29
click at [1079, 708] on button "Copy tracking number" at bounding box center [1080, 698] width 20 height 20
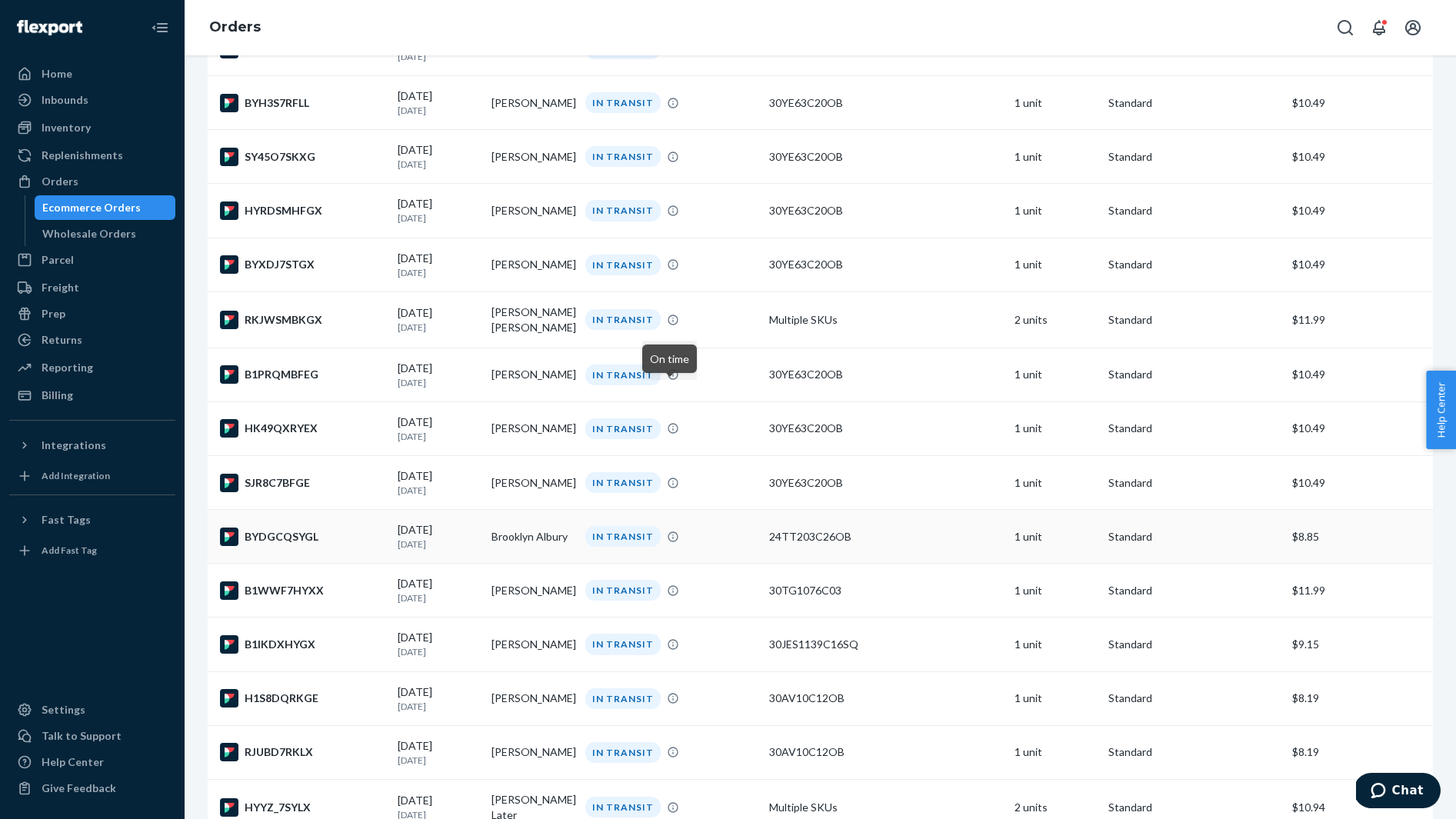
scroll to position [2788, 0]
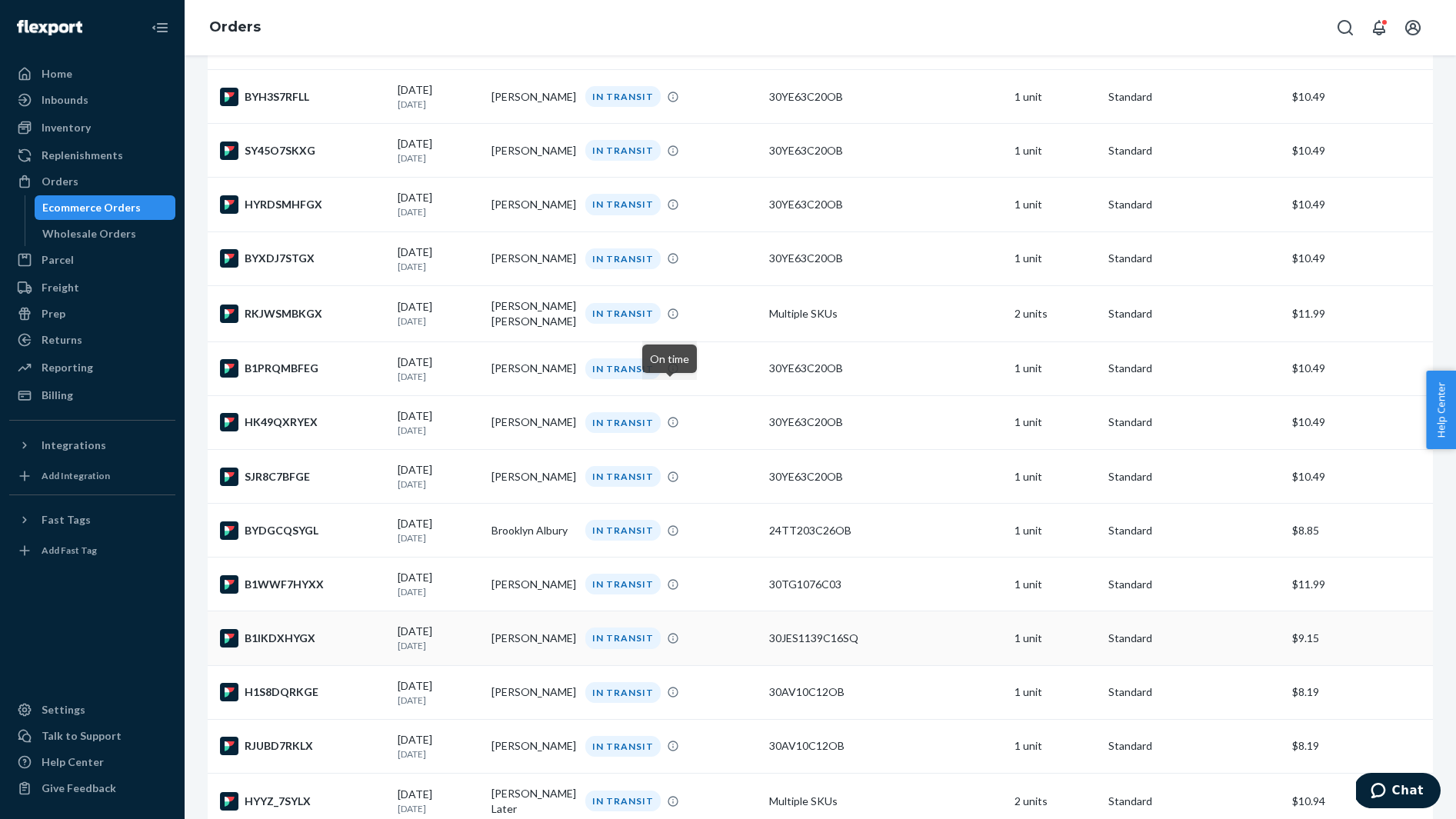
click at [330, 648] on div "B1IKDXHYGX" at bounding box center [303, 638] width 166 height 19
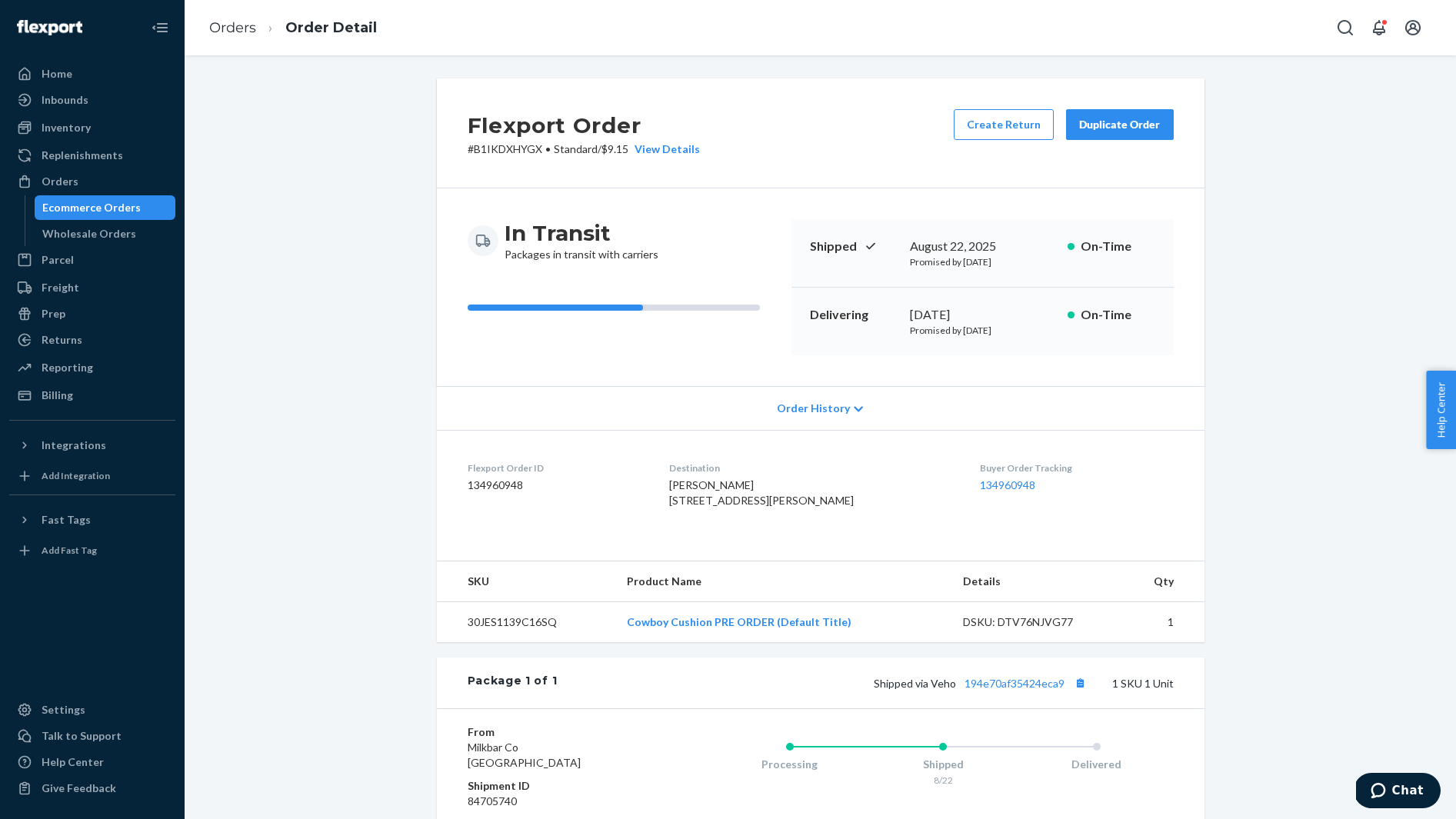
click at [707, 487] on span "Rechel Creech 1821 County Road 1208 Tuttle, OK 73089-3003 US" at bounding box center [761, 492] width 184 height 29
click at [1078, 693] on button "Copy tracking number" at bounding box center [1080, 683] width 20 height 20
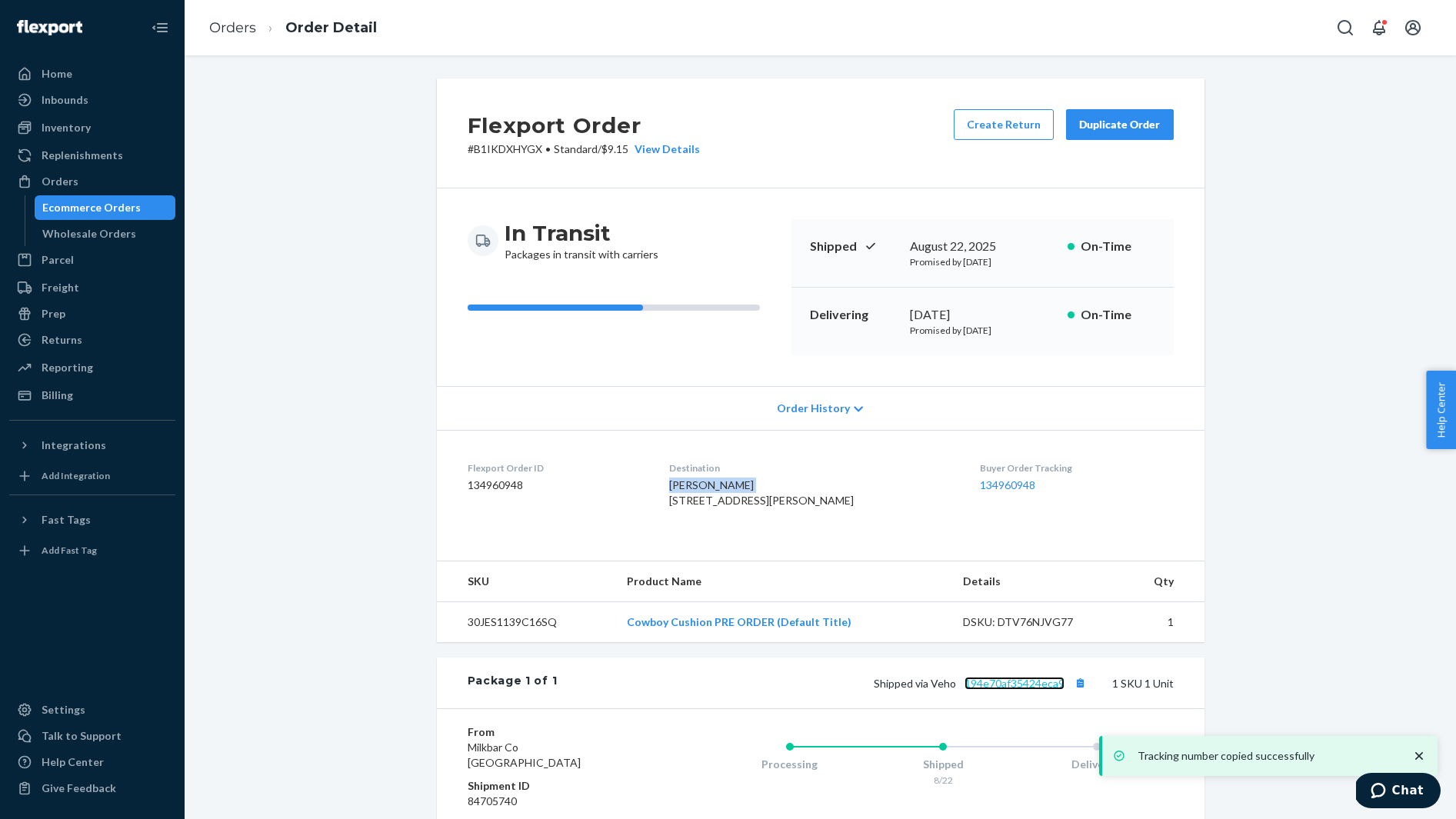
click at [1001, 690] on link "194e70af35424eca9" at bounding box center [1014, 684] width 100 height 13
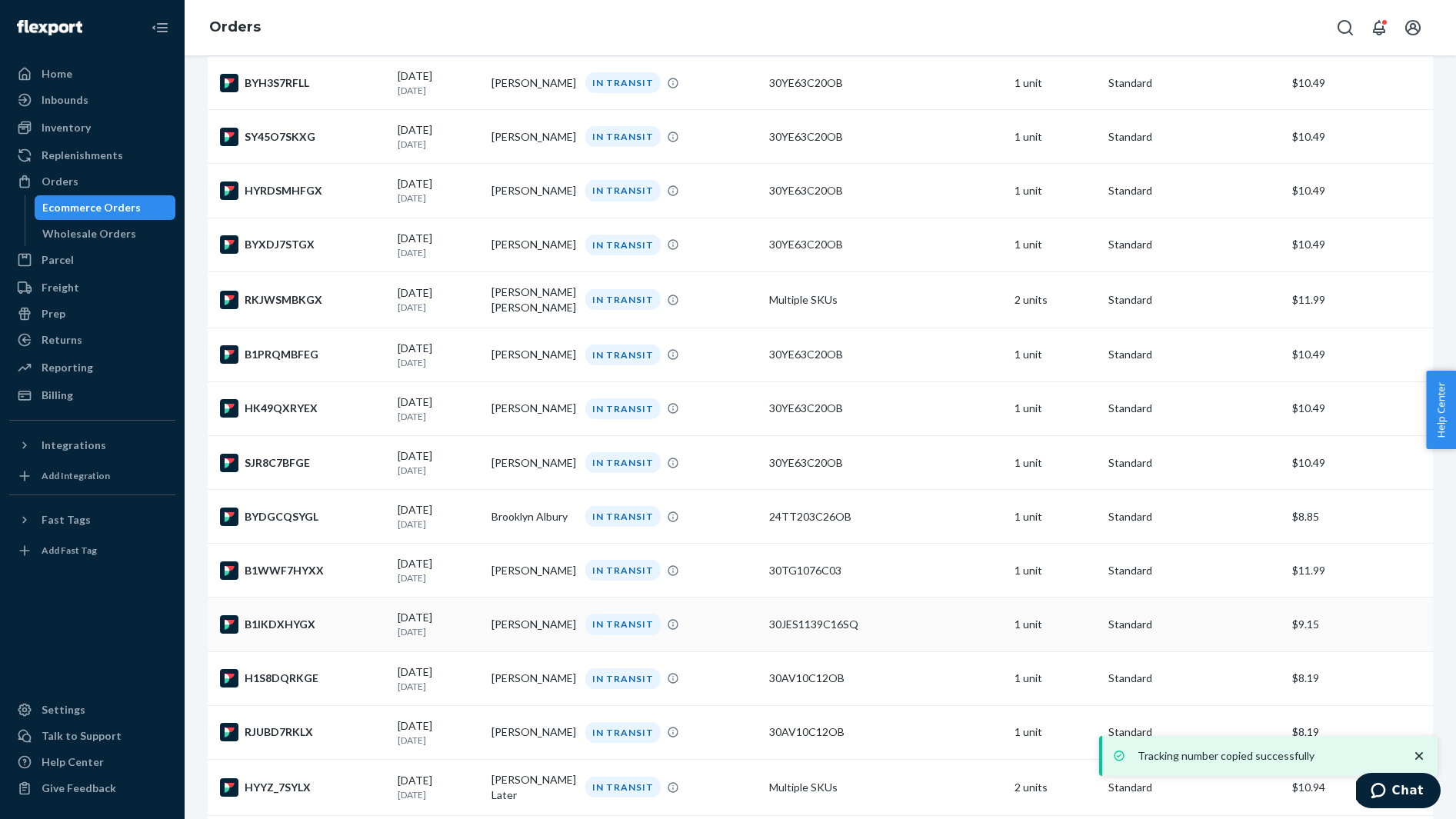
scroll to position [2819, 0]
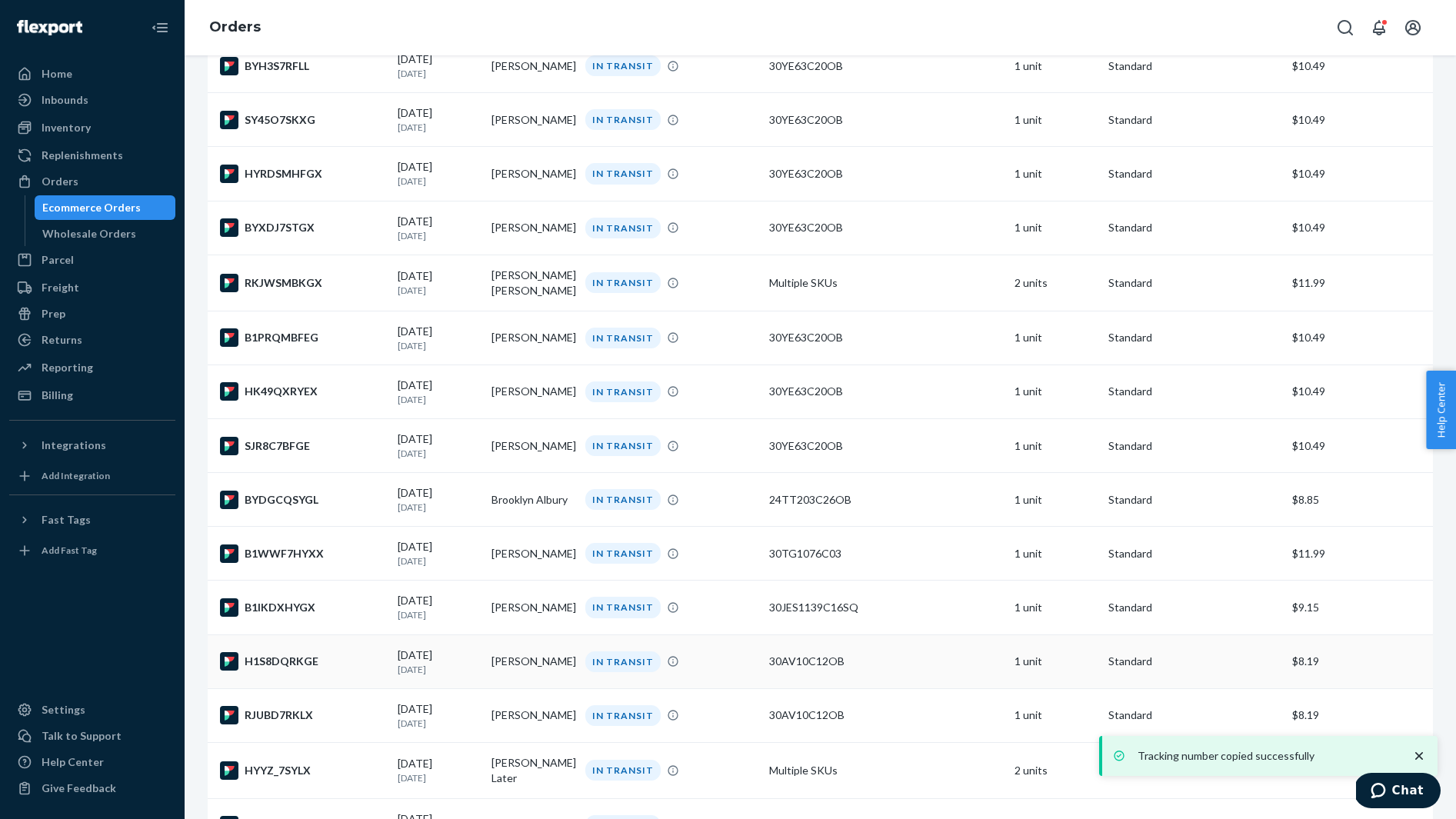
click at [320, 671] on div "H1S8DQRKGE" at bounding box center [303, 661] width 166 height 19
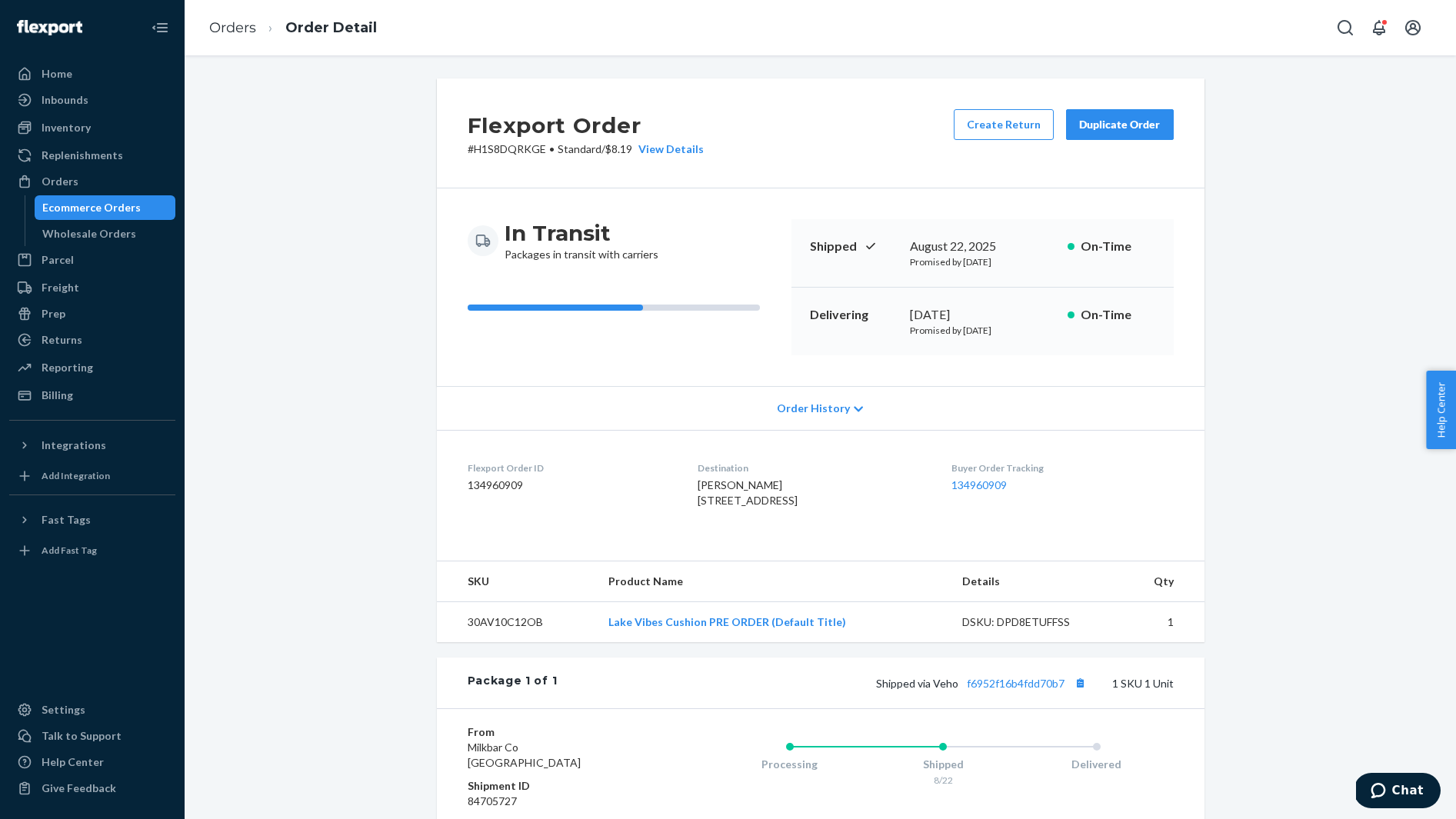
click at [728, 483] on span "Whitney McCaddon 733 Northwood Rd Fort Worth, TX 76107-1029 US" at bounding box center [747, 492] width 100 height 29
click at [1075, 693] on button "Copy tracking number" at bounding box center [1080, 683] width 20 height 20
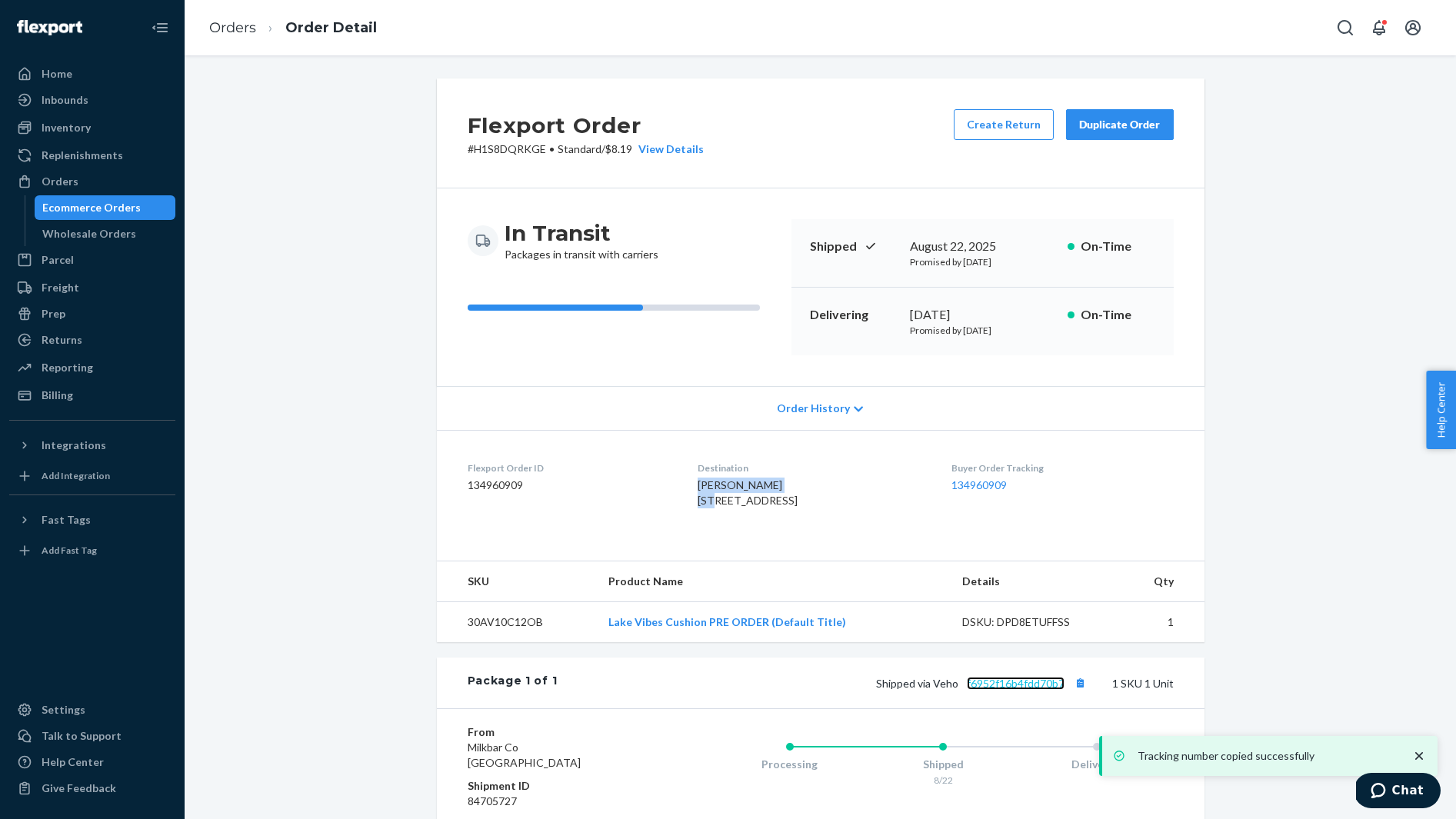
click at [1015, 690] on link "f6952f16b4fdd70b7" at bounding box center [1016, 684] width 98 height 13
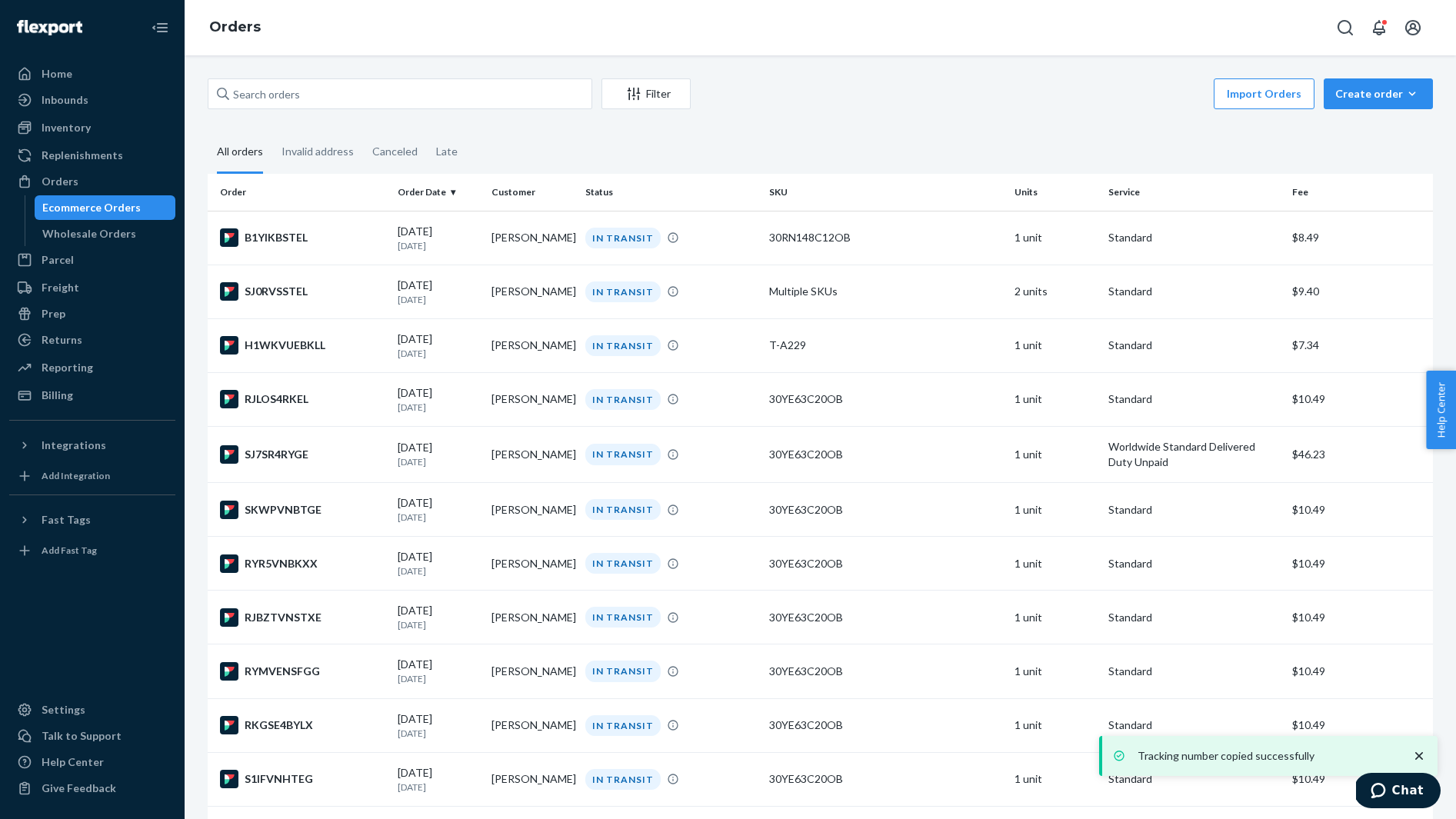
scroll to position [3073, 0]
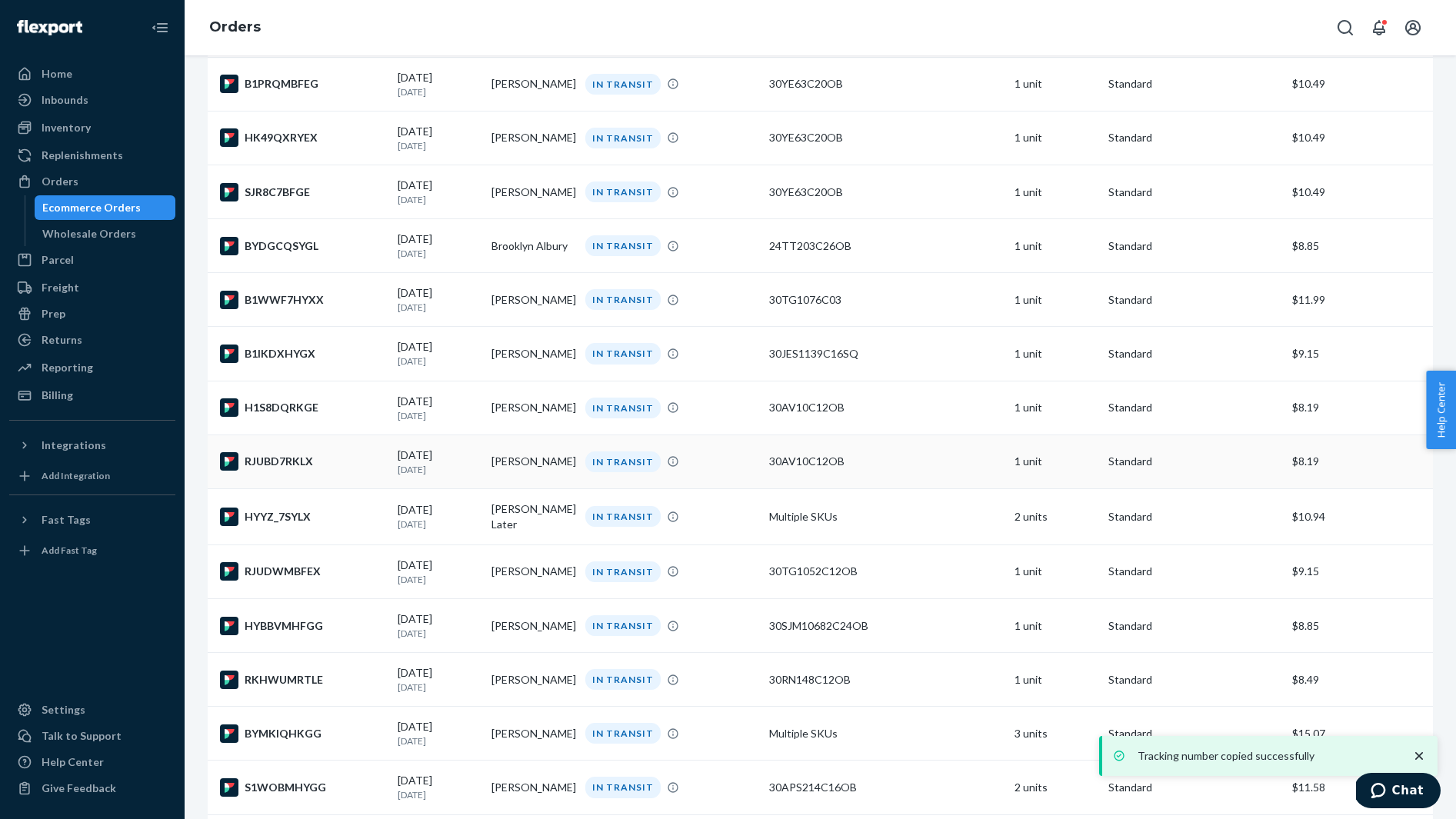
click at [316, 471] on div "RJUBD7RKLX" at bounding box center [303, 461] width 166 height 19
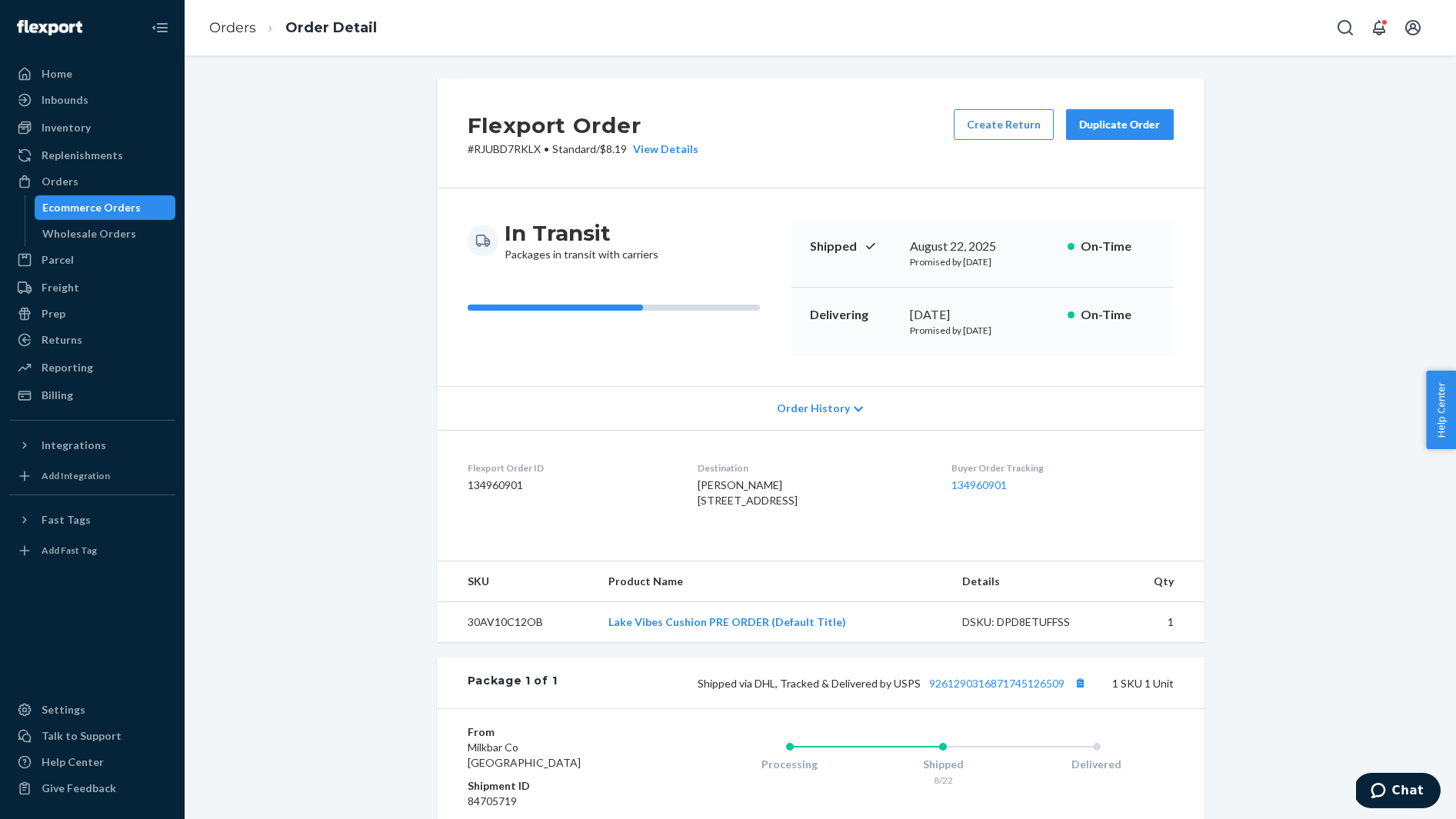
click at [708, 488] on span "Andrea Jones 294 Road 773 Guntown, MS 38849-9150 US" at bounding box center [747, 492] width 100 height 29
click at [1082, 693] on button "Copy tracking number" at bounding box center [1080, 683] width 20 height 20
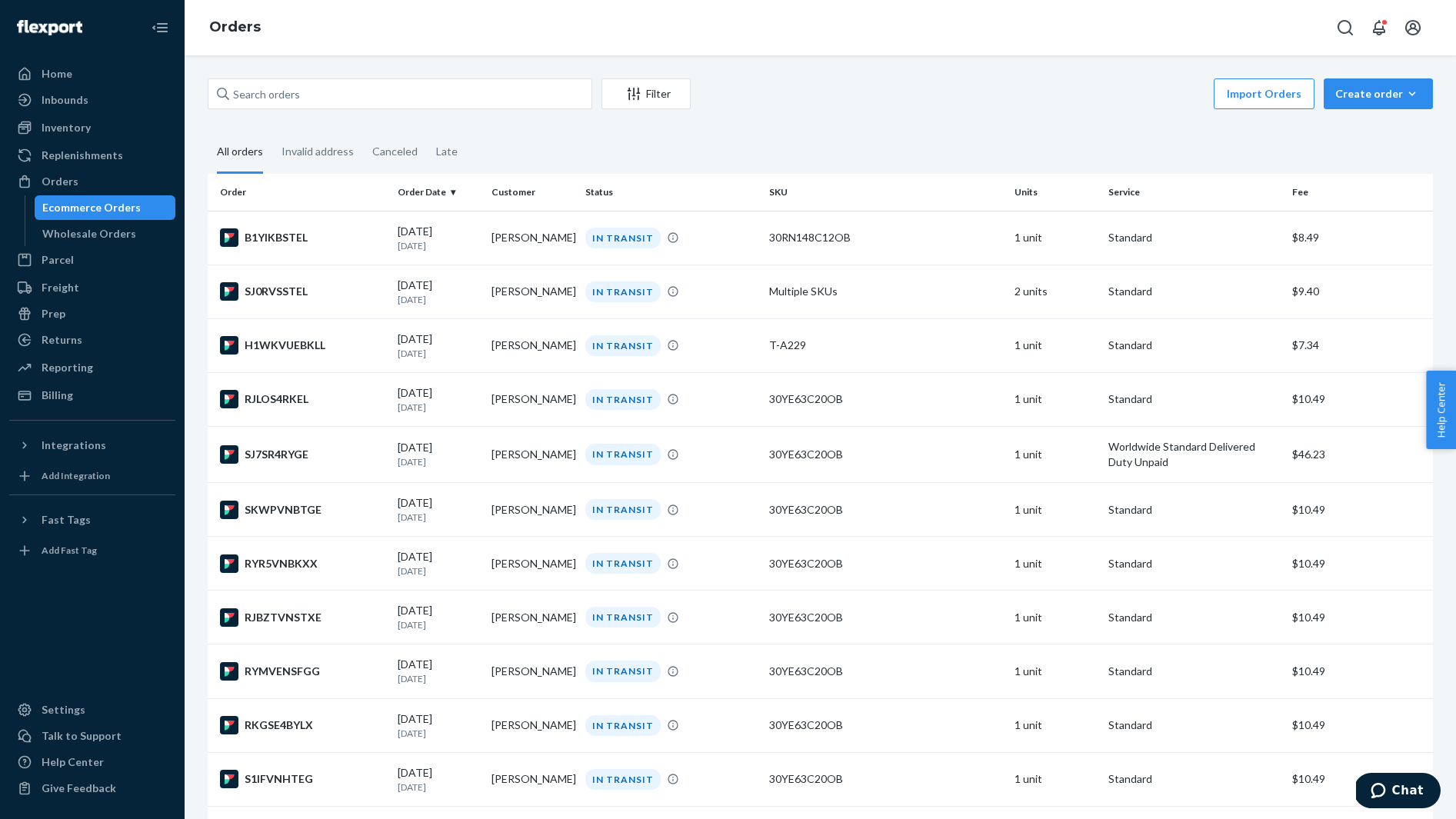
scroll to position [3073, 0]
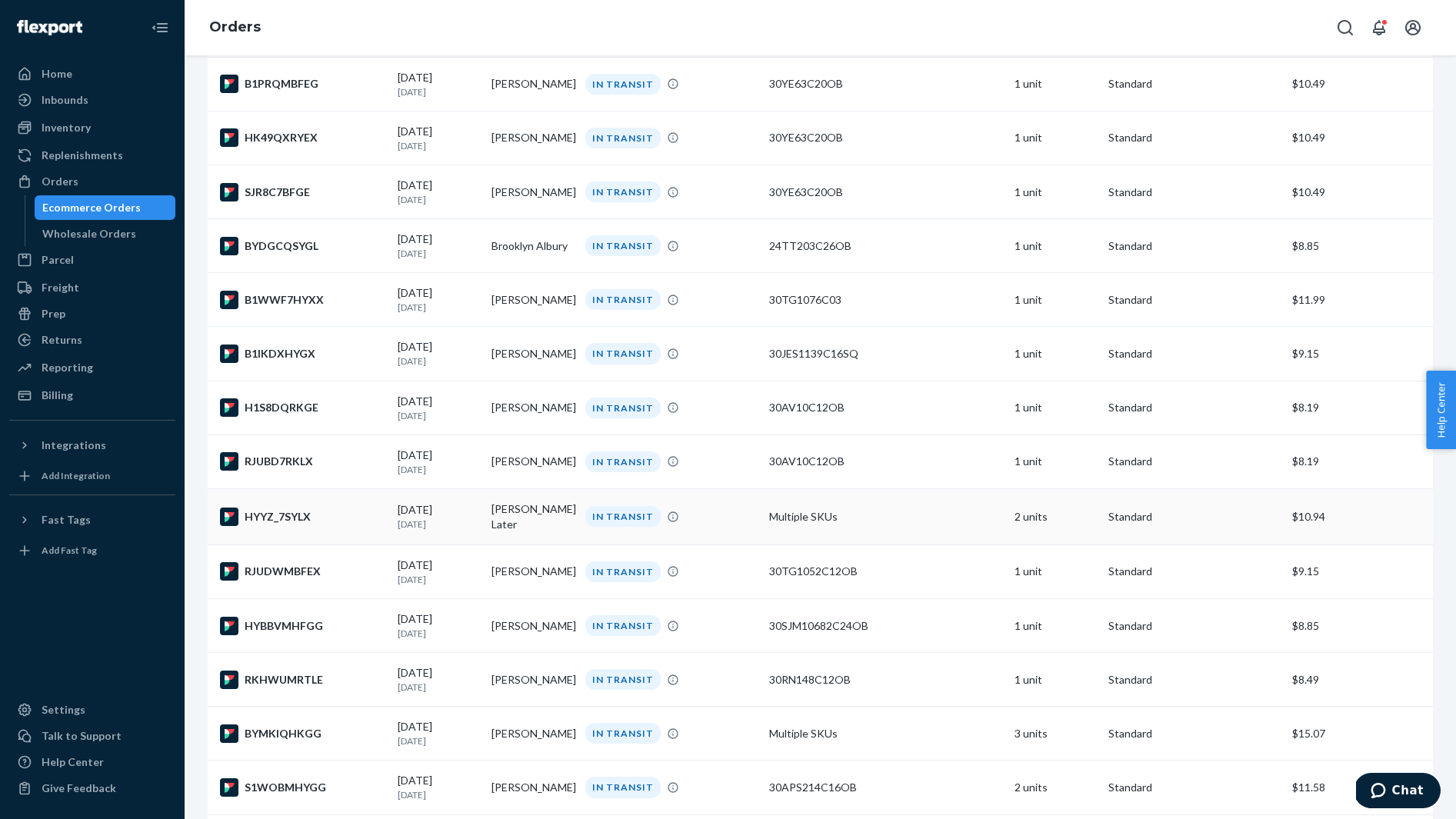
click at [330, 525] on td "HYYZ_7SYLX" at bounding box center [299, 516] width 184 height 56
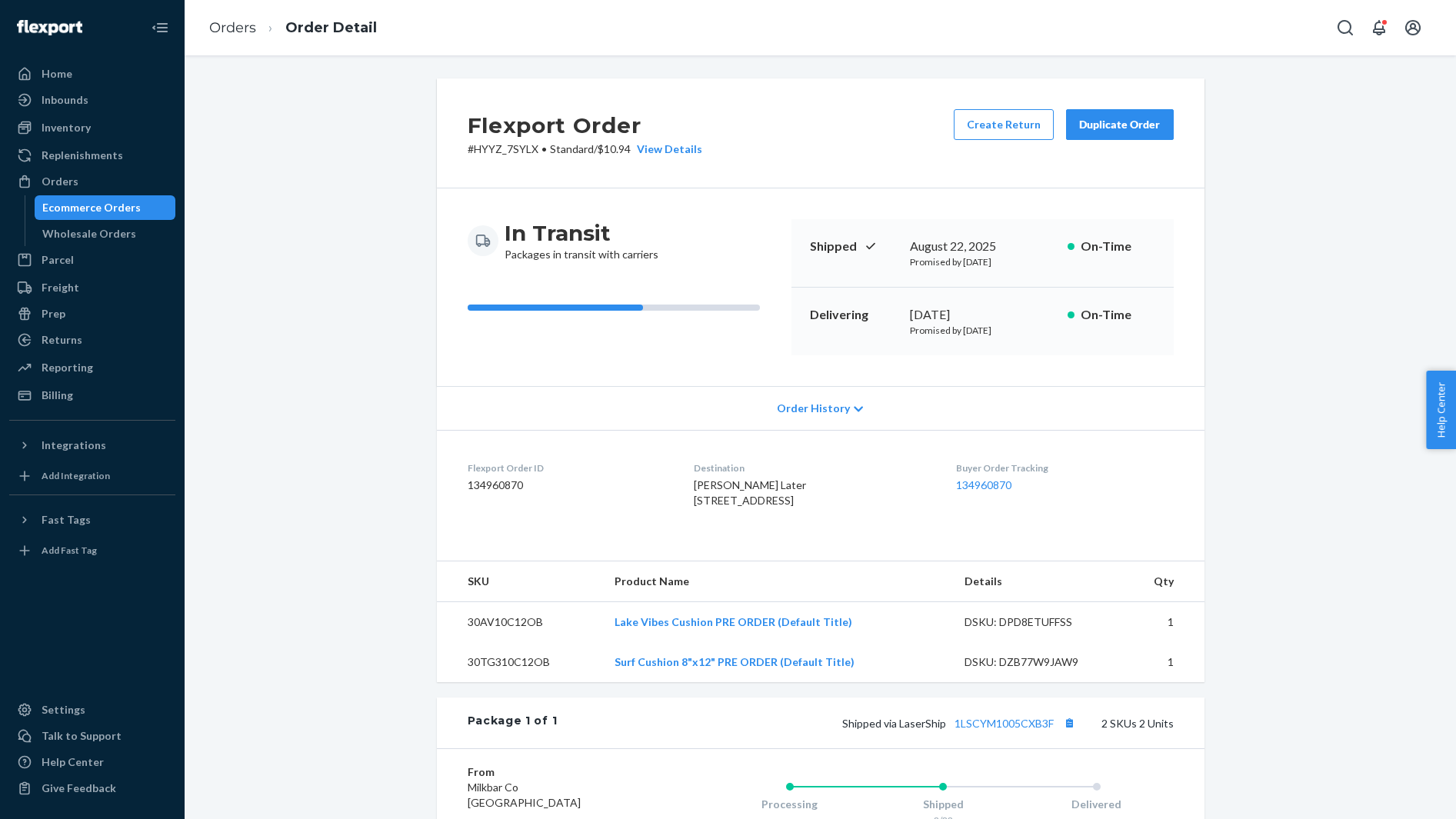
click at [707, 485] on span "Sarah Later 448 W 2400 S Bountiful, UT 84010-7628 US" at bounding box center [750, 492] width 113 height 29
click at [707, 483] on span "Sarah Later 448 W 2400 S Bountiful, UT 84010-7628 US" at bounding box center [750, 492] width 113 height 29
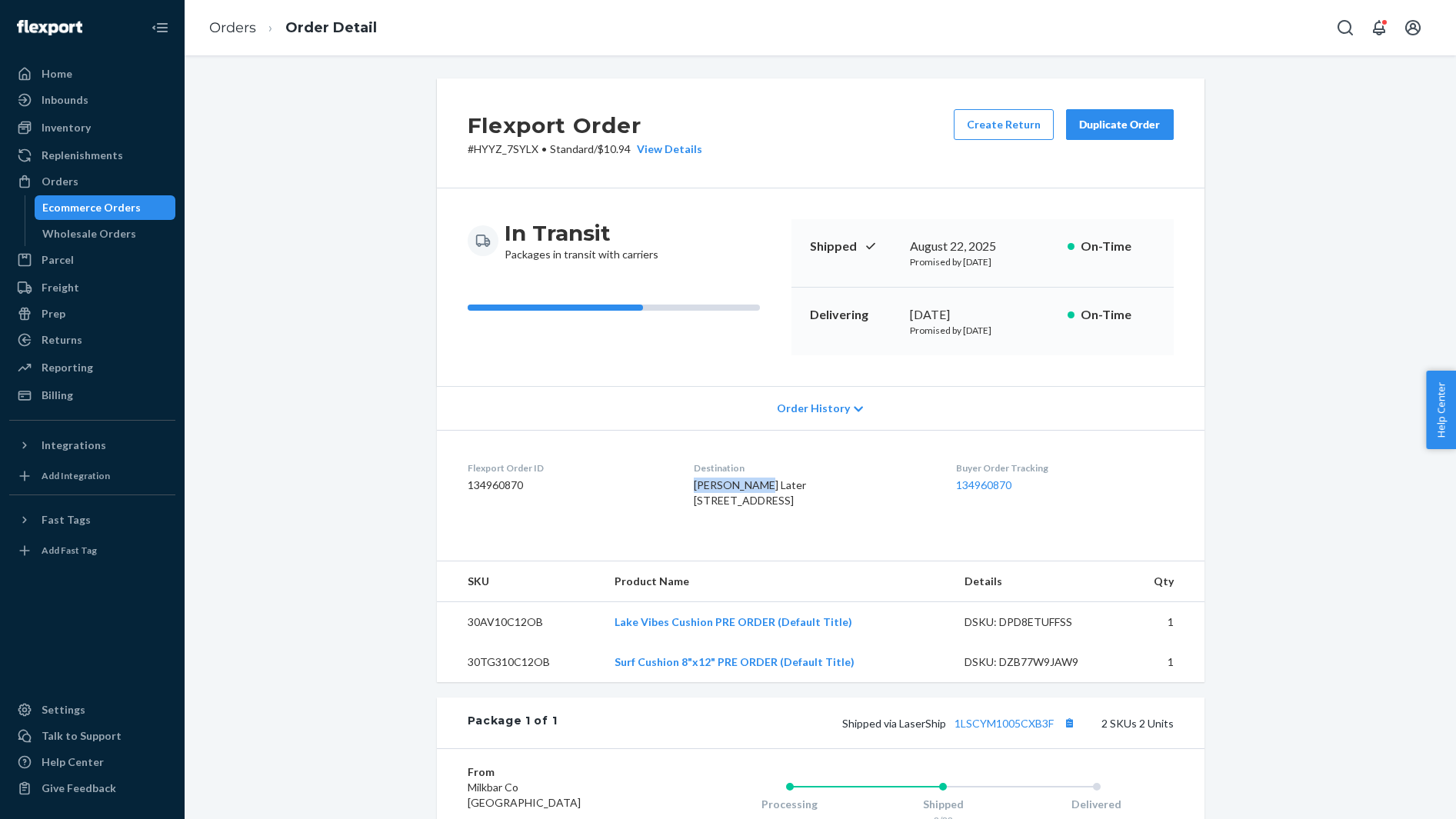
scroll to position [157, 0]
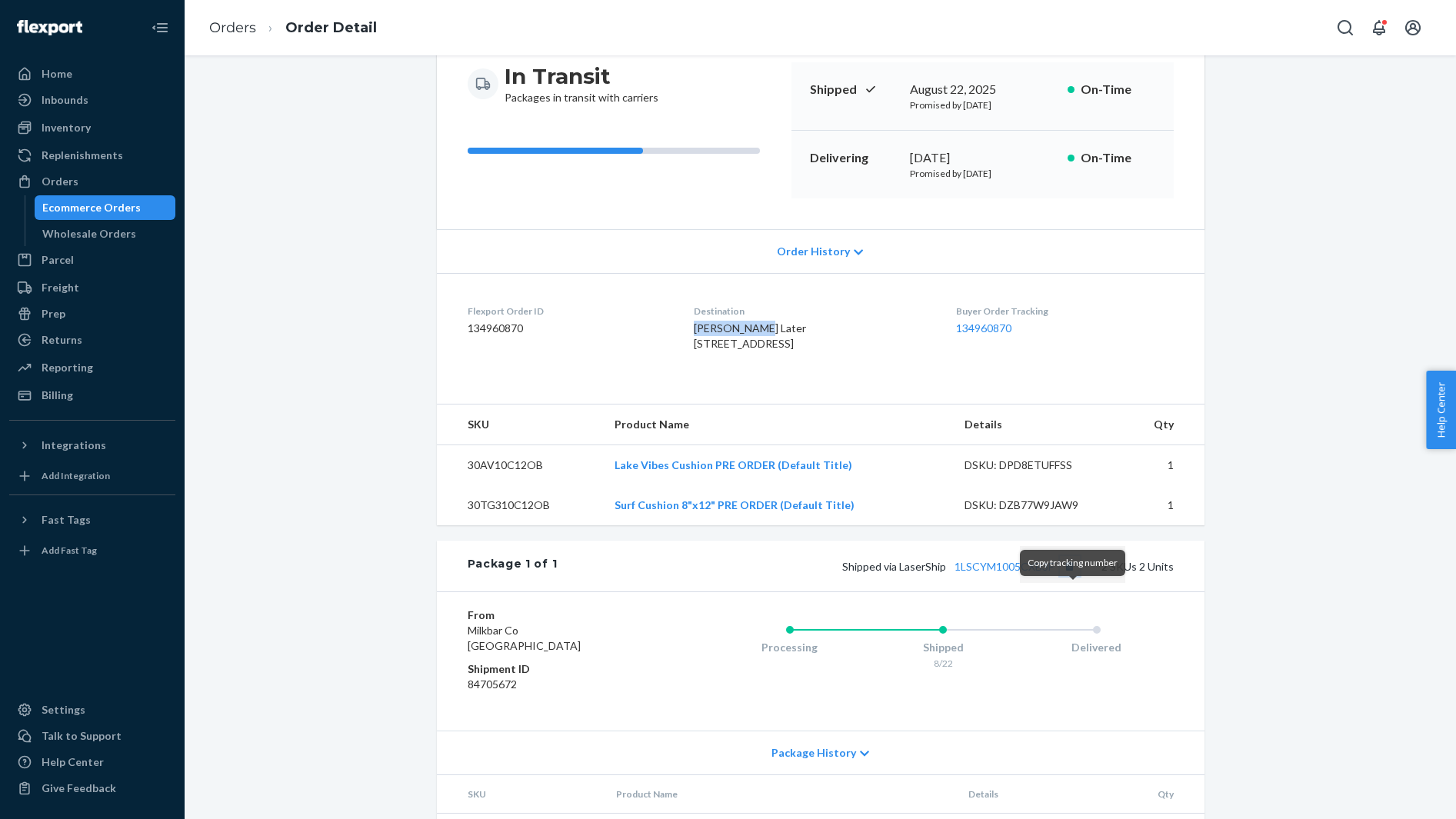
click at [1076, 576] on button "Copy tracking number" at bounding box center [1069, 566] width 20 height 20
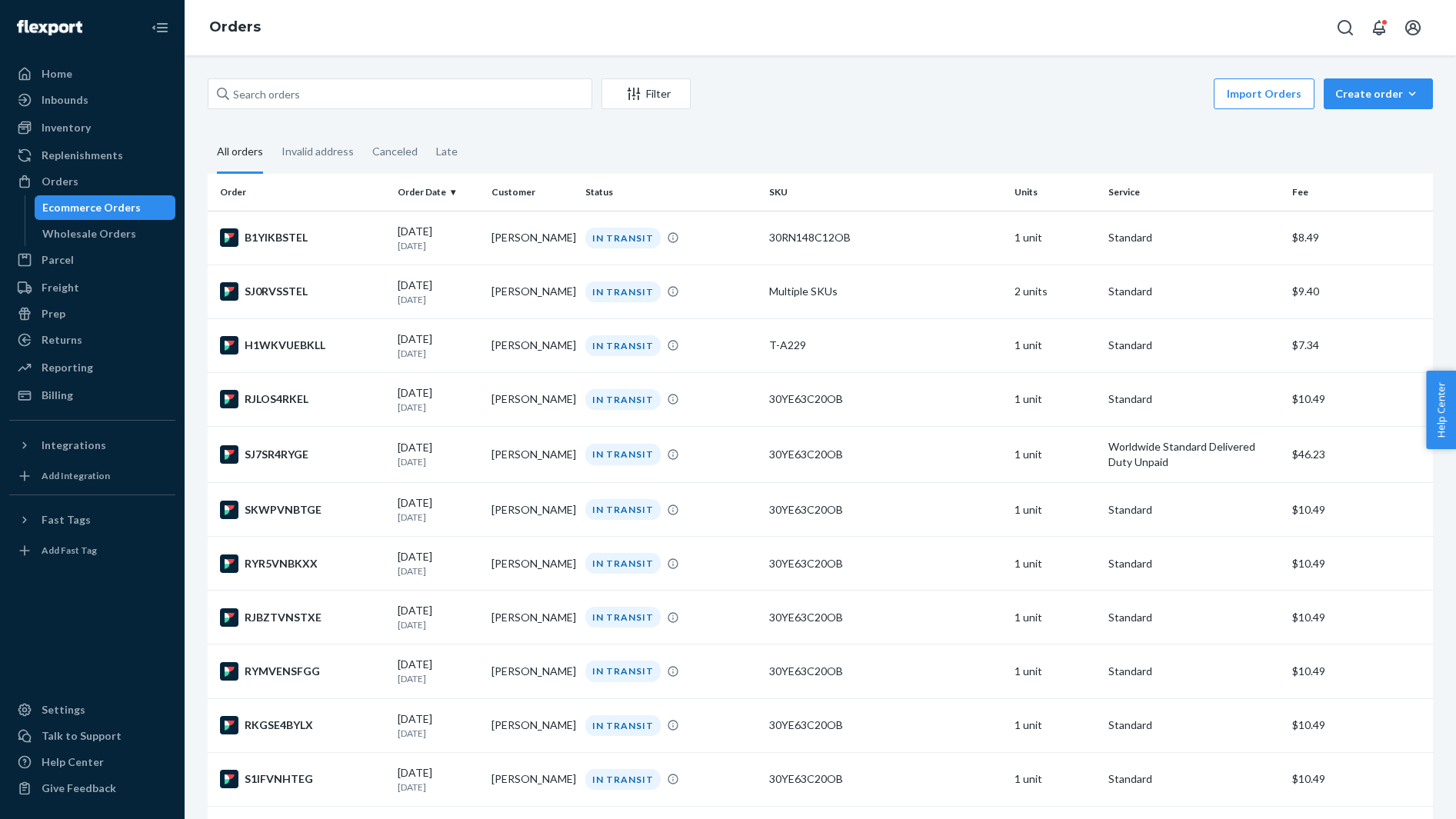
scroll to position [3073, 0]
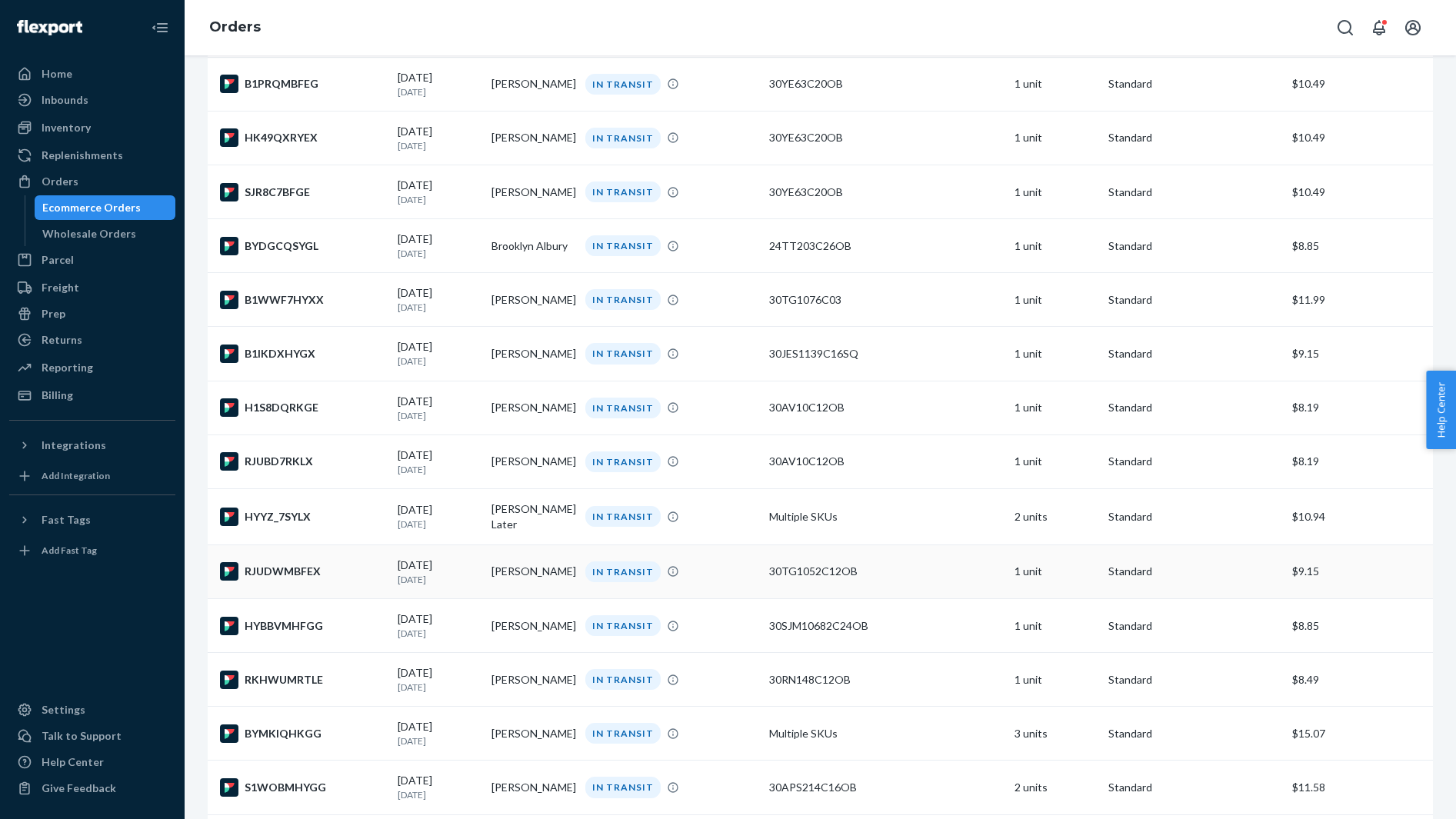
click at [324, 581] on div "RJUDWMBFEX" at bounding box center [303, 571] width 166 height 19
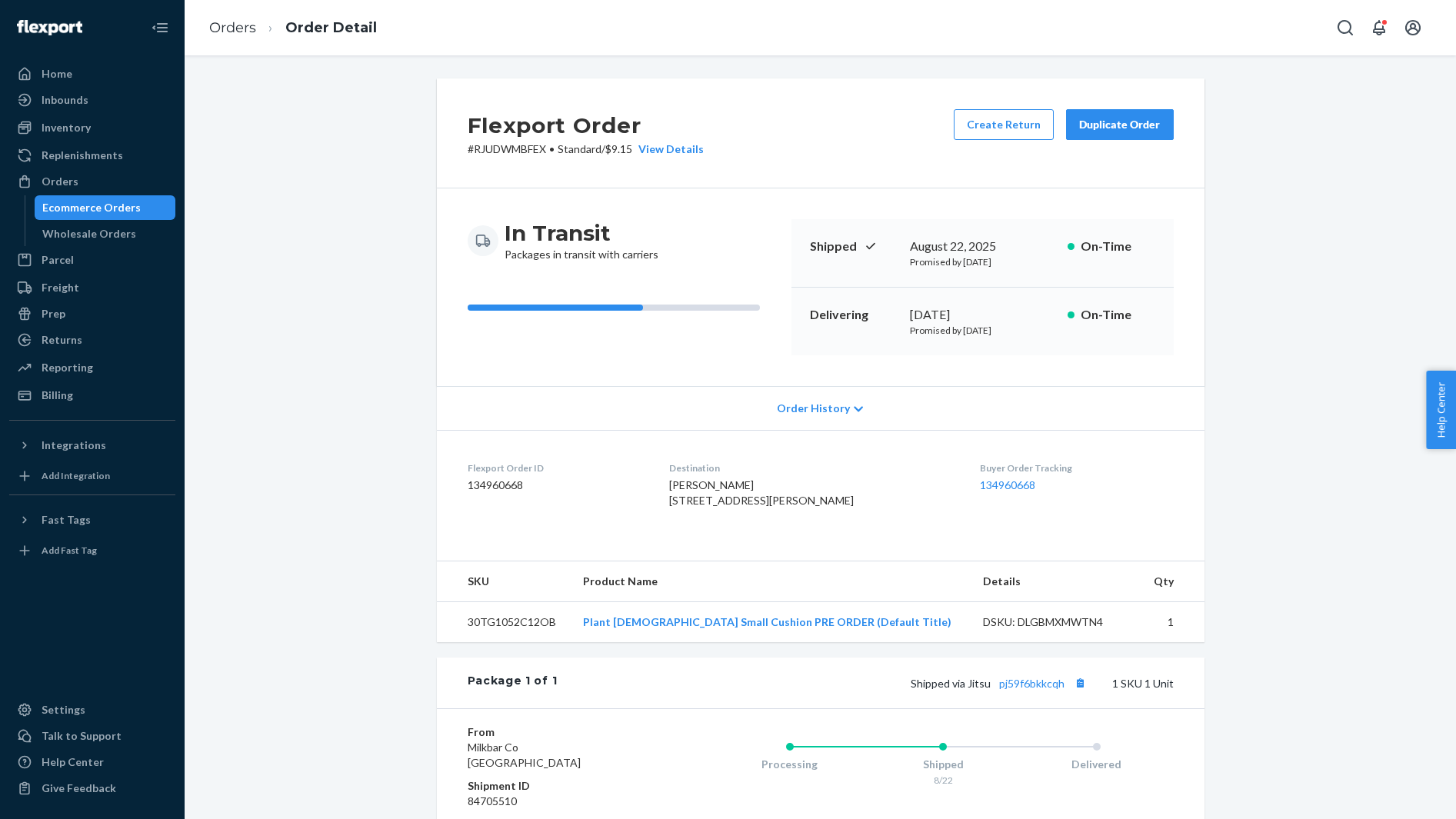
click at [716, 477] on div "Julie Perry 2202 Plaza Bonita Carlsbad, CA 92009-6256 US" at bounding box center [812, 493] width 286 height 31
click at [705, 489] on span "Julie Perry 2202 Plaza Bonita Carlsbad, CA 92009-6256 US" at bounding box center [761, 492] width 184 height 29
click at [1085, 693] on button "Copy tracking number" at bounding box center [1080, 683] width 20 height 20
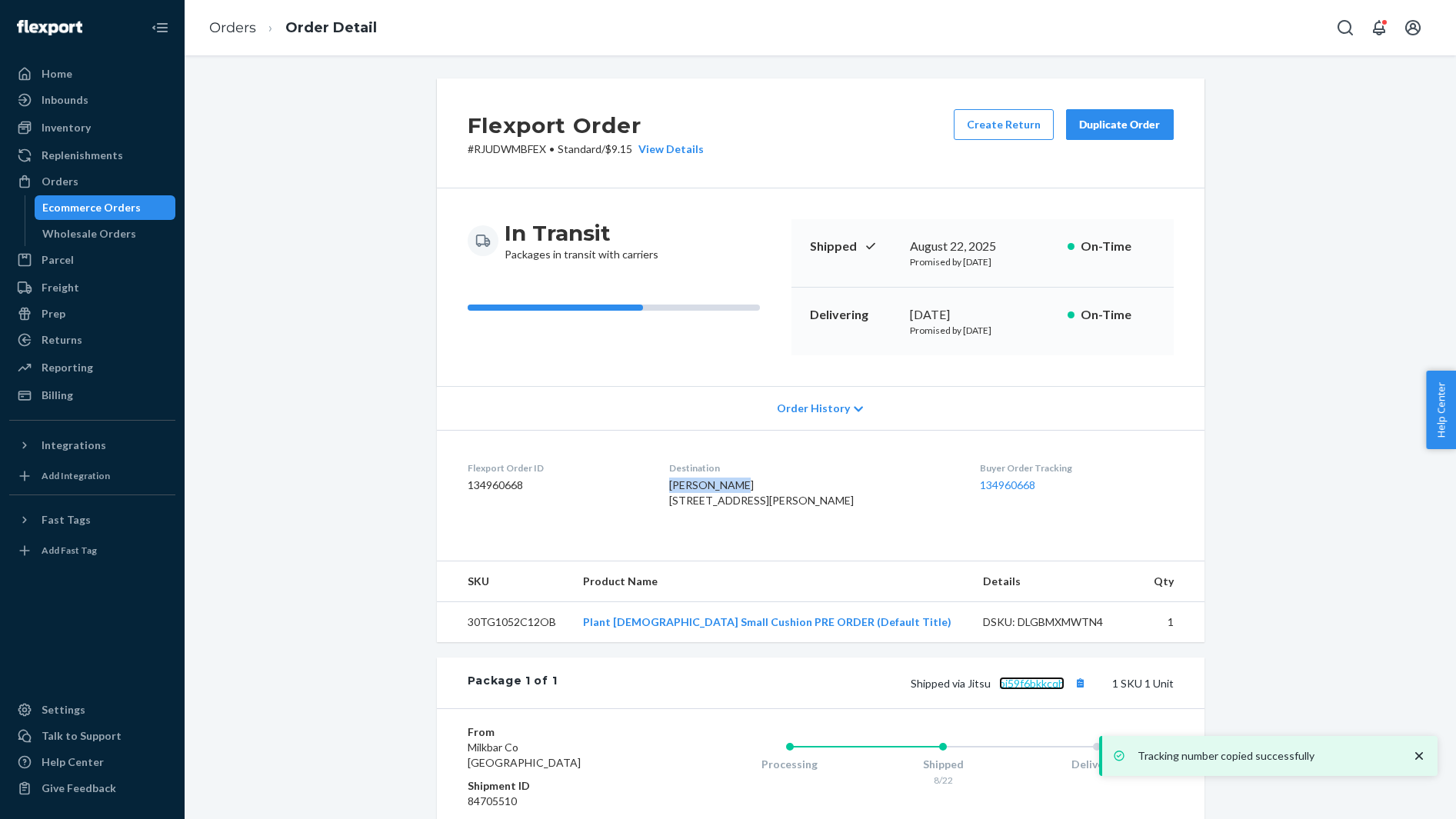
click at [1048, 690] on link "pj59f6bkkcqh" at bounding box center [1032, 684] width 65 height 13
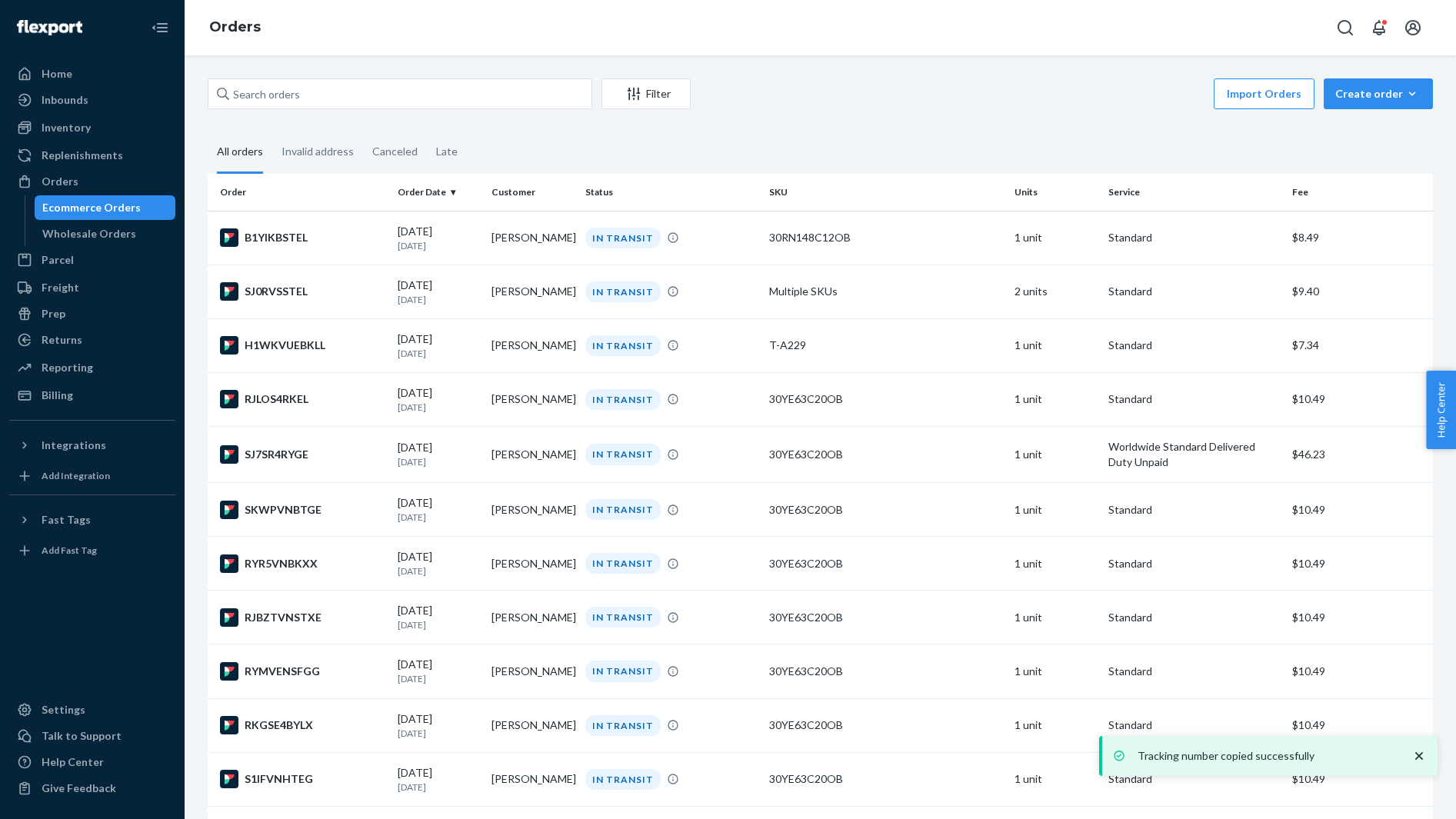
scroll to position [3073, 0]
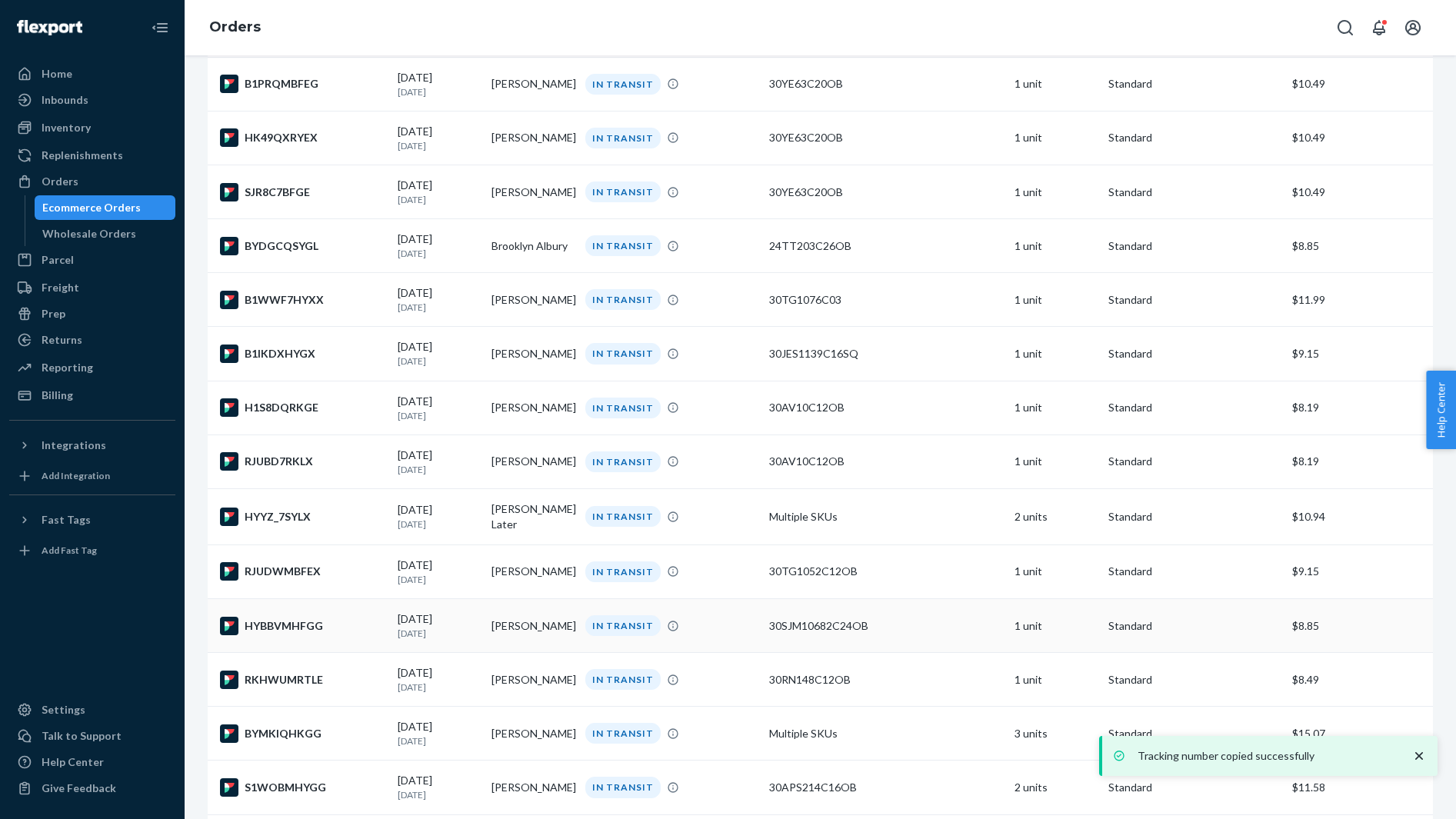
click at [311, 635] on div "HYBBVMHFGG" at bounding box center [303, 626] width 166 height 19
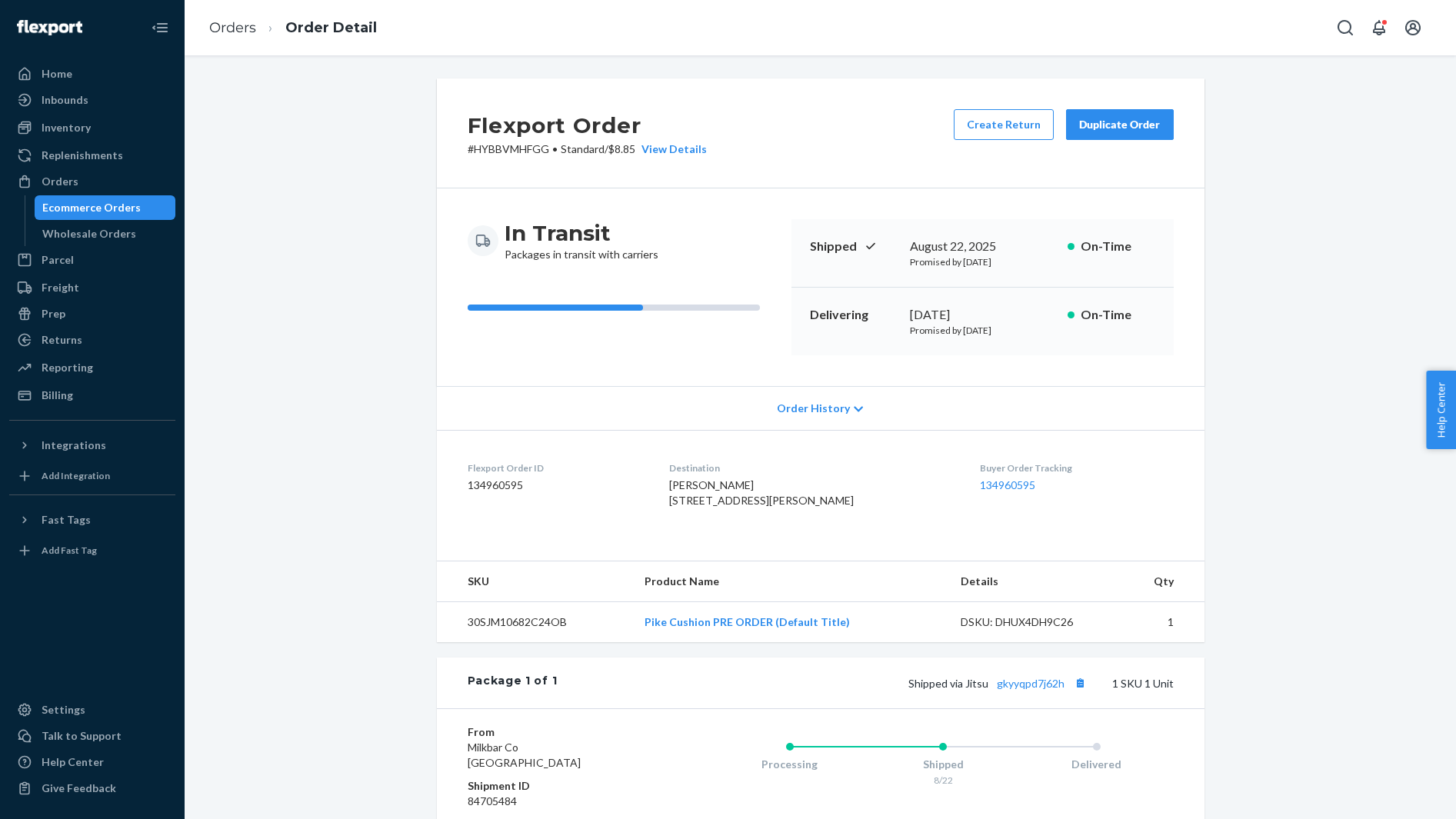
click at [695, 479] on span "Brianna Packey 1382 Calle Christopher Encinitas, CA 92024-5511 US" at bounding box center [761, 492] width 184 height 29
click at [1080, 693] on button "Copy tracking number" at bounding box center [1080, 683] width 20 height 20
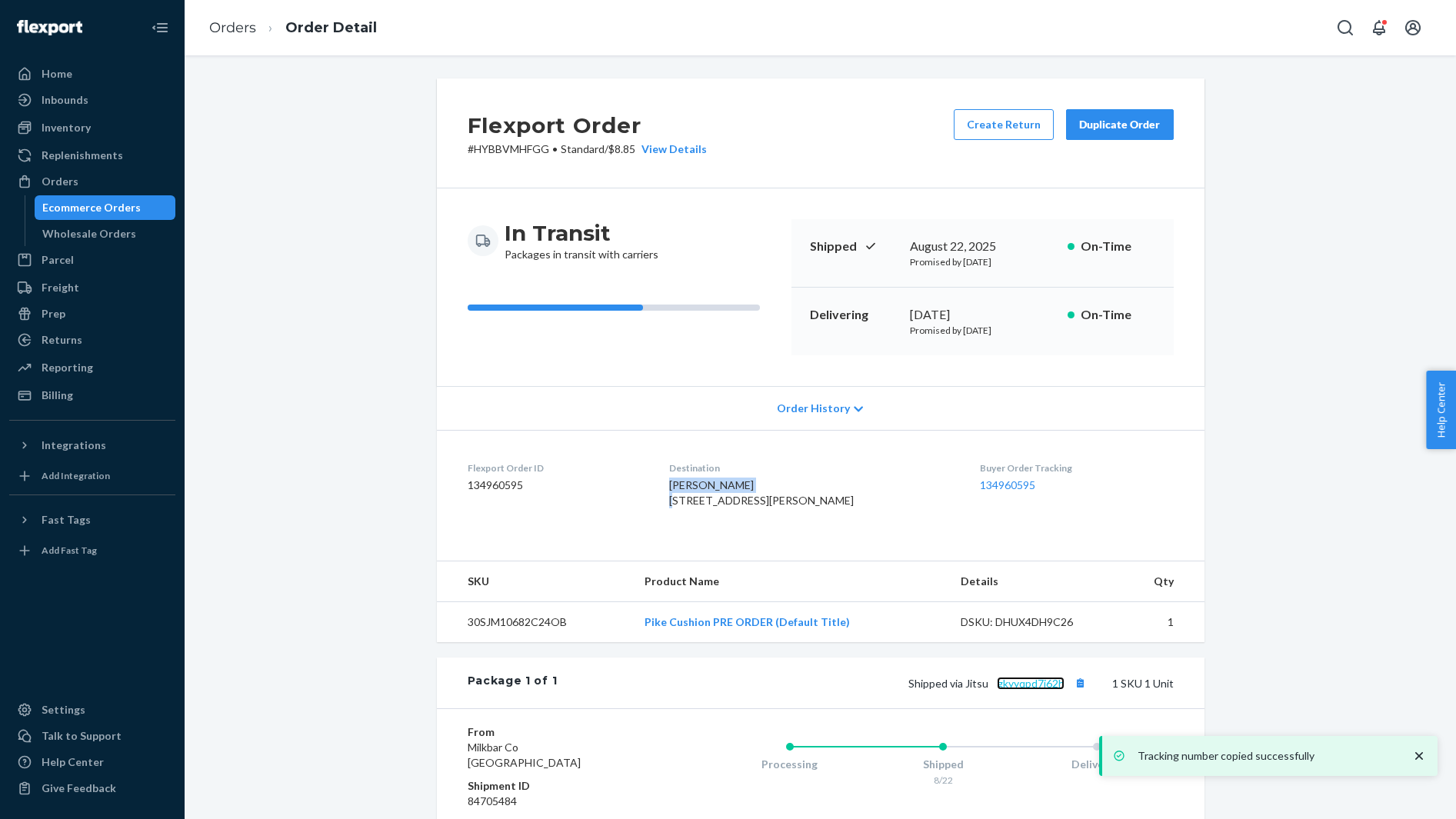
click at [1008, 690] on link "gkyyqpd7j62h" at bounding box center [1030, 684] width 68 height 13
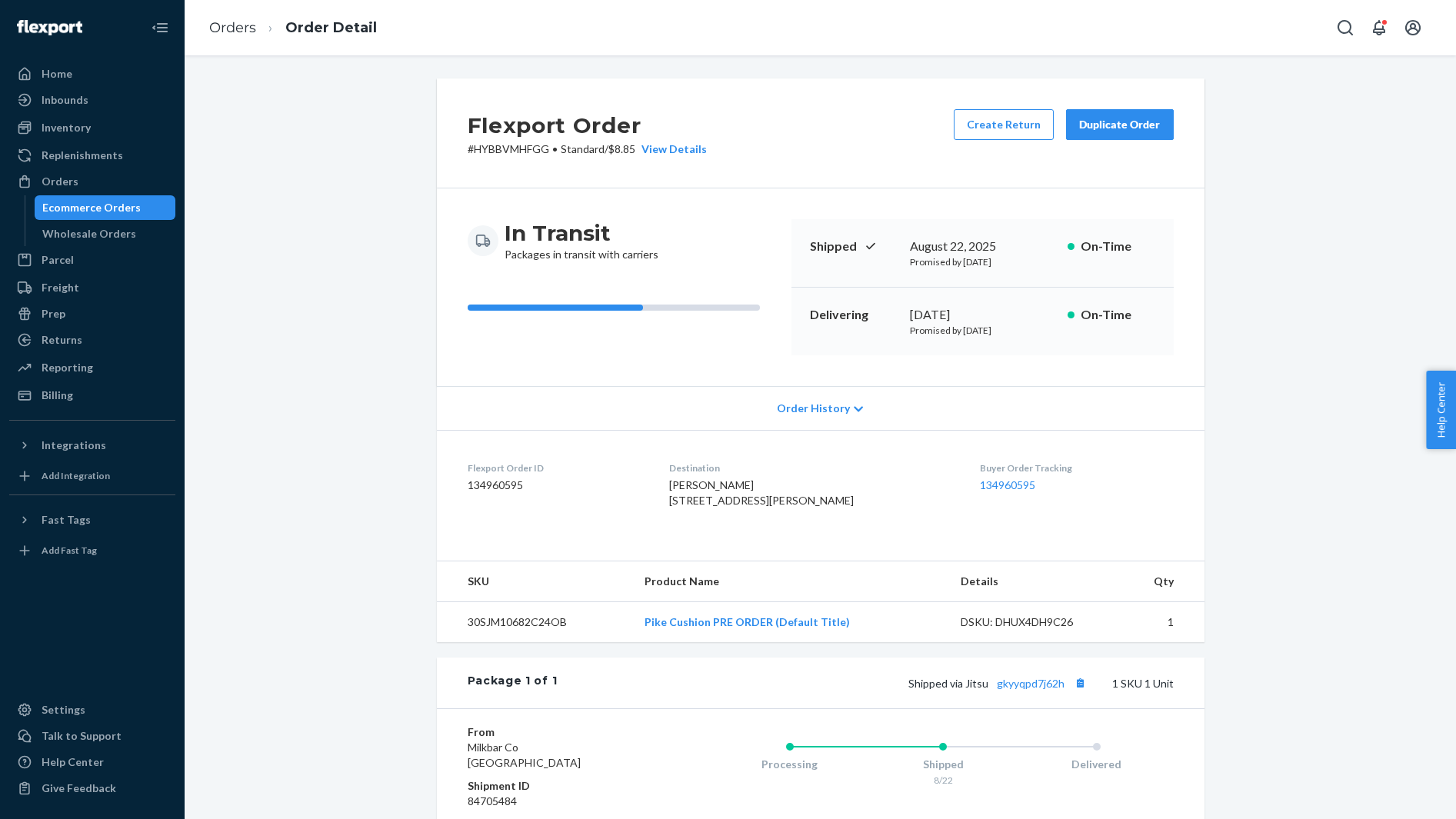
click at [724, 480] on span "Brianna Packey 1382 Calle Christopher Encinitas, CA 92024-5511 US" at bounding box center [761, 492] width 184 height 29
click at [121, 179] on div "Orders" at bounding box center [92, 181] width 163 height 21
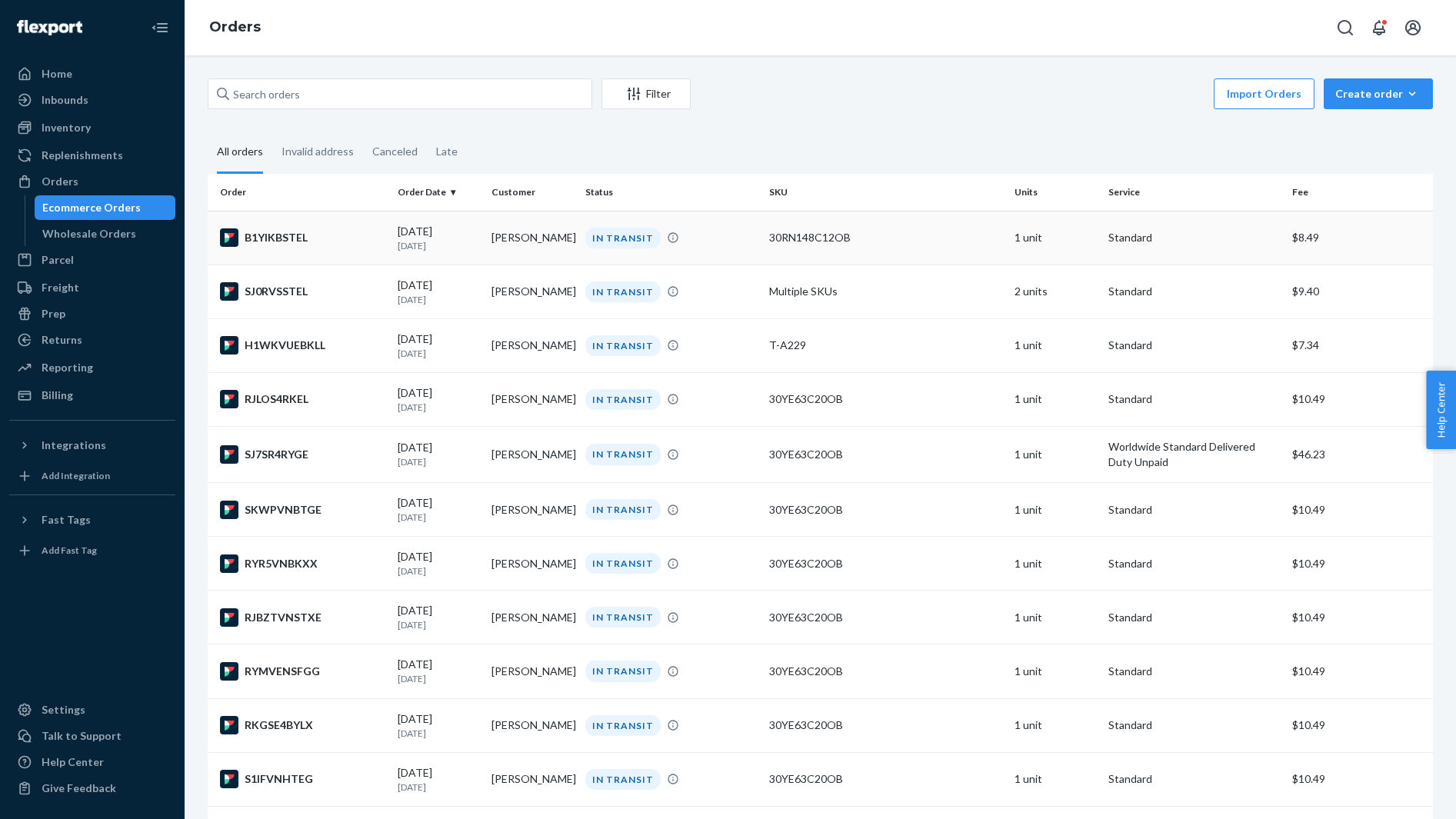
scroll to position [3282, 0]
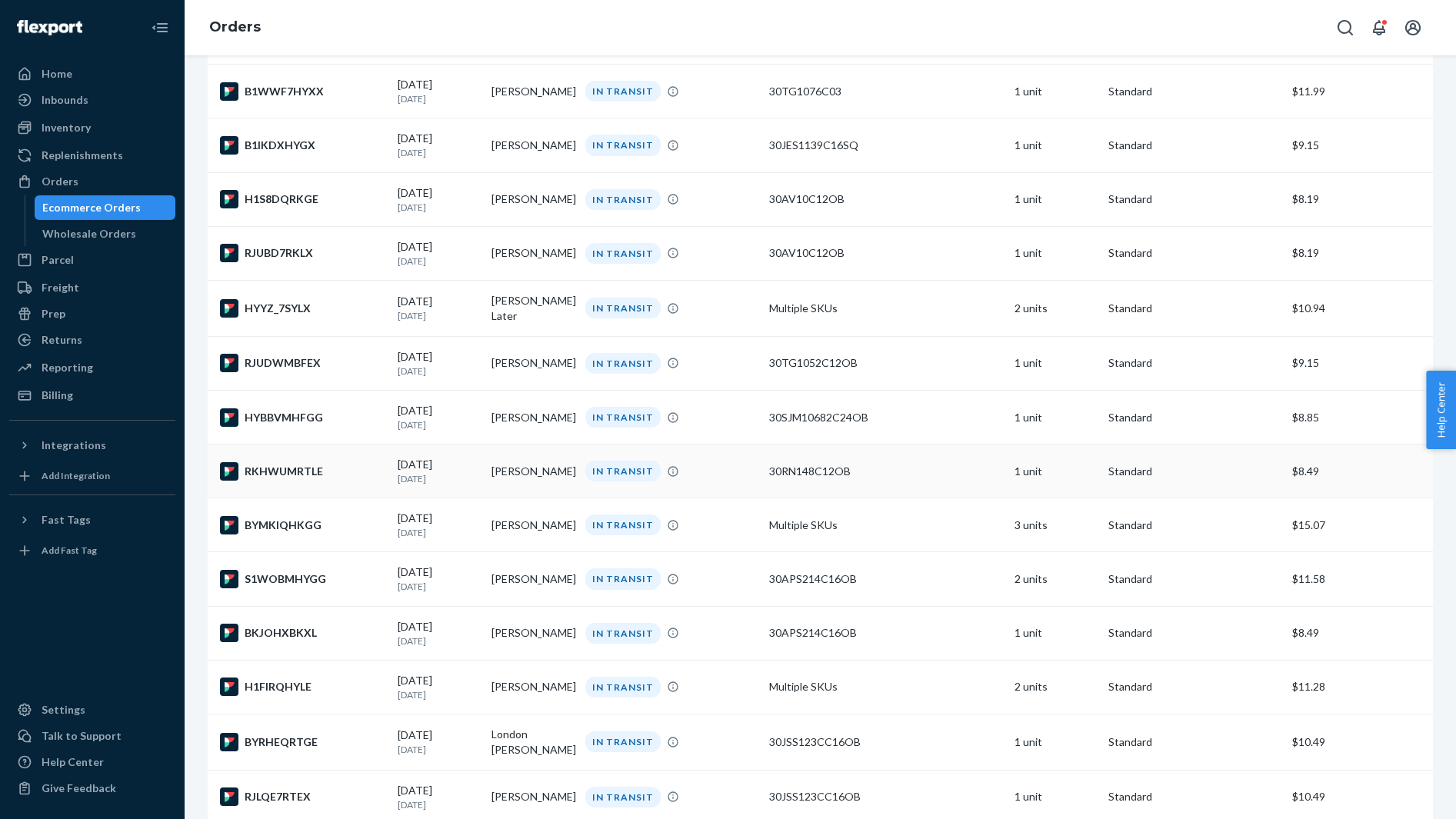
click at [311, 498] on td "RKHWUMRTLE" at bounding box center [299, 471] width 184 height 54
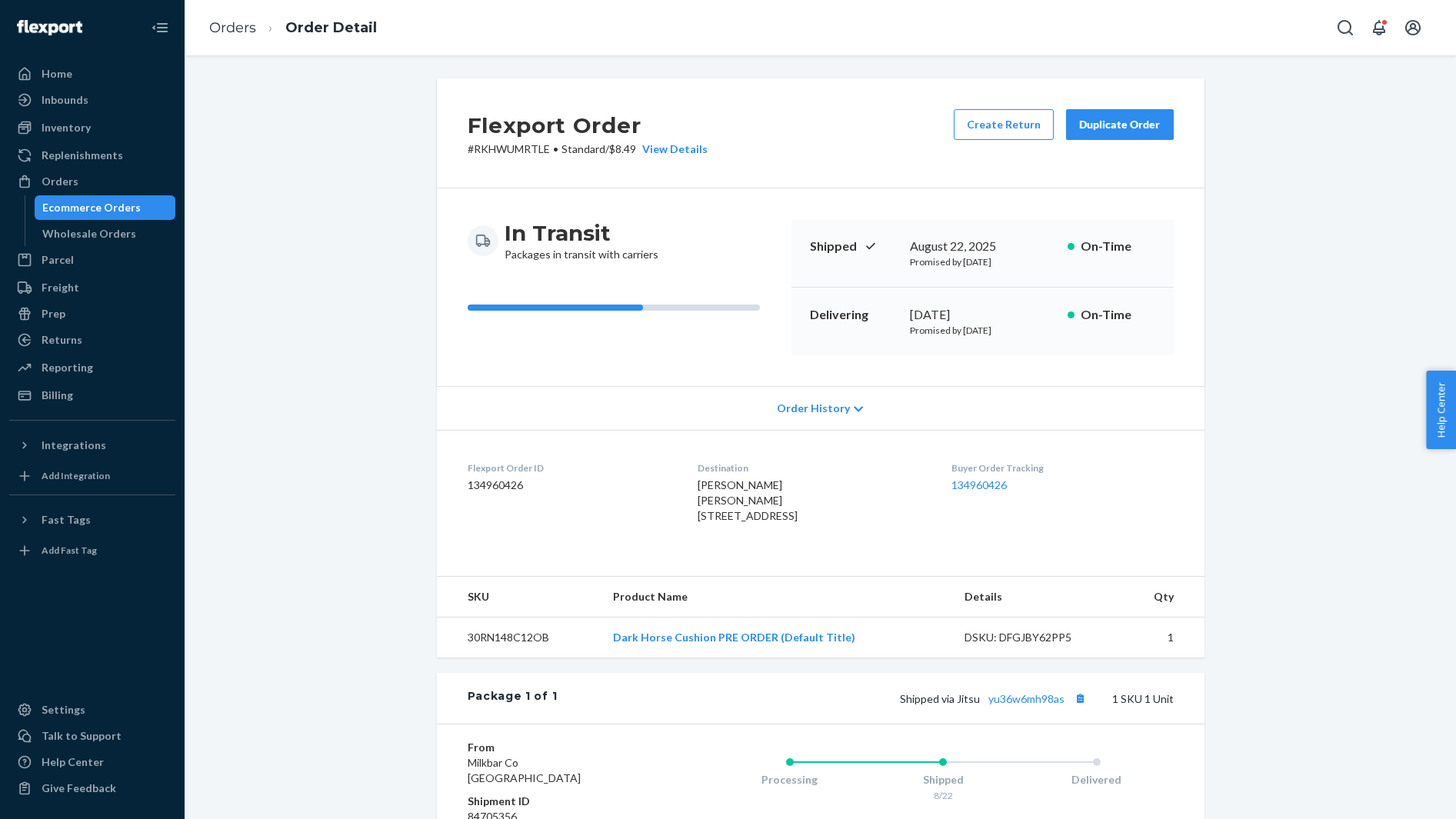
click at [714, 488] on span "emery carter emery carter 2425517 Pacific Coast Hwy #2595 Malibu, CA 90263-0001…" at bounding box center [747, 500] width 100 height 44
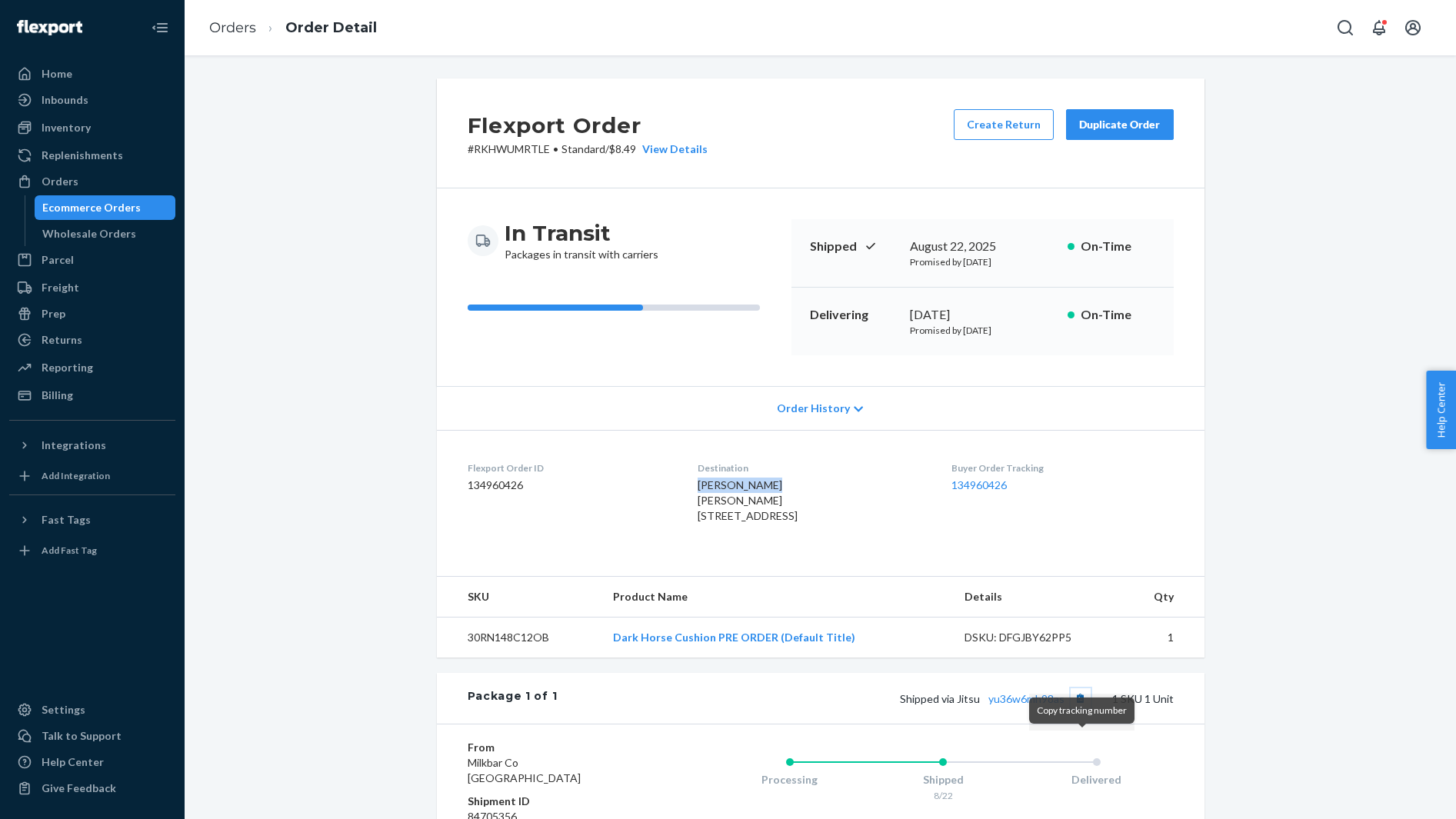
click at [1078, 708] on button "Copy tracking number" at bounding box center [1080, 698] width 20 height 20
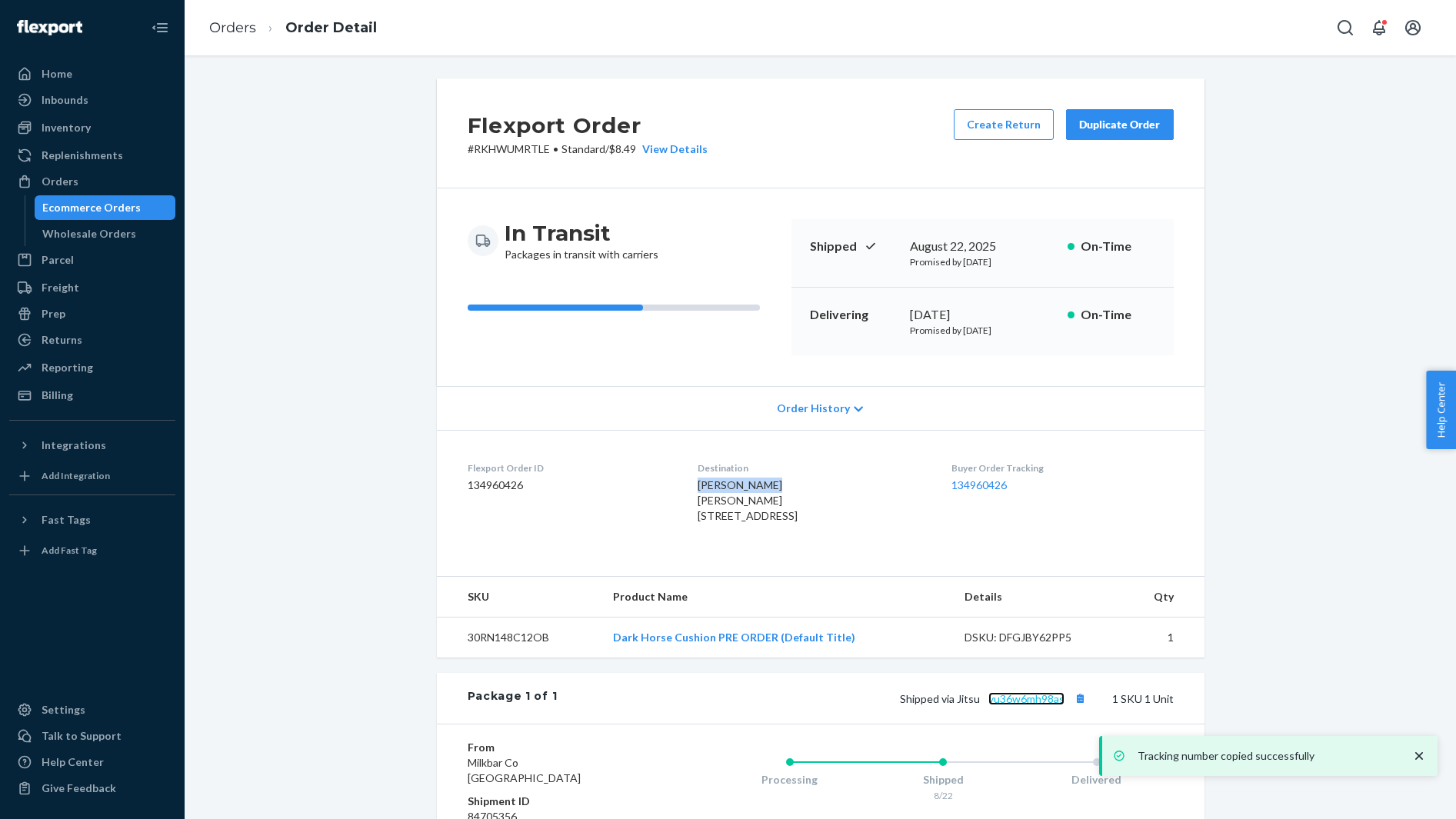
click at [1041, 705] on link "yu36w6mh98as" at bounding box center [1025, 698] width 76 height 13
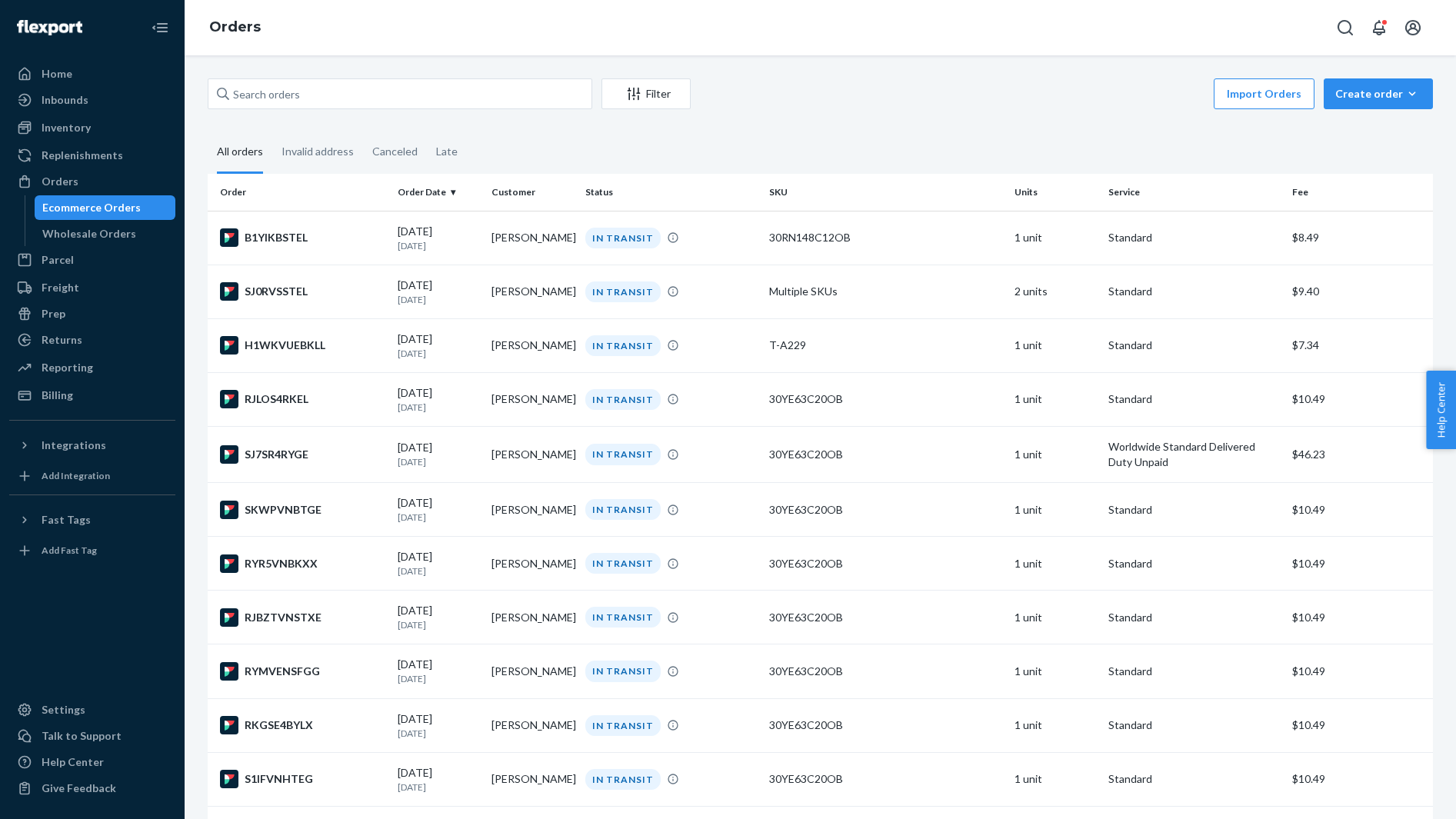
scroll to position [3336, 0]
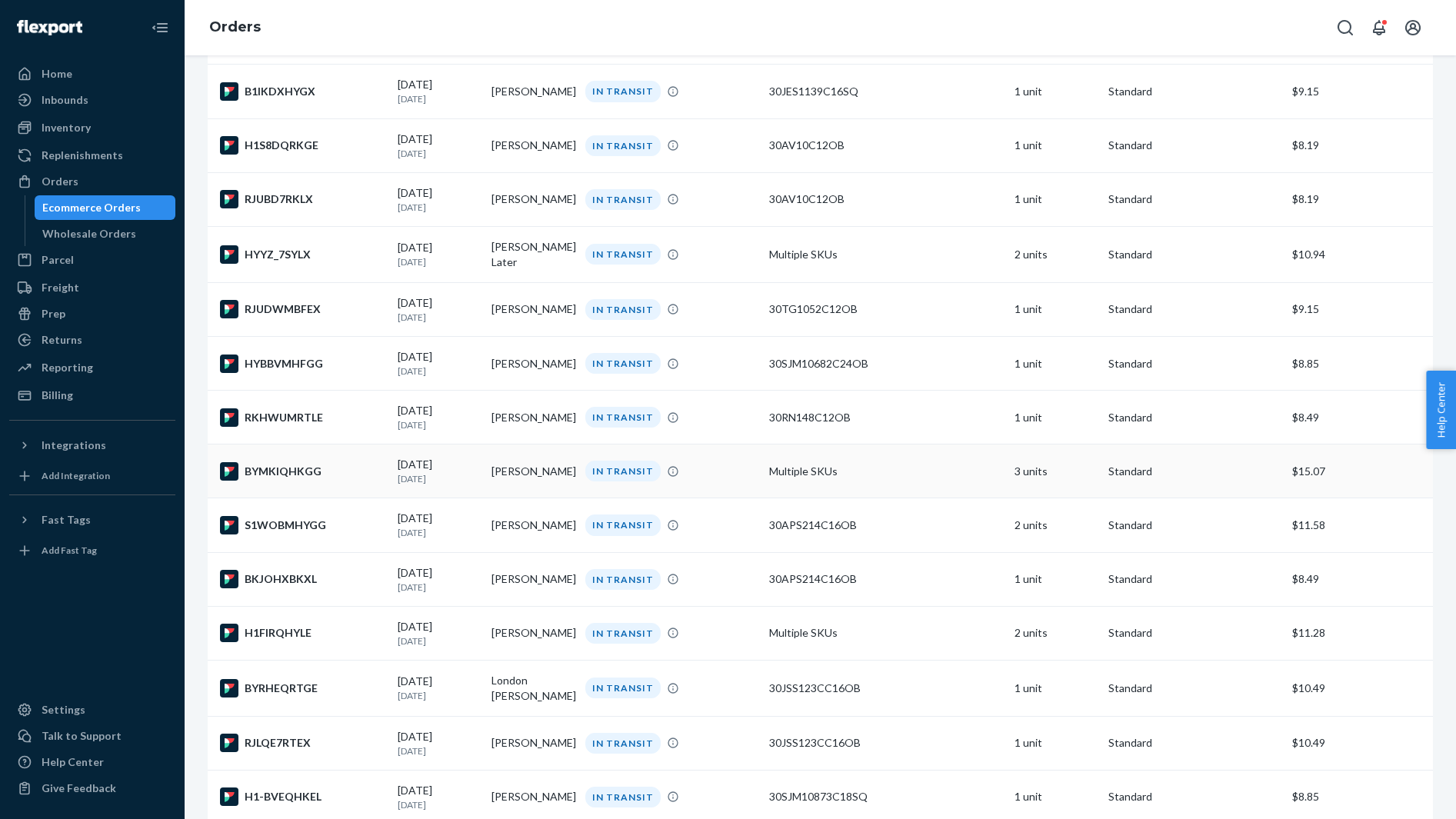
click at [327, 480] on div "BYMKIQHKGG" at bounding box center [303, 471] width 166 height 19
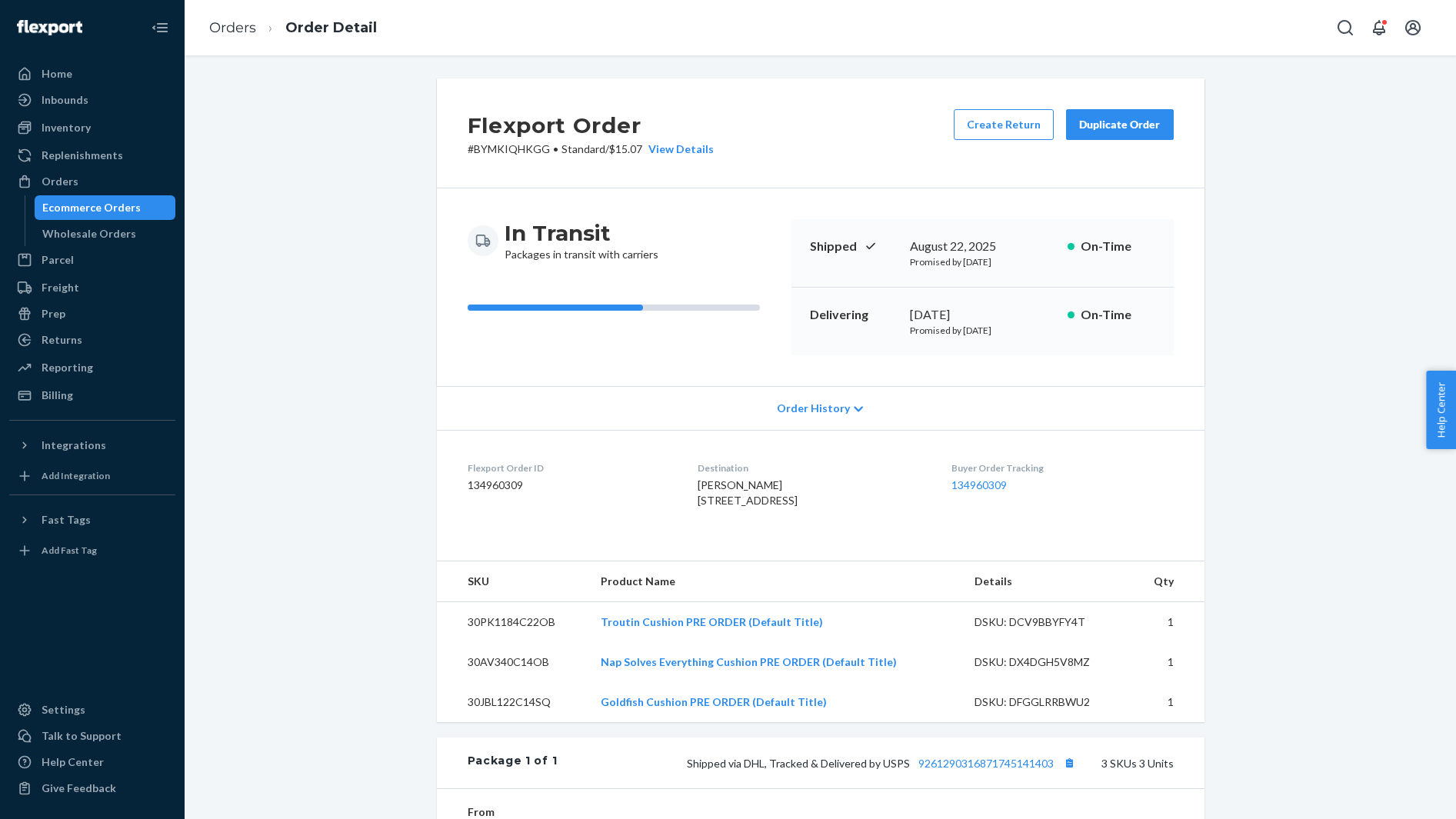
click at [717, 482] on span "Sara Scaife 2210 Sanderling Ln Vero Beach, FL 32963-9495 US" at bounding box center [747, 492] width 100 height 29
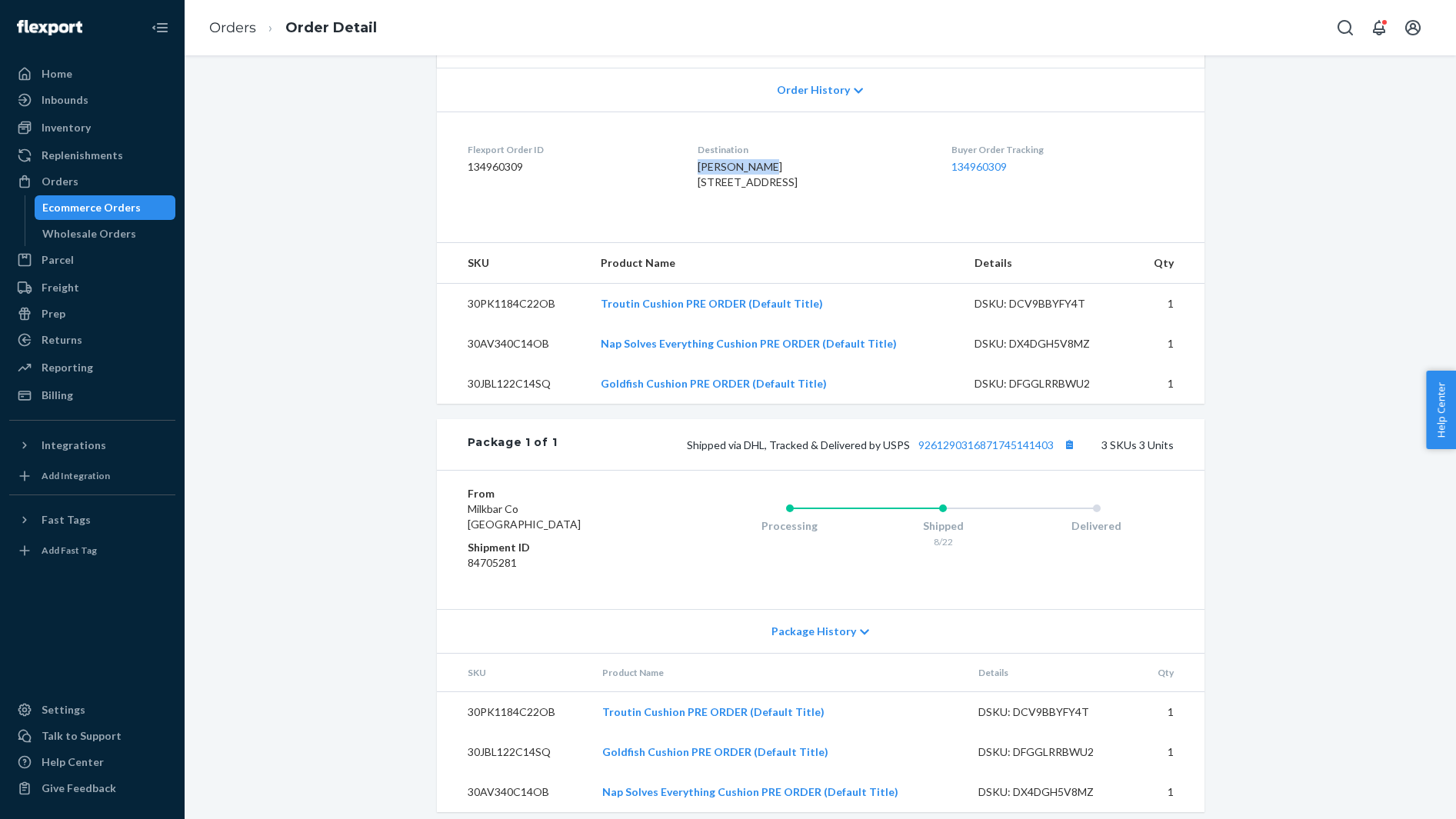
scroll to position [358, 0]
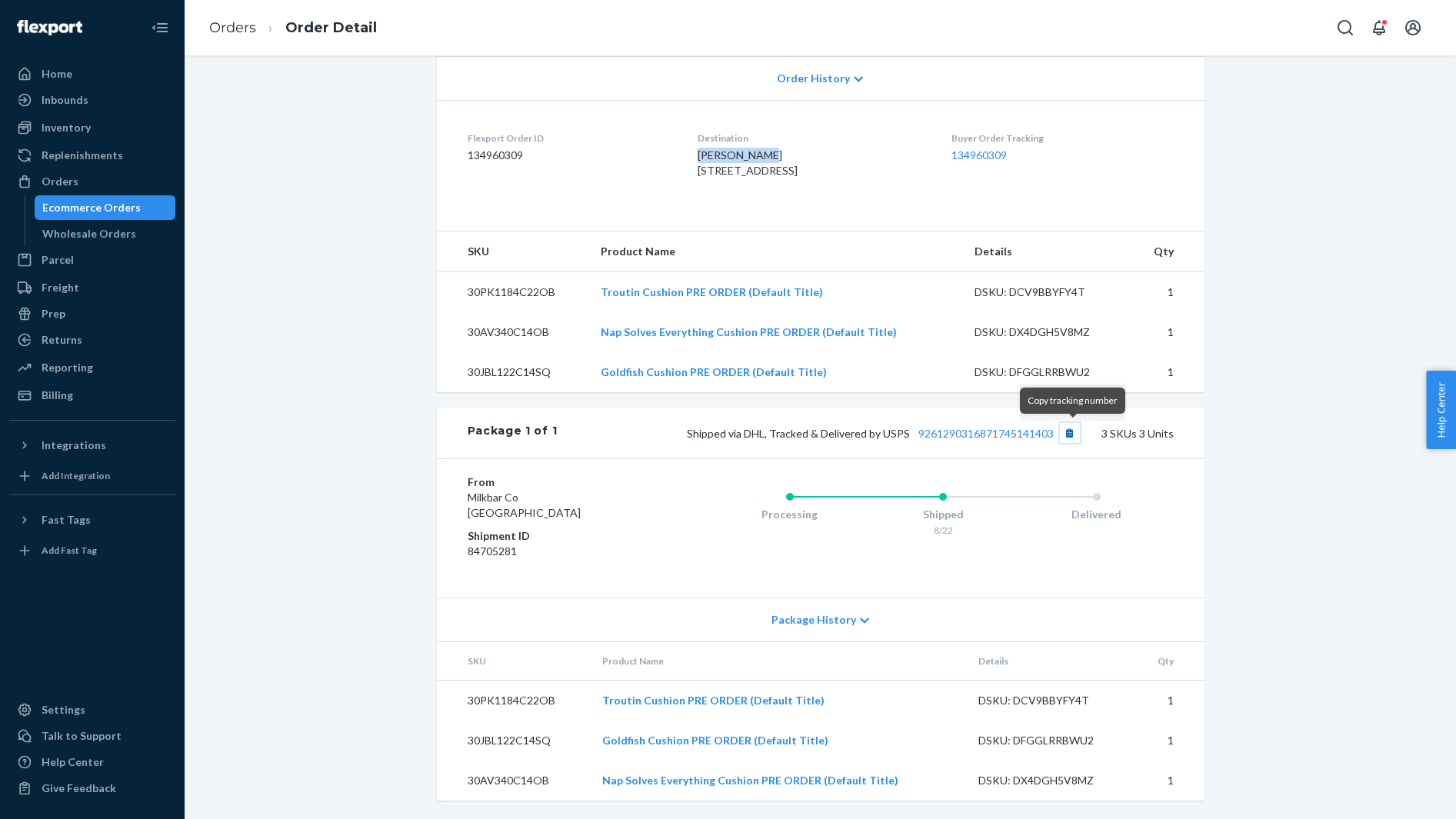
click at [1071, 431] on button "Copy tracking number" at bounding box center [1069, 433] width 20 height 20
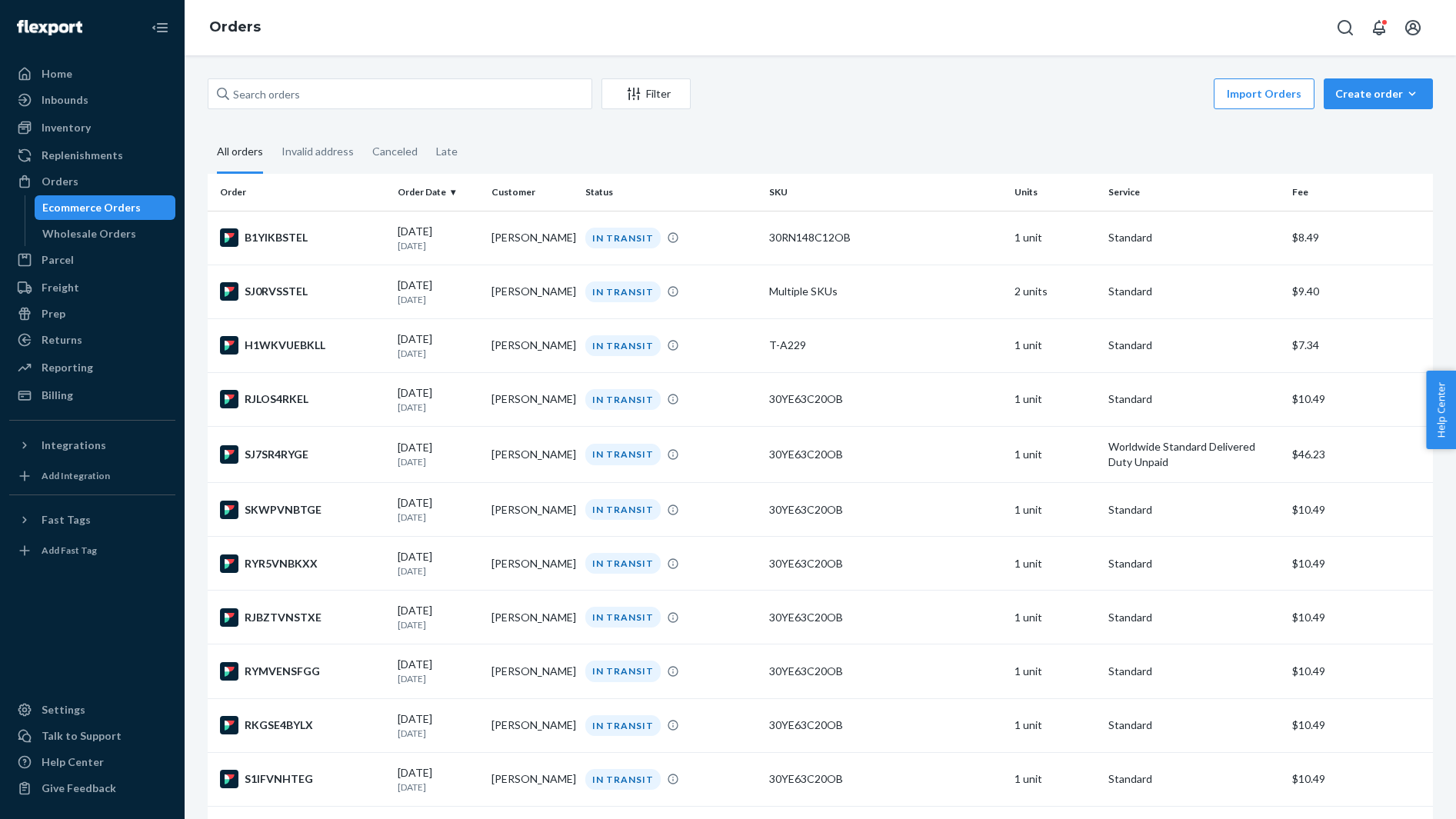
scroll to position [3336, 0]
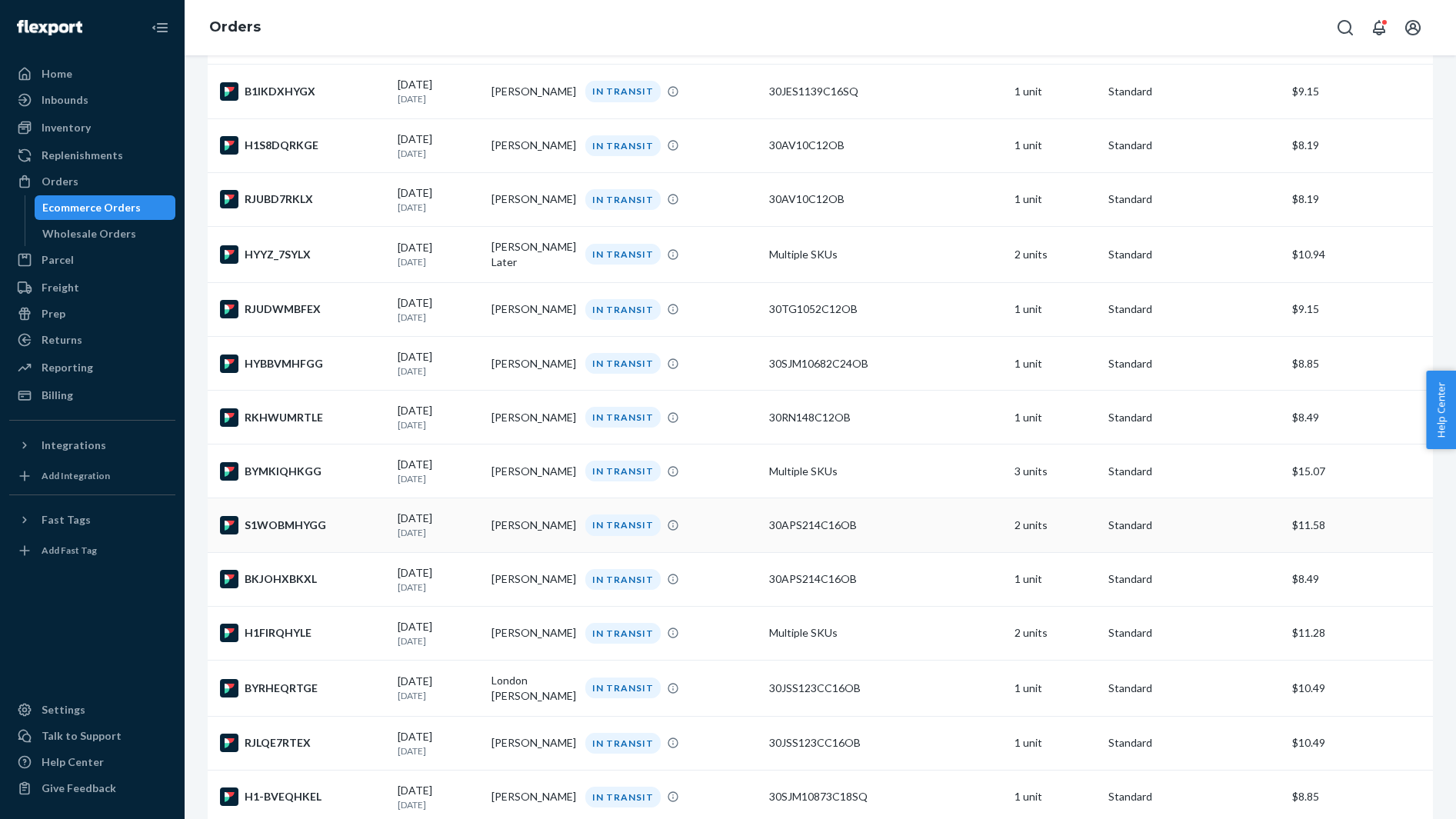
click at [325, 529] on td "S1WOBMHYGG" at bounding box center [299, 525] width 184 height 54
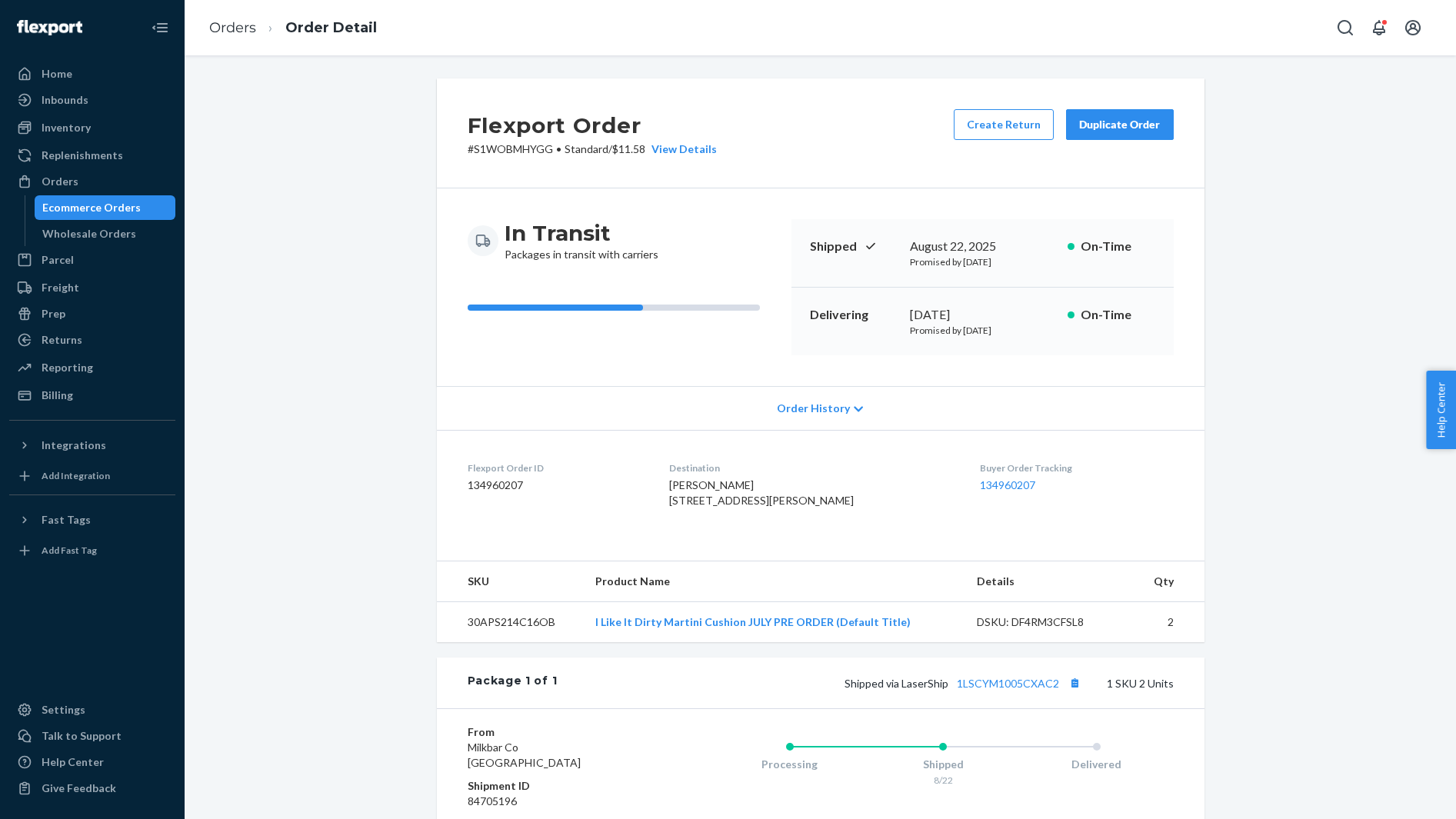
click at [703, 486] on span "Tina Burke 949 NW Overton St Unit 613 Portland, OR 97209-3270 US" at bounding box center [761, 492] width 184 height 29
click at [1072, 693] on button "Copy tracking number" at bounding box center [1075, 683] width 20 height 20
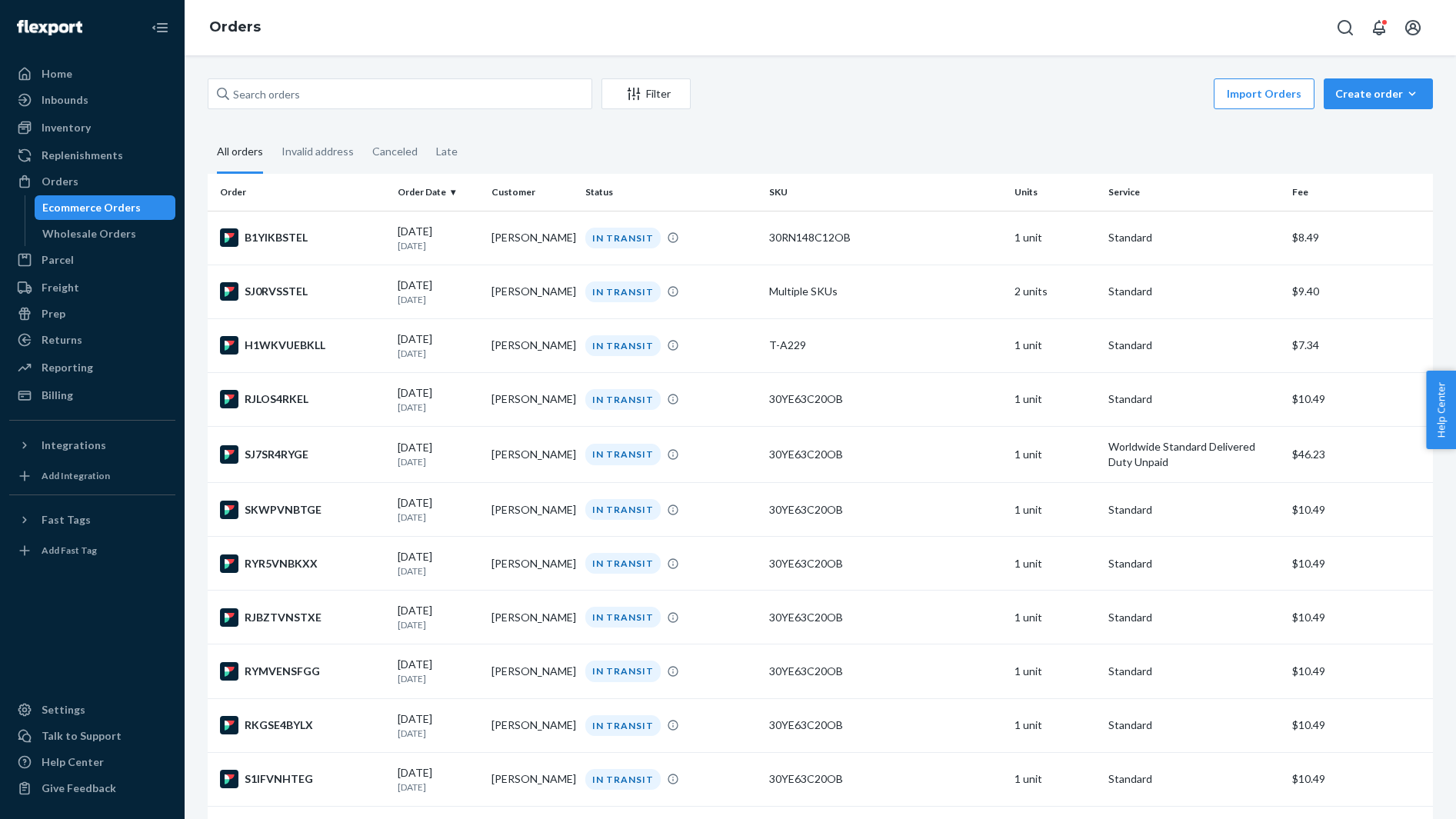
scroll to position [3336, 0]
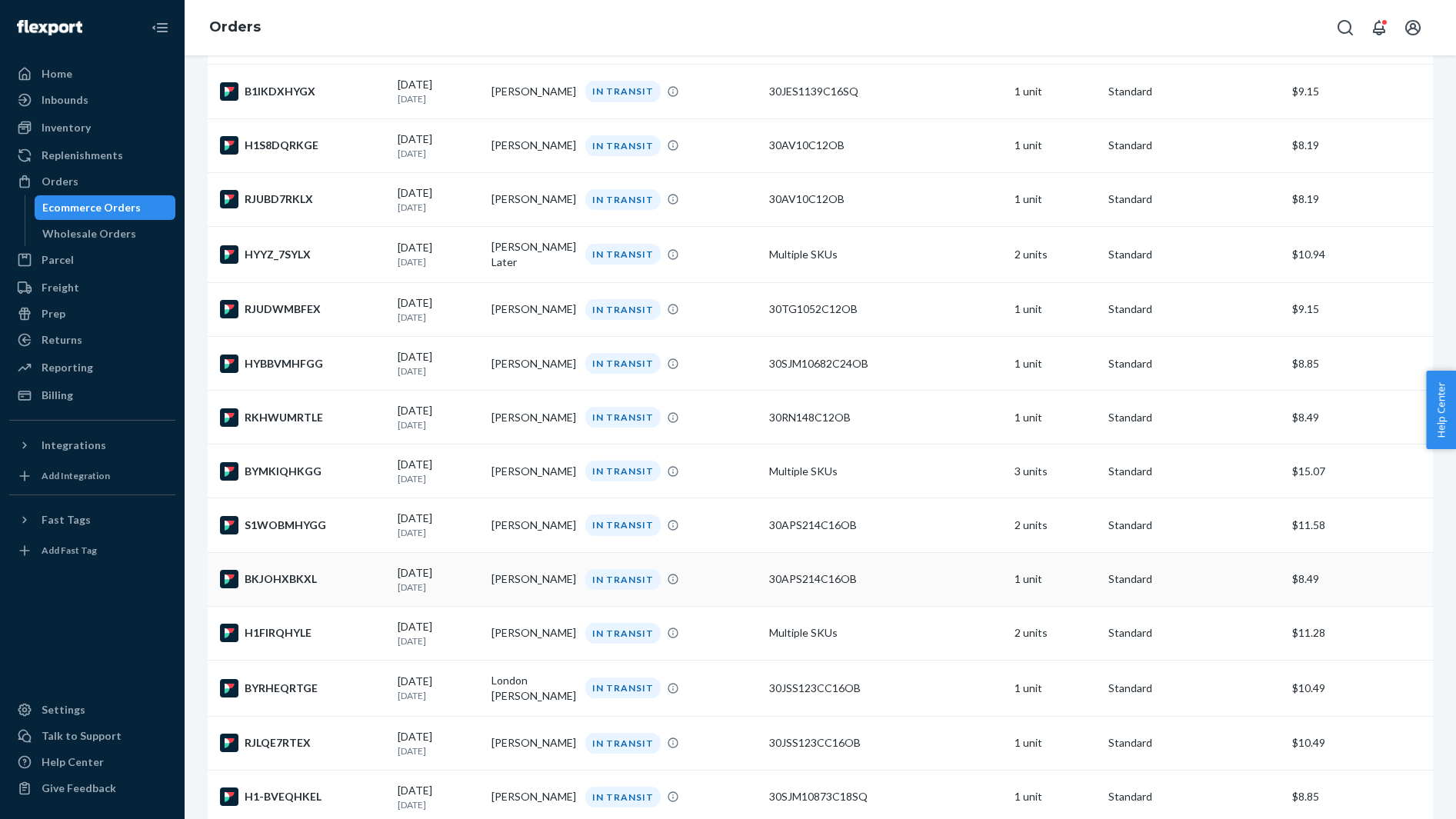
click at [316, 588] on div "BKJOHXBKXL" at bounding box center [303, 579] width 166 height 19
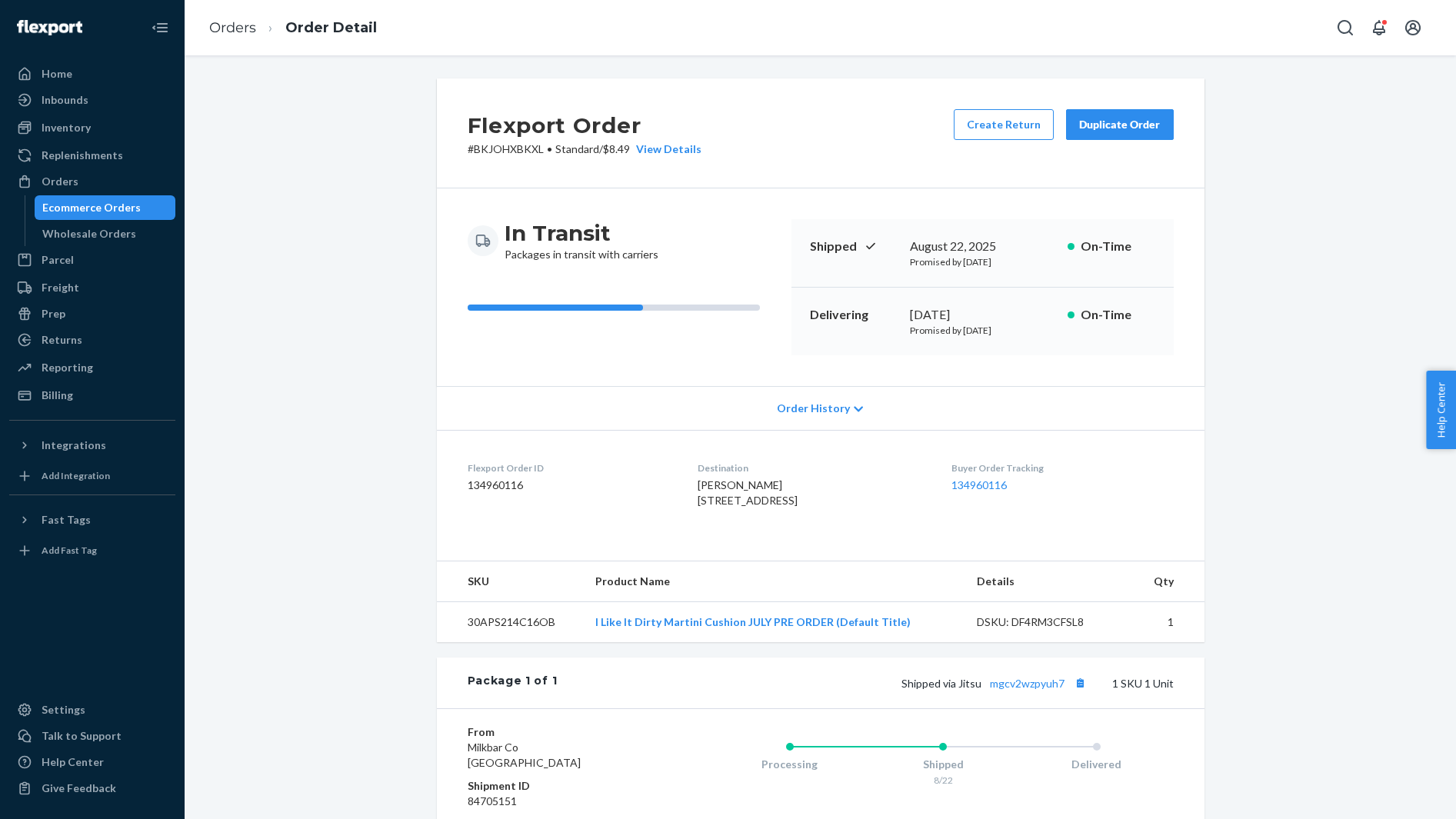
click at [716, 482] on span "Emily Chronowski 24 Banbury Ct Southampton, PA 18966-2611 US" at bounding box center [747, 492] width 100 height 29
click at [1086, 693] on button "Copy tracking number" at bounding box center [1080, 683] width 20 height 20
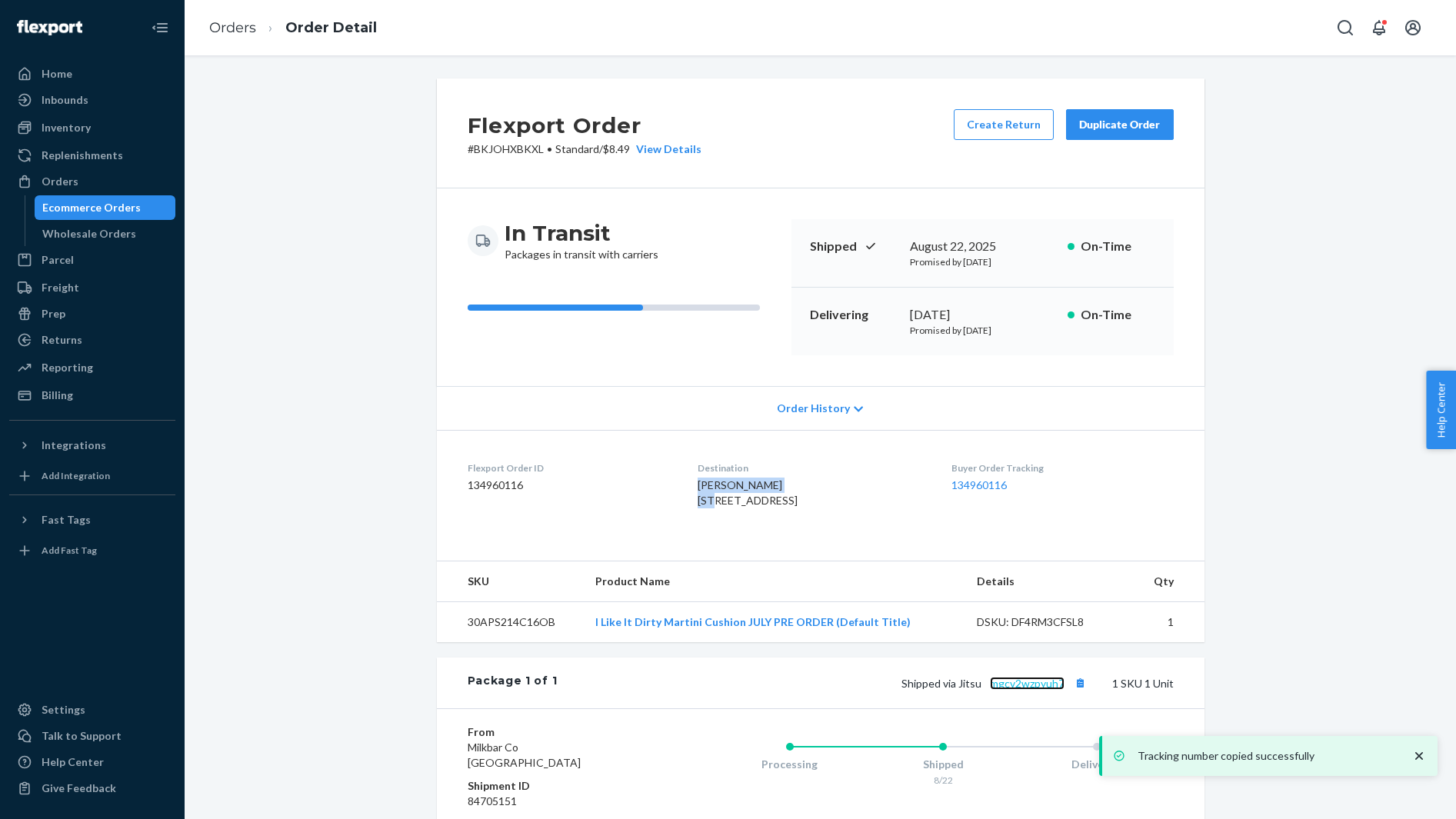
click at [1021, 690] on link "mgcv2wzpyuh7" at bounding box center [1026, 684] width 74 height 13
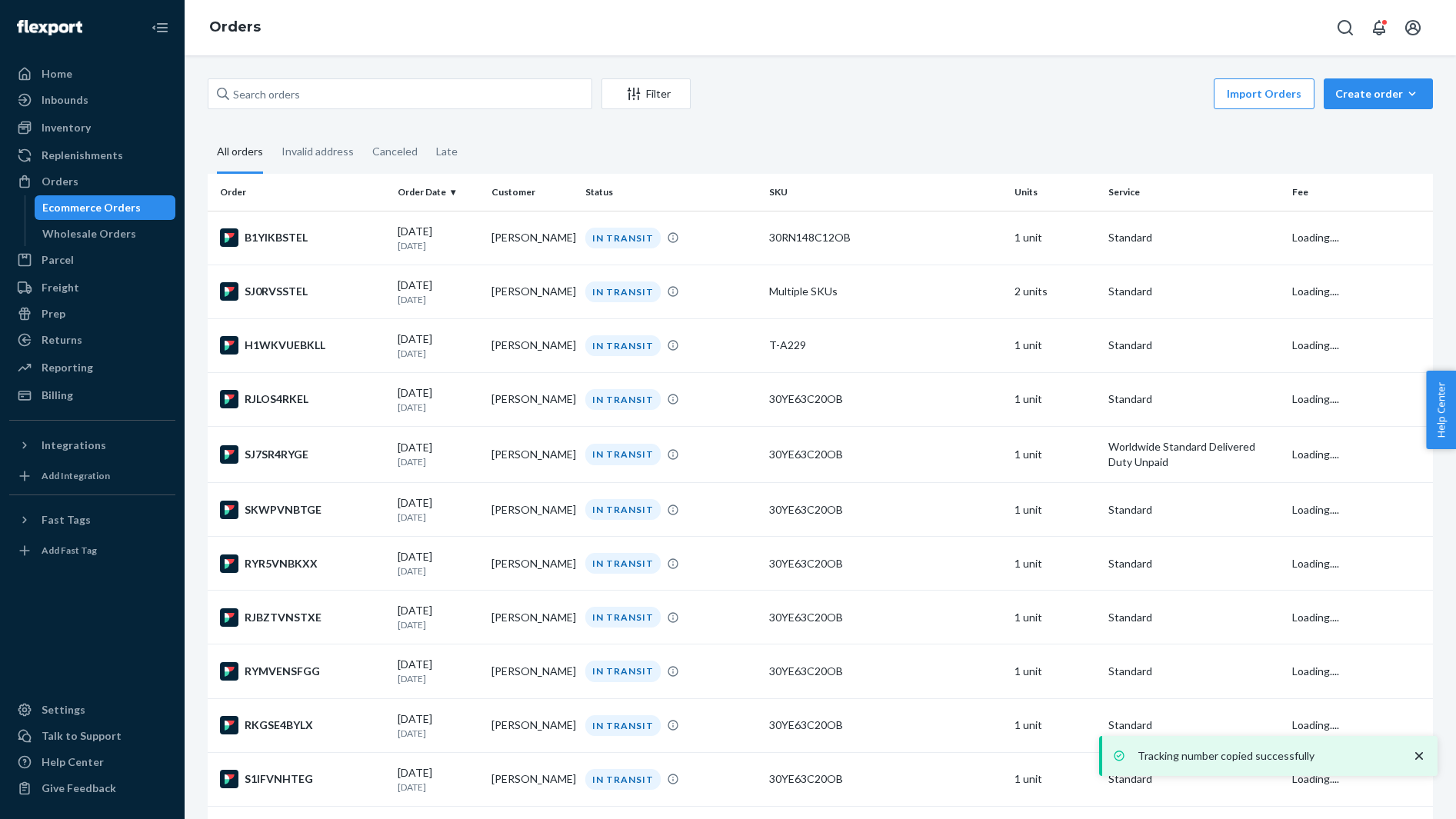
scroll to position [3336, 0]
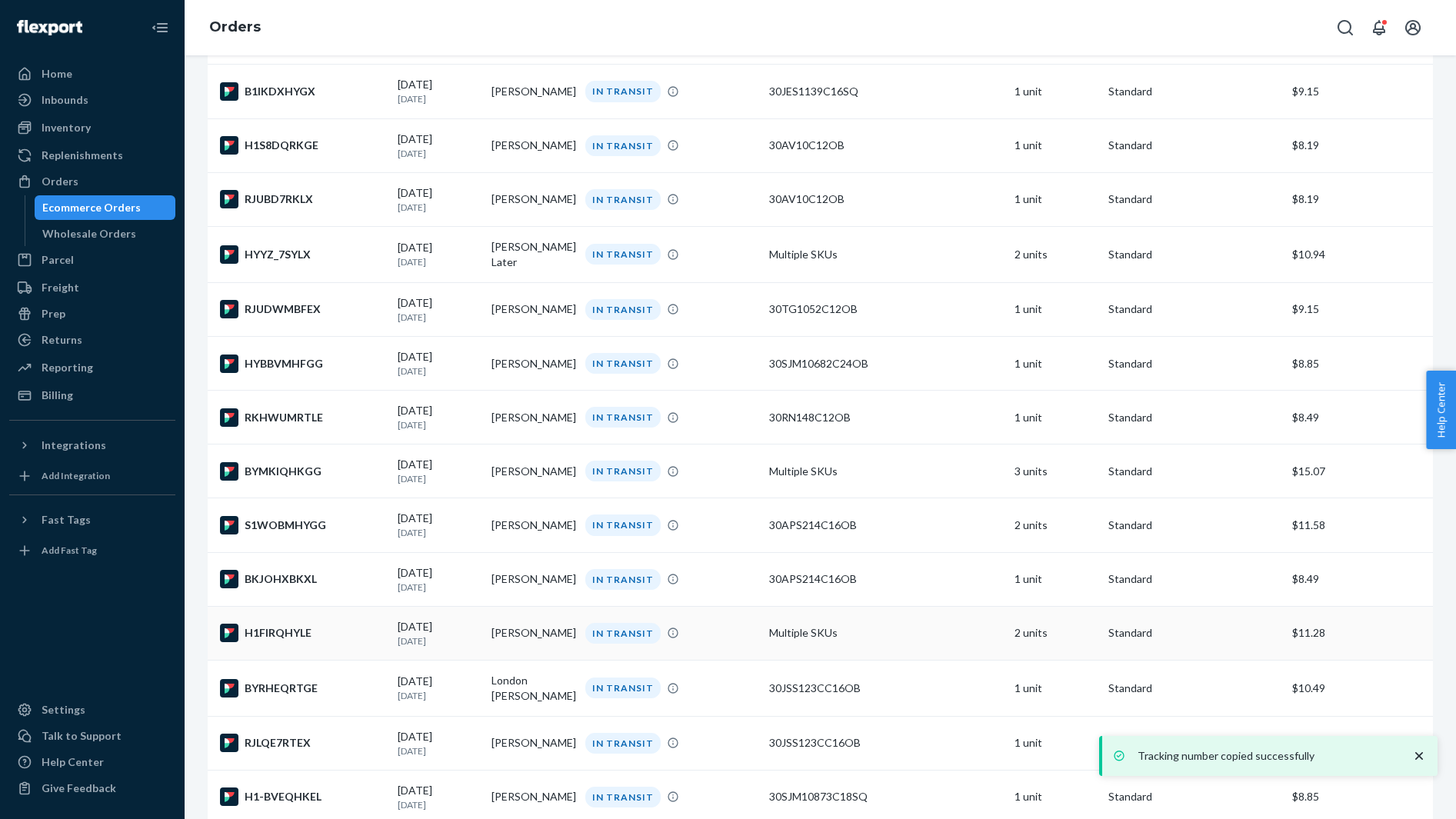
click at [290, 638] on td "H1FIRQHYLE" at bounding box center [299, 633] width 184 height 54
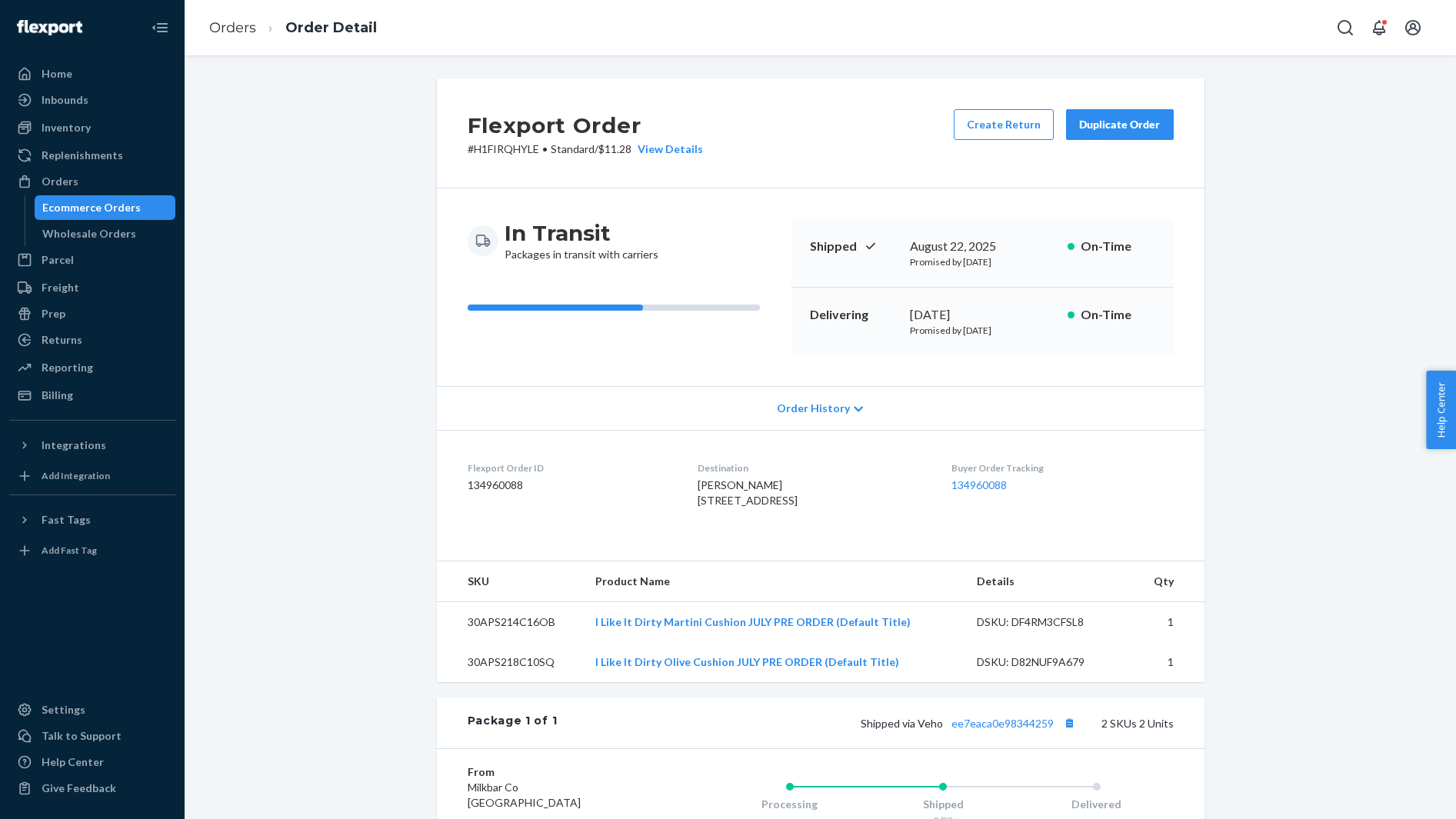
click at [719, 478] on span "Whitney Hollinger 1504 56th Ave N Nashville, TN 37209-1697 US" at bounding box center [747, 492] width 100 height 29
click at [1073, 733] on button "Copy tracking number" at bounding box center [1069, 723] width 20 height 20
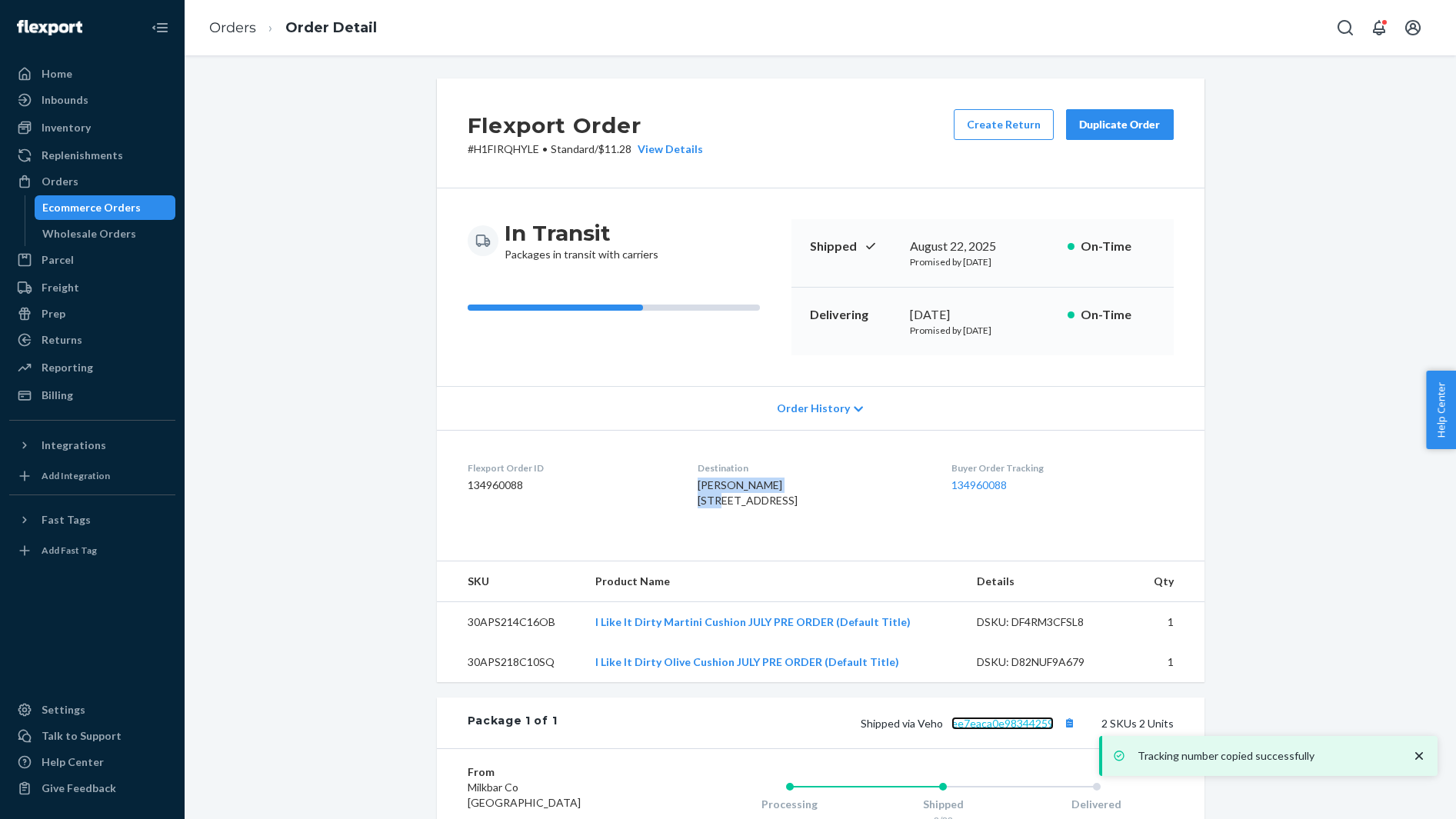
click at [1008, 730] on link "ee7eaca0e98344259" at bounding box center [1002, 724] width 102 height 13
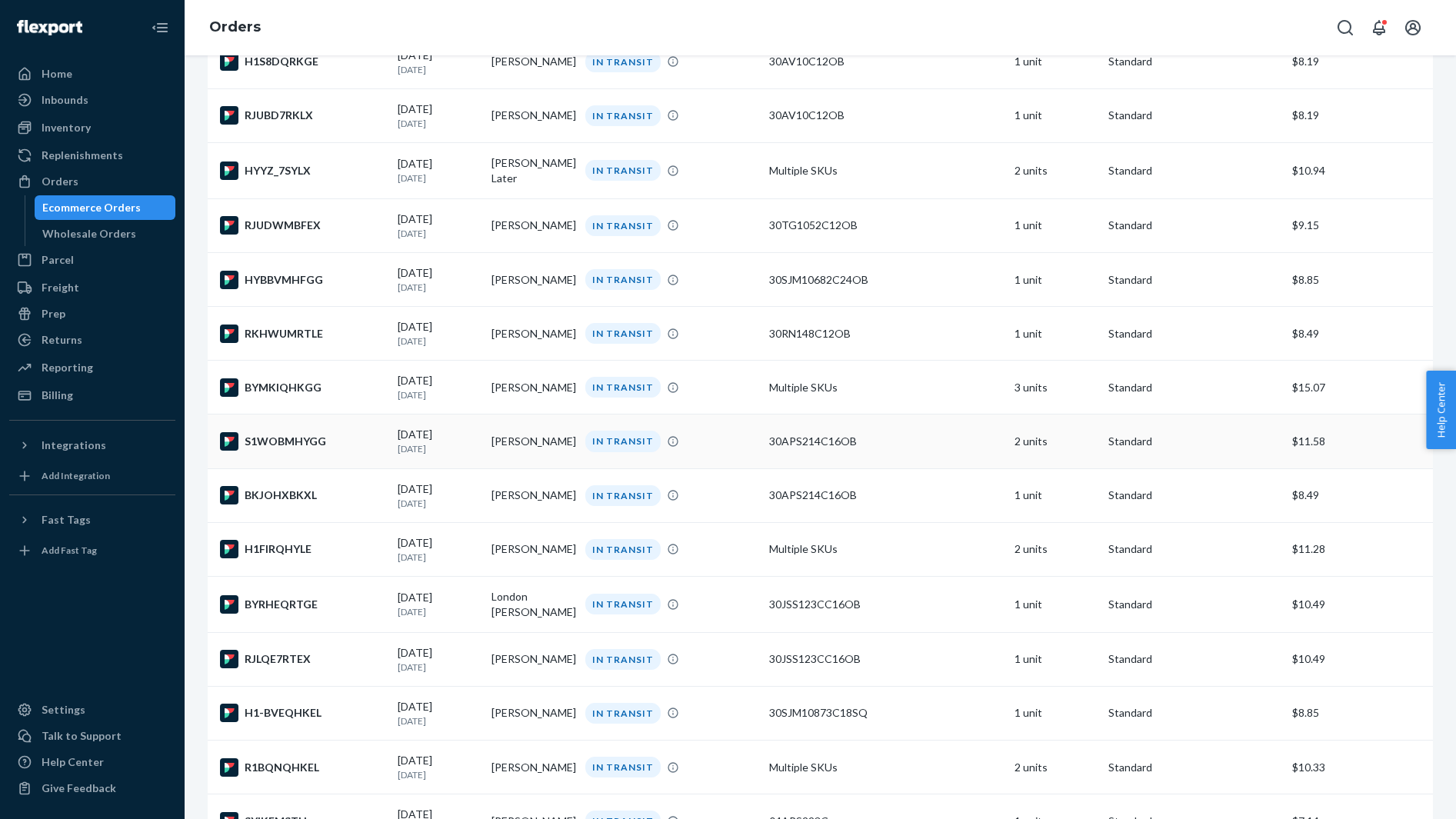
scroll to position [3442, 0]
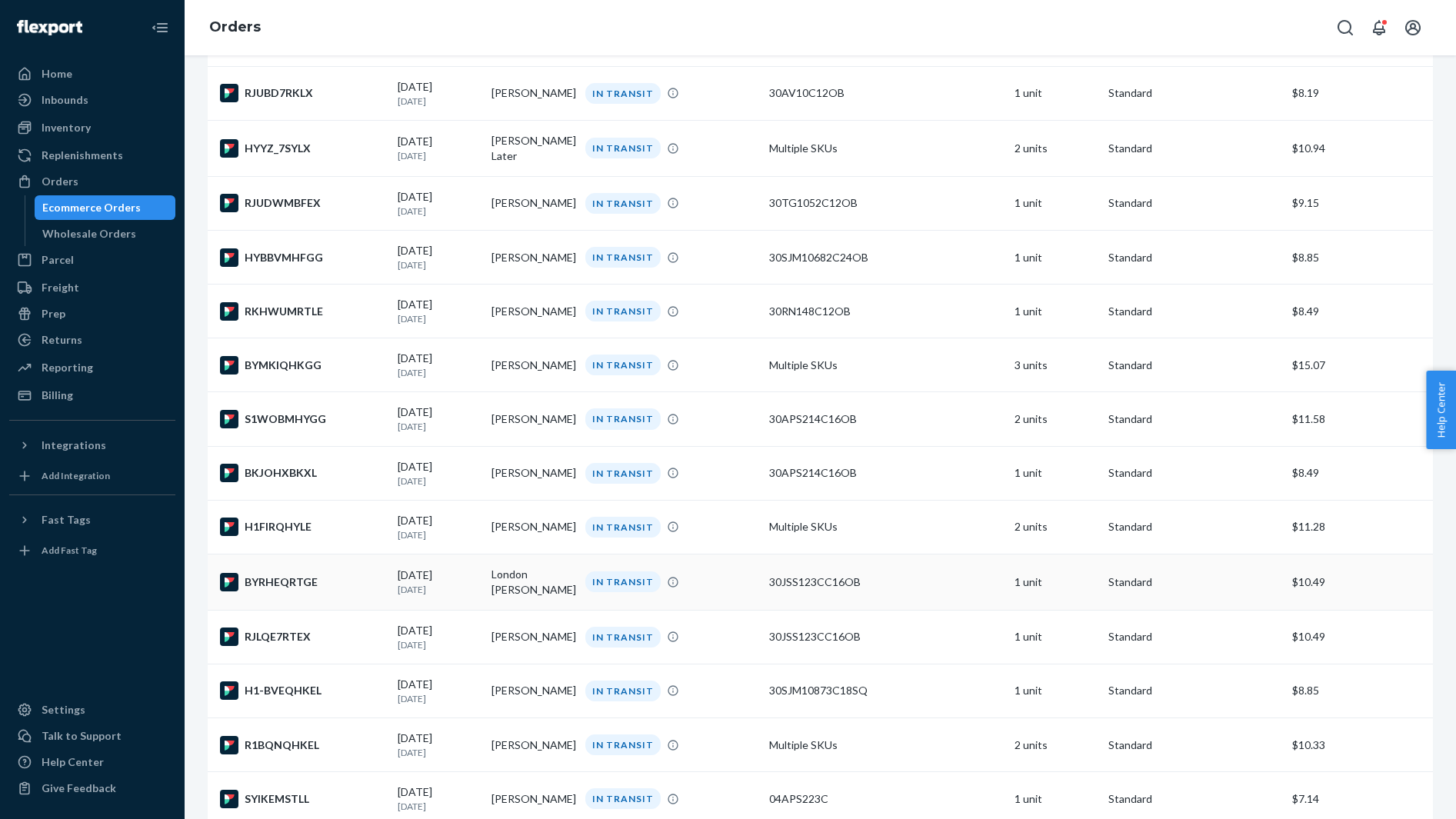
click at [302, 591] on div "BYRHEQRTGE" at bounding box center [303, 582] width 166 height 19
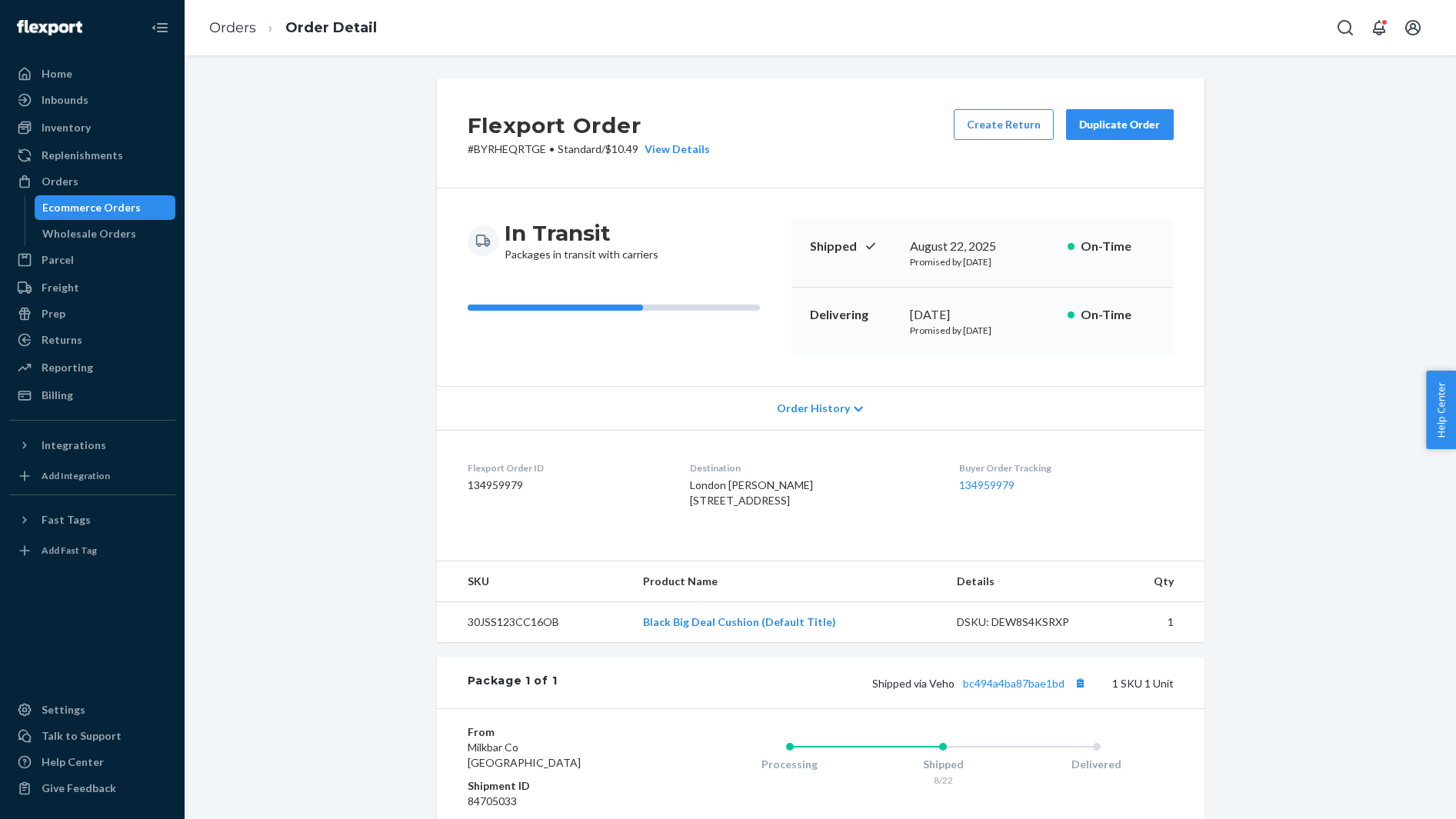
click at [737, 489] on span "London Walker 5756 Indian Cir Houston, TX 77057-1303 US" at bounding box center [751, 492] width 123 height 29
click at [1083, 693] on button "Copy tracking number" at bounding box center [1080, 683] width 20 height 20
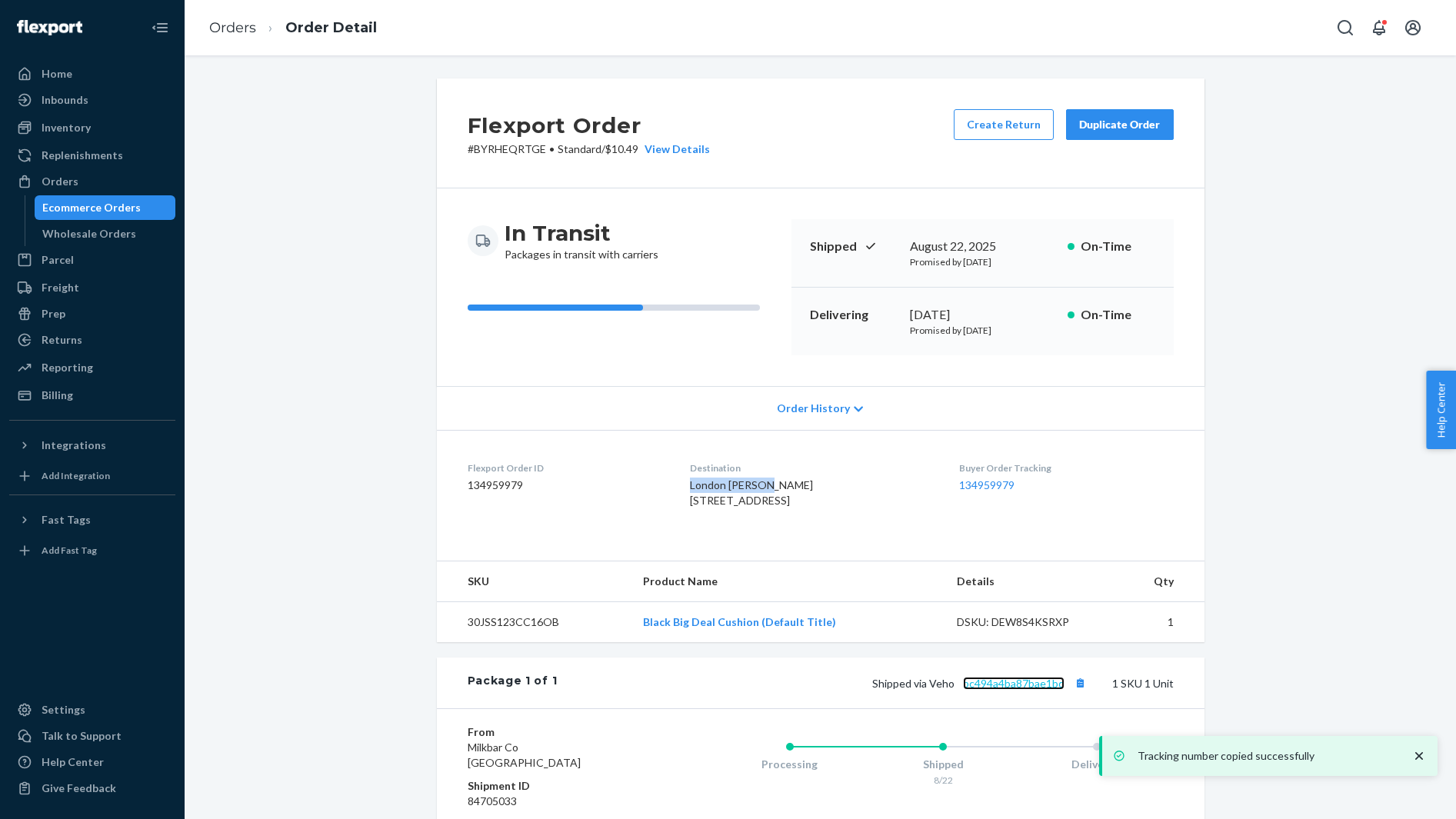
click at [1001, 690] on link "bc494a4ba87bae1bd" at bounding box center [1013, 684] width 101 height 13
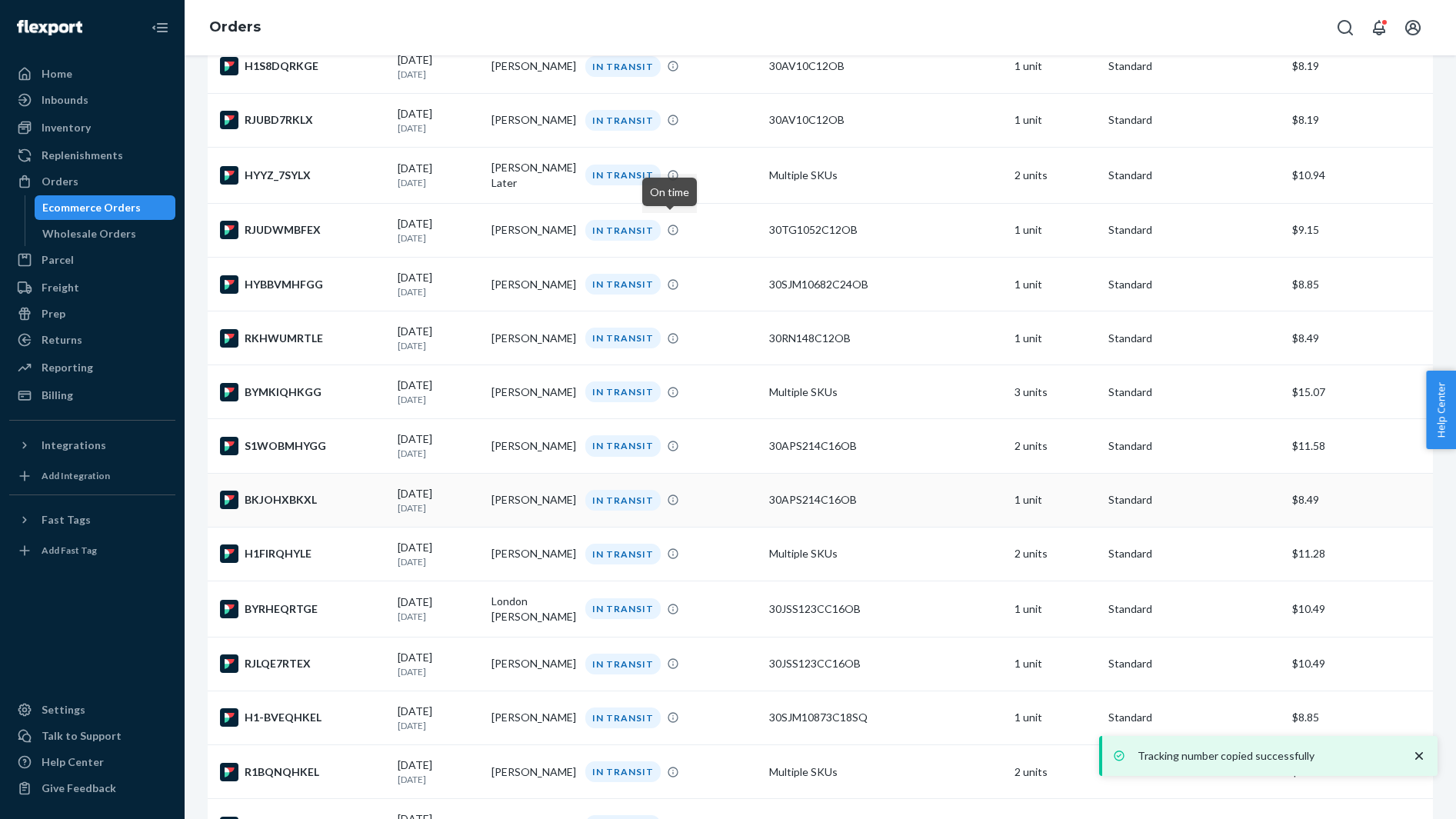
scroll to position [3416, 0]
click at [299, 671] on div "RJLQE7RTEX" at bounding box center [303, 662] width 166 height 19
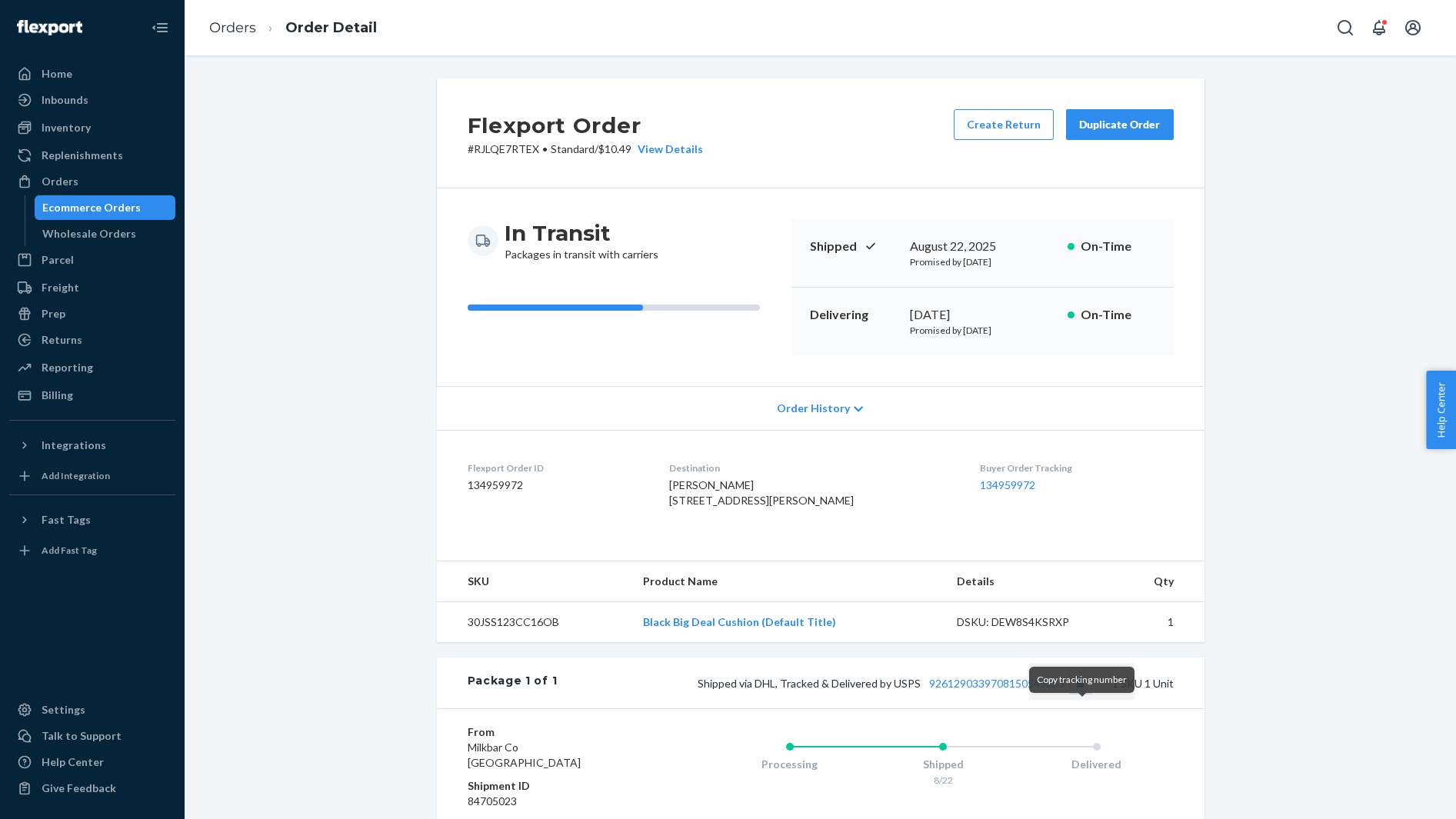
click at [1079, 693] on button "Copy tracking number" at bounding box center [1080, 683] width 20 height 20
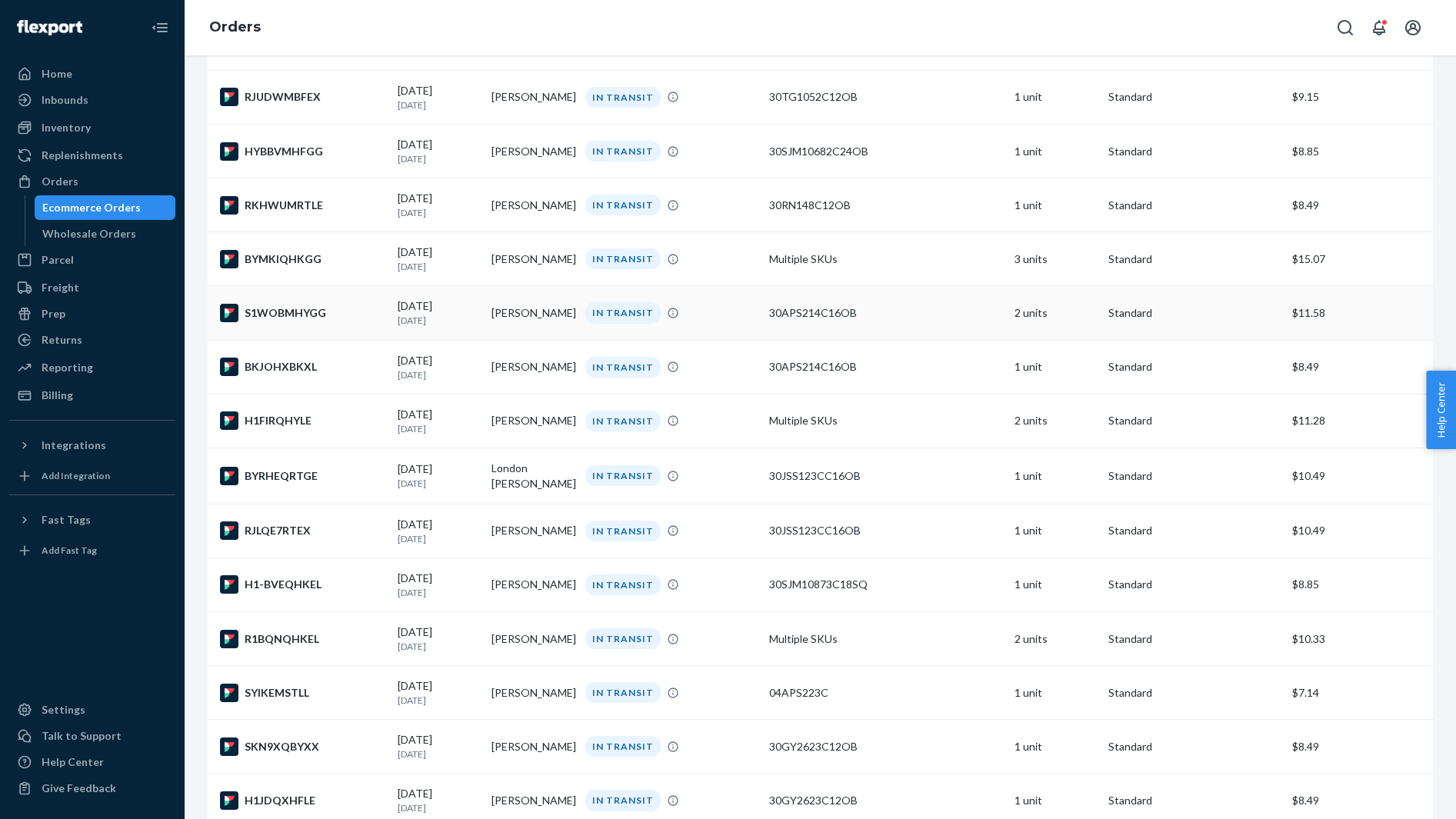
scroll to position [3554, 0]
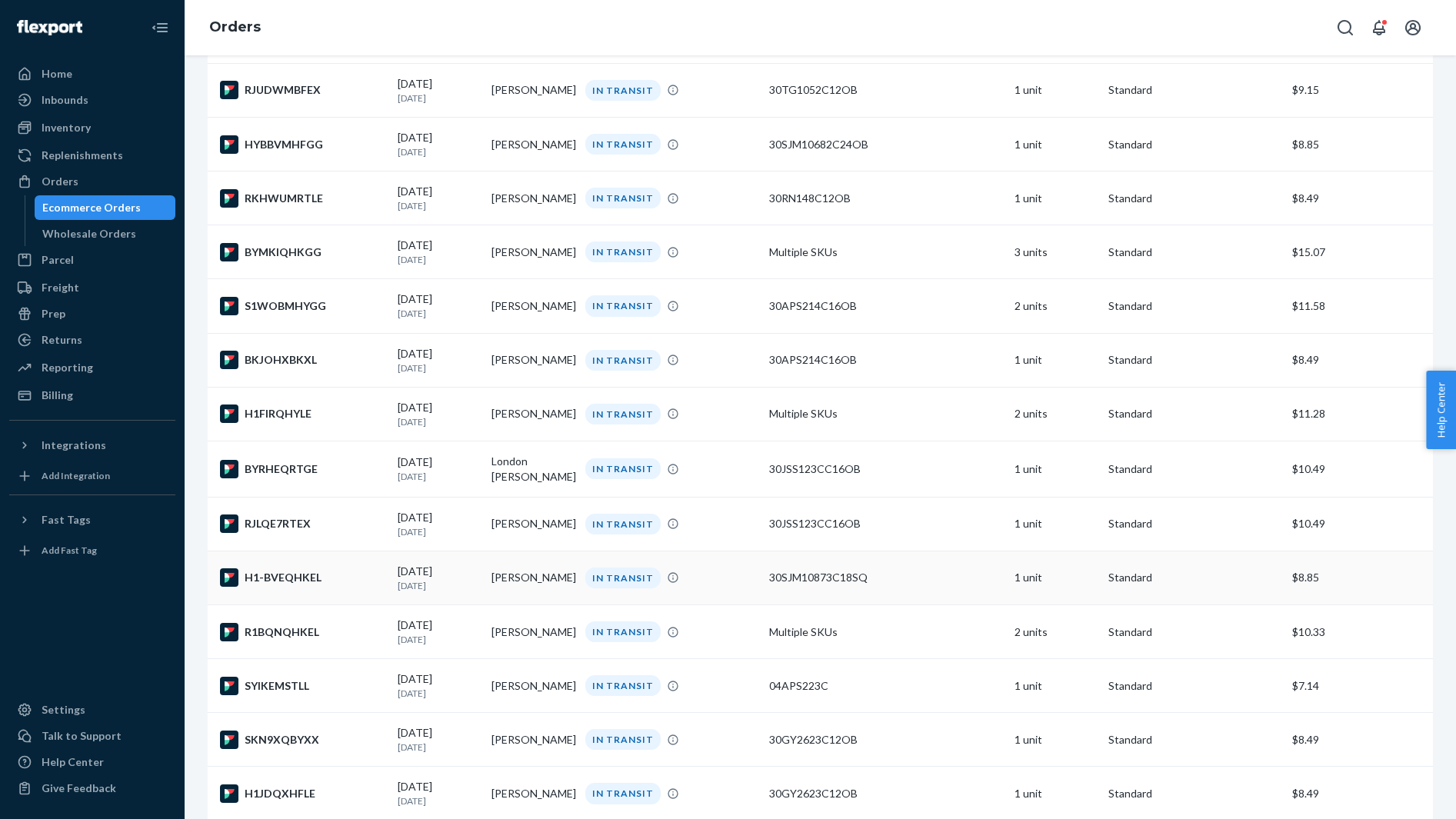
click at [317, 587] on div "H1-BVEQHKEL" at bounding box center [303, 578] width 166 height 19
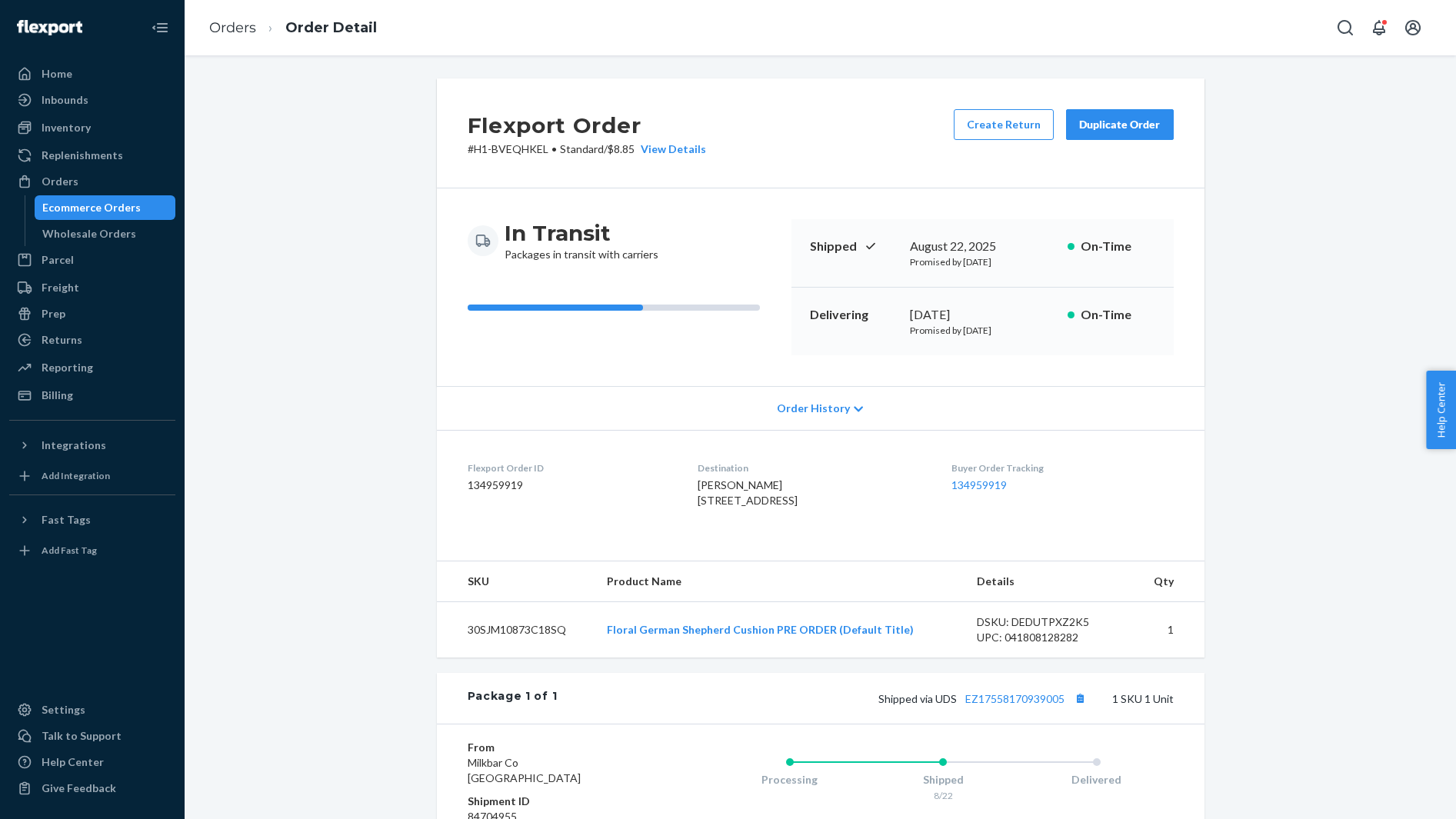
click at [749, 488] on span "CYNTHIA FIFE-TOWNSEL 9043 S Greenwood Ave Chicago, IL 60619-7841 US" at bounding box center [747, 492] width 100 height 29
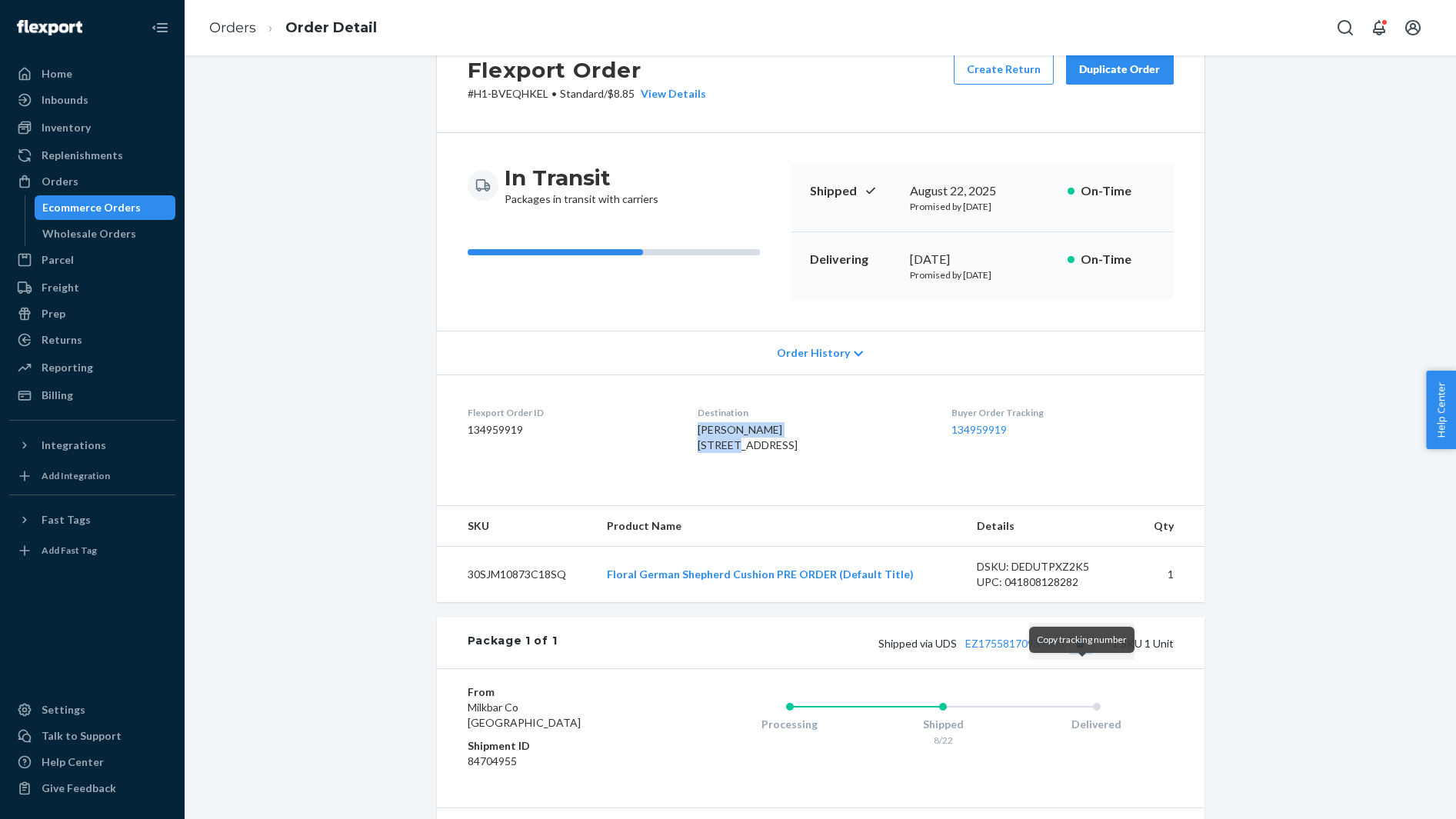
click at [1080, 653] on button "Copy tracking number" at bounding box center [1080, 643] width 20 height 20
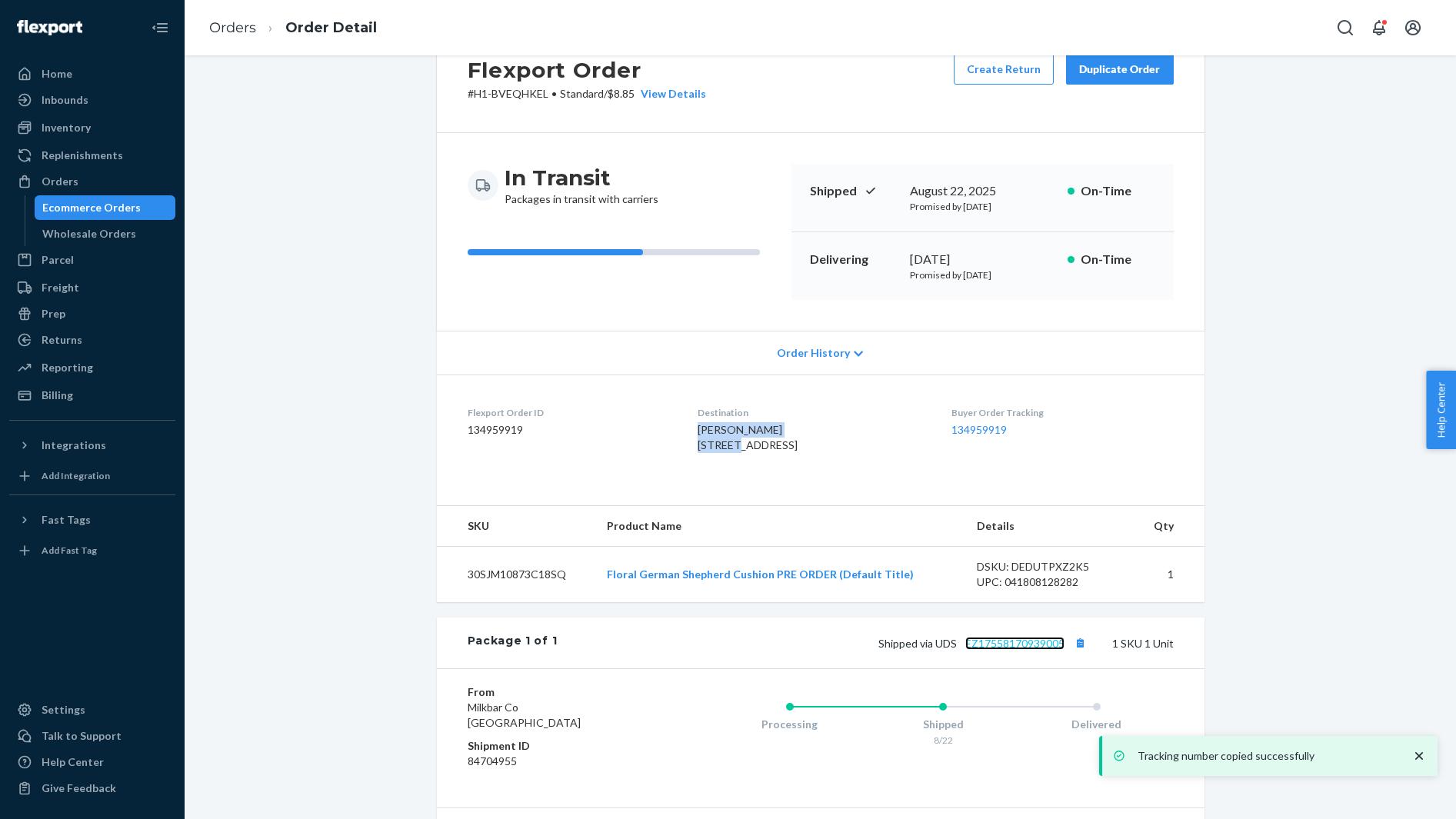
click at [1021, 650] on link "EZ17558170939005" at bounding box center [1015, 644] width 100 height 13
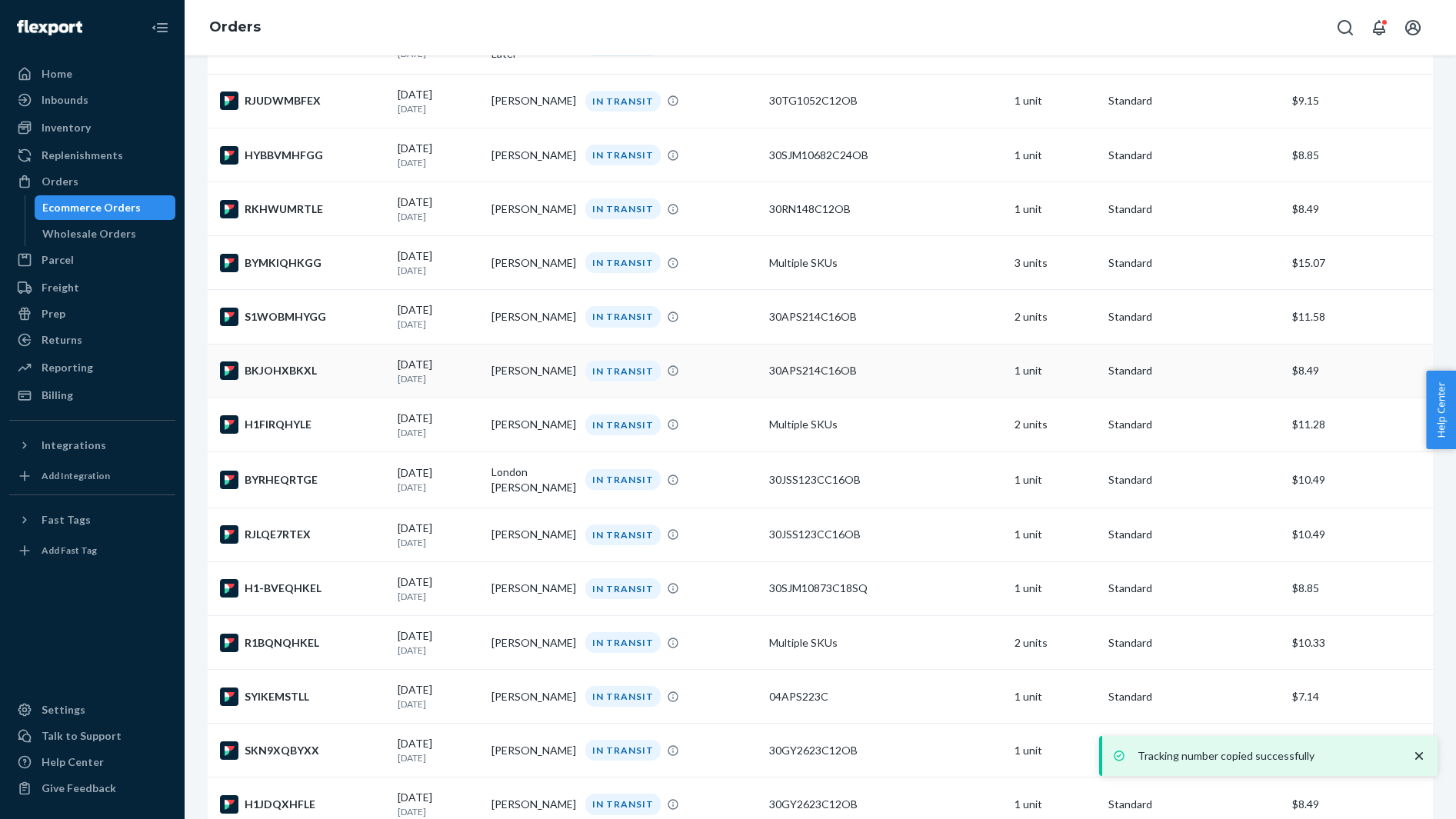
scroll to position [3551, 0]
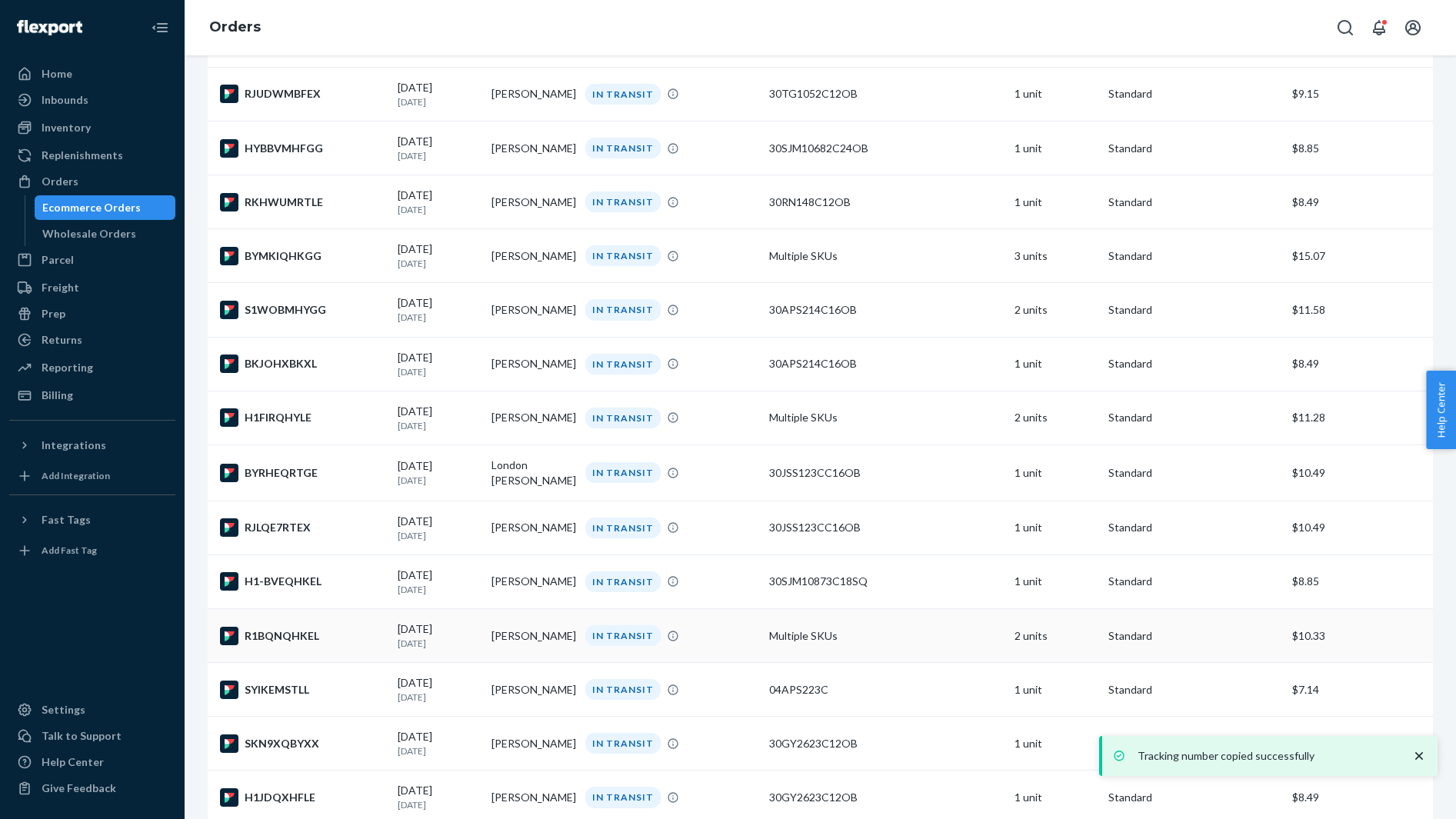
click at [306, 645] on div "R1BQNQHKEL" at bounding box center [303, 635] width 166 height 19
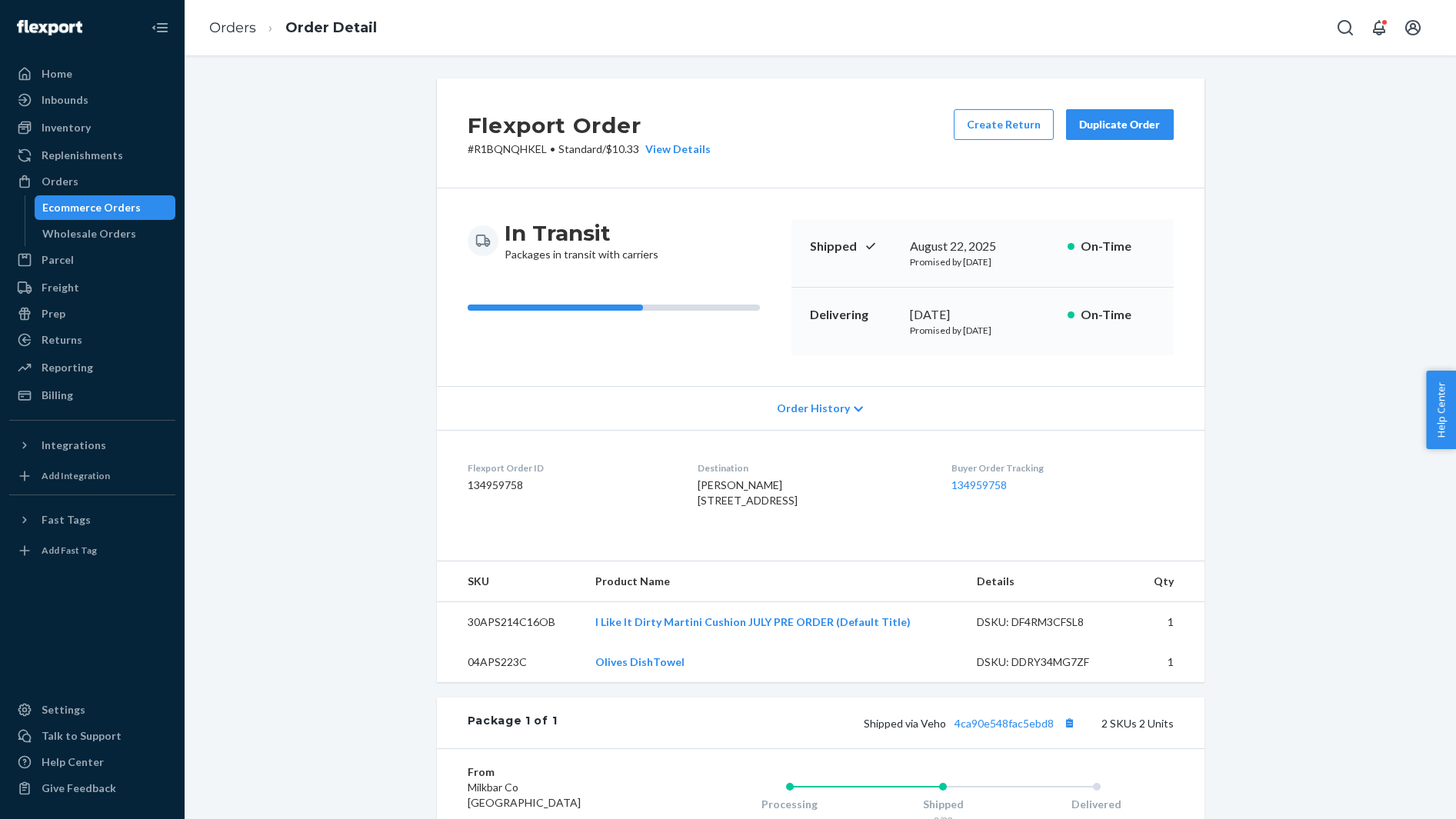
click at [697, 496] on span "Shannon Miller 200 Cherokee Rd Hendersonville, TN 37075-3704 US" at bounding box center [747, 492] width 100 height 29
click at [697, 479] on span "Shannon Miller 200 Cherokee Rd Hendersonville, TN 37075-3704 US" at bounding box center [747, 492] width 100 height 29
click at [697, 482] on span "Shannon Miller 200 Cherokee Rd Hendersonville, TN 37075-3704 US" at bounding box center [747, 492] width 100 height 29
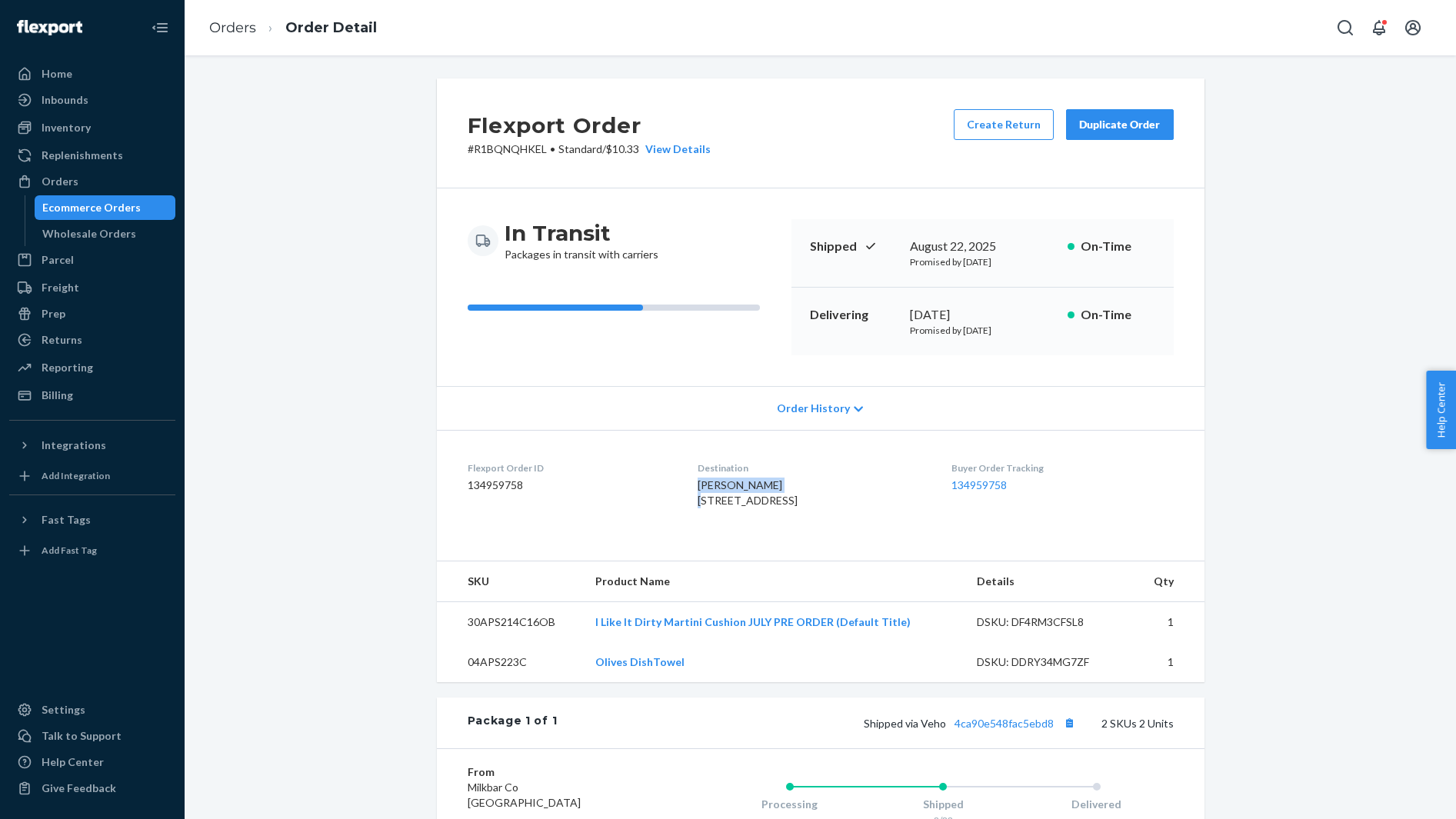
click at [697, 482] on span "Shannon Miller 200 Cherokee Rd Hendersonville, TN 37075-3704 US" at bounding box center [747, 492] width 100 height 29
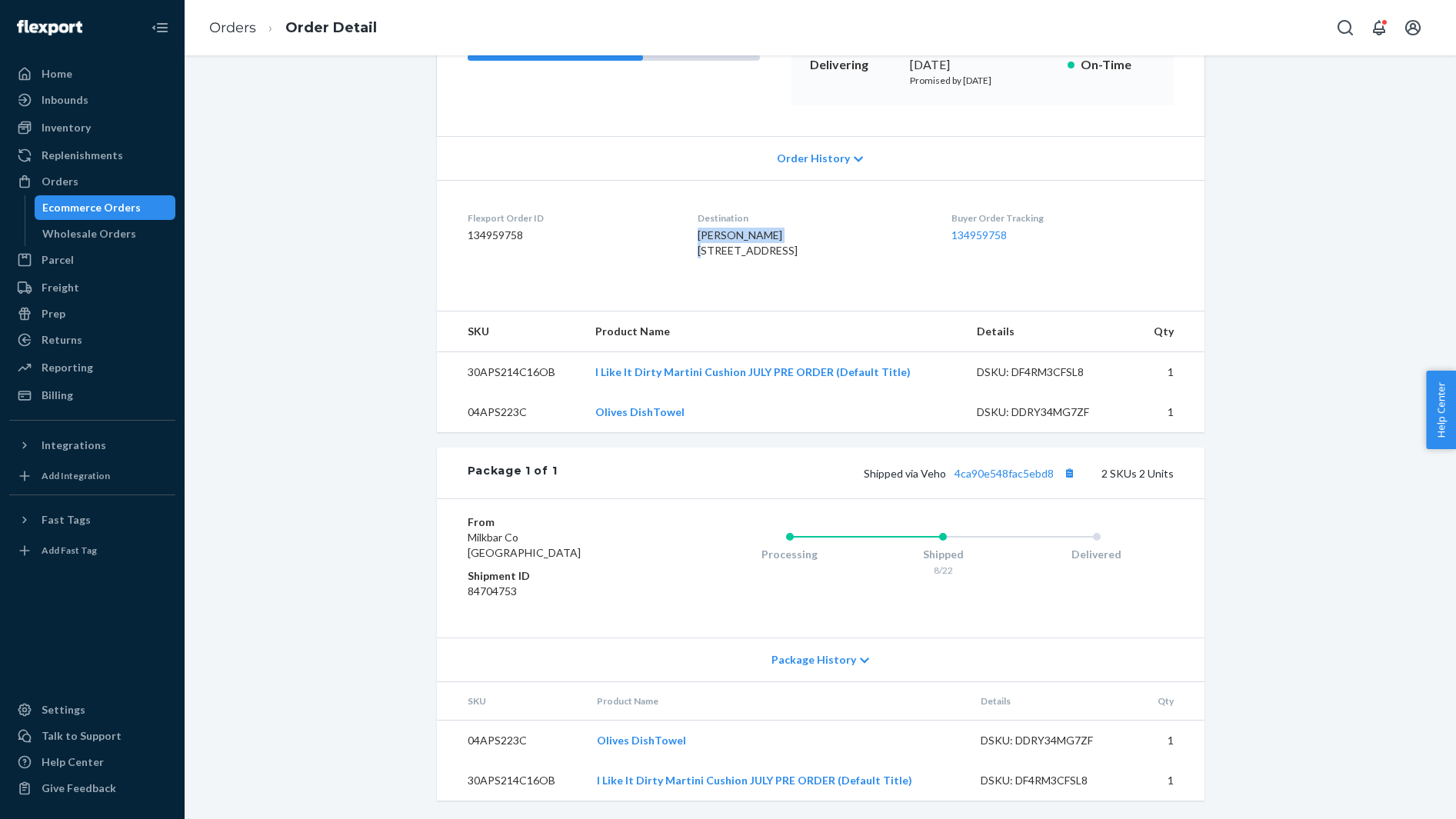
scroll to position [279, 0]
click at [1069, 476] on button "Copy tracking number" at bounding box center [1069, 473] width 20 height 20
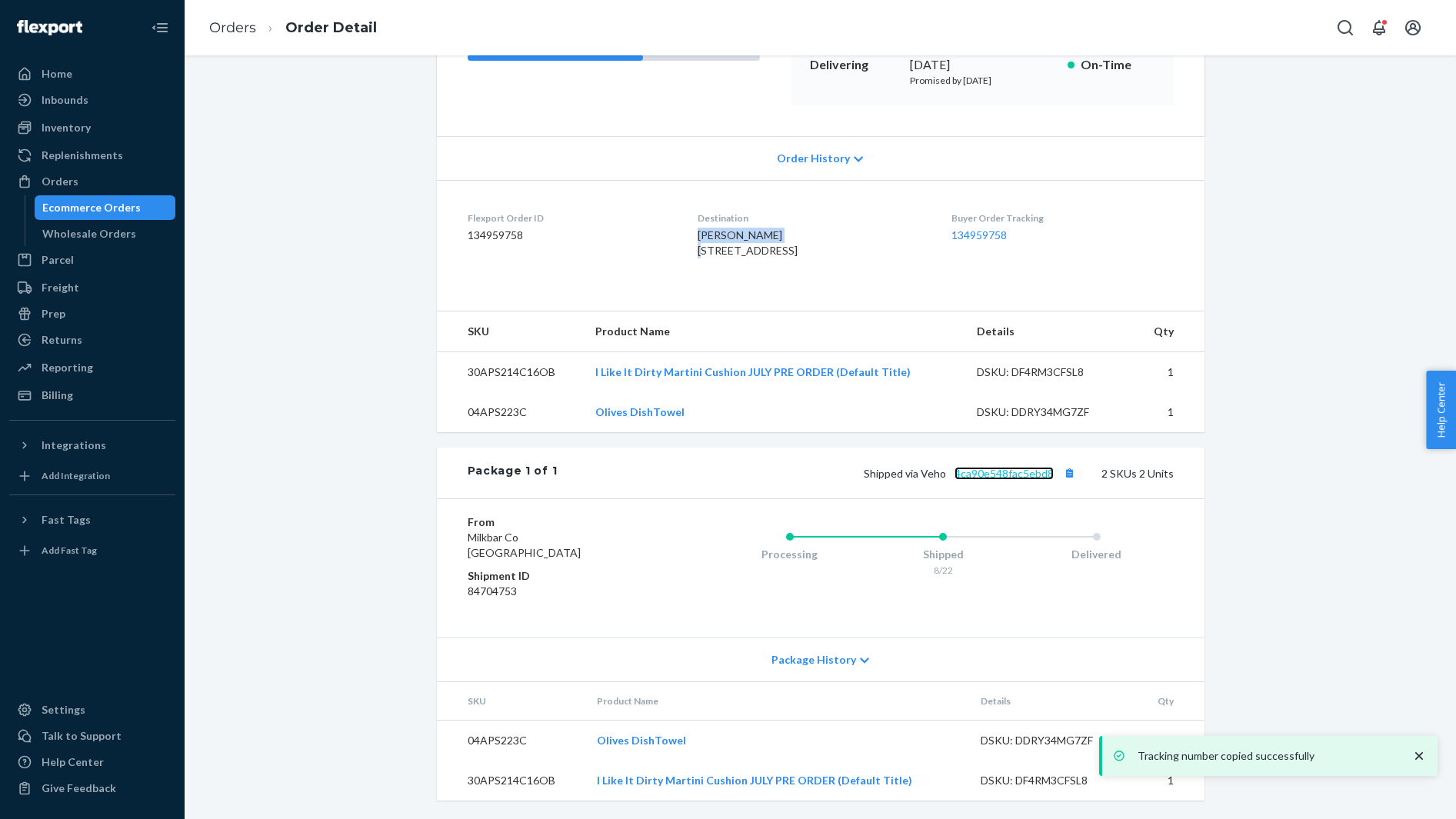
click at [1016, 468] on link "4ca90e548fac5ebd8" at bounding box center [1004, 473] width 100 height 13
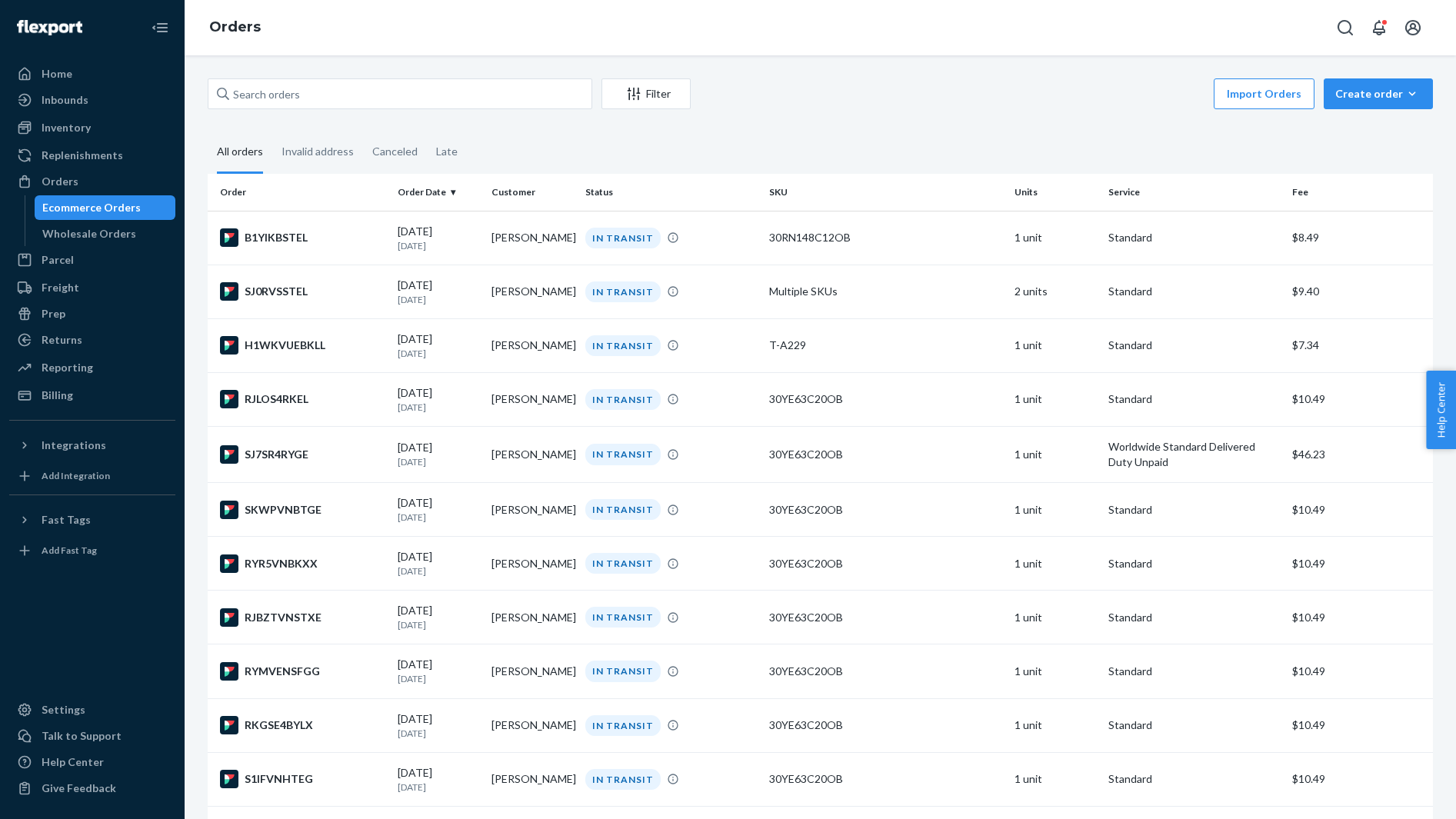
scroll to position [3772, 0]
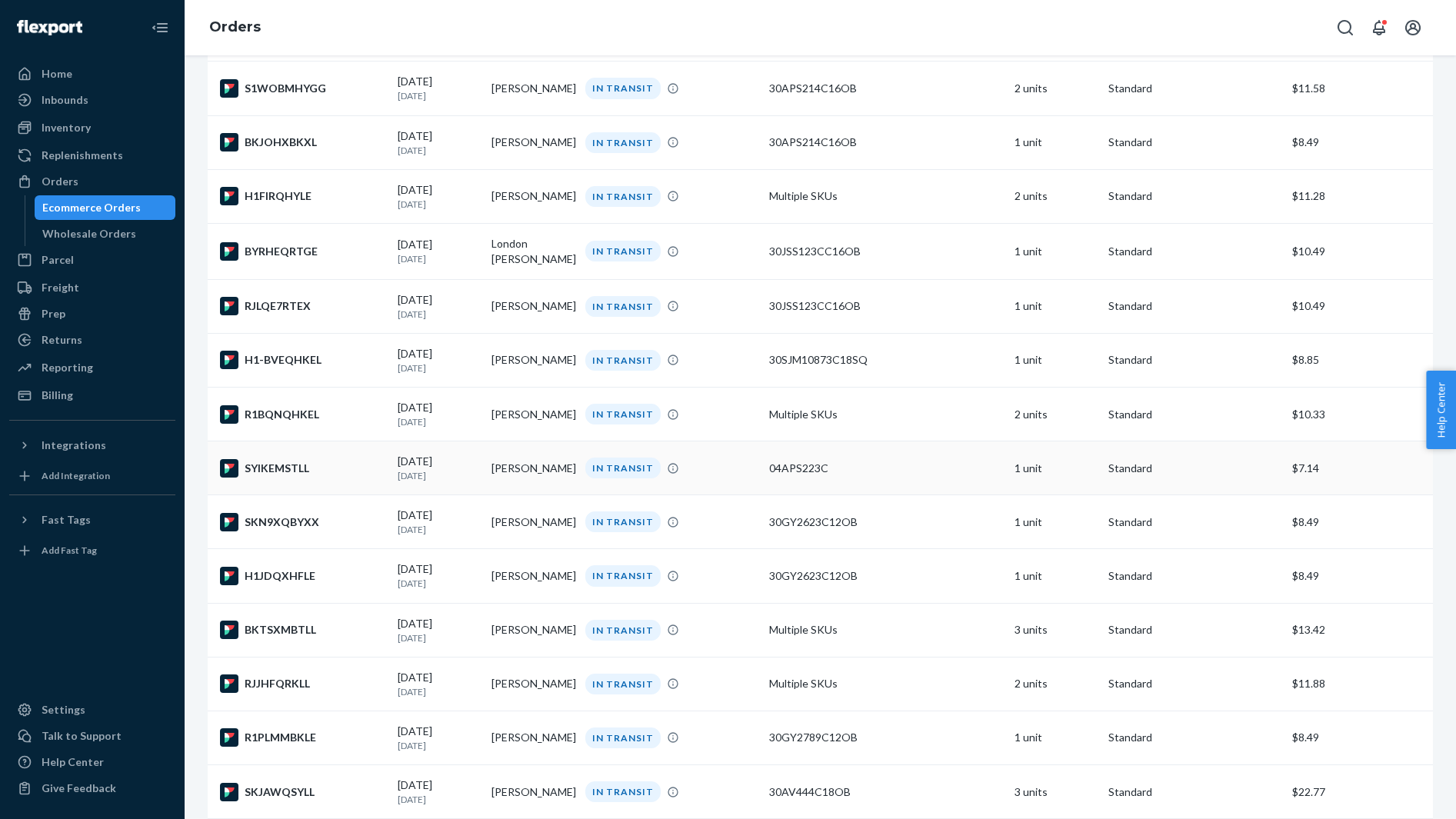
click at [315, 477] on div "SYIKEMSTLL" at bounding box center [303, 468] width 166 height 19
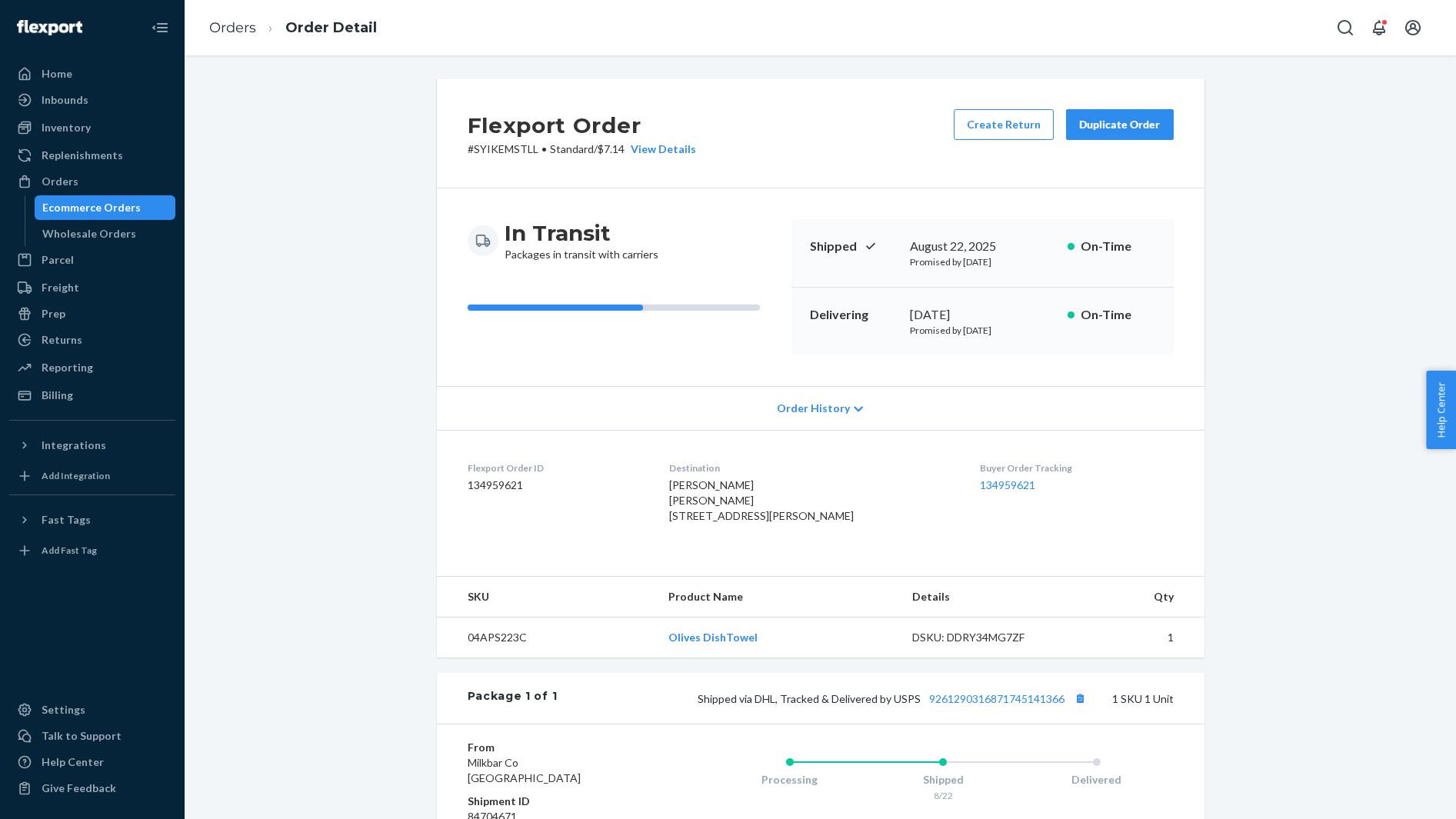
click at [700, 482] on span "Taylor Canizaro Taylor Canizaro 600 Goodwyn St Memphis, TN 38111-2213 US" at bounding box center [761, 500] width 184 height 44
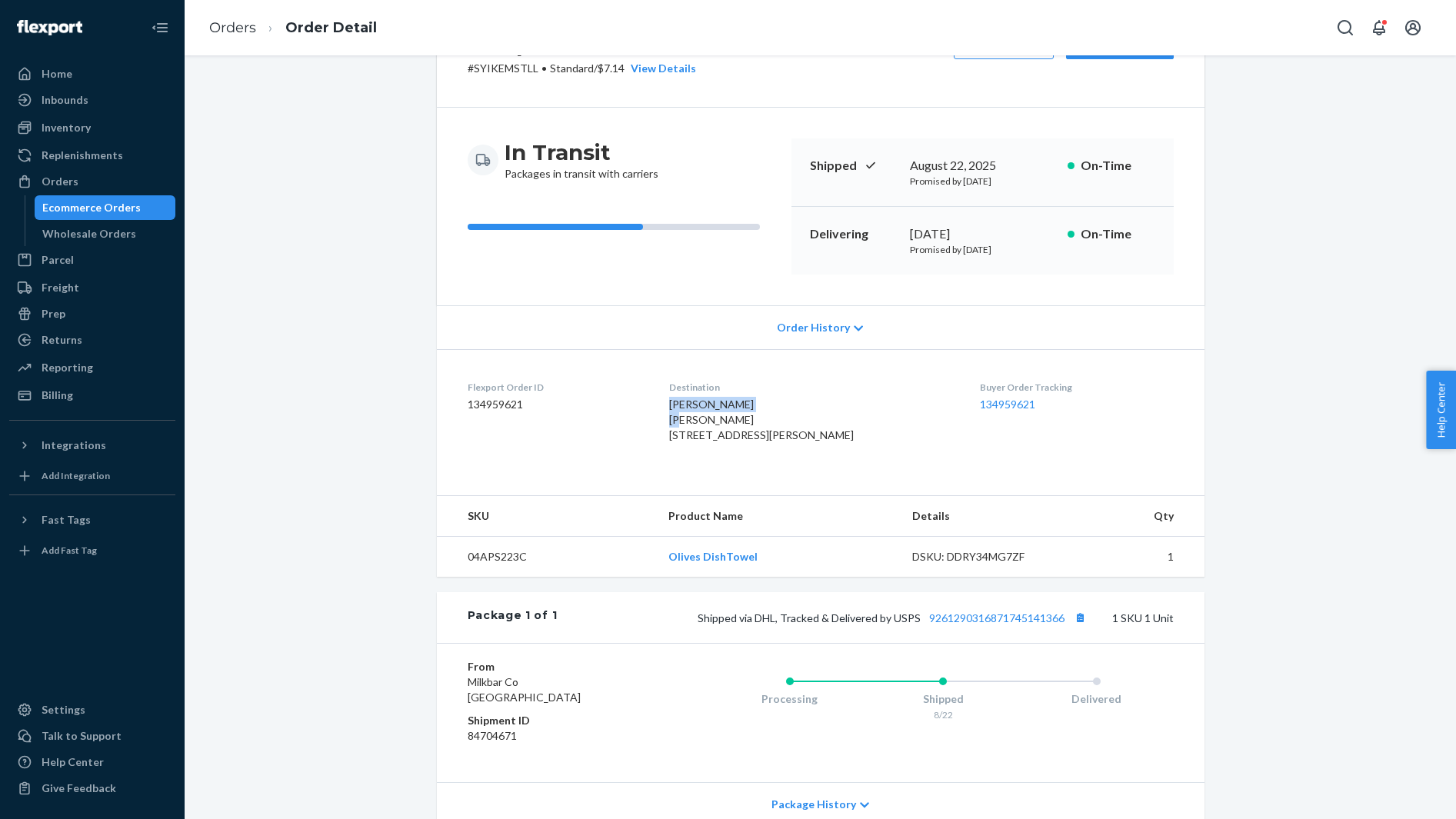
scroll to position [86, 0]
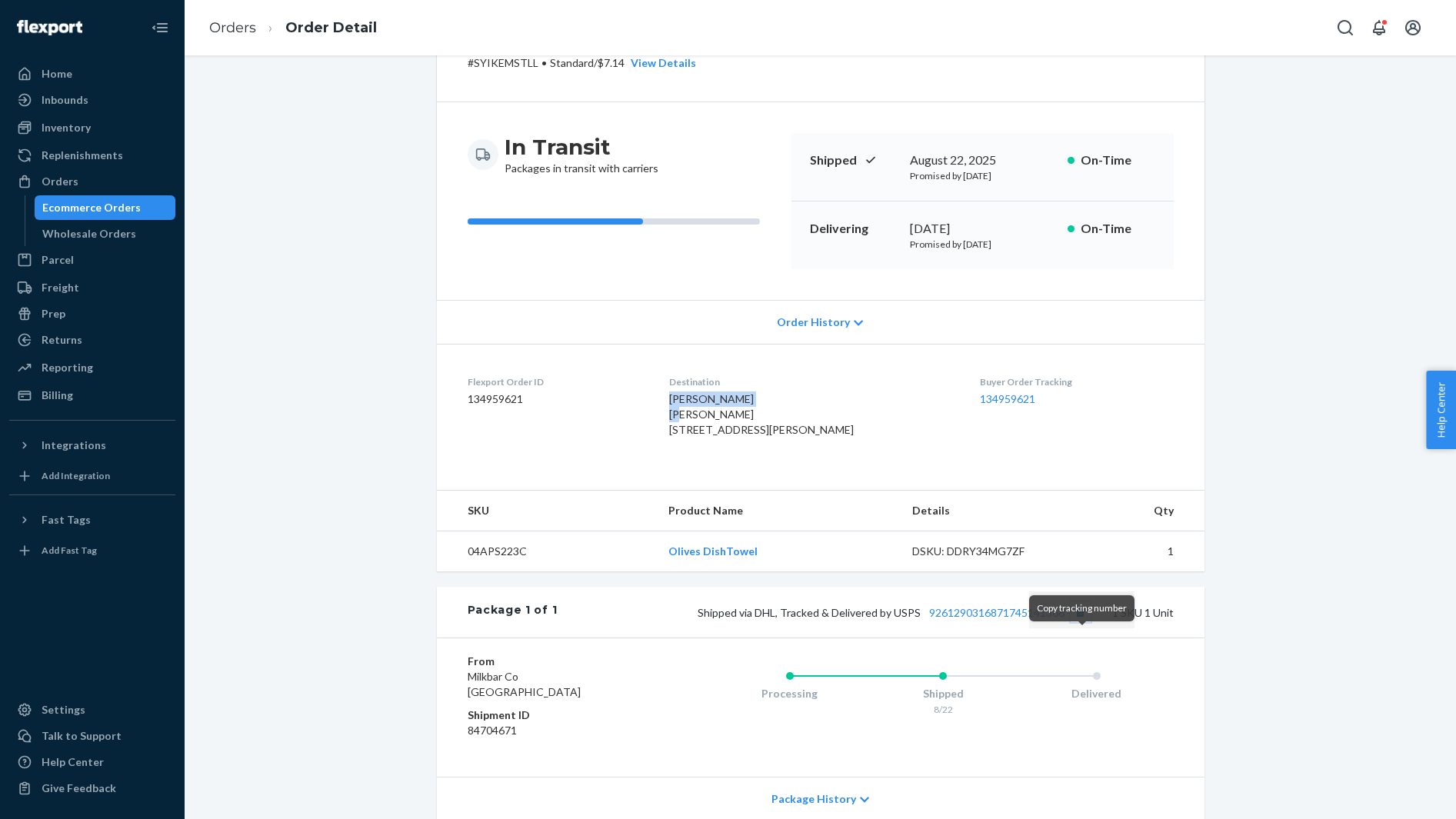
click at [1080, 622] on button "Copy tracking number" at bounding box center [1080, 612] width 20 height 20
click at [1077, 622] on button "Copy tracking number" at bounding box center [1080, 612] width 20 height 20
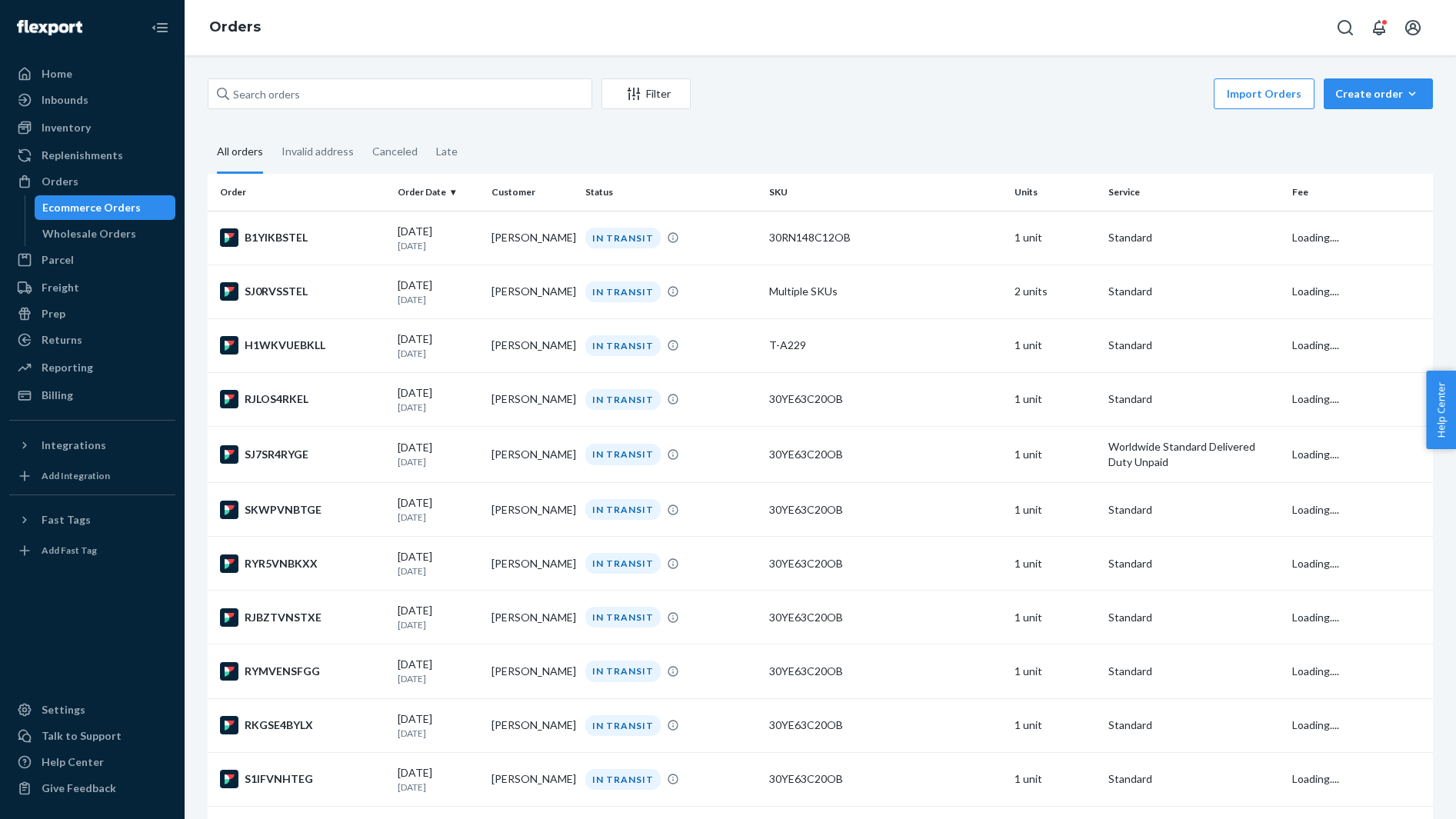
scroll to position [3772, 0]
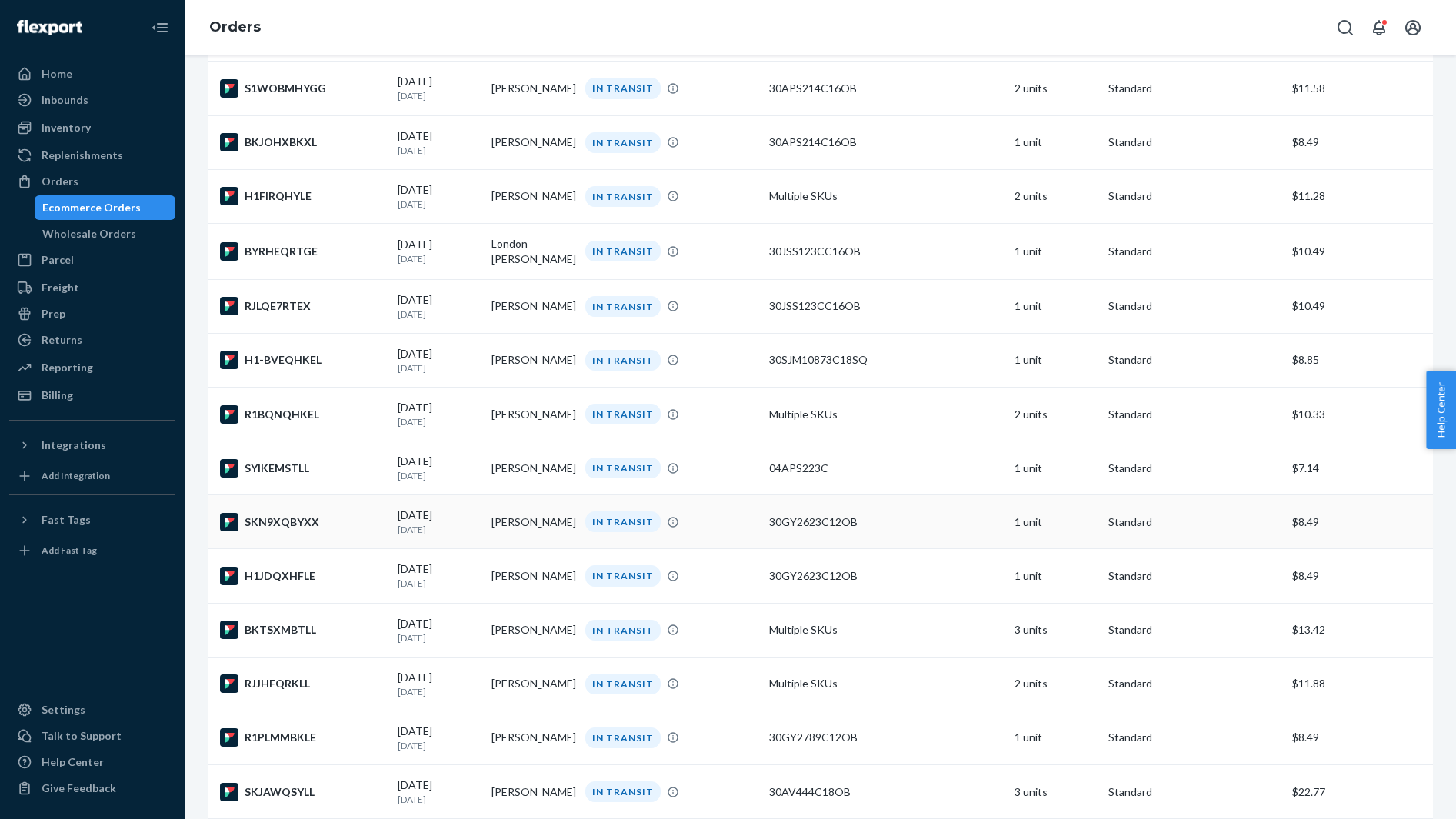
click at [319, 531] on div "SKN9XQBYXX" at bounding box center [303, 522] width 166 height 19
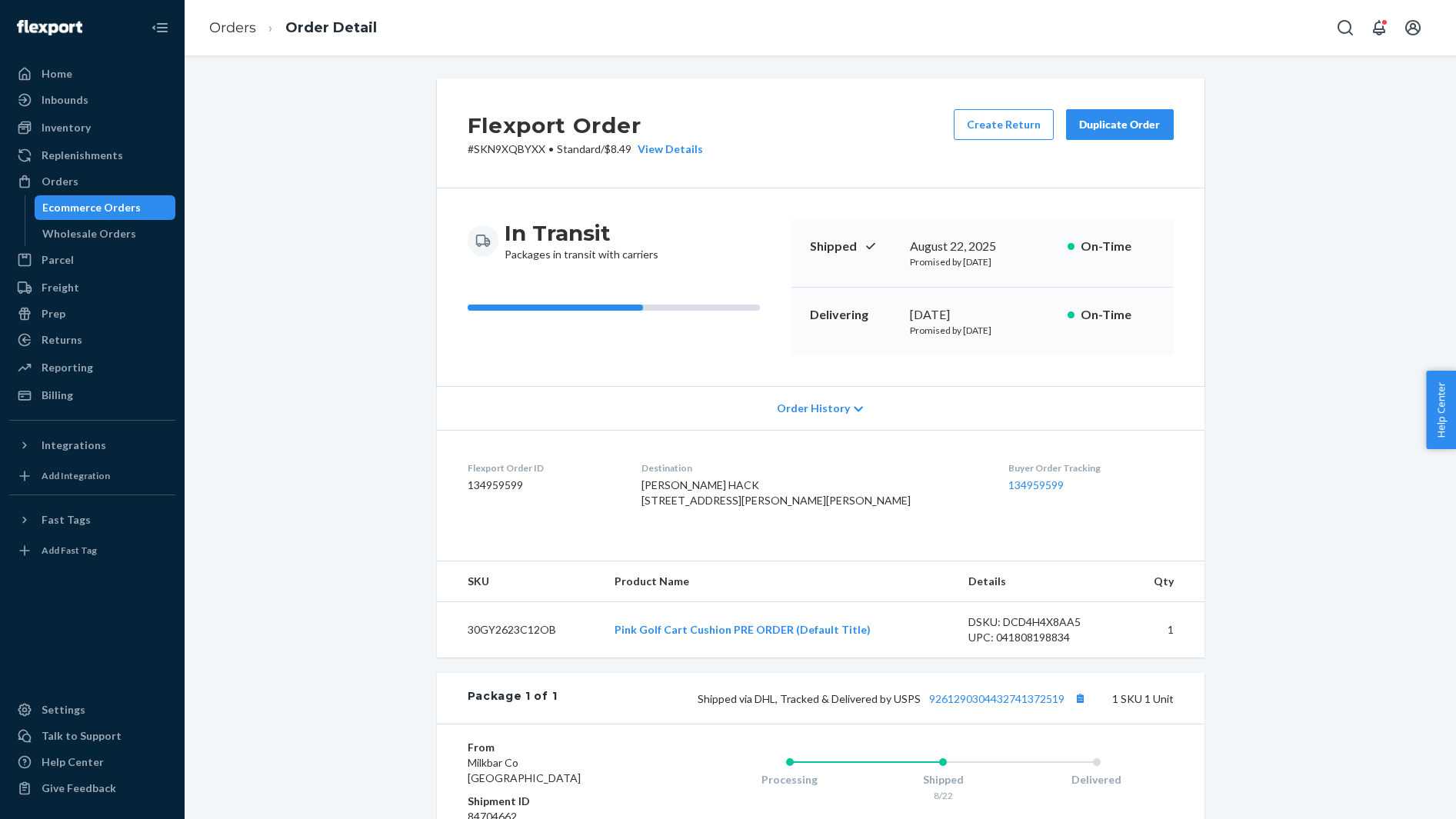
click at [701, 485] on span "CHRISTIE HACK 280243 Hlavaty Rd Marlow, OK 73055-5513 US" at bounding box center [776, 492] width 269 height 29
click at [1076, 708] on button "Copy tracking number" at bounding box center [1080, 698] width 20 height 20
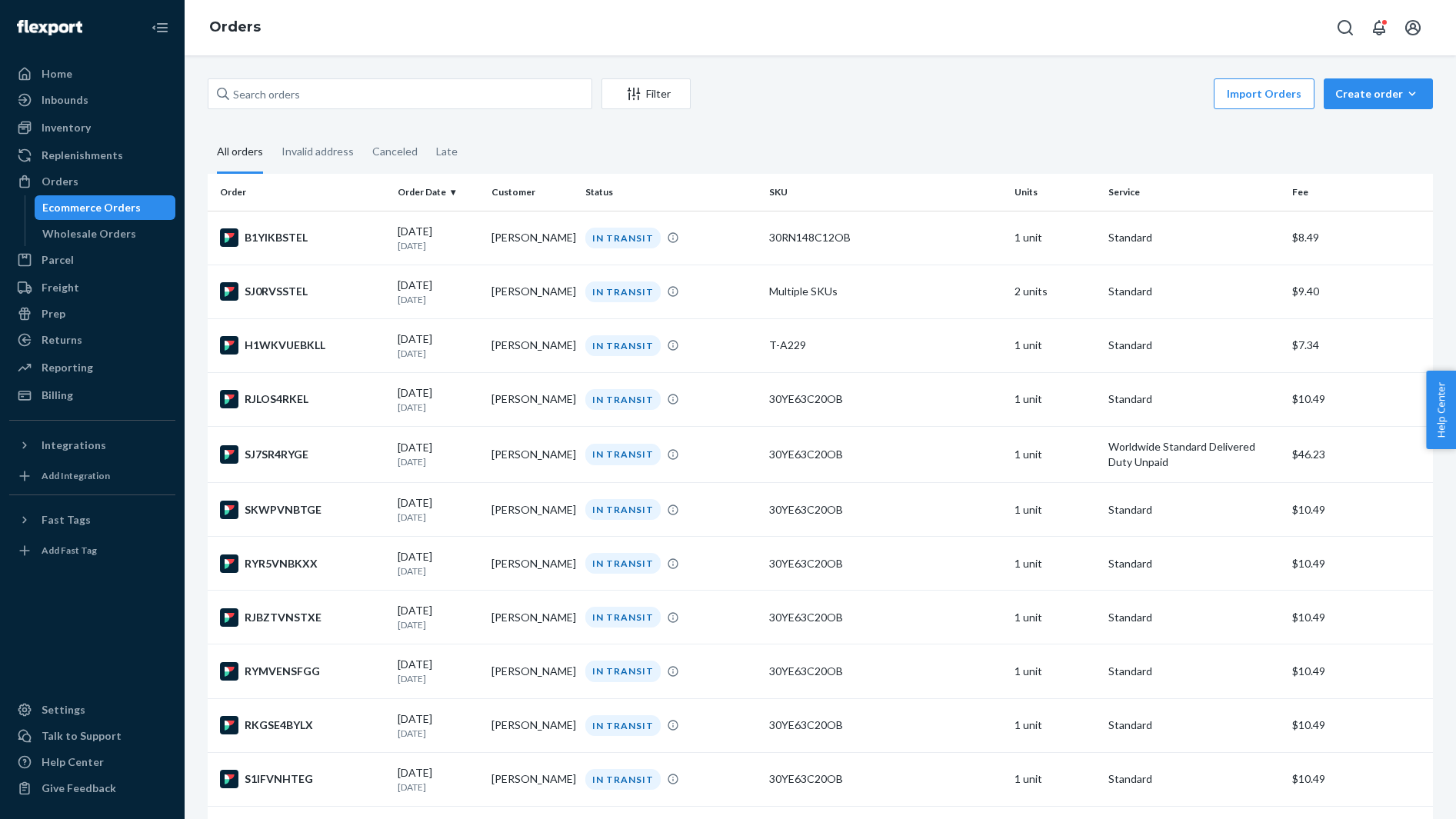
scroll to position [3772, 0]
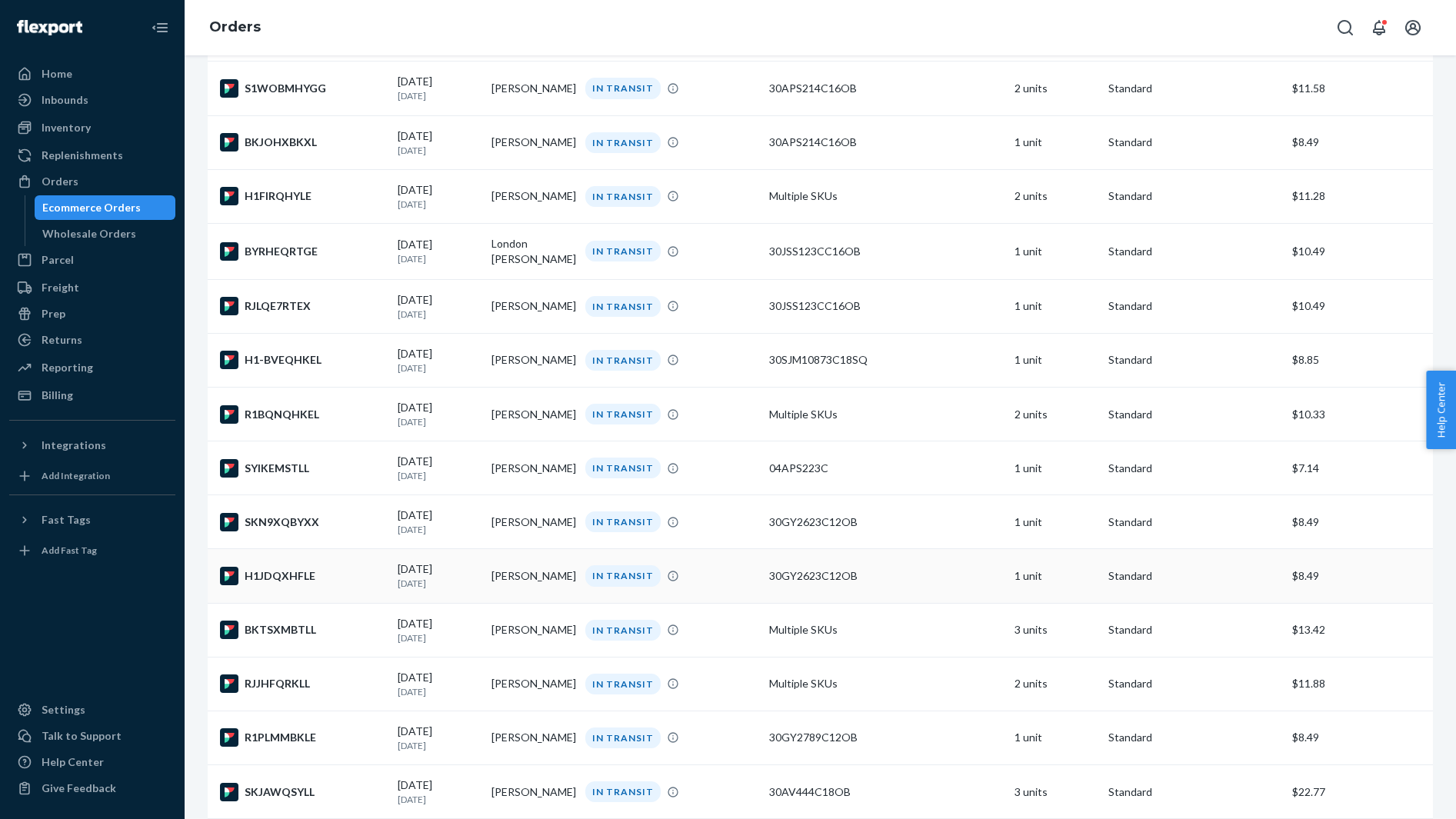
click at [308, 585] on div "H1JDQXHFLE" at bounding box center [303, 576] width 166 height 19
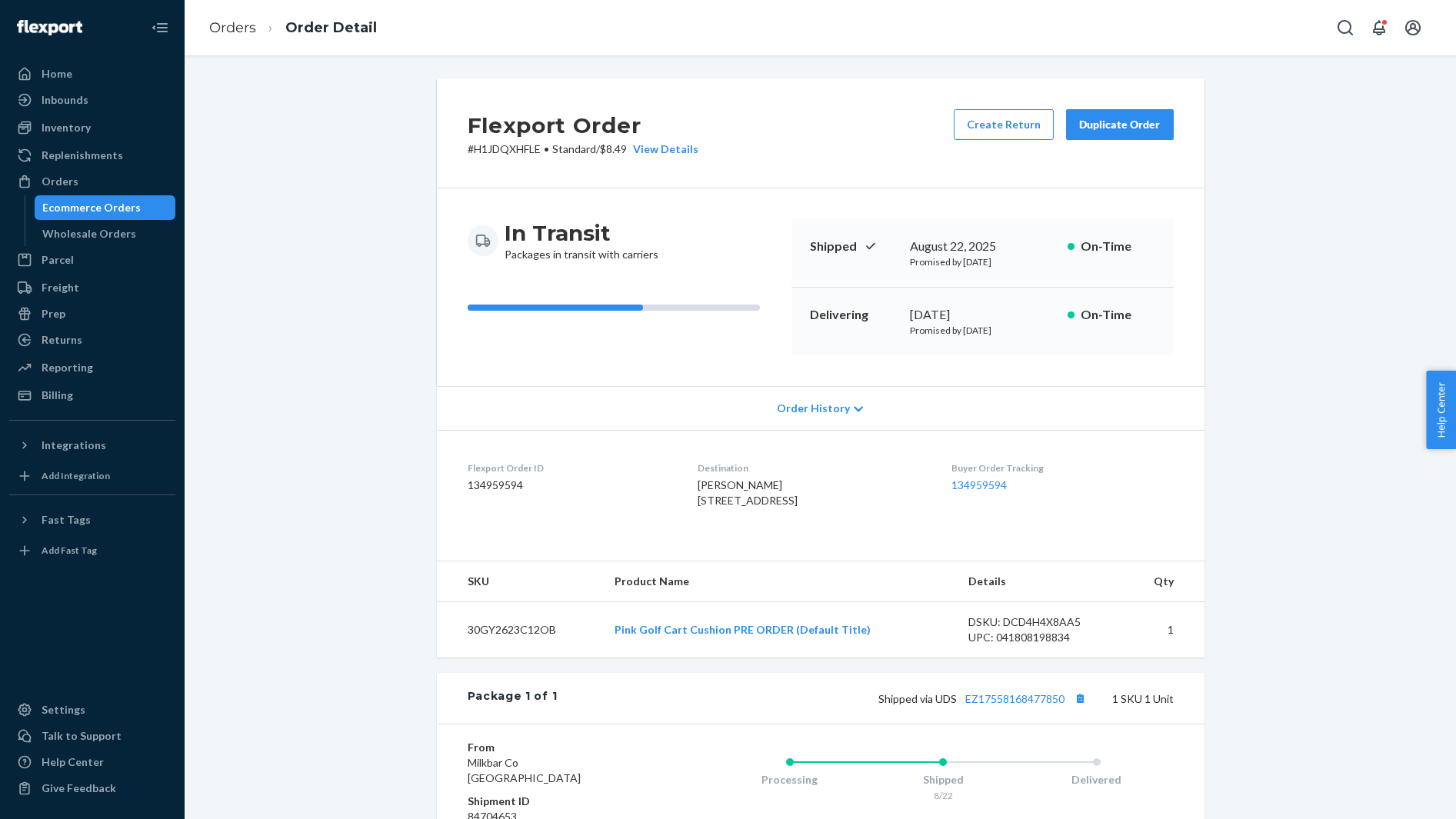
click at [717, 483] on span "Anna Osterberg 165 W Superior St Unit 1808 Apartment 1808 Chicago, IL 60654-357…" at bounding box center [747, 492] width 100 height 29
click at [1081, 708] on button "Copy tracking number" at bounding box center [1080, 698] width 20 height 20
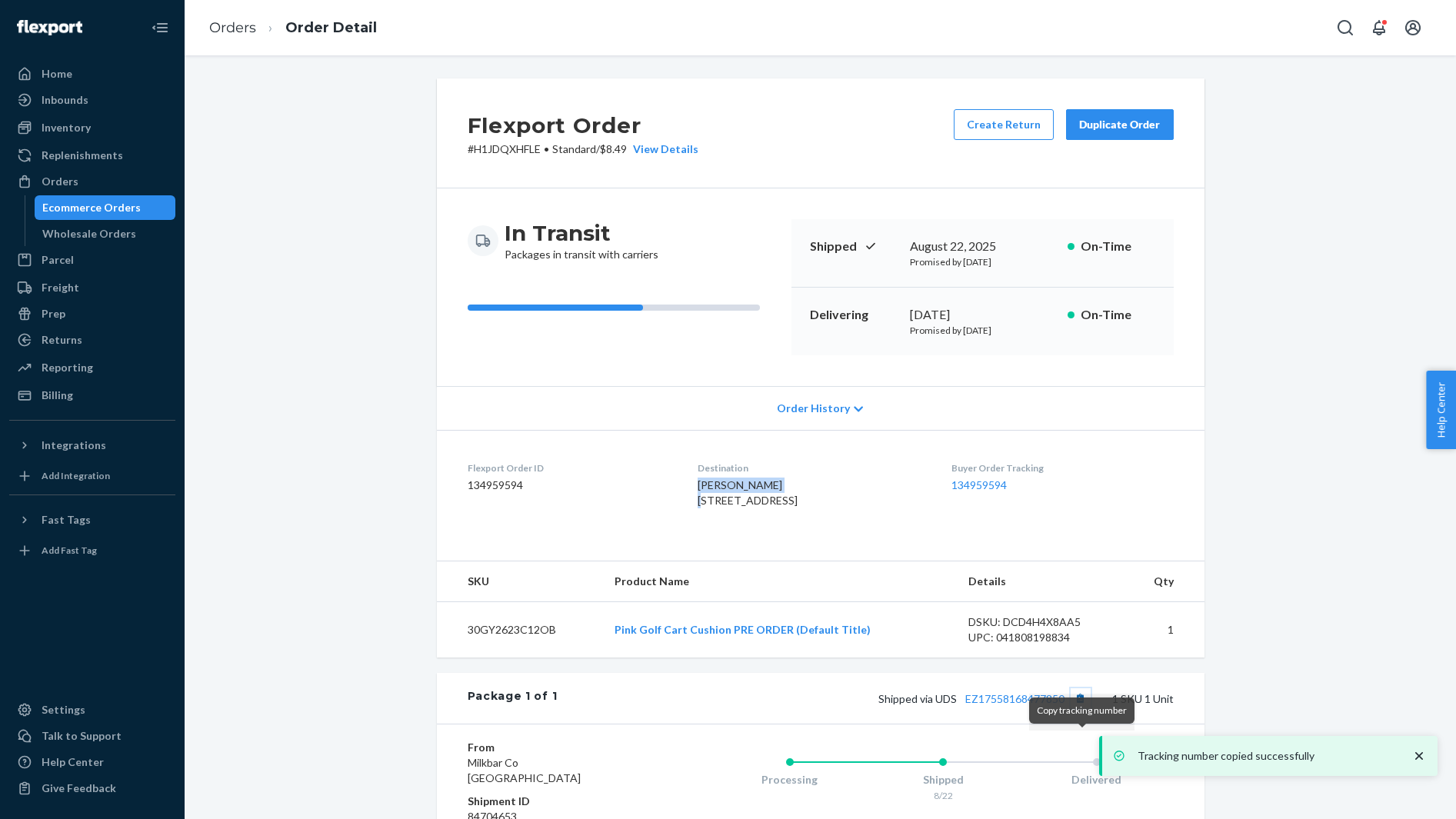
click at [1081, 708] on button "Copy tracking number" at bounding box center [1080, 698] width 20 height 20
click at [1027, 708] on div "Shipped via UDS EZ17558168477850 1 SKU 1 Unit" at bounding box center [865, 698] width 616 height 20
click at [986, 705] on link "EZ17558168477850" at bounding box center [1015, 698] width 100 height 13
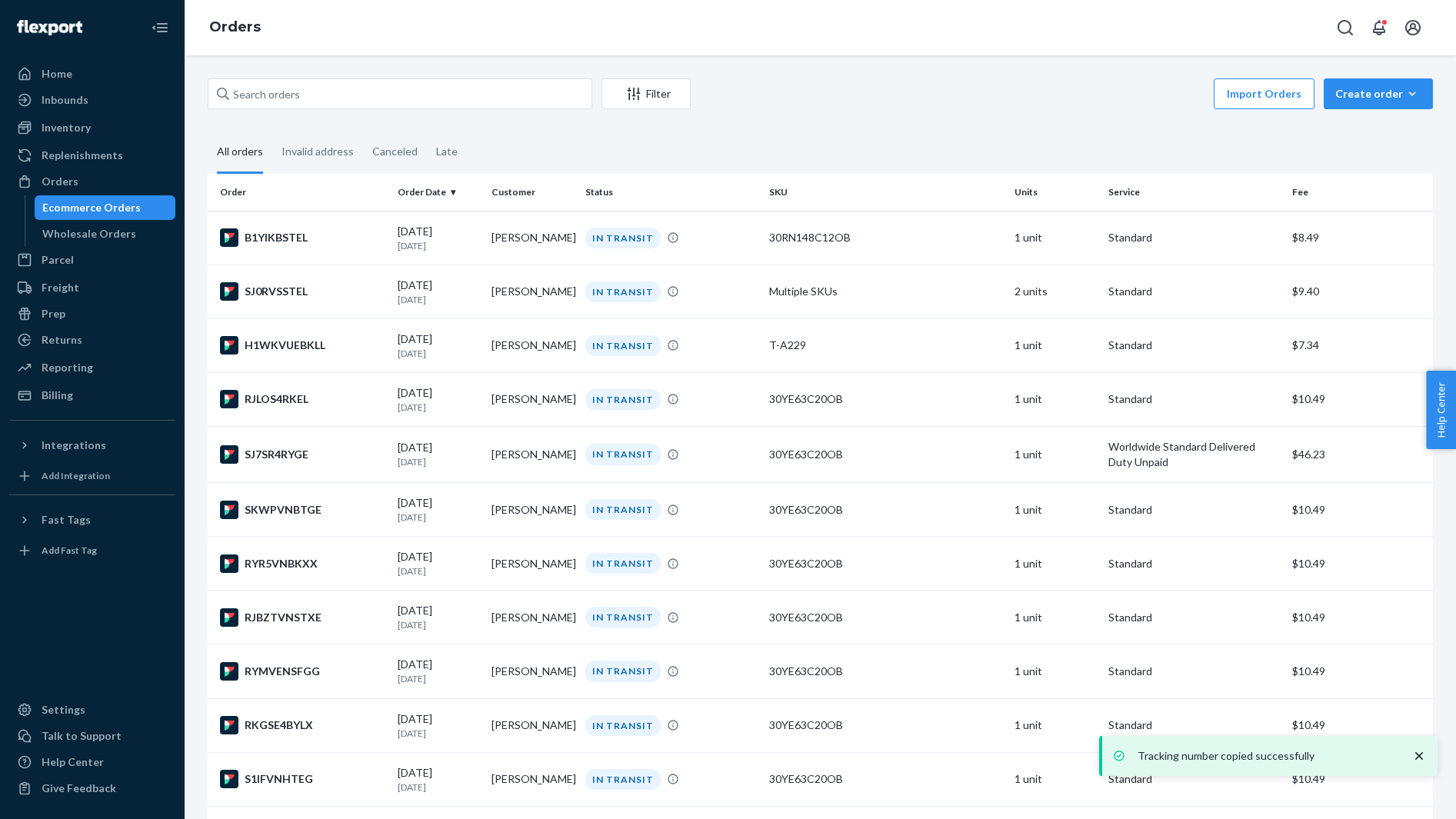
scroll to position [3772, 0]
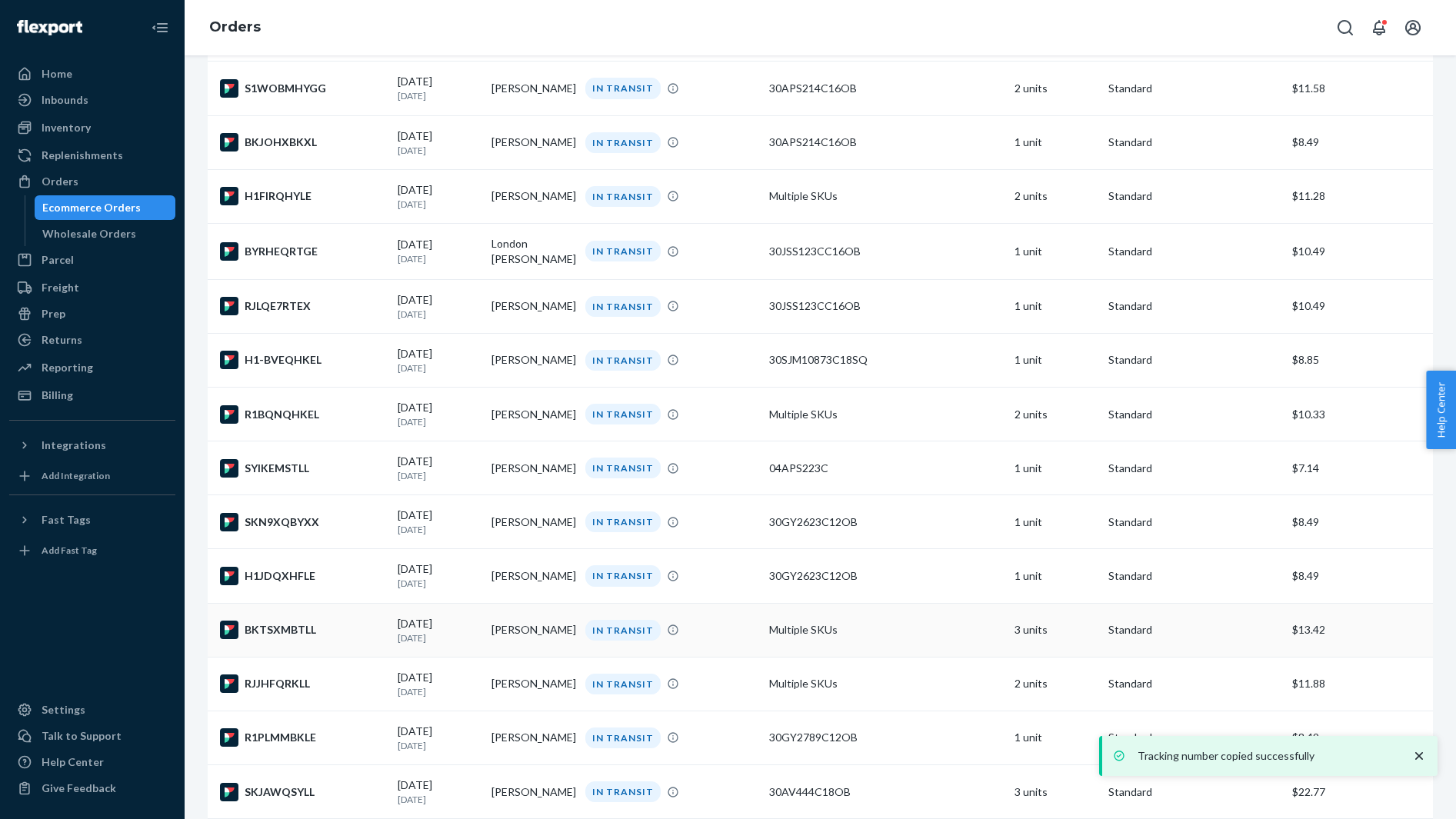
click at [310, 639] on div "BKTSXMBTLL" at bounding box center [303, 630] width 166 height 19
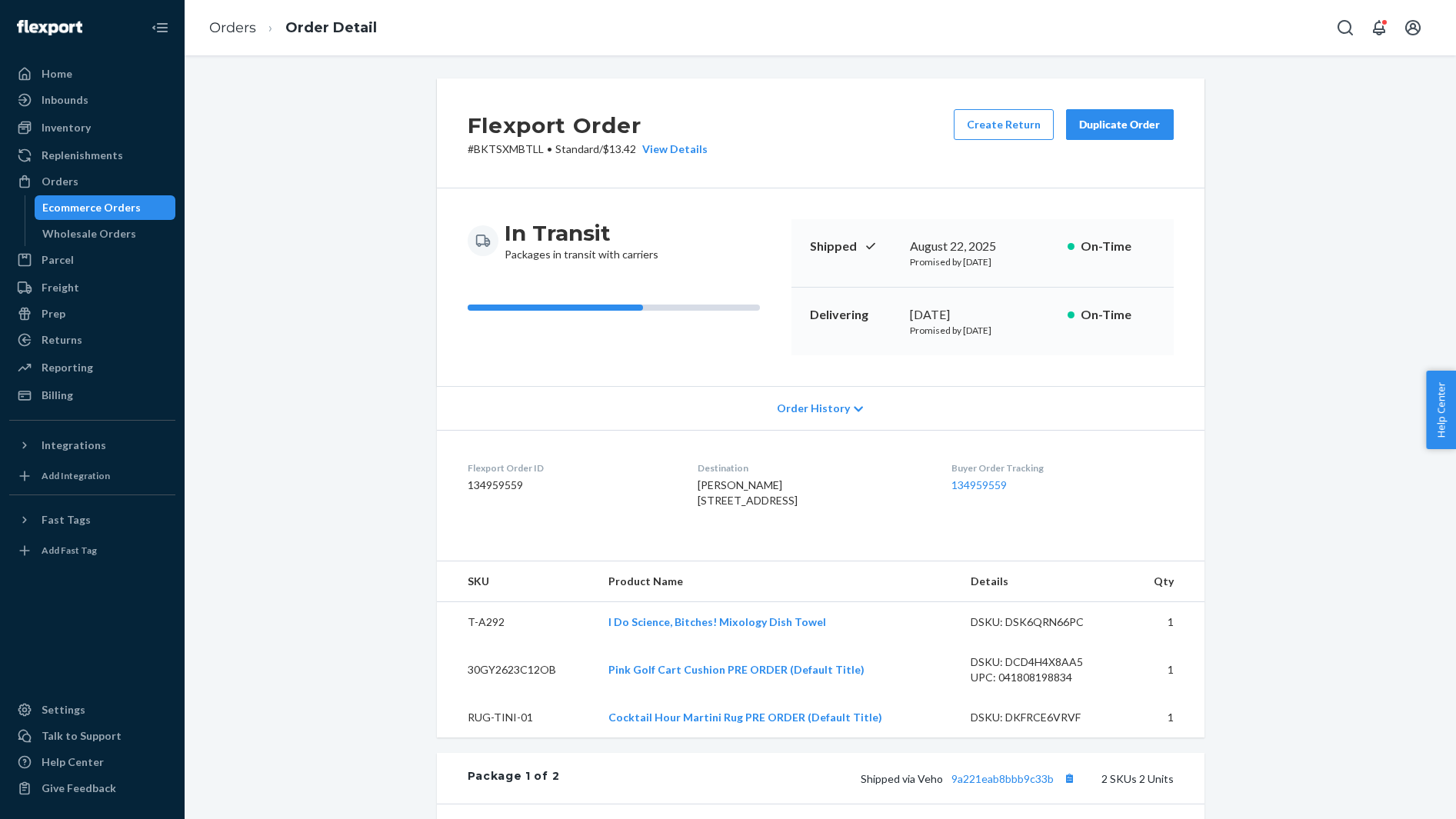
click at [697, 484] on span "Kayla Prolow 255 Evernia St Apt 1019 West Palm Beach, FL 33401-5686 US" at bounding box center [747, 492] width 100 height 29
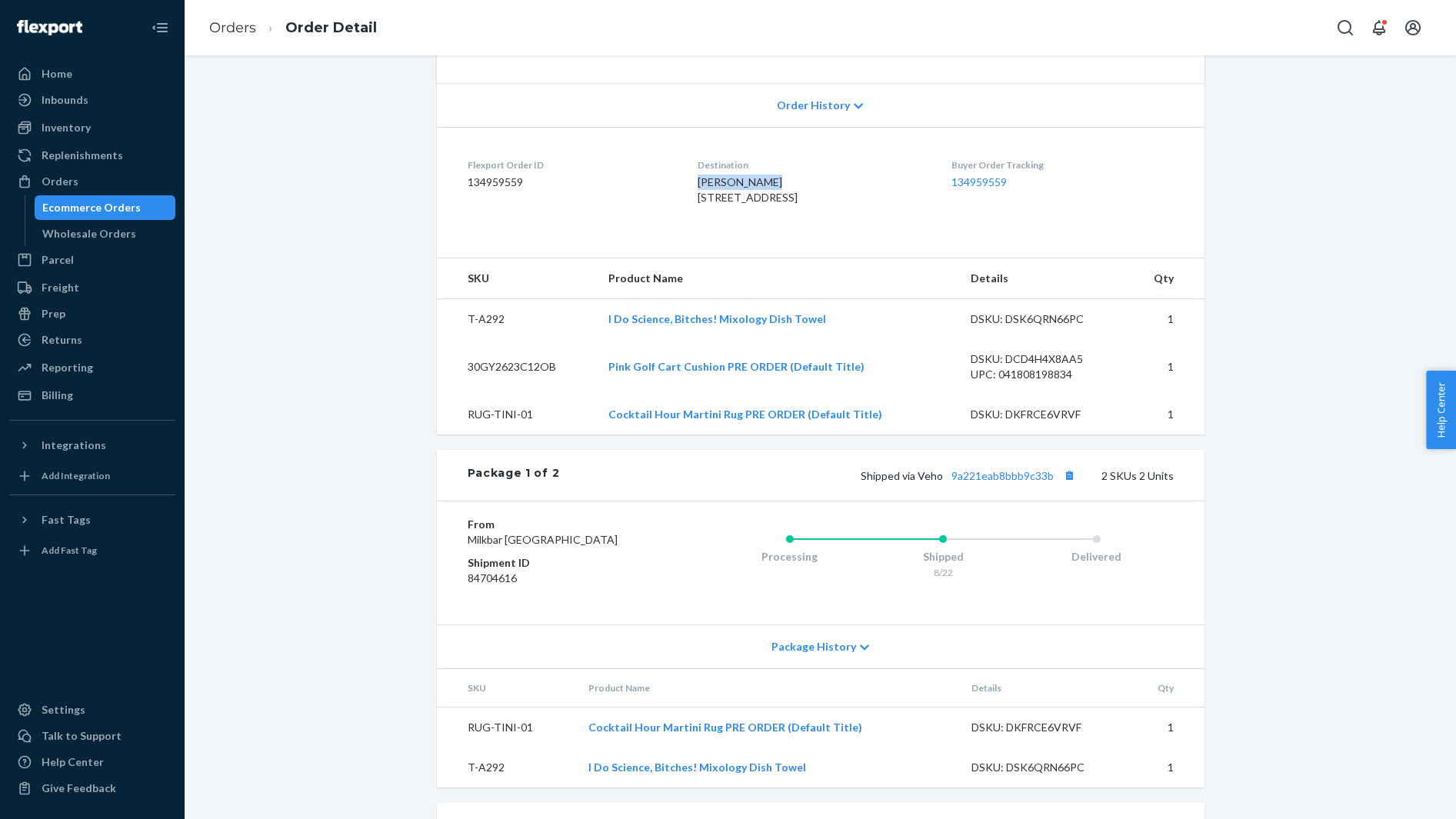
scroll to position [330, 0]
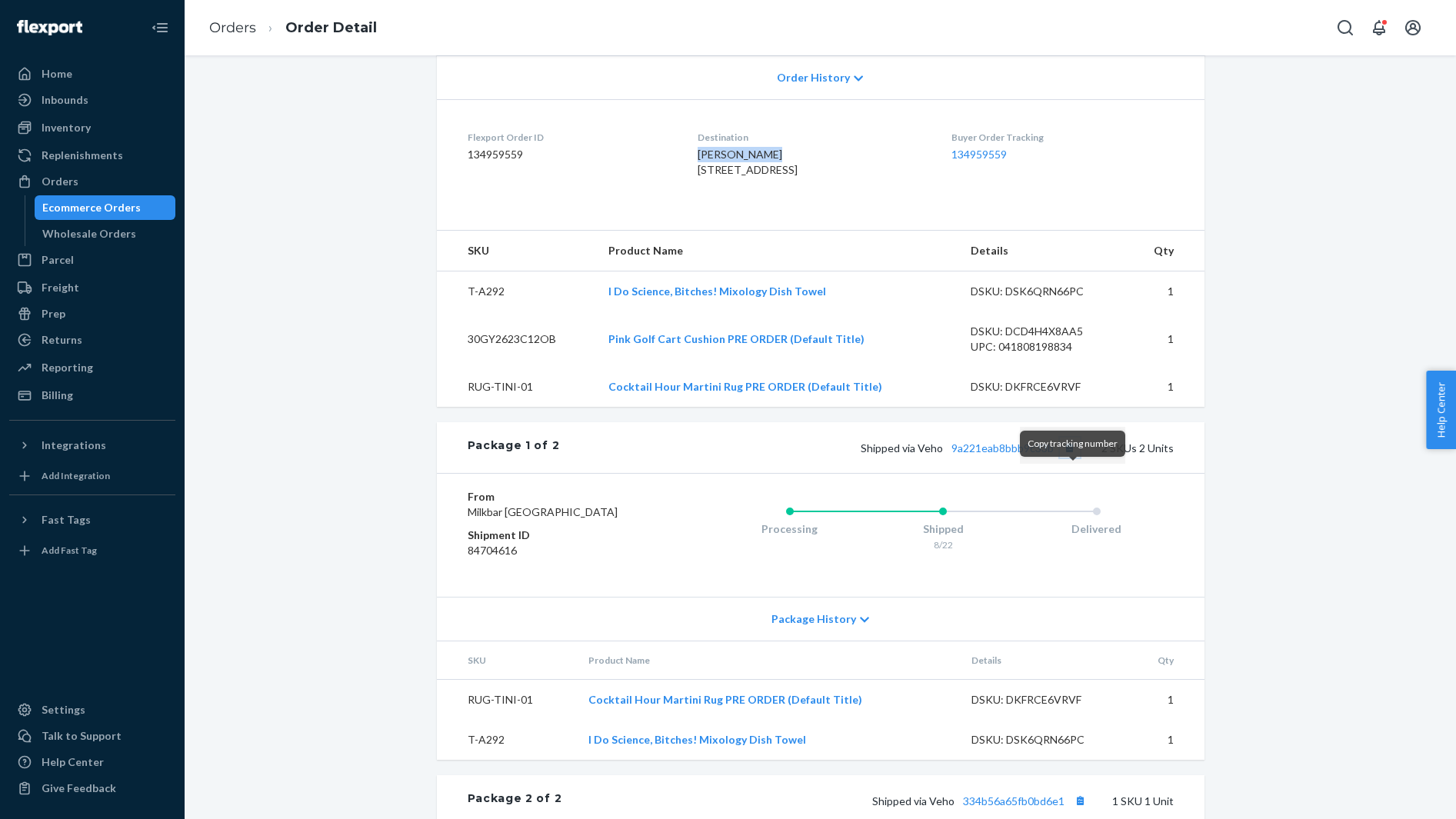
click at [1071, 458] on button "Copy tracking number" at bounding box center [1069, 447] width 20 height 20
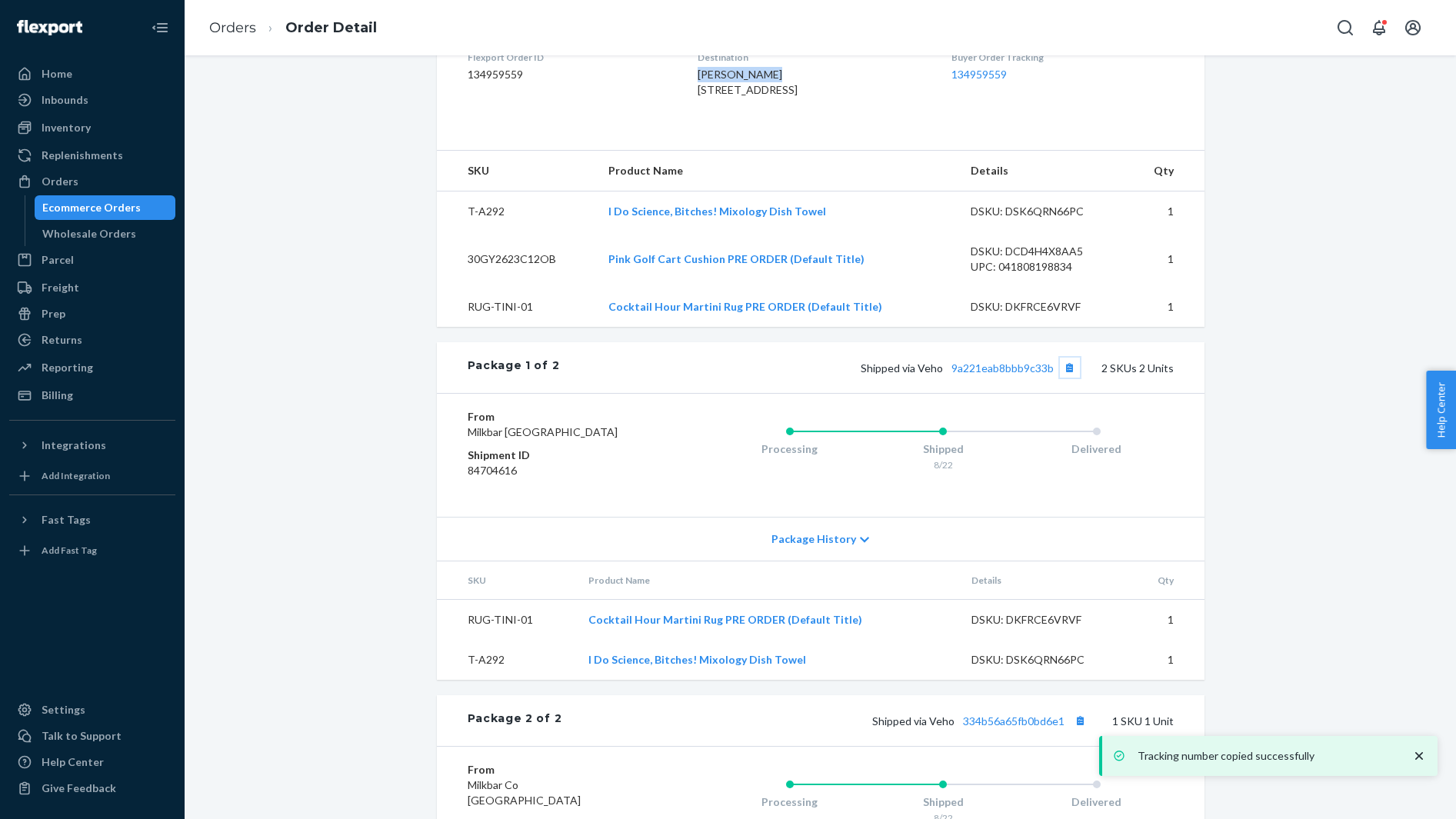
scroll to position [413, 0]
click at [1003, 372] on link "9a221eab8bbb9c33b" at bounding box center [1002, 365] width 102 height 13
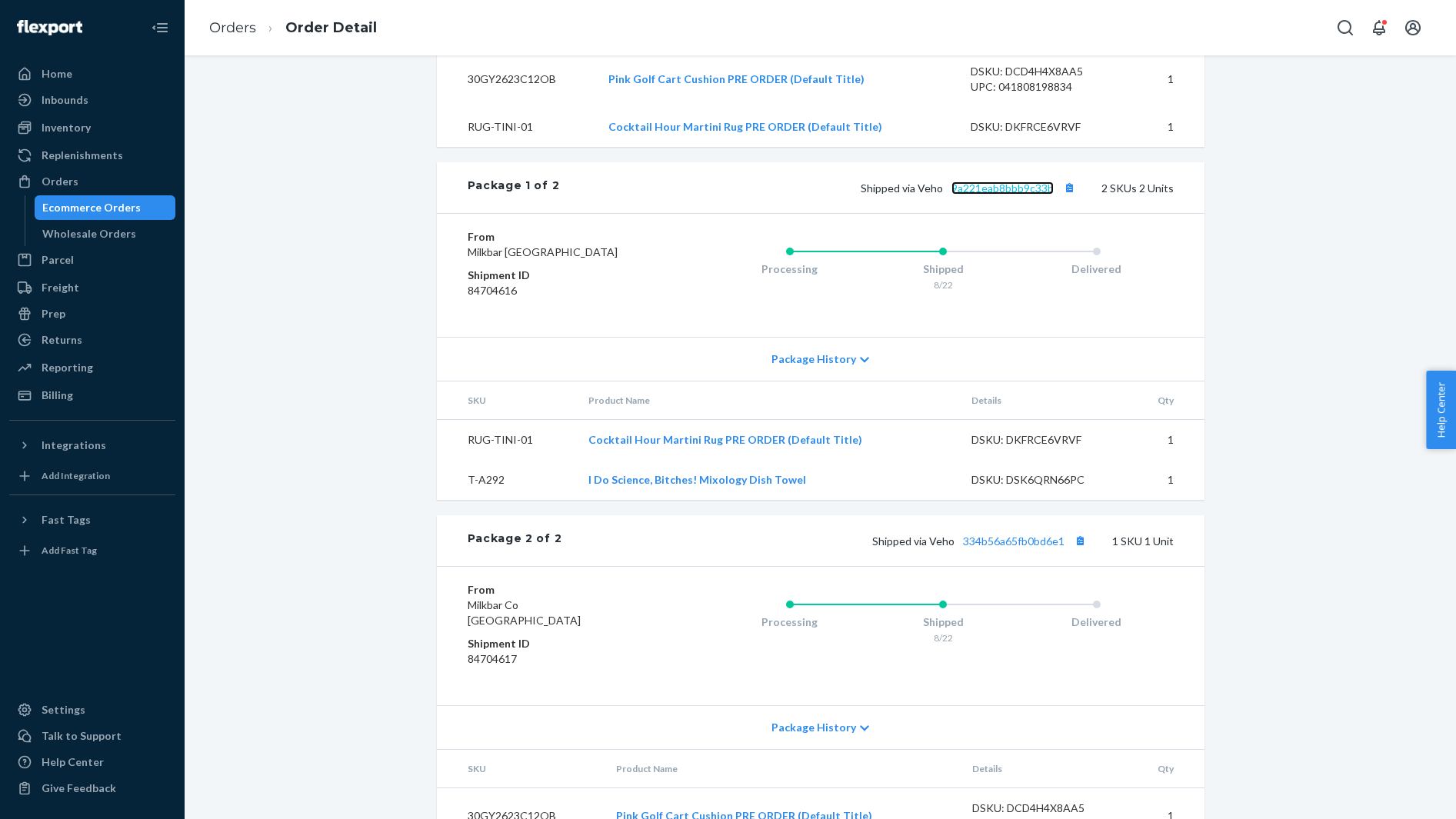
scroll to position [677, 0]
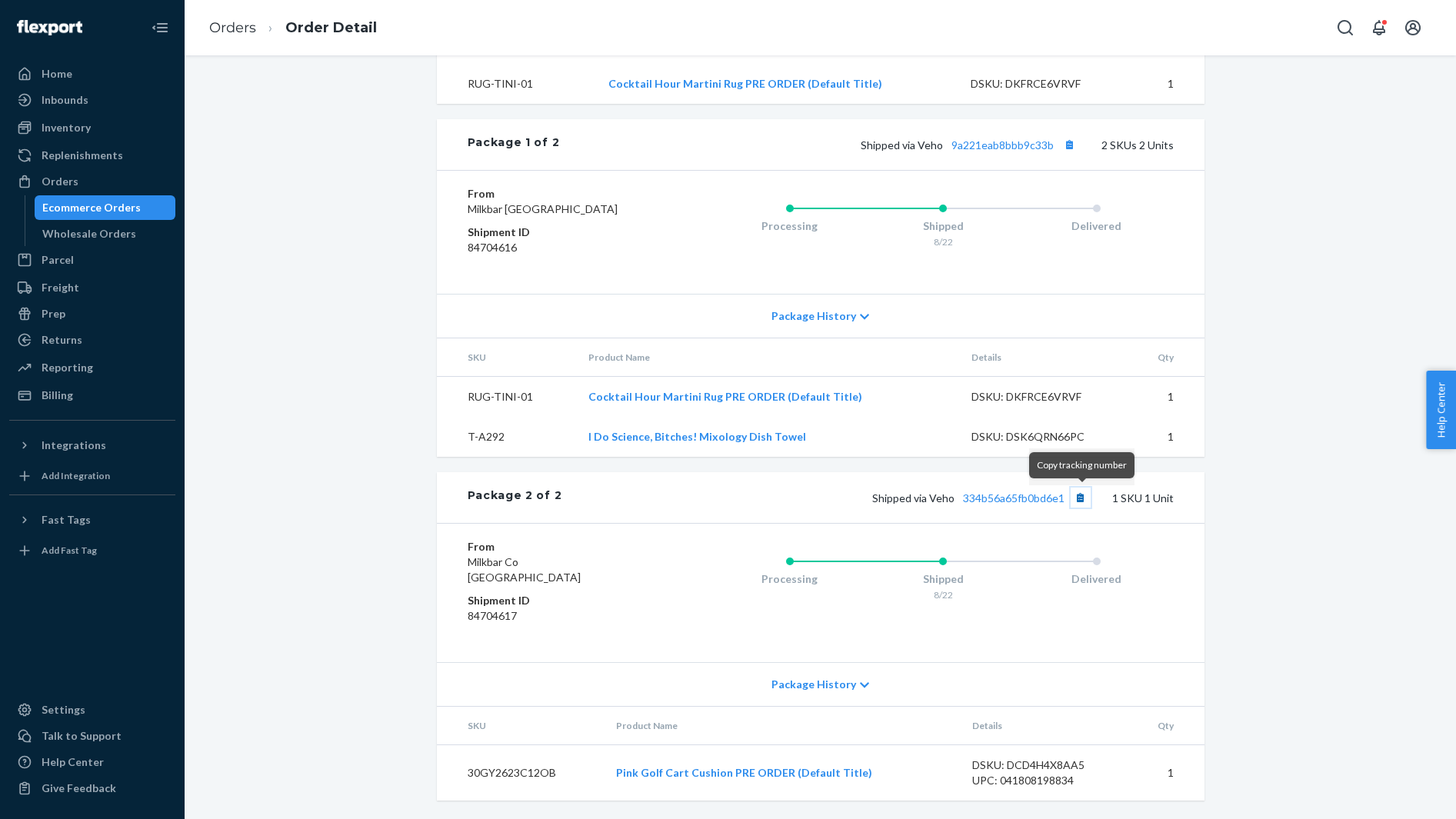
click at [1078, 499] on button "Copy tracking number" at bounding box center [1080, 498] width 20 height 20
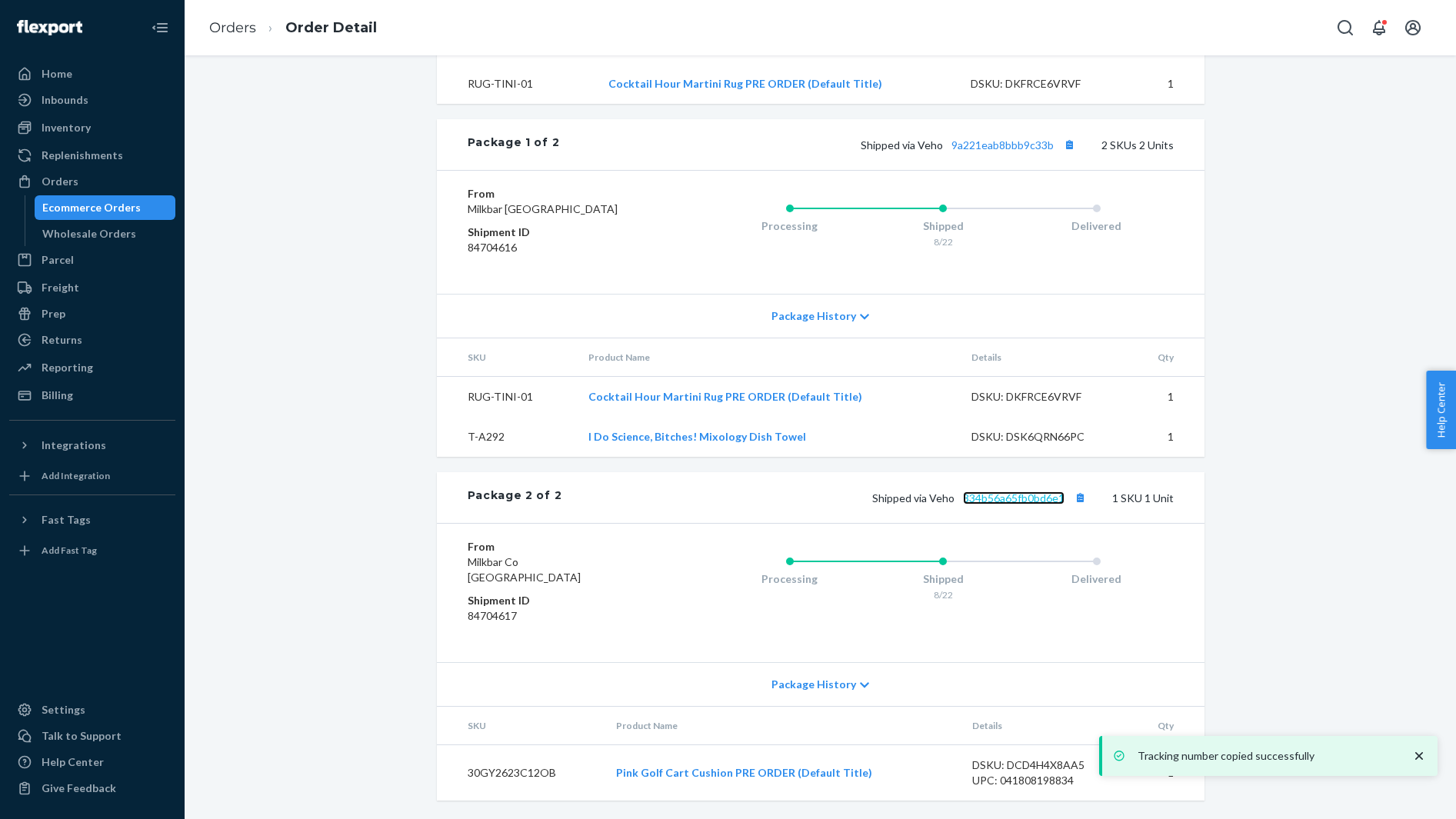
click at [1007, 494] on link "334b56a65fb0bd6e1" at bounding box center [1013, 498] width 101 height 13
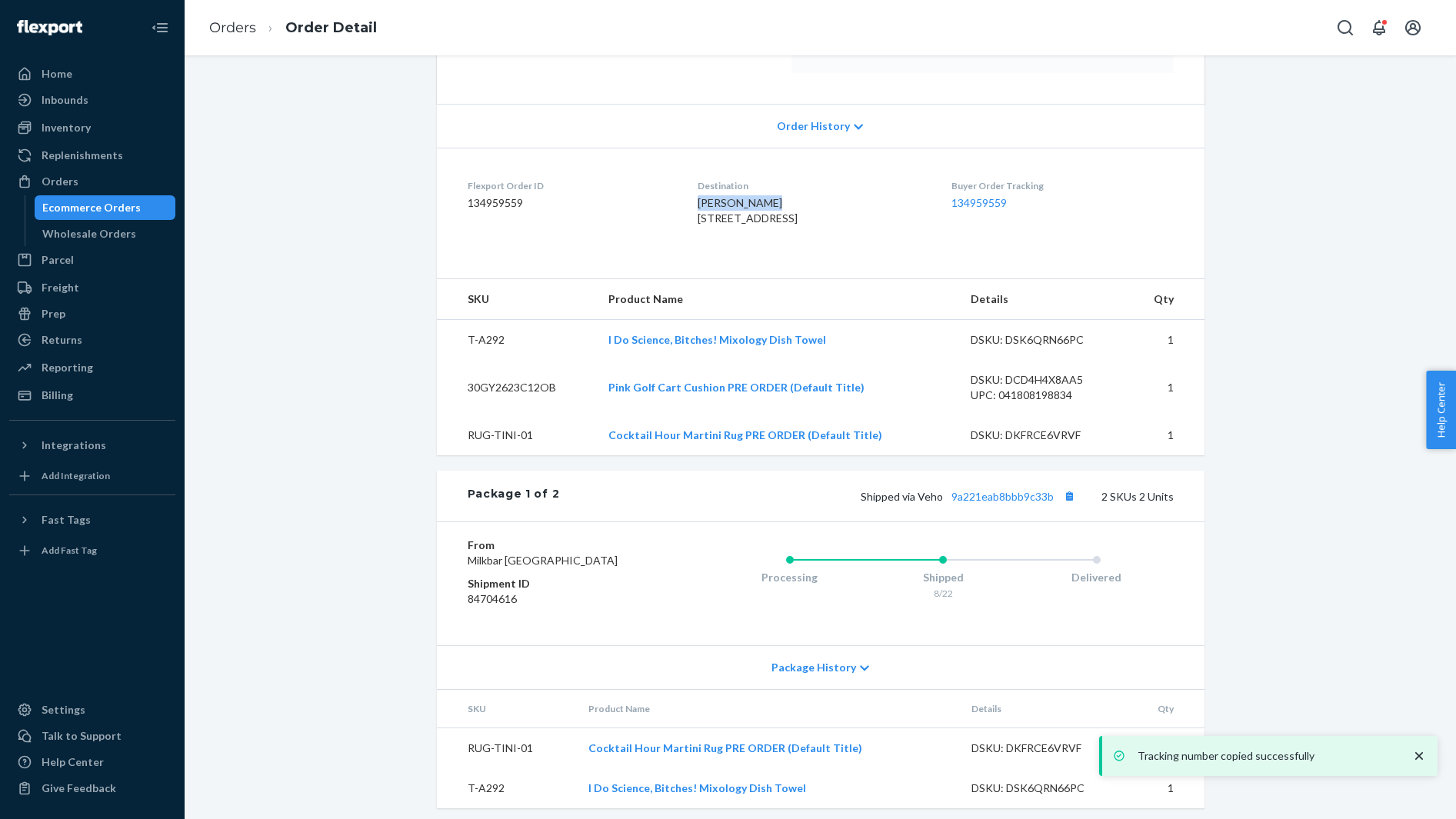
scroll to position [155, 0]
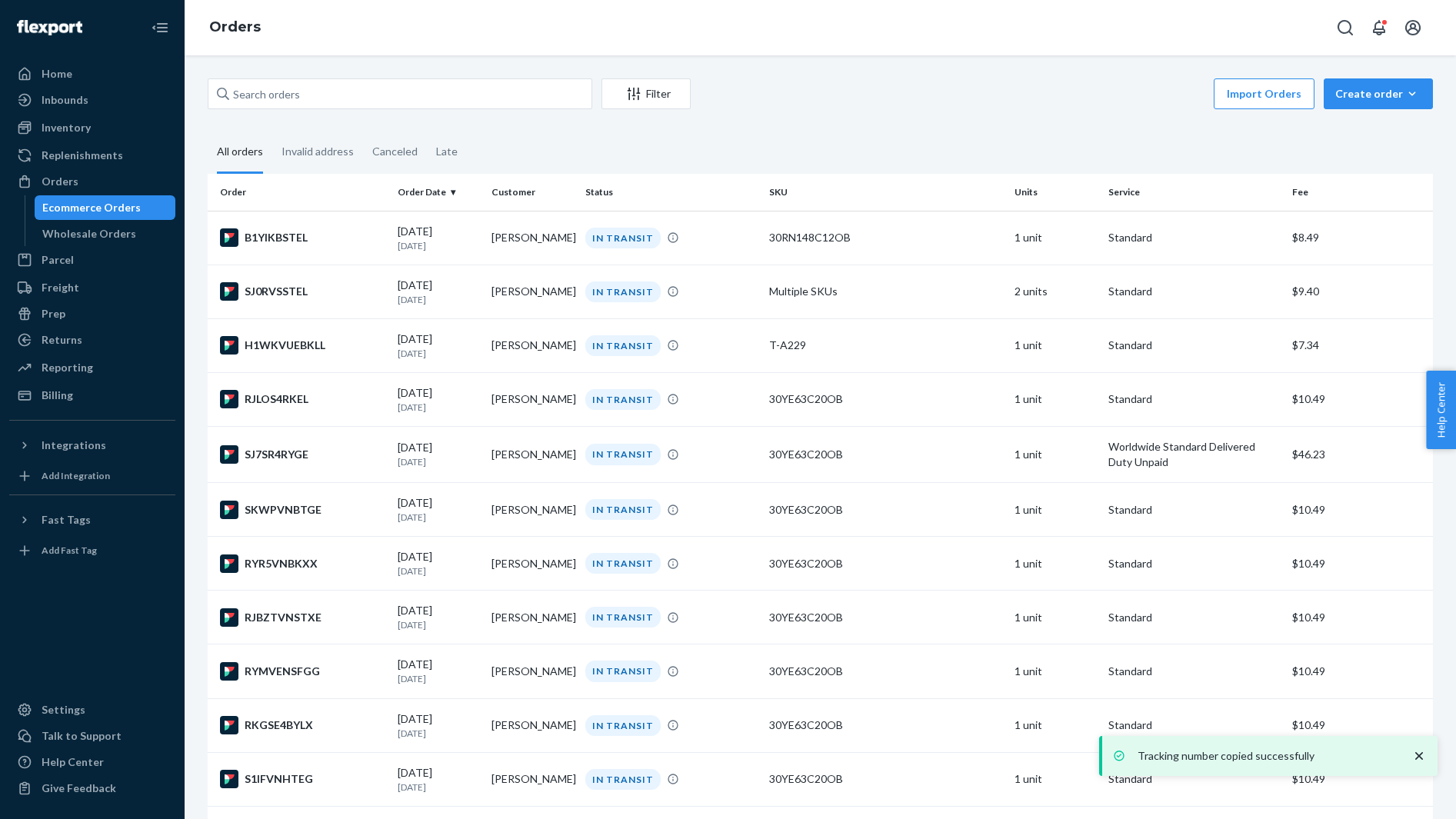
scroll to position [3772, 0]
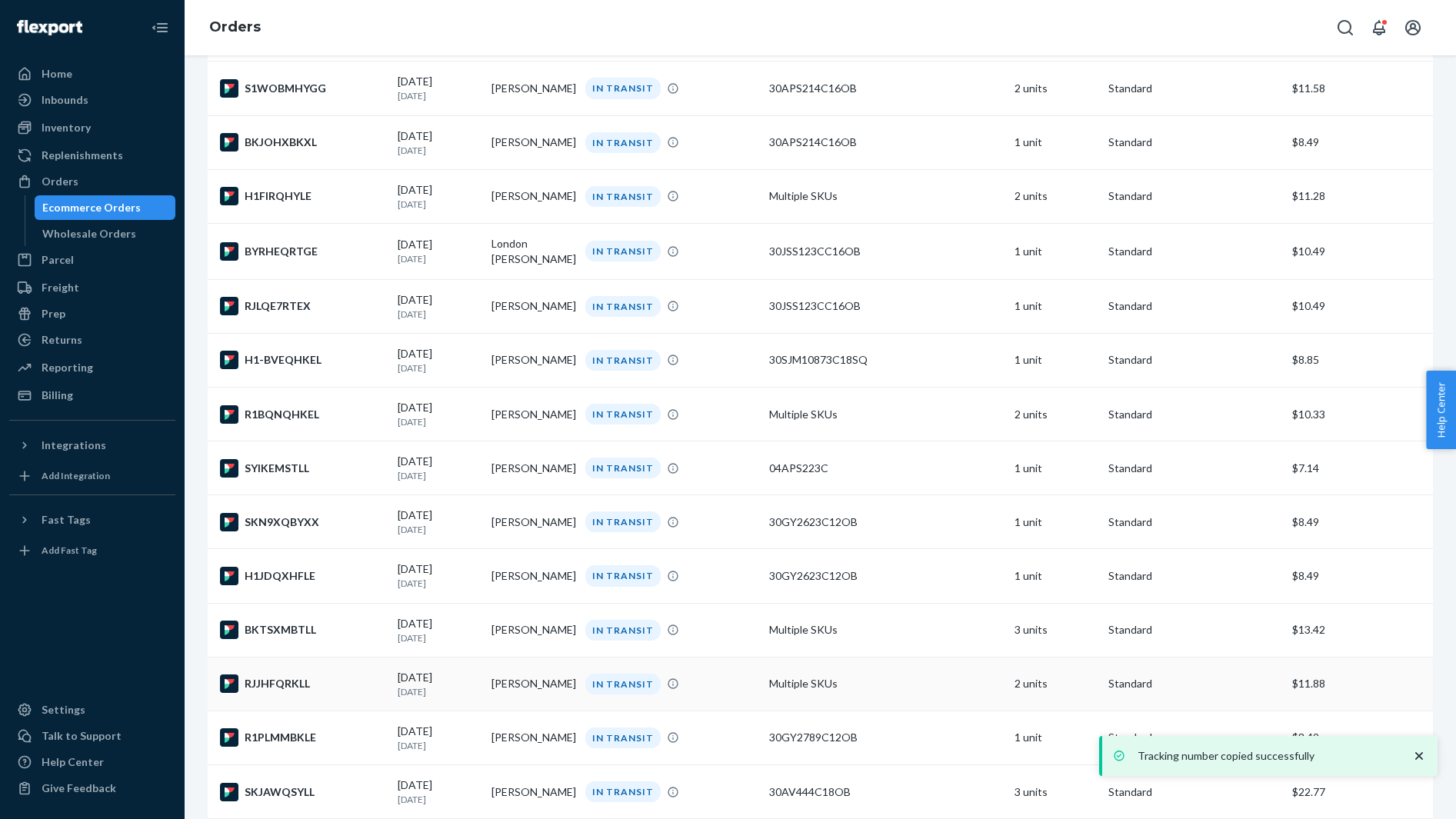
click at [334, 693] on div "RJJHFQRKLL" at bounding box center [303, 684] width 166 height 19
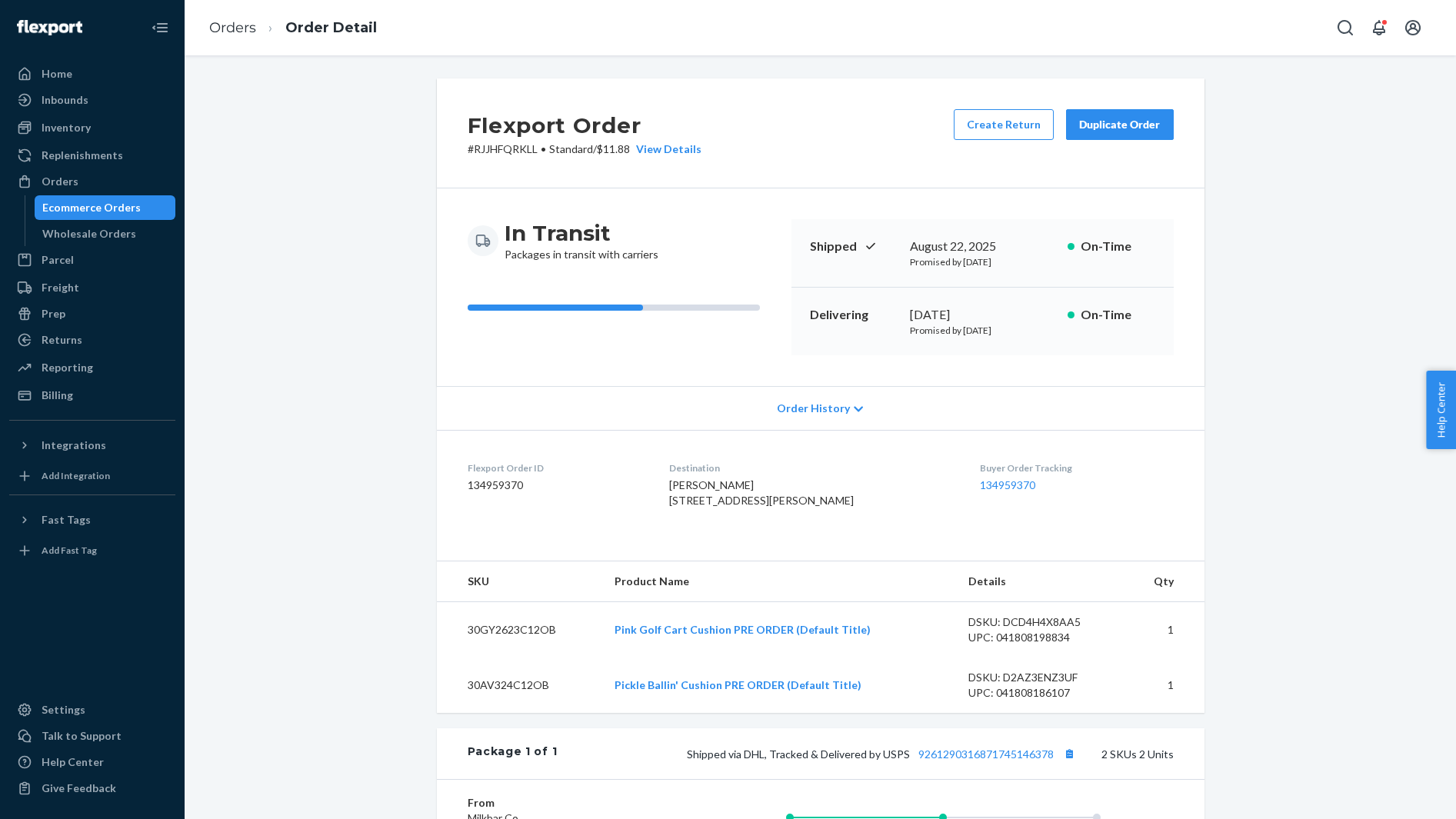
click at [700, 487] on span "Lynne Bealke 194 Lakeside Dr # 1390 Waleska, GA 30183-4232 US" at bounding box center [761, 492] width 184 height 29
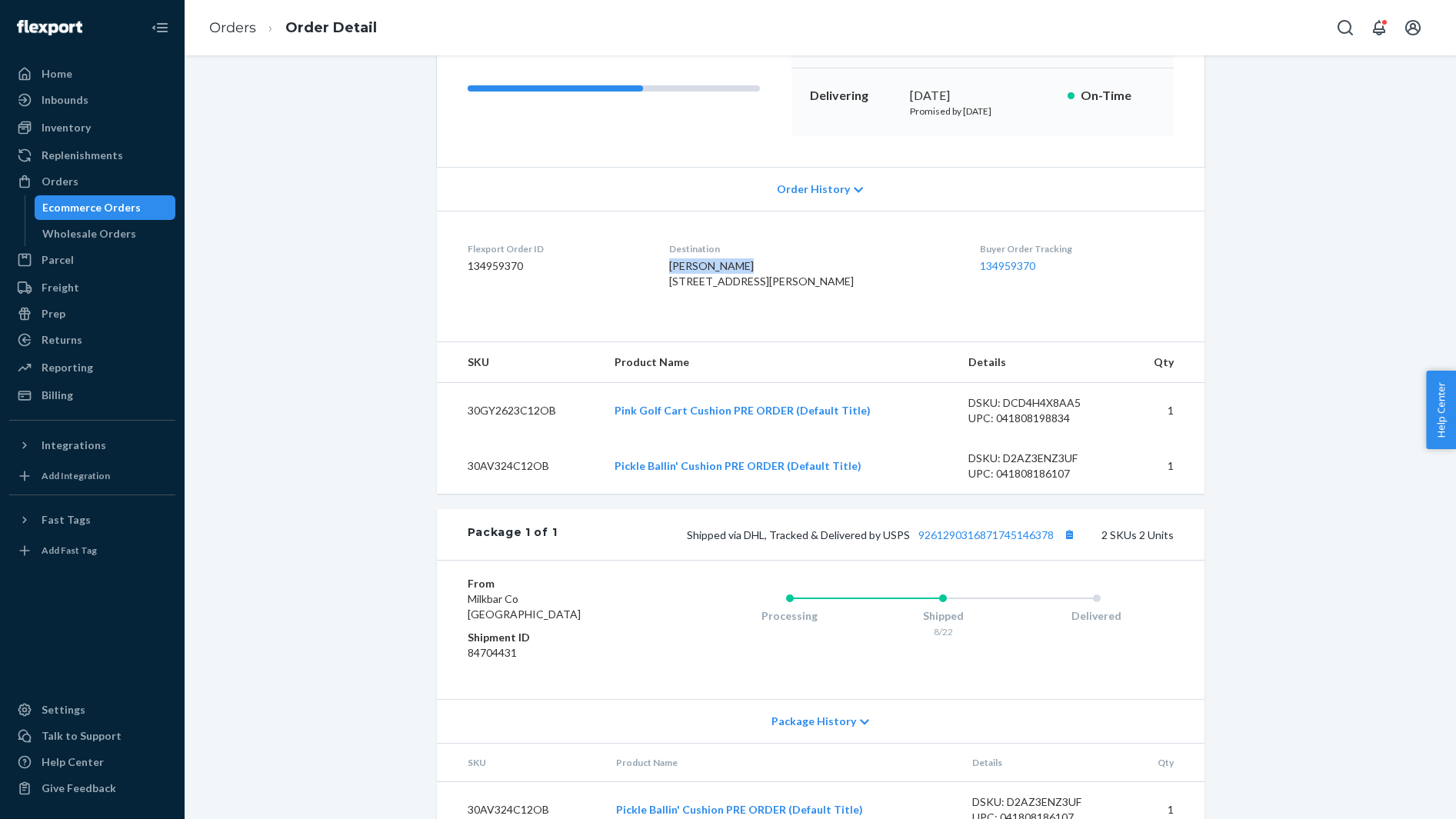
scroll to position [340, 0]
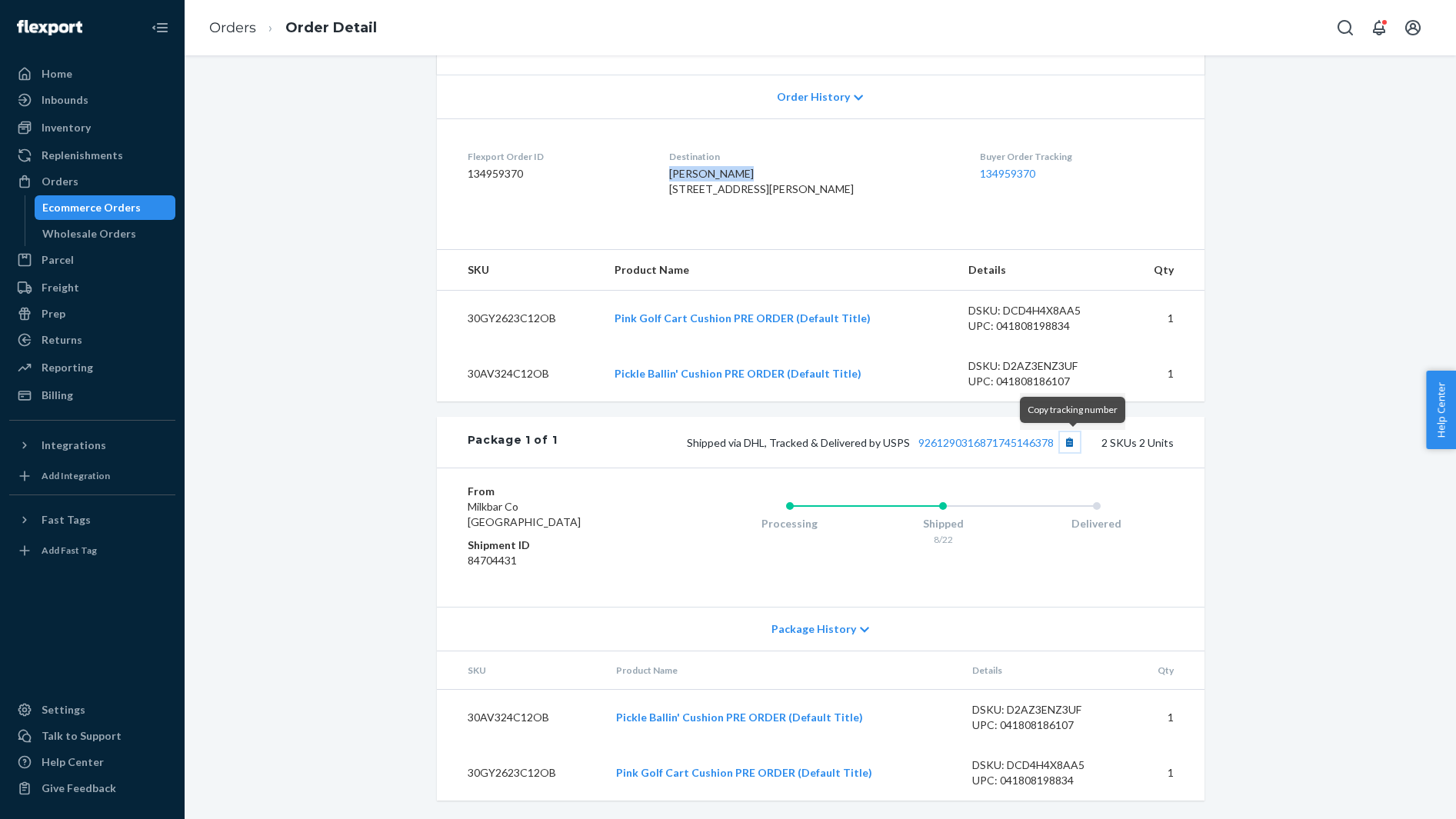
click at [1070, 437] on button "Copy tracking number" at bounding box center [1069, 442] width 20 height 20
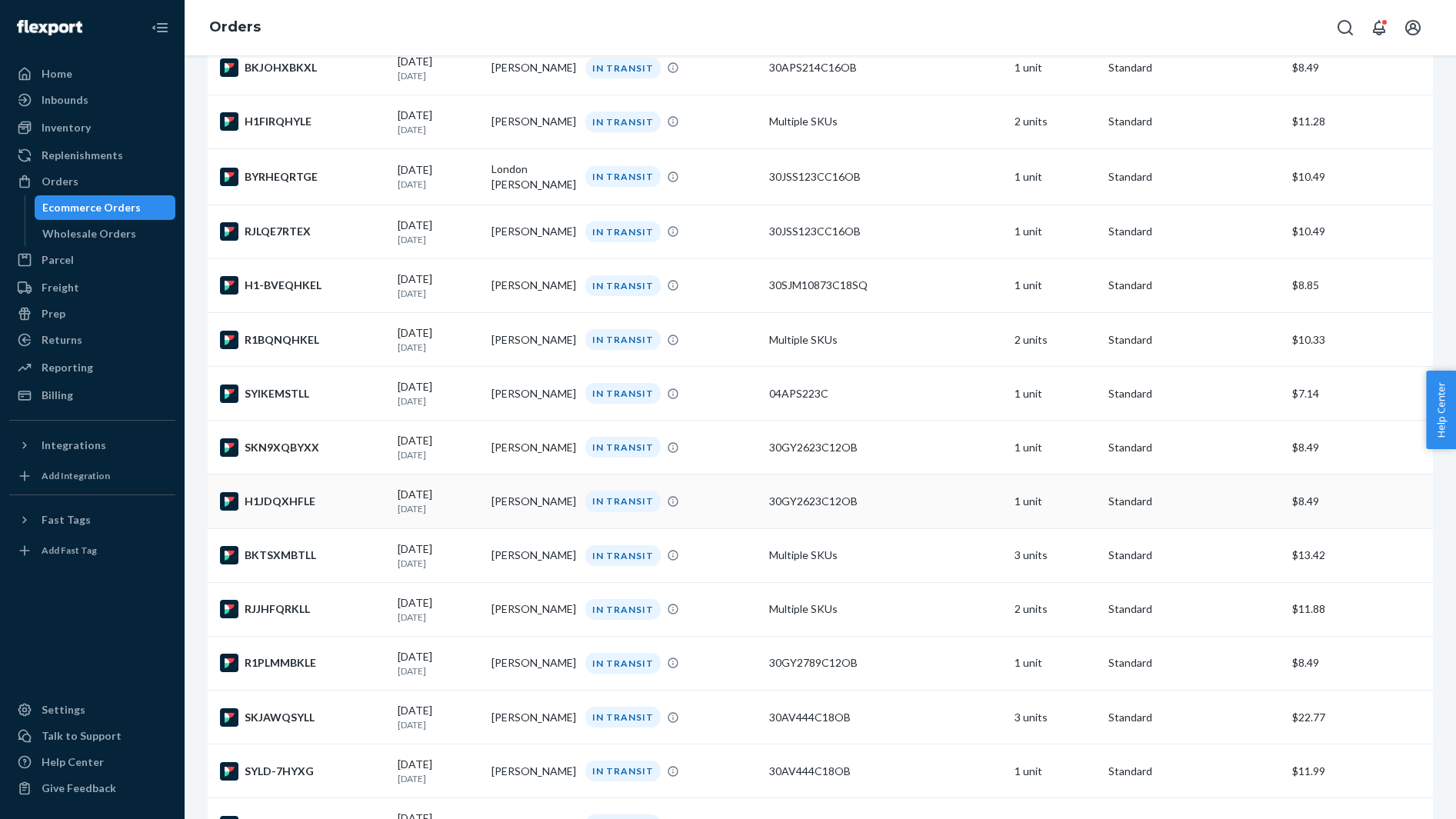
scroll to position [3875, 0]
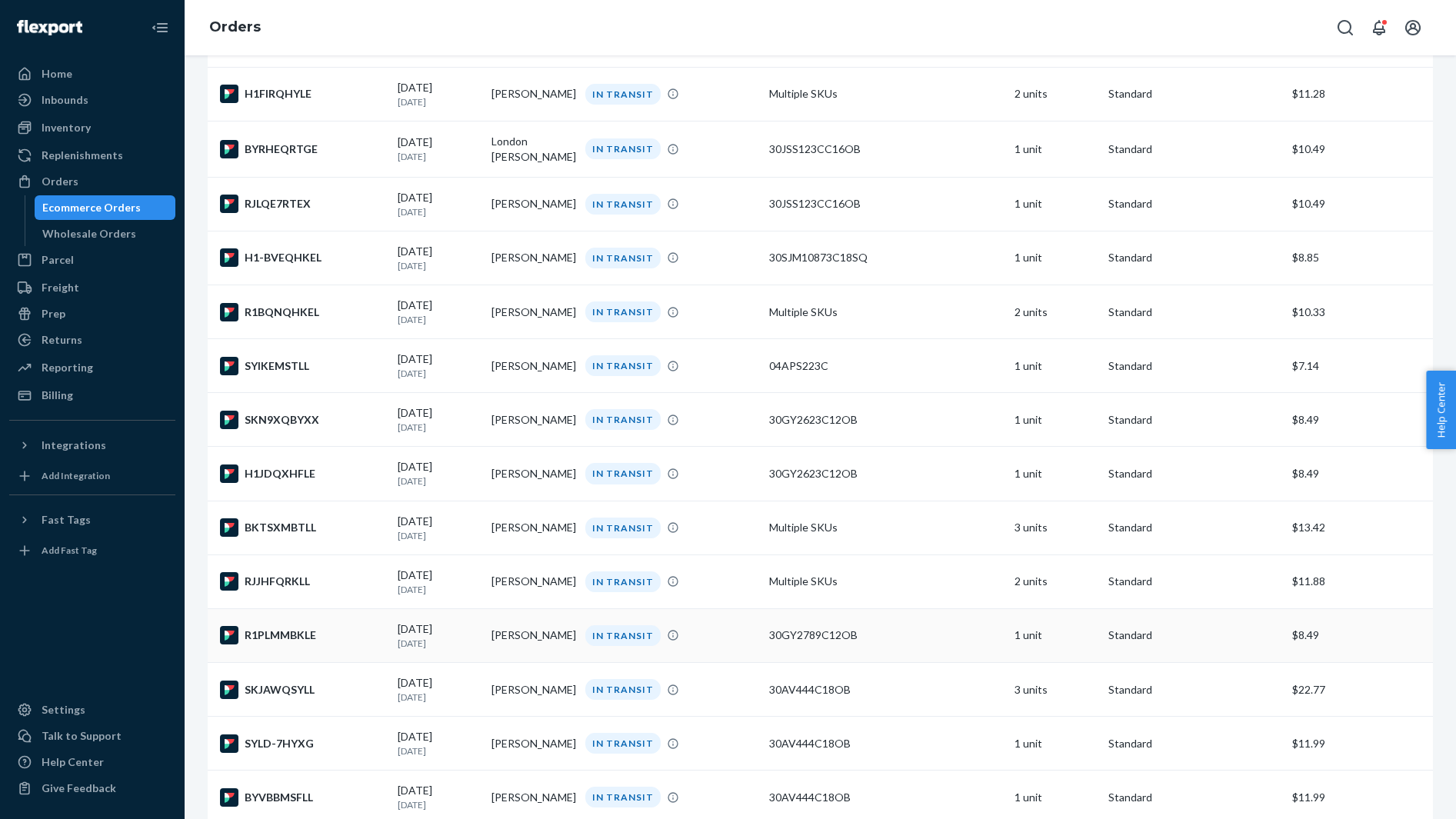
click at [312, 646] on td "R1PLMMBKLE" at bounding box center [299, 635] width 184 height 54
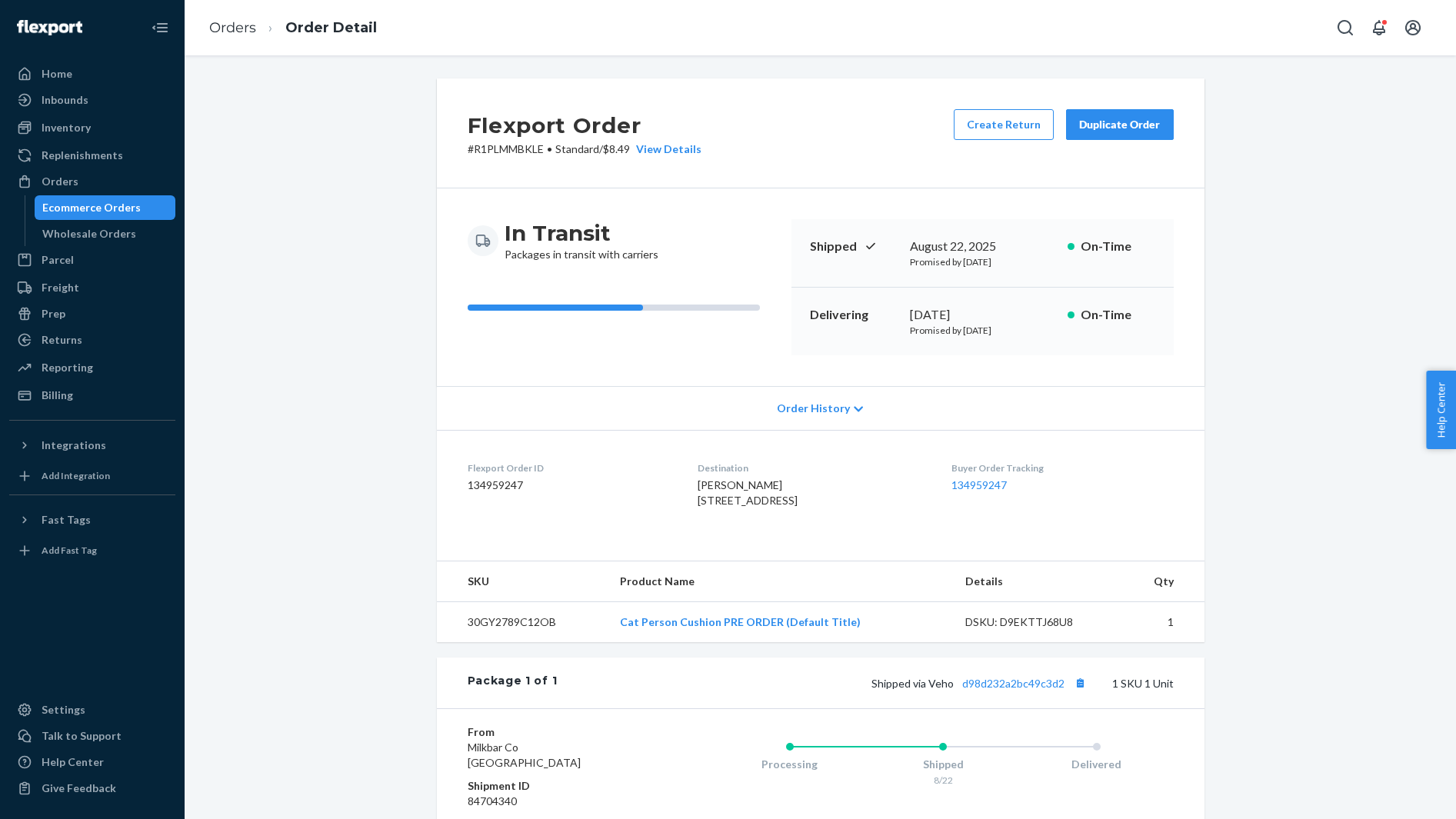
click at [700, 491] on div "Suzanne Williams 3600 Manchester Pike Murfreesboro, TN 37127-7709 US" at bounding box center [812, 493] width 229 height 31
click at [697, 482] on span "Suzanne Williams 3600 Manchester Pike Murfreesboro, TN 37127-7709 US" at bounding box center [747, 492] width 100 height 29
click at [1077, 693] on button "Copy tracking number" at bounding box center [1080, 683] width 20 height 20
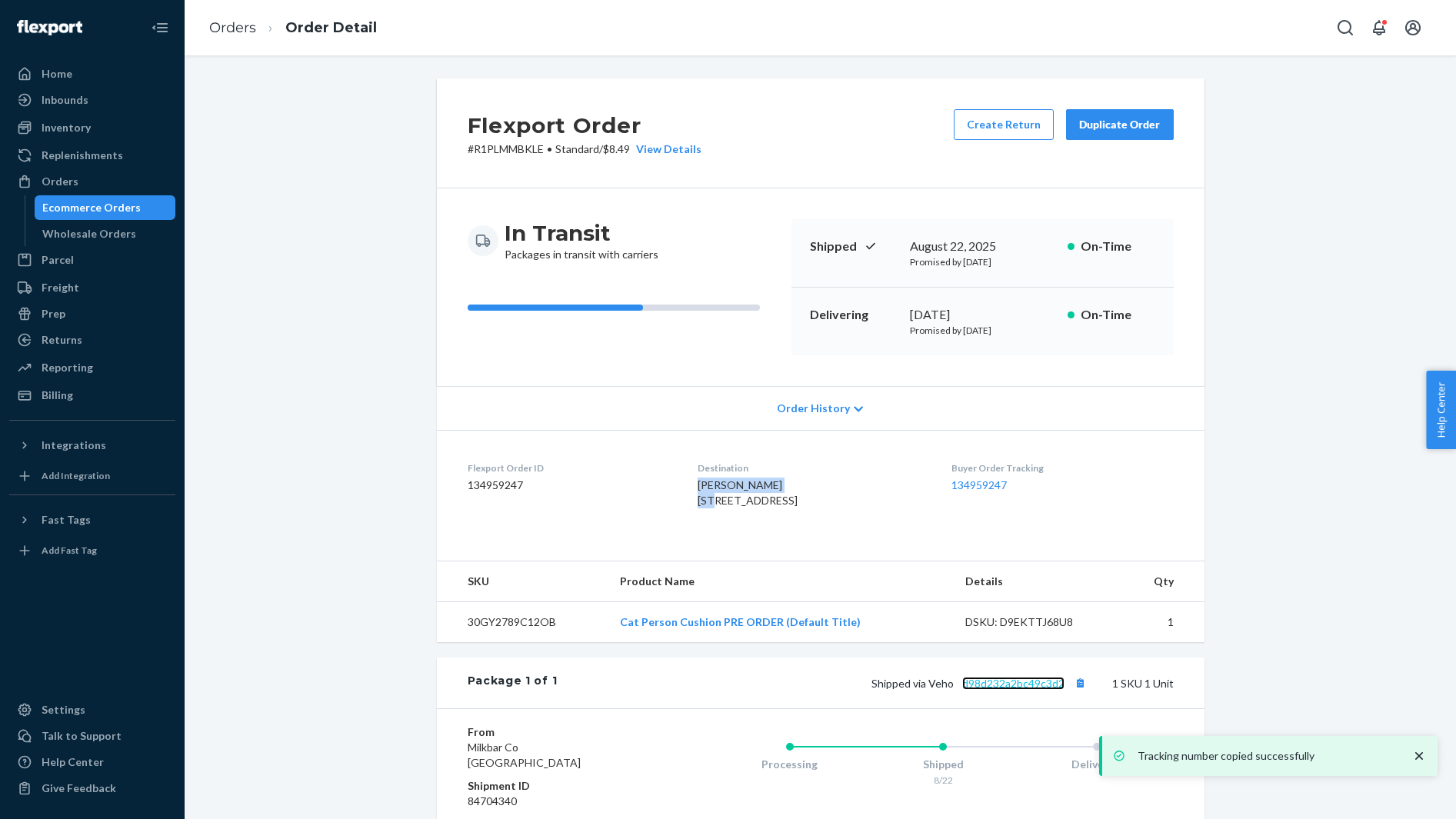
click at [1030, 690] on link "d98d232a2bc49c3d2" at bounding box center [1012, 684] width 102 height 13
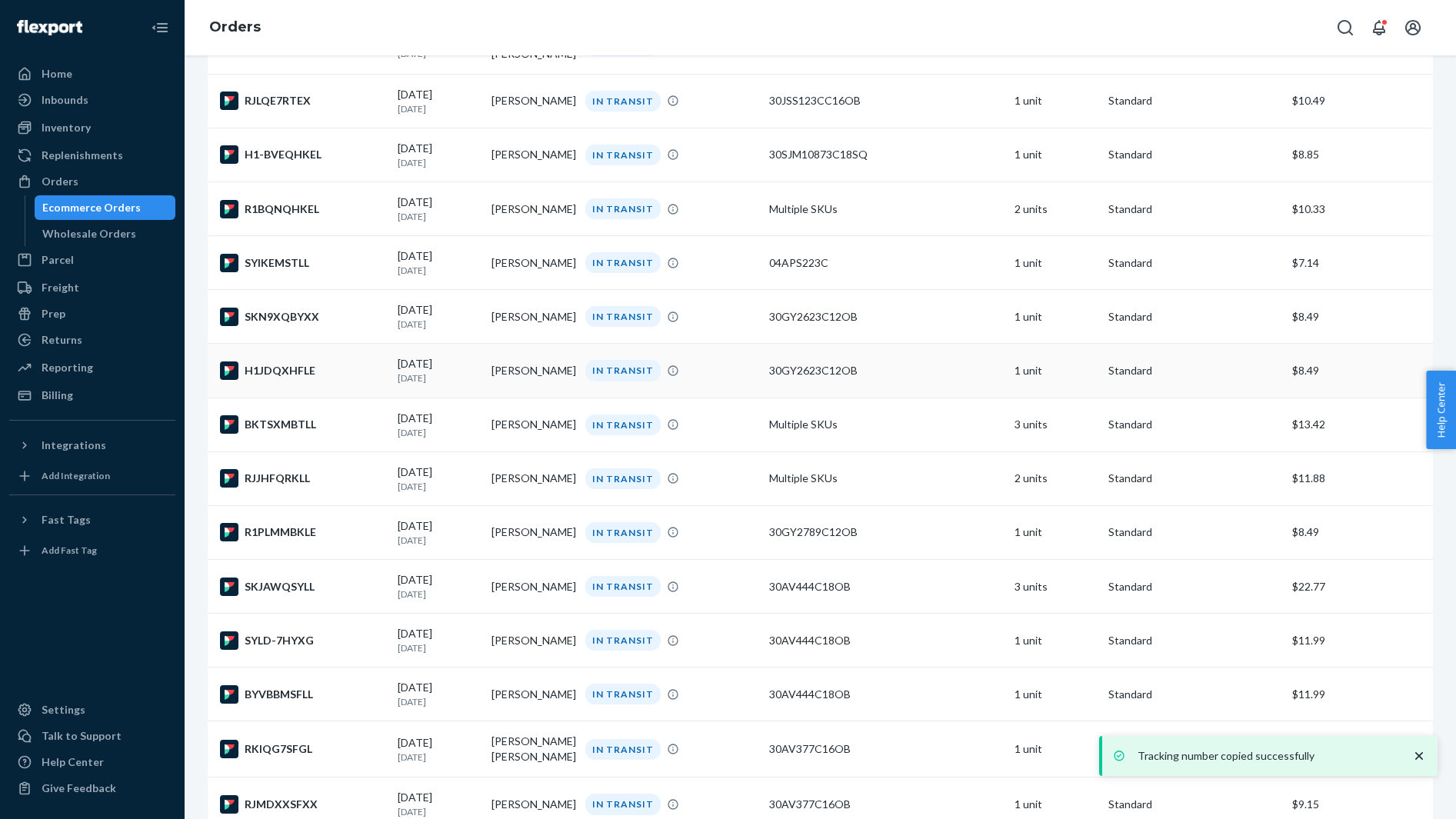
scroll to position [4044, 0]
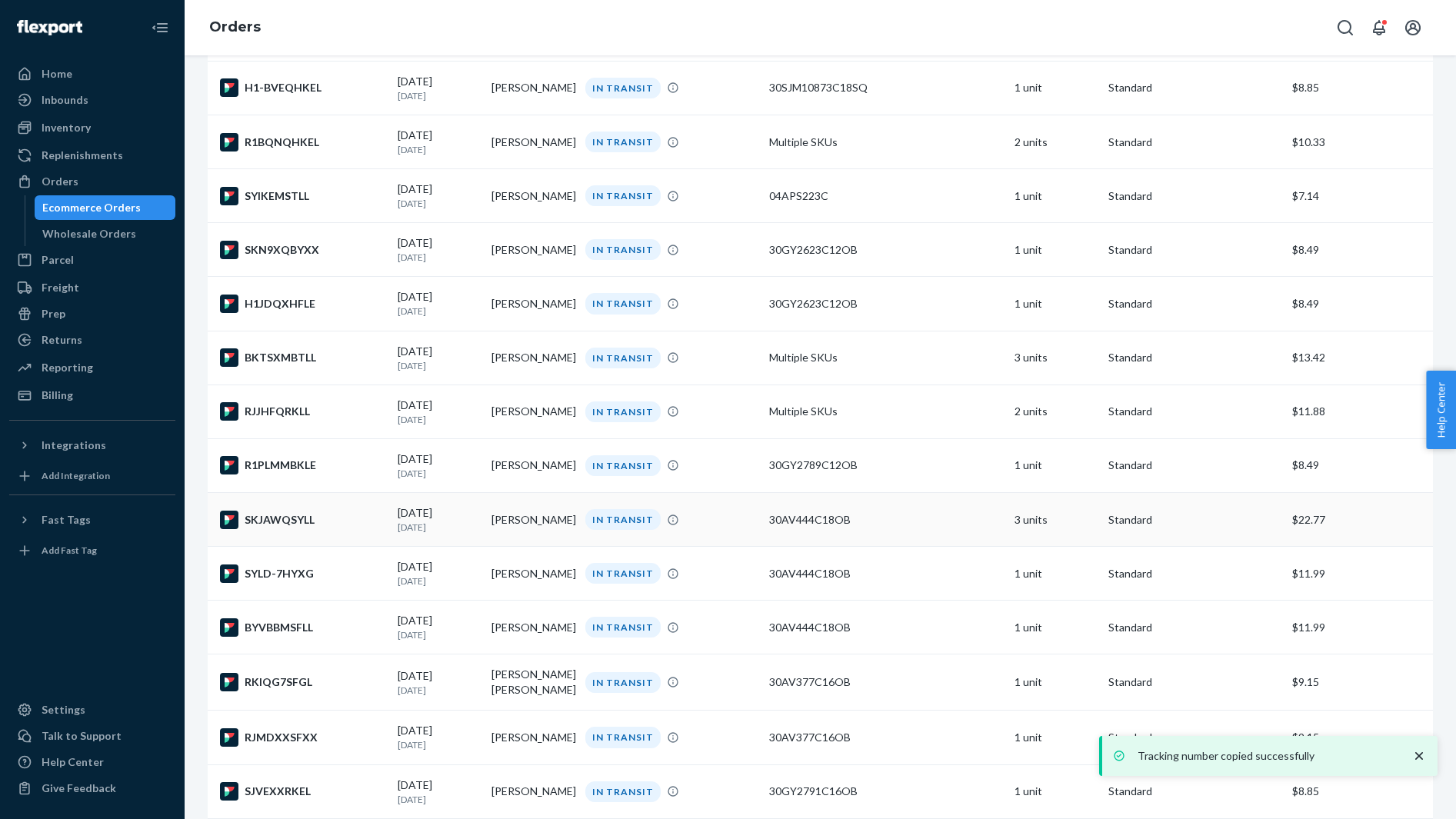
click at [329, 529] on div "SKJAWQSYLL" at bounding box center [303, 520] width 166 height 19
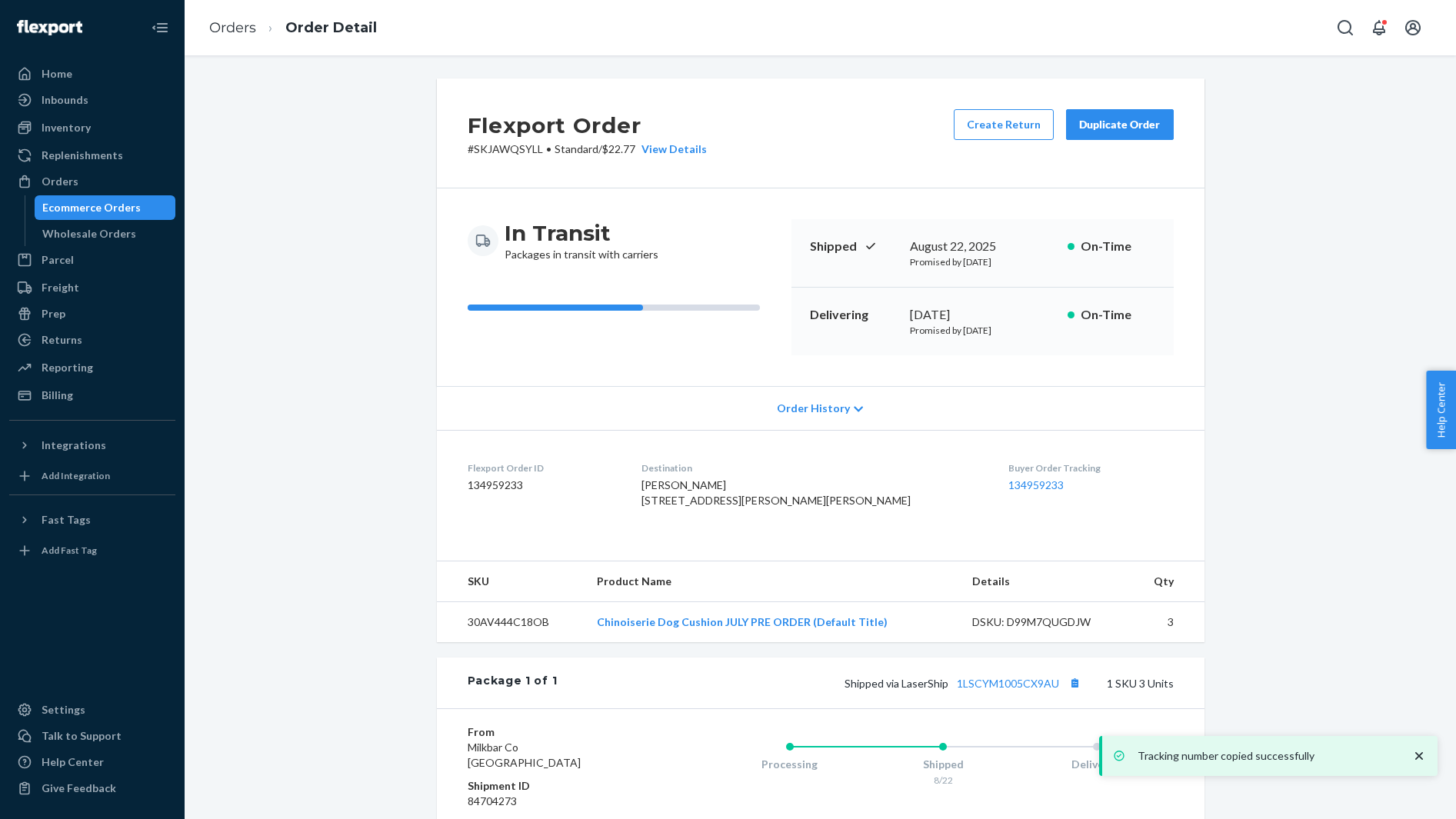
click at [711, 480] on span "janet combe 1299 Cannon Dr Farmington, UT 84025-2074 US" at bounding box center [776, 492] width 269 height 29
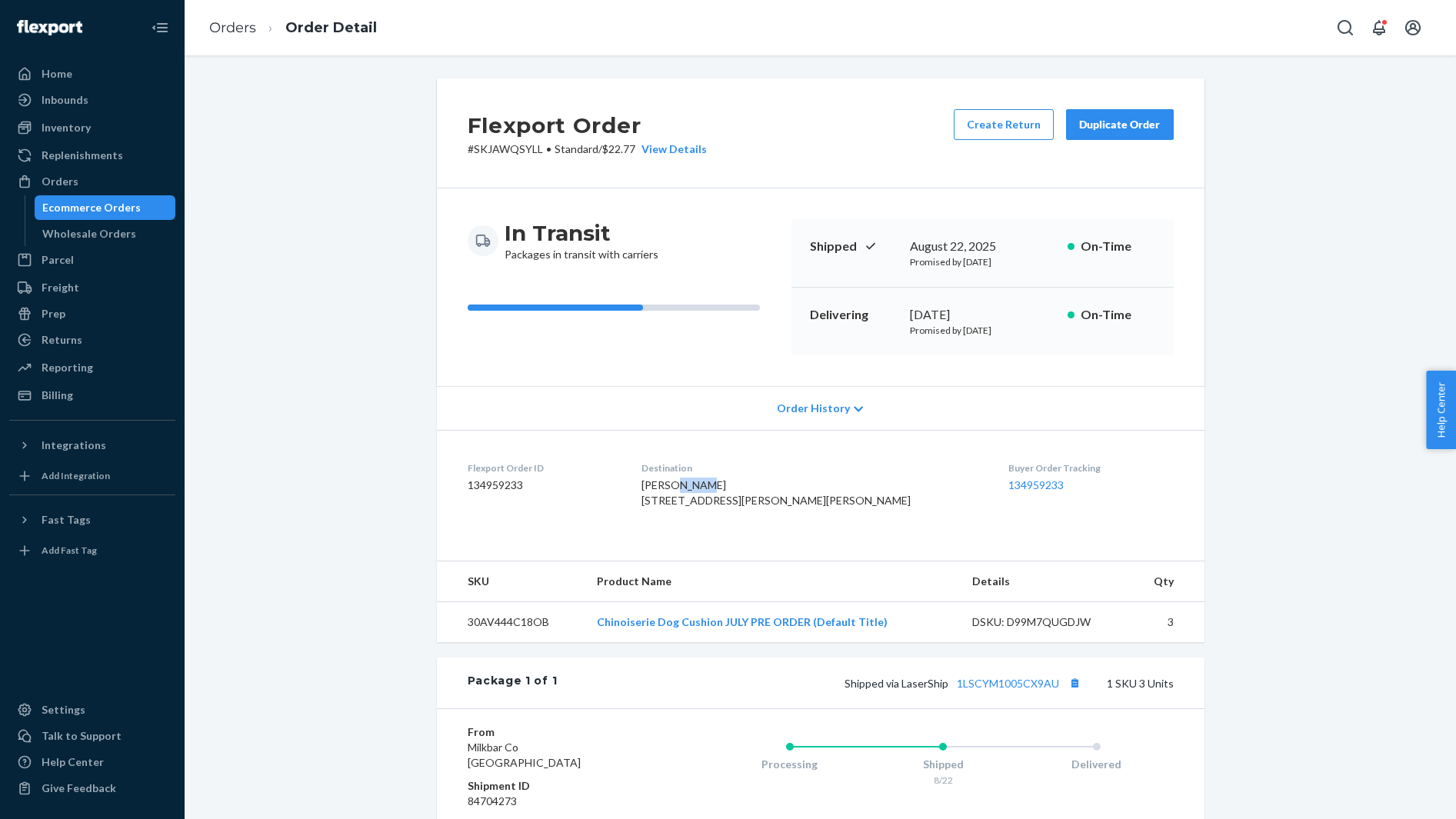
click at [711, 480] on span "janet combe 1299 Cannon Dr Farmington, UT 84025-2074 US" at bounding box center [776, 492] width 269 height 29
click at [1072, 693] on button "Copy tracking number" at bounding box center [1075, 683] width 20 height 20
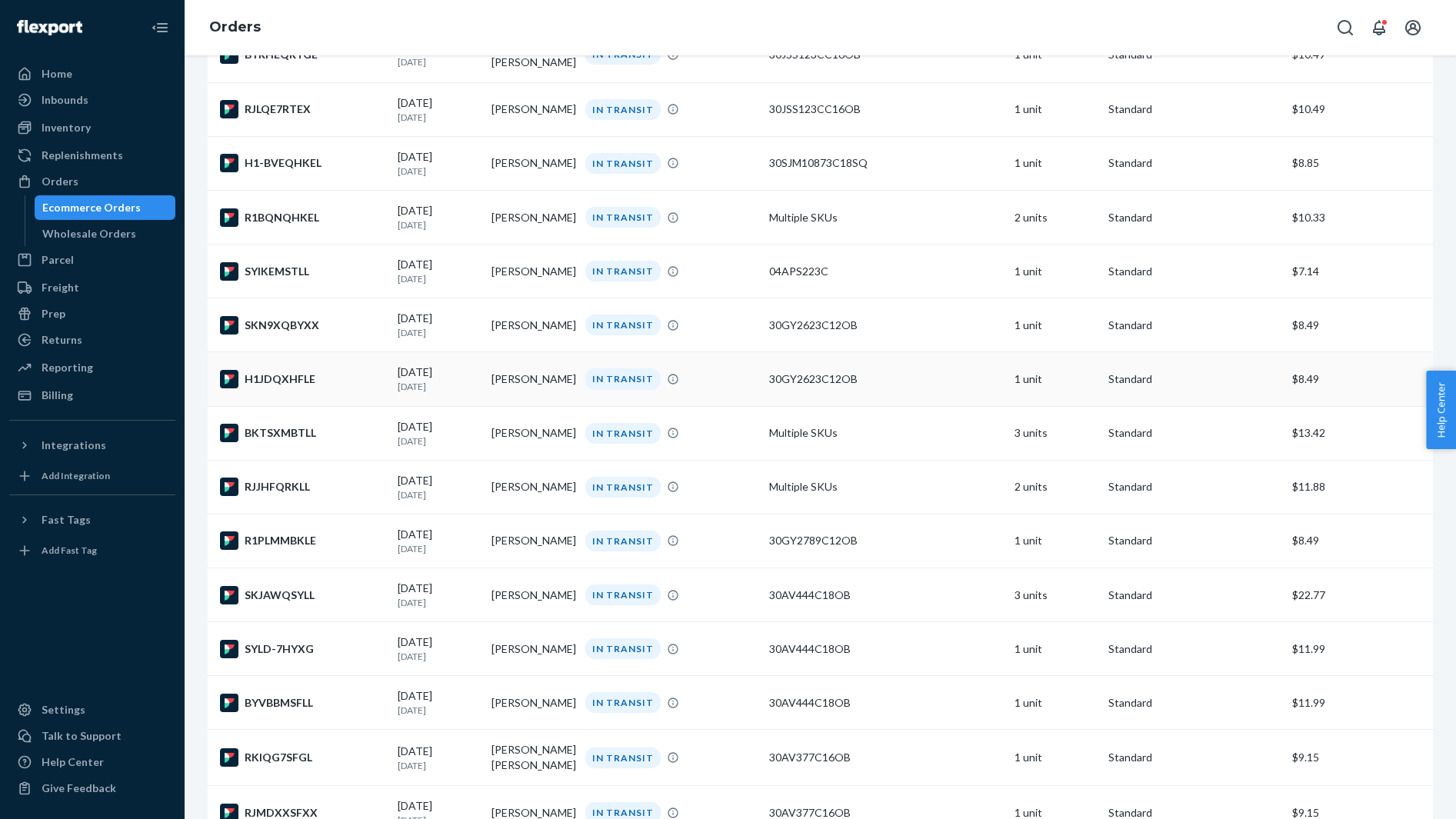
scroll to position [4142, 0]
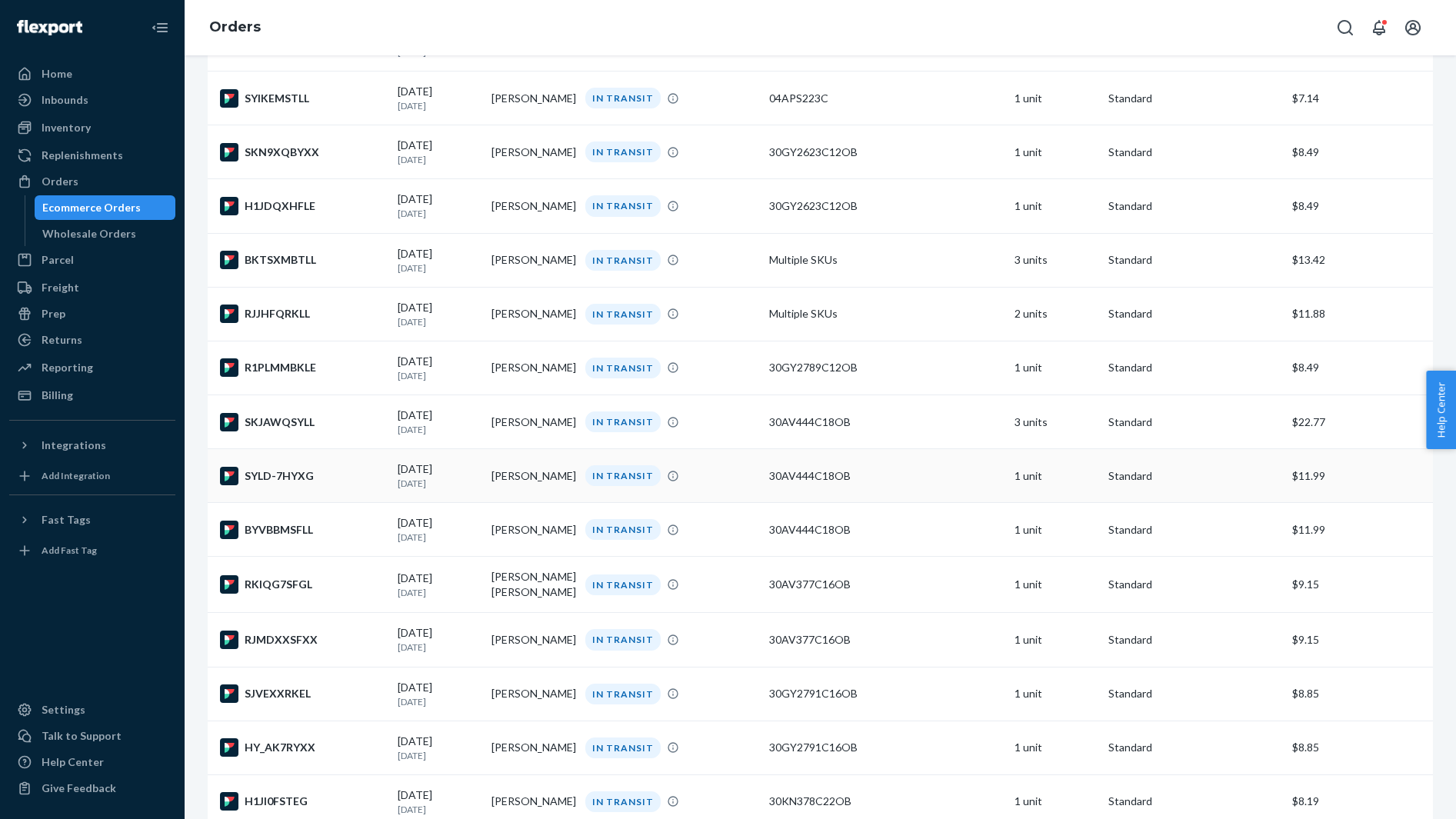
click at [323, 485] on div "SYLD-7HYXG" at bounding box center [303, 476] width 166 height 19
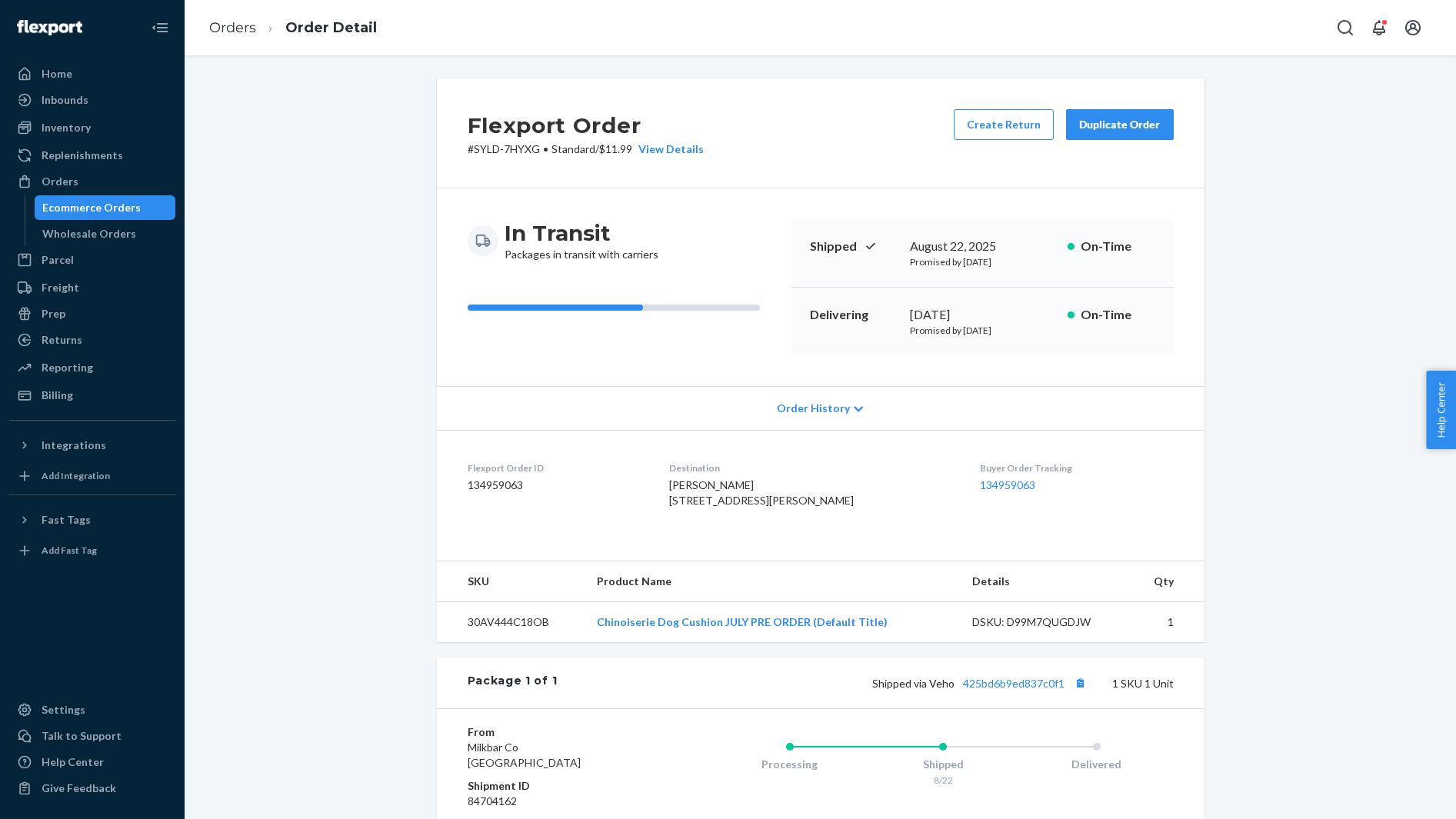
click at [733, 489] on span "Lauren Reinmiller 10138 S Hudson Pl Tulsa, OK 74137-7079 US" at bounding box center [761, 492] width 184 height 29
click at [1073, 693] on button "Copy tracking number" at bounding box center [1080, 683] width 20 height 20
click at [987, 693] on div "Shipped via Veho 425bd6b9ed837c0f1 1 SKU 1 Unit" at bounding box center [865, 683] width 616 height 20
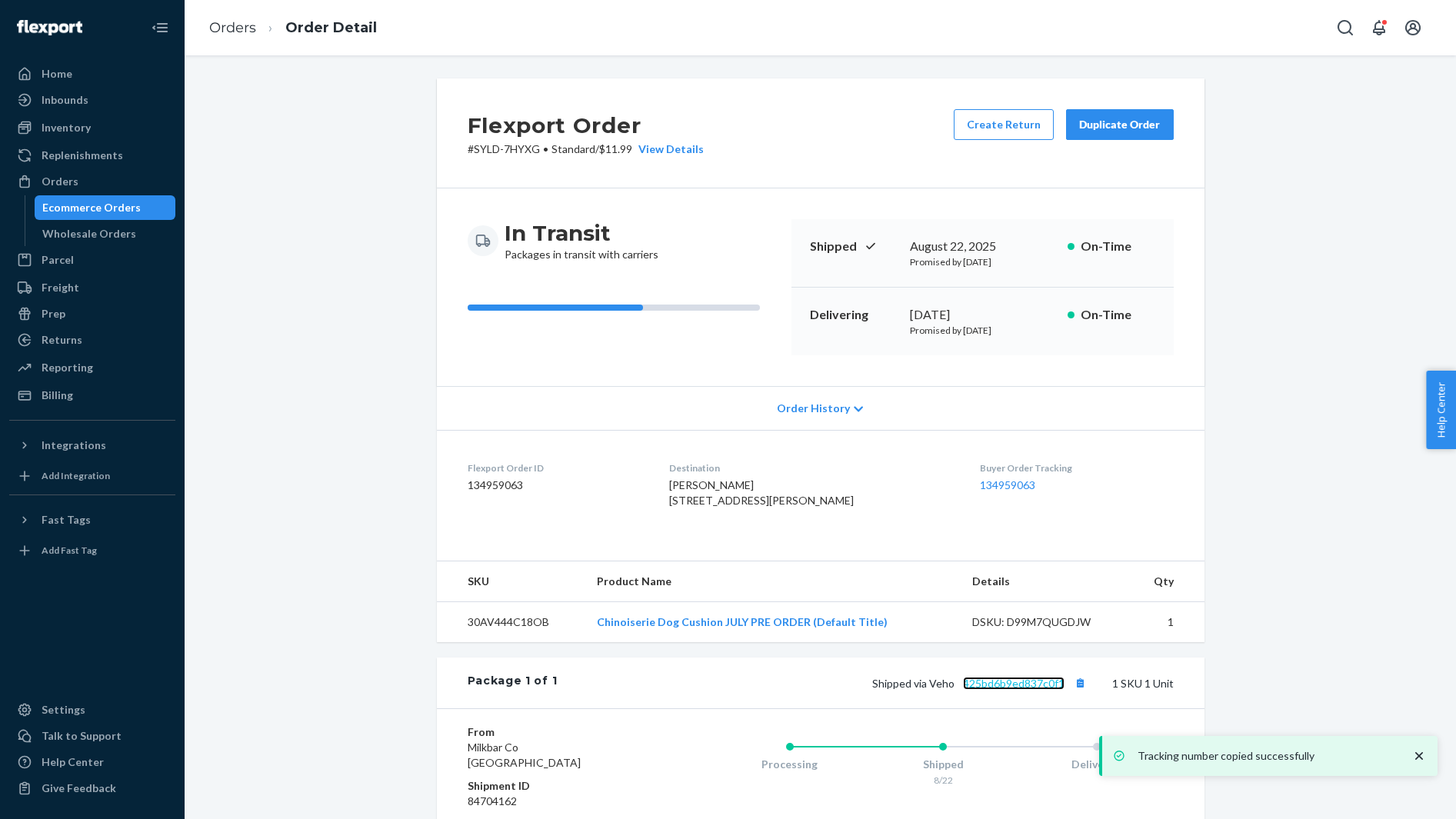
click at [988, 690] on link "425bd6b9ed837c0f1" at bounding box center [1013, 684] width 101 height 13
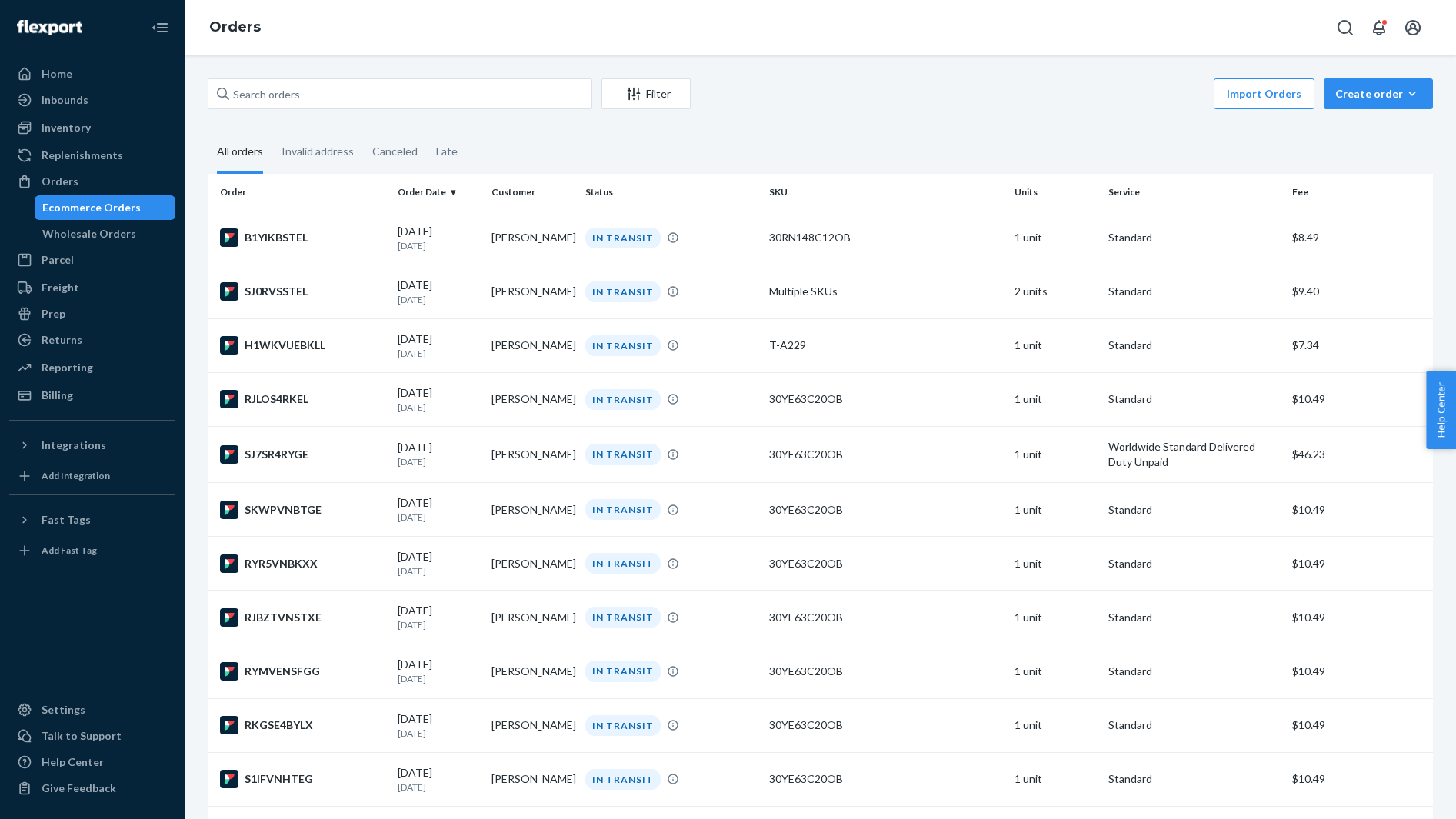
scroll to position [4204, 0]
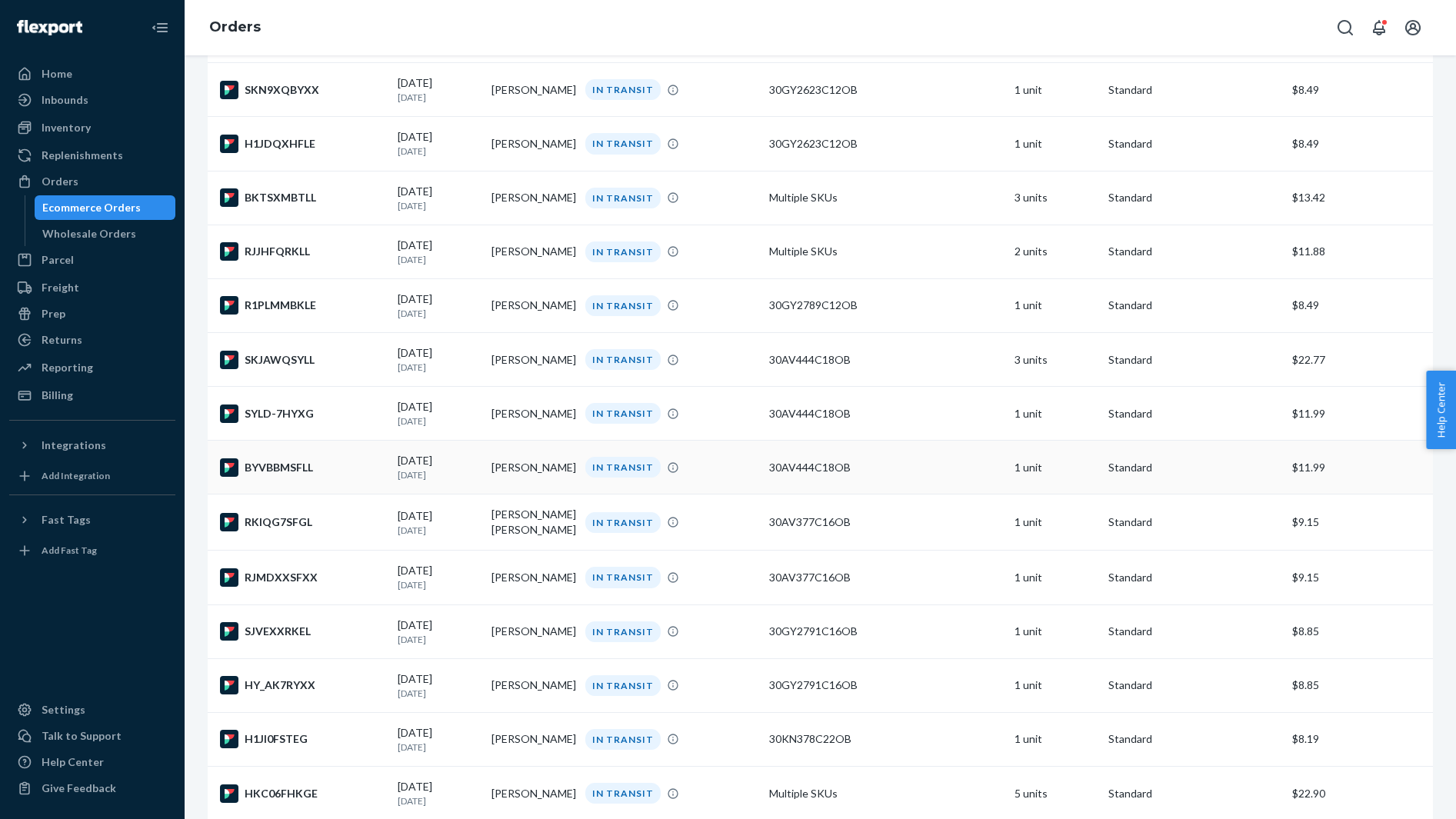
click at [306, 476] on div "BYVBBMSFLL" at bounding box center [303, 467] width 166 height 19
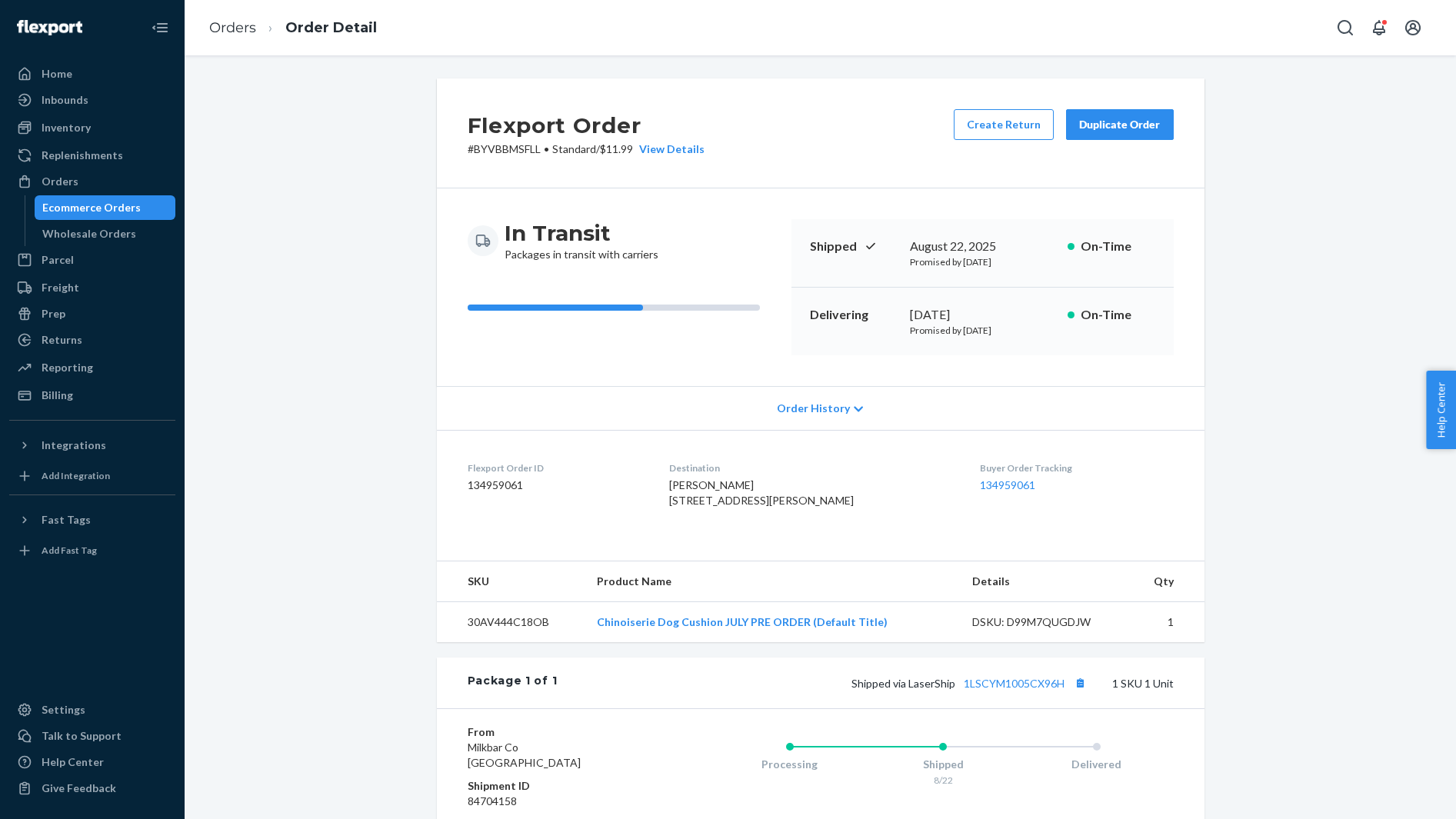
click at [728, 478] on span "Michelle LaMarca Knapp 84 Caffrey Ave Bethpage, NY 11714-1433 US" at bounding box center [761, 492] width 184 height 29
click at [1077, 693] on button "Copy tracking number" at bounding box center [1080, 683] width 20 height 20
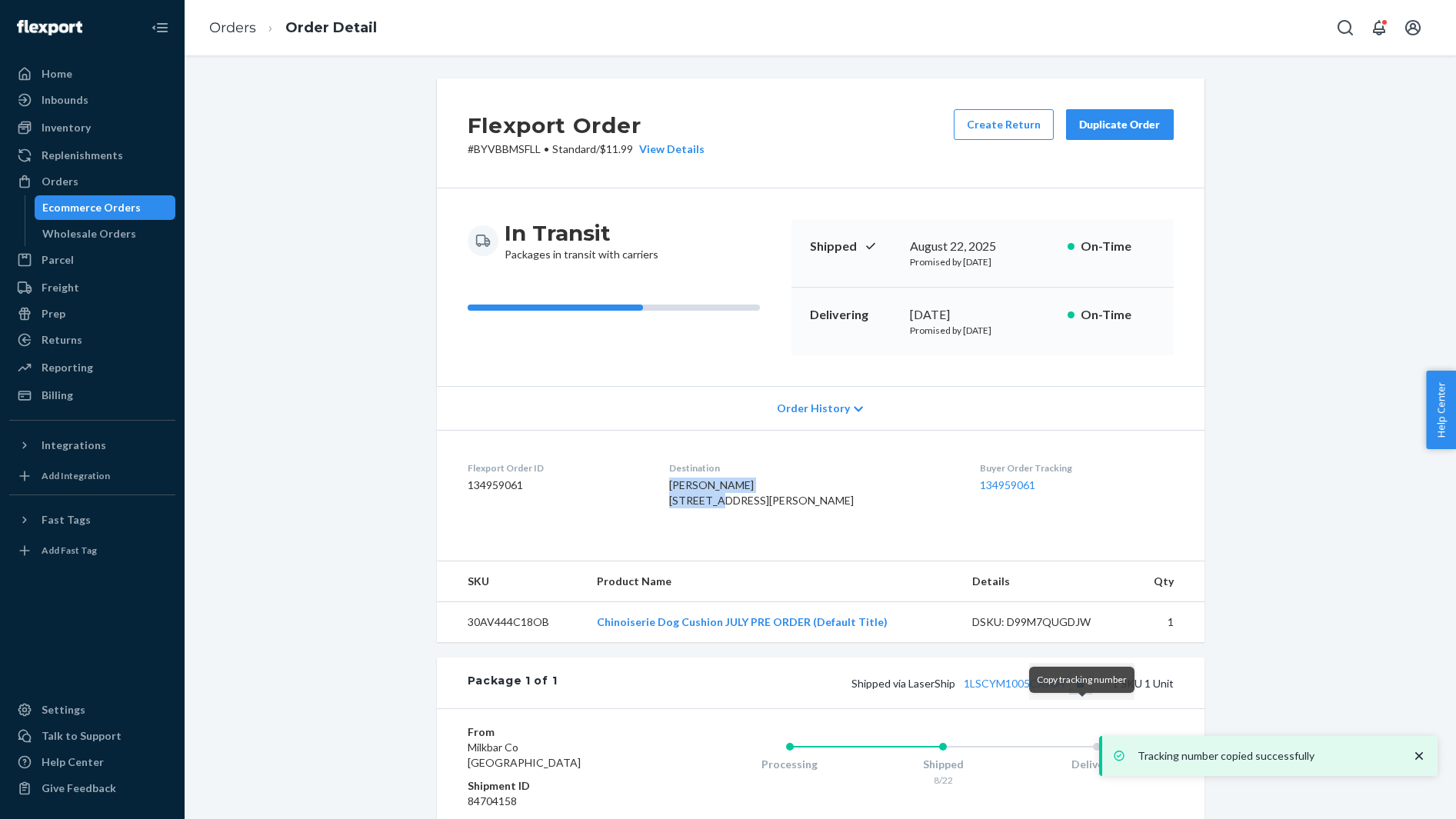
click at [1077, 693] on button "Copy tracking number" at bounding box center [1080, 683] width 20 height 20
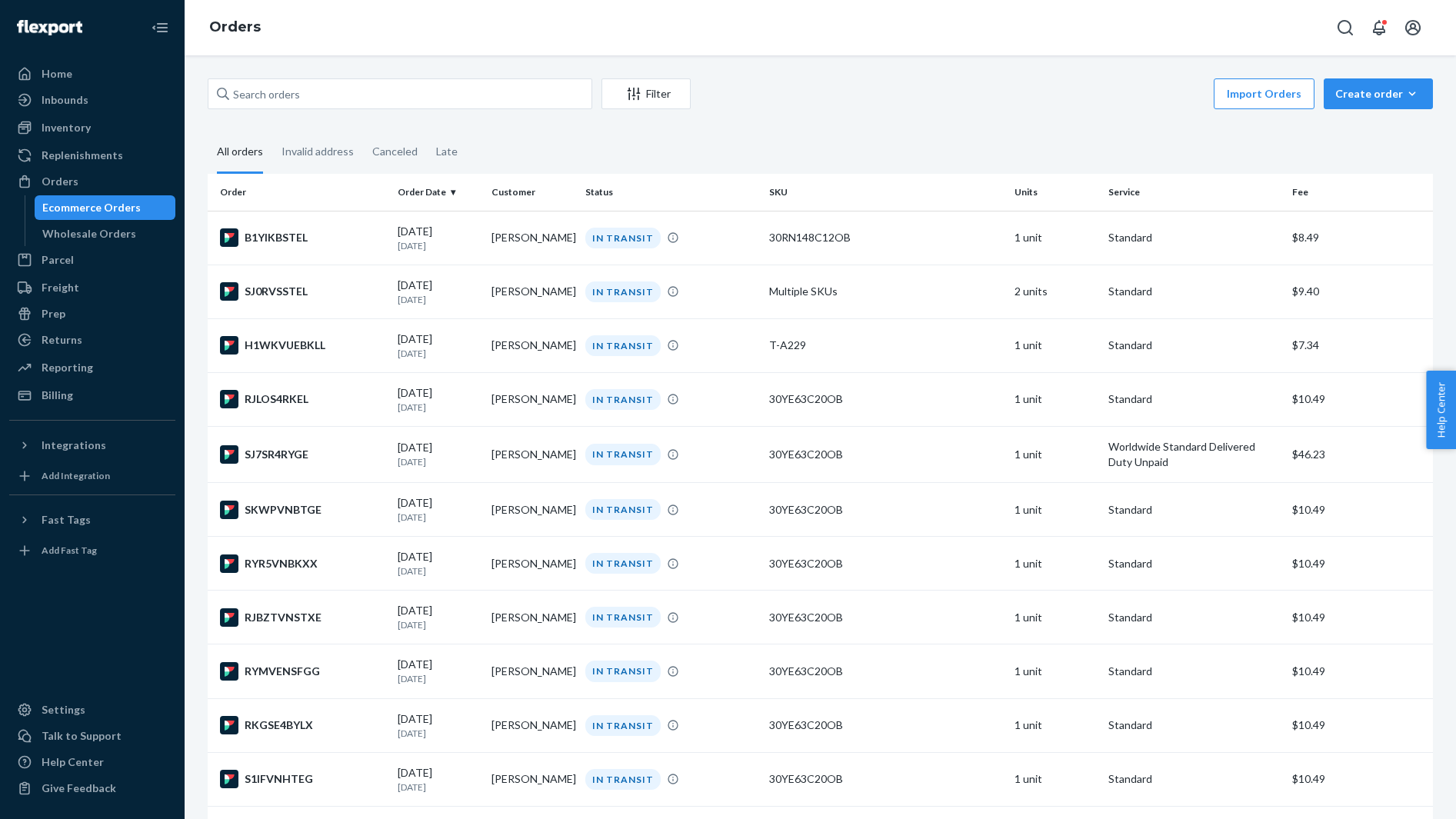
scroll to position [4204, 0]
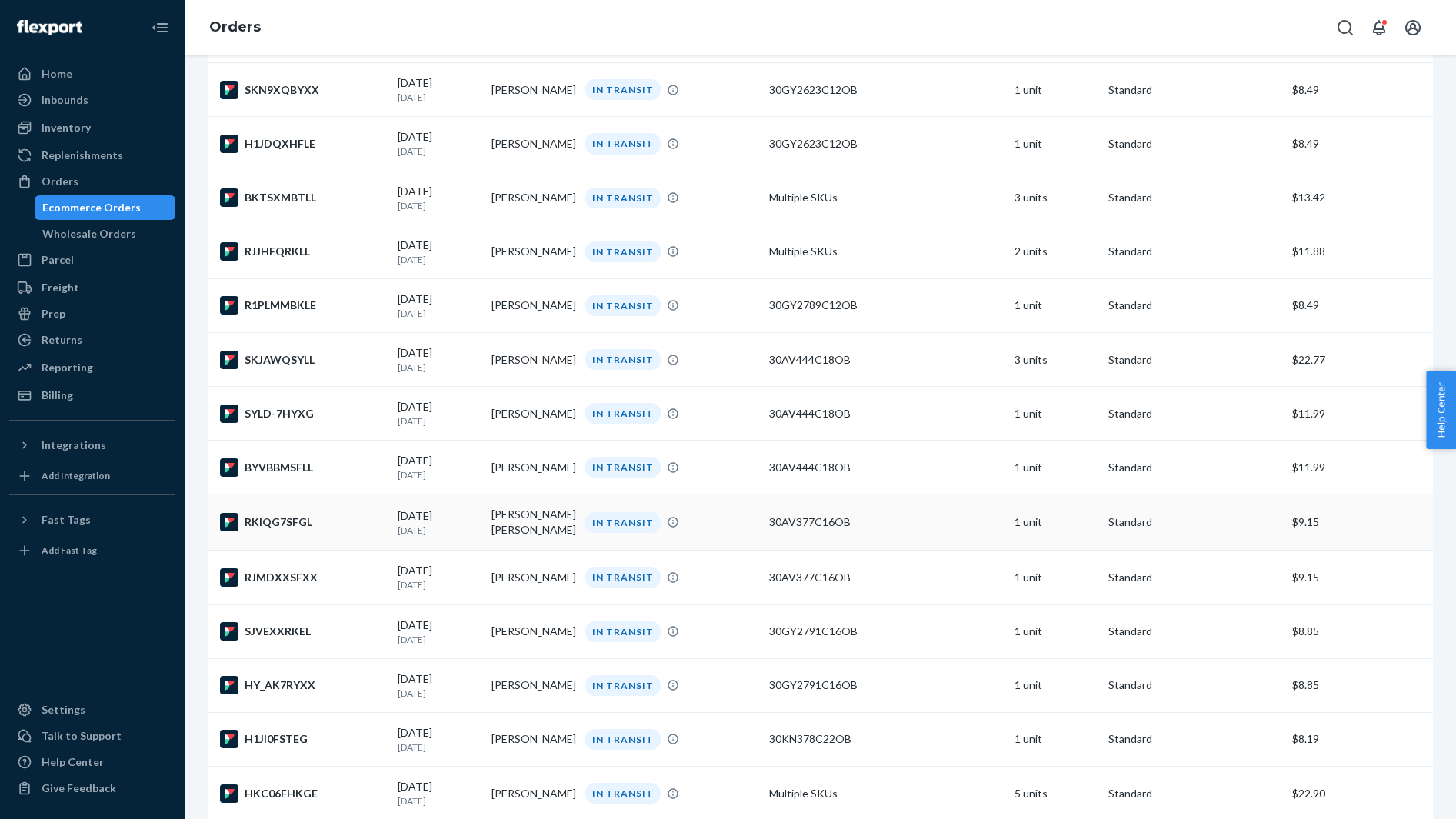
click at [320, 531] on div "RKIQG7SFGL" at bounding box center [303, 522] width 166 height 19
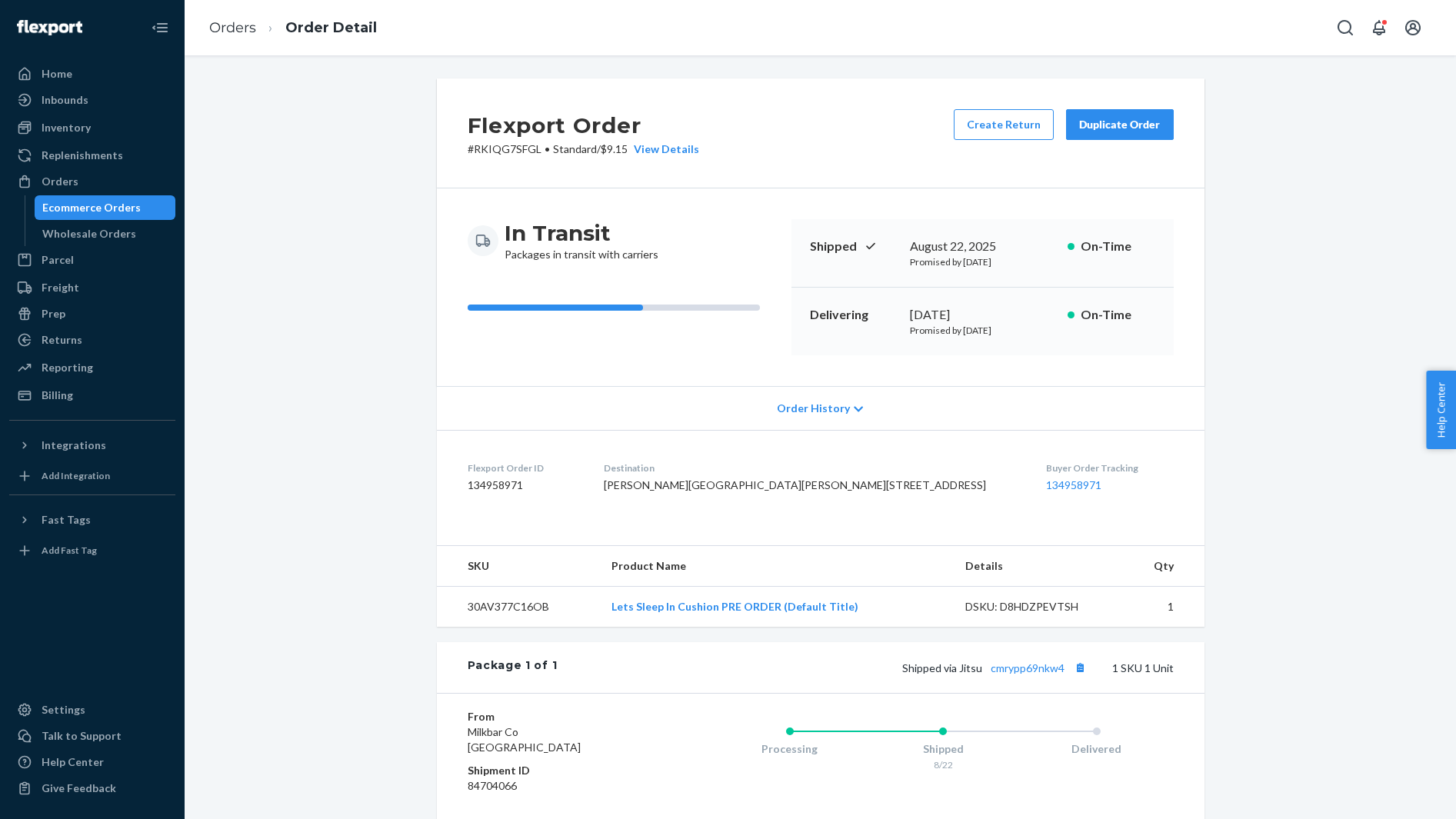
click at [708, 478] on span "Charlotte Glen 8027 Westlawn Ave Los Angeles, CA 90045-2750 US" at bounding box center [794, 485] width 383 height 13
click at [1076, 678] on button "Copy tracking number" at bounding box center [1080, 667] width 20 height 20
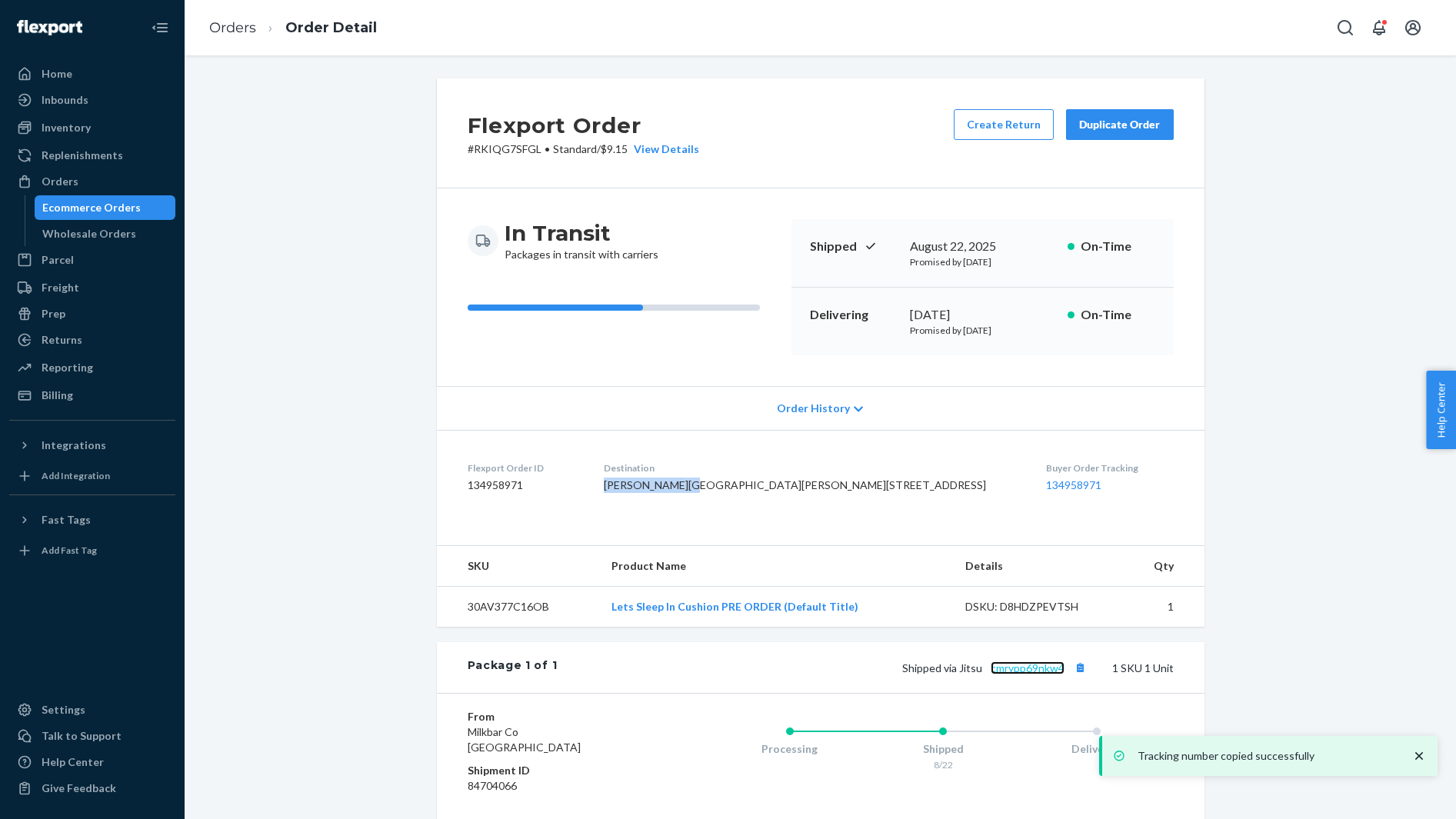
click at [1038, 675] on link "cmrypp69nkw4" at bounding box center [1027, 668] width 74 height 13
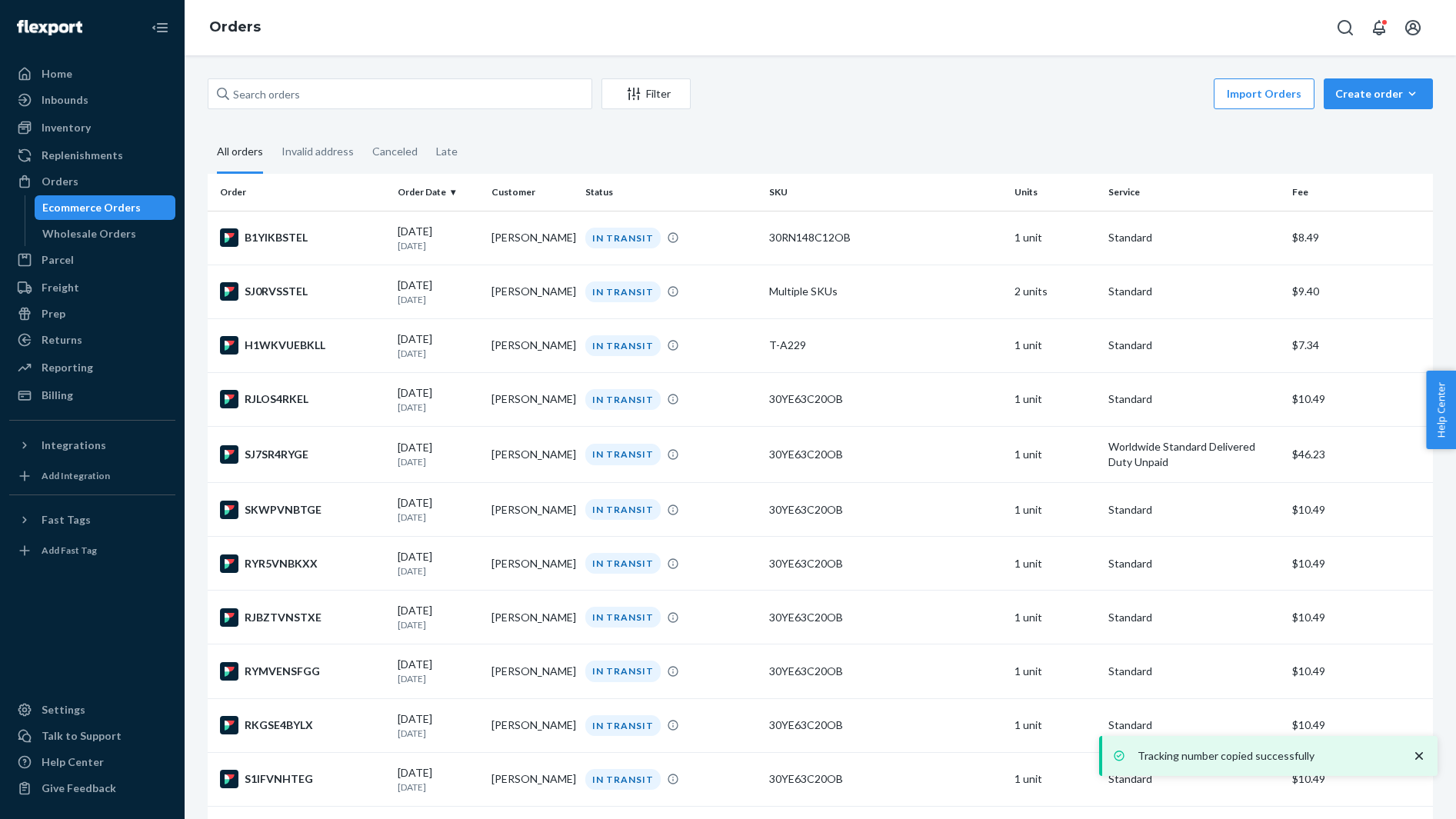
scroll to position [4204, 0]
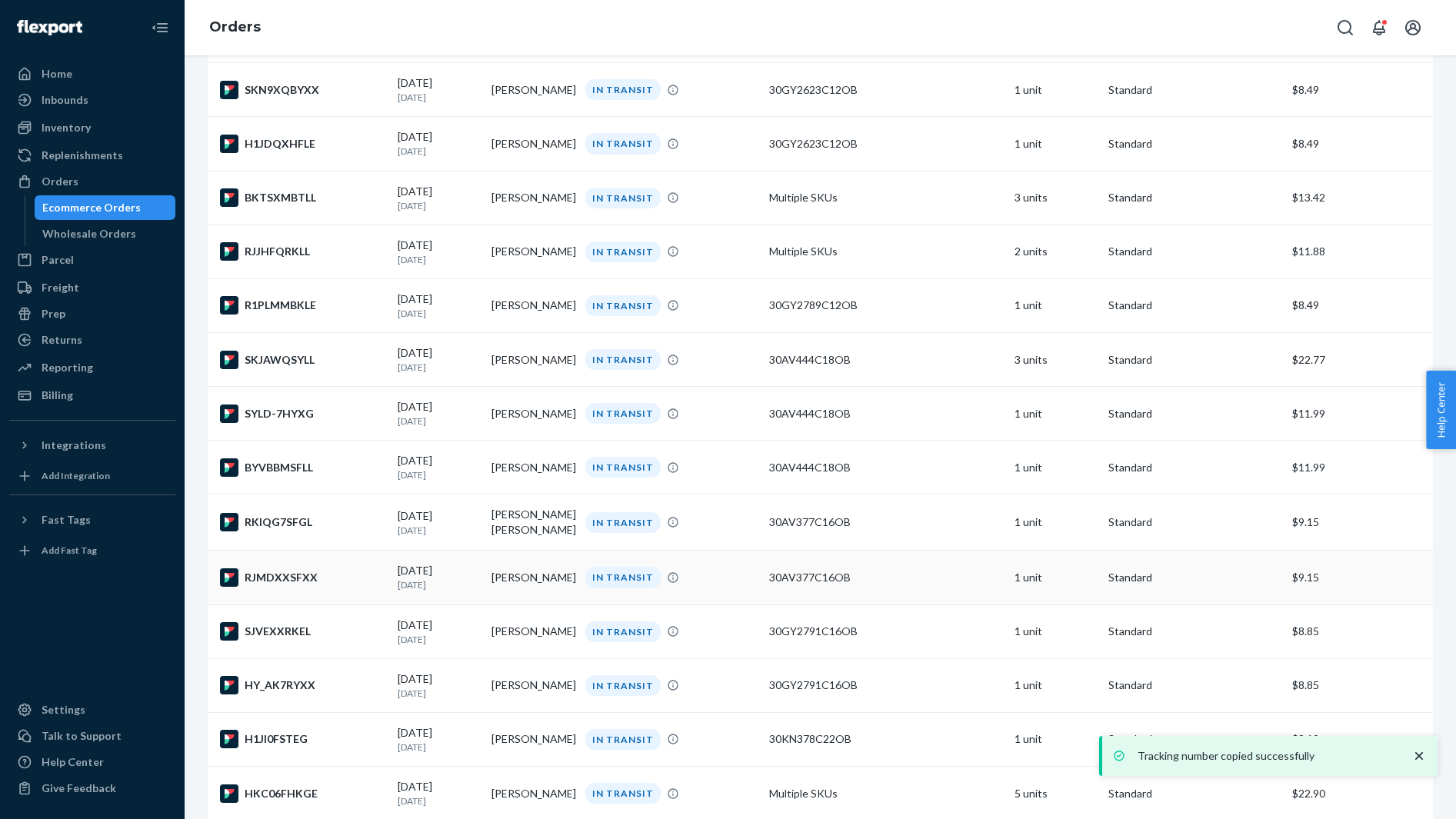
click at [345, 587] on div "RJMDXXSFXX" at bounding box center [303, 578] width 166 height 19
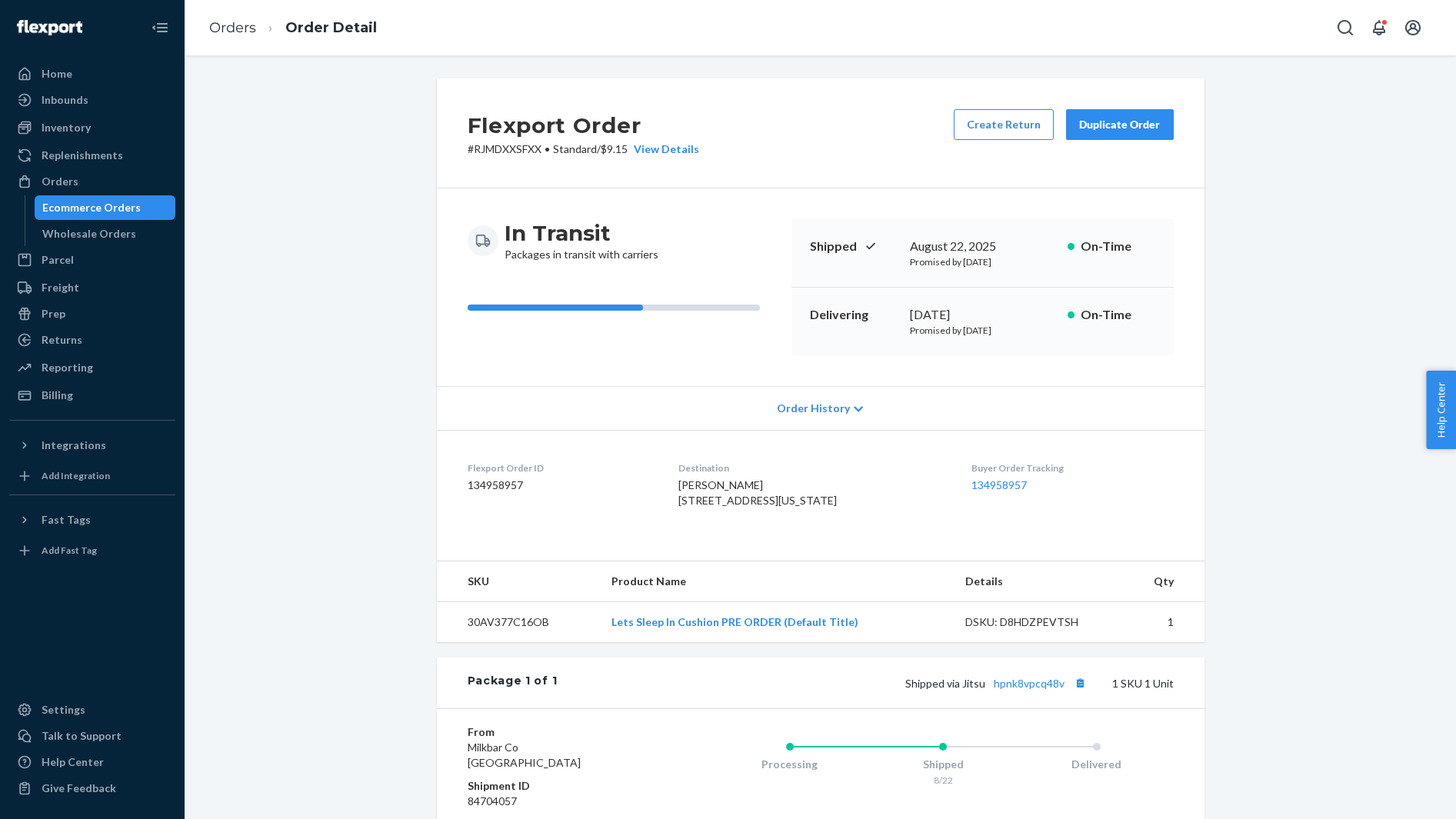
click at [688, 490] on span "Alfonsina Mesples 11 AVENUE D APT 4 NEW YORK, NY 10009-7841 US" at bounding box center [757, 492] width 158 height 29
click at [1084, 693] on button "Copy tracking number" at bounding box center [1080, 683] width 20 height 20
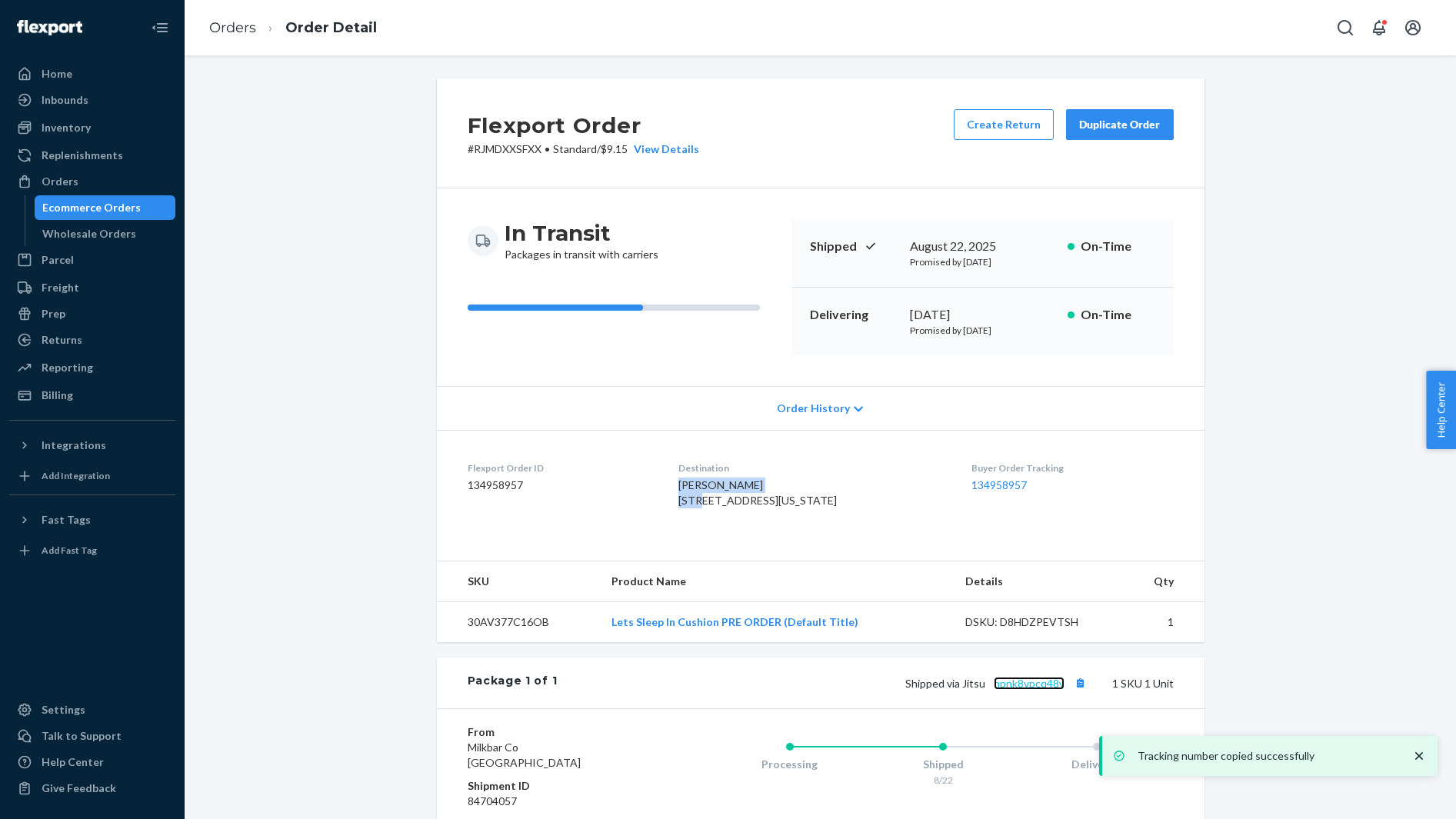
click at [1028, 690] on link "hpnk8vpcq48v" at bounding box center [1029, 684] width 71 height 13
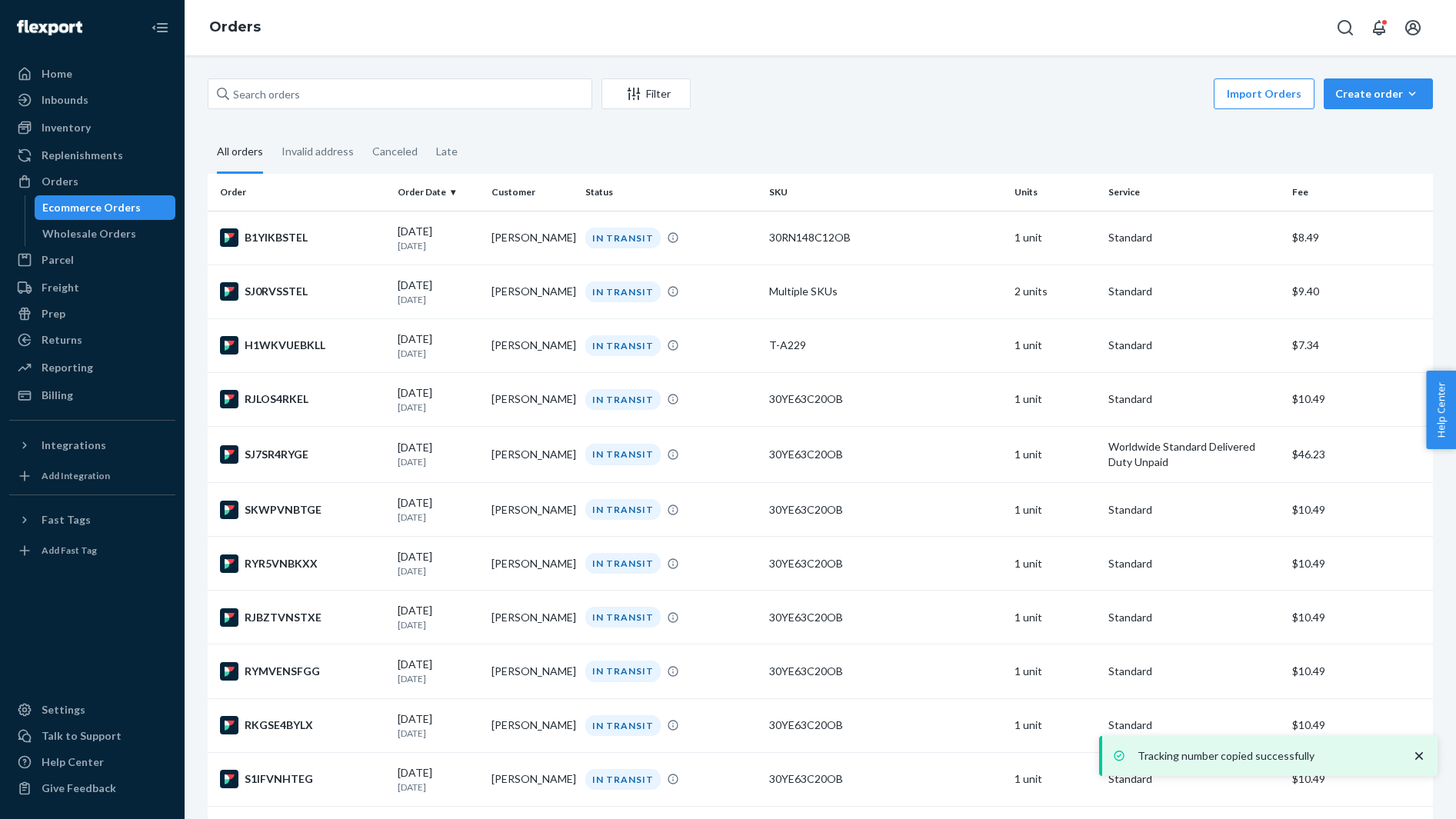
scroll to position [4204, 0]
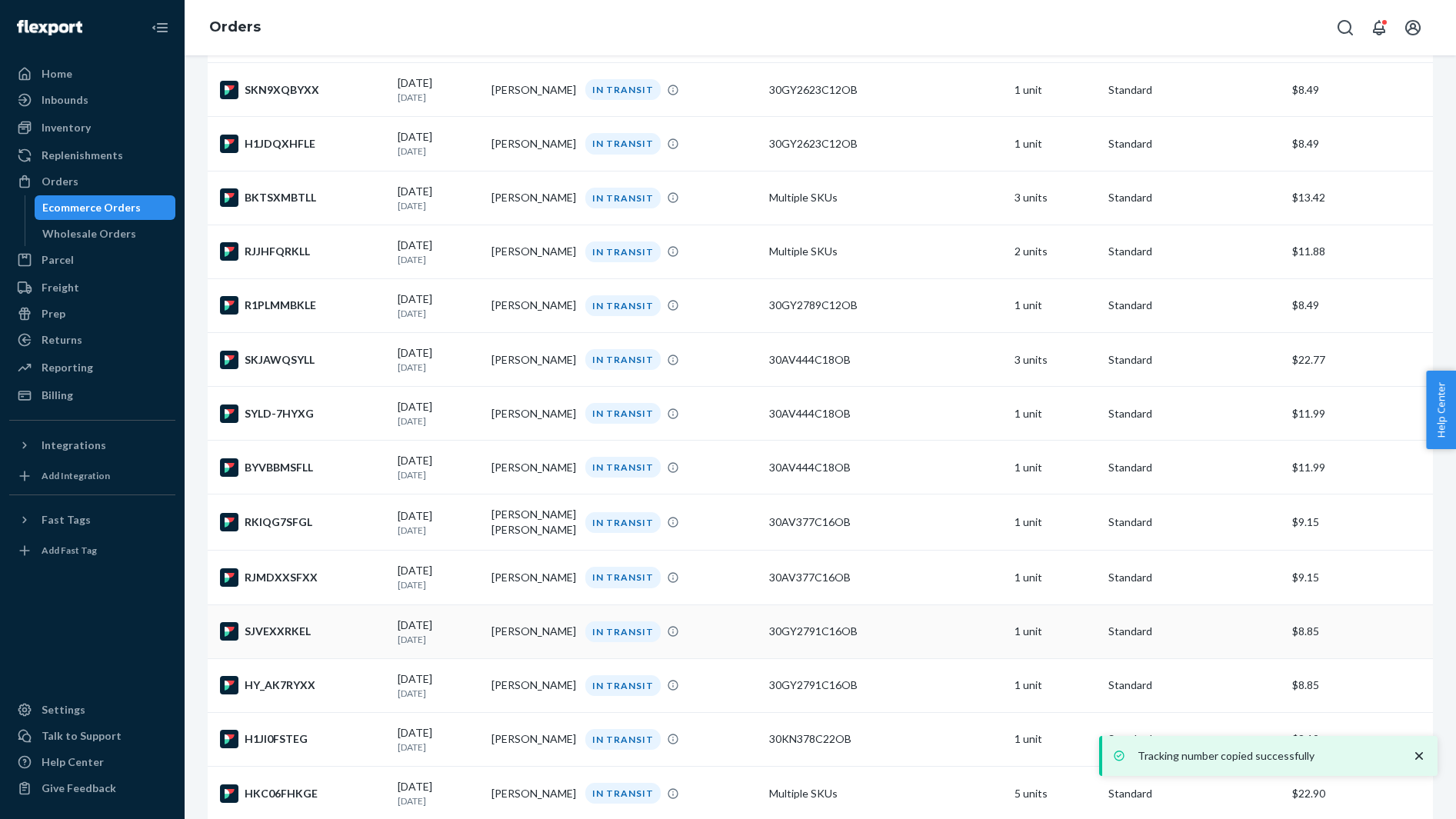
click at [340, 647] on td "SJVEXXRKEL" at bounding box center [299, 631] width 184 height 54
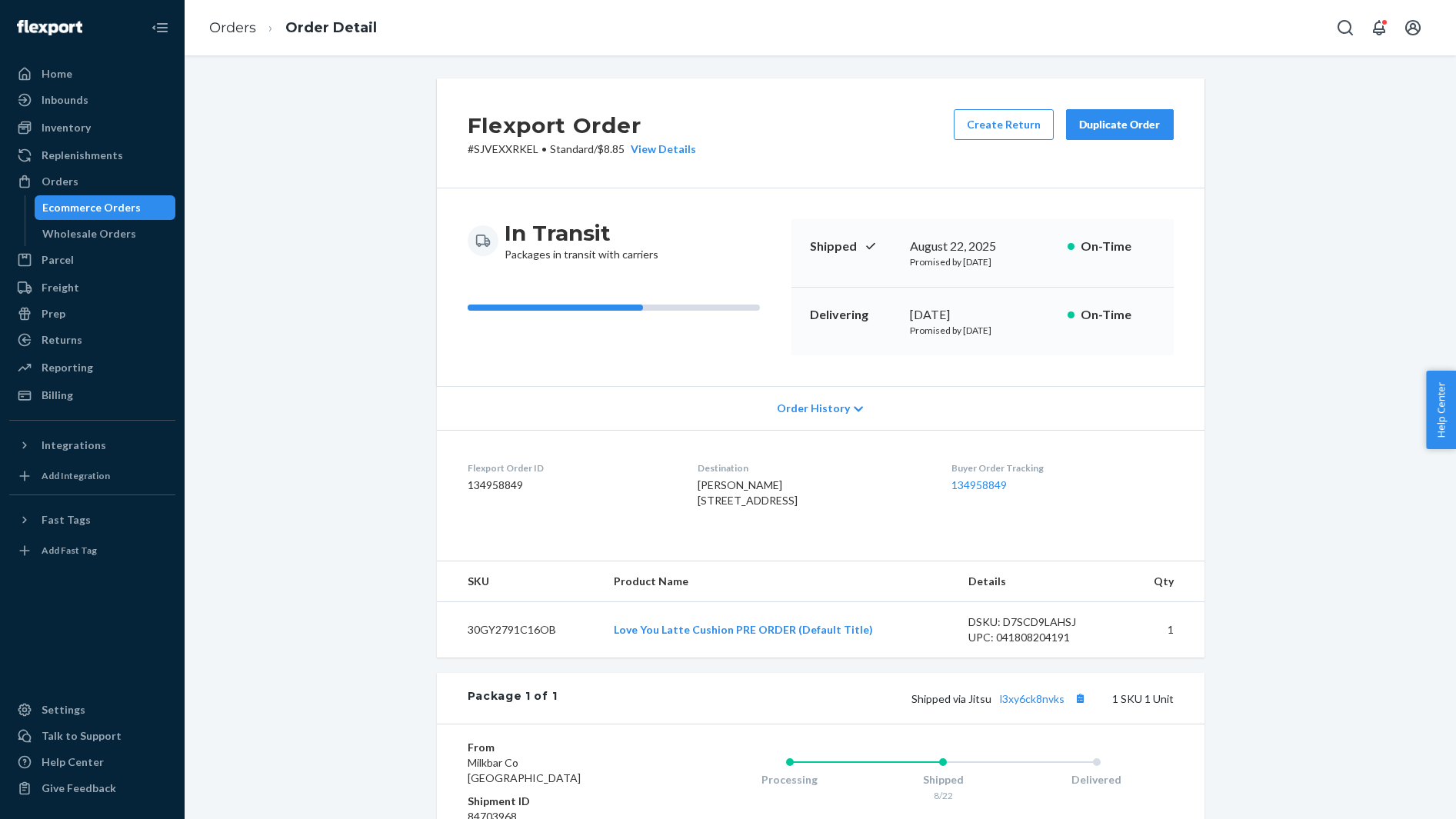
click at [709, 493] on span "Lisa Schweikert 1304 Calabria St Santee, CA 92071-5659 US" at bounding box center [747, 492] width 100 height 29
click at [708, 485] on span "Lisa Schweikert 1304 Calabria St Santee, CA 92071-5659 US" at bounding box center [747, 492] width 100 height 29
click at [1085, 708] on button "Copy tracking number" at bounding box center [1080, 698] width 20 height 20
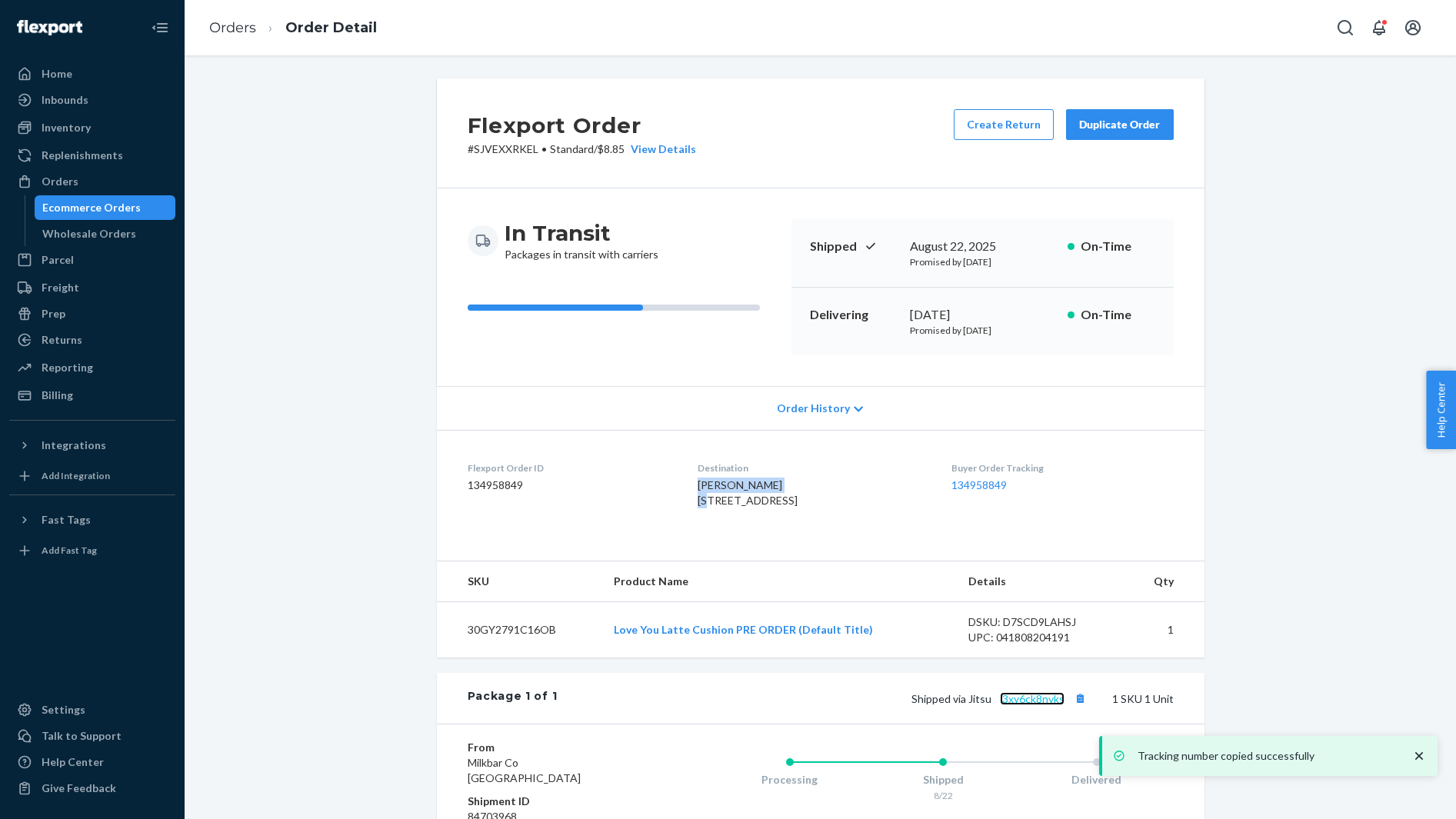
click at [1038, 705] on link "l3xy6ck8nvks" at bounding box center [1032, 698] width 64 height 13
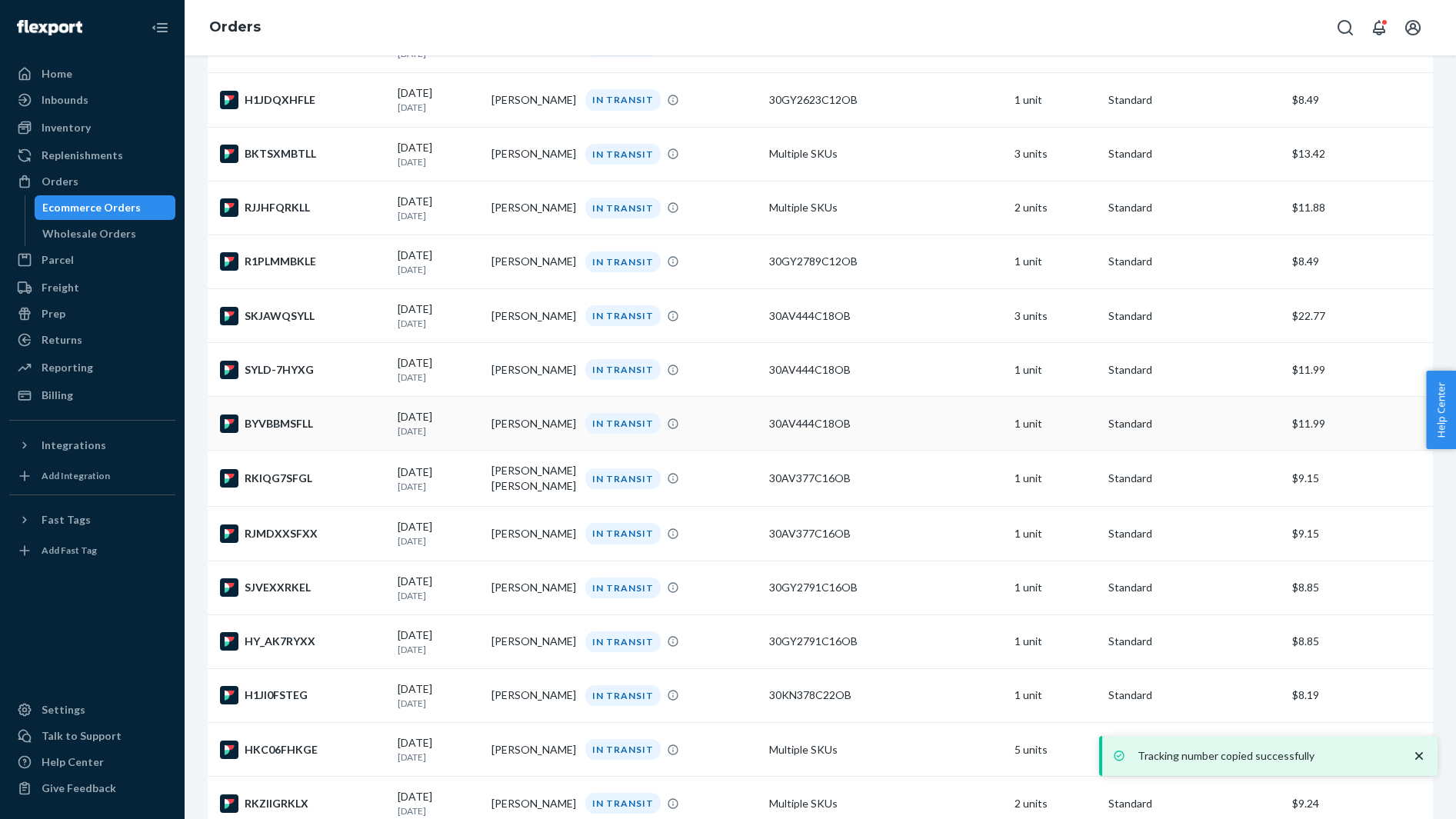
scroll to position [4255, 0]
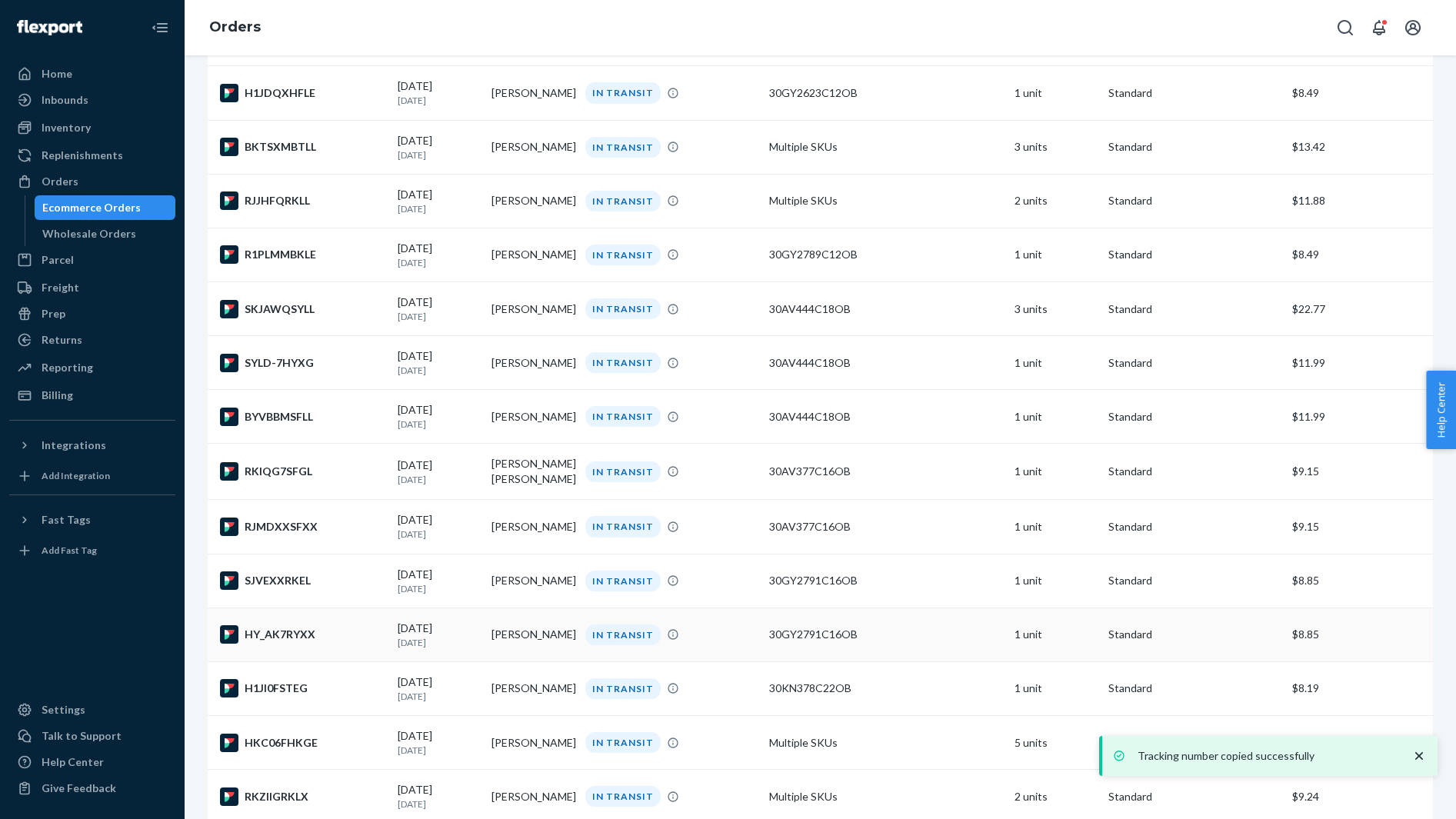
click at [319, 644] on div "HY_AK7RYXX" at bounding box center [303, 634] width 166 height 19
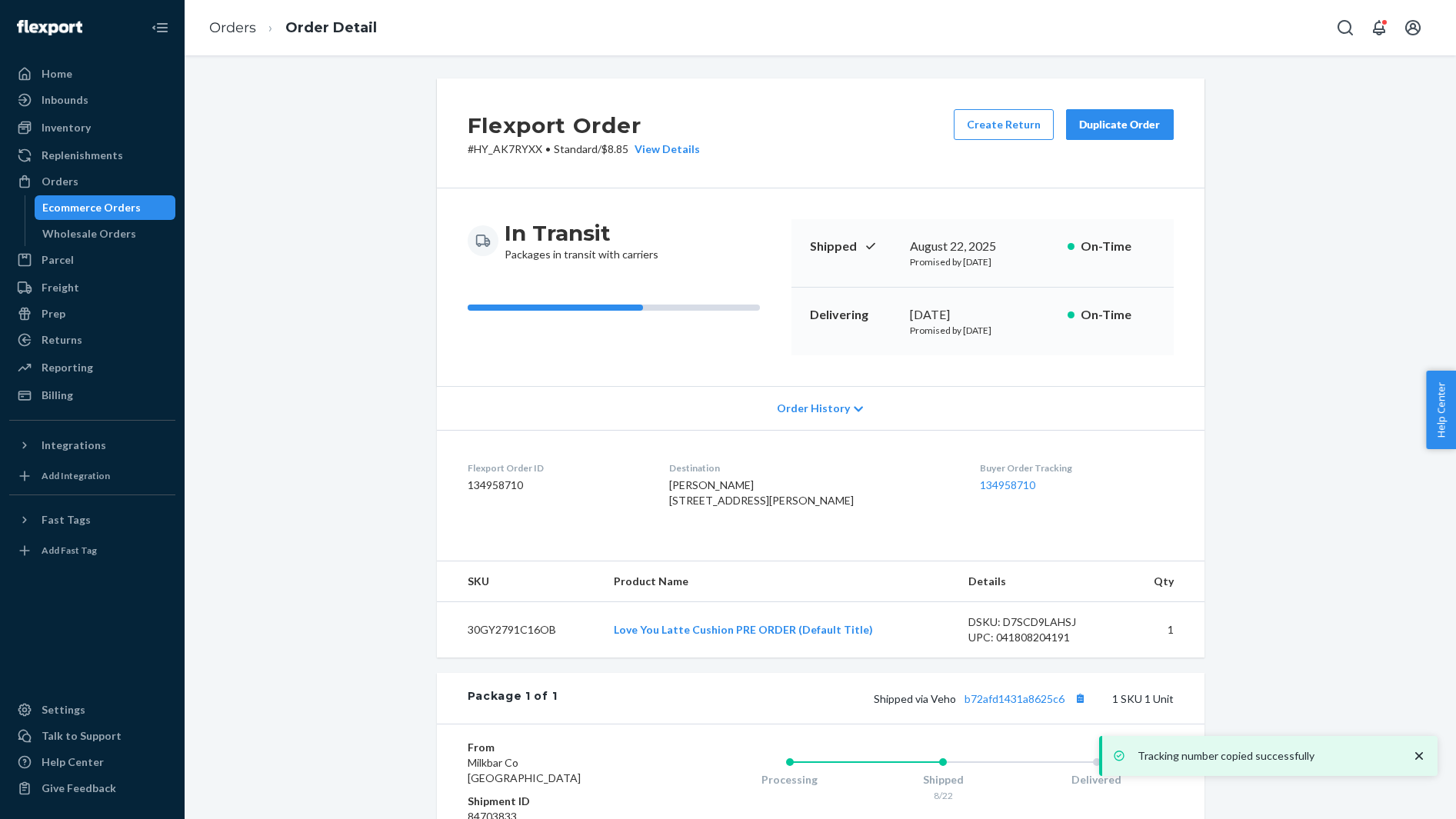
click at [692, 481] on span "Thais Wolfe 8210 Kelly Ford Rd Oak Ridge, NC 27310-9606 US" at bounding box center [761, 492] width 184 height 29
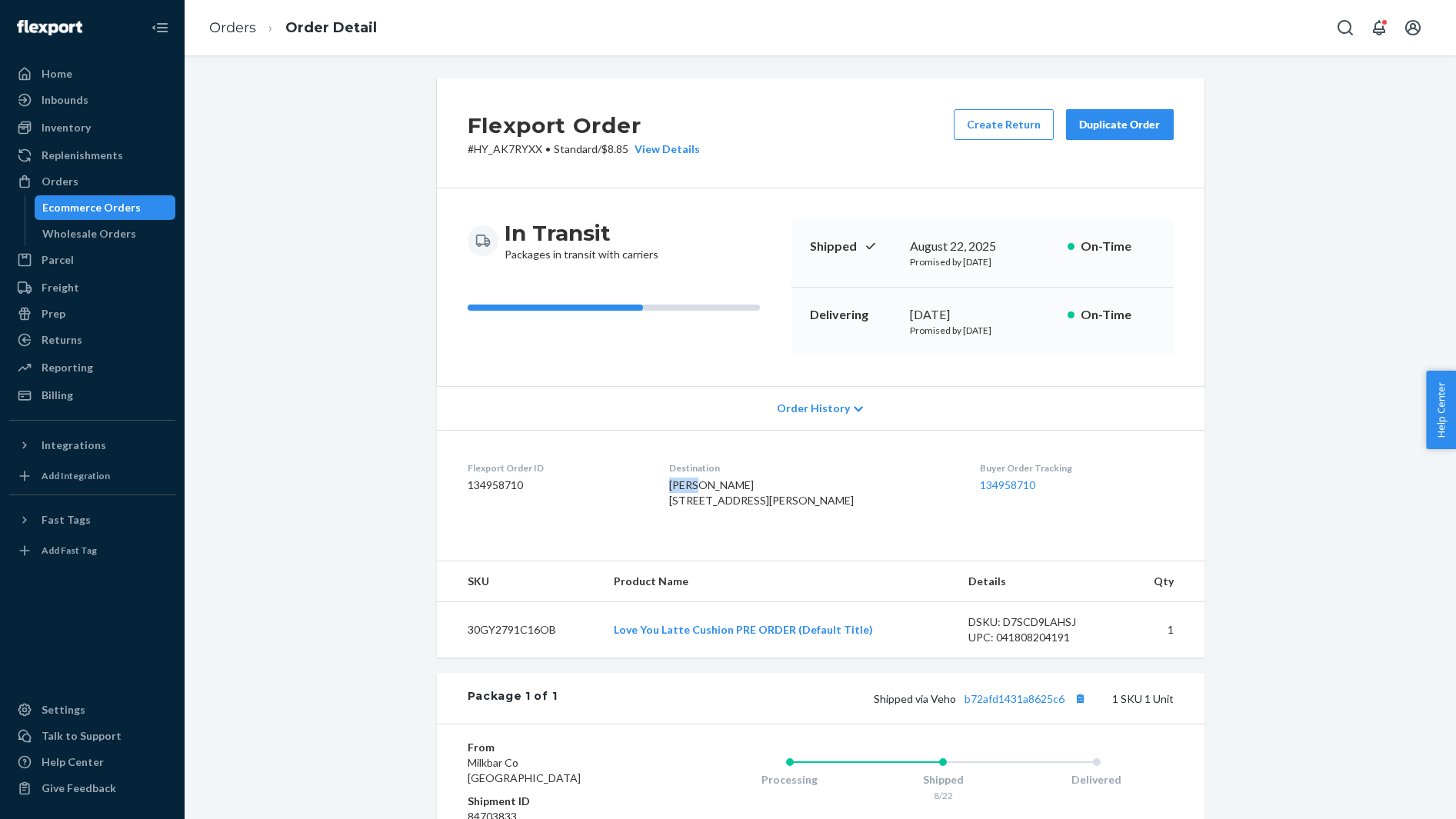
click at [692, 481] on span "Thais Wolfe 8210 Kelly Ford Rd Oak Ridge, NC 27310-9606 US" at bounding box center [761, 492] width 184 height 29
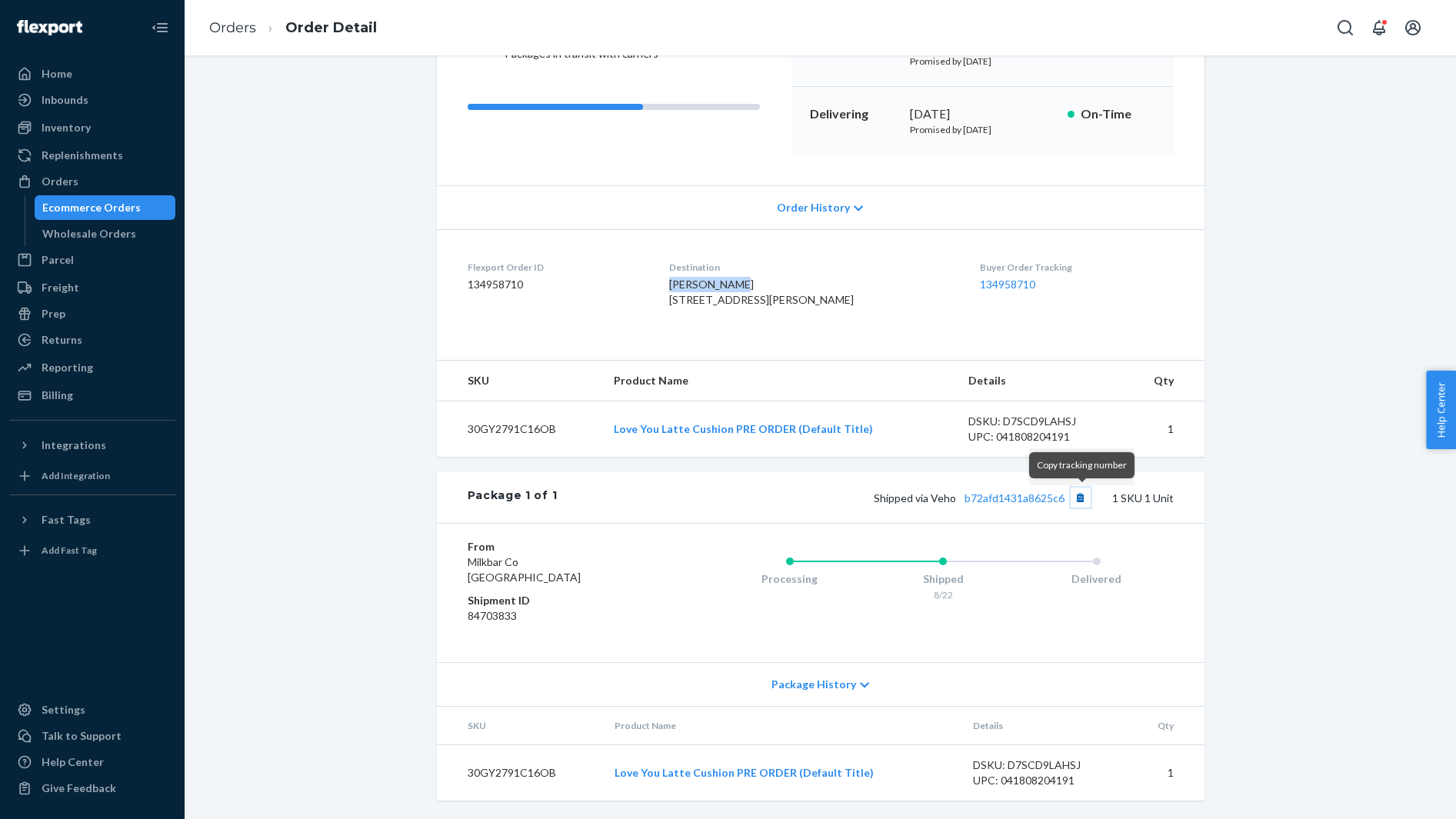
click at [1077, 495] on button "Copy tracking number" at bounding box center [1080, 498] width 20 height 20
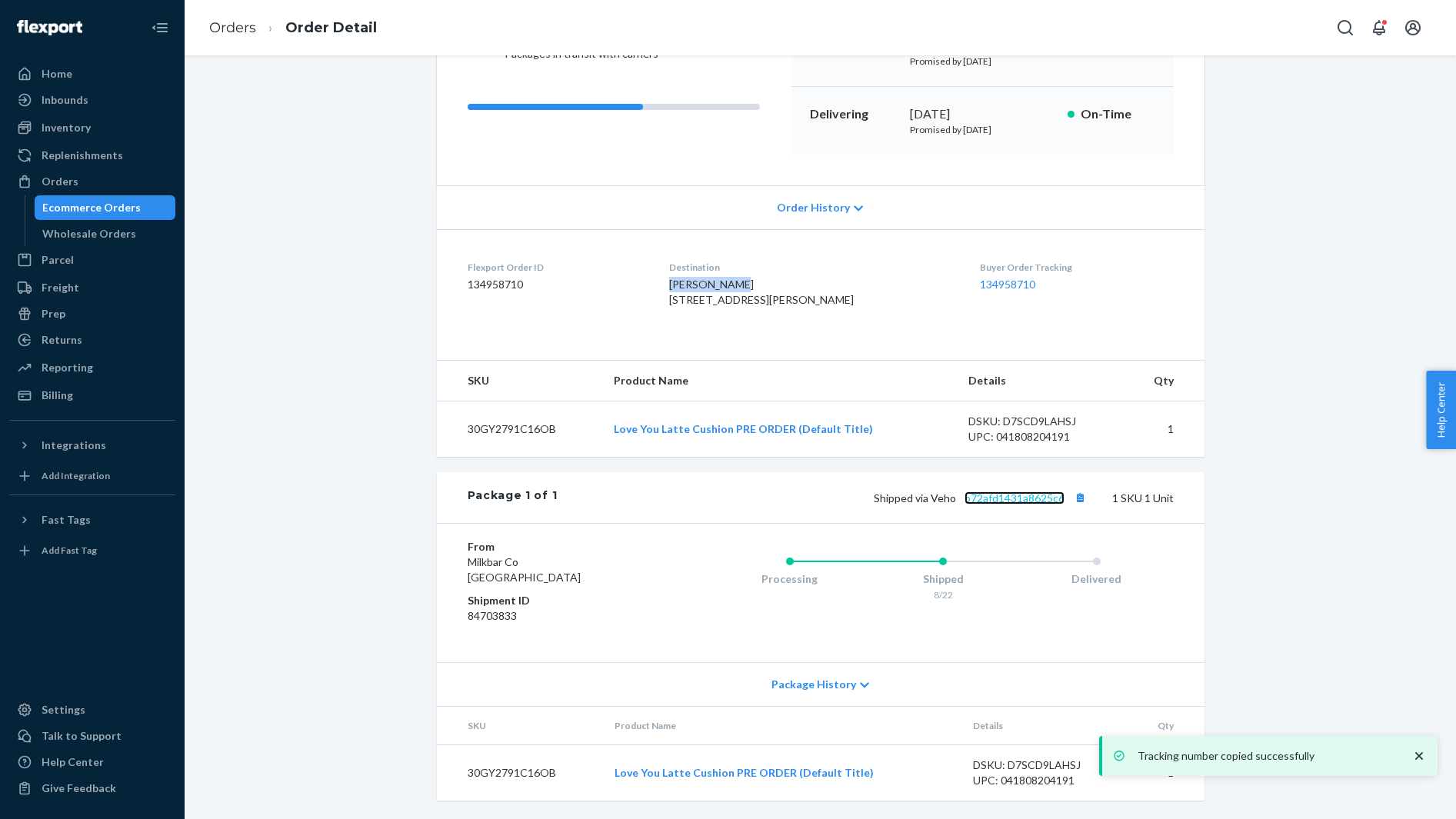
click at [1012, 495] on link "b72afd1431a8625c6" at bounding box center [1014, 498] width 100 height 13
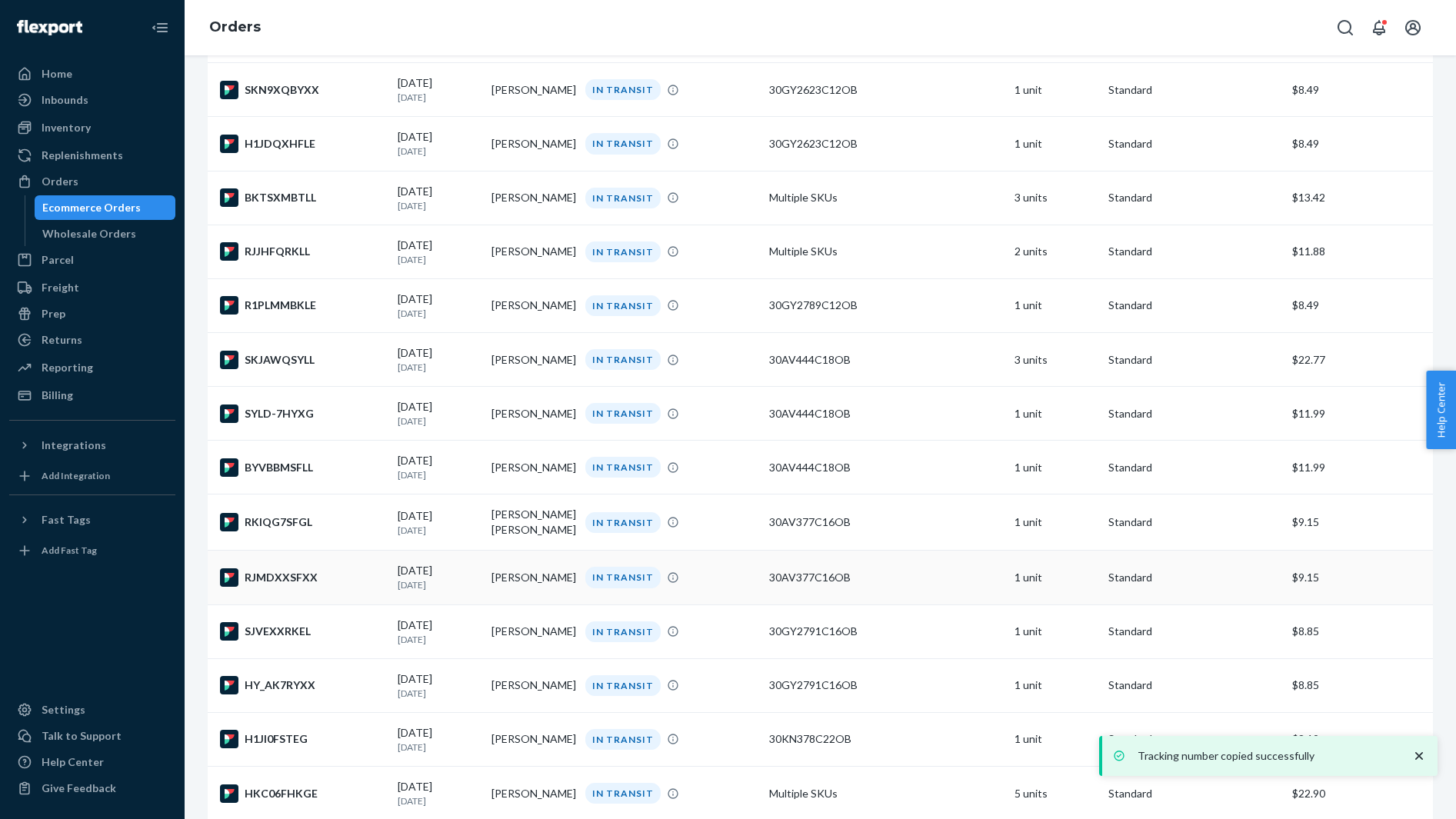
scroll to position [4264, 0]
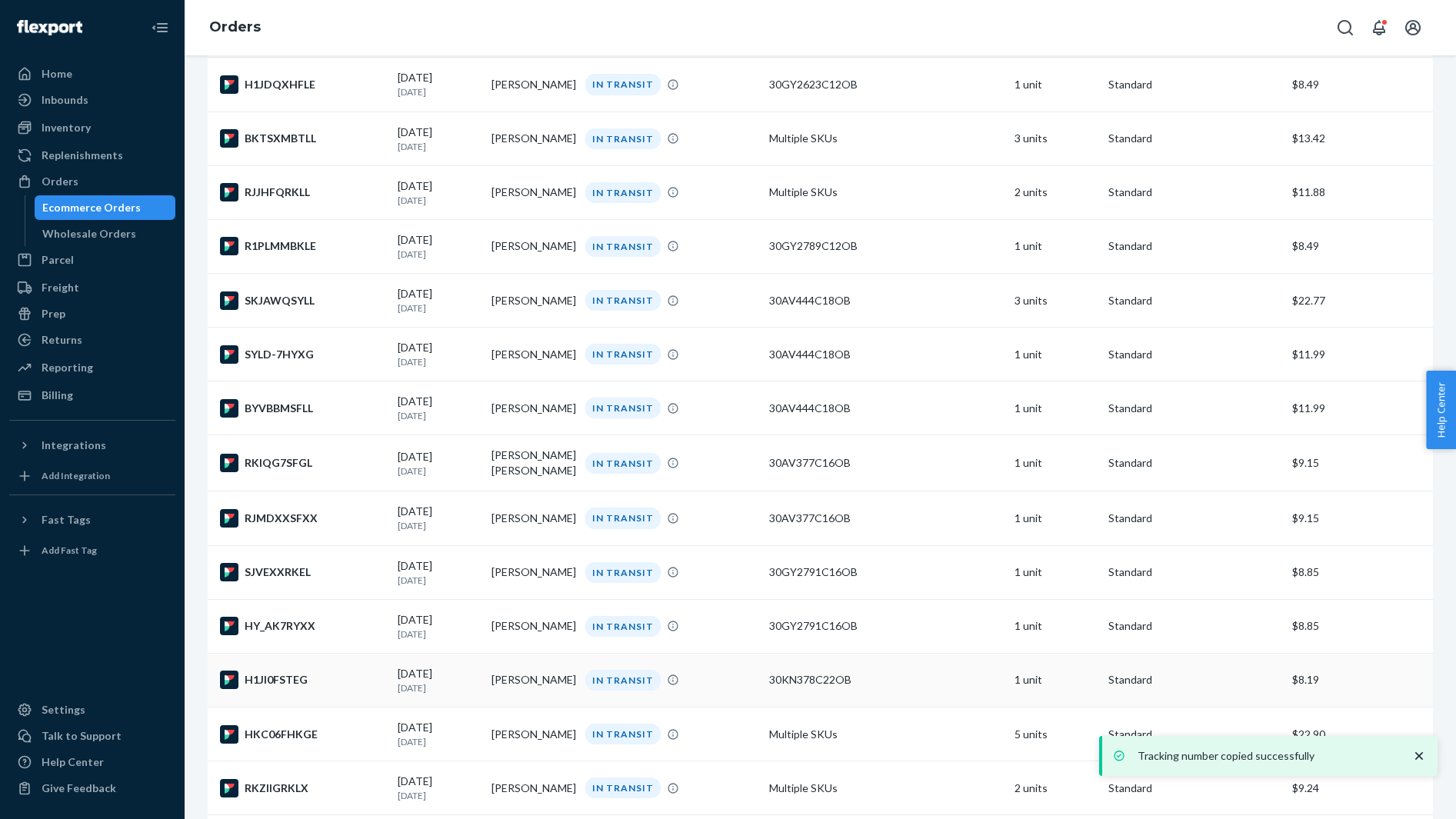
click at [322, 689] on div "H1JI0FSTEG" at bounding box center [303, 680] width 166 height 19
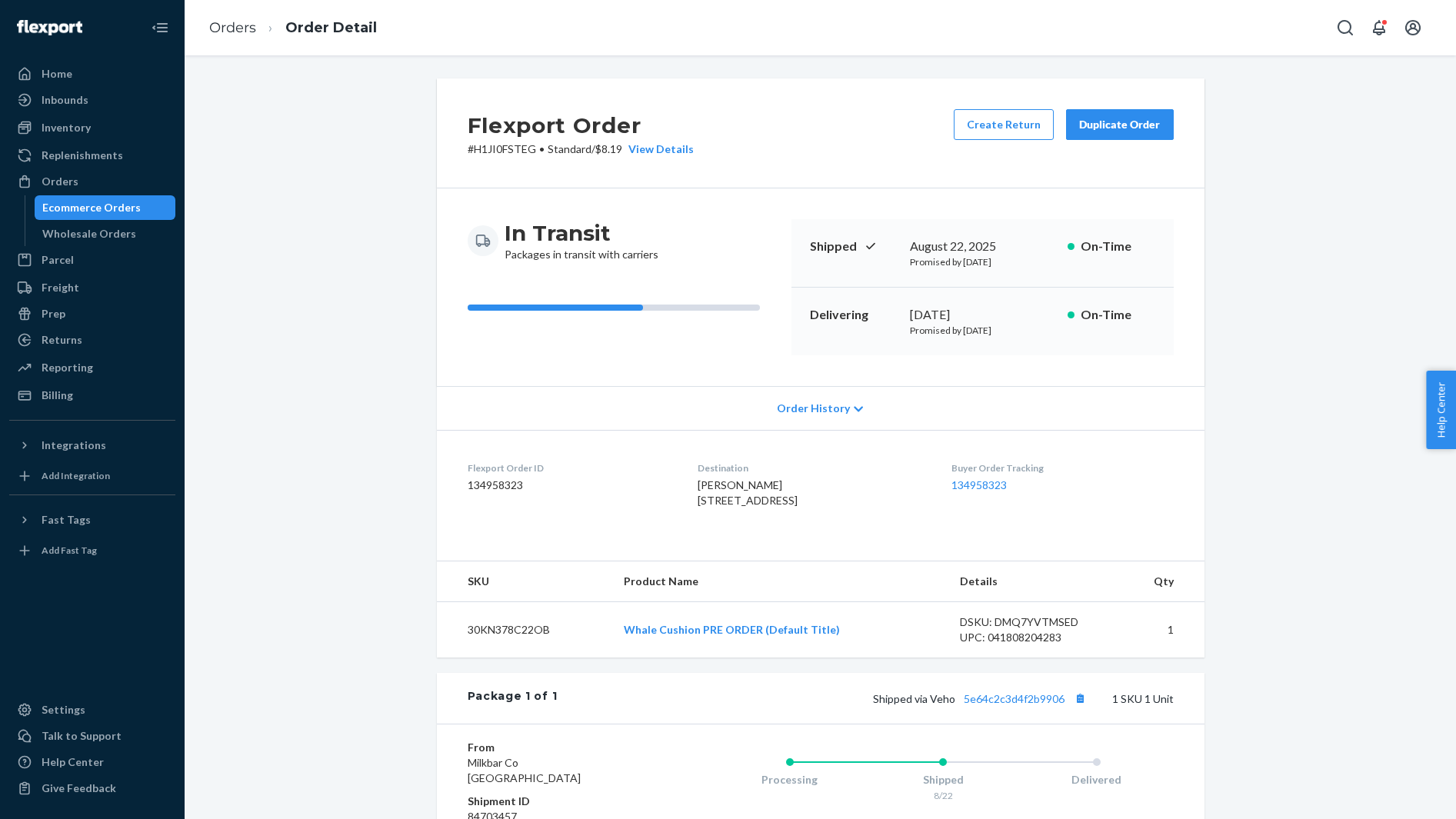
click at [702, 485] on span "Acie Tatum 805 Transom View Way Cary, NC 27519-6221 US" at bounding box center [747, 492] width 100 height 29
click at [1076, 708] on button "Copy tracking number" at bounding box center [1080, 698] width 20 height 20
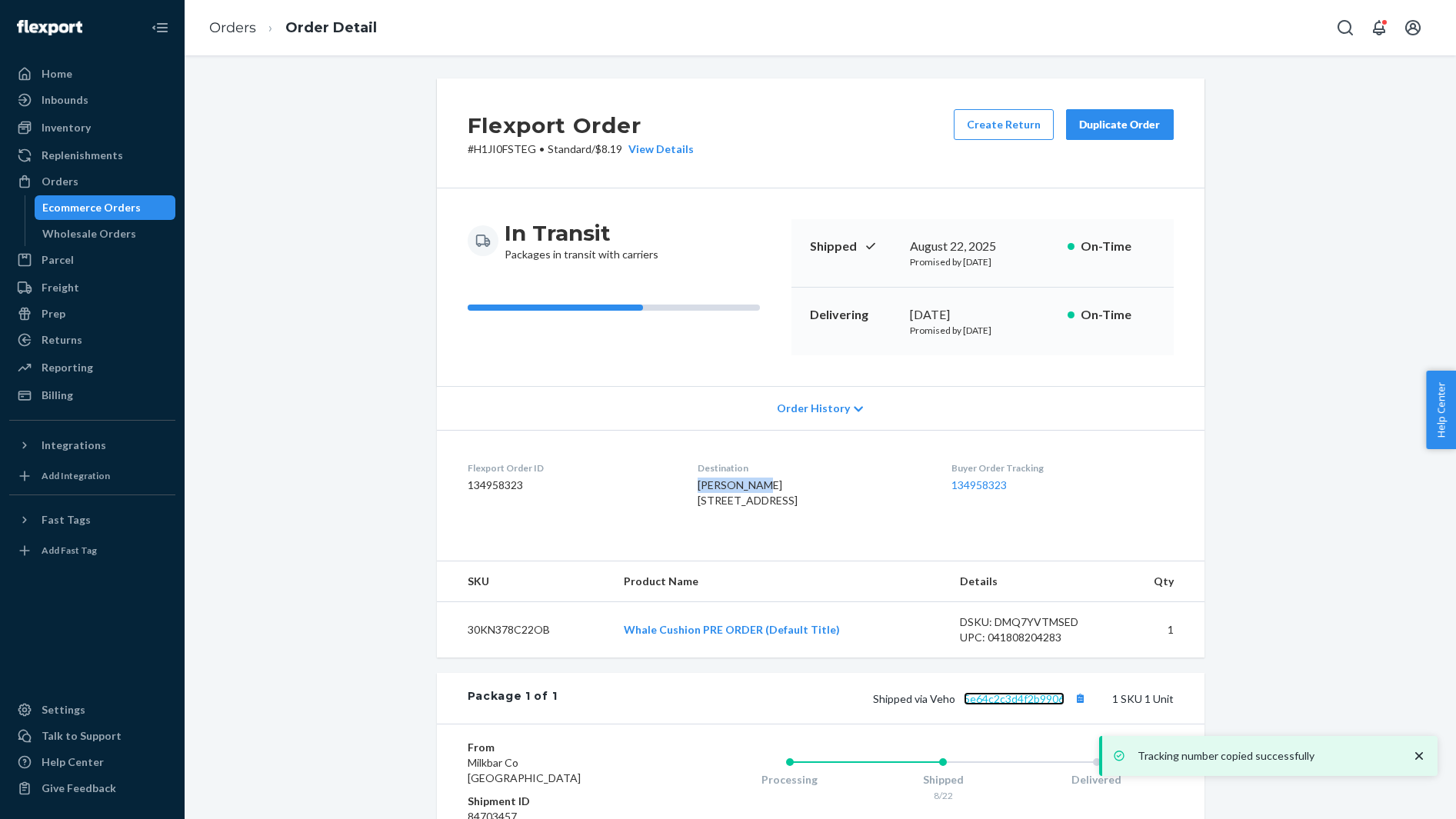
click at [1024, 705] on link "5e64c2c3d4f2b9906" at bounding box center [1013, 698] width 100 height 13
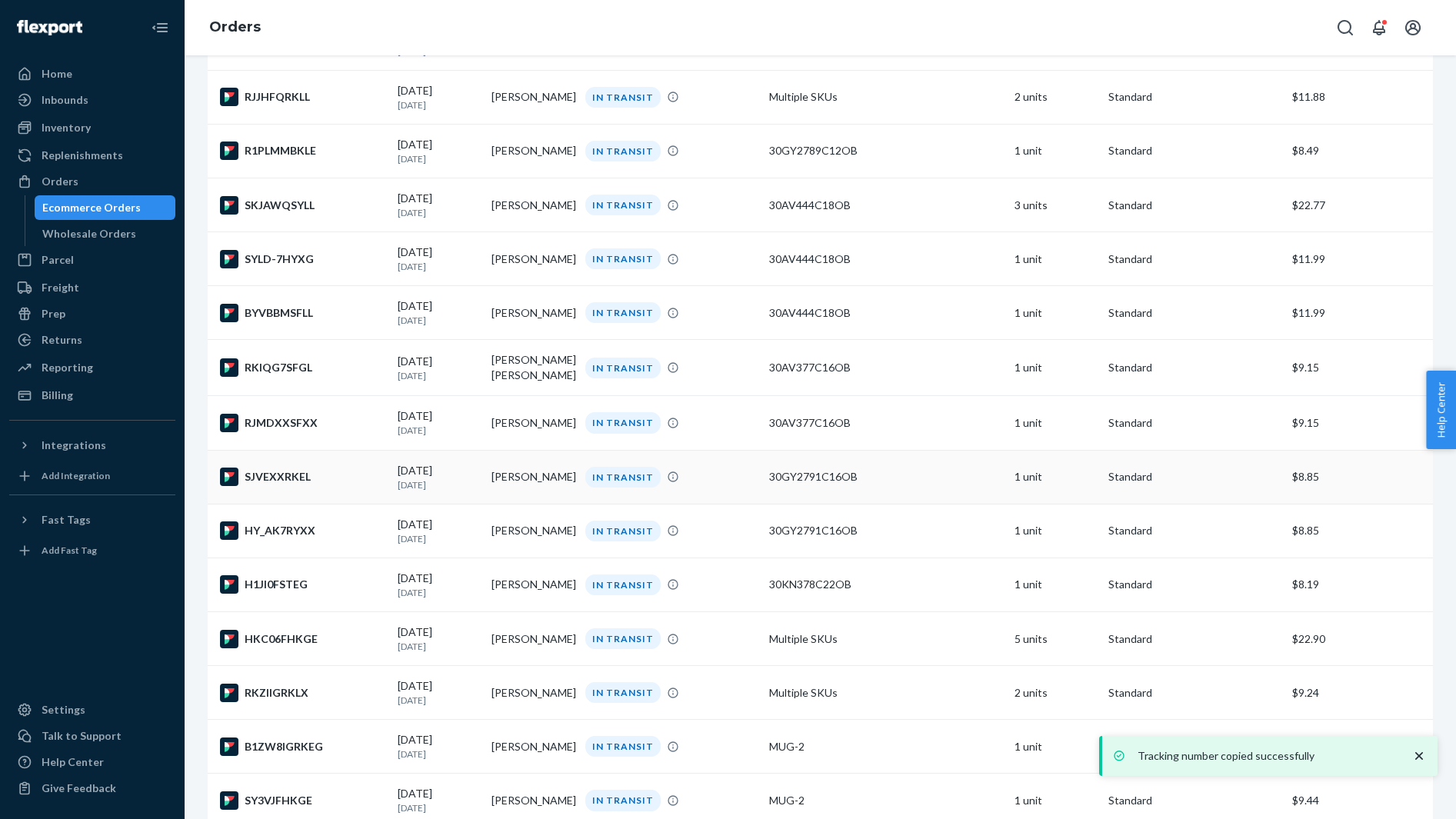
scroll to position [4393, 0]
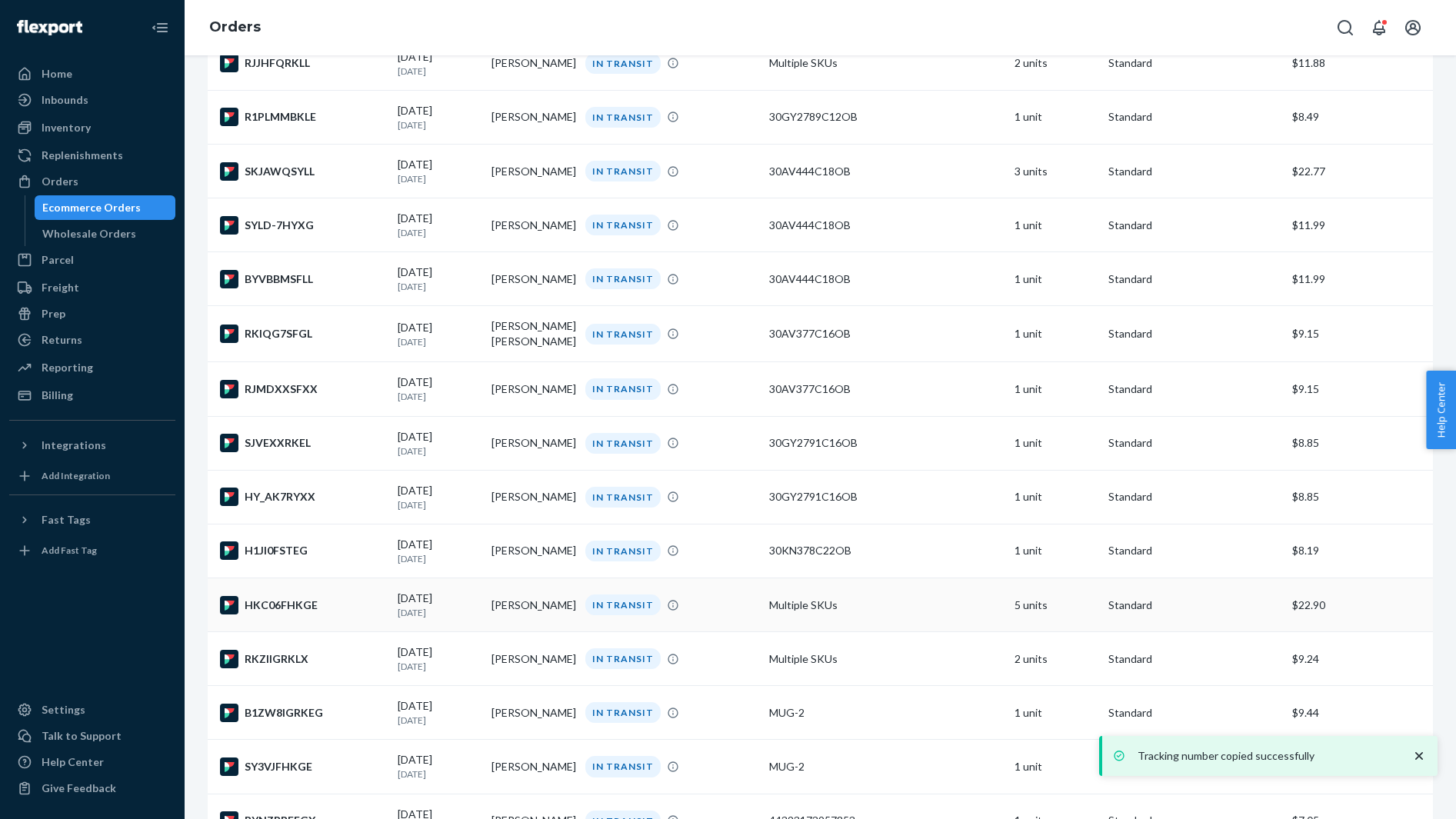
click at [329, 614] on div "HKC06FHKGE" at bounding box center [303, 605] width 166 height 19
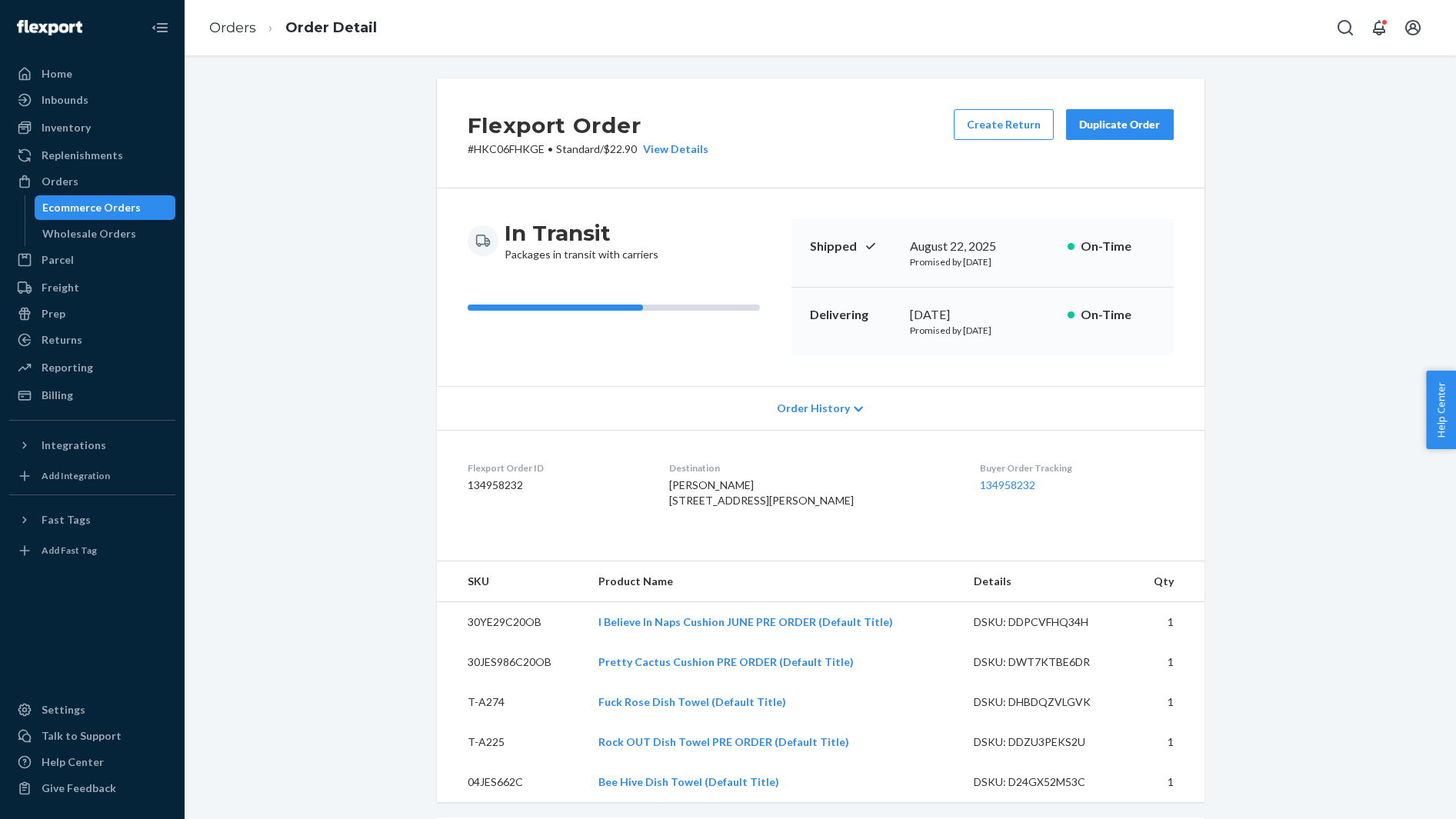
click at [708, 481] on span "Haley Burdeno 9471 Ronnie Ct Santee, CA 92071-1335 US" at bounding box center [761, 492] width 184 height 29
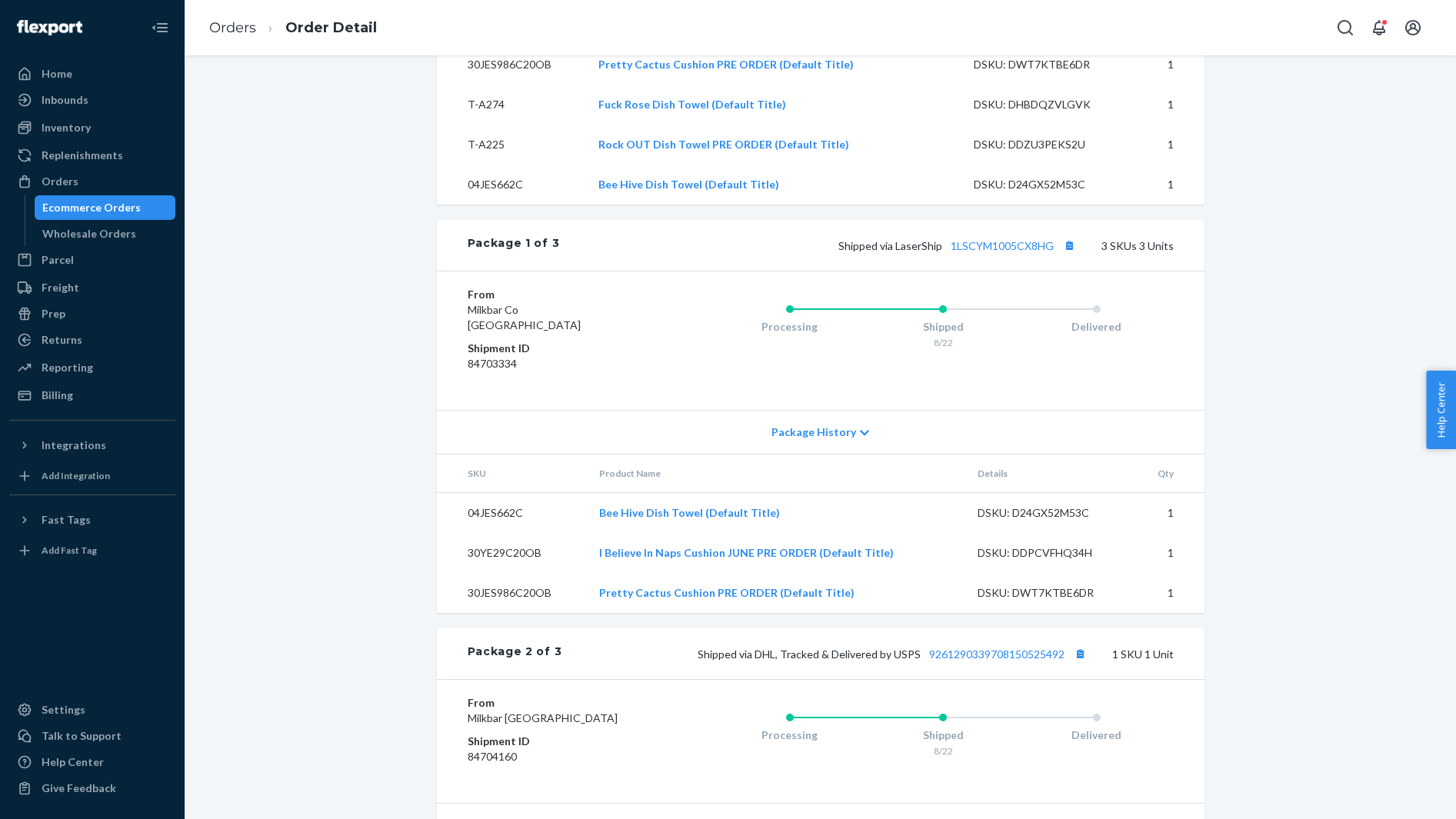
scroll to position [598, 0]
click at [1077, 255] on button "Copy tracking number" at bounding box center [1069, 245] width 20 height 20
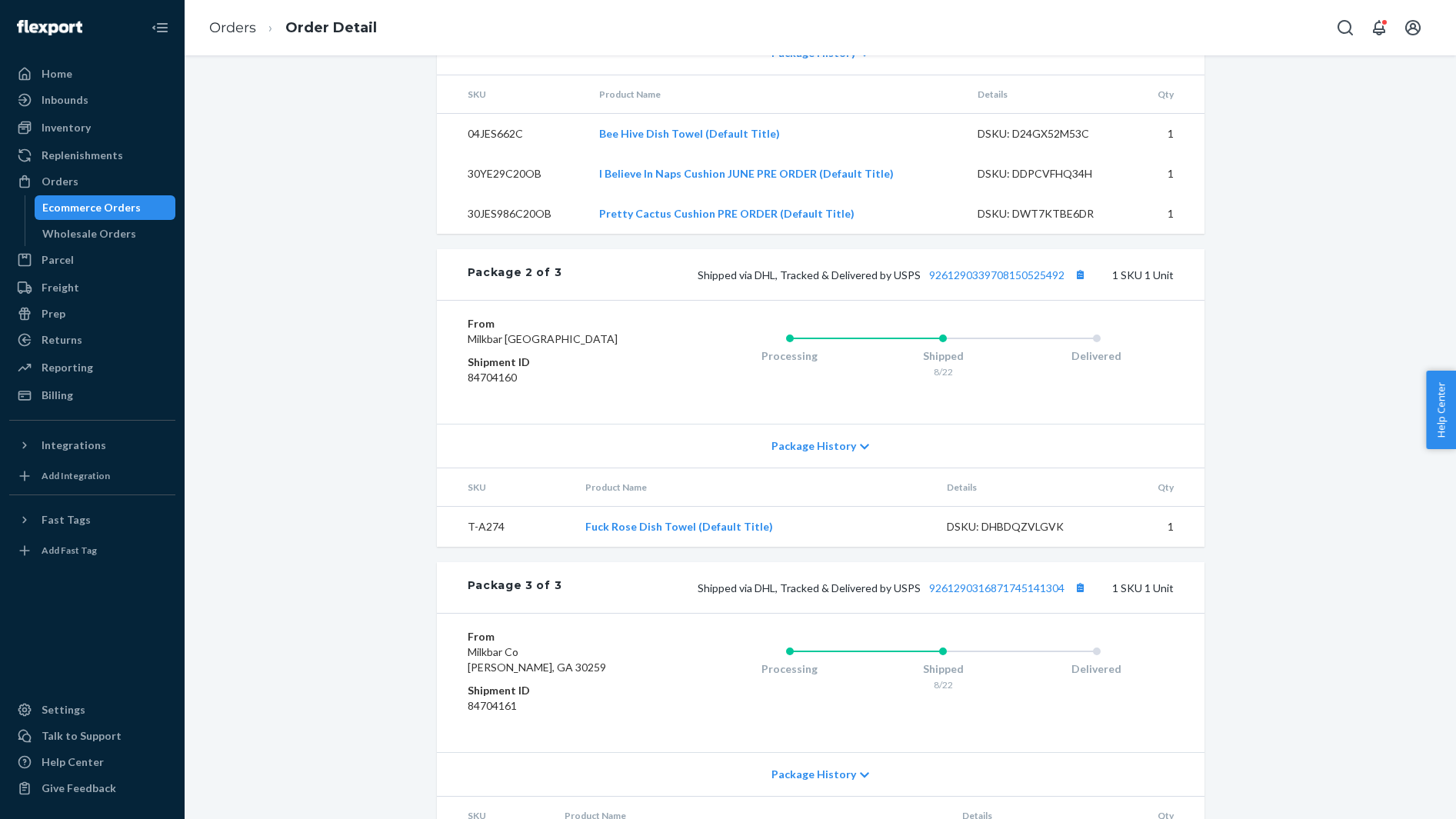
scroll to position [987, 0]
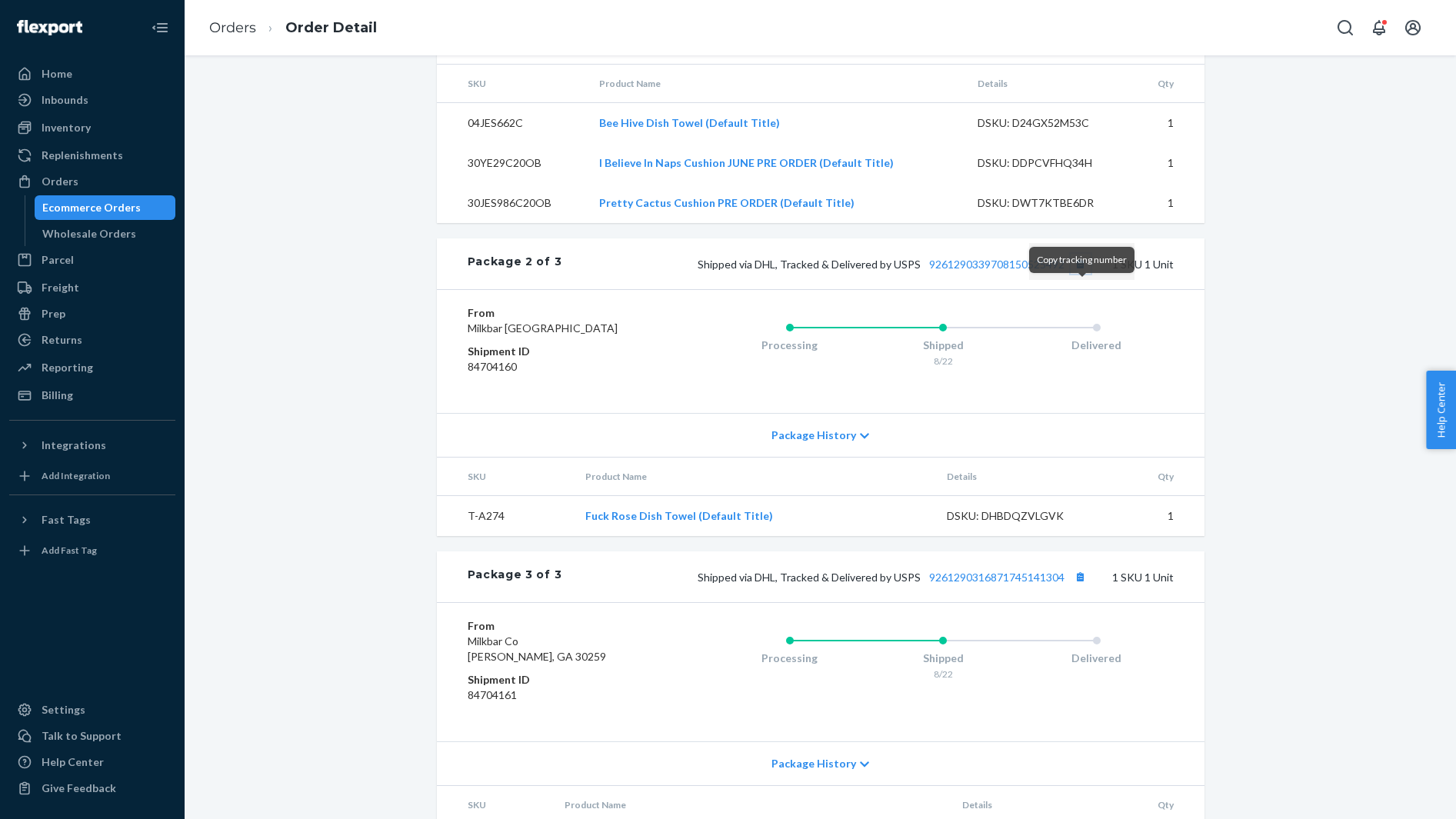
click at [1083, 274] on button "Copy tracking number" at bounding box center [1080, 263] width 20 height 20
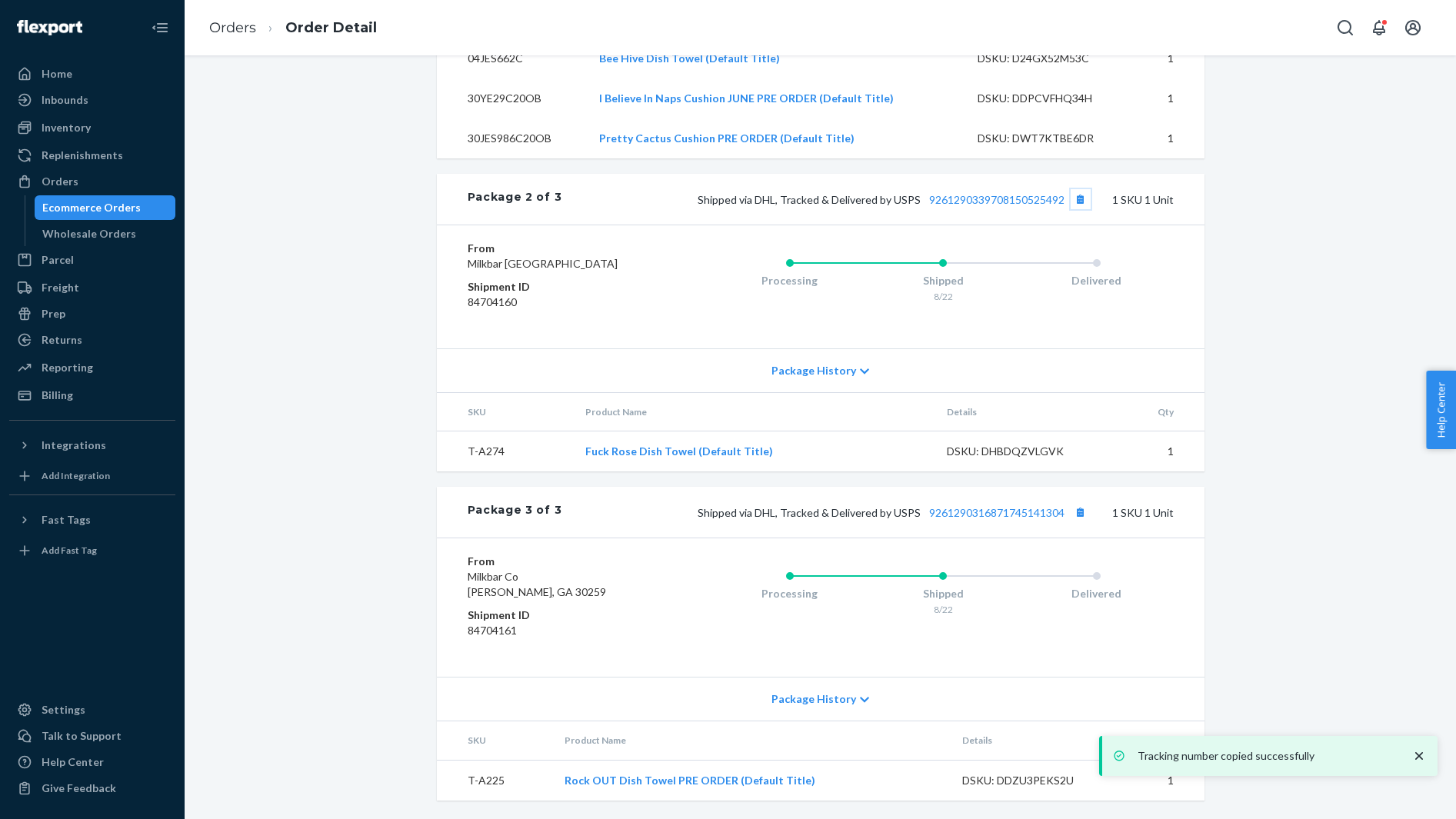
scroll to position [1094, 0]
click at [1079, 511] on button "Copy tracking number" at bounding box center [1080, 512] width 20 height 20
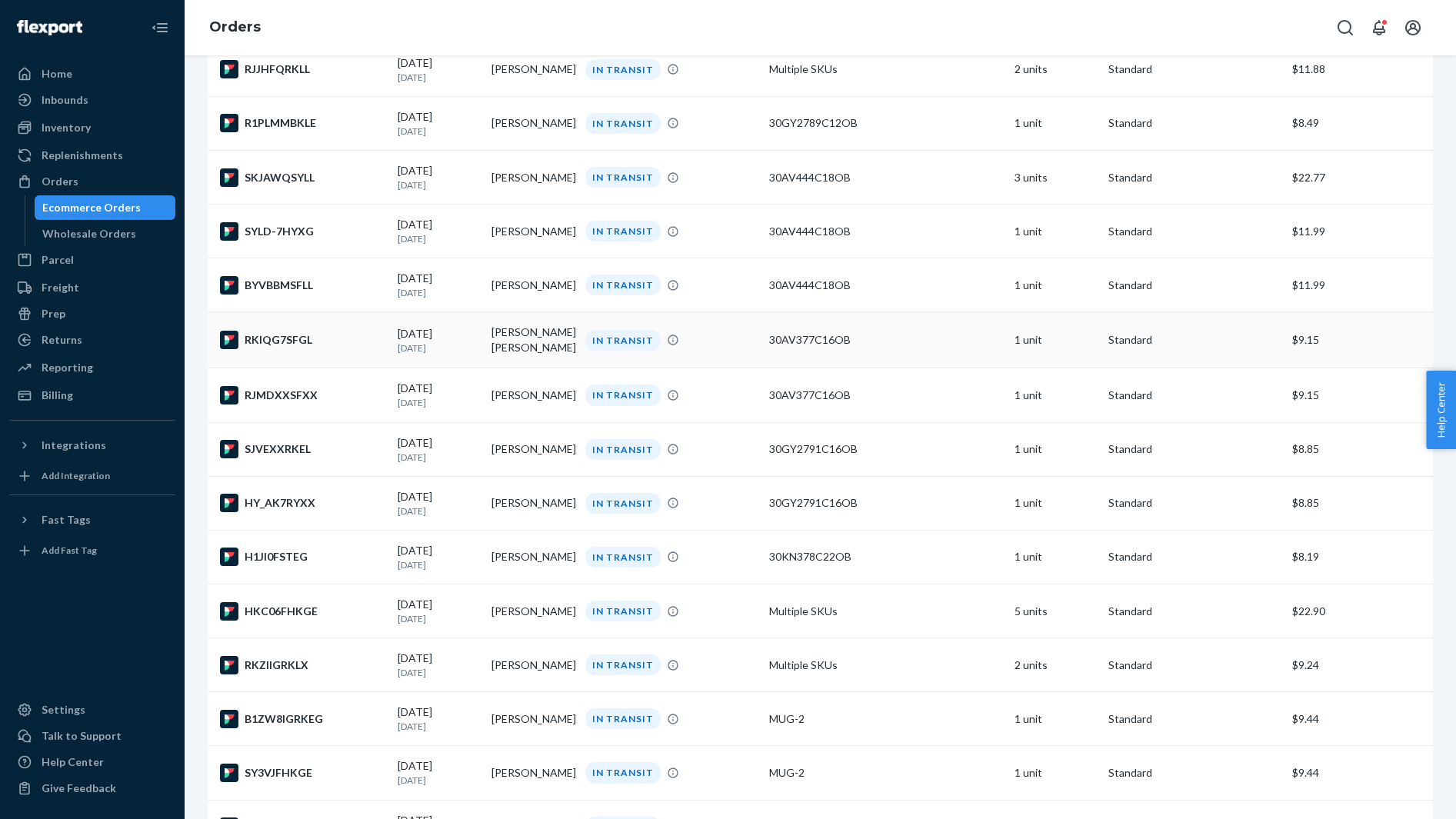
scroll to position [4395, 0]
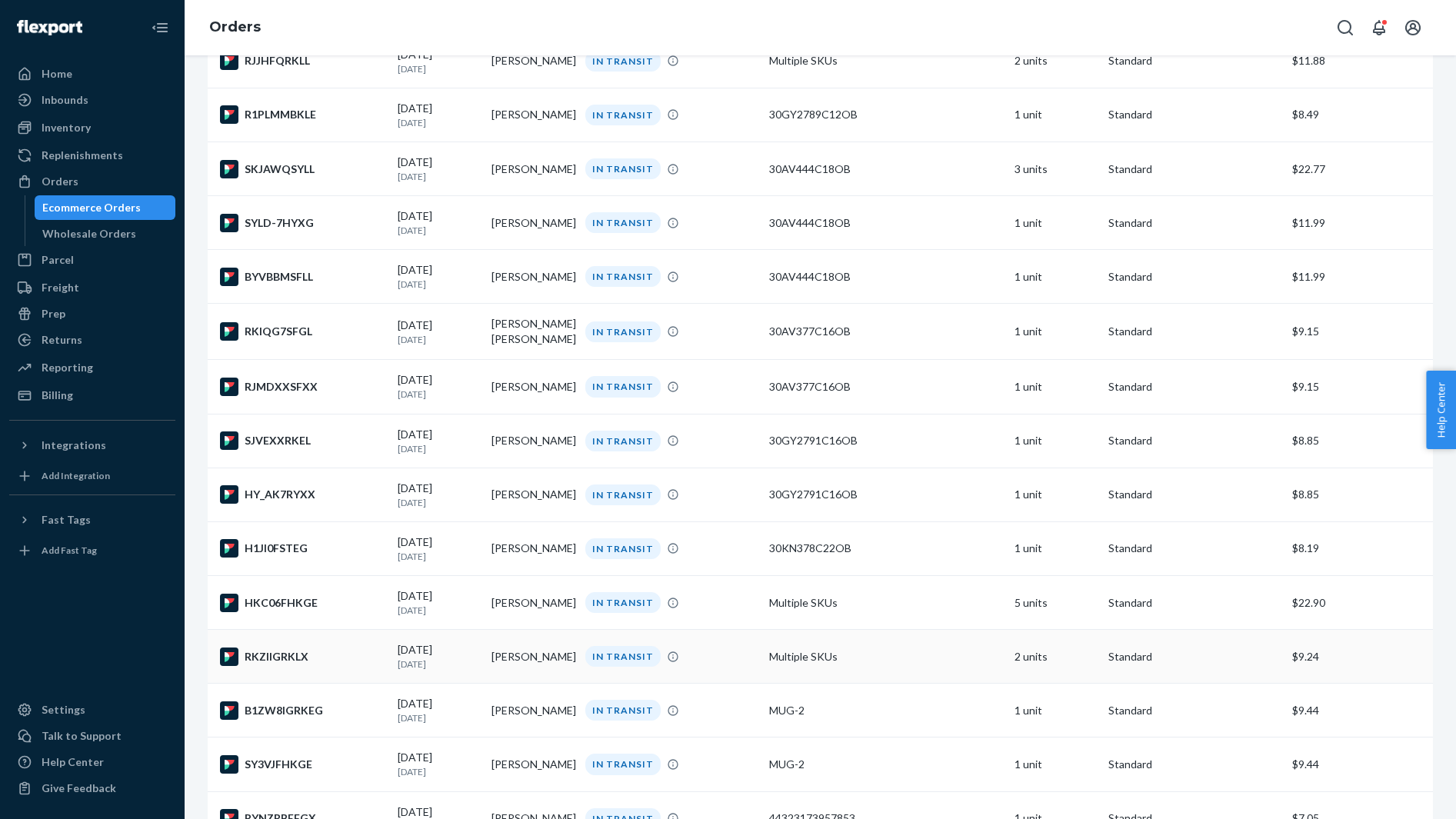
click at [295, 684] on td "RKZIIGRKLX" at bounding box center [299, 657] width 184 height 54
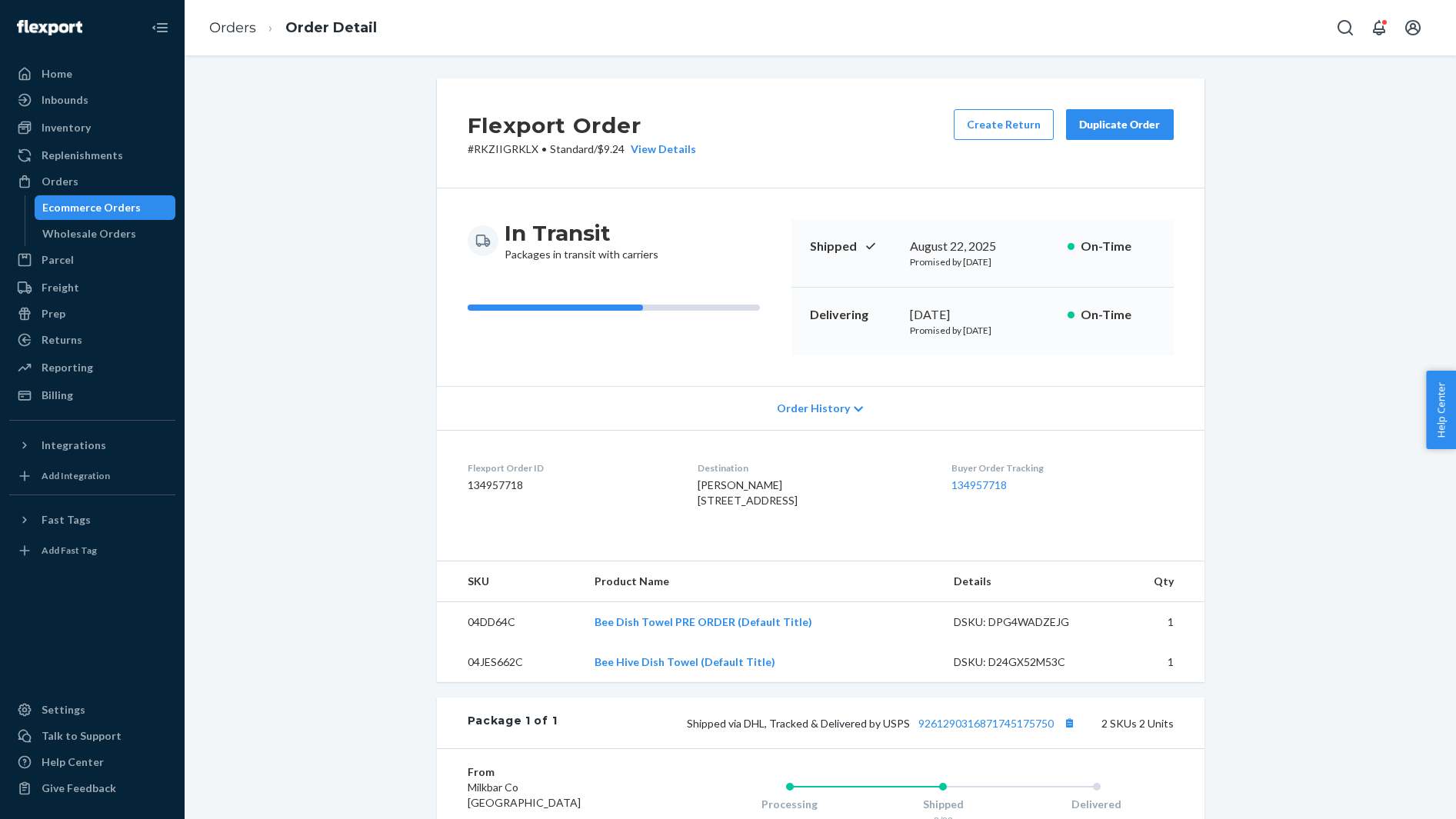
click at [727, 477] on div "MELISSA WELLS 4301 Gulf Shore Blvd N Apt 703 Naples, FL 34103-3478 US" at bounding box center [812, 493] width 229 height 31
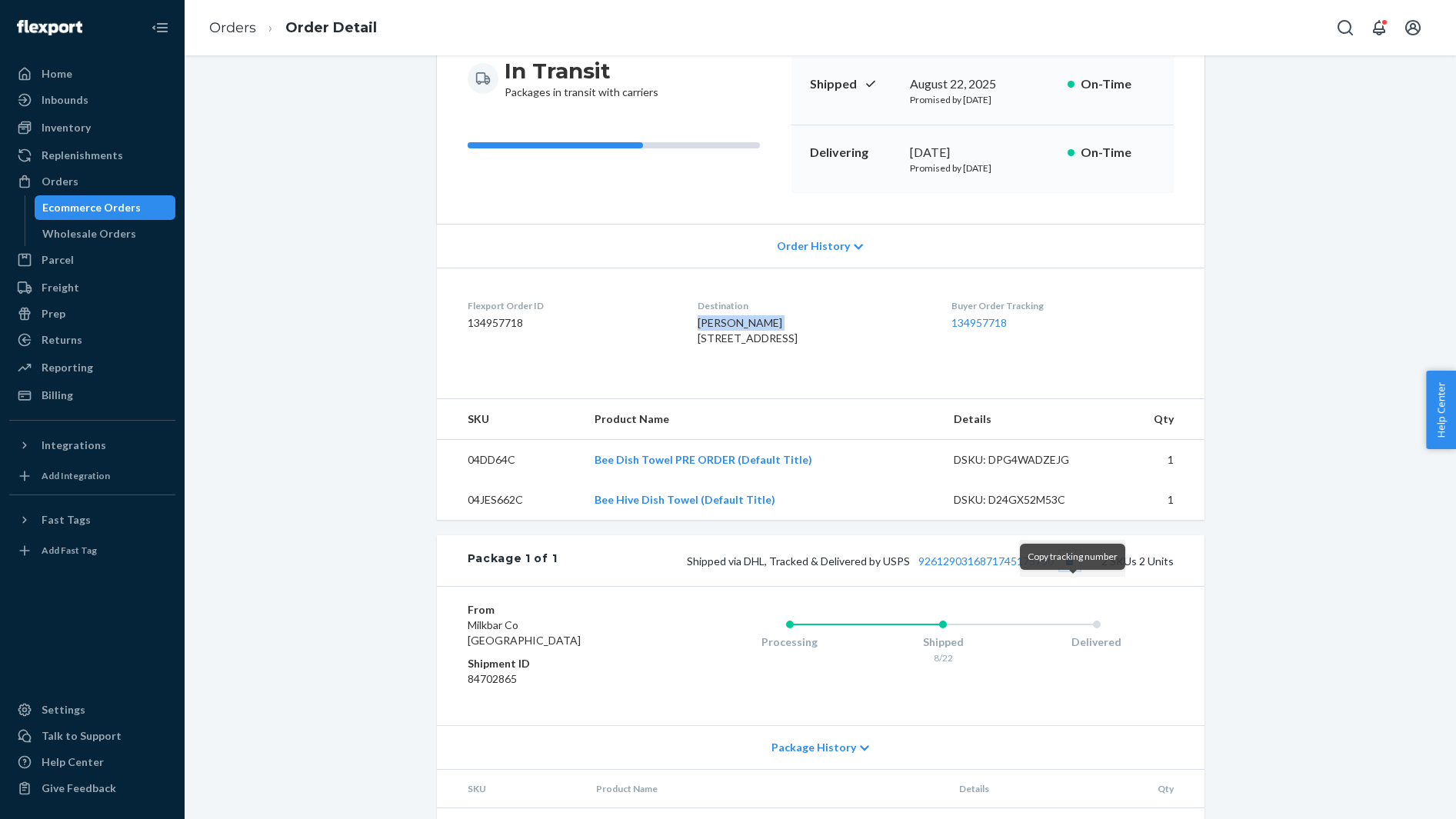
click at [1079, 571] on button "Copy tracking number" at bounding box center [1069, 560] width 20 height 20
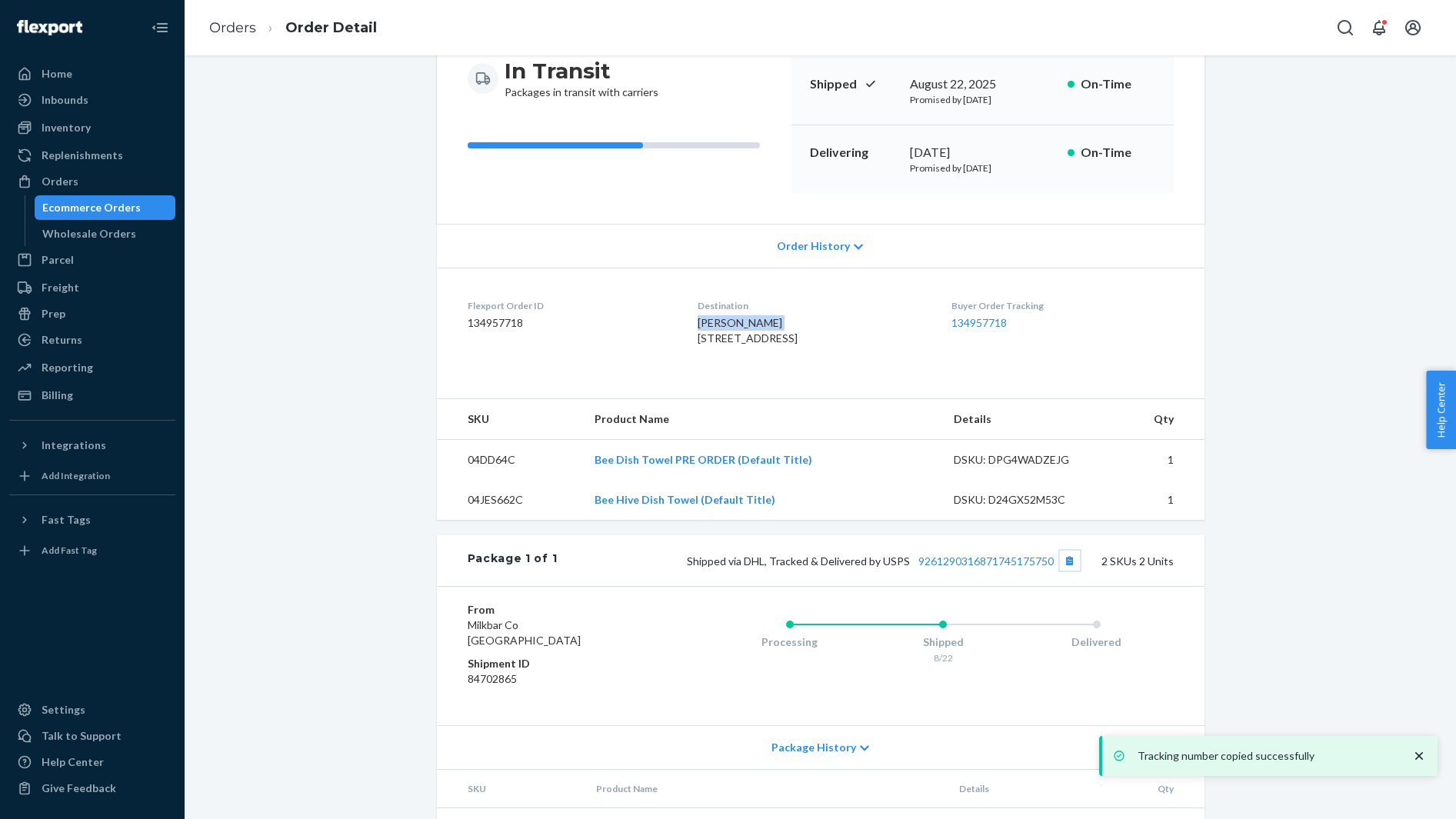
scroll to position [279, 0]
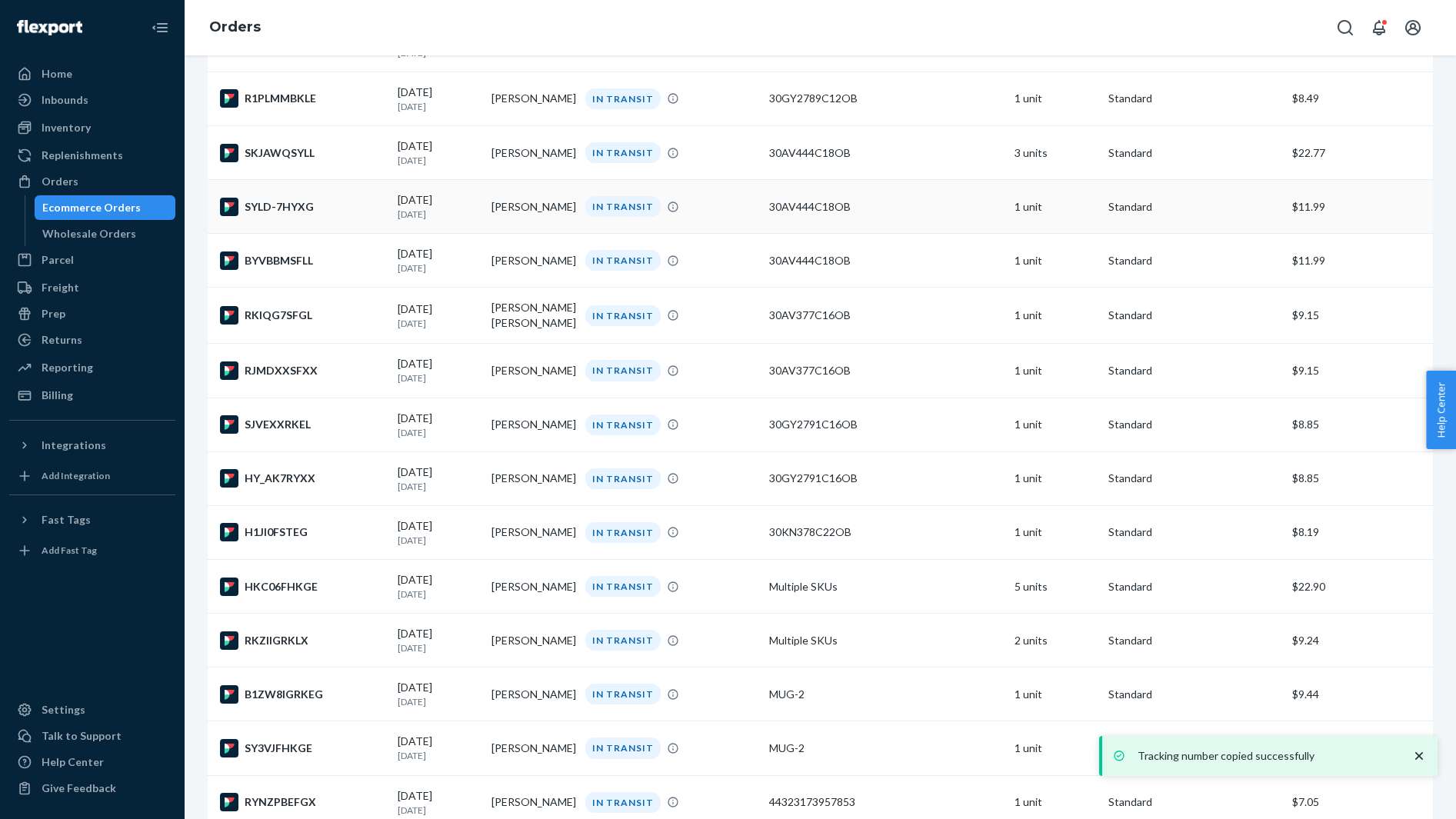
scroll to position [4418, 0]
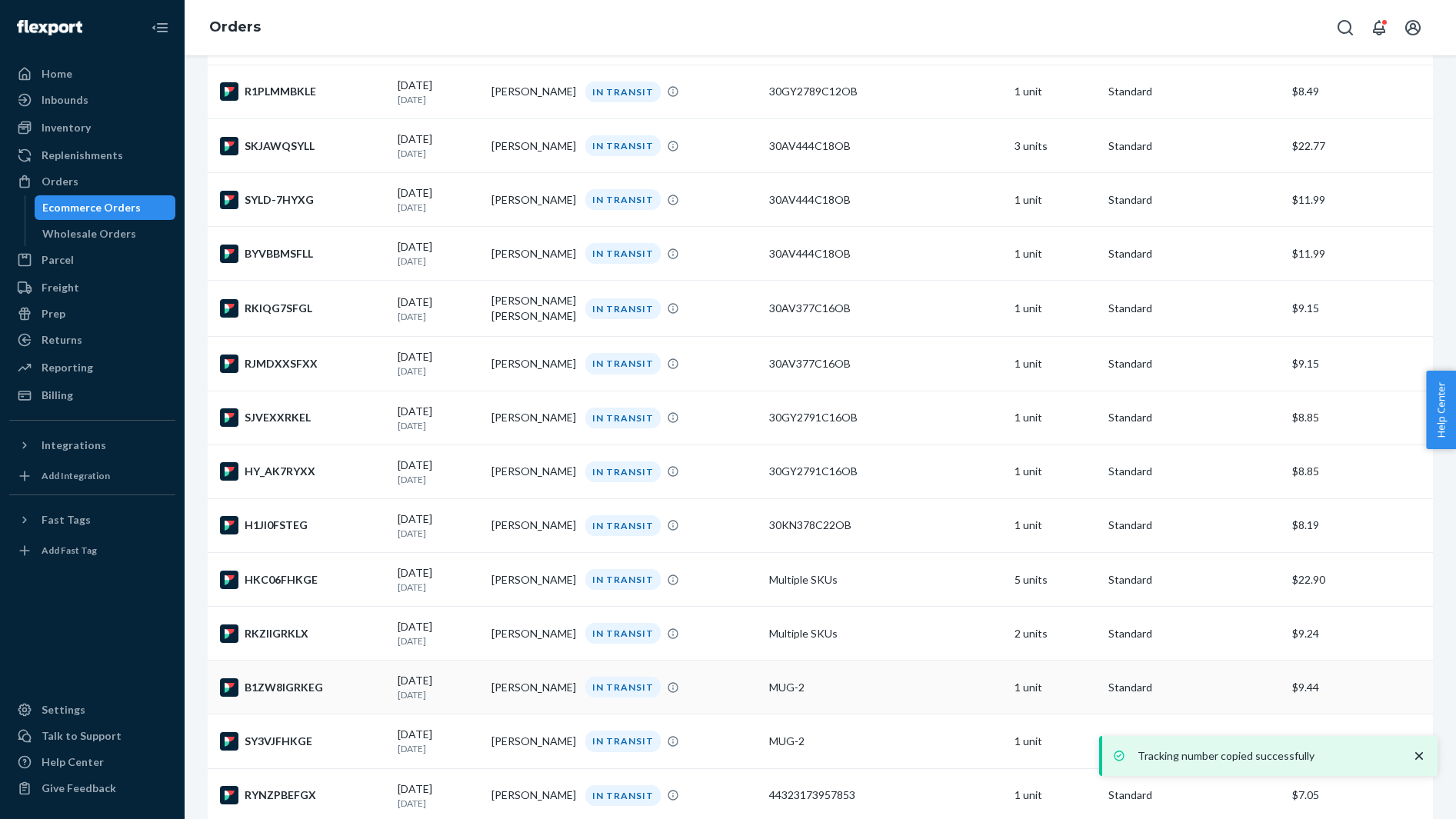
click at [330, 697] on div "B1ZW8IGRKEG" at bounding box center [303, 687] width 166 height 19
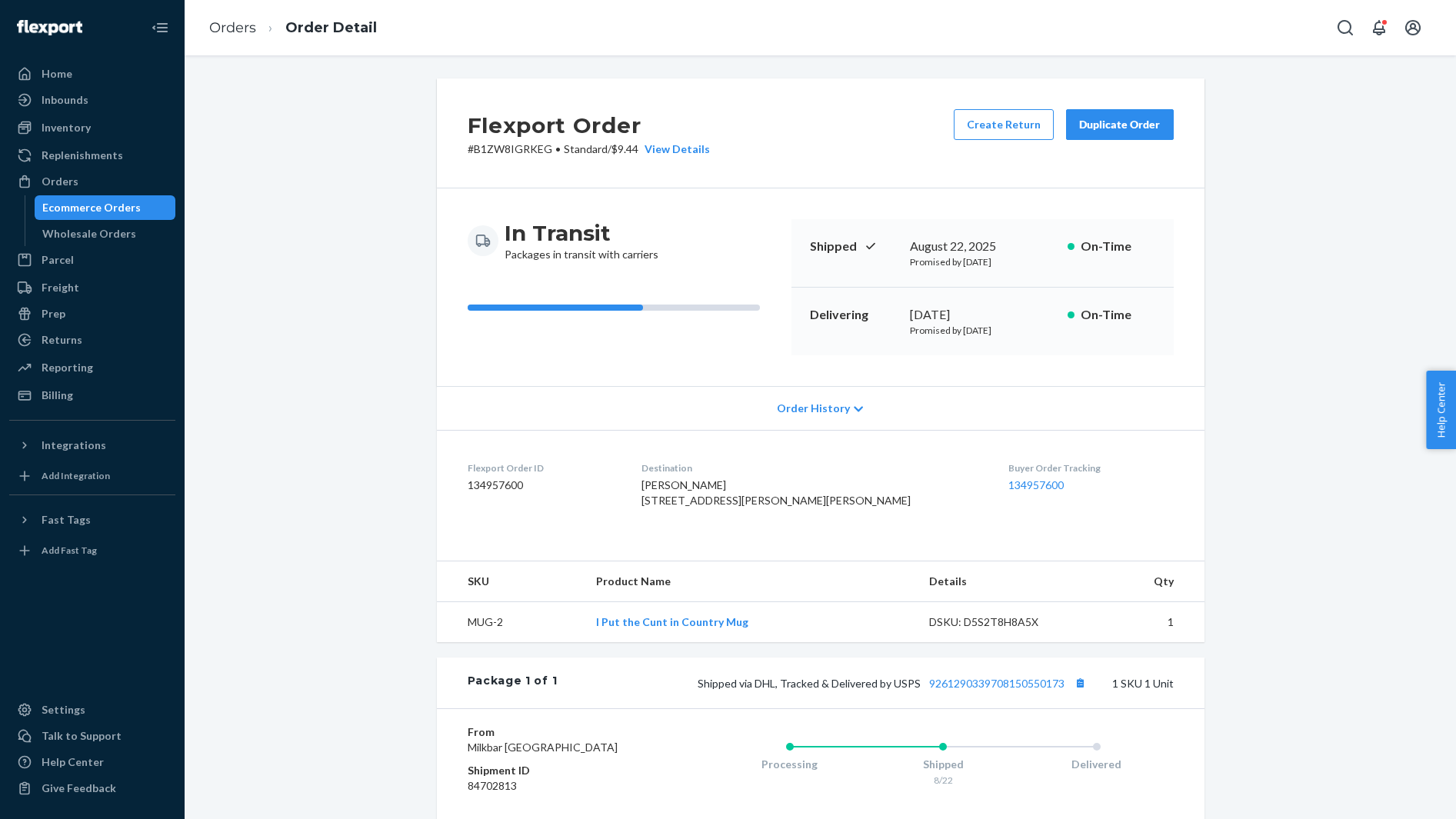
click at [712, 485] on span "Tom Taylor 314 Elrod Ferry Rd Hartwell, GA 30643-7126 US" at bounding box center [776, 492] width 269 height 29
click at [1083, 693] on button "Copy tracking number" at bounding box center [1080, 683] width 20 height 20
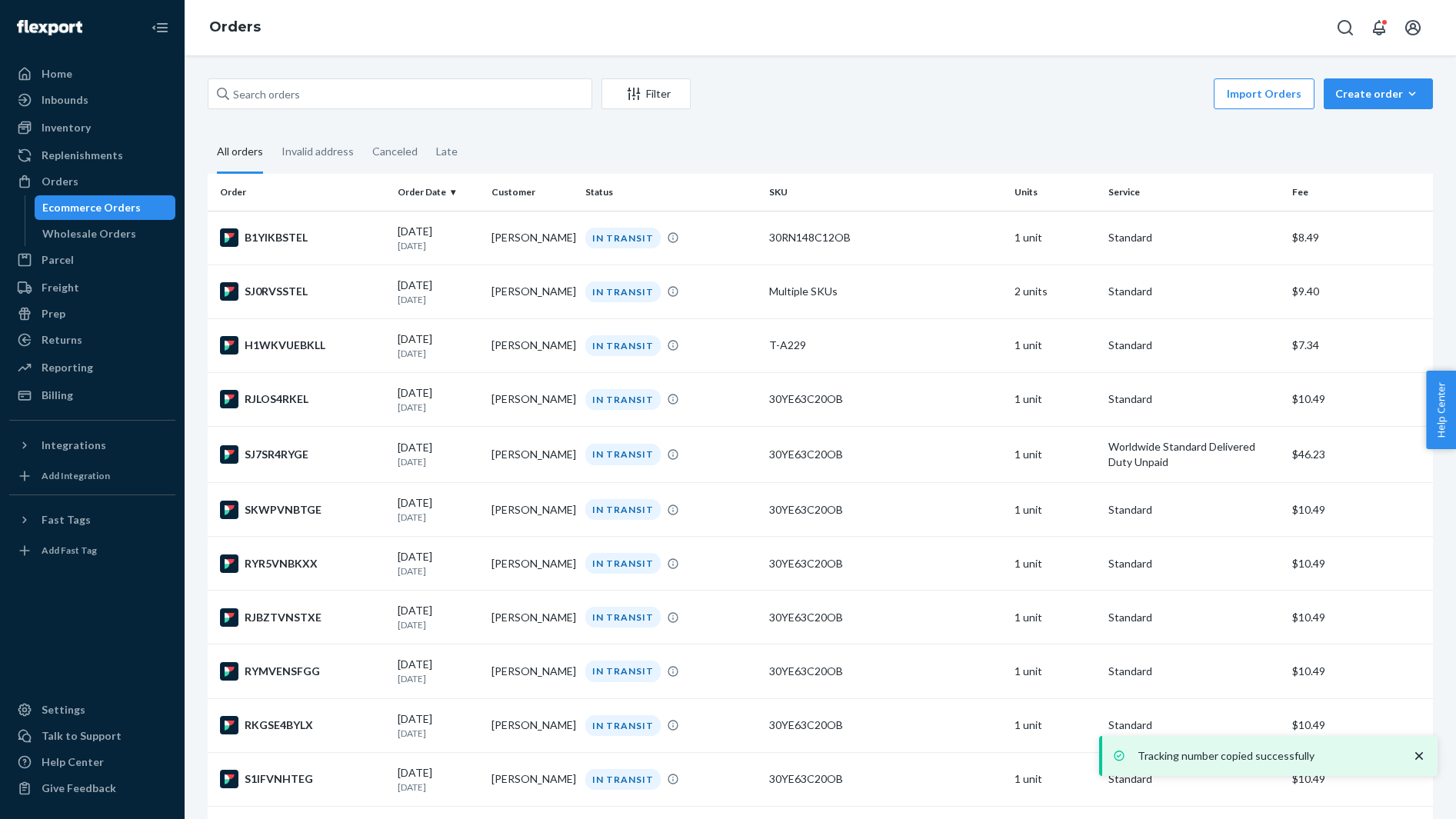
scroll to position [4694, 0]
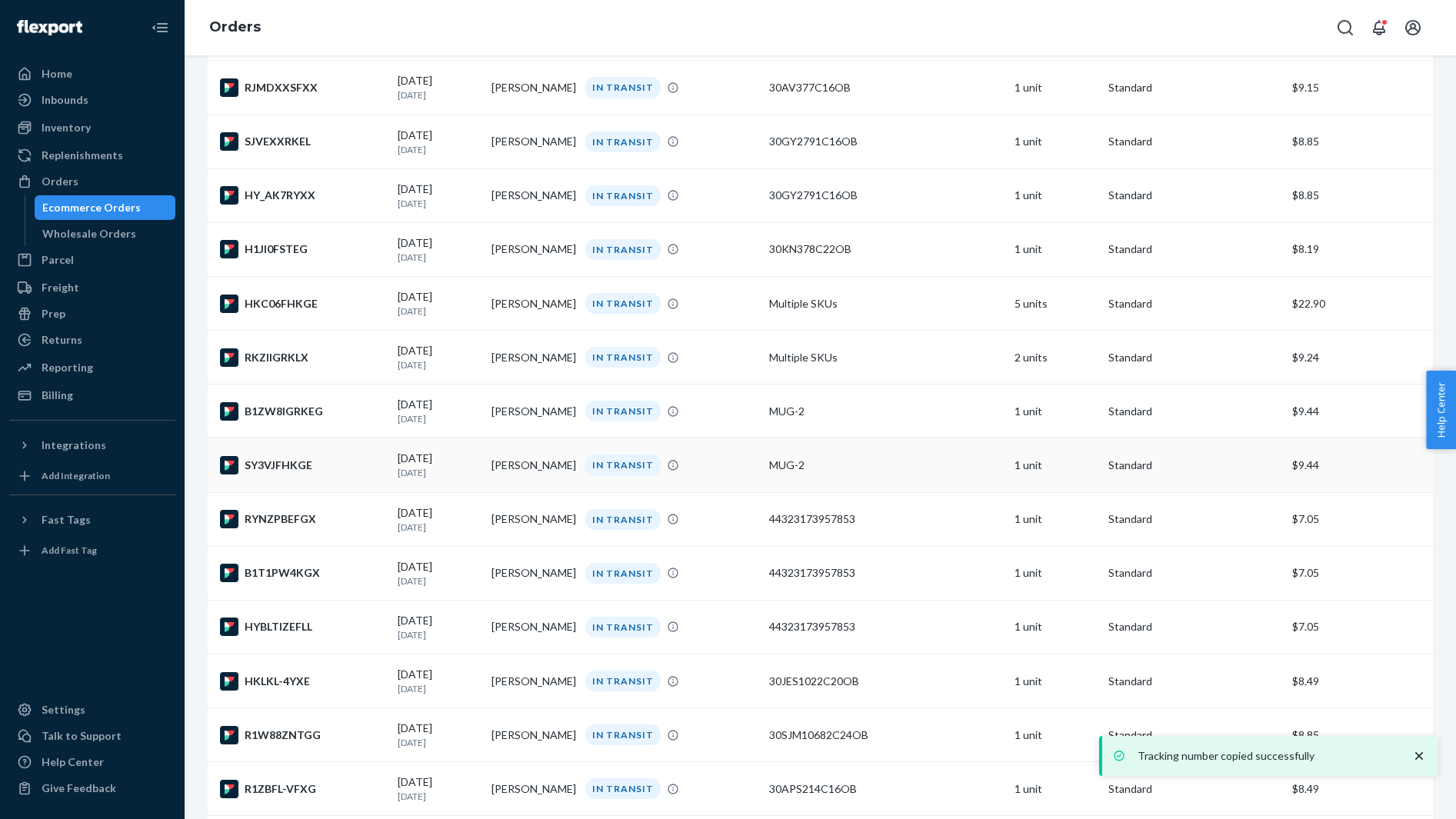
click at [325, 475] on div "SY3VJFHKGE" at bounding box center [303, 465] width 166 height 19
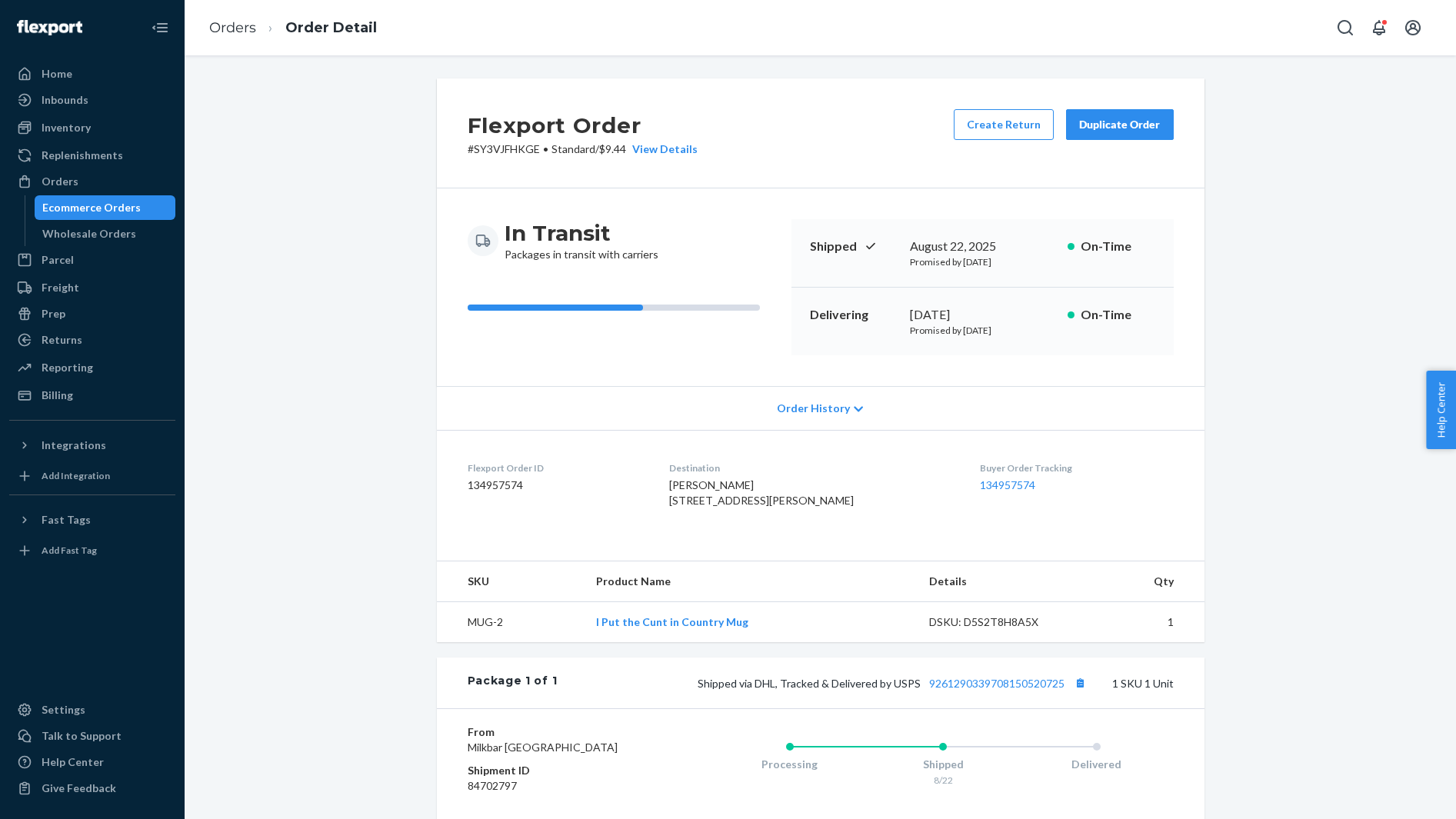
click at [705, 484] on span "Nikki Hopkins 7523 Grafton Rd Valley City, OH 44280-9557 US" at bounding box center [761, 492] width 184 height 29
click at [1078, 693] on button "Copy tracking number" at bounding box center [1080, 683] width 20 height 20
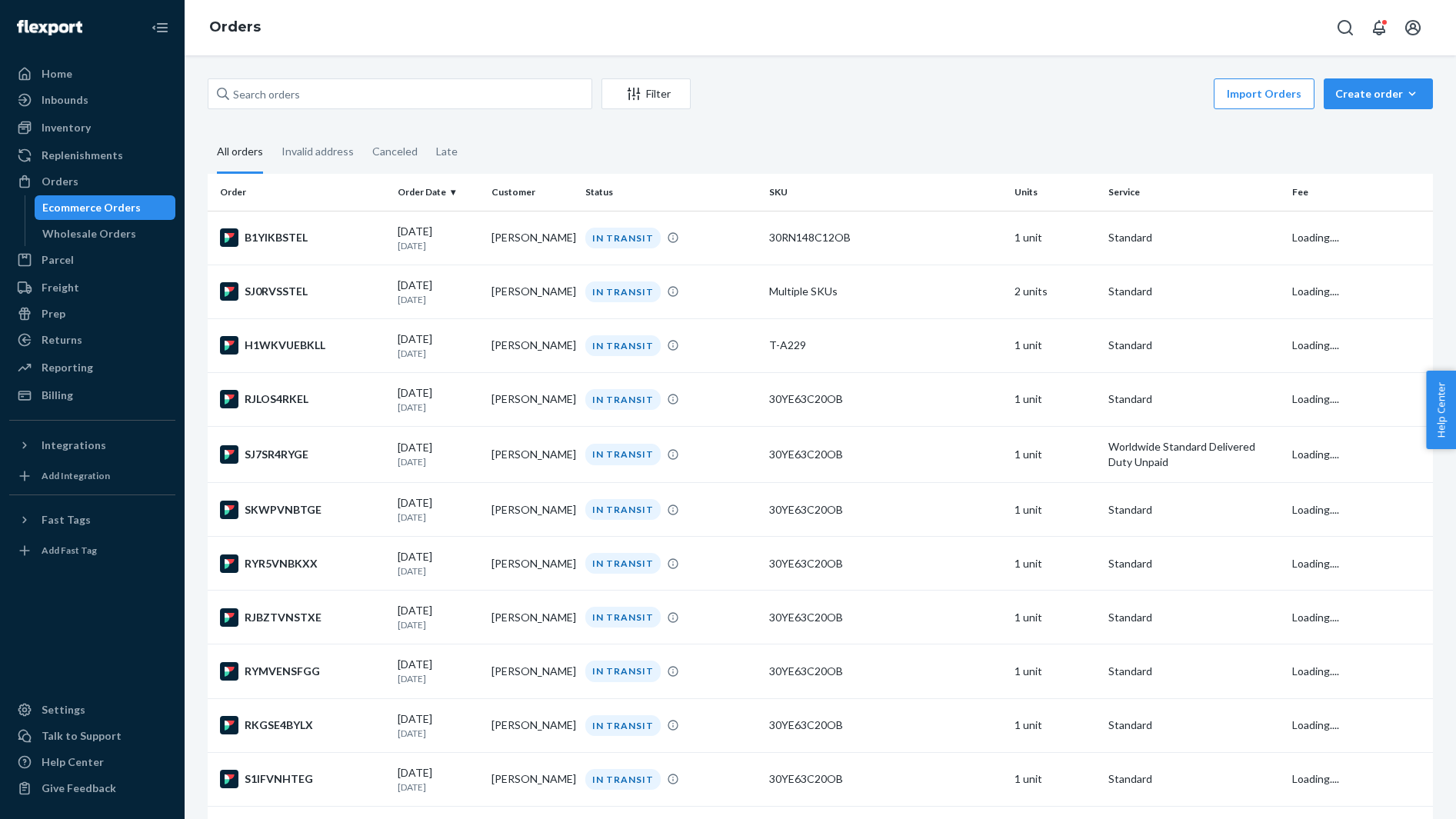
scroll to position [4694, 0]
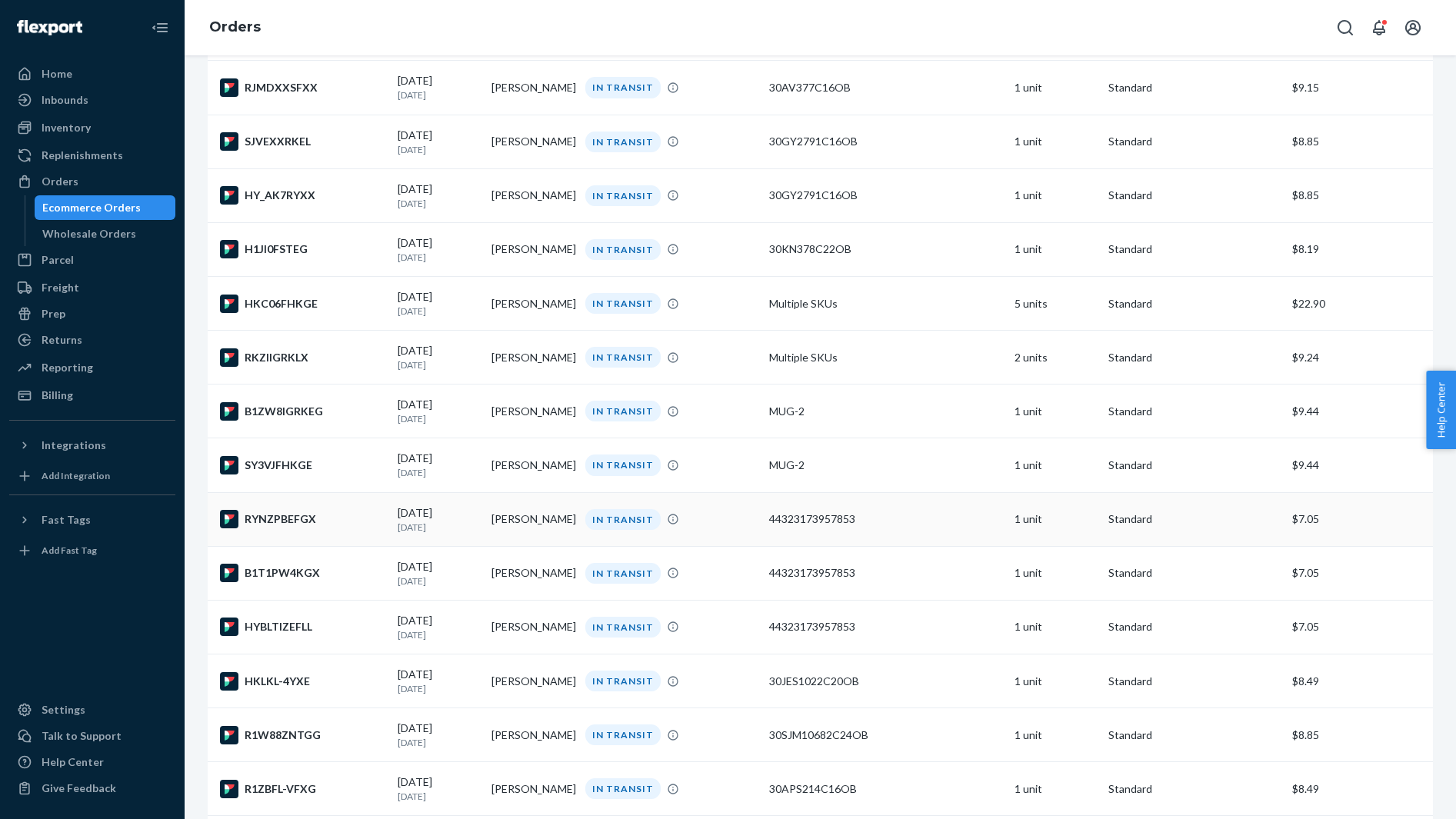
click at [317, 529] on div "RYNZPBEFGX" at bounding box center [303, 519] width 166 height 19
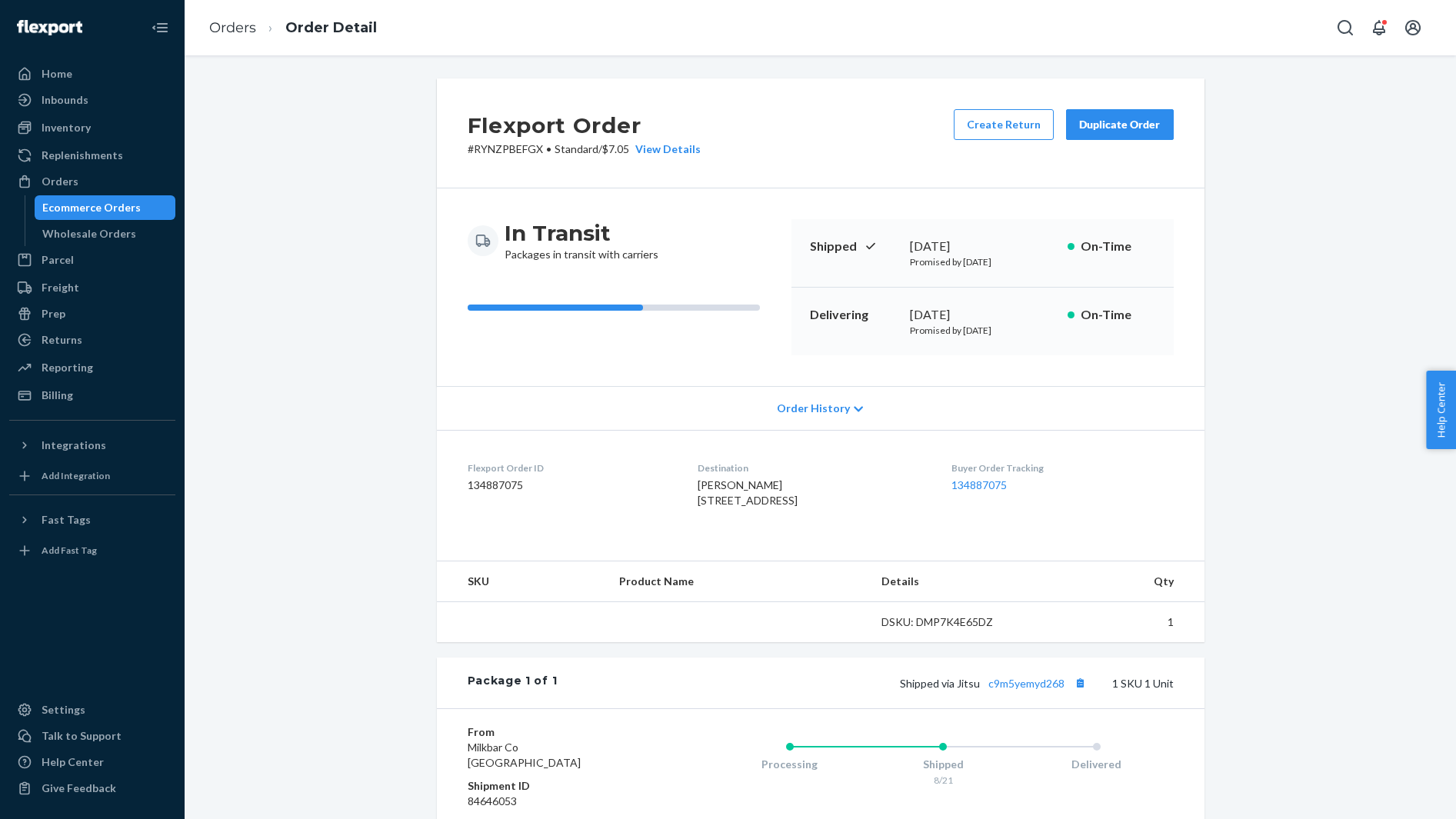
click at [706, 489] on span "Kristine Klema 45 Market St Apt 210 Morristown, NJ 07960-5534 US" at bounding box center [747, 492] width 100 height 29
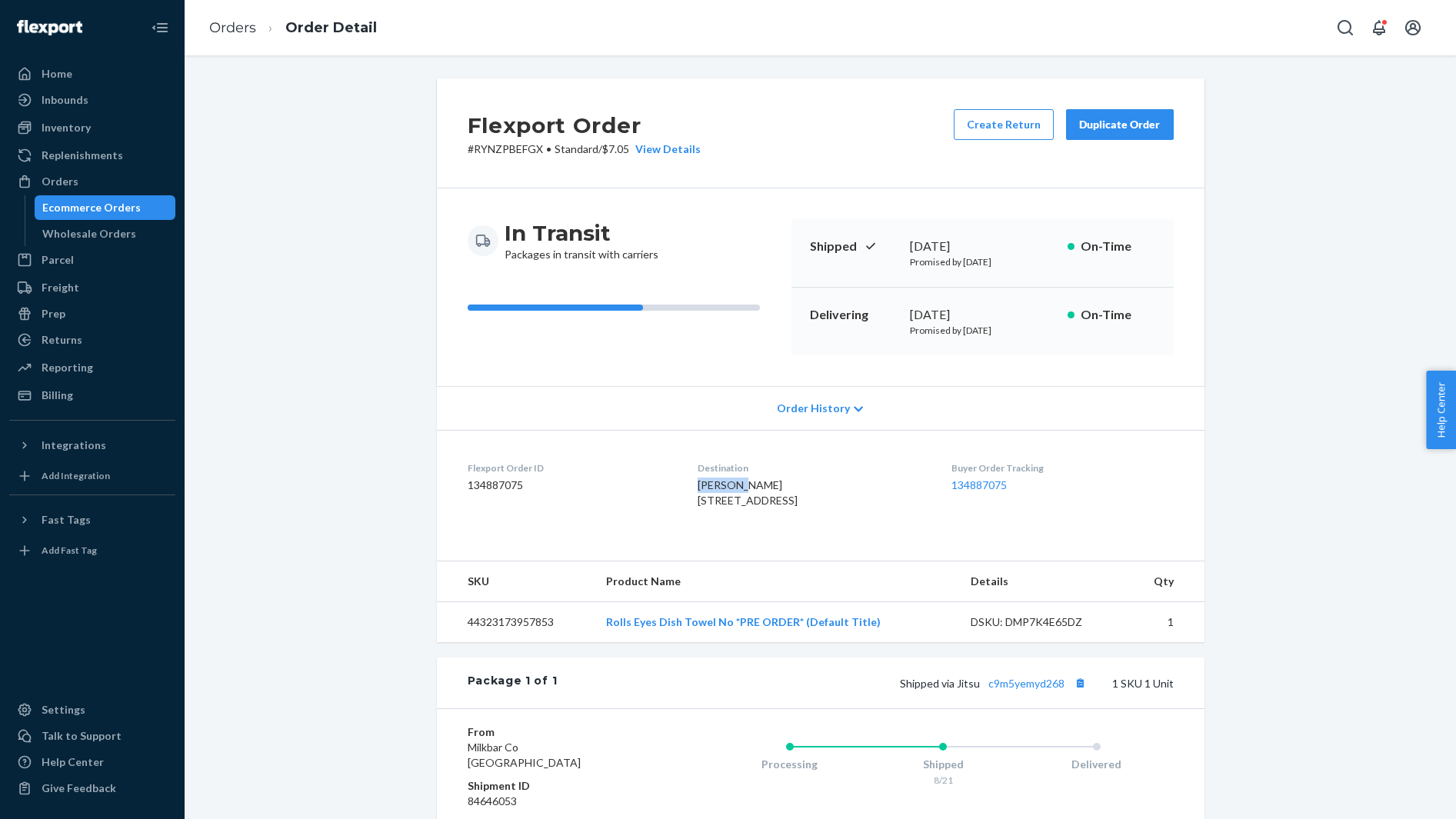
click at [706, 489] on span "Kristine Klema 45 Market St Apt 210 Morristown, NJ 07960-5534 US" at bounding box center [747, 492] width 100 height 29
click at [102, 97] on div "Inbounds" at bounding box center [92, 100] width 163 height 21
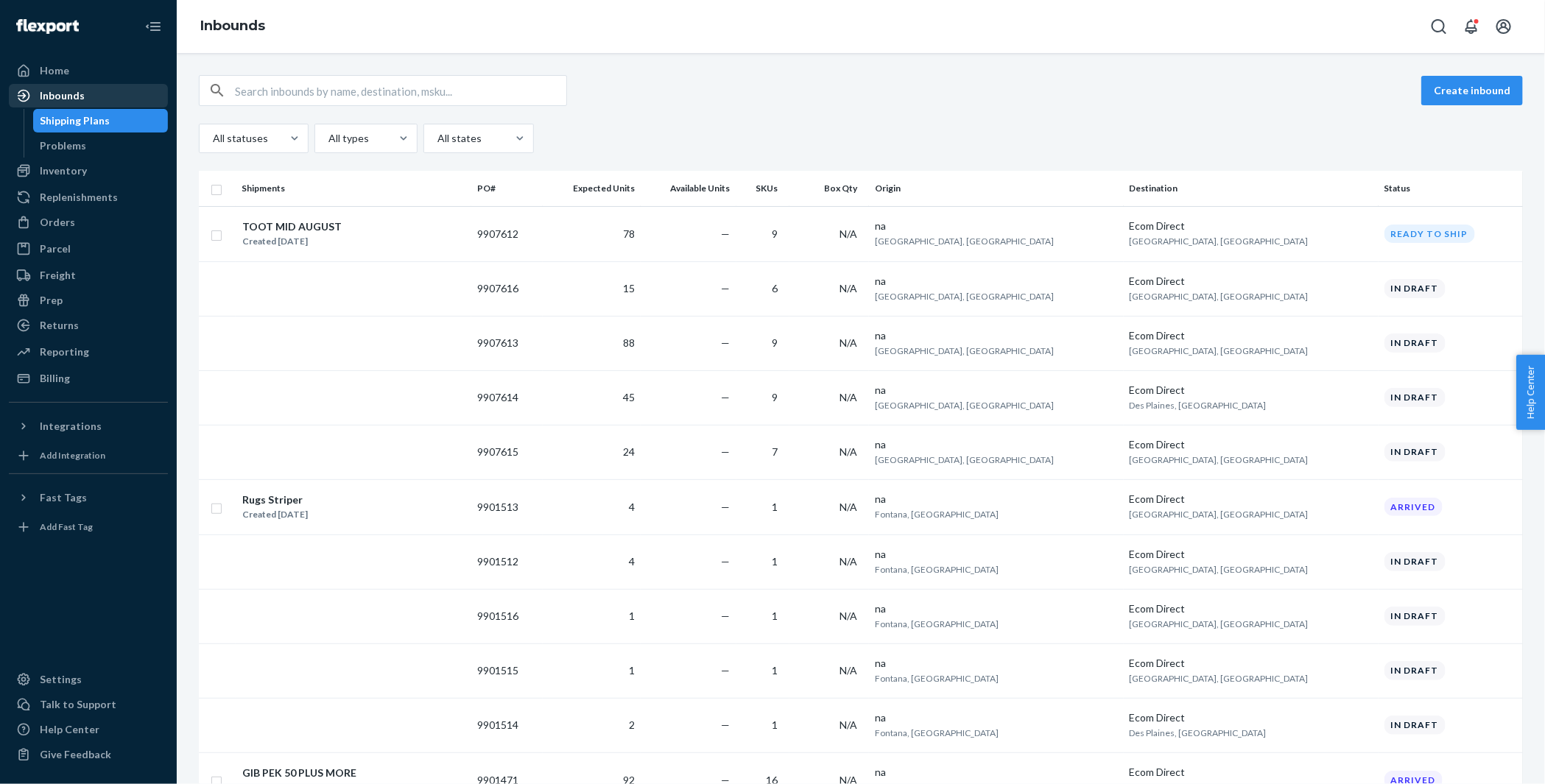
click at [95, 88] on div "Inbounds" at bounding box center [88, 95] width 156 height 20
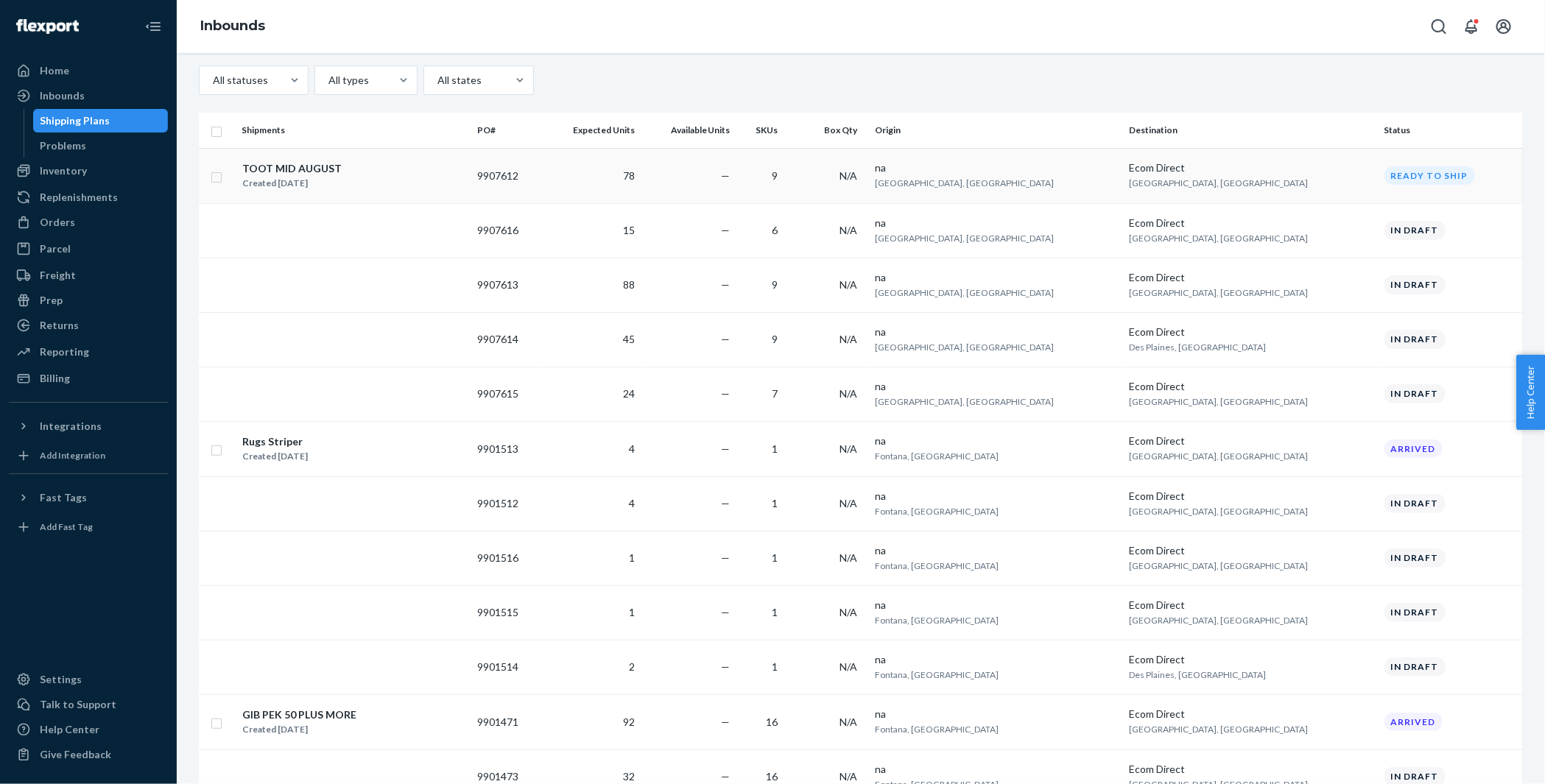
click at [466, 187] on div "TOOT MID AUGUST Created Aug 20, 2025" at bounding box center [353, 176] width 224 height 31
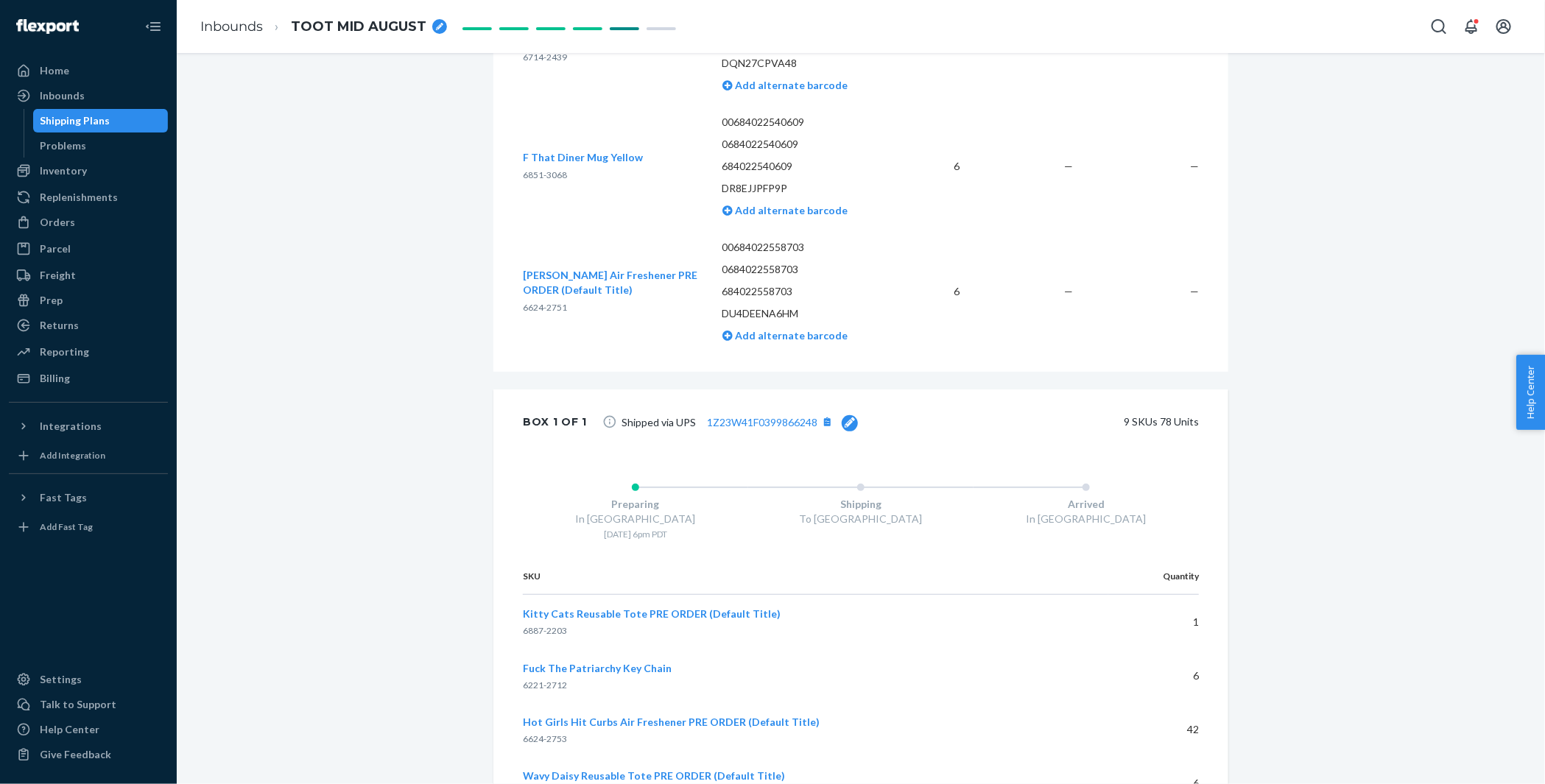
scroll to position [1185, 0]
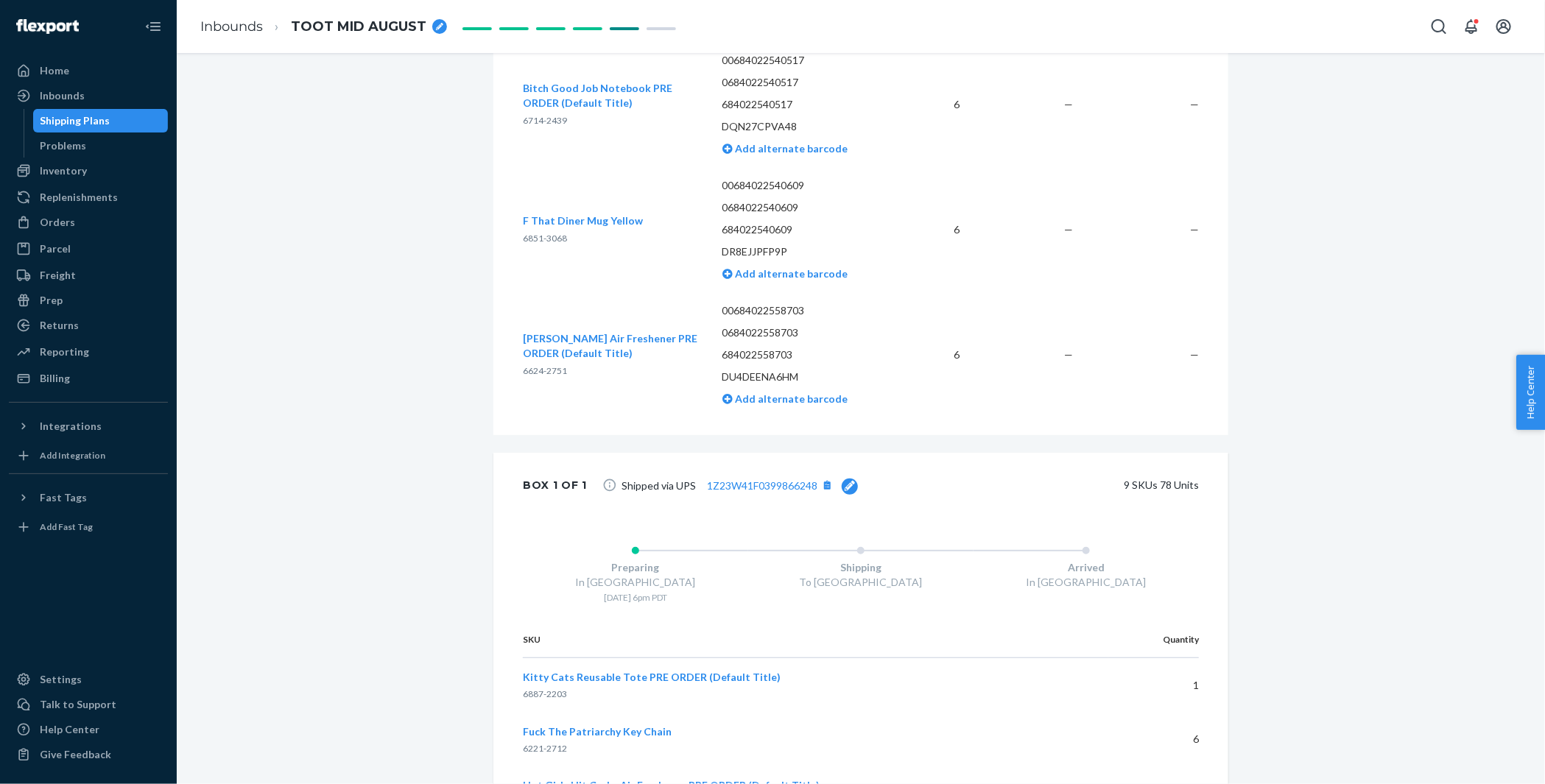
click at [842, 483] on div at bounding box center [850, 486] width 16 height 16
click at [841, 483] on div "1Z23W41F0399866248 Update 9 SKUs 78 Units" at bounding box center [898, 486] width 601 height 33
click at [801, 478] on div "Update" at bounding box center [817, 485] width 35 height 15
click at [145, 95] on div "Inbounds" at bounding box center [88, 95] width 156 height 20
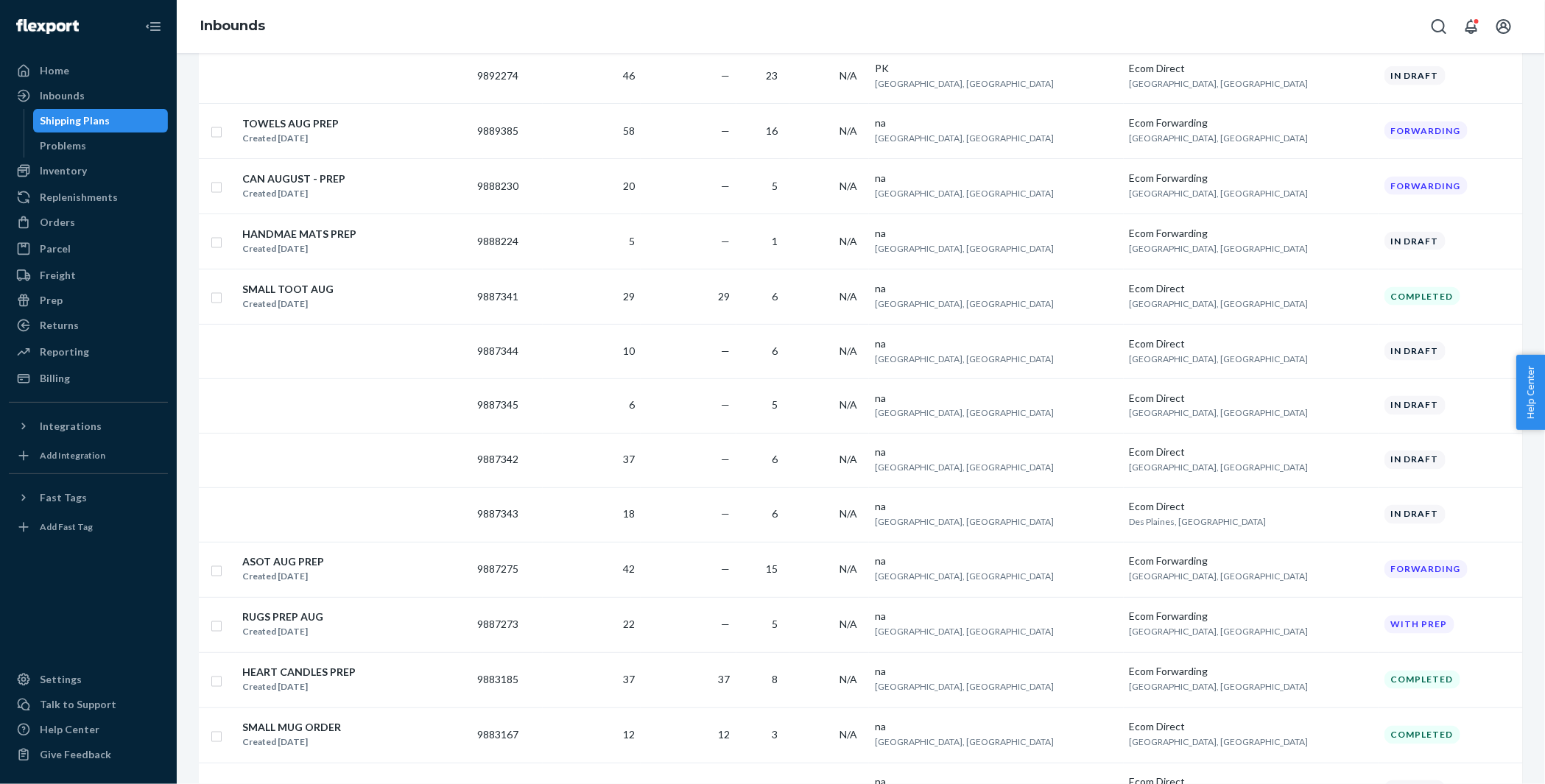
scroll to position [1210, 0]
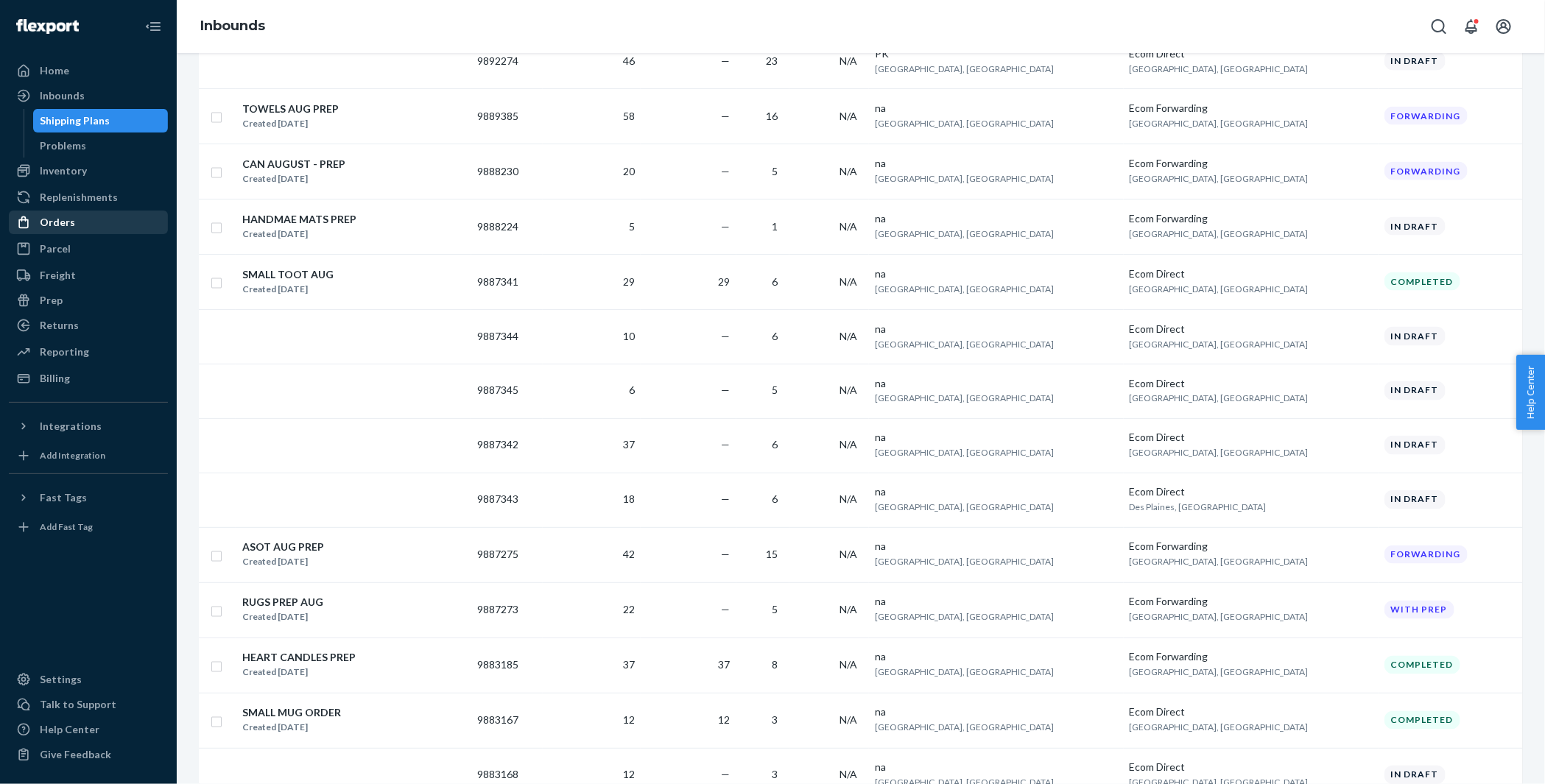
click at [76, 225] on div "Orders" at bounding box center [88, 223] width 156 height 20
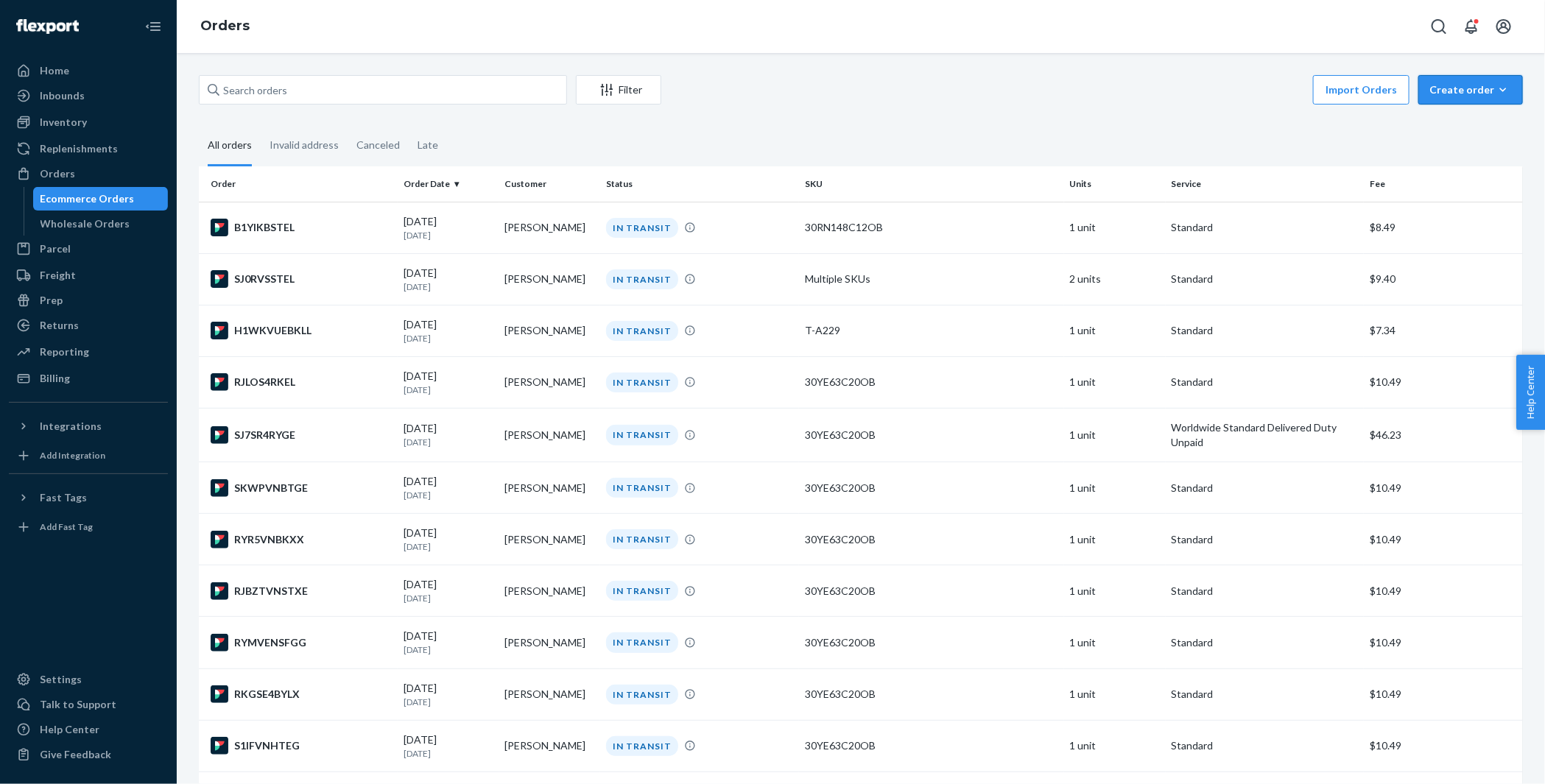
click at [1393, 87] on div "Create order" at bounding box center [1471, 90] width 83 height 15
click at [1393, 123] on span "Ecommerce order" at bounding box center [1479, 125] width 91 height 10
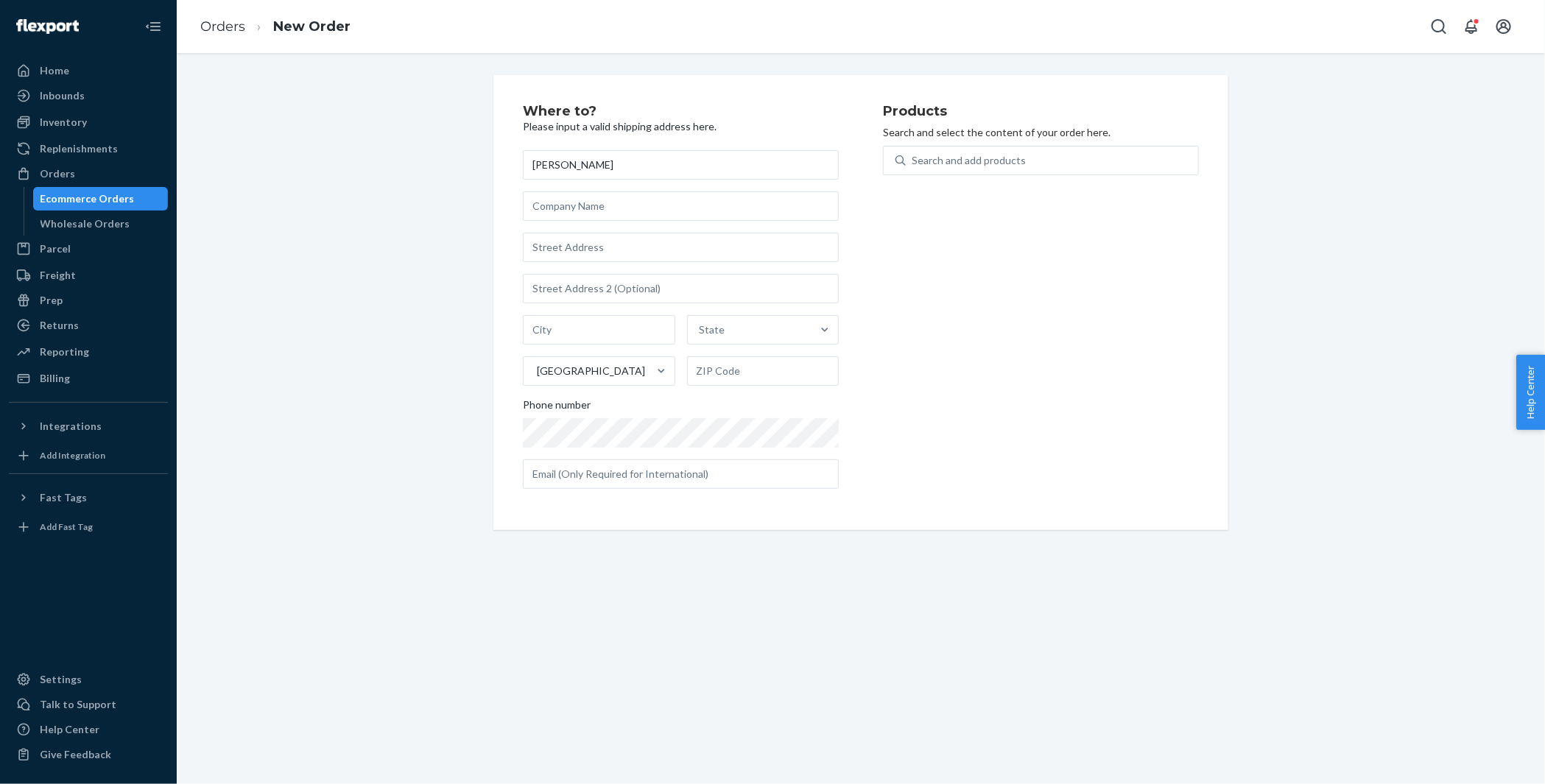
type input "Jill Rosen"
click at [563, 253] on input "text" at bounding box center [680, 248] width 316 height 30
paste input "2408 East 70th Street Brooklyn NY 11234 United States"
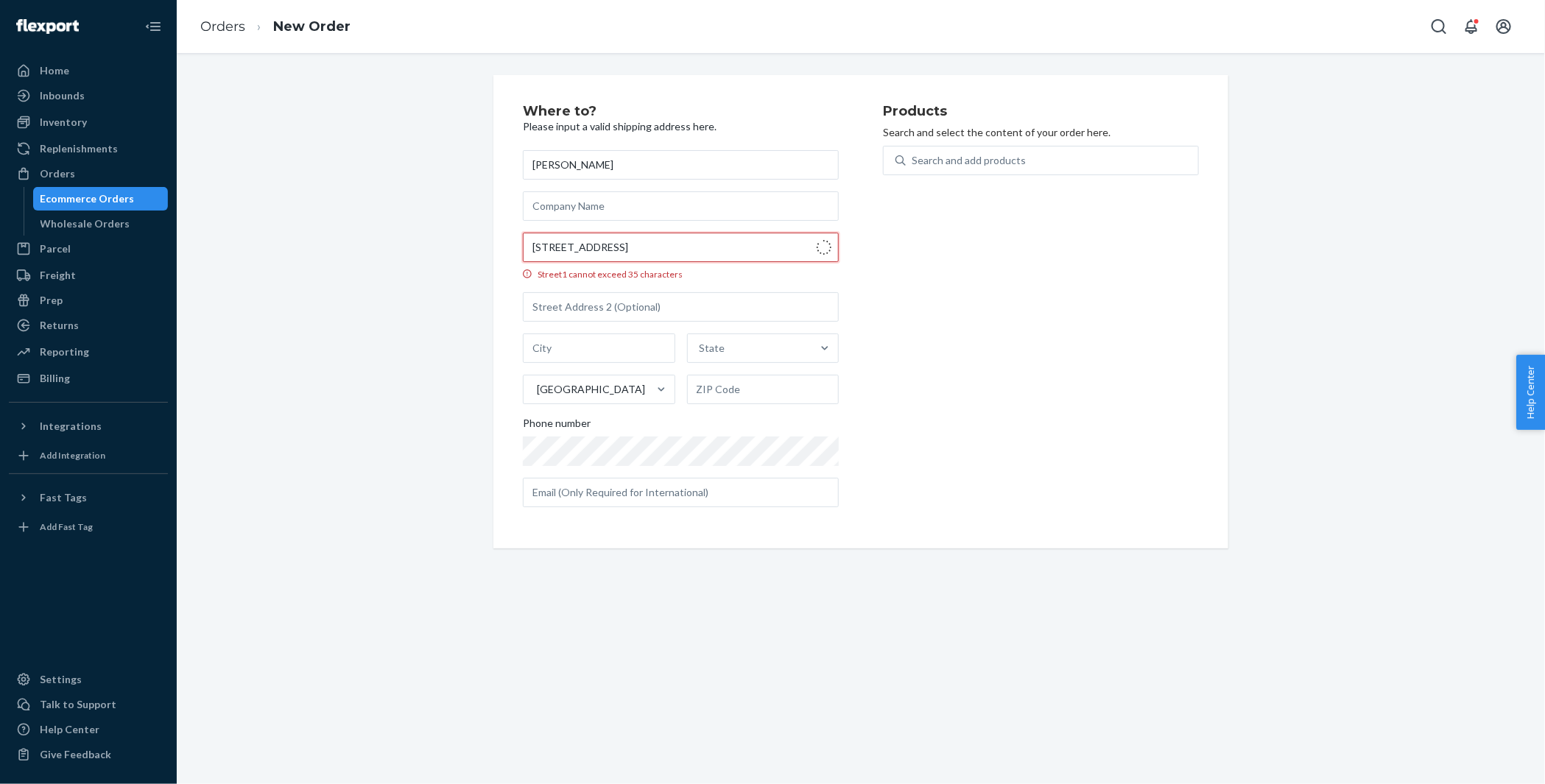
type input "2408 E 70th St"
type input "Brooklyn - New York"
type input "11234"
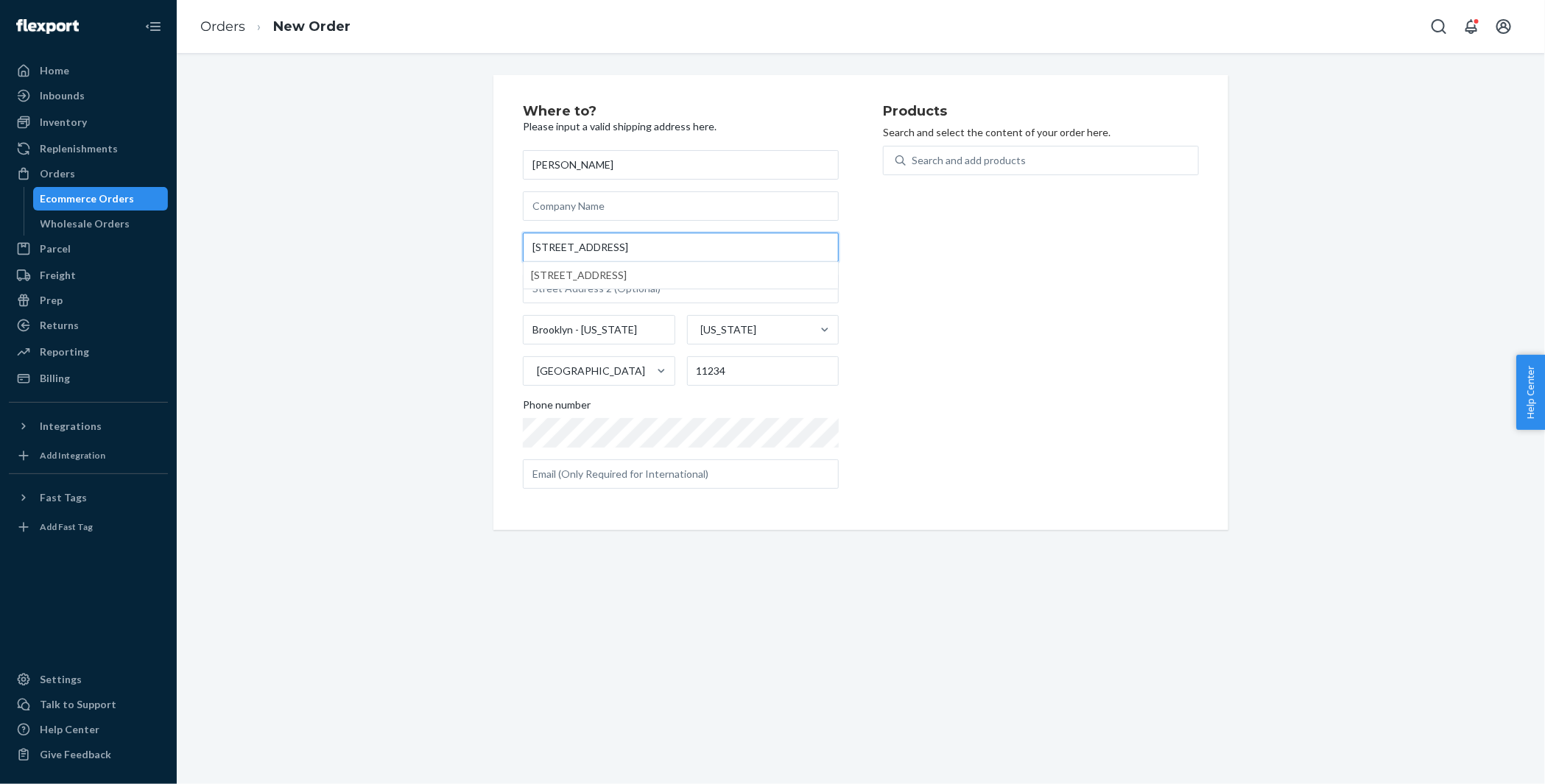
type input "2408 E 70th St"
click at [417, 235] on div "Where to? Please input a valid shipping address here. Jill Rosen 2408 E 70th St…" at bounding box center [860, 302] width 1346 height 455
click at [986, 159] on div "Search and add products" at bounding box center [969, 160] width 114 height 15
click at [913, 159] on input "Search and add products" at bounding box center [912, 160] width 2 height 15
paste input "30APS218C10SQ"
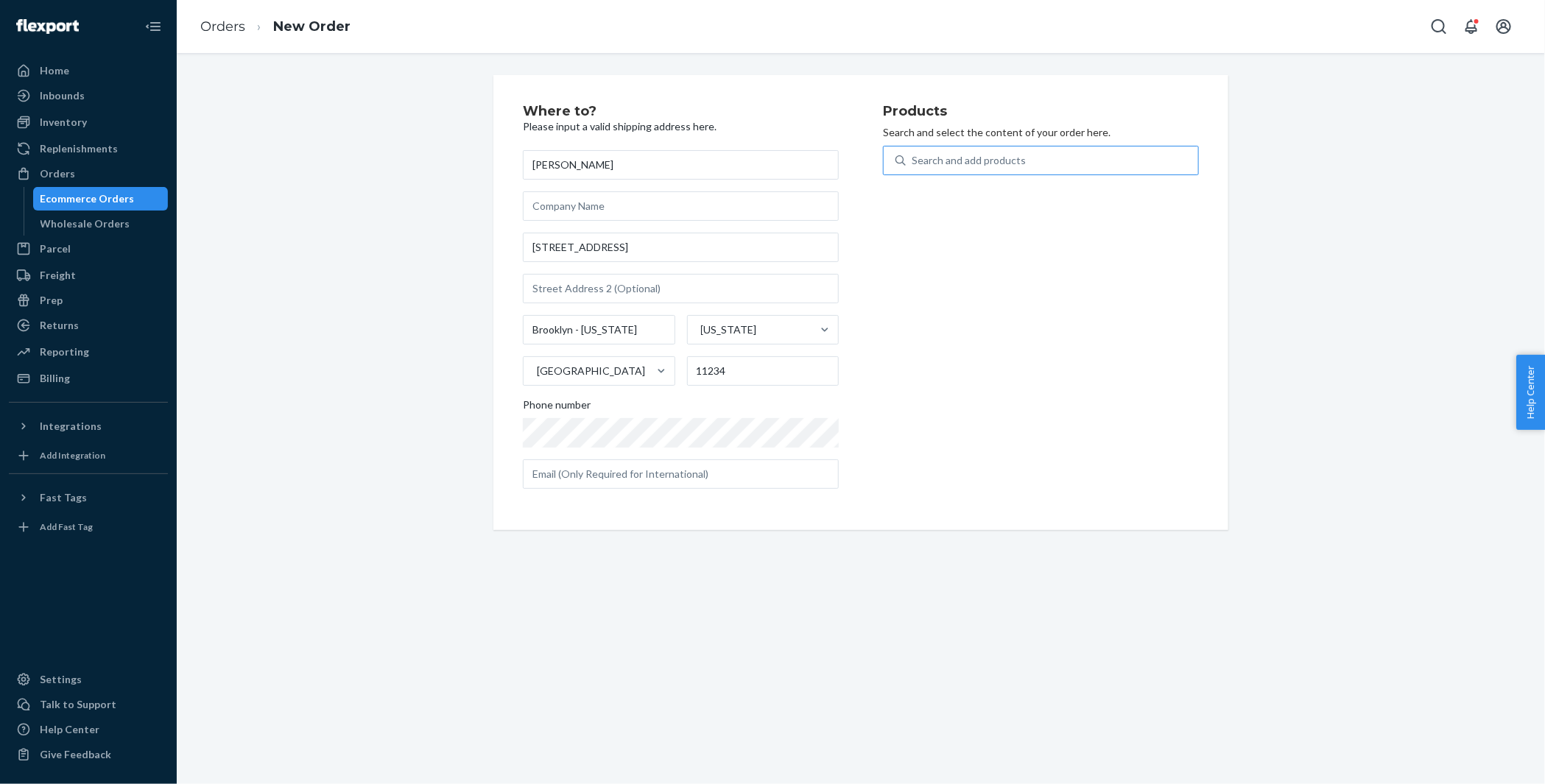
type input "30APS218C10SQ"
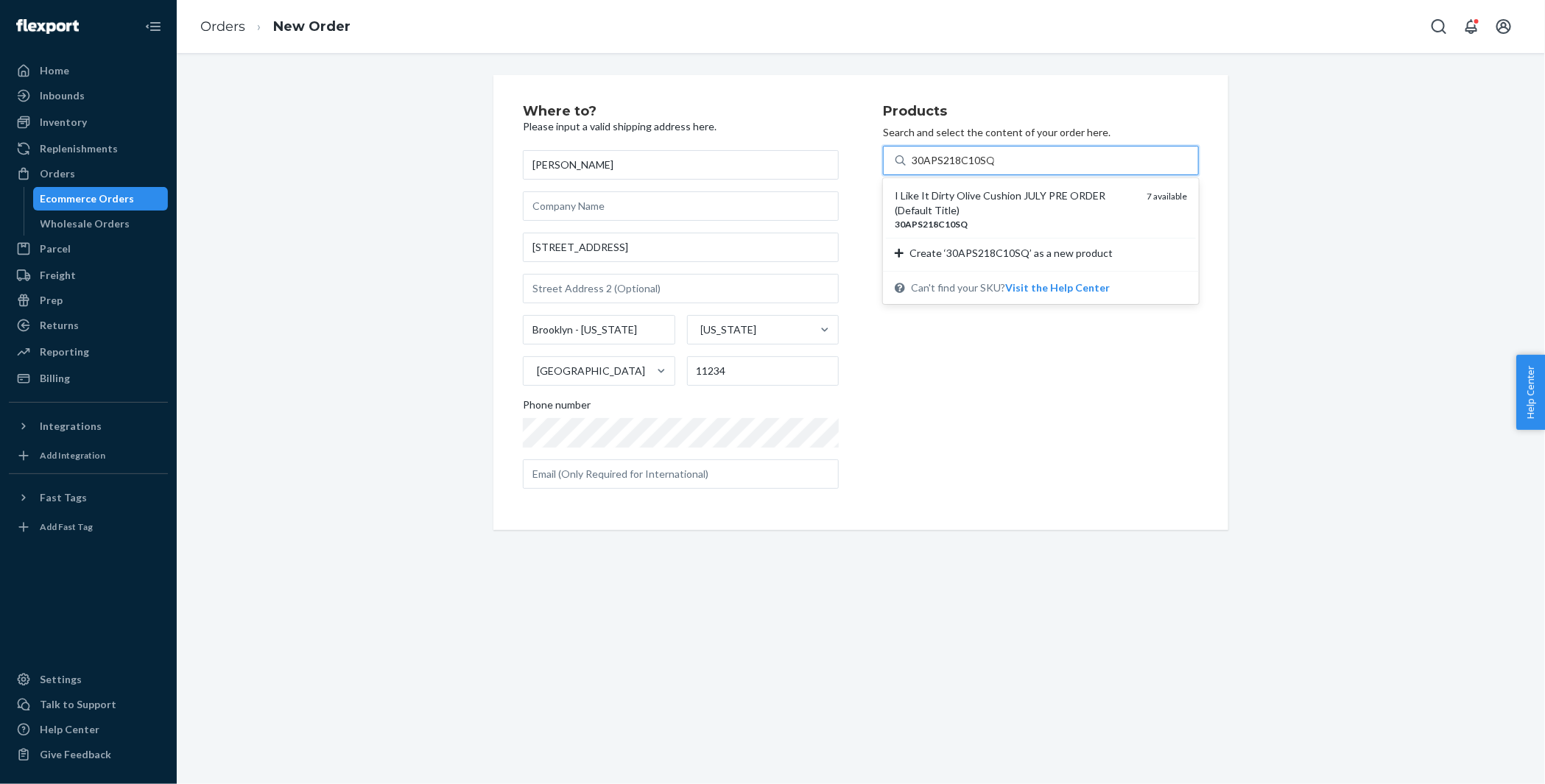
click at [983, 205] on div "I Like It Dirty Olive Cushion JULY PRE ORDER (Default Title)" at bounding box center [1014, 203] width 240 height 30
click at [983, 168] on input "30APS218C10SQ" at bounding box center [953, 160] width 83 height 15
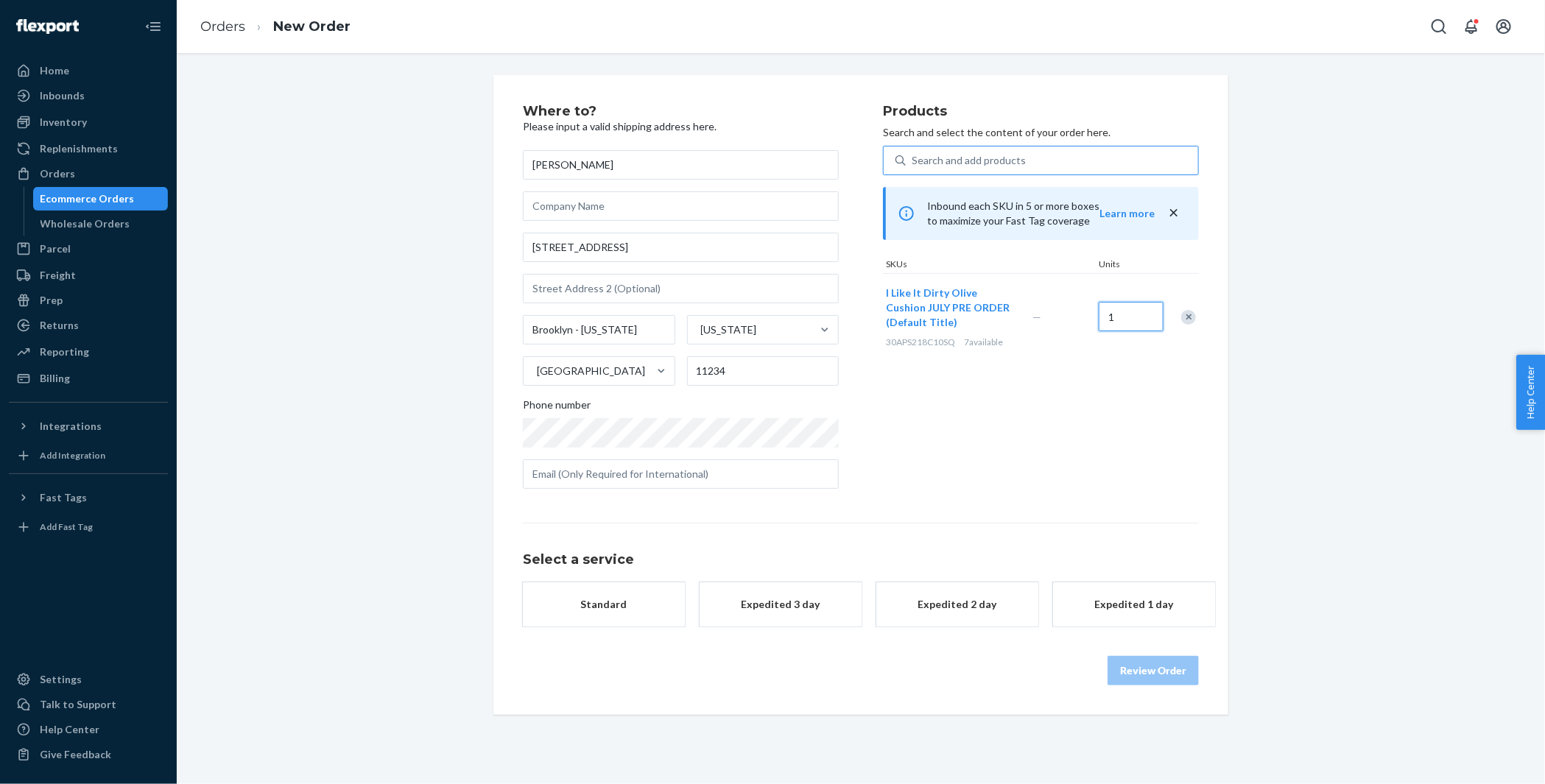
click at [1132, 318] on input "1" at bounding box center [1131, 317] width 65 height 30
type input "2"
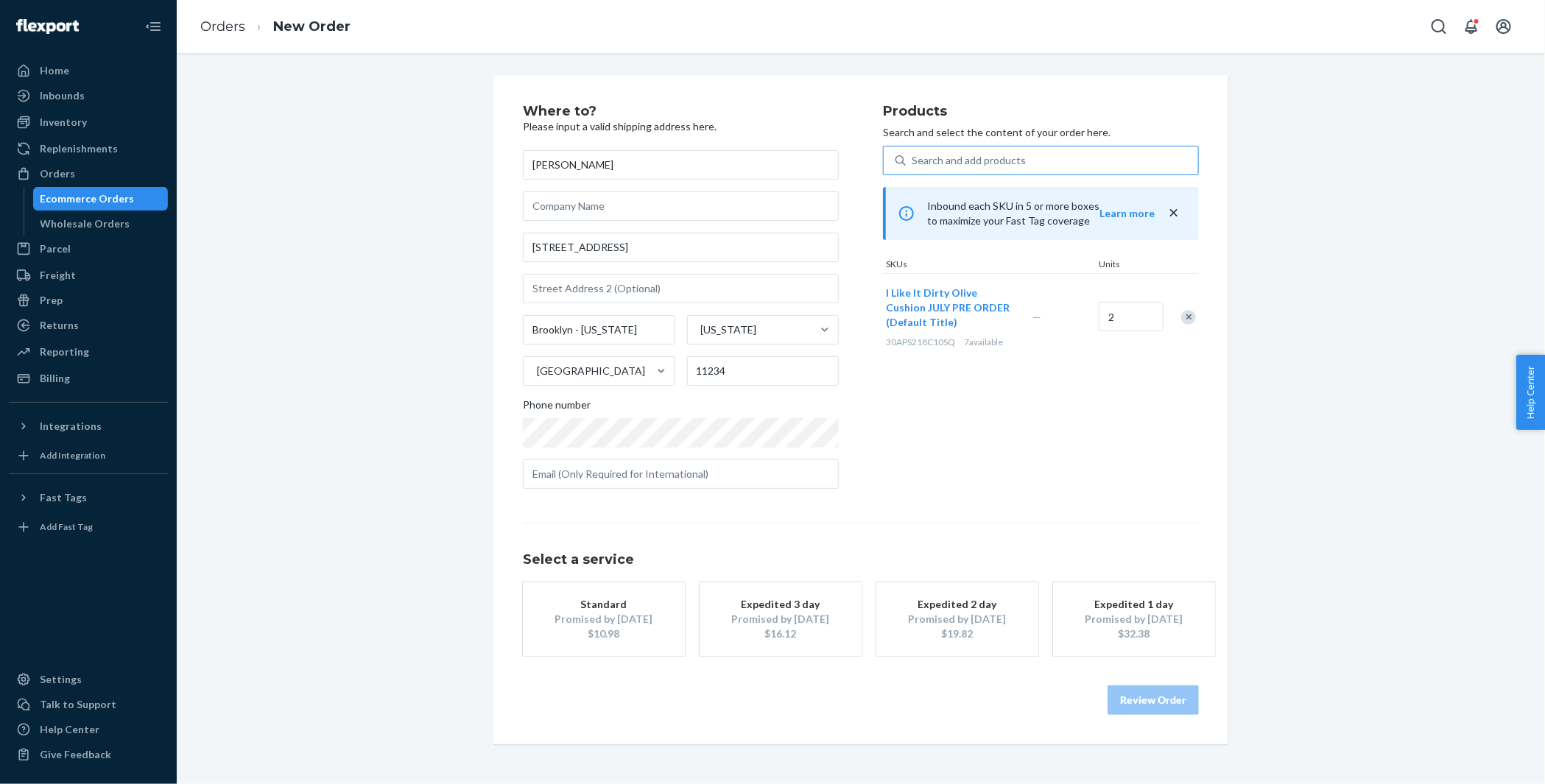
click at [952, 161] on div "Search and add products" at bounding box center [969, 160] width 114 height 15
click at [913, 161] on input "Search and add products" at bounding box center [912, 160] width 2 height 15
paste input "30APS214C16OB"
type input "30APS214C16OB"
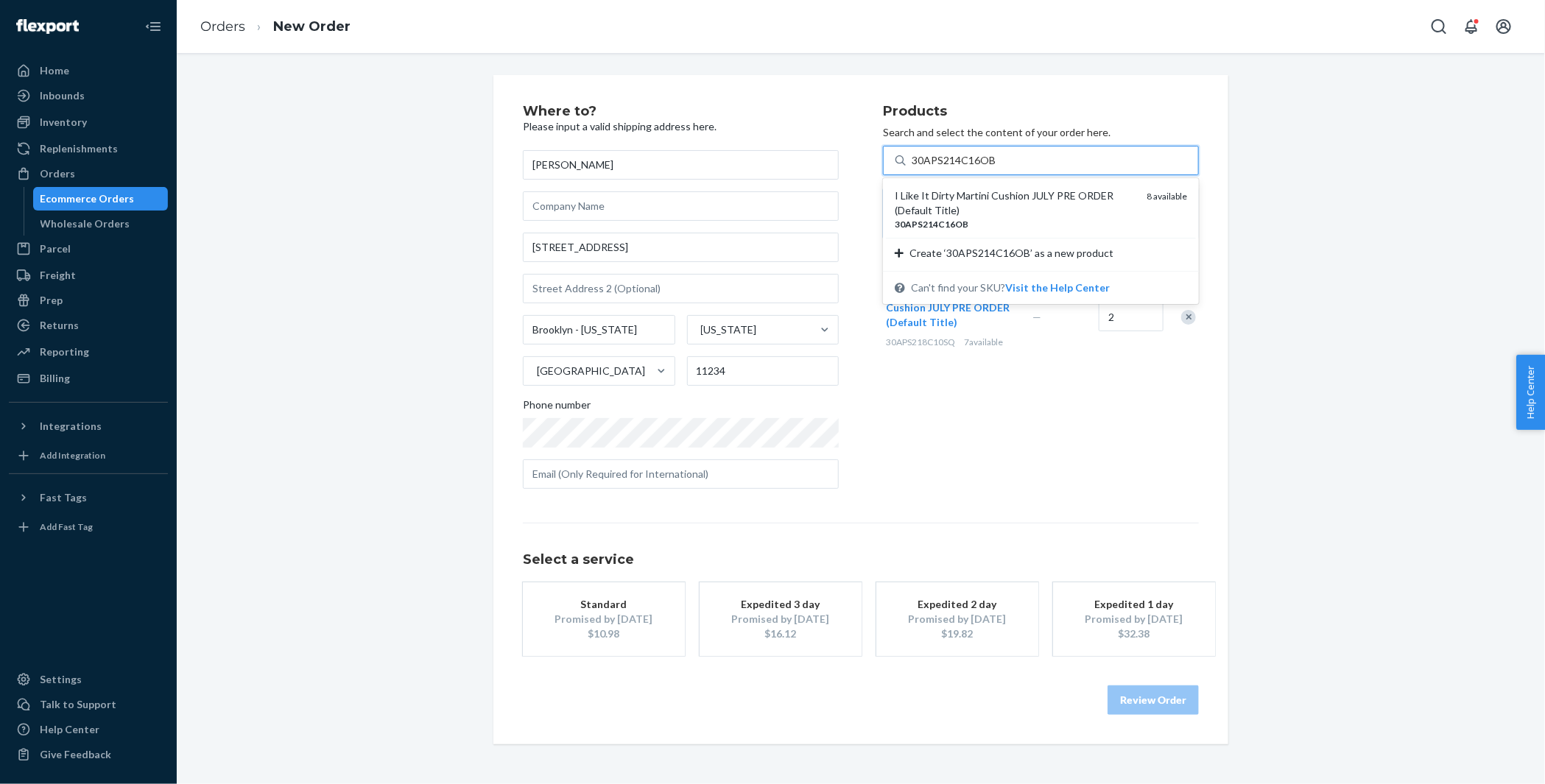
click at [952, 189] on div "I Like It Dirty Martini Cushion JULY PRE ORDER (Default Title)" at bounding box center [1014, 203] width 240 height 30
click at [952, 168] on input "30APS214C16OB" at bounding box center [953, 160] width 84 height 15
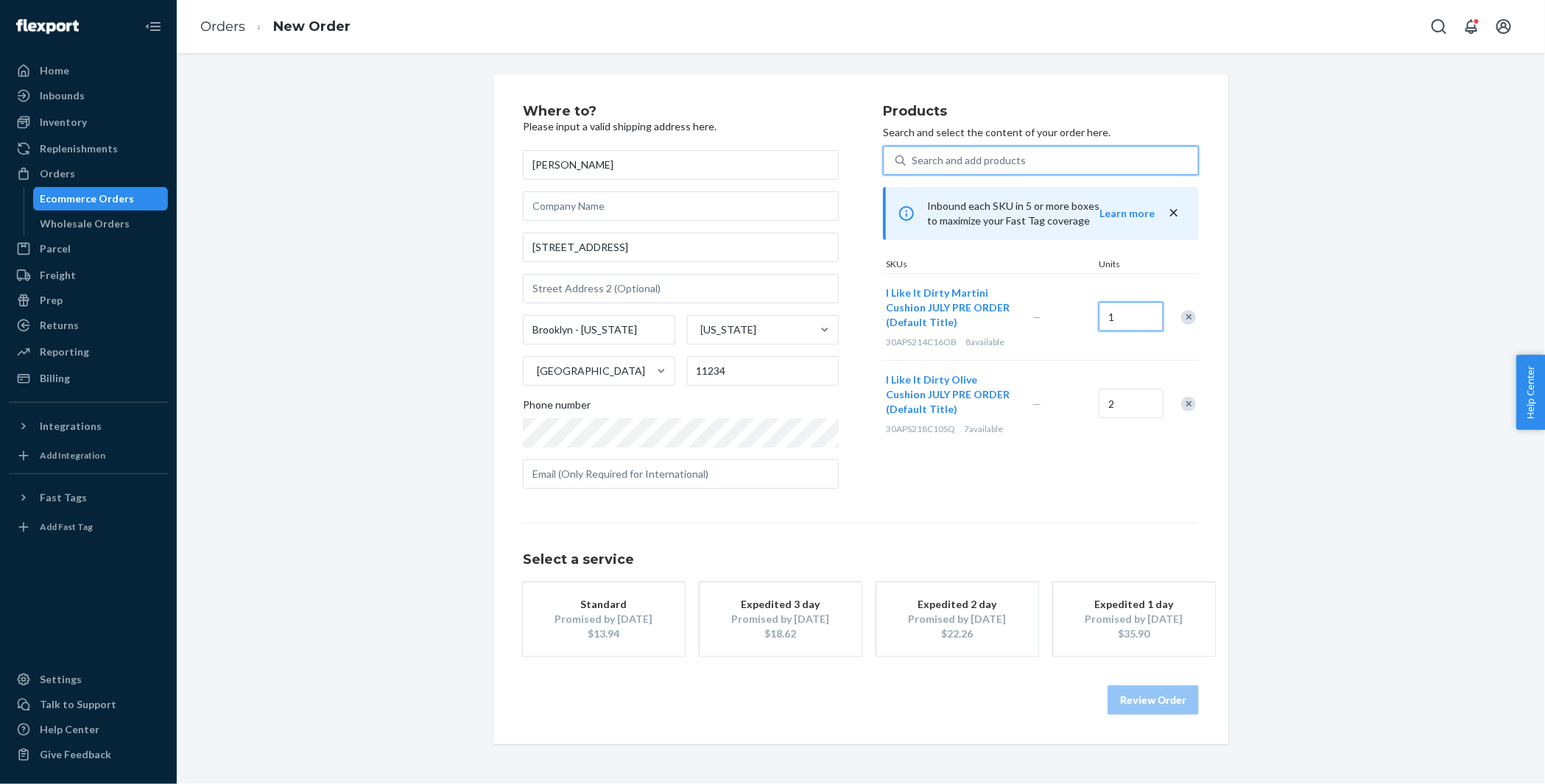
click at [1136, 315] on input "1" at bounding box center [1131, 317] width 65 height 30
type input "2"
click at [608, 600] on div "Standard" at bounding box center [604, 604] width 118 height 15
click at [1137, 710] on button "Review Order" at bounding box center [1153, 700] width 91 height 30
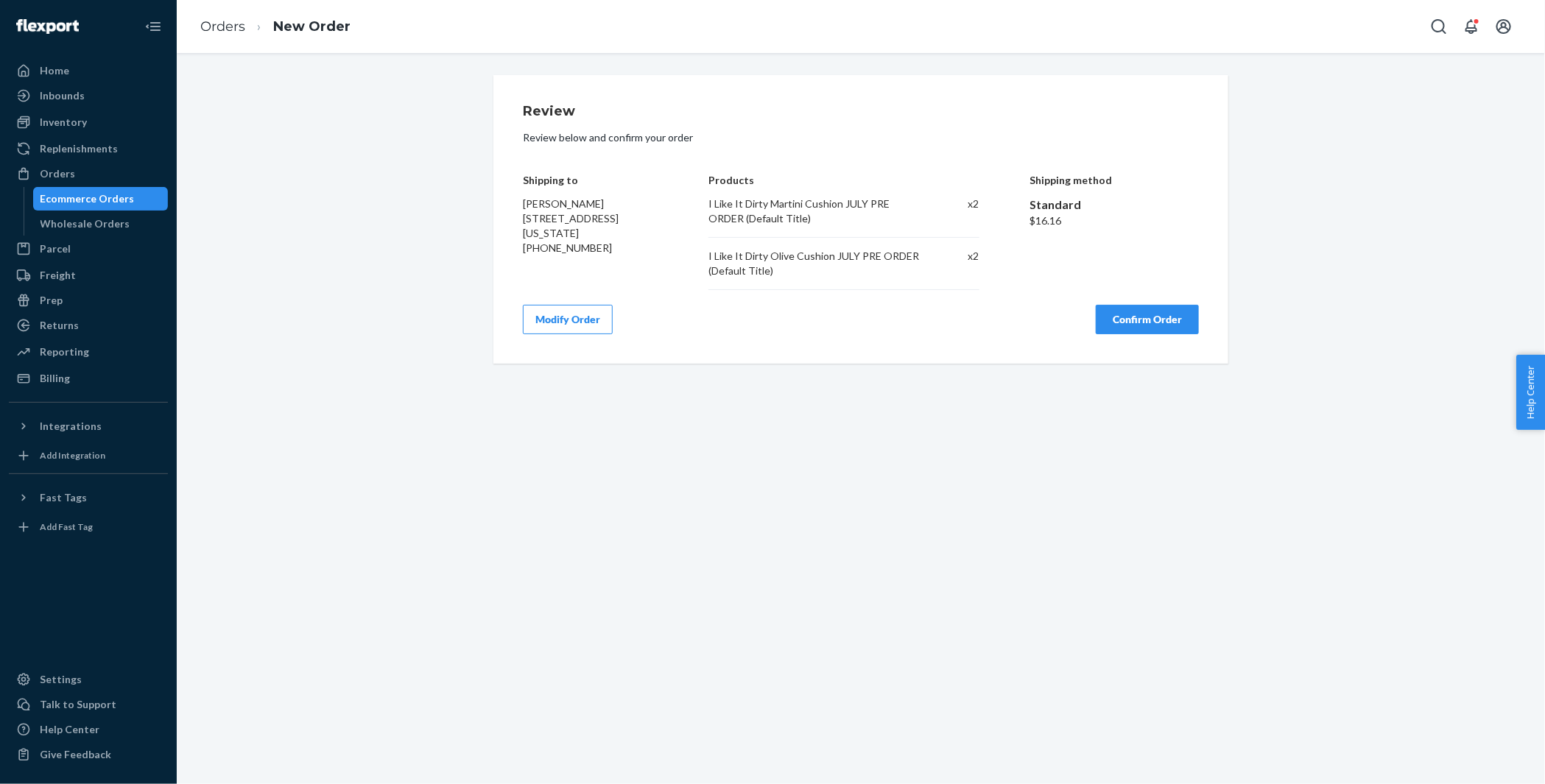
click at [587, 314] on button "Modify Order" at bounding box center [567, 319] width 90 height 30
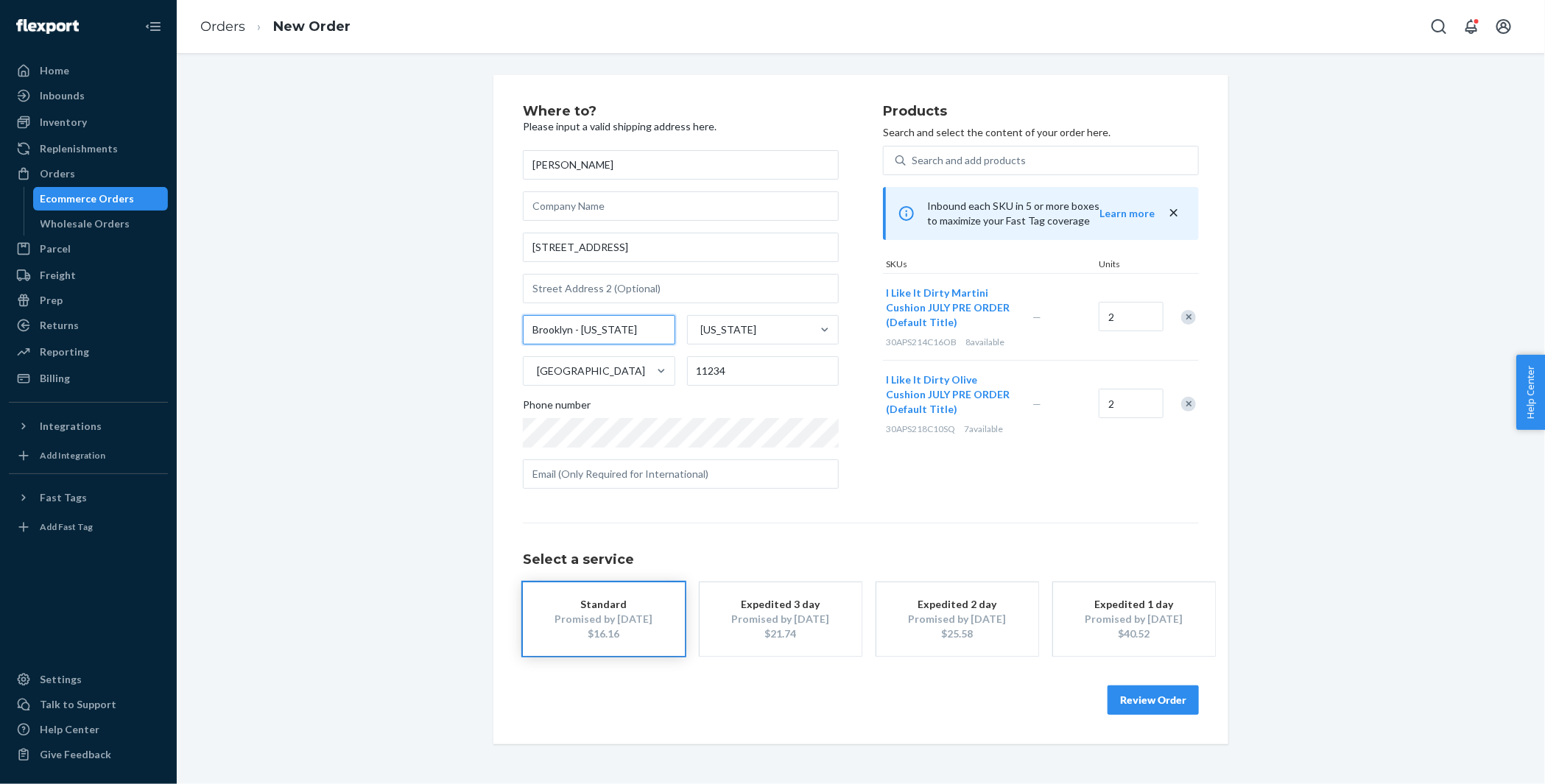
drag, startPoint x: 580, startPoint y: 327, endPoint x: 717, endPoint y: 347, distance: 138.5
click at [717, 347] on div "Brooklyn - New York New York United States 11234" at bounding box center [680, 350] width 316 height 71
type input "Brooklyn"
click at [1154, 700] on button "Review Order" at bounding box center [1153, 700] width 91 height 30
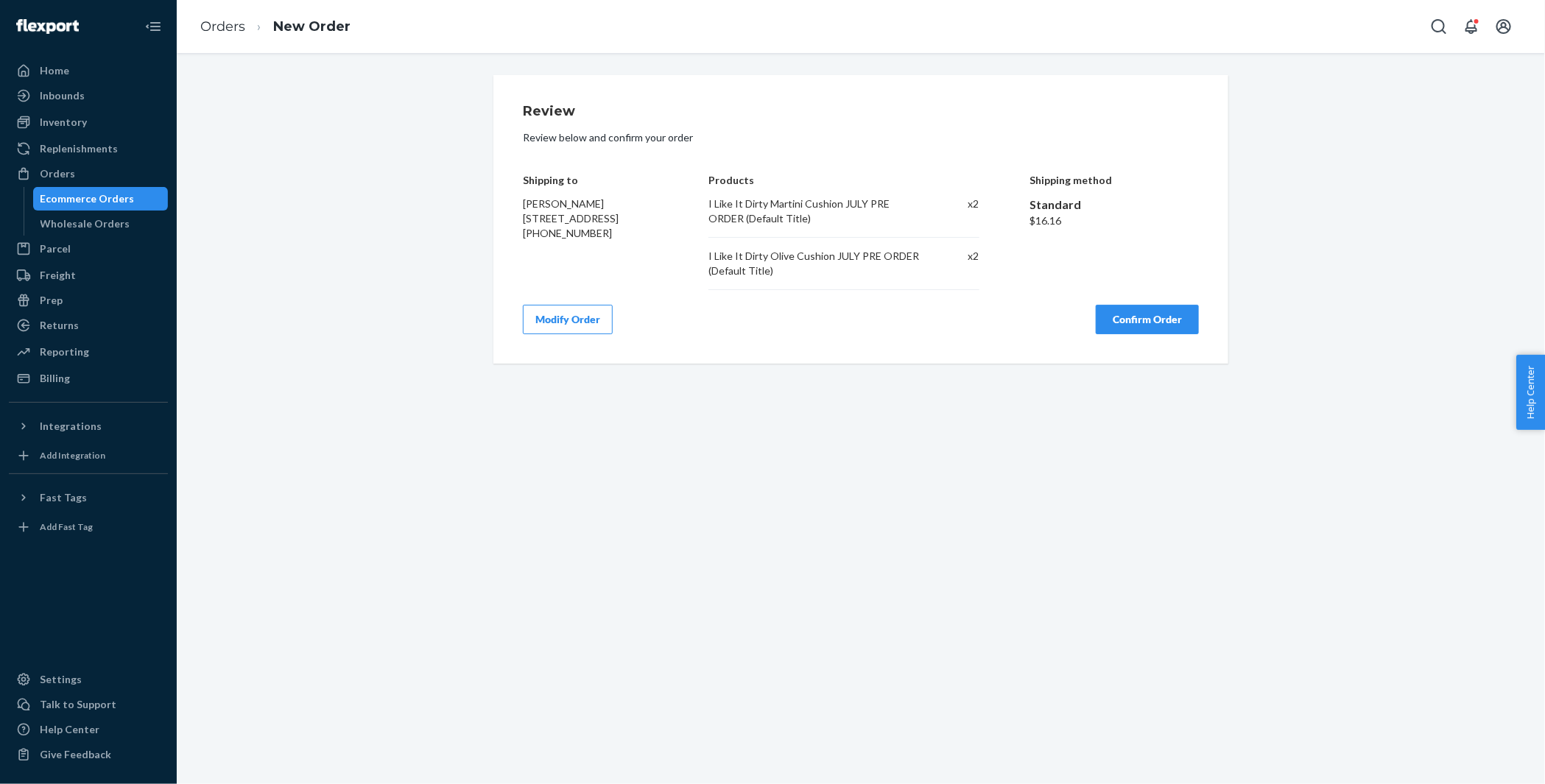
click at [1133, 322] on button "Confirm Order" at bounding box center [1147, 319] width 103 height 30
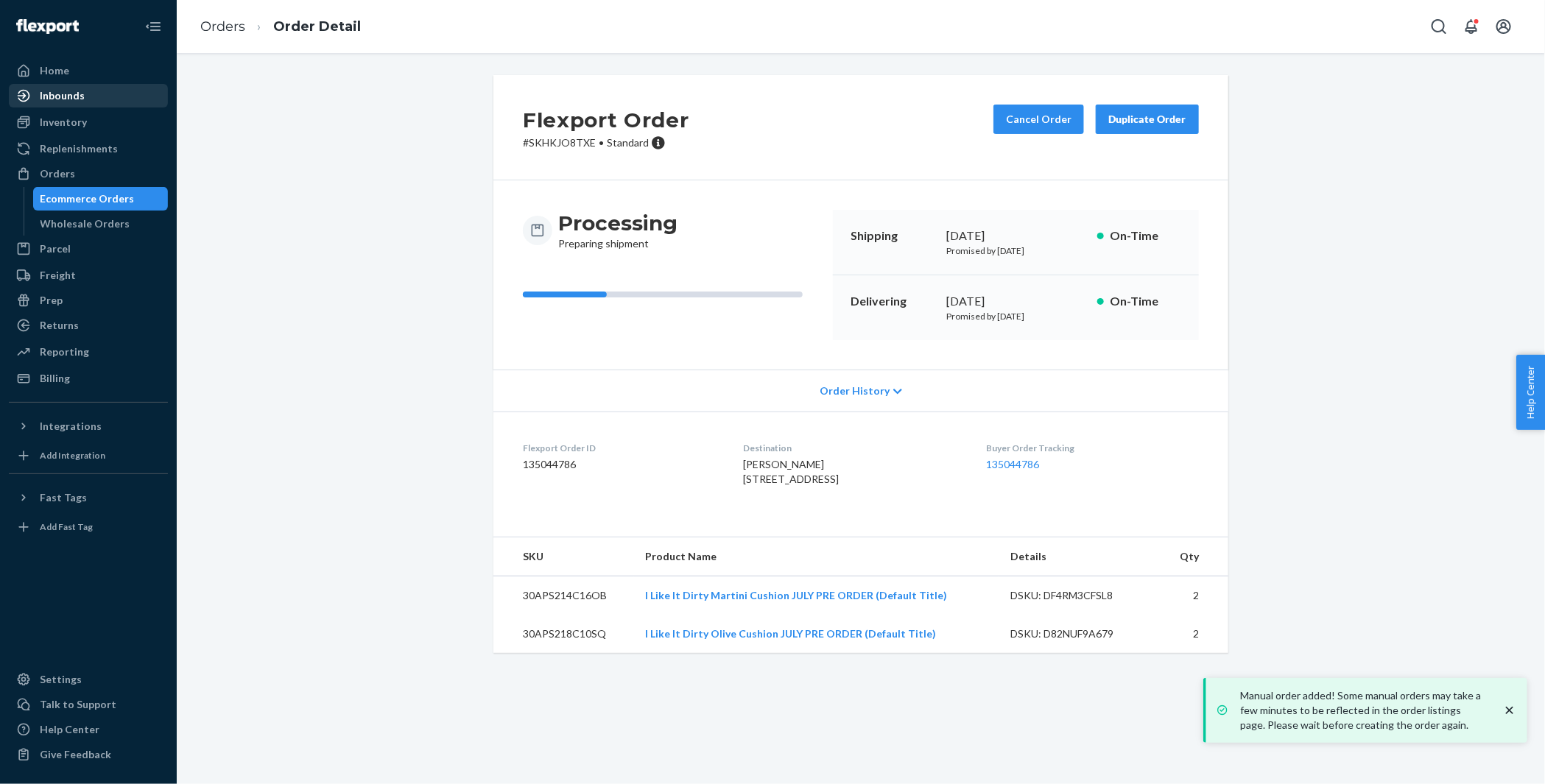
click at [122, 95] on div "Inbounds" at bounding box center [88, 95] width 156 height 20
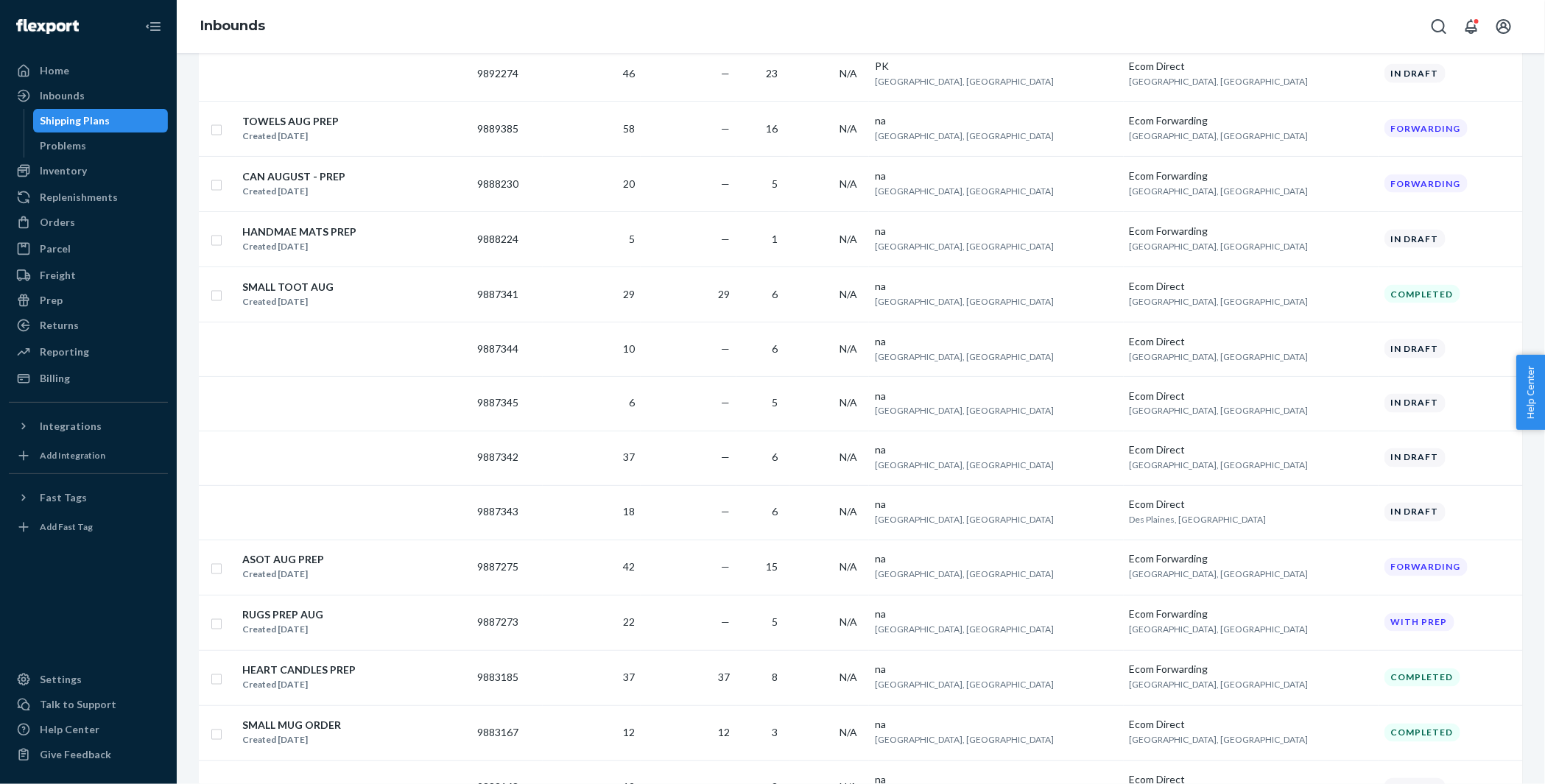
scroll to position [1199, 0]
copy td "9887273"
drag, startPoint x: 583, startPoint y: 608, endPoint x: 537, endPoint y: 606, distance: 46.0
click at [537, 606] on td "9887273" at bounding box center [506, 621] width 71 height 55
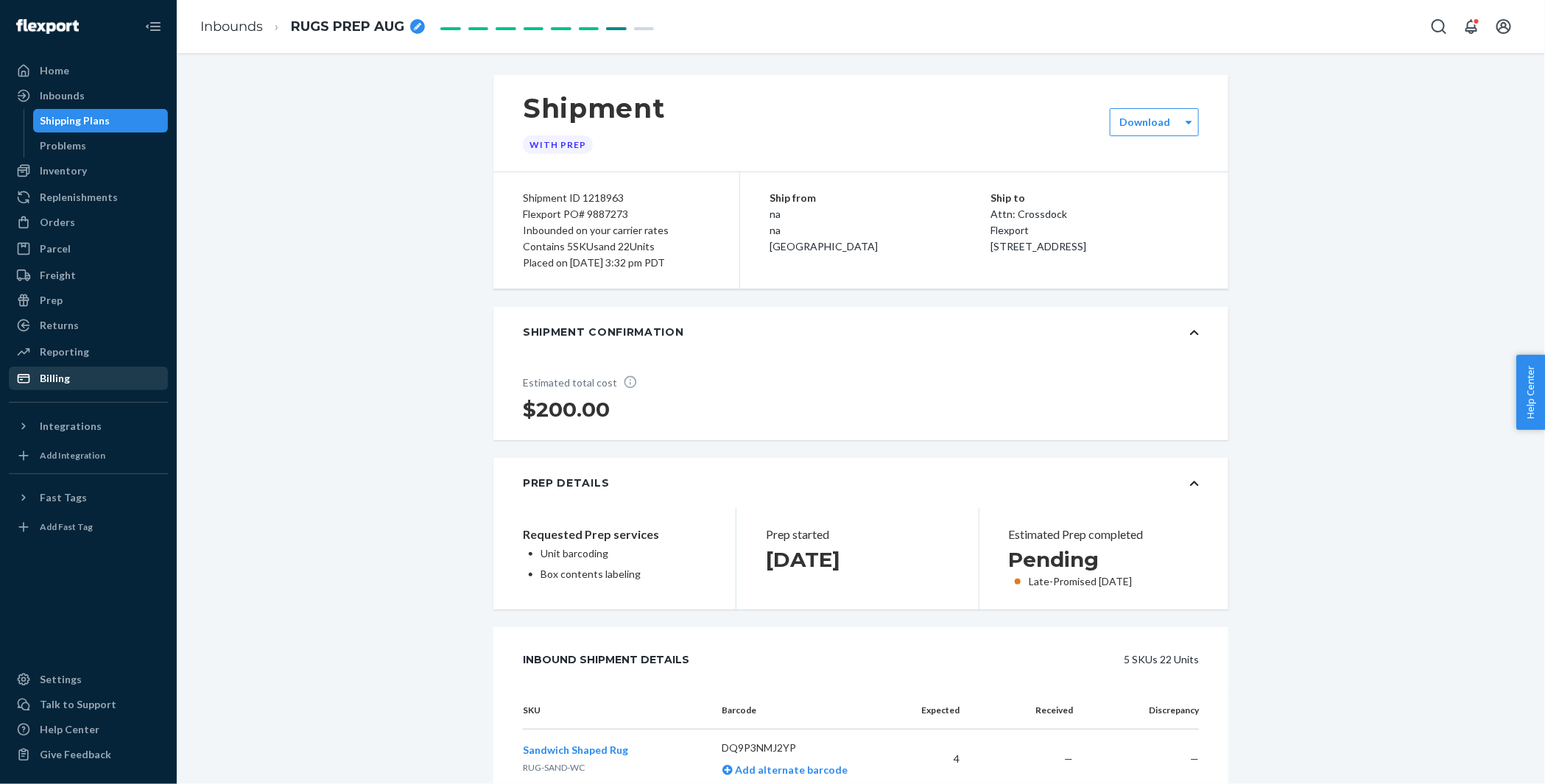
click at [68, 380] on div "Billing" at bounding box center [55, 378] width 30 height 15
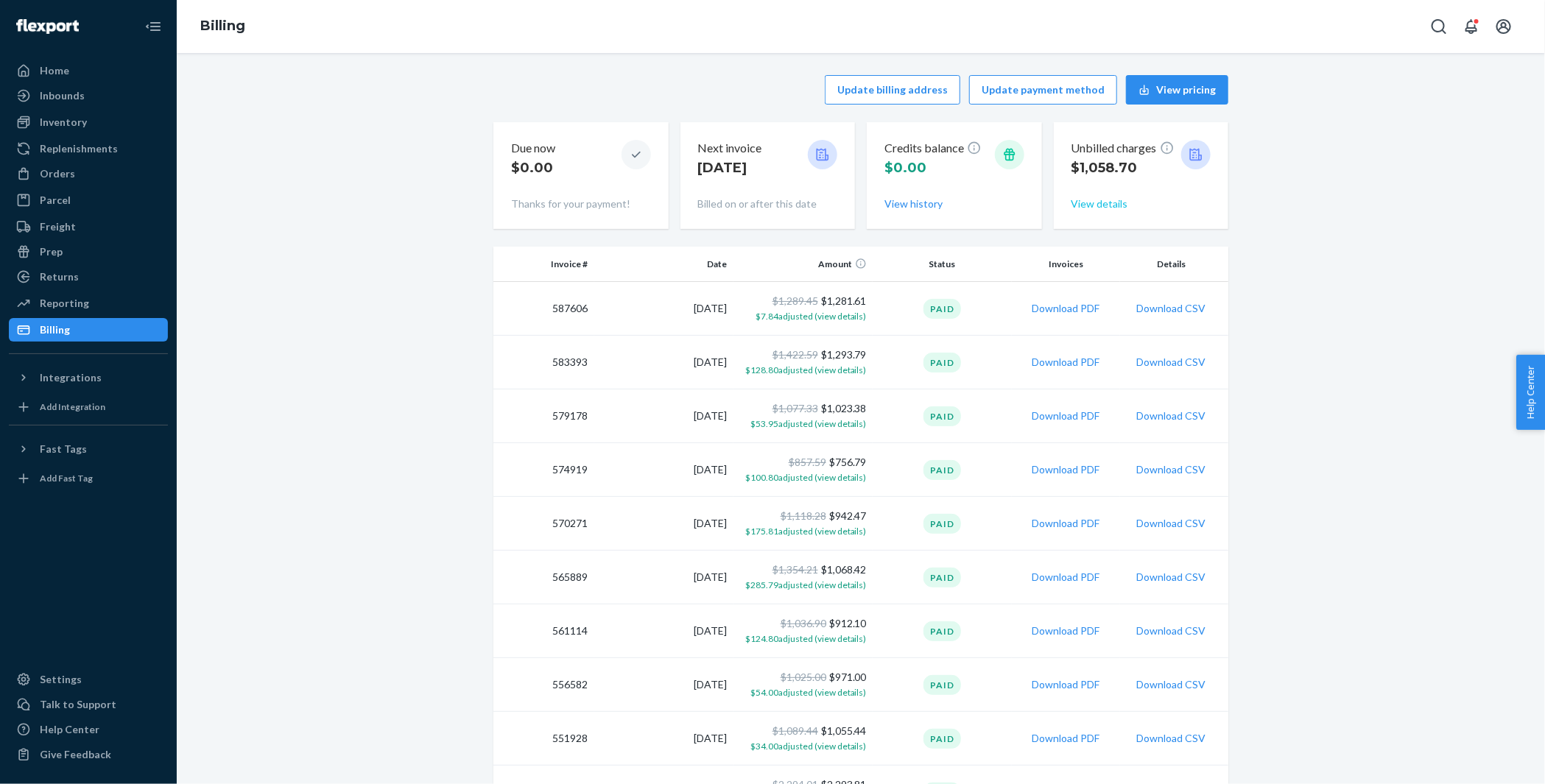
click at [1102, 209] on button "View details" at bounding box center [1100, 204] width 57 height 15
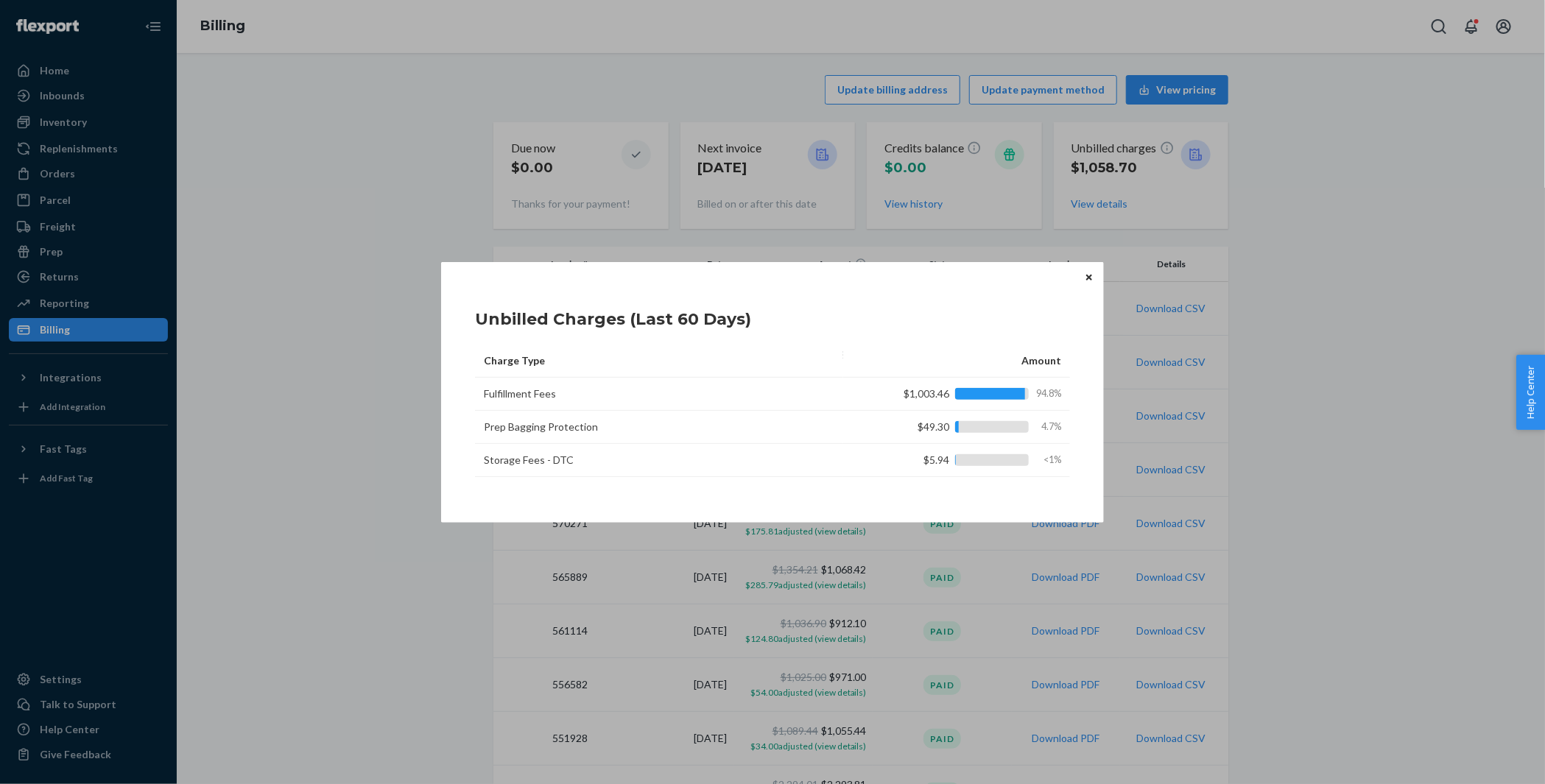
click at [1086, 270] on button "Close" at bounding box center [1089, 277] width 15 height 16
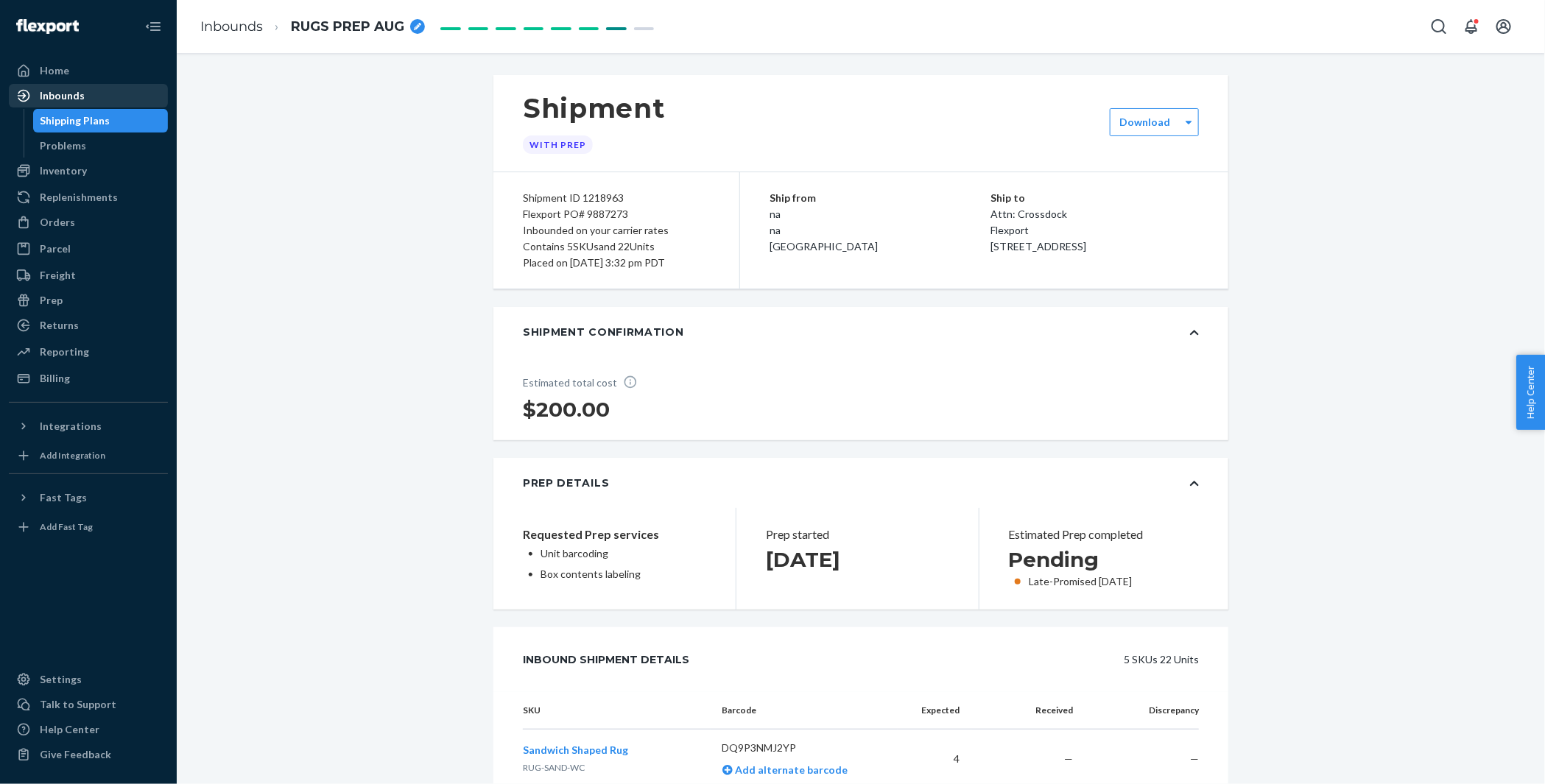
click at [69, 97] on div "Inbounds" at bounding box center [62, 95] width 45 height 15
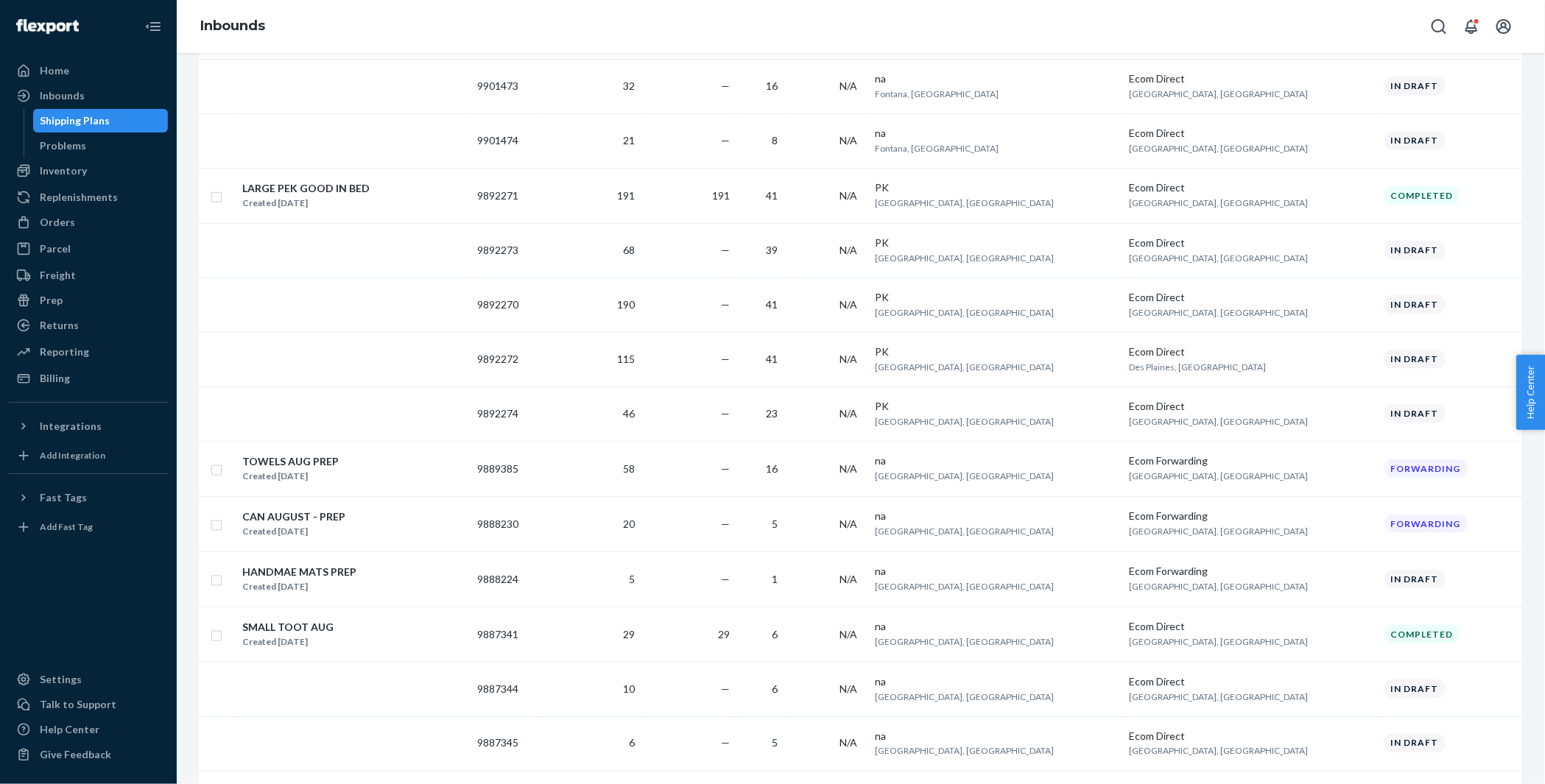
scroll to position [860, 0]
click at [451, 522] on div "CAN AUGUST - PREP Created [DATE]" at bounding box center [353, 522] width 224 height 31
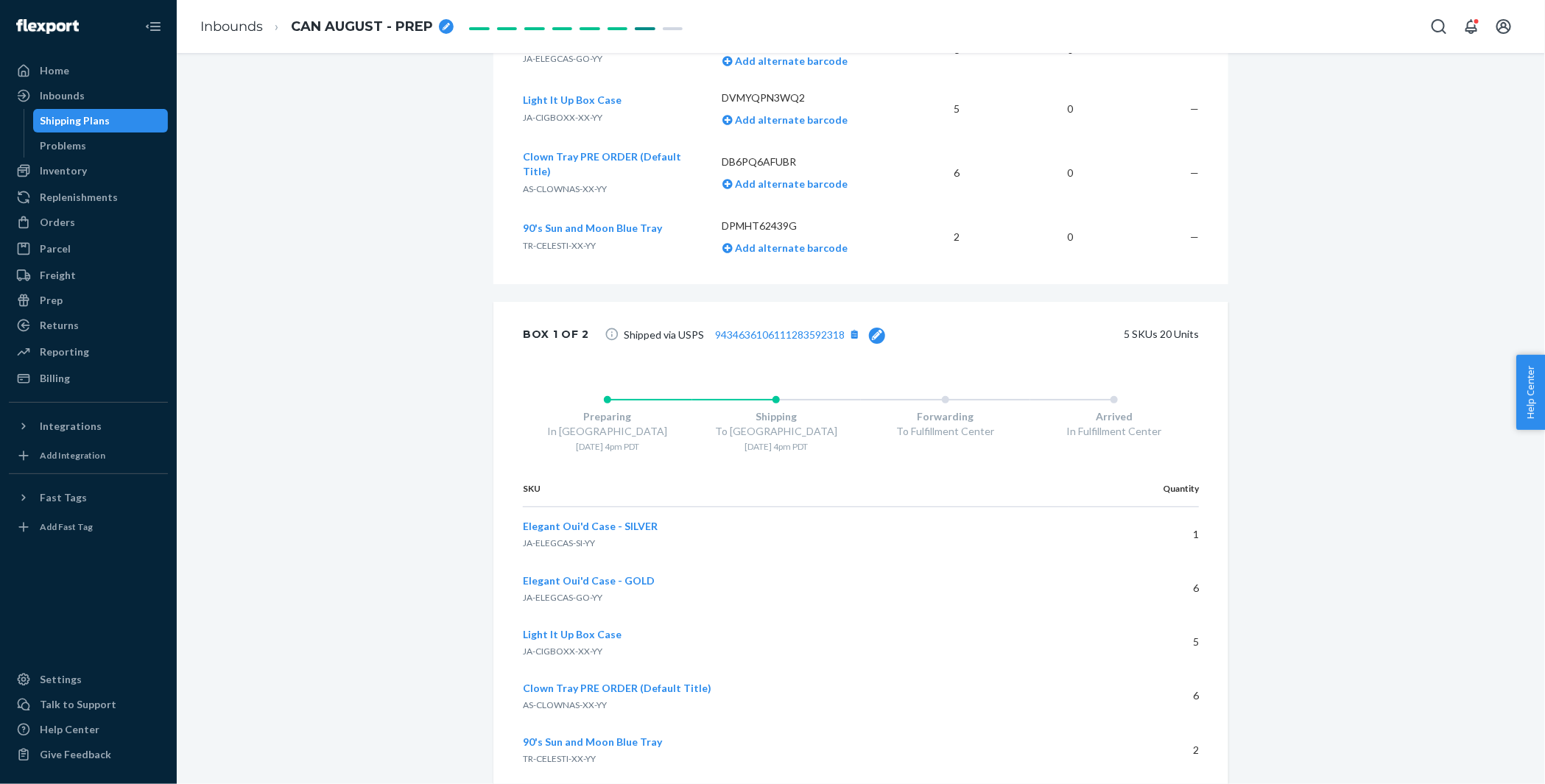
scroll to position [159, 0]
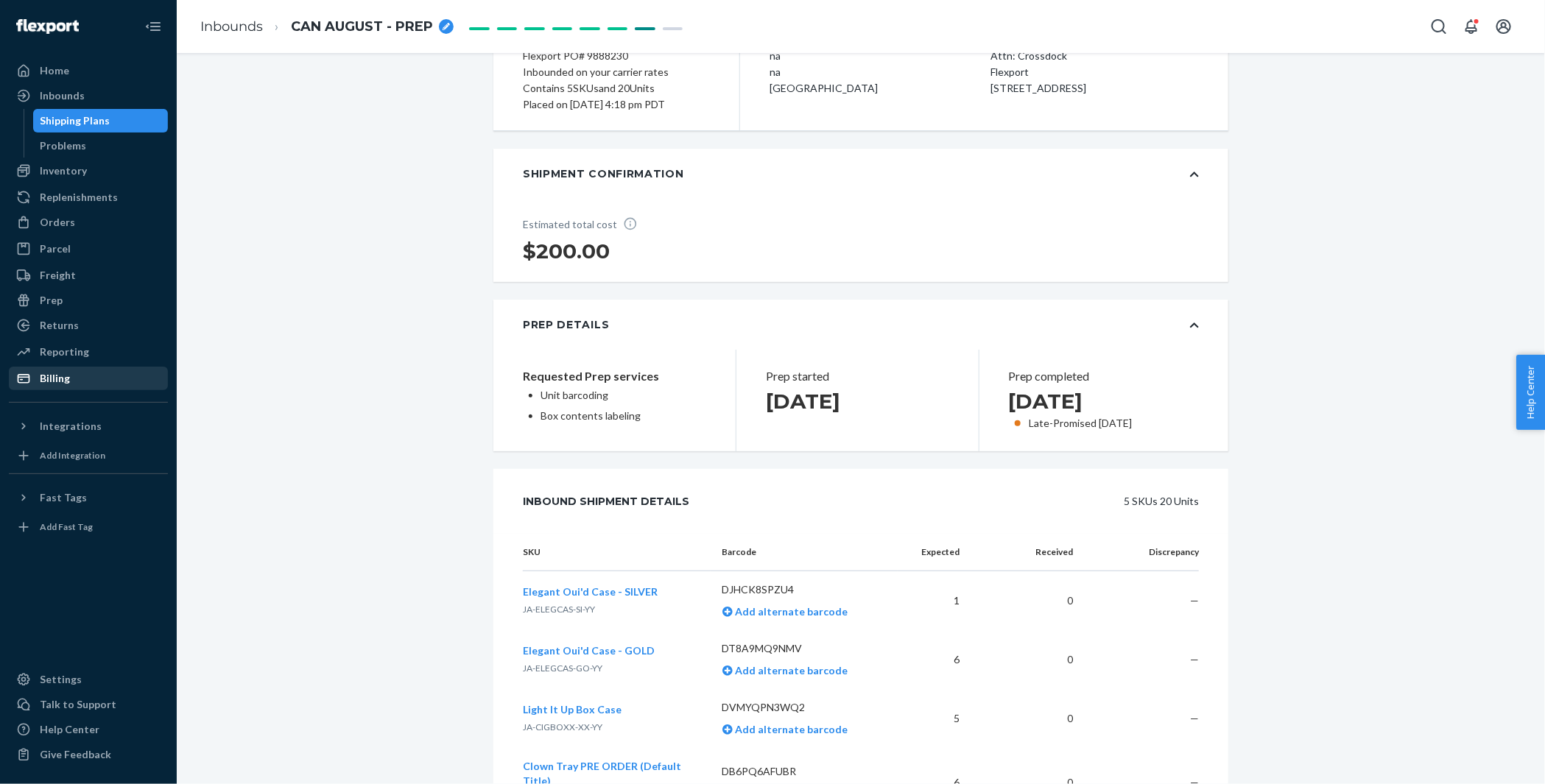
click at [78, 376] on div "Billing" at bounding box center [88, 378] width 156 height 20
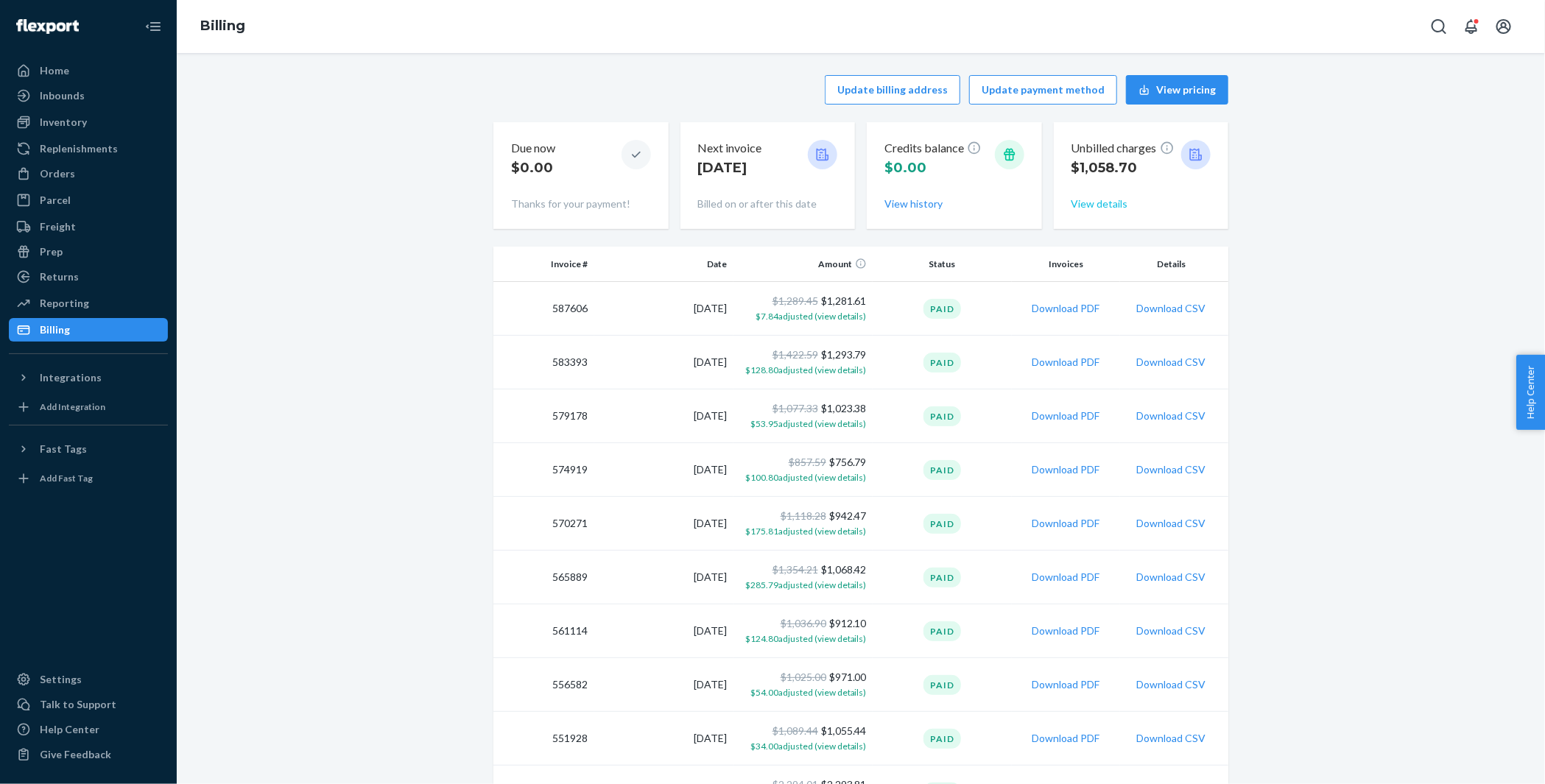
click at [1119, 204] on button "View details" at bounding box center [1100, 204] width 57 height 15
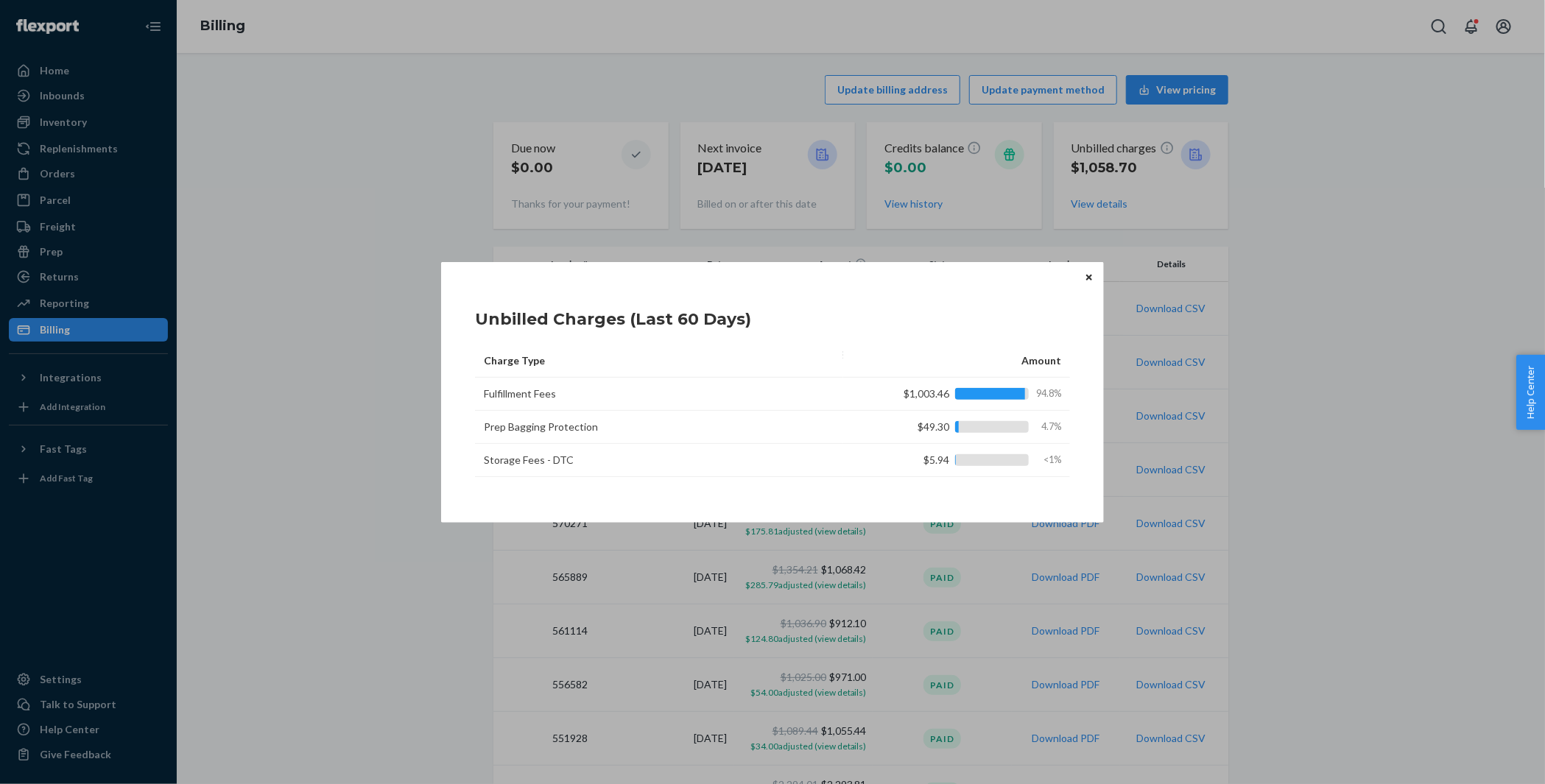
click at [994, 419] on div "$49.30 4.7%" at bounding box center [964, 426] width 194 height 15
click at [933, 422] on div "$49.30 4.7%" at bounding box center [964, 426] width 194 height 15
click at [1086, 276] on icon "Close" at bounding box center [1090, 277] width 6 height 9
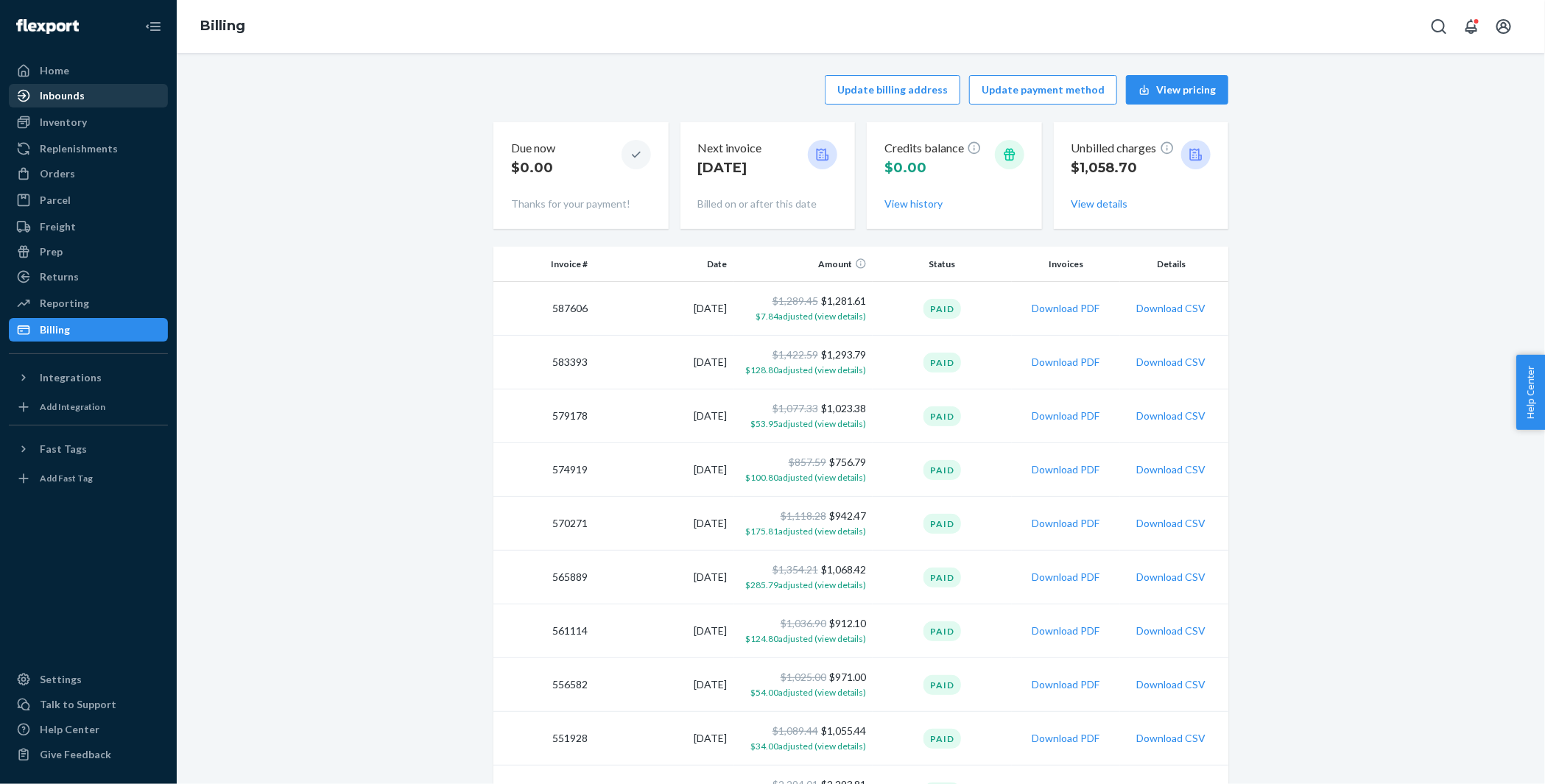
click at [93, 103] on div "Inbounds" at bounding box center [88, 95] width 156 height 20
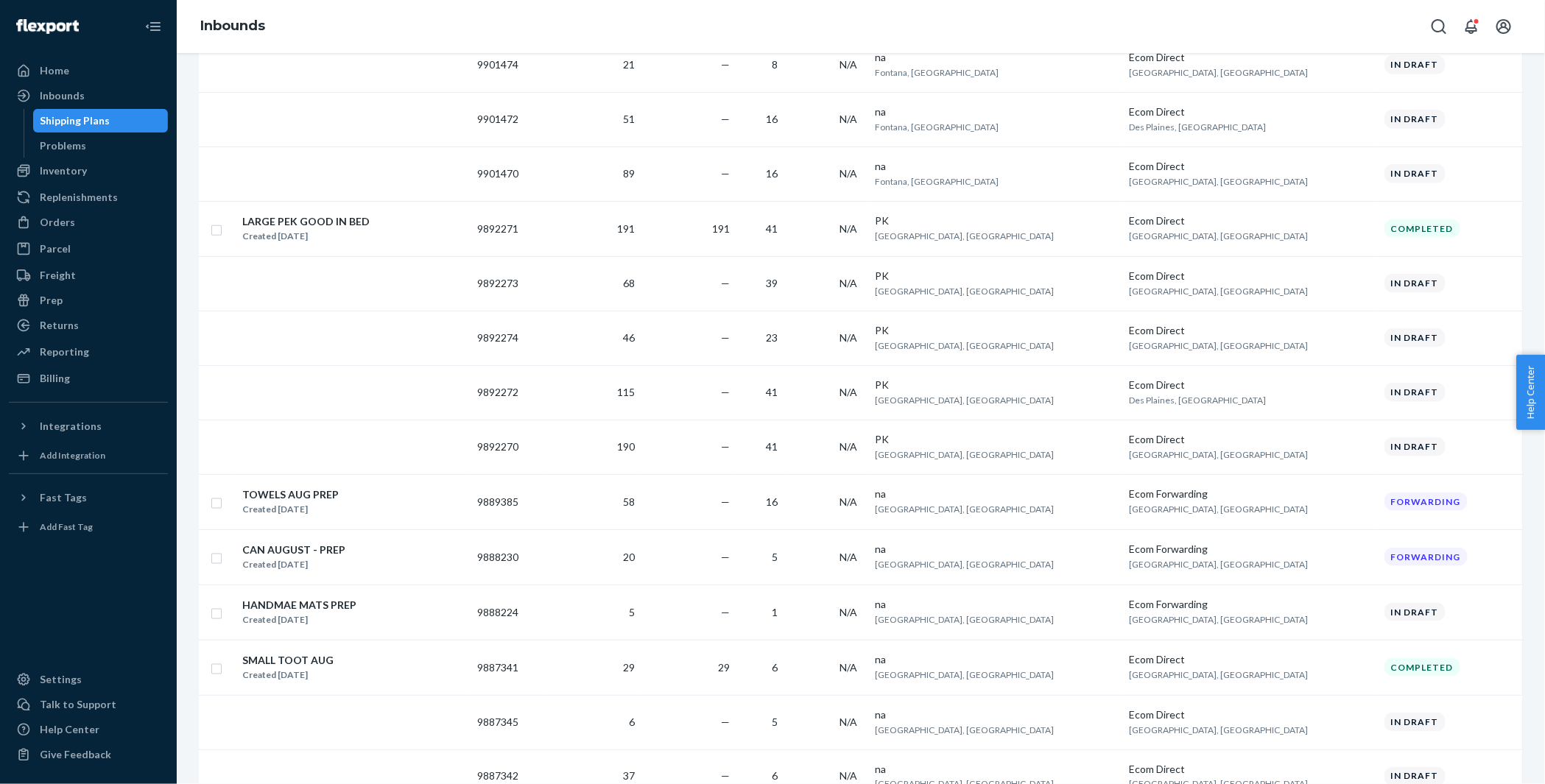
scroll to position [1030, 0]
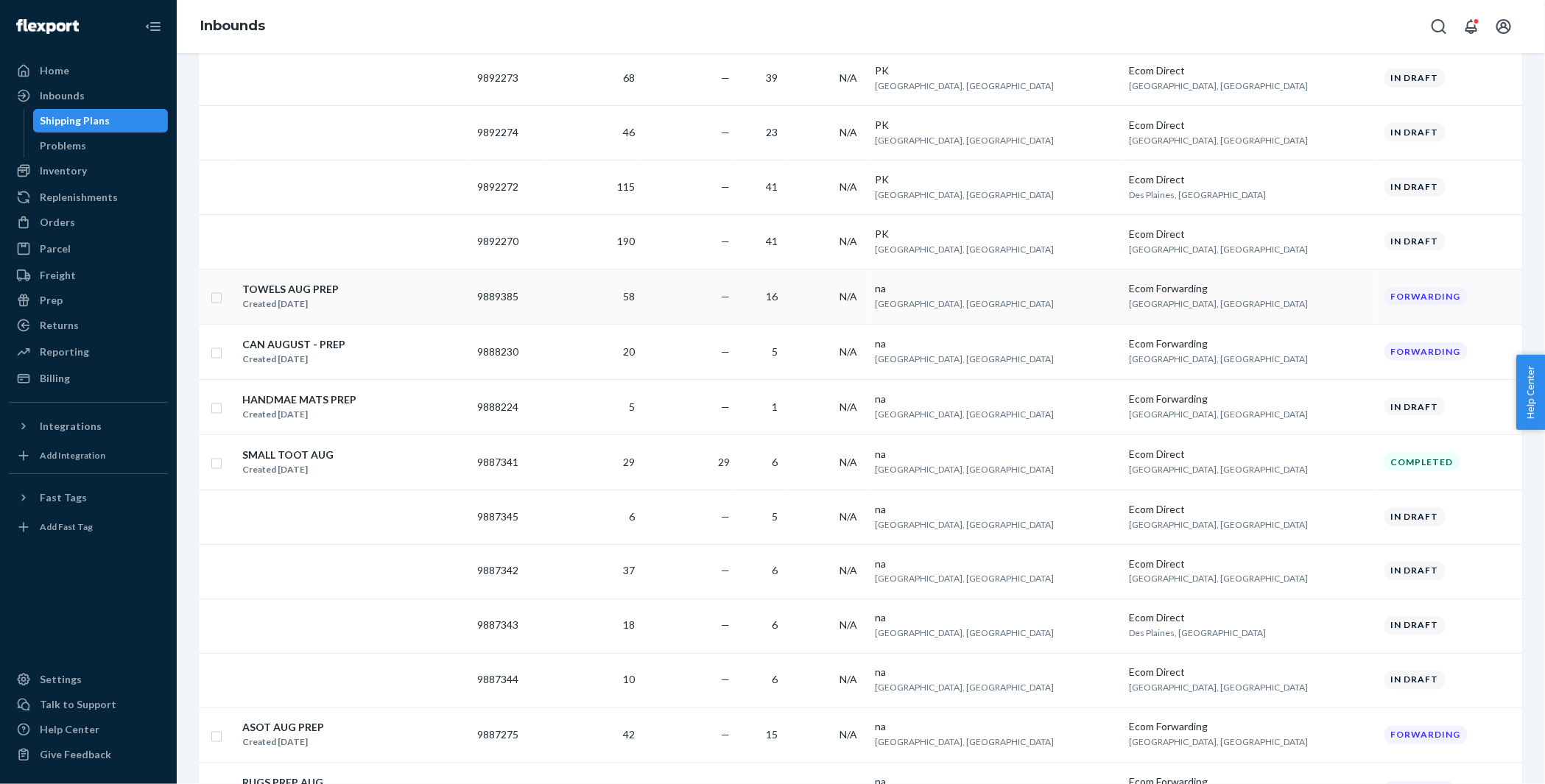
click at [406, 289] on div "TOWELS AUG PREP Created [DATE]" at bounding box center [353, 297] width 224 height 31
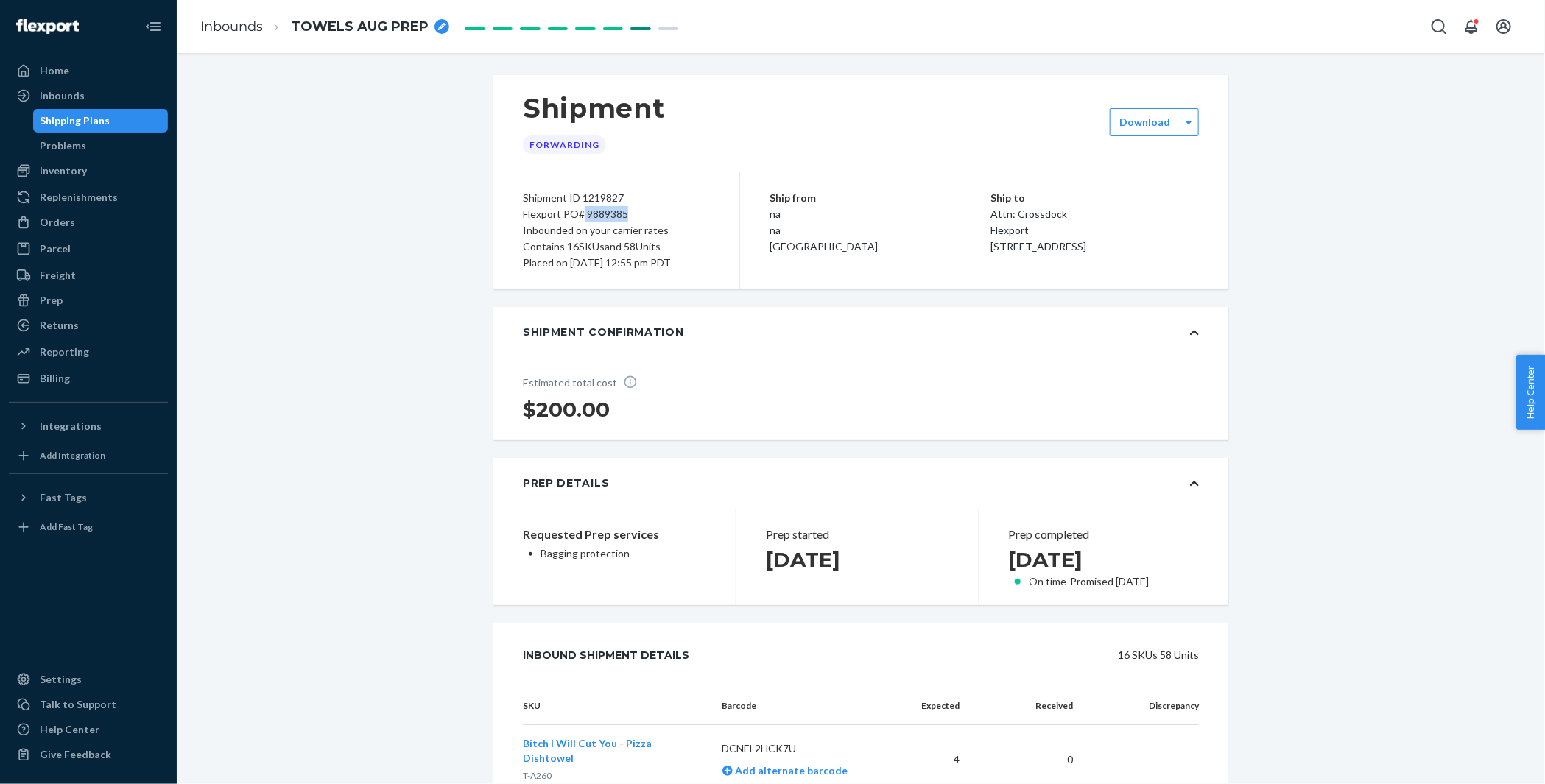
drag, startPoint x: 582, startPoint y: 212, endPoint x: 660, endPoint y: 212, distance: 78.0
click at [660, 212] on div "Flexport PO# 9889385" at bounding box center [616, 214] width 187 height 16
copy div "9889385"
click at [113, 95] on div "Inbounds" at bounding box center [88, 95] width 156 height 20
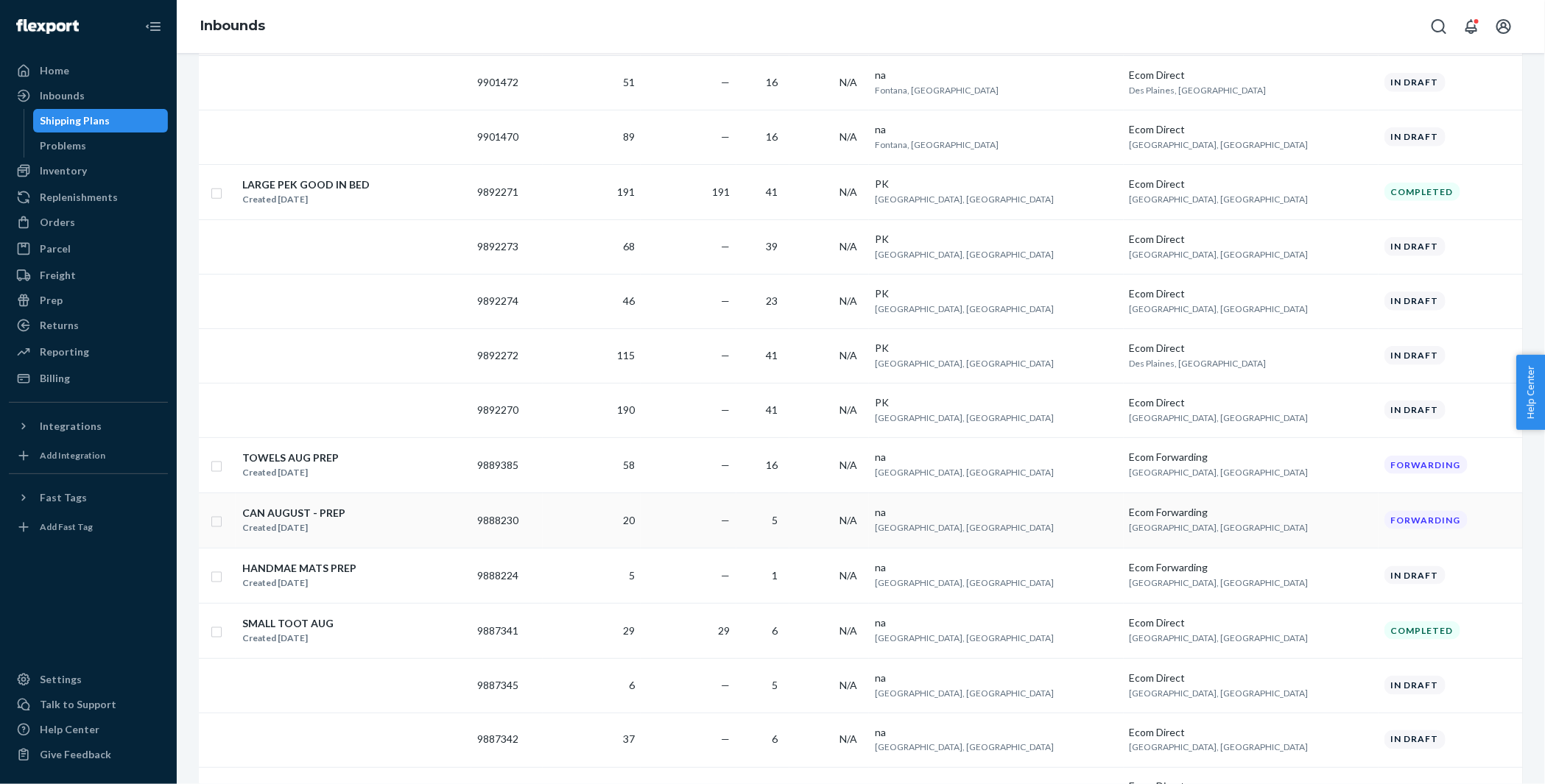
scroll to position [870, 0]
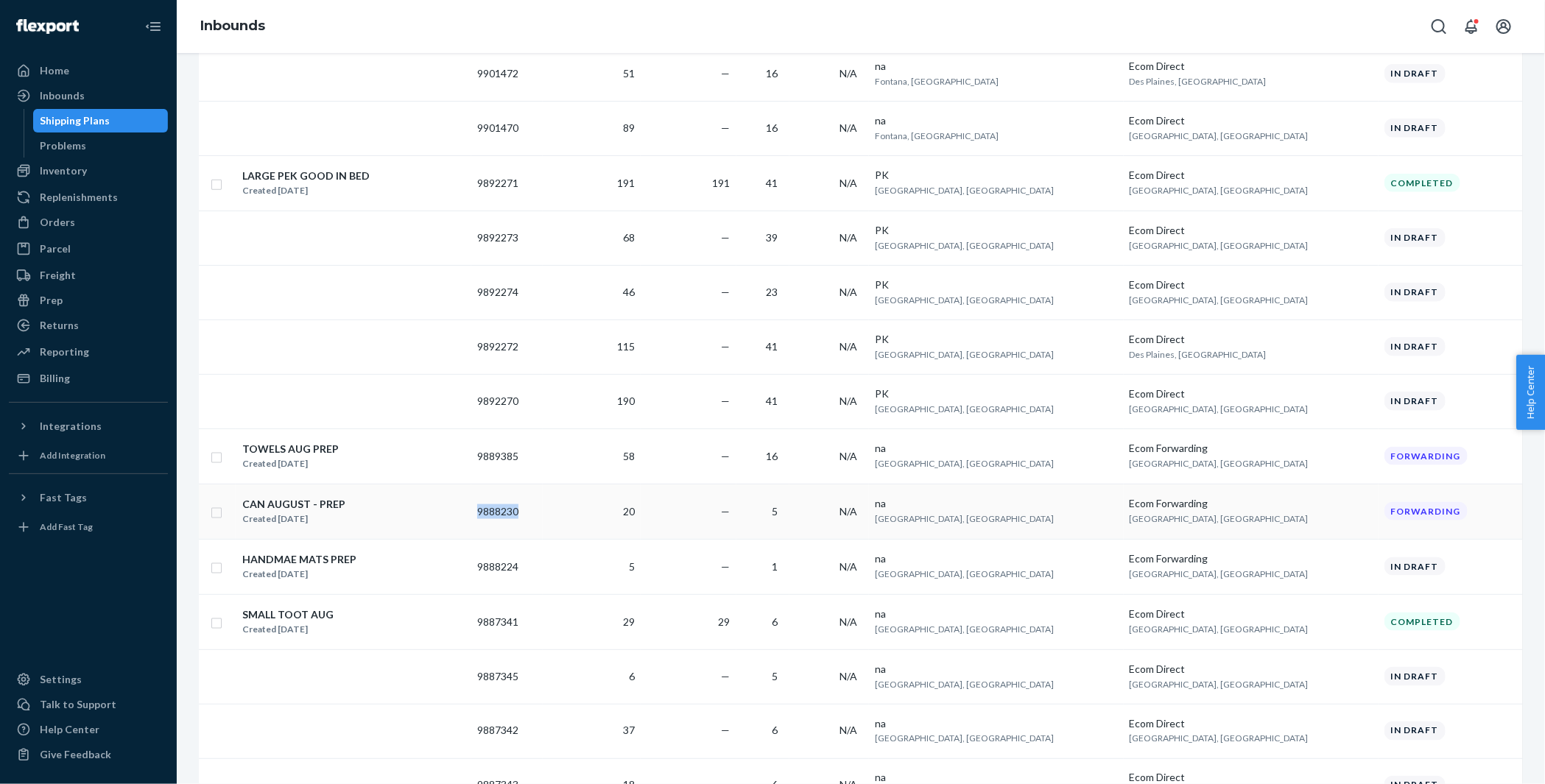
copy td "9888230"
drag, startPoint x: 585, startPoint y: 504, endPoint x: 534, endPoint y: 501, distance: 51.1
click at [534, 501] on td "9888230" at bounding box center [506, 511] width 71 height 55
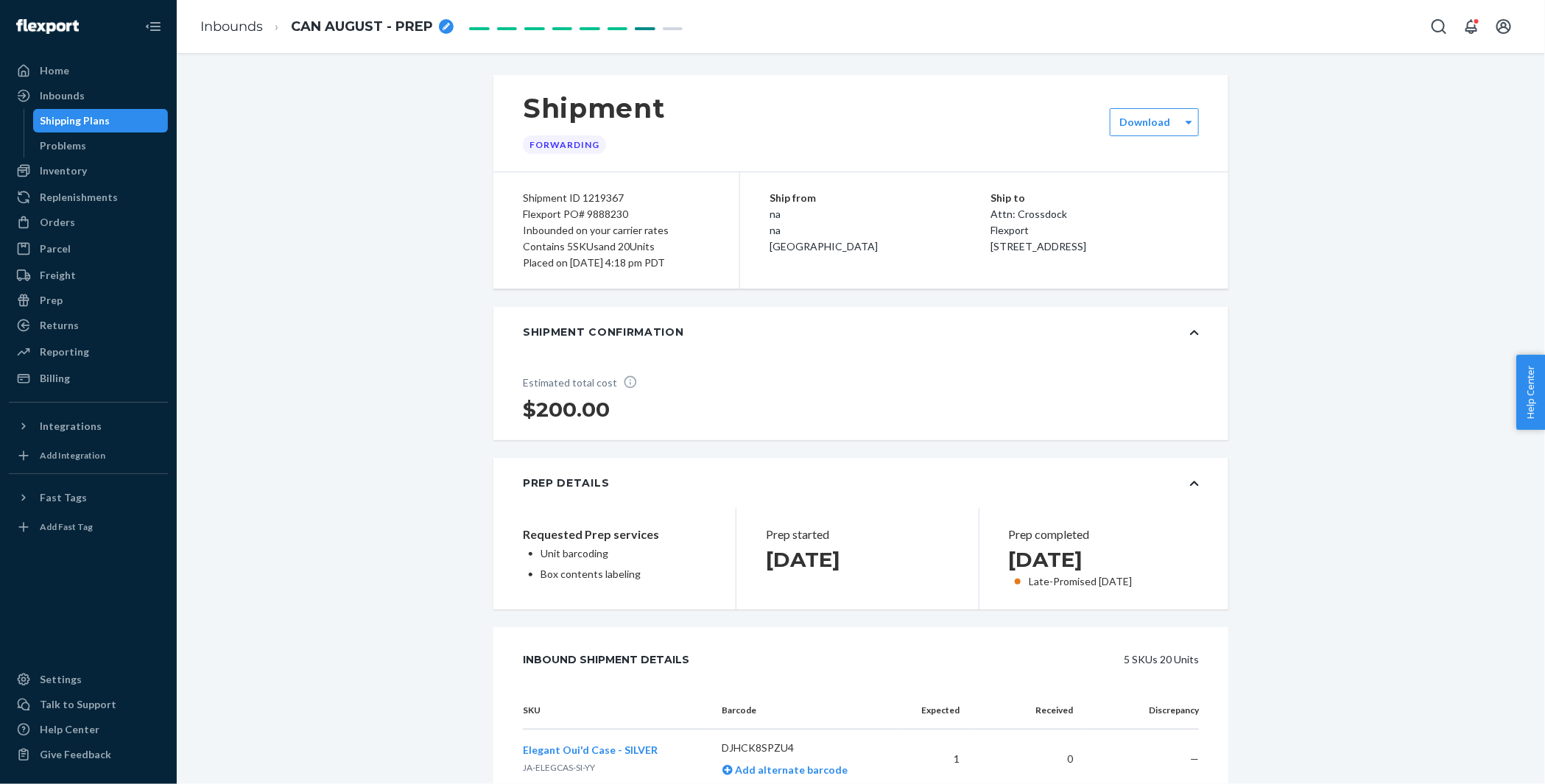
click at [547, 265] on div "Placed on [DATE] 4:18 pm PDT" at bounding box center [616, 262] width 187 height 16
copy div "Placed on [DATE] 4:18 pm PDT"
click at [60, 94] on div "Inbounds" at bounding box center [62, 95] width 45 height 15
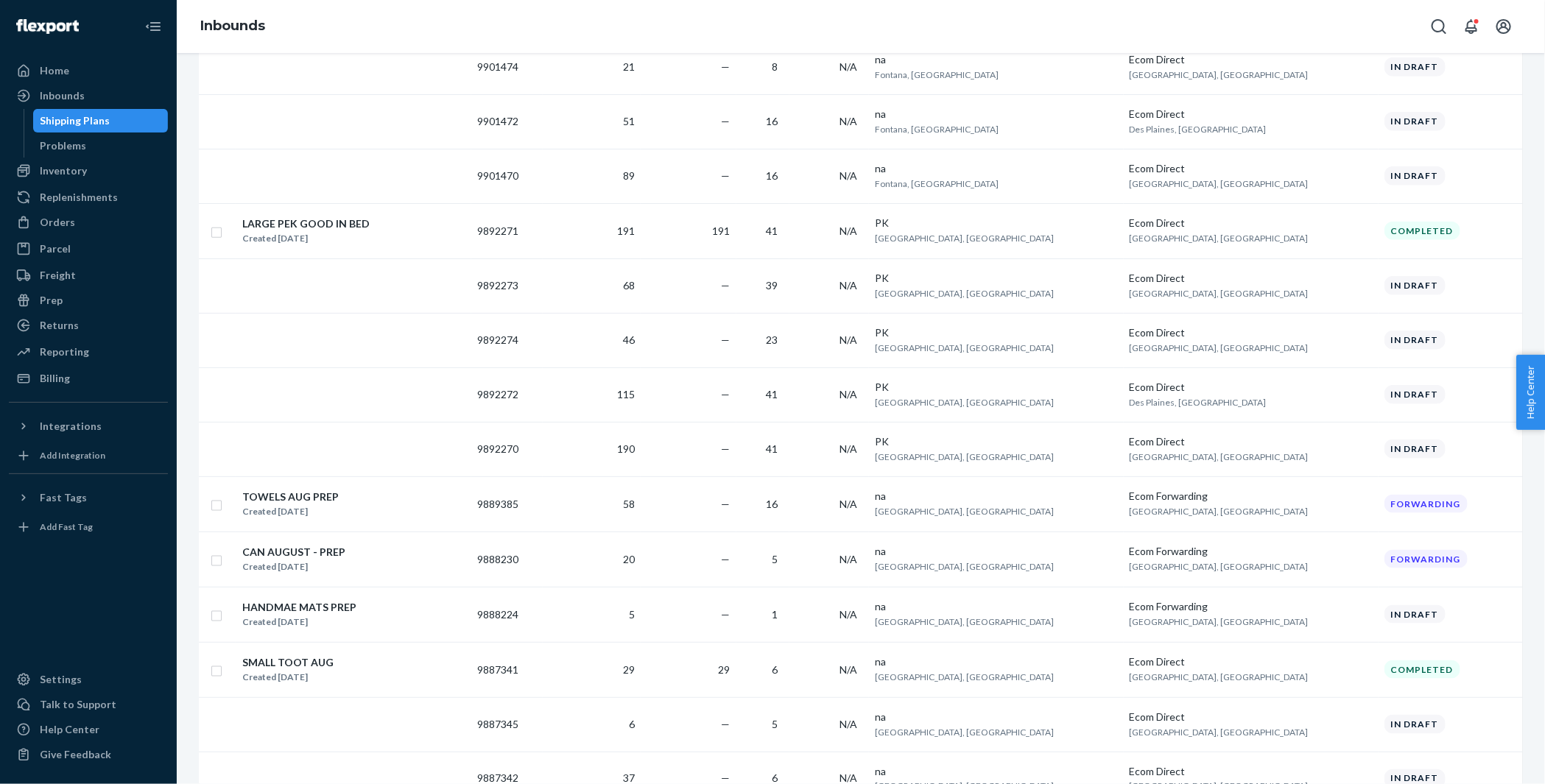
scroll to position [829, 0]
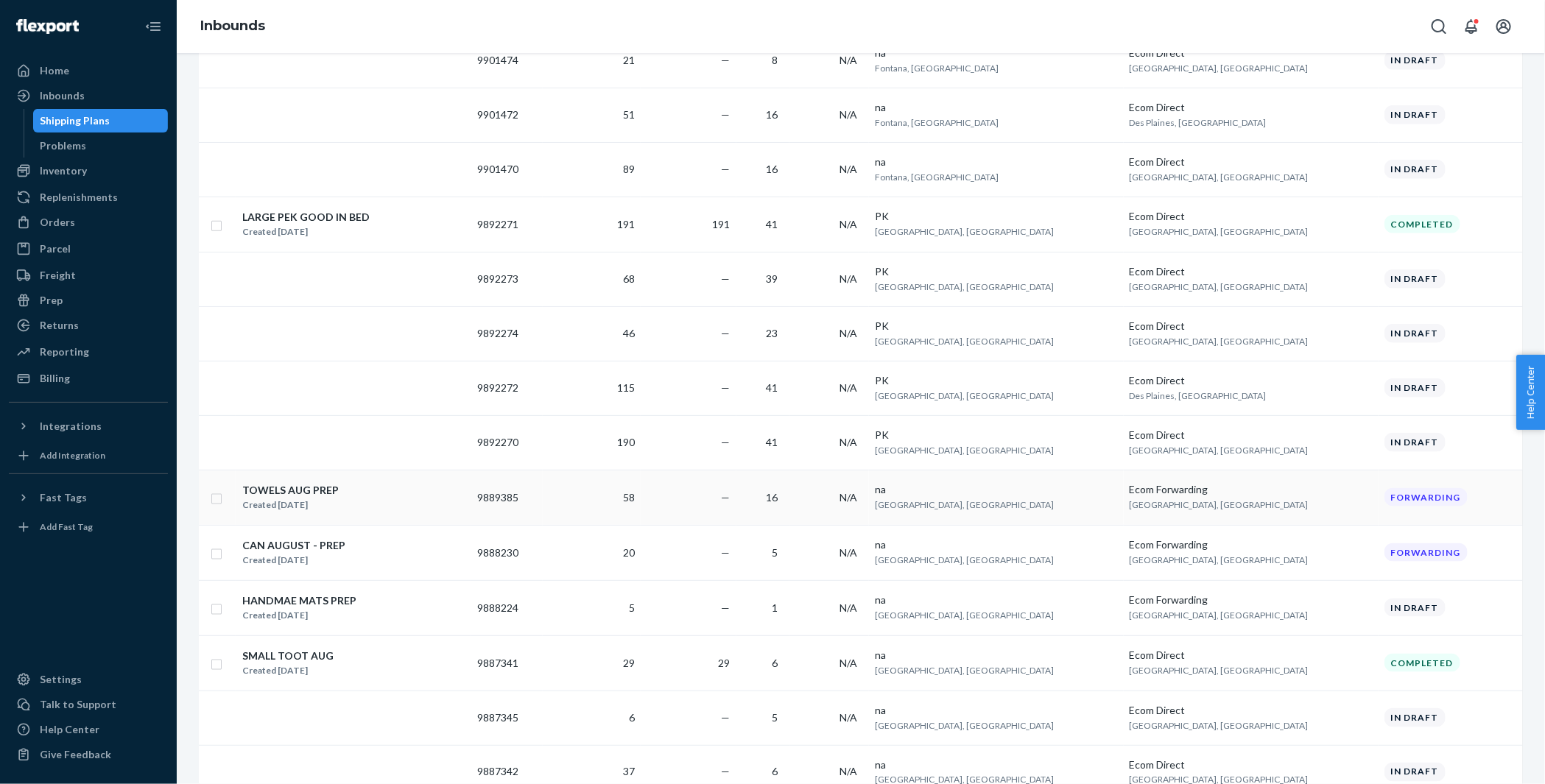
click at [443, 486] on div "TOWELS AUG PREP Created [DATE]" at bounding box center [353, 497] width 224 height 31
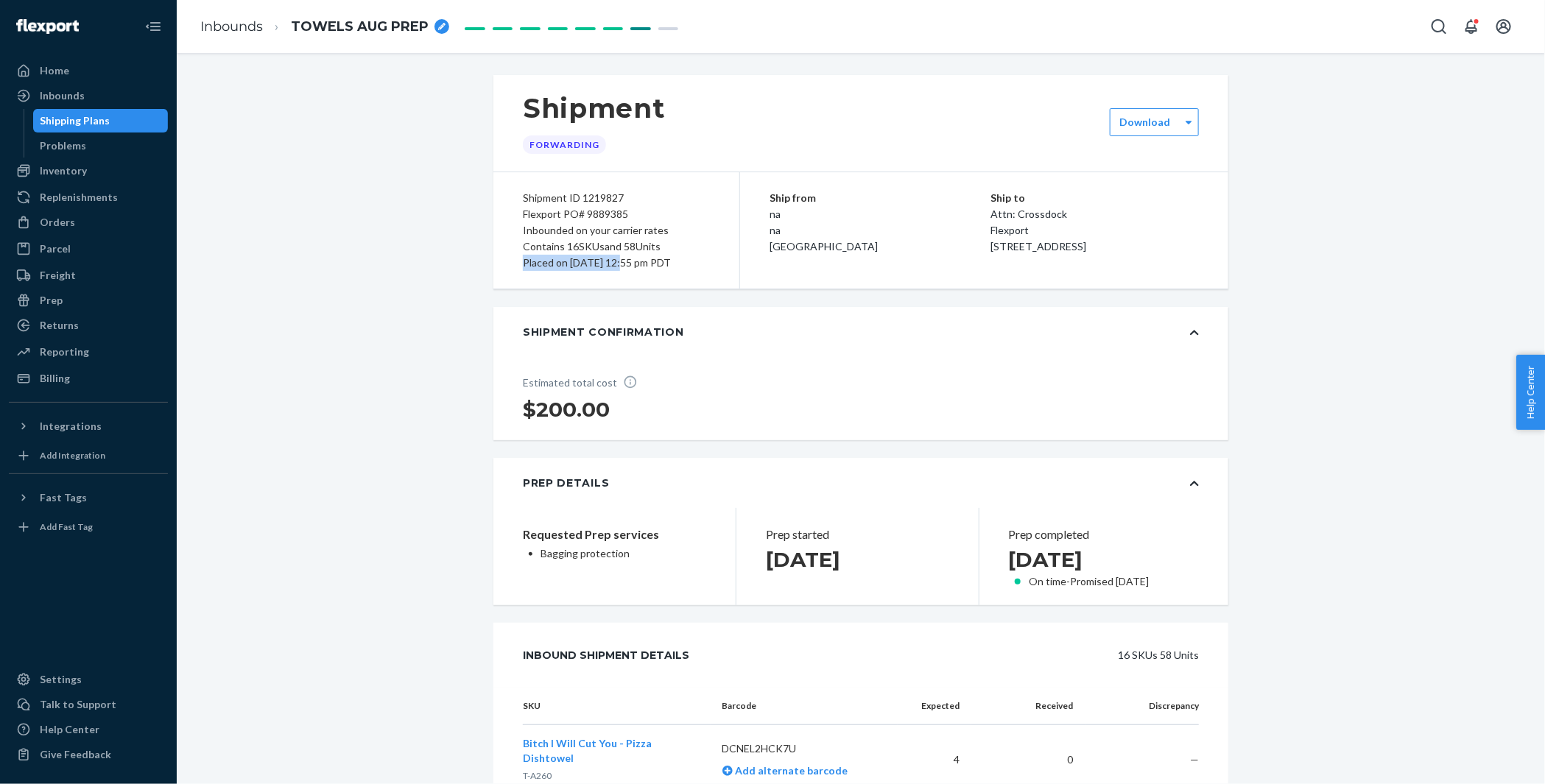
drag, startPoint x: 521, startPoint y: 260, endPoint x: 624, endPoint y: 262, distance: 103.0
click at [624, 262] on div "Shipment ID 1219827 Flexport PO# 9889385 Inbounded on your carrier rates Contai…" at bounding box center [617, 230] width 247 height 116
copy div "Placed on [DATE]"
click at [59, 98] on div "Inbounds" at bounding box center [62, 95] width 45 height 15
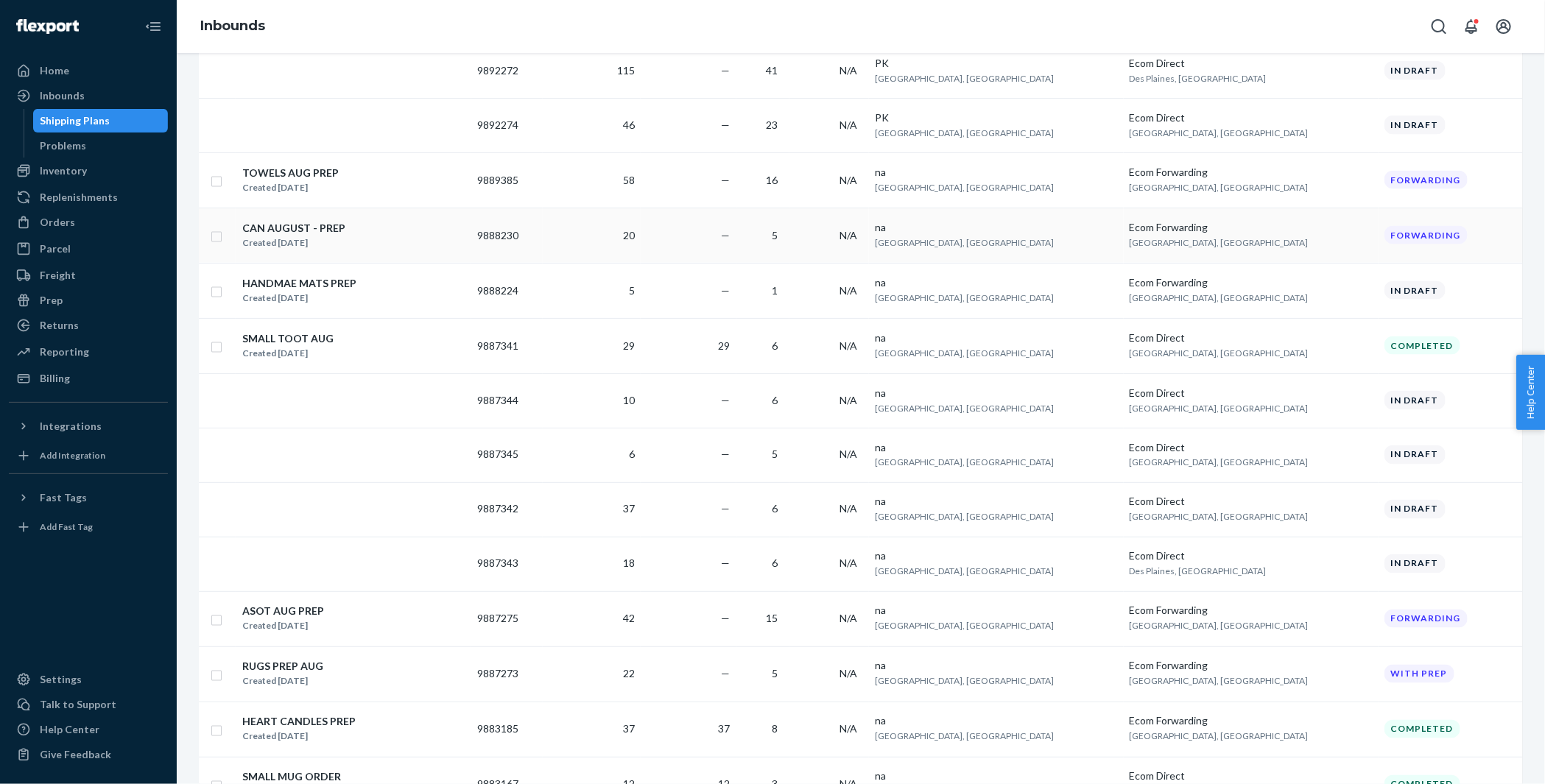
scroll to position [1178, 0]
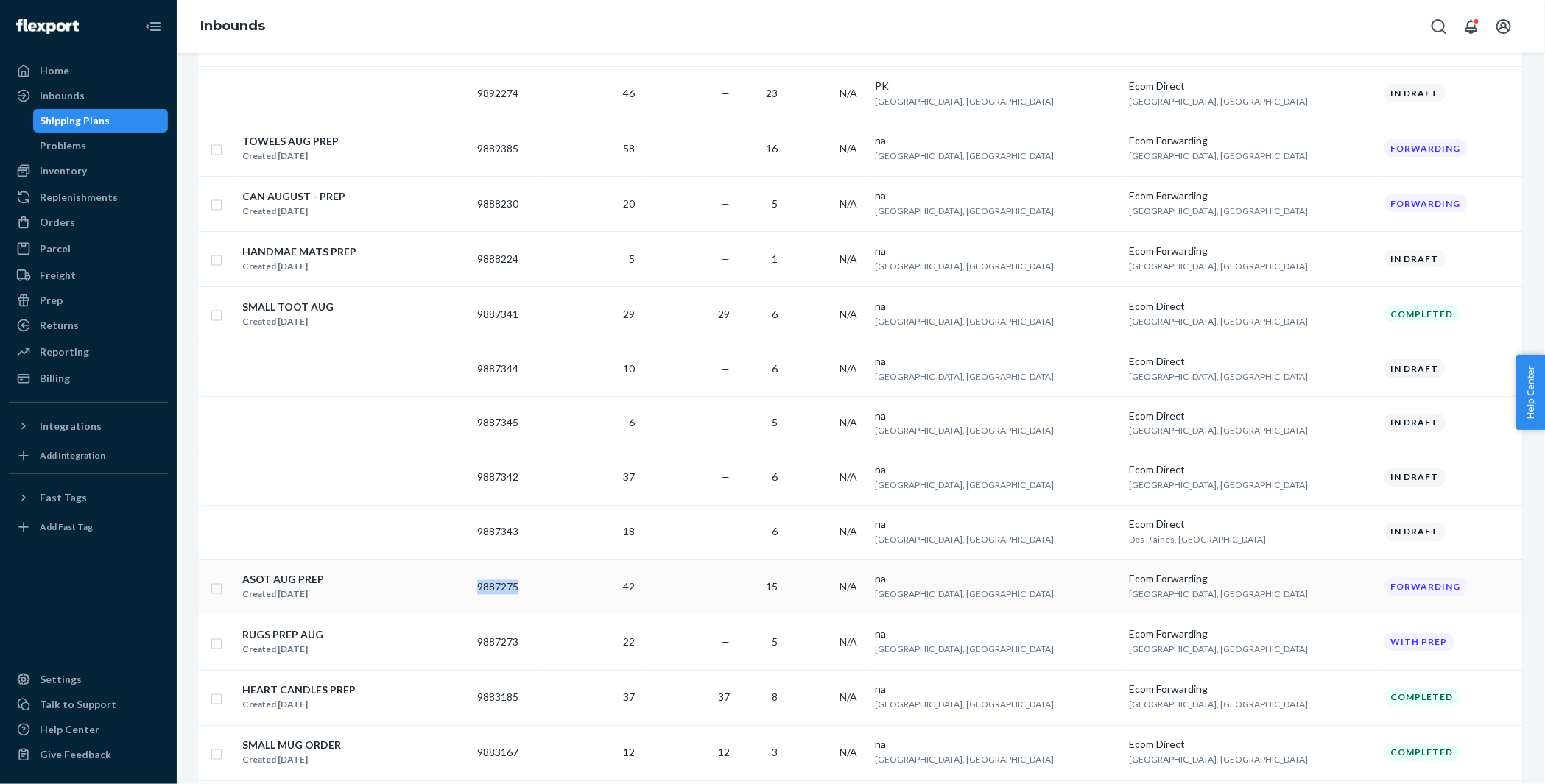
copy td "9887275"
drag, startPoint x: 585, startPoint y: 575, endPoint x: 534, endPoint y: 576, distance: 51.0
click at [534, 576] on td "9887275" at bounding box center [506, 586] width 71 height 55
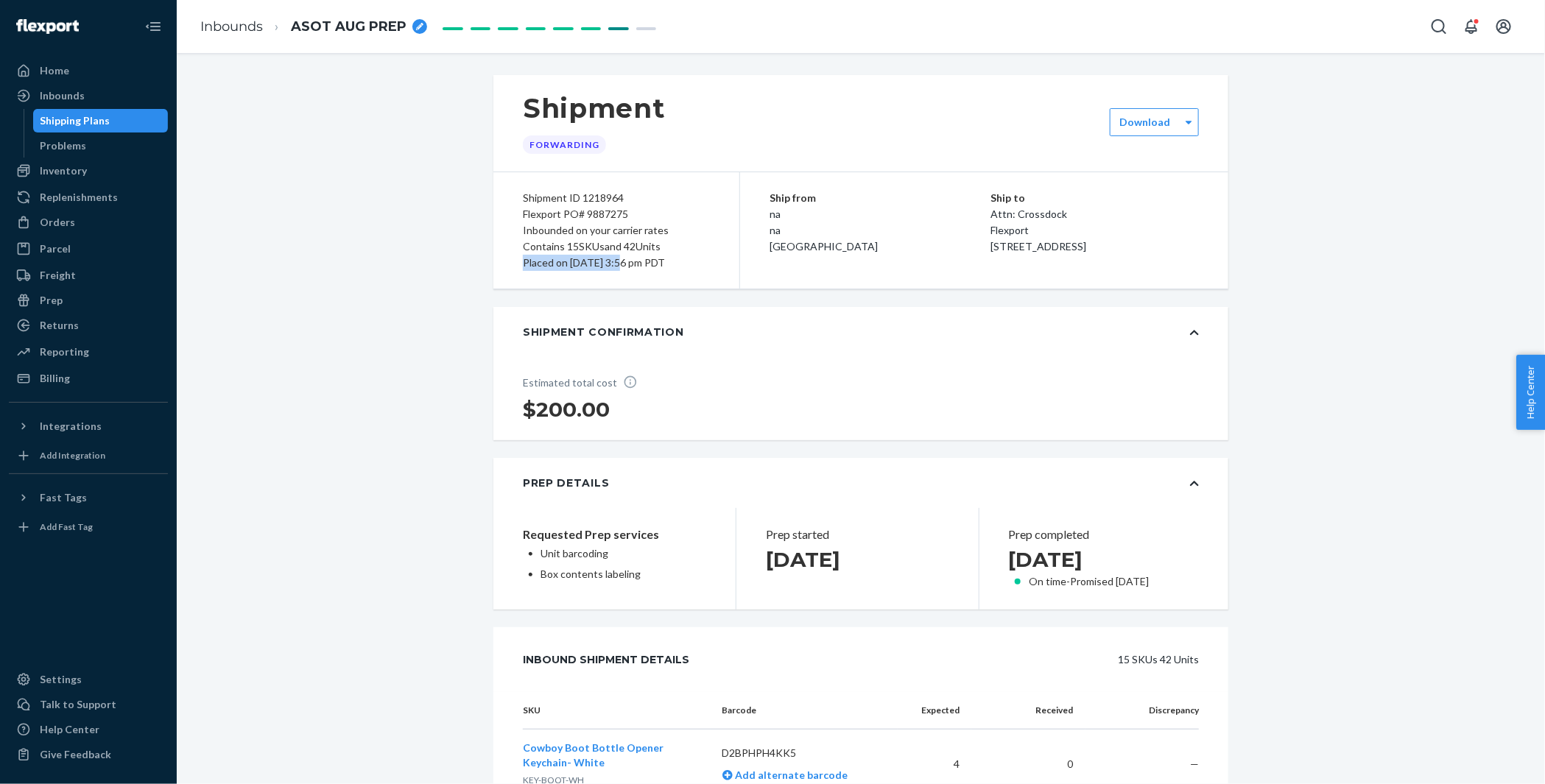
drag, startPoint x: 516, startPoint y: 241, endPoint x: 622, endPoint y: 259, distance: 107.5
click at [622, 259] on div "Shipment ID 1218964 Flexport PO# 9887275 Inbounded on your carrier rates Contai…" at bounding box center [617, 230] width 247 height 116
copy div "Placed on [DATE]"
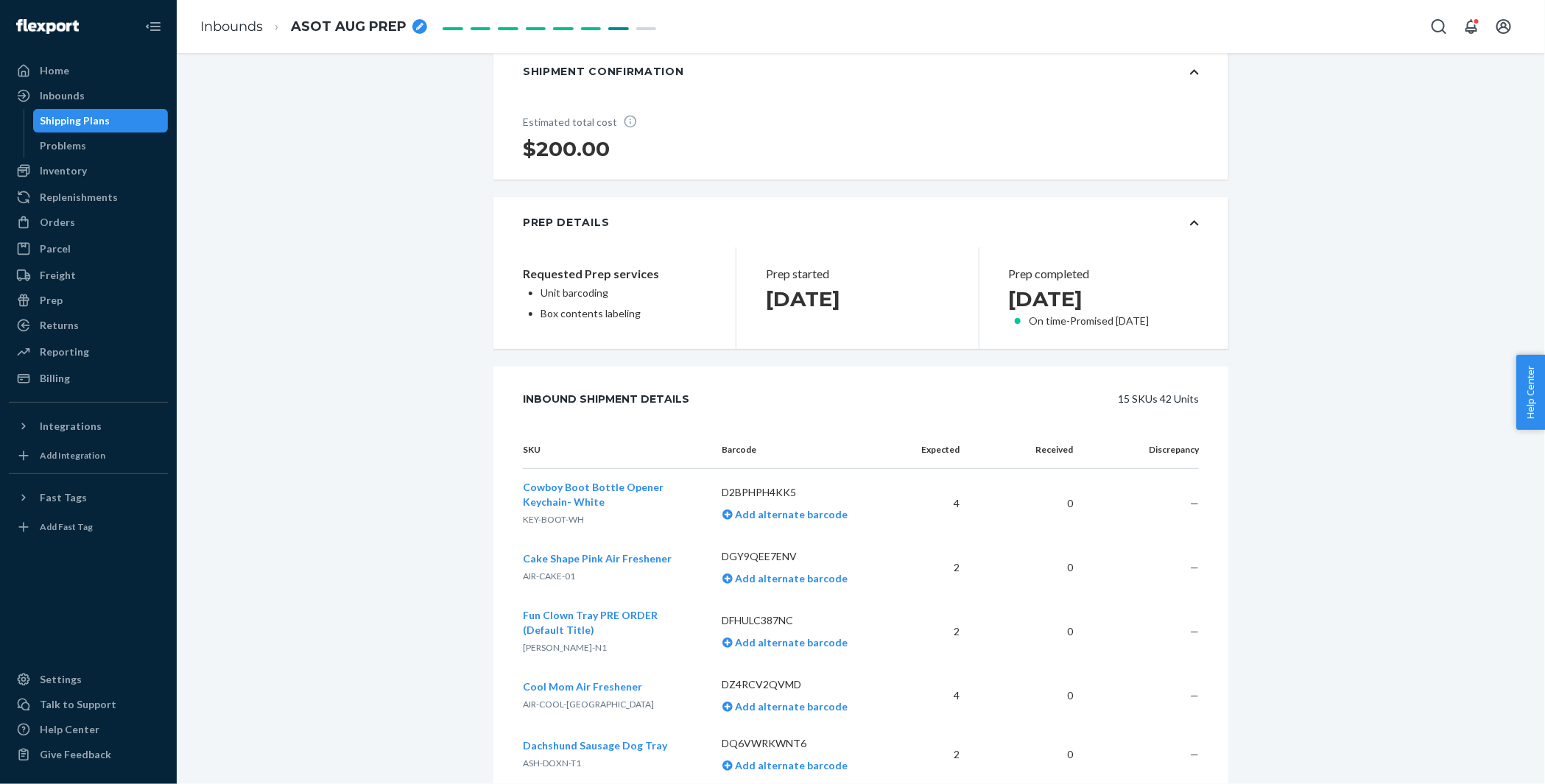
scroll to position [262, 0]
click at [1189, 214] on div "Prep Details" at bounding box center [861, 222] width 735 height 50
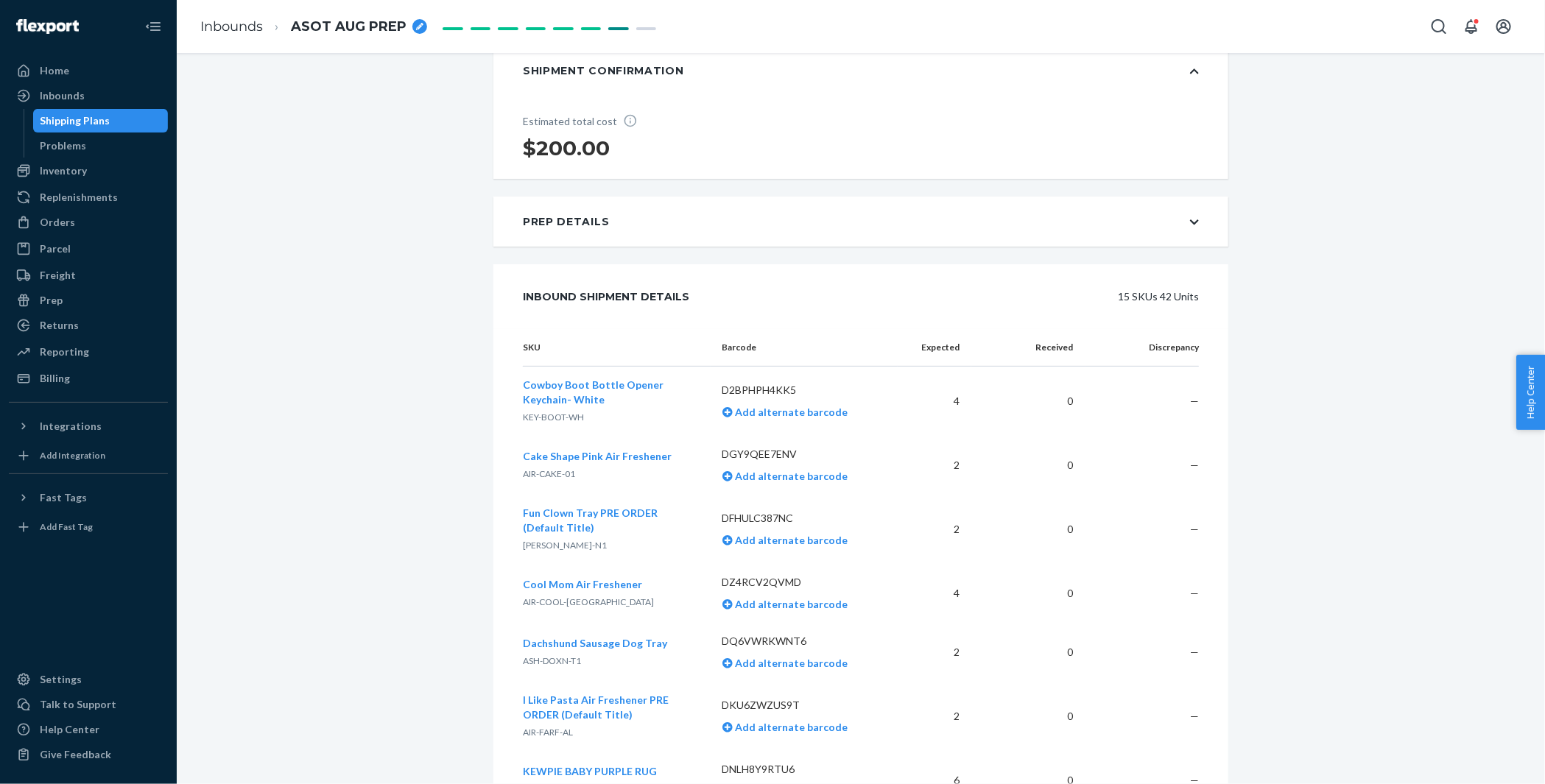
scroll to position [84, 0]
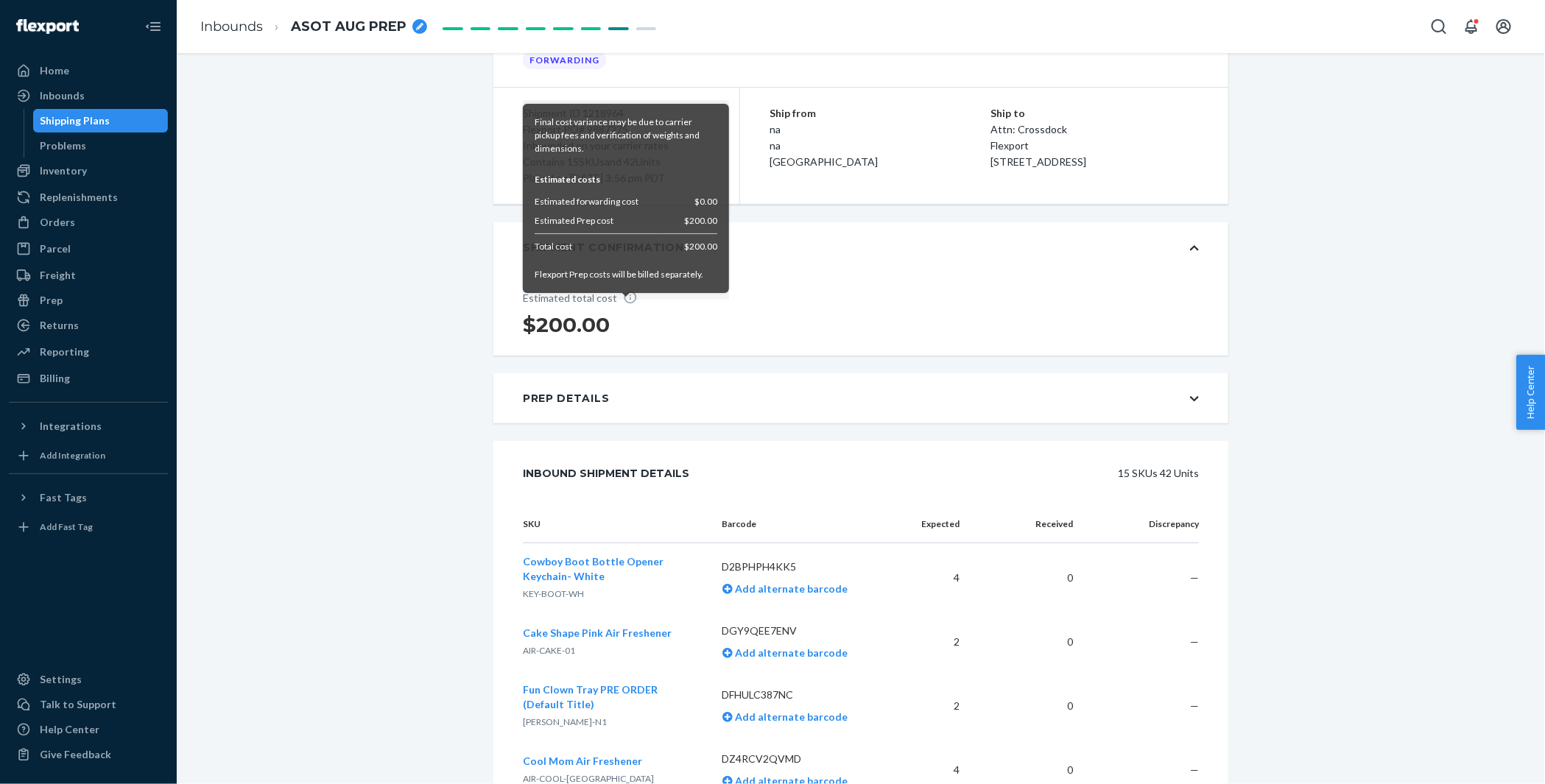
click at [626, 295] on icon at bounding box center [630, 297] width 15 height 15
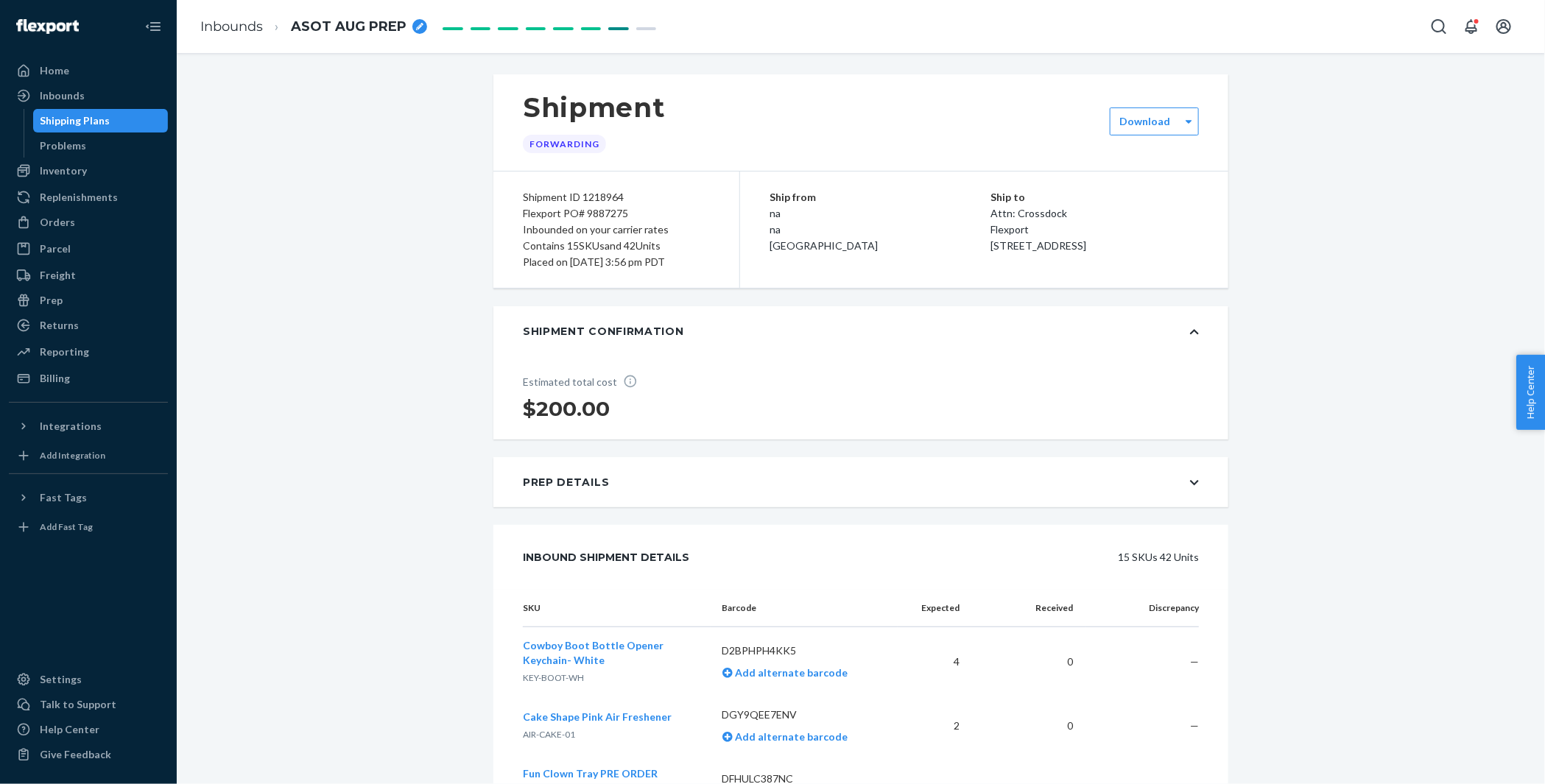
scroll to position [0, 0]
click at [146, 102] on div "Inbounds" at bounding box center [88, 95] width 156 height 20
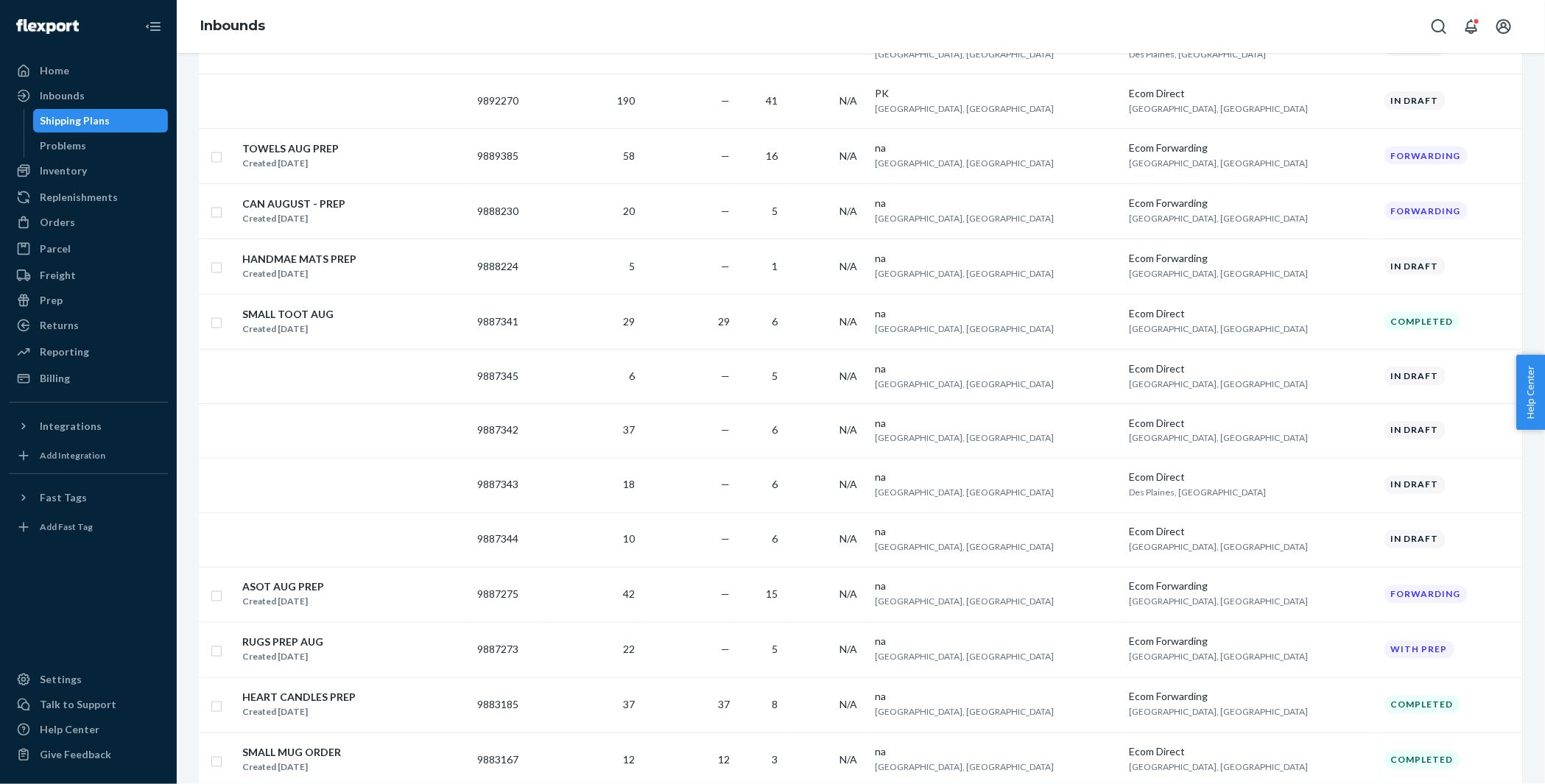
scroll to position [1200, 0]
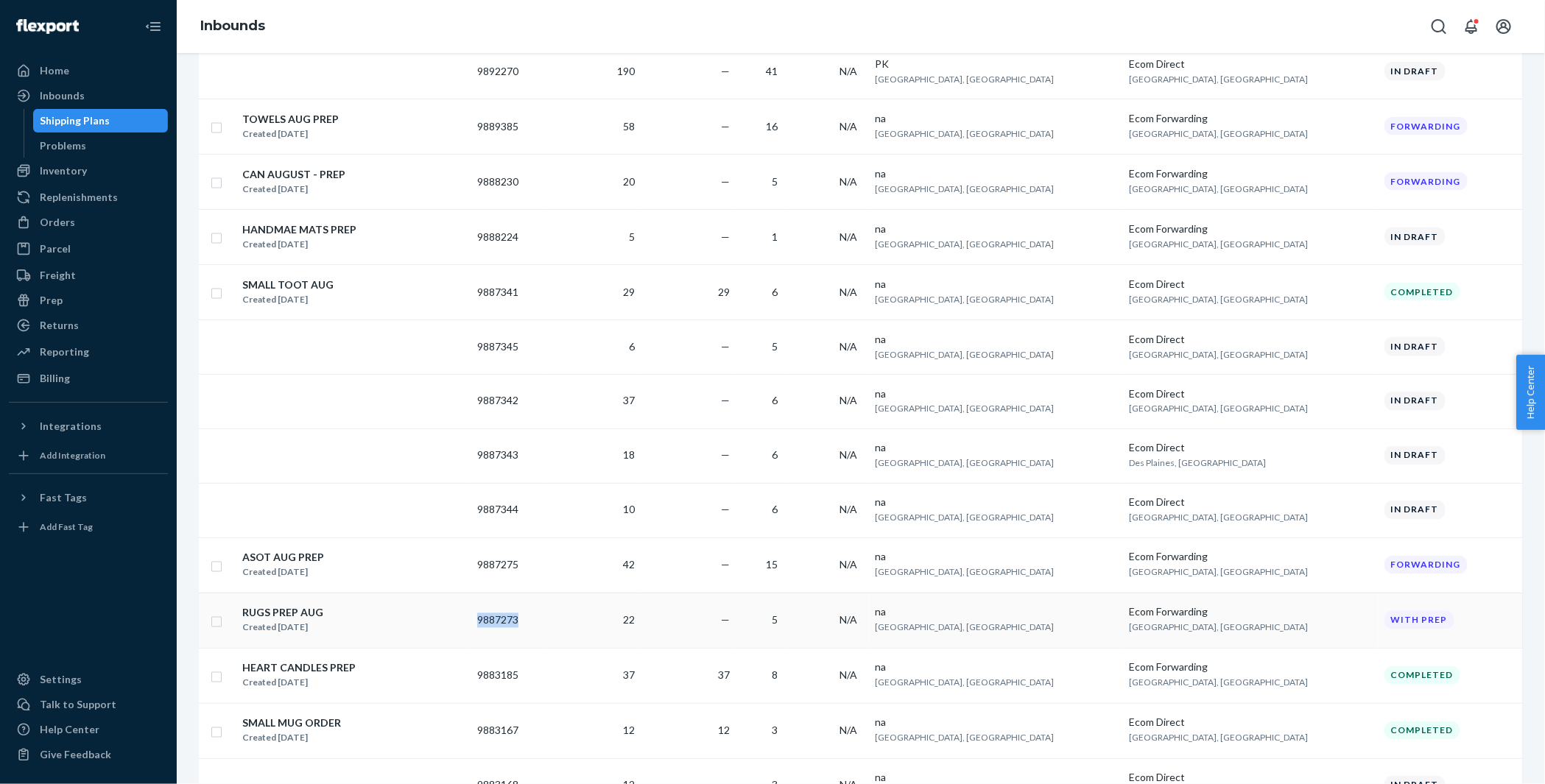
copy td "9887273"
drag, startPoint x: 592, startPoint y: 602, endPoint x: 476, endPoint y: 587, distance: 117.0
click at [476, 593] on tr "RUGS PREP AUG Created [DATE] 9887273 22 — 5 N/A na [GEOGRAPHIC_DATA], [GEOGRAPH…" at bounding box center [861, 620] width 1324 height 55
click at [391, 605] on div "RUGS PREP AUG Created [DATE]" at bounding box center [353, 621] width 224 height 31
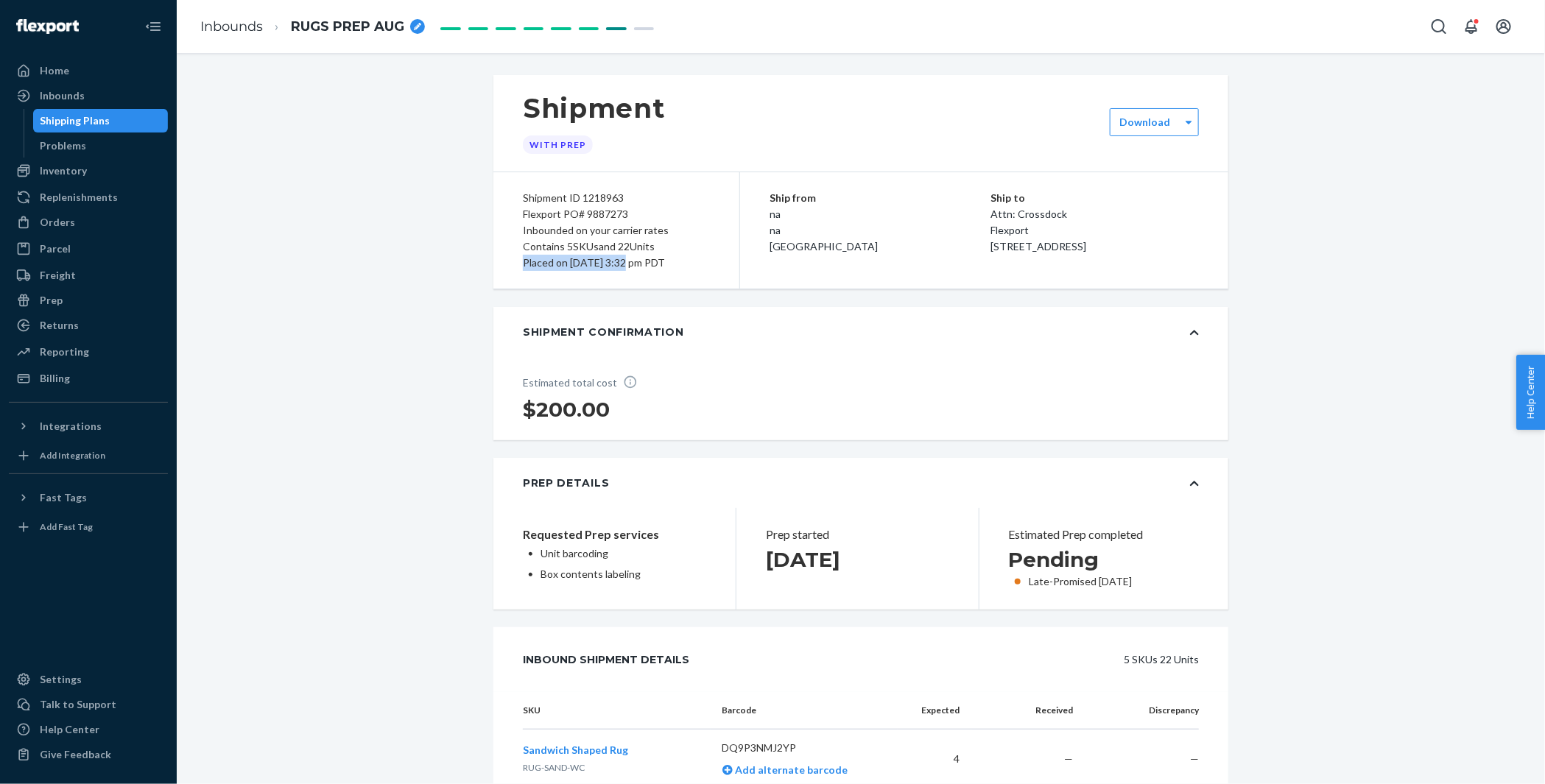
drag, startPoint x: 519, startPoint y: 262, endPoint x: 626, endPoint y: 265, distance: 107.0
click at [626, 265] on div "Shipment ID 1218963 Flexport PO# 9887273 Inbounded on your carrier rates Contai…" at bounding box center [617, 230] width 247 height 116
copy div "Placed on [DATE]"
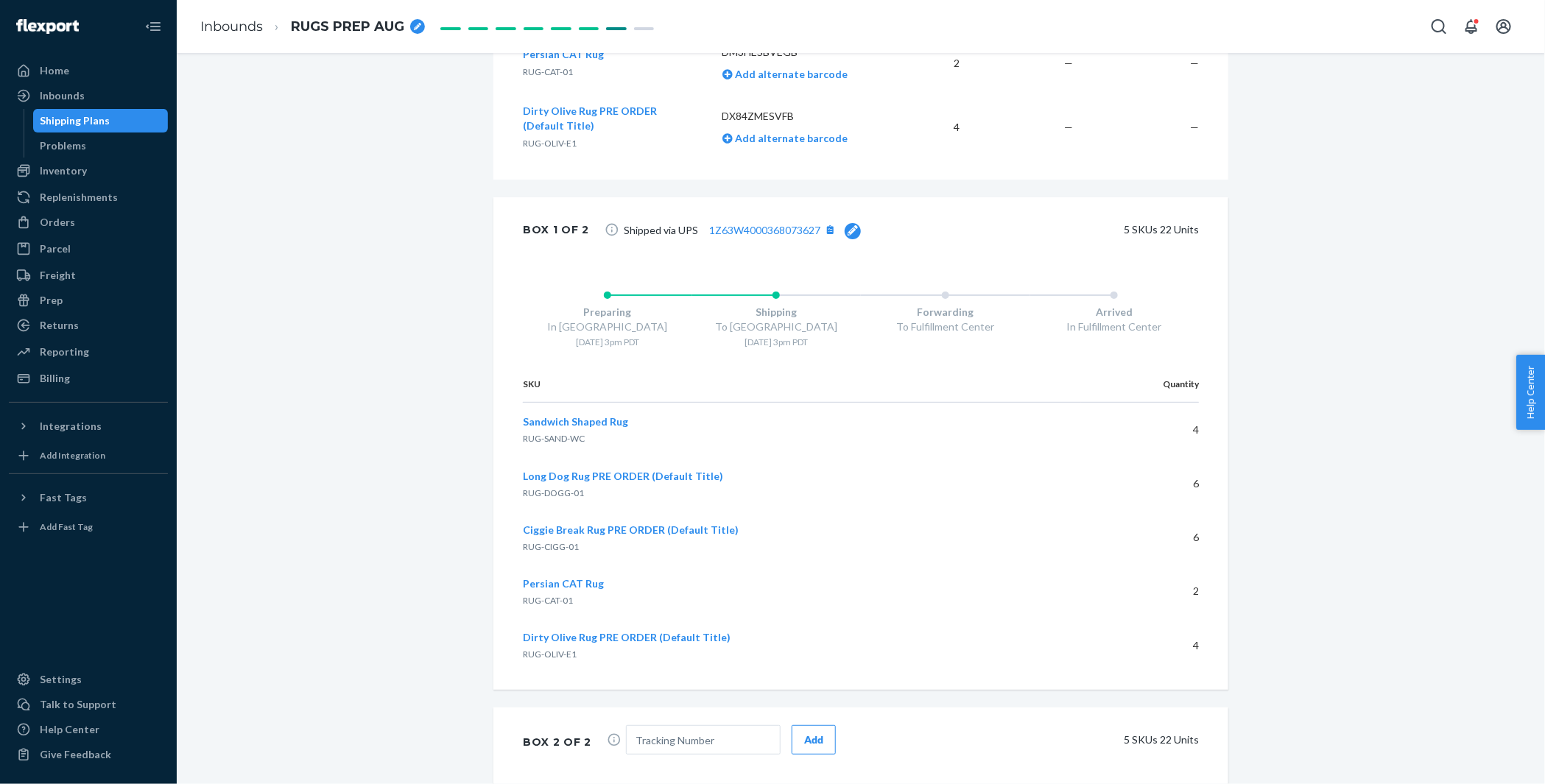
scroll to position [864, 0]
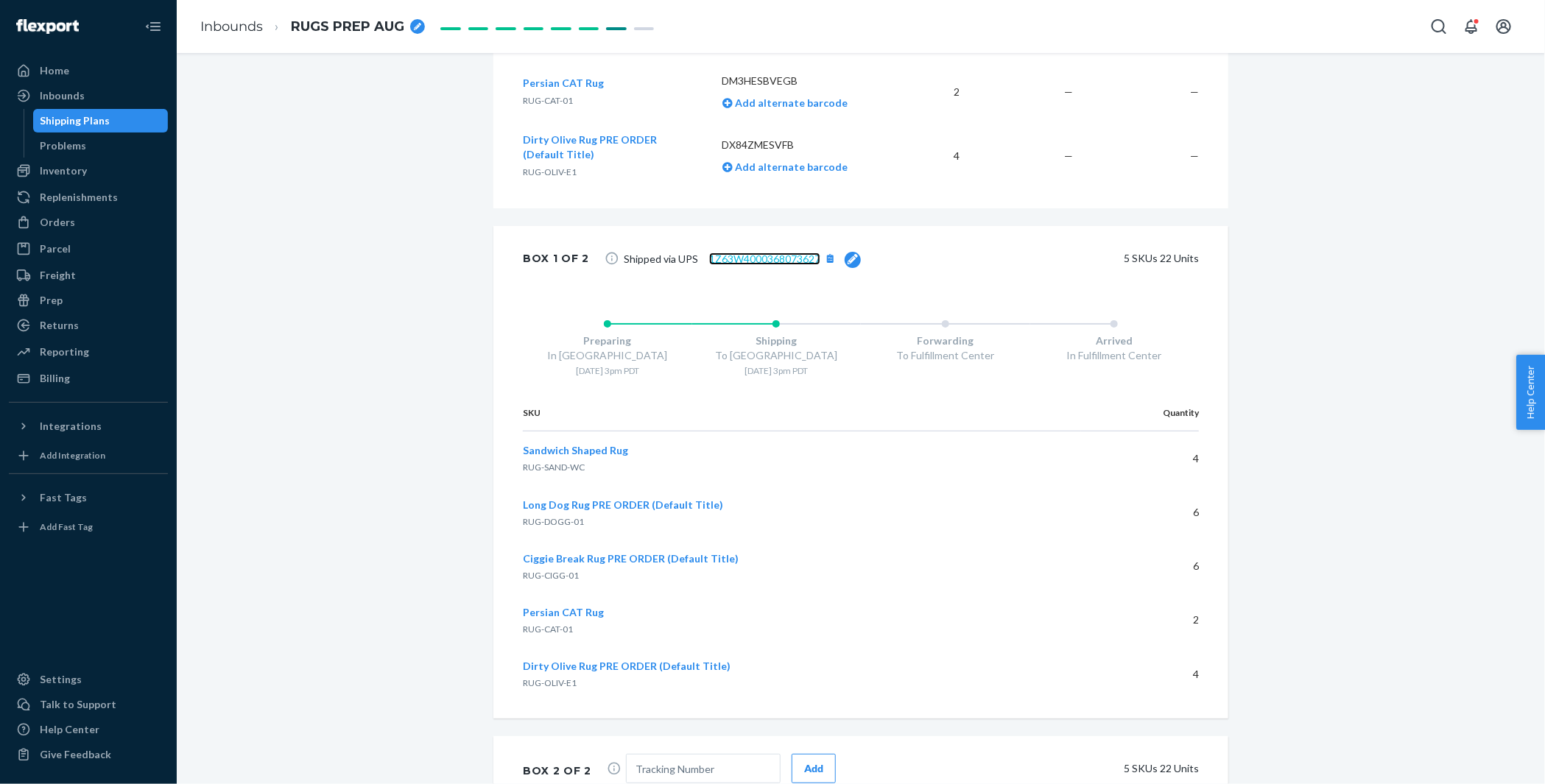
click at [737, 260] on link "1Z63W4000368073627" at bounding box center [765, 258] width 111 height 12
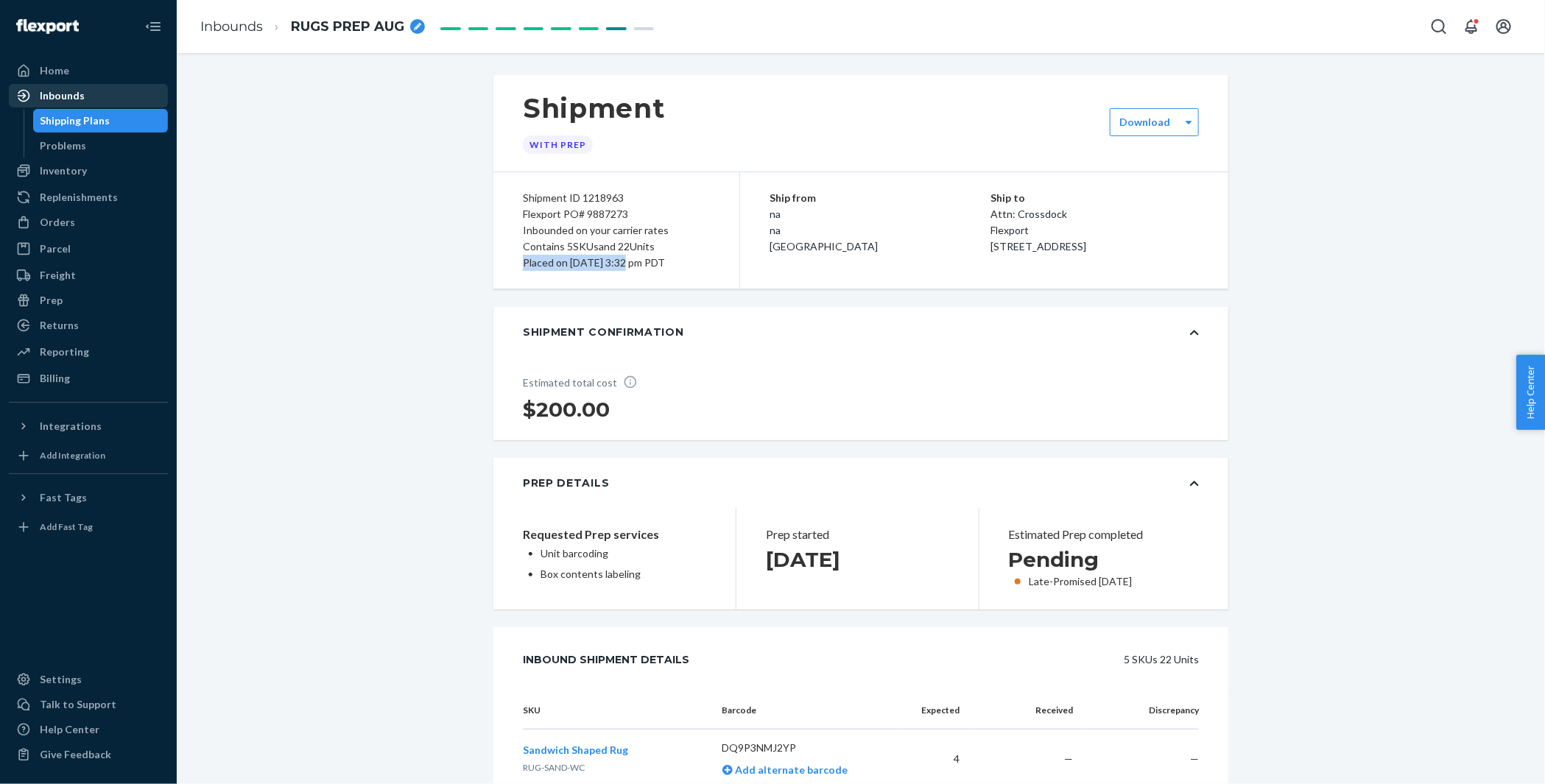
click at [94, 93] on div "Inbounds" at bounding box center [88, 95] width 156 height 20
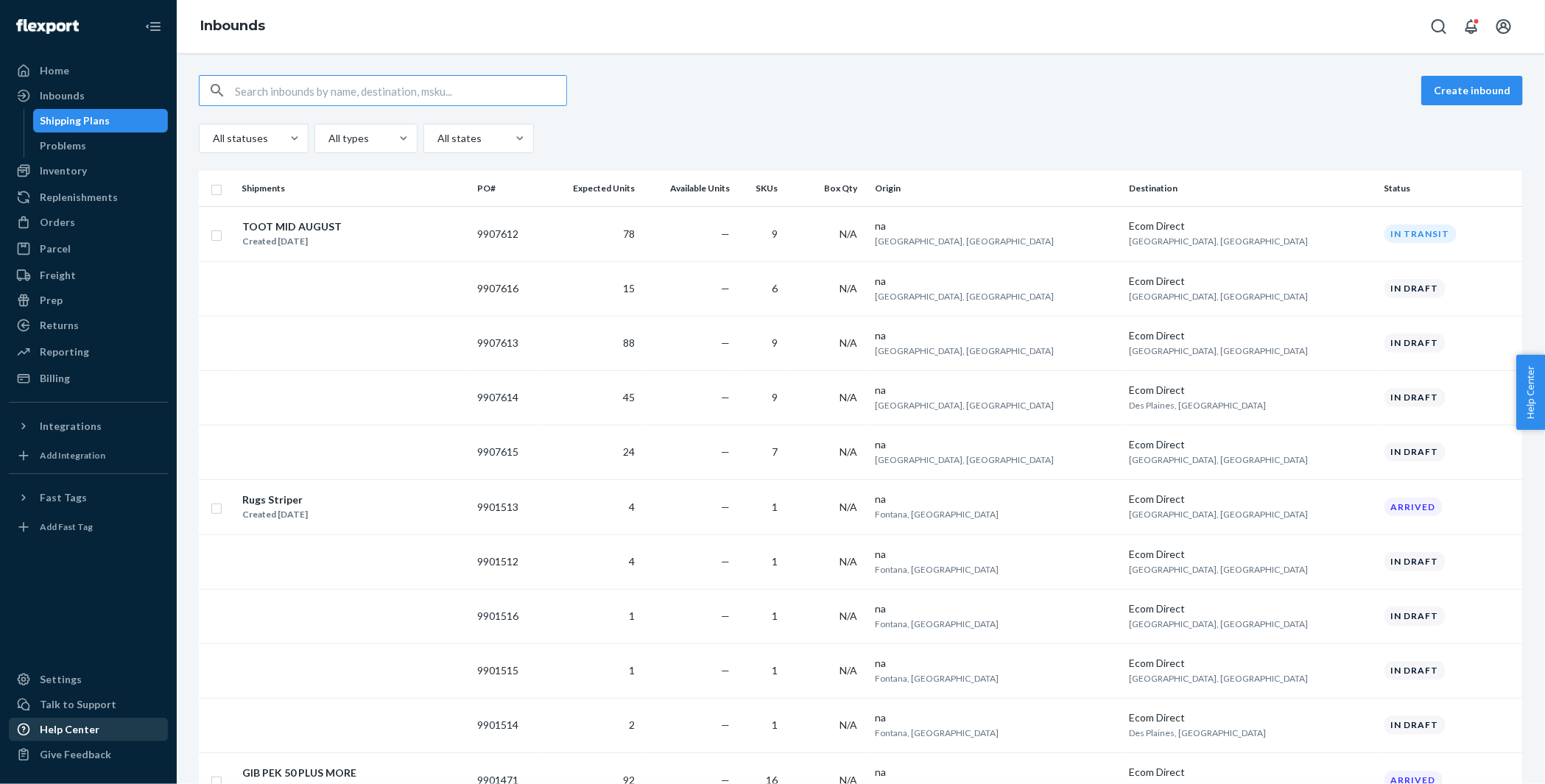
click at [66, 725] on div "Help Center" at bounding box center [70, 729] width 59 height 15
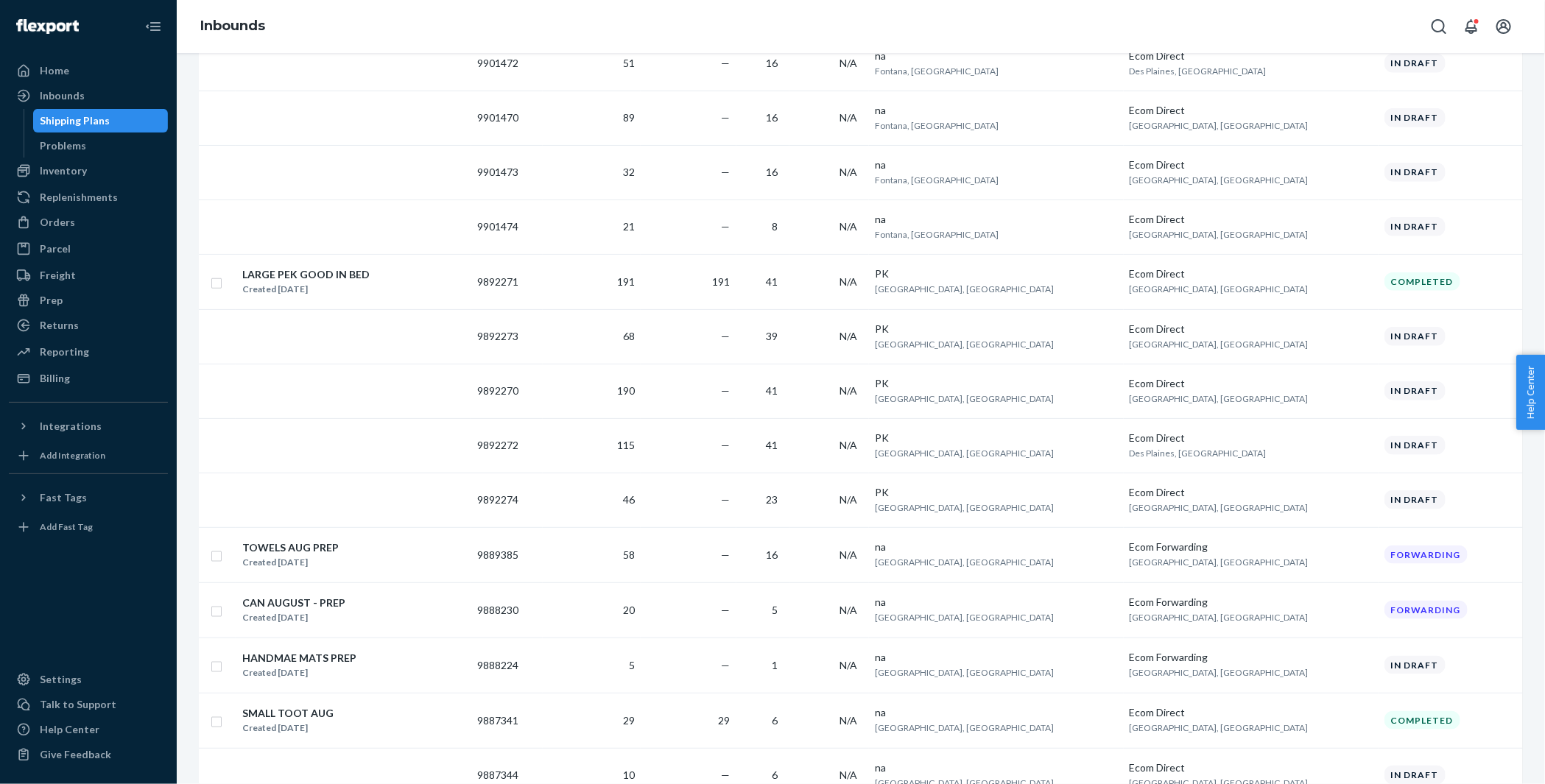
scroll to position [821, 0]
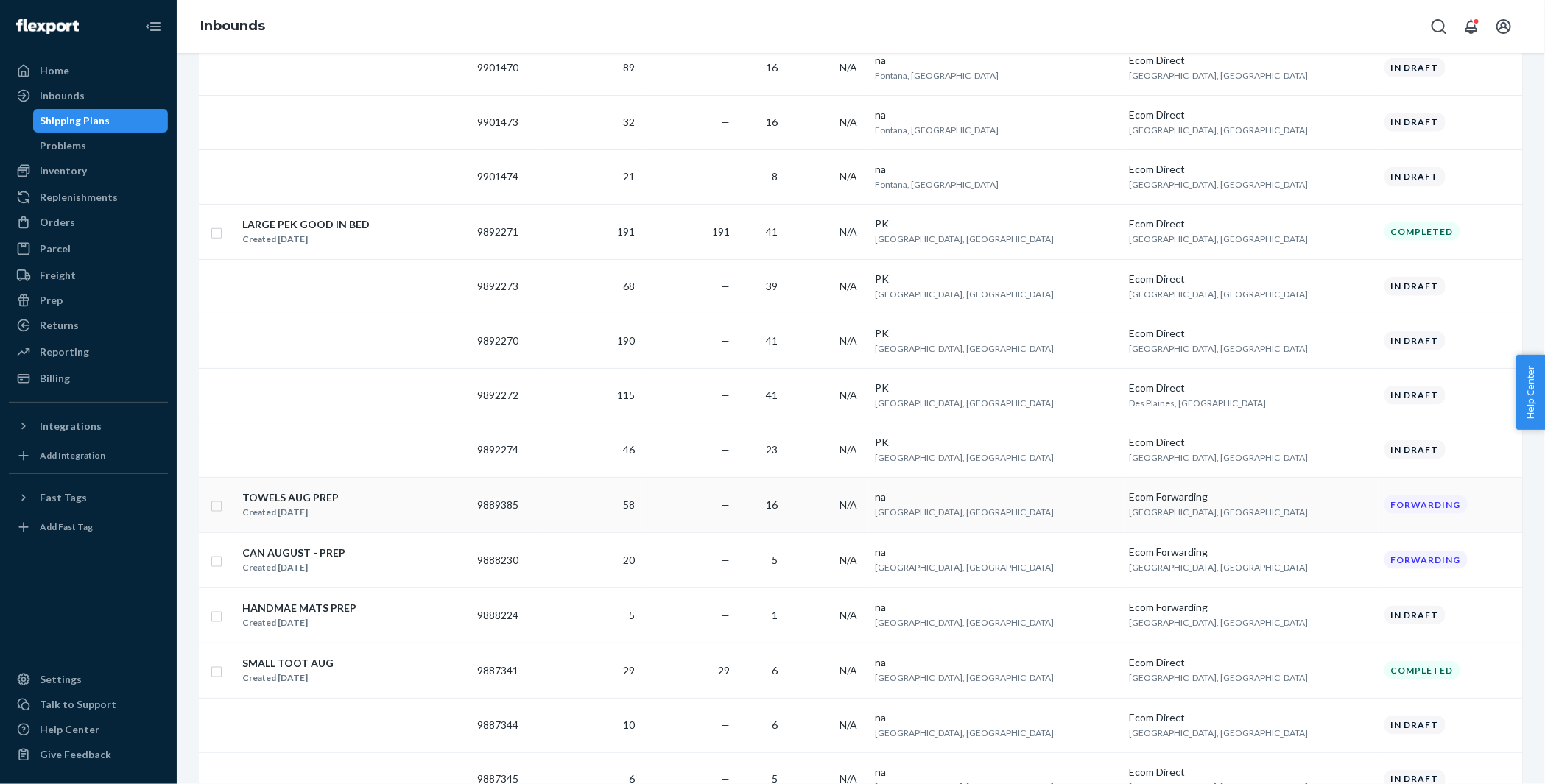
click at [417, 503] on div "TOWELS AUG PREP Created [DATE]" at bounding box center [353, 505] width 224 height 31
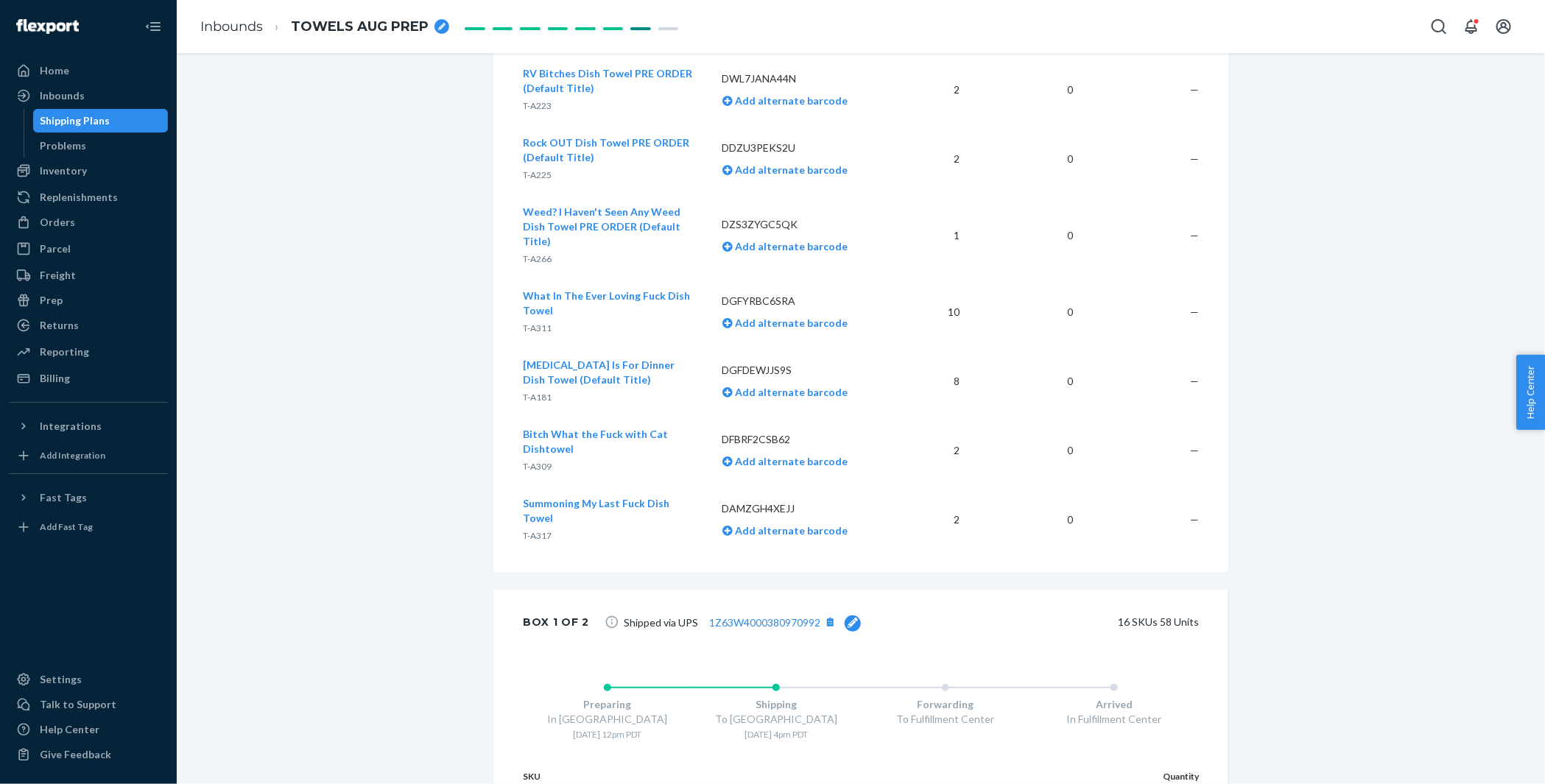
scroll to position [1303, 0]
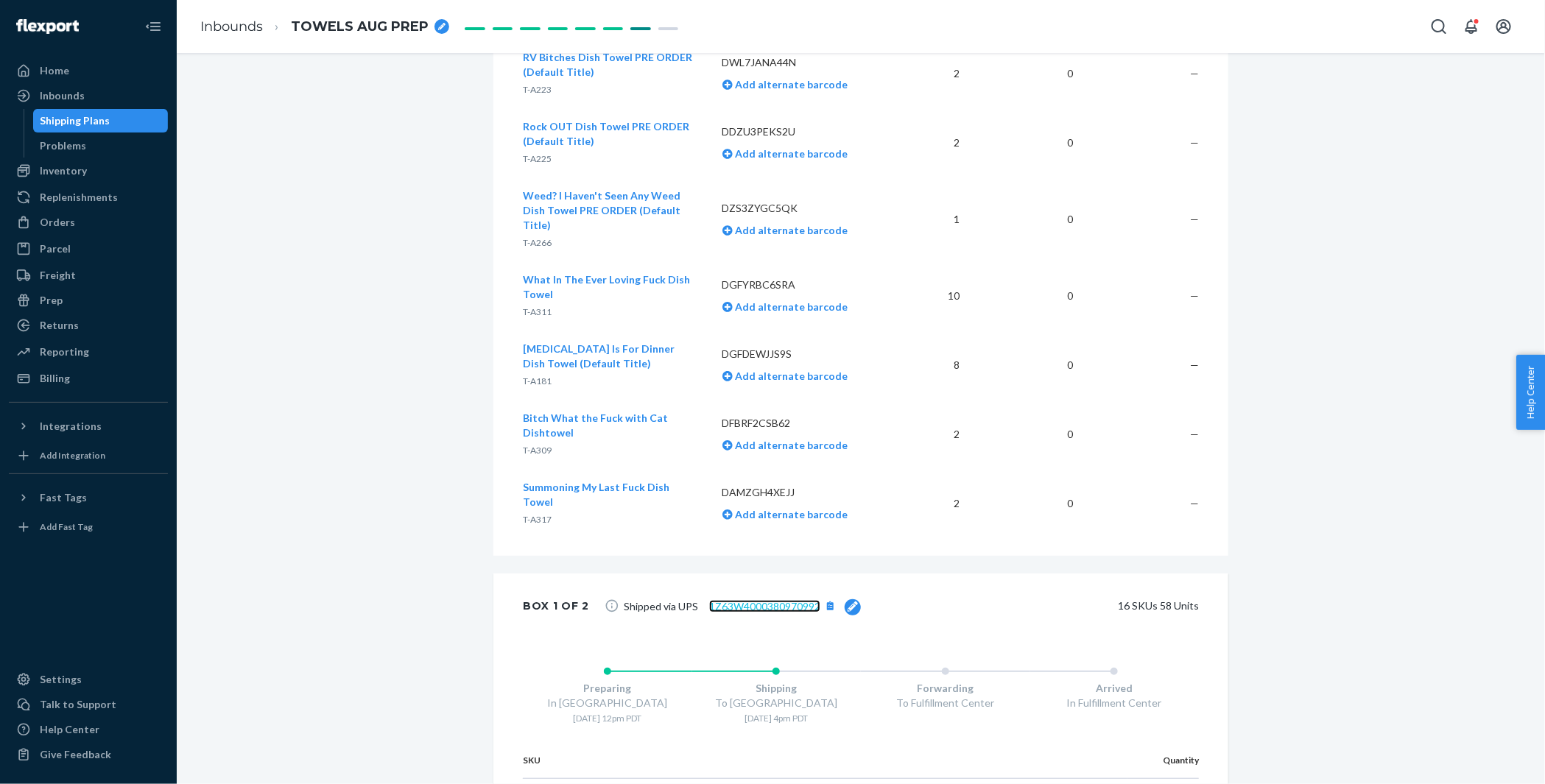
click at [739, 600] on link "1Z63W4000380970992" at bounding box center [765, 606] width 111 height 12
click at [49, 100] on div "Inbounds" at bounding box center [62, 95] width 45 height 15
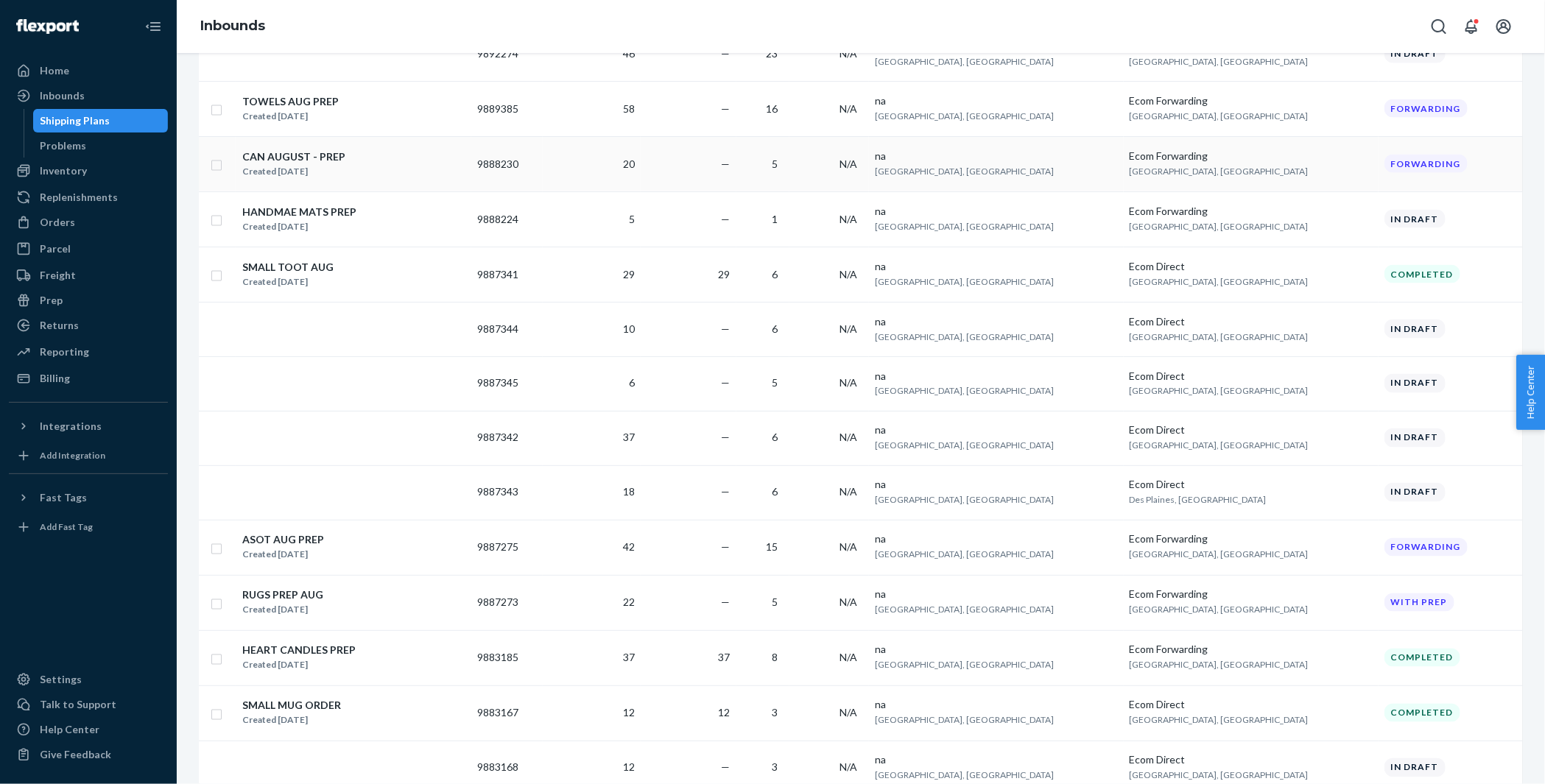
scroll to position [1245, 0]
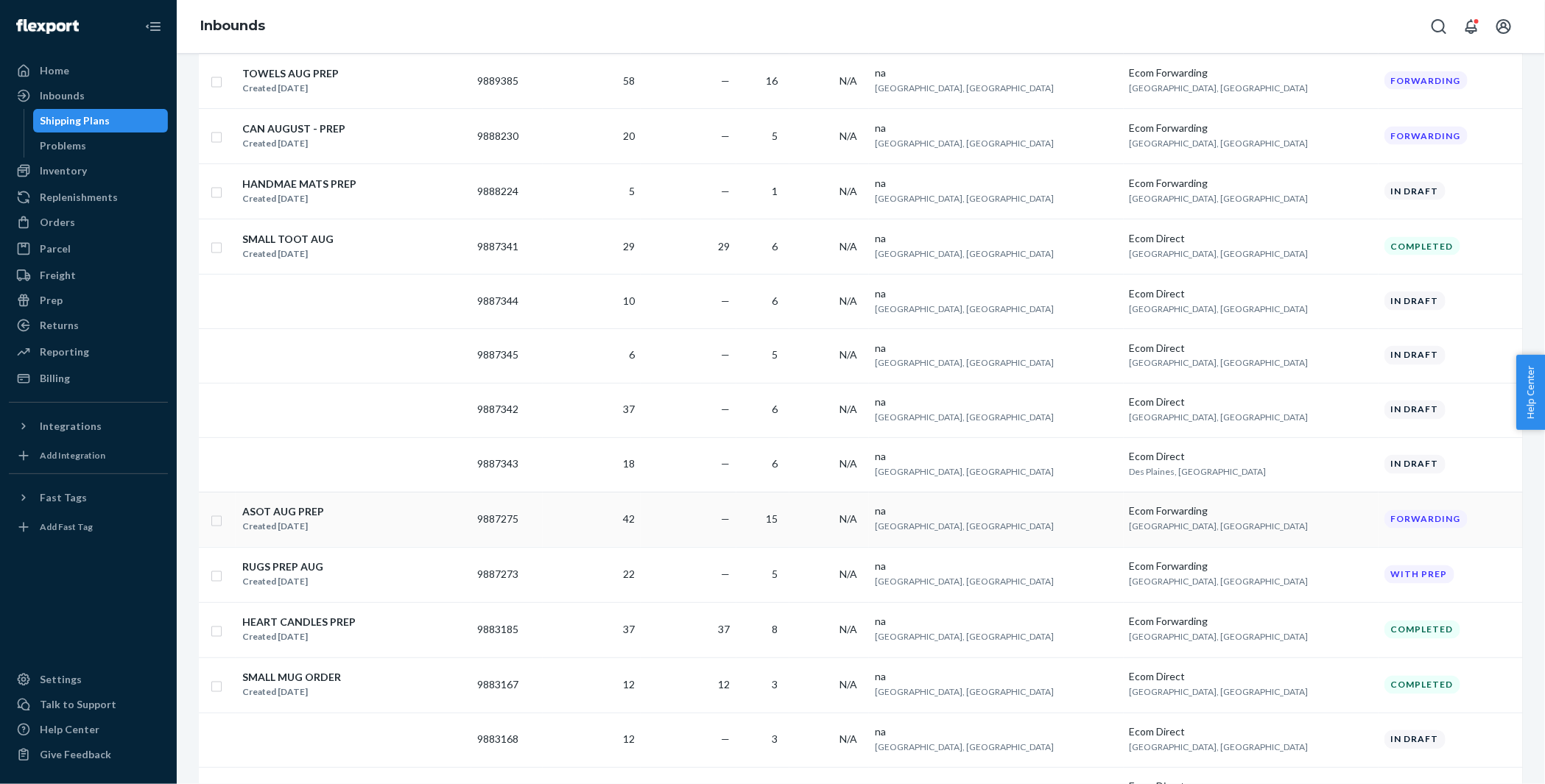
click at [396, 504] on div "ASOT AUG PREP Created [DATE]" at bounding box center [353, 520] width 224 height 31
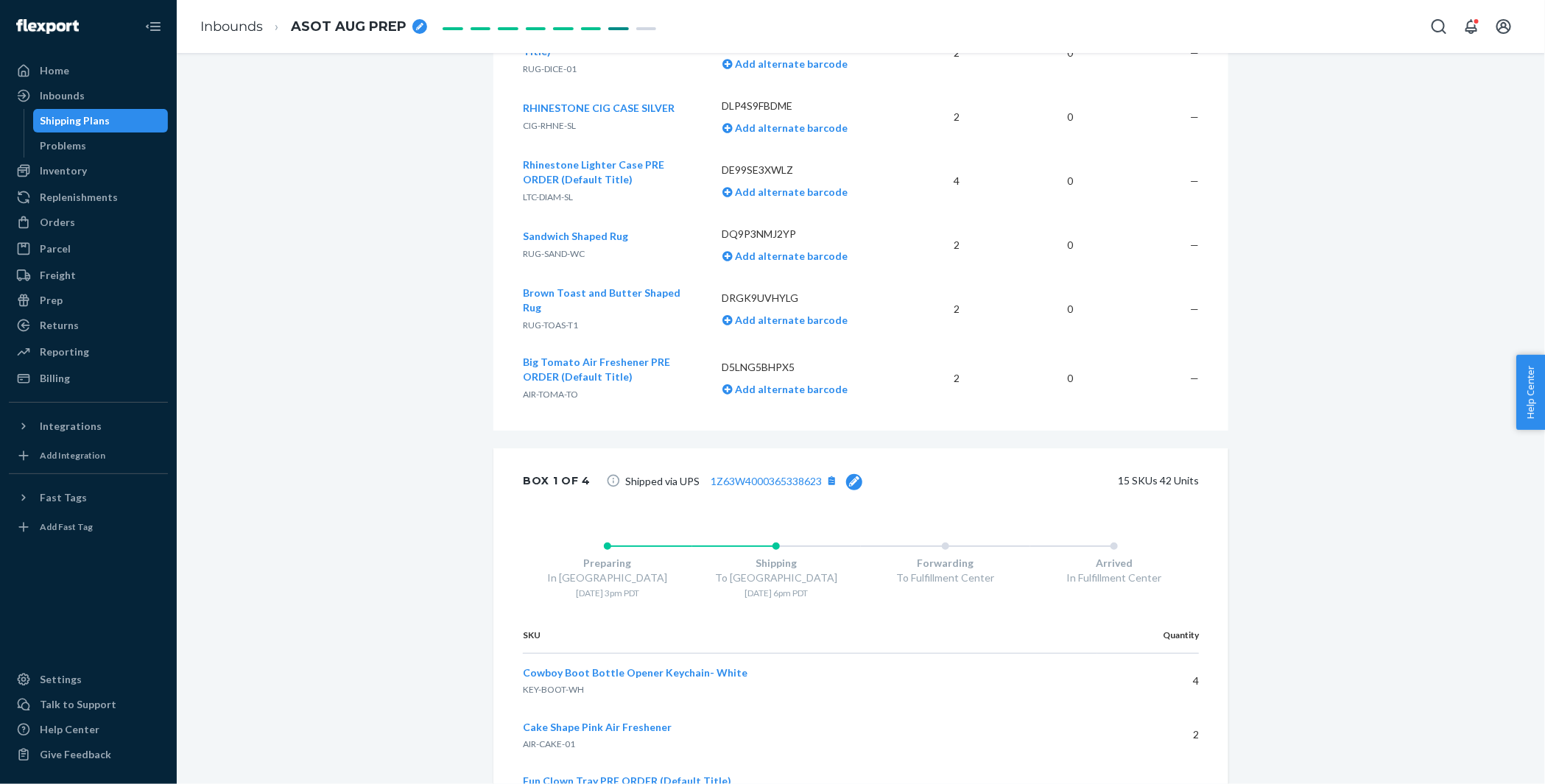
scroll to position [1324, 0]
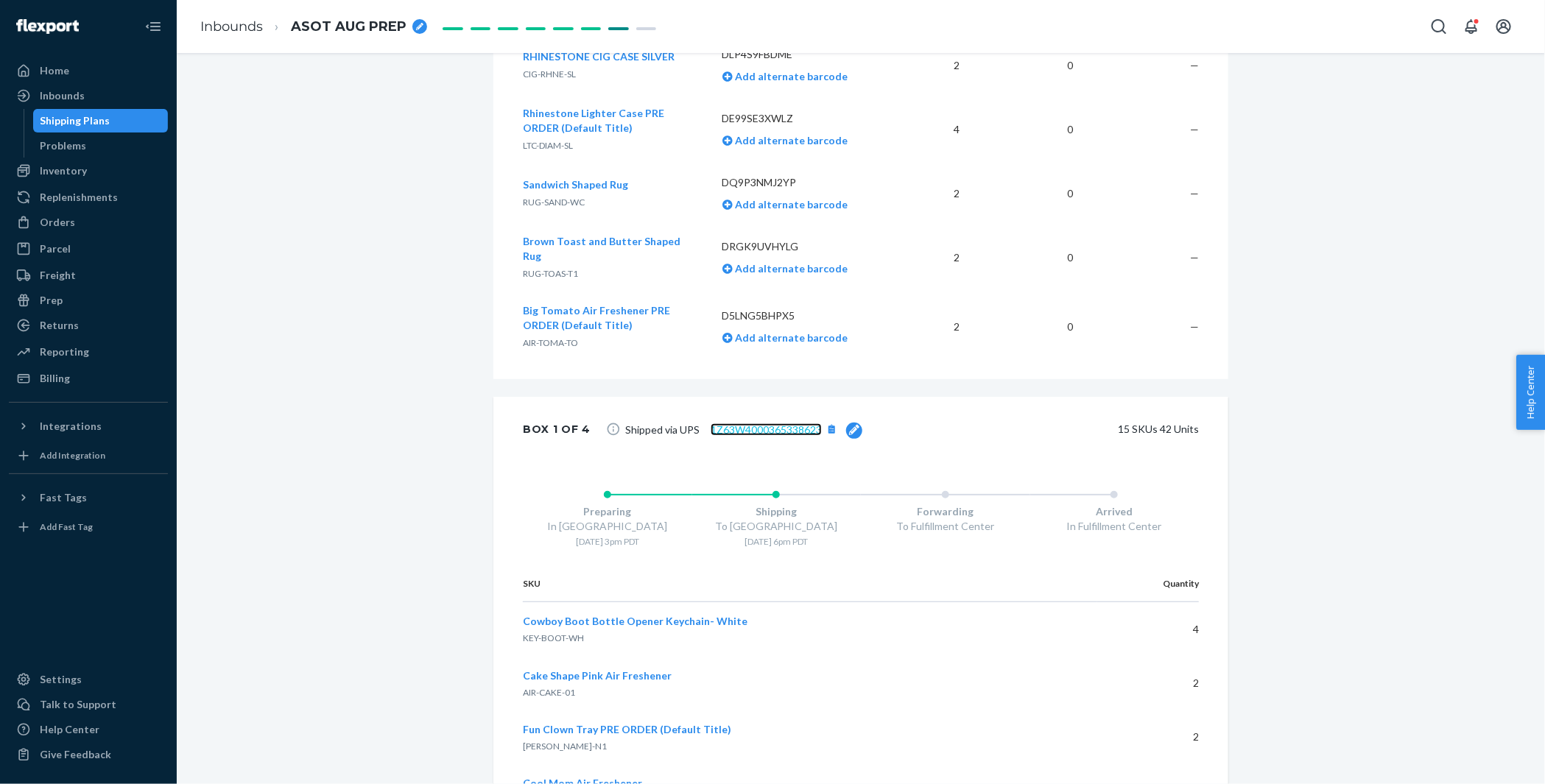
click at [800, 423] on link "1Z63W4000365338623" at bounding box center [766, 429] width 111 height 12
